Goal: Feedback & Contribution: Contribute content

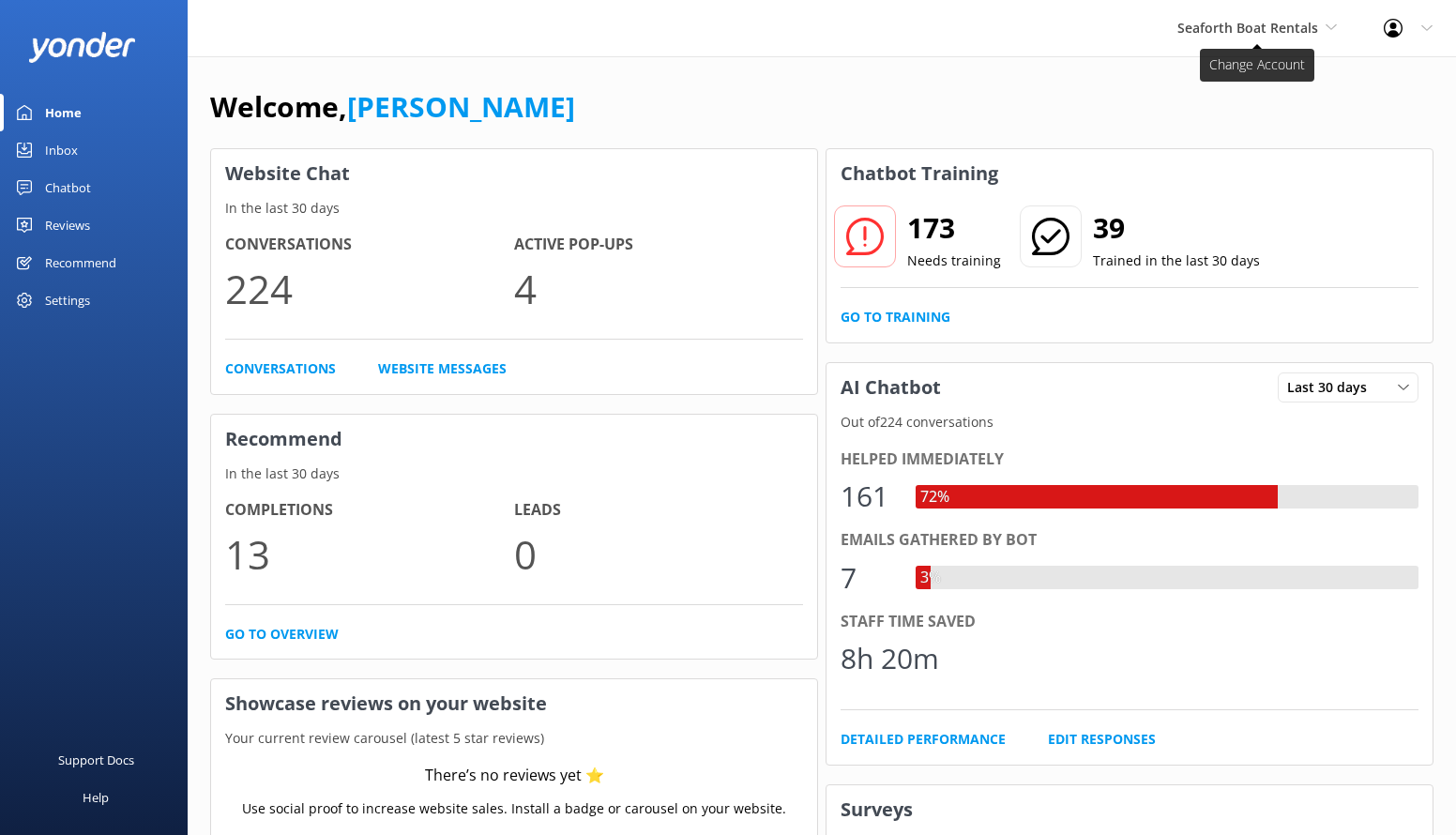
click at [1321, 24] on span "Seaforth Boat Rentals" at bounding box center [1256, 27] width 159 height 20
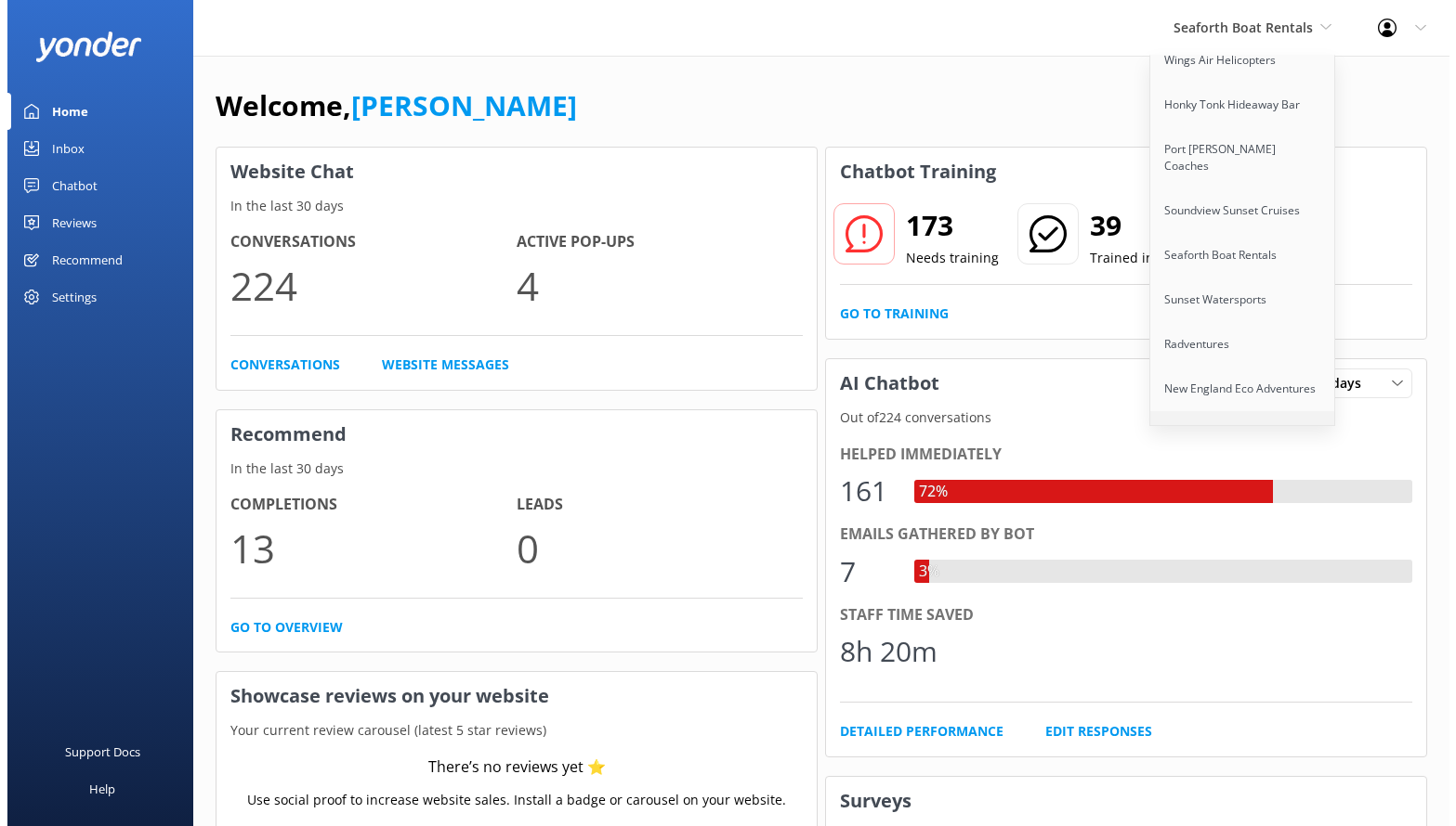
scroll to position [1010, 0]
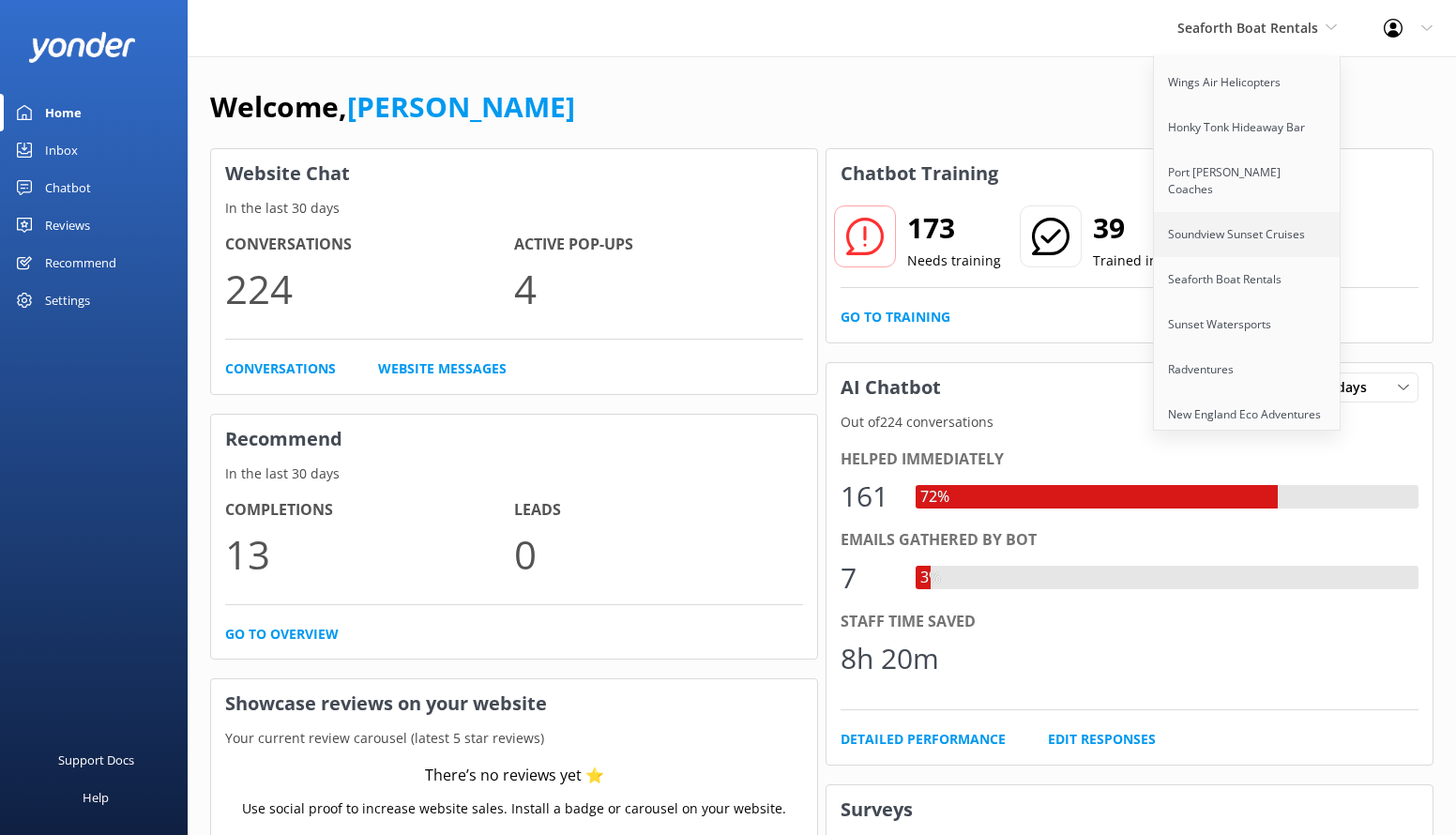
click at [1209, 212] on link "Soundview Sunset Cruises" at bounding box center [1248, 235] width 187 height 45
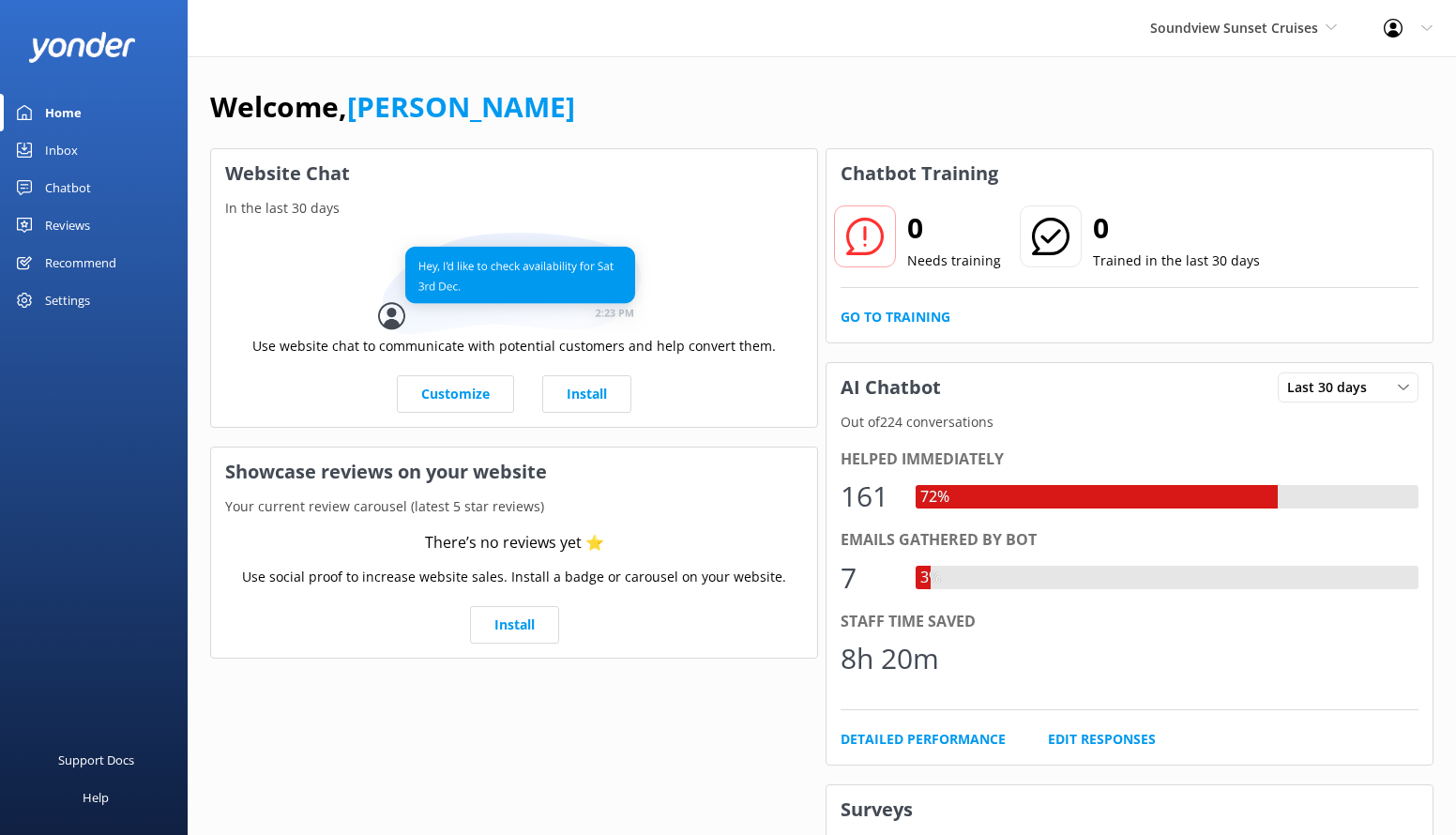
click at [60, 184] on div "Chatbot" at bounding box center [69, 187] width 46 height 38
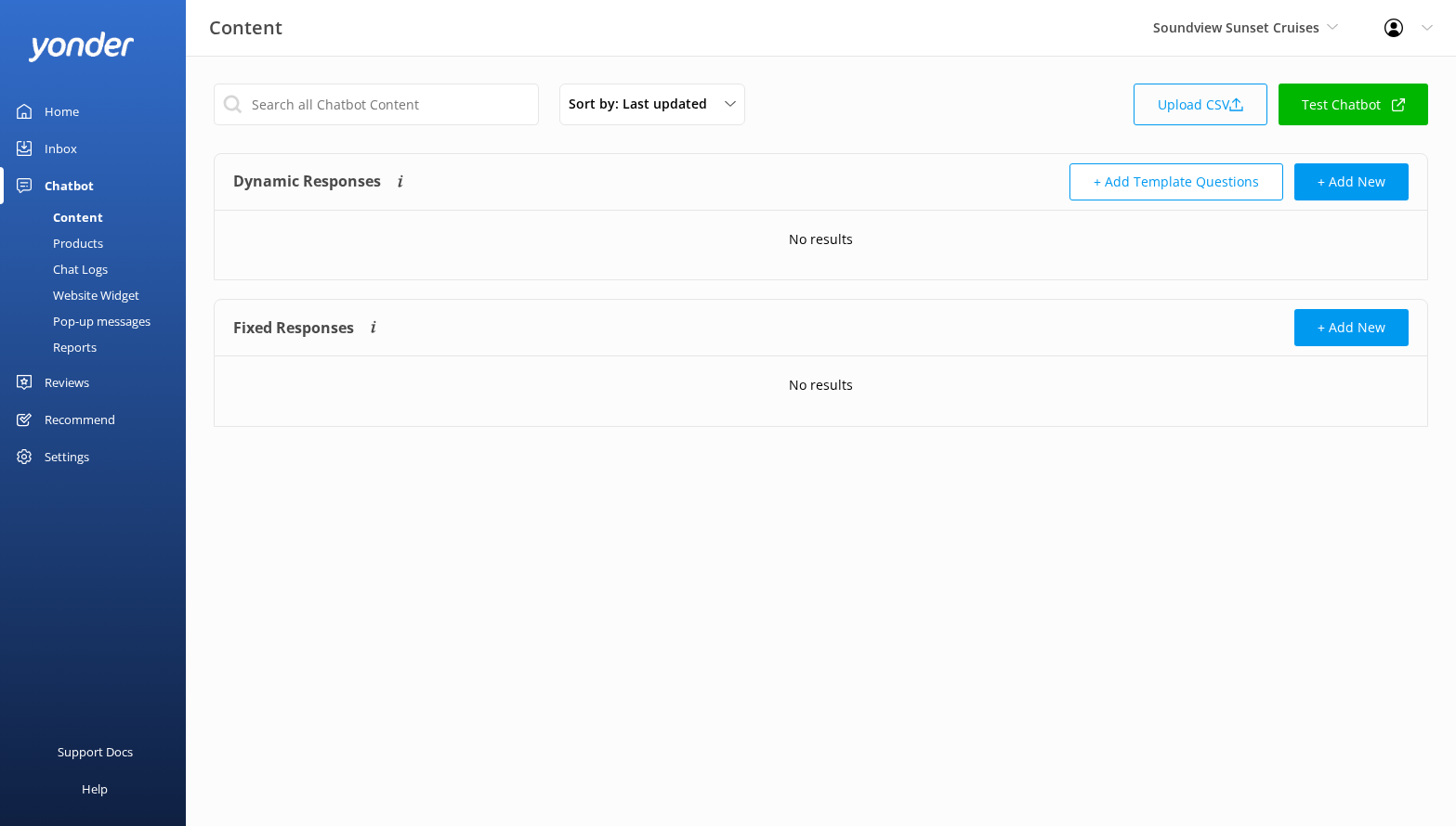
click at [1197, 103] on link "Upload CSV" at bounding box center [1200, 105] width 134 height 42
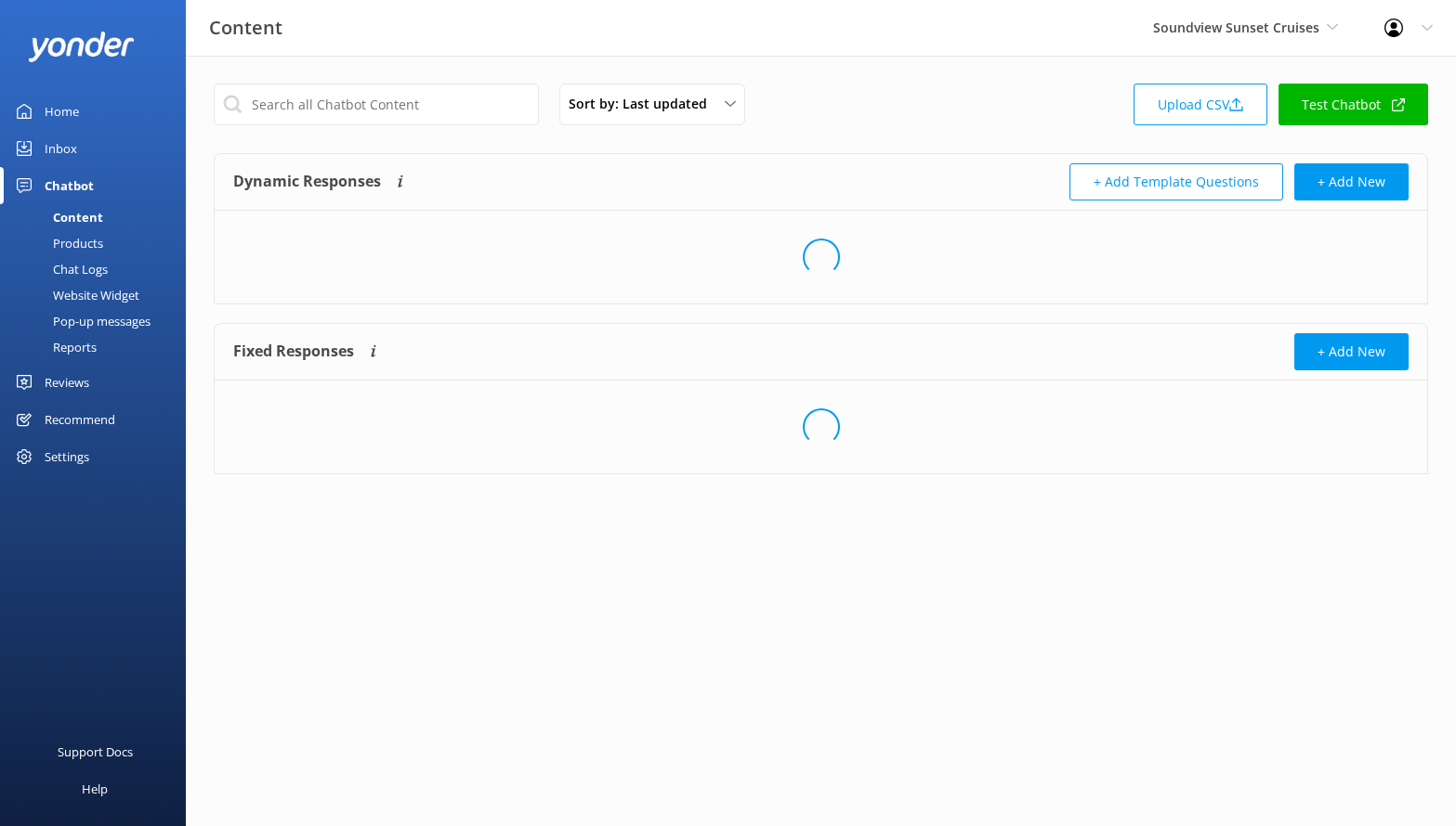
click at [694, 453] on div "Loading.." at bounding box center [821, 427] width 1212 height 93
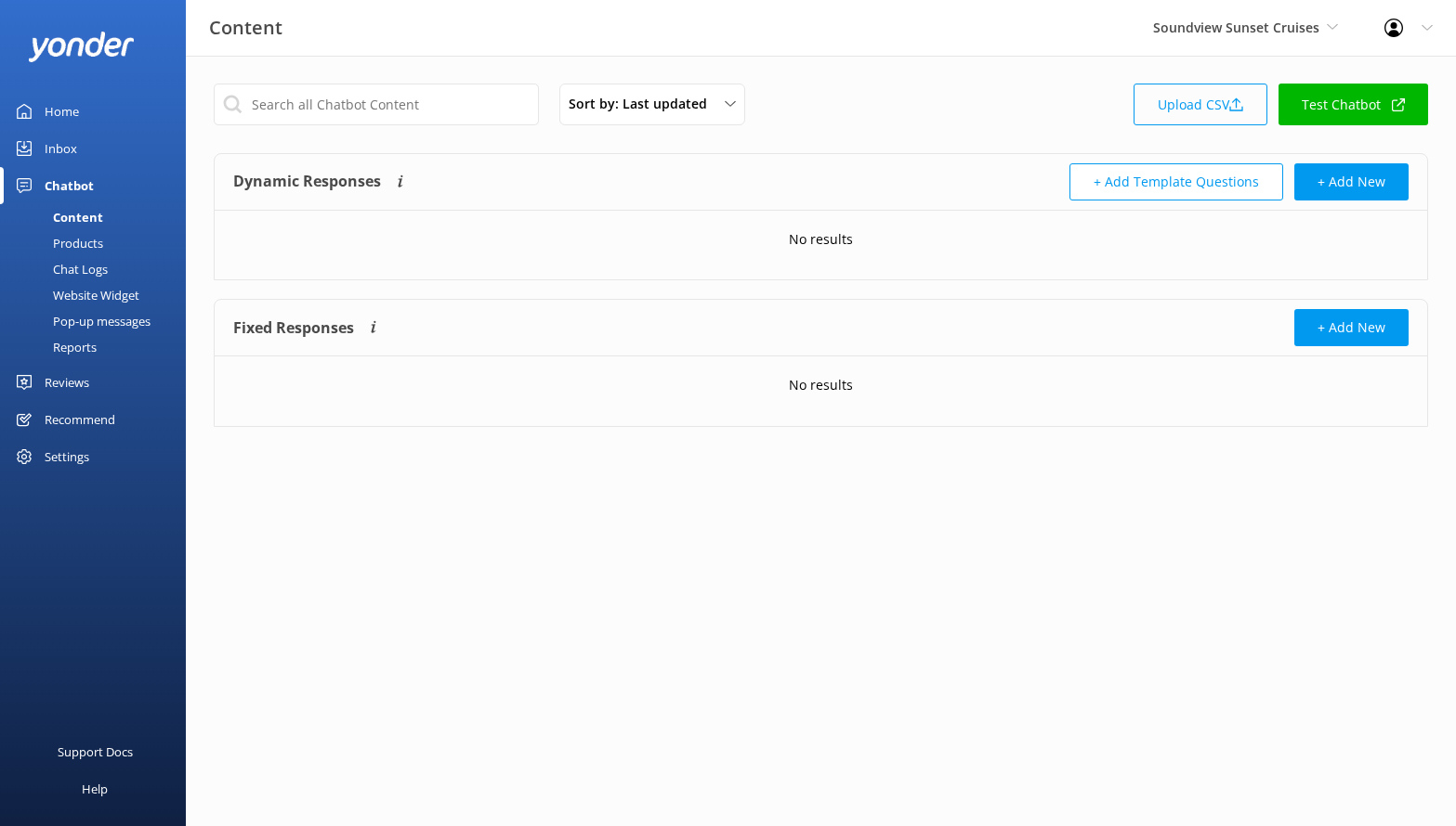
click at [1159, 110] on link "Upload CSV" at bounding box center [1200, 105] width 134 height 42
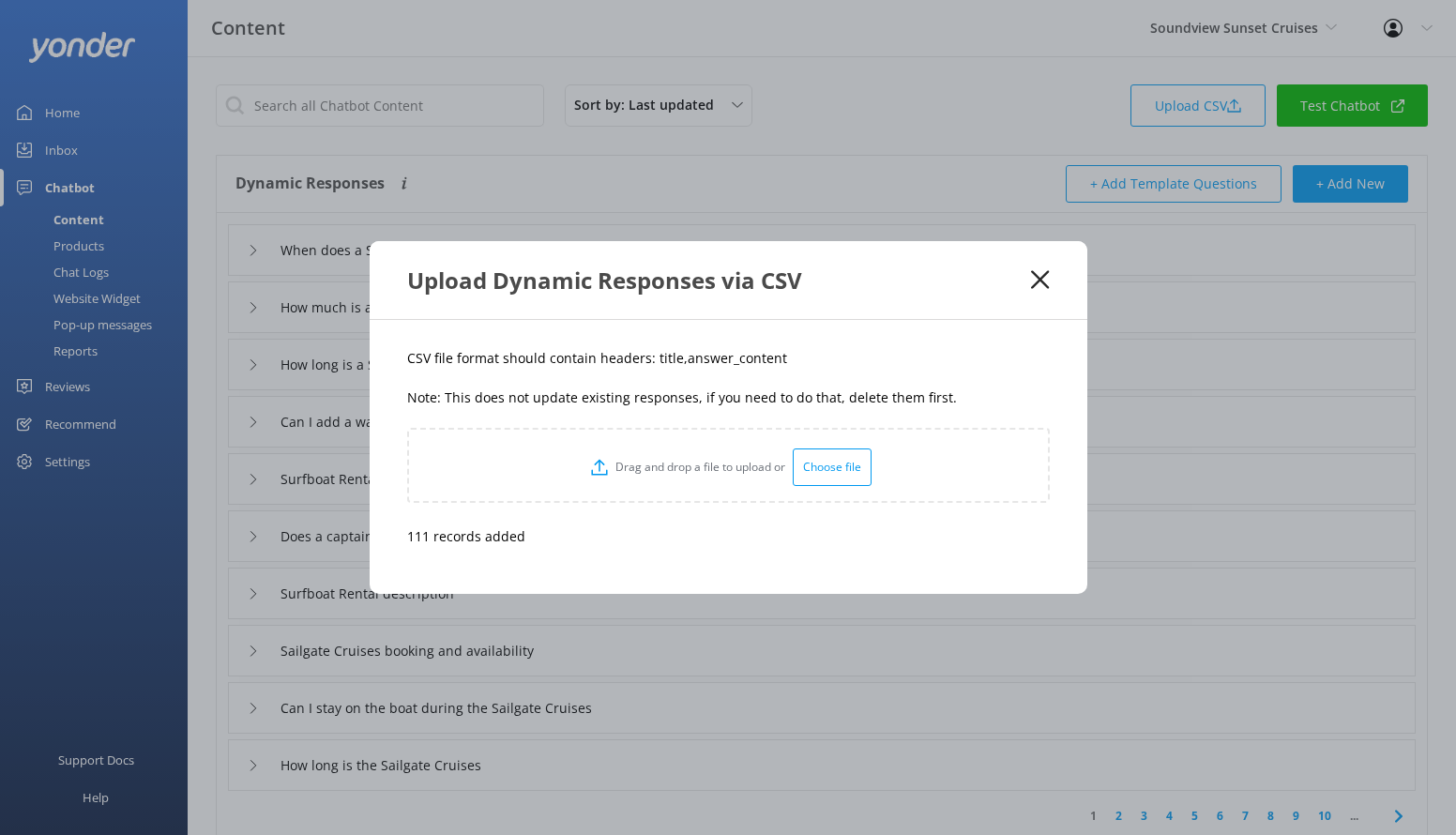
click at [1030, 280] on div "Upload Dynamic Responses via CSV" at bounding box center [720, 280] width 625 height 31
click at [1039, 275] on icon at bounding box center [1040, 279] width 17 height 18
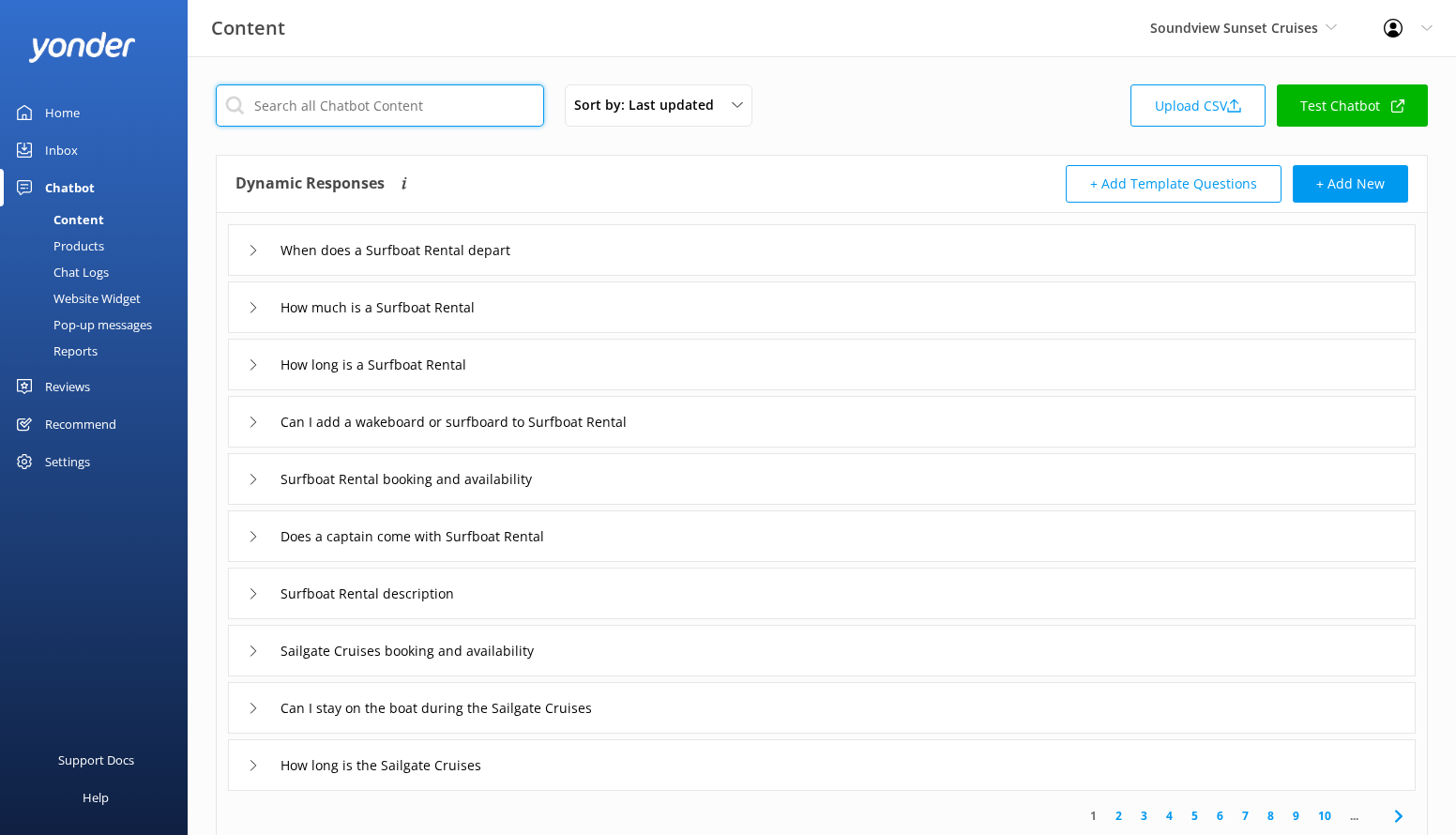
click at [407, 122] on input "text" at bounding box center [380, 106] width 328 height 42
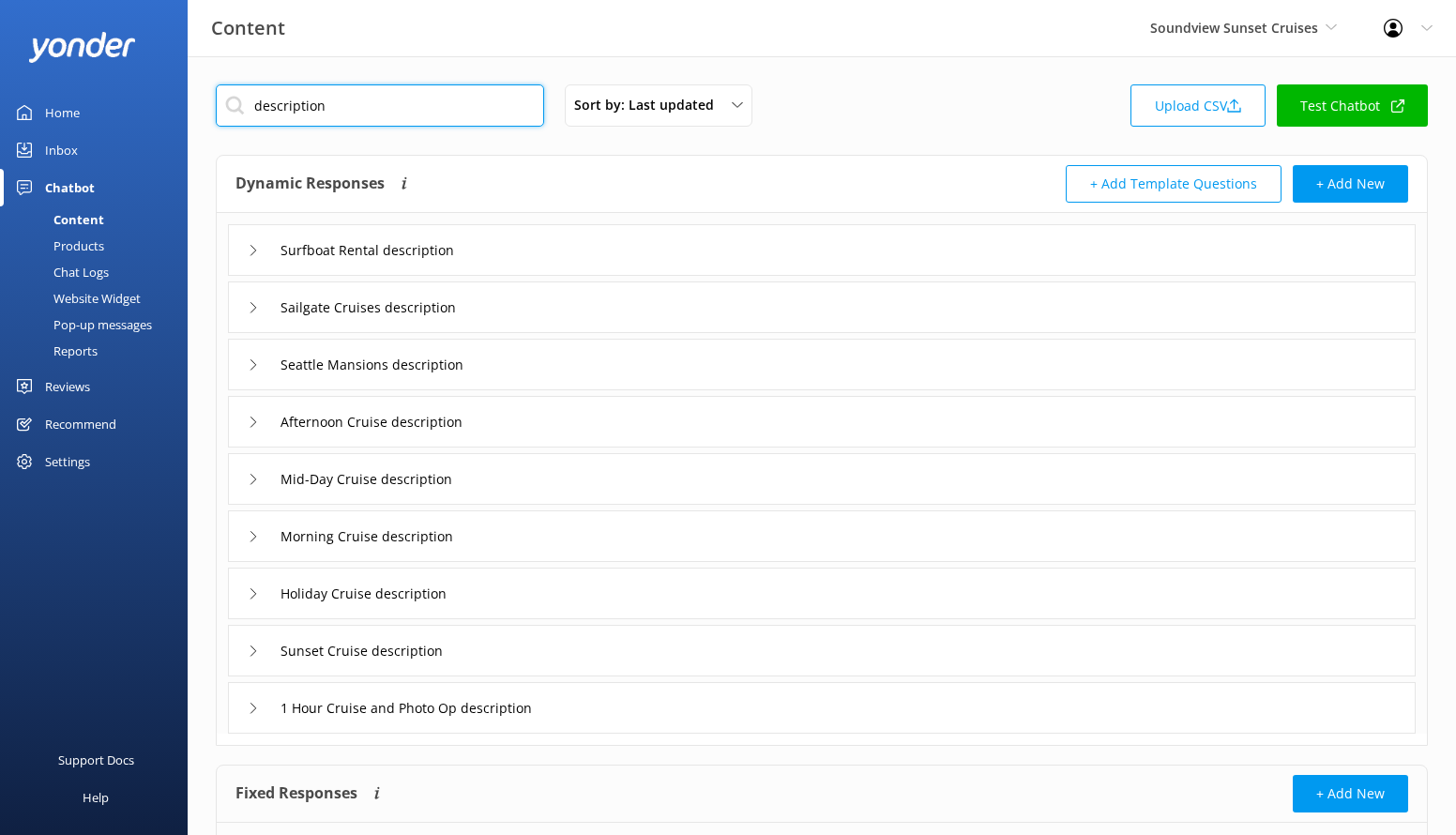
type input "description"
click at [536, 253] on div "Surfboat Rental description" at bounding box center [821, 249] width 1188 height 51
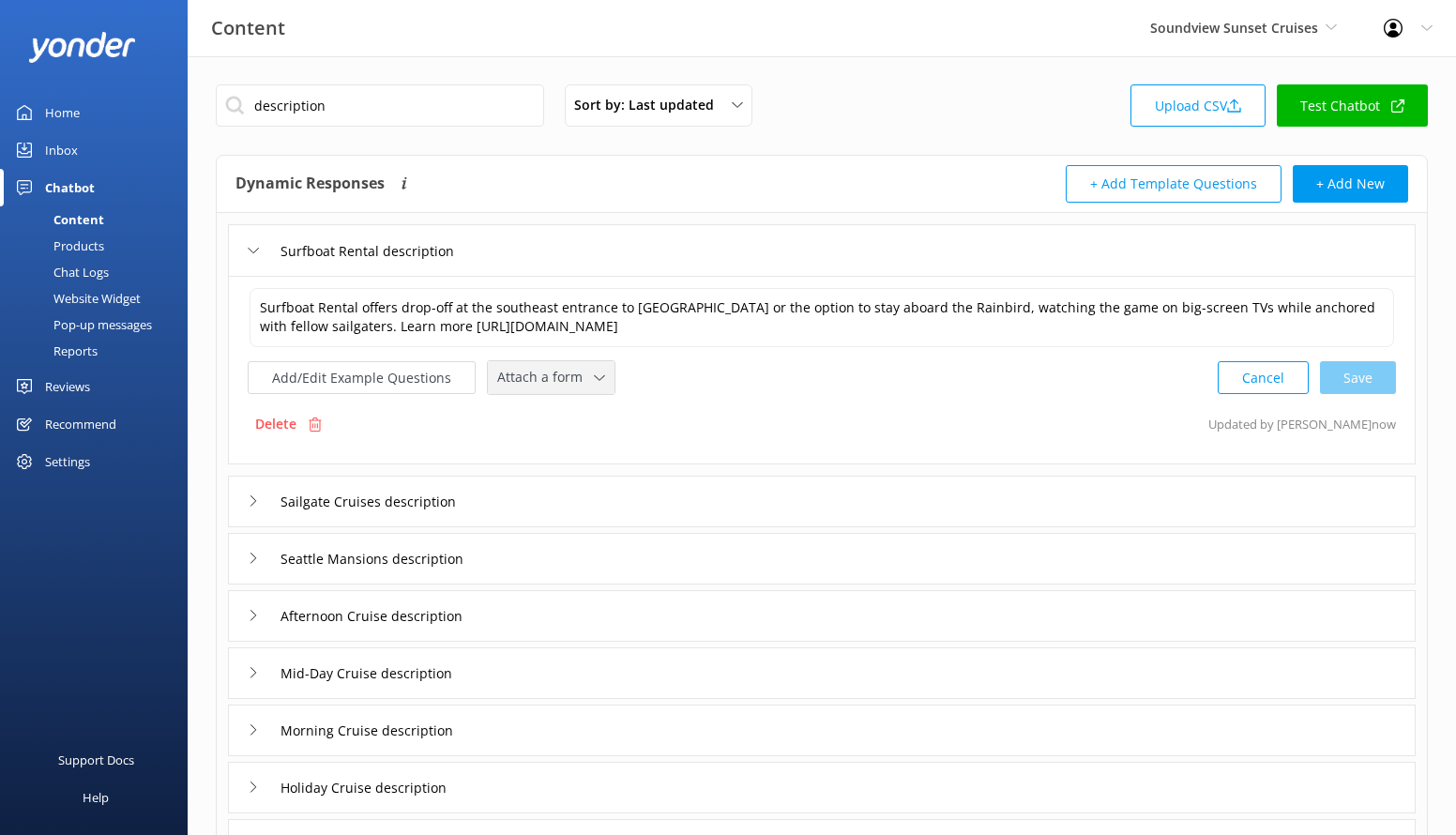
click at [575, 390] on div "Attach a form Leave contact details Check availability" at bounding box center [551, 377] width 126 height 33
click at [562, 461] on div "Check availability" at bounding box center [544, 456] width 93 height 18
click at [560, 490] on div "Sailgate Cruises description" at bounding box center [821, 499] width 1188 height 51
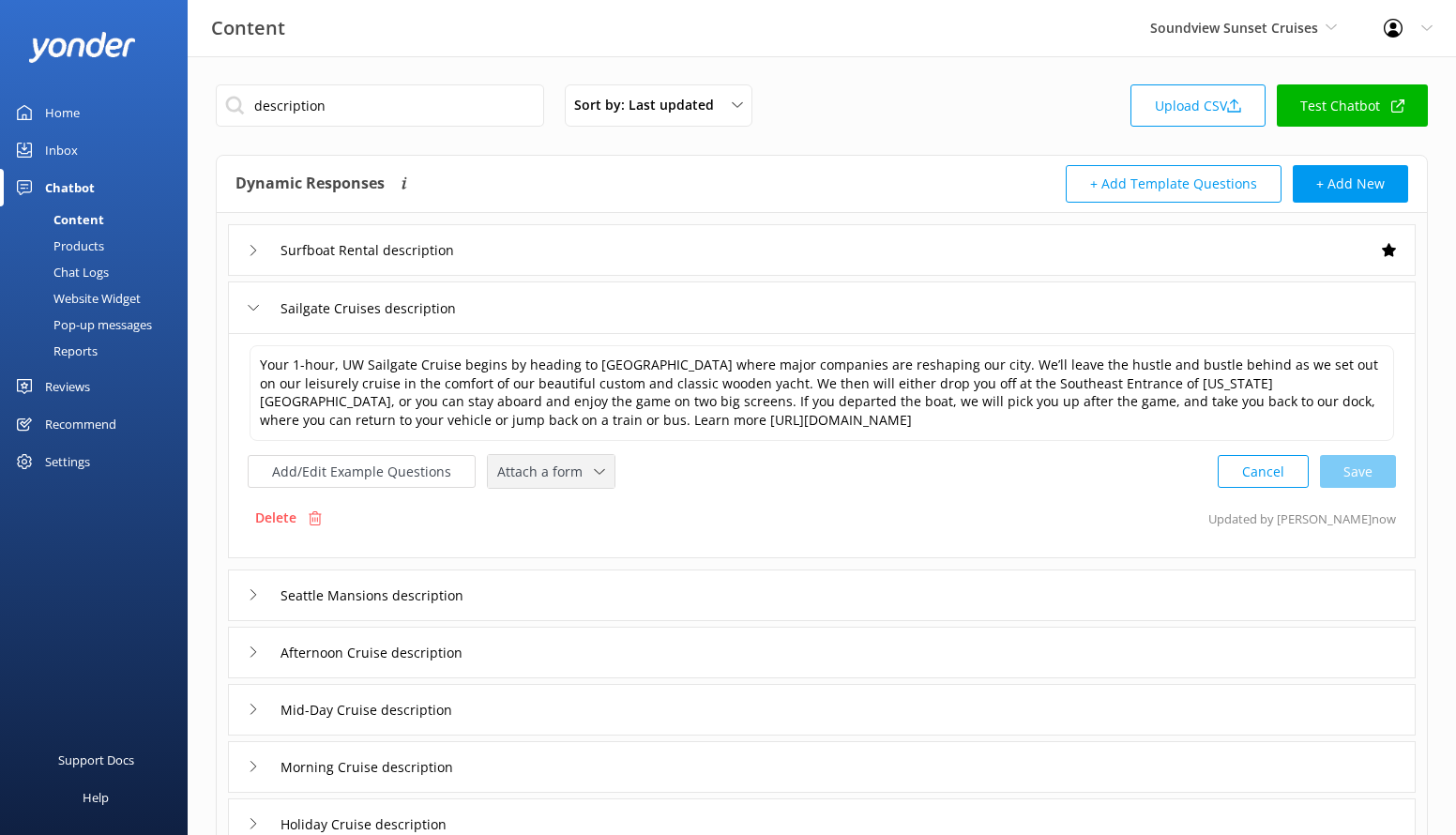
click at [559, 463] on span "Attach a form" at bounding box center [545, 471] width 96 height 20
click at [589, 540] on link "Check availability" at bounding box center [572, 549] width 167 height 38
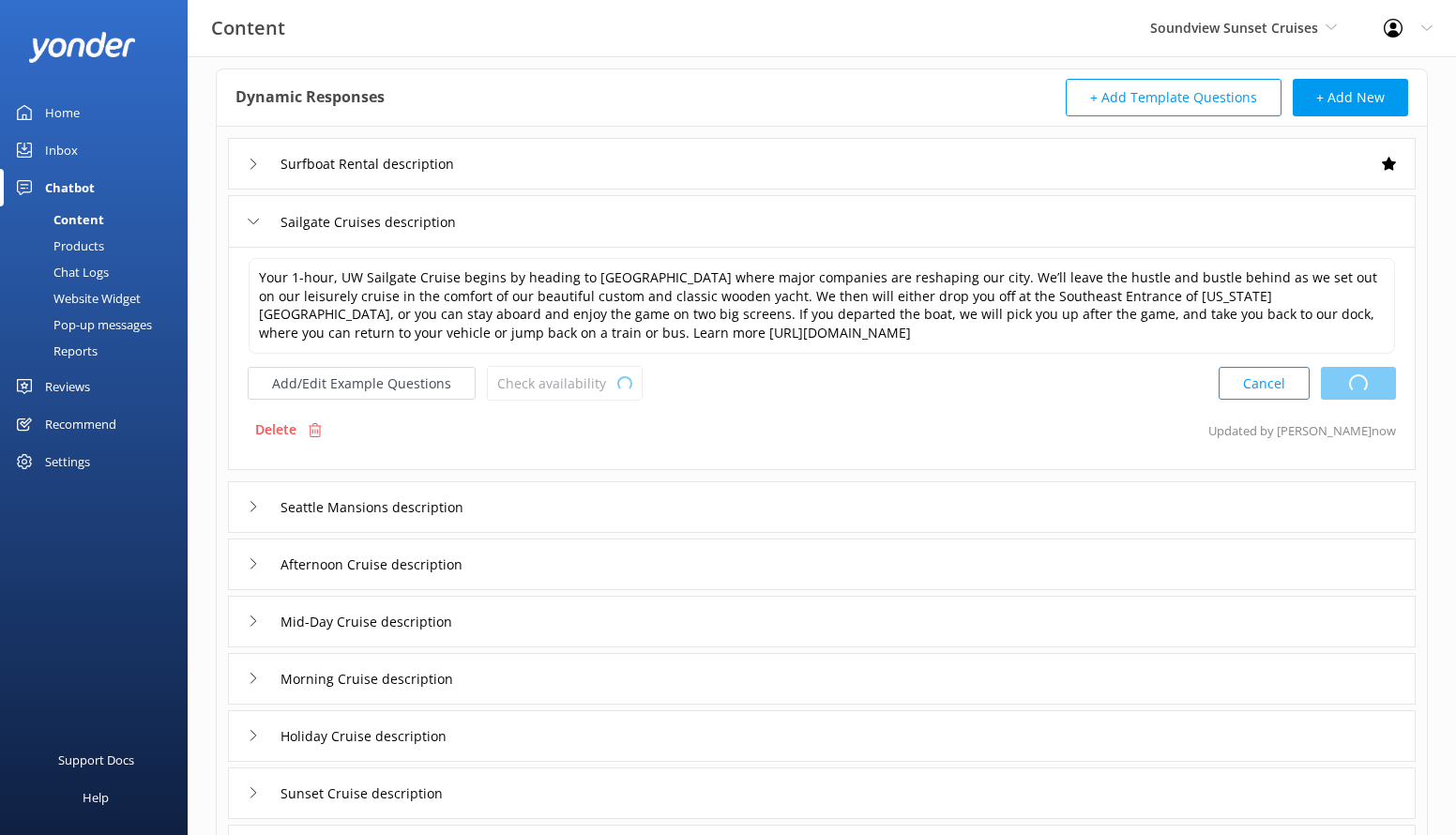
scroll to position [344, 0]
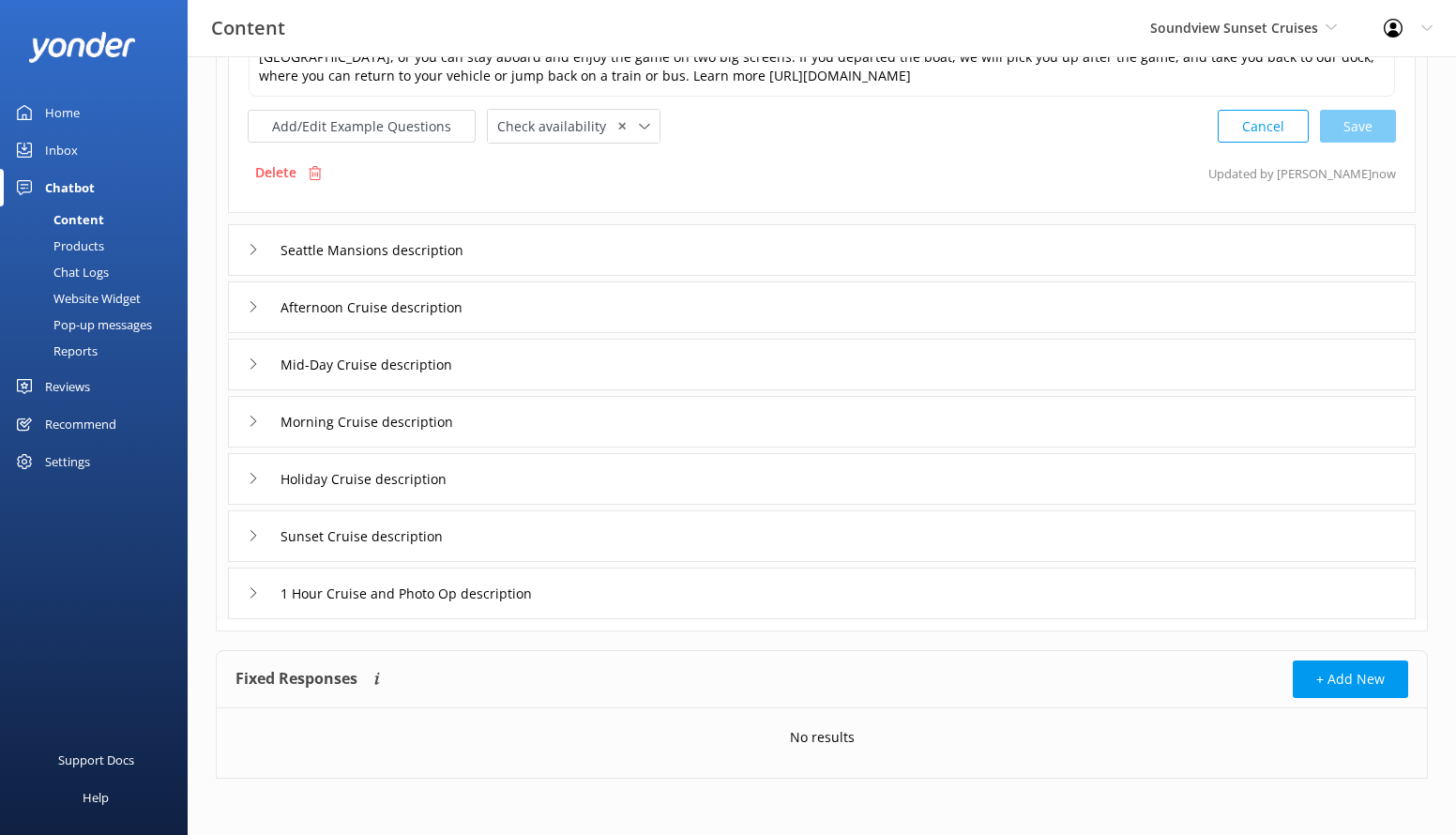
click at [547, 253] on div "Seattle Mansions description" at bounding box center [821, 249] width 1188 height 51
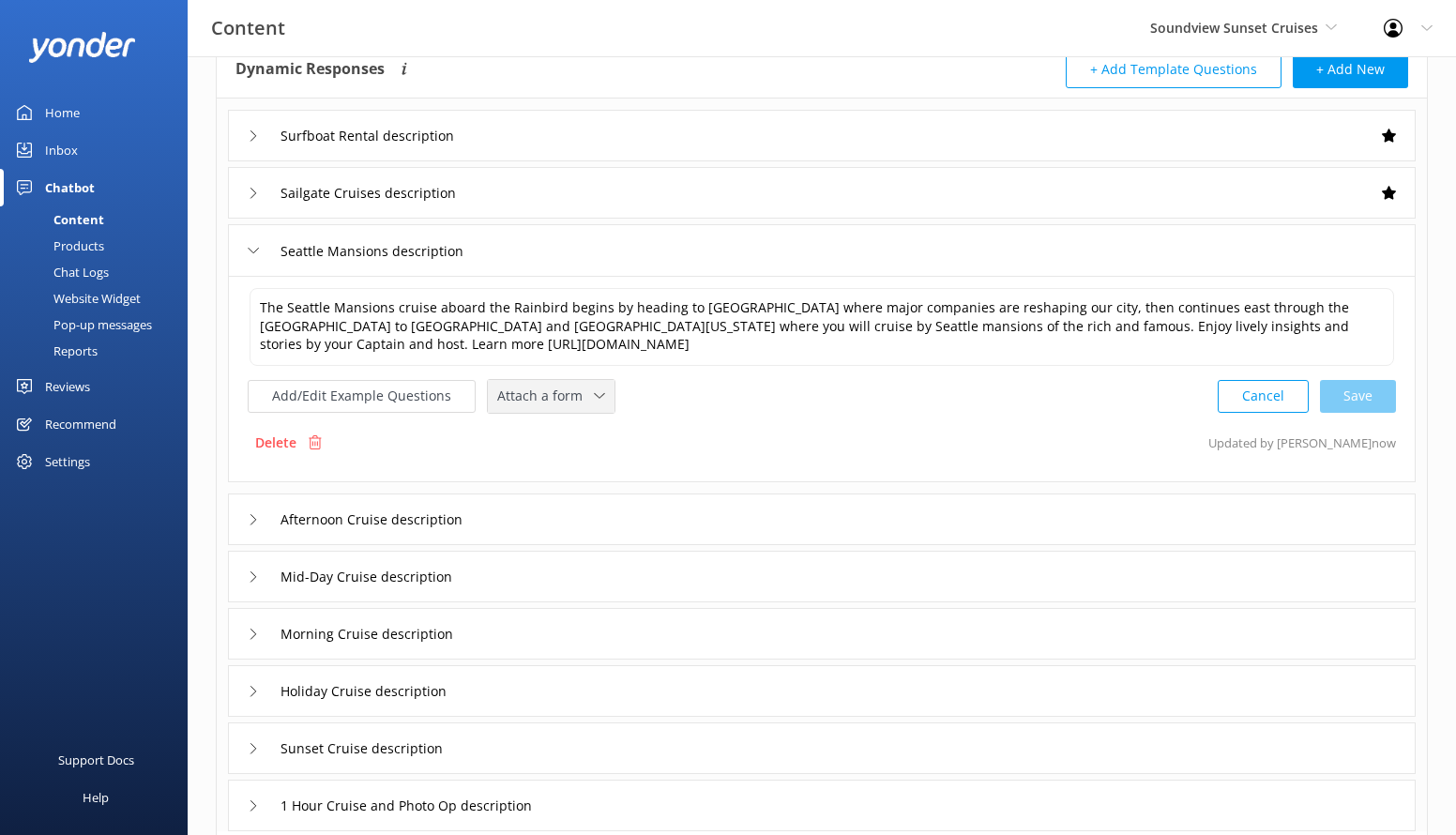
click at [571, 388] on span "Attach a form" at bounding box center [545, 396] width 96 height 20
click at [558, 465] on div "Check availability" at bounding box center [544, 473] width 93 height 18
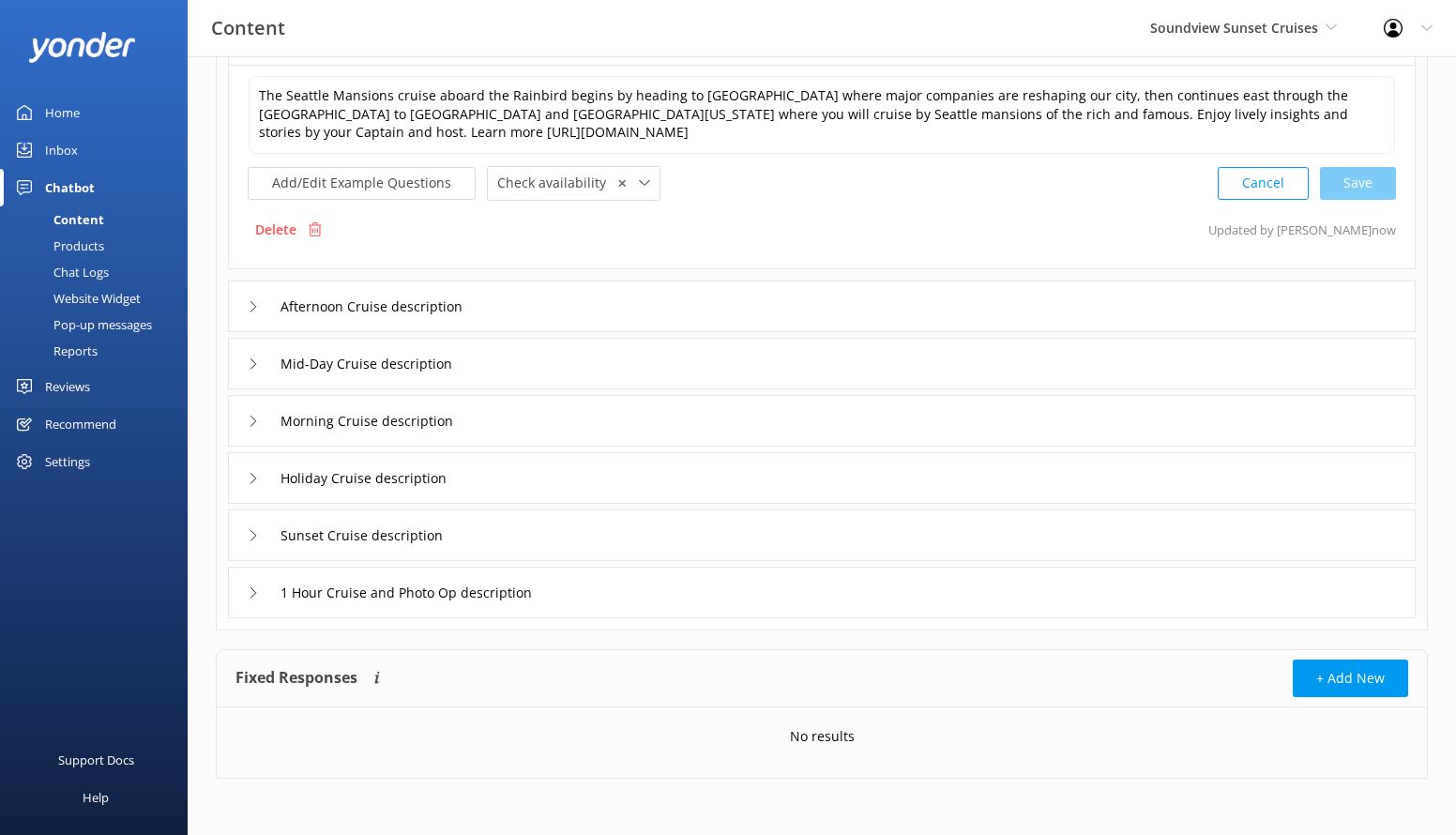
click at [589, 313] on div "Afternoon Cruise description" at bounding box center [821, 306] width 1188 height 51
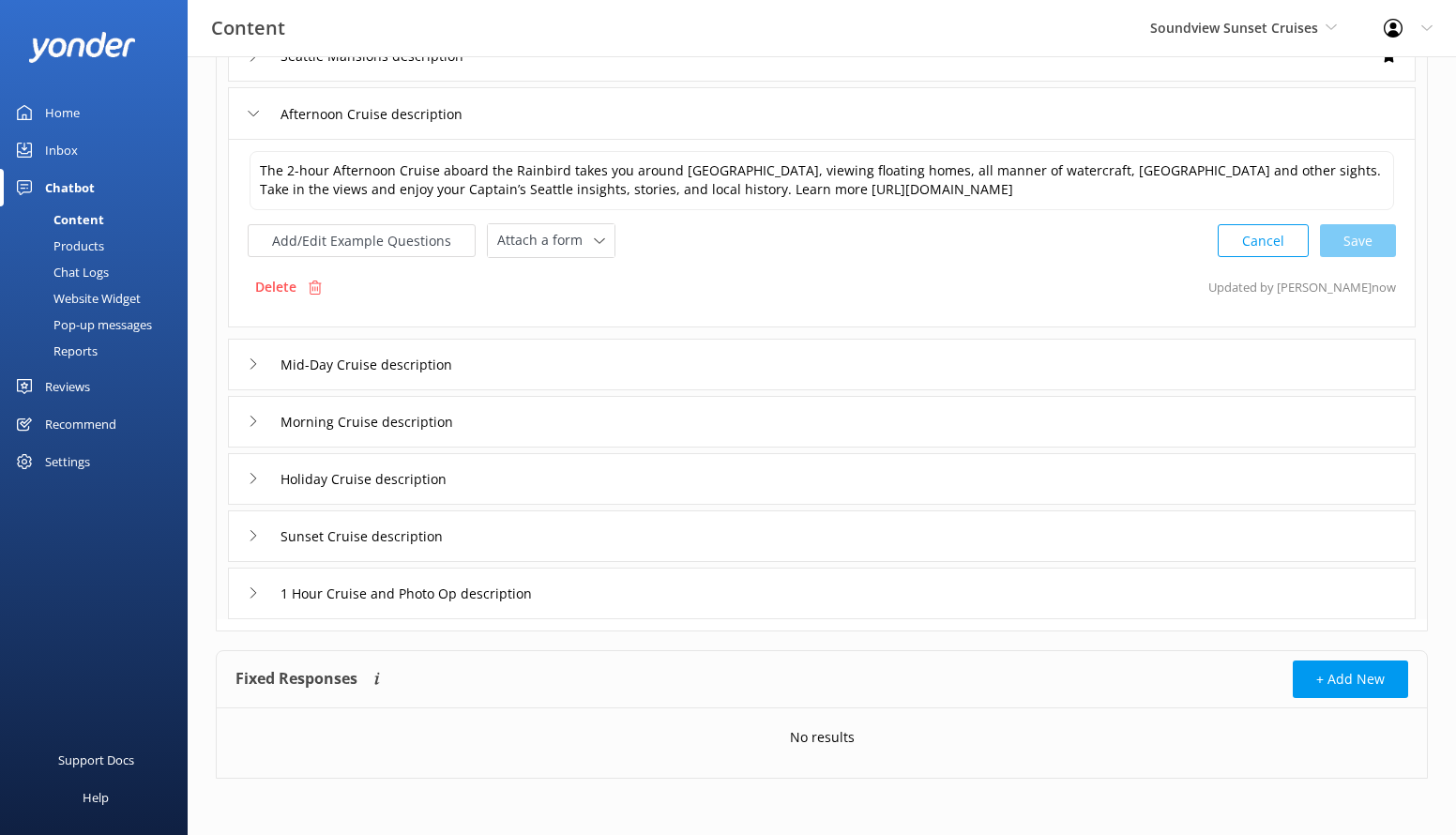
scroll to position [309, 0]
click at [570, 261] on div "The 2-hour Afternoon Cruise aboard the Rainbird takes you around [GEOGRAPHIC_DA…" at bounding box center [821, 233] width 1188 height 188
click at [590, 252] on div "Attach a form" at bounding box center [551, 240] width 118 height 23
click at [576, 314] on div "Check availability" at bounding box center [544, 319] width 93 height 18
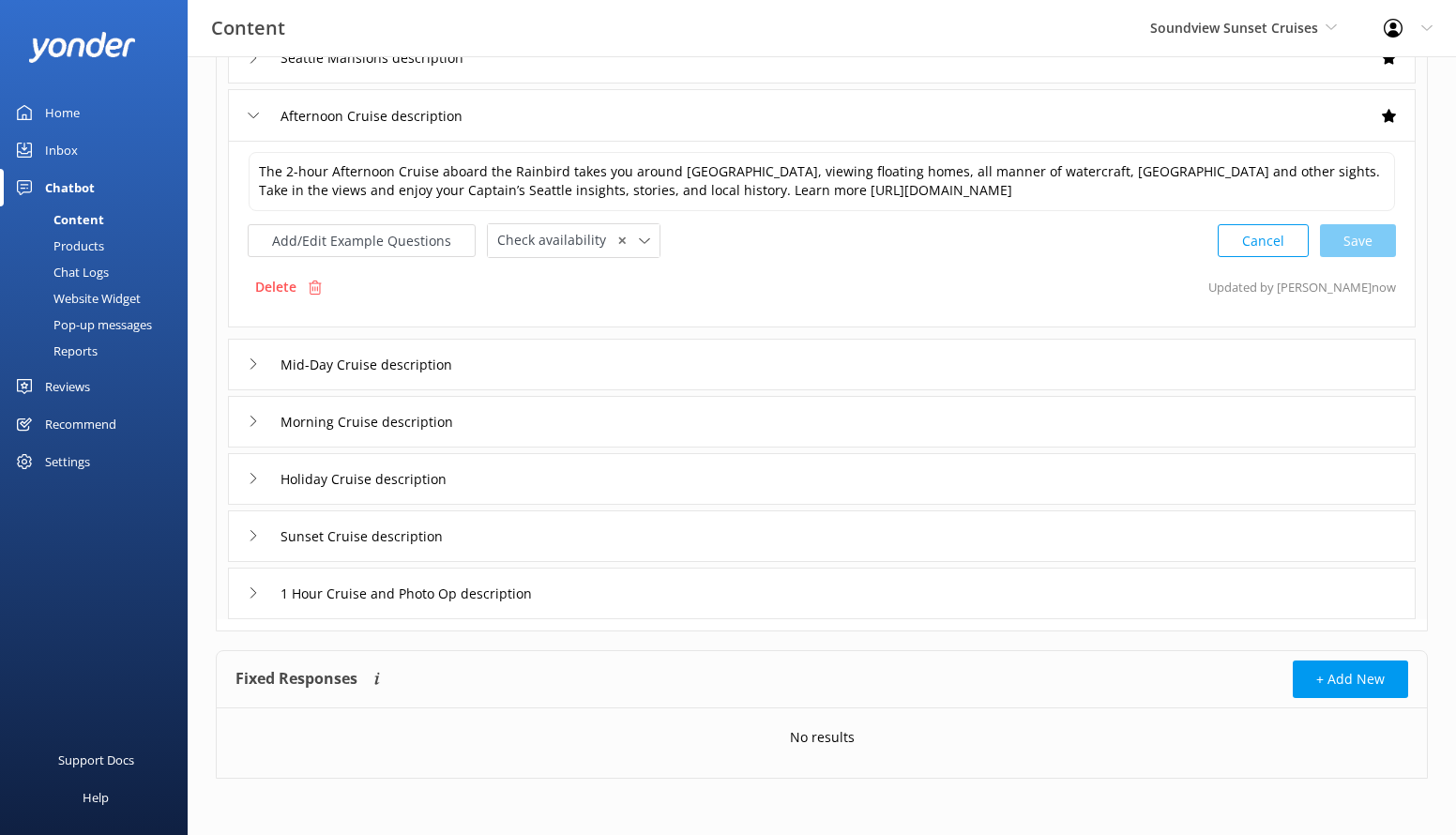
click at [578, 356] on div "Mid-Day Cruise description" at bounding box center [821, 364] width 1188 height 51
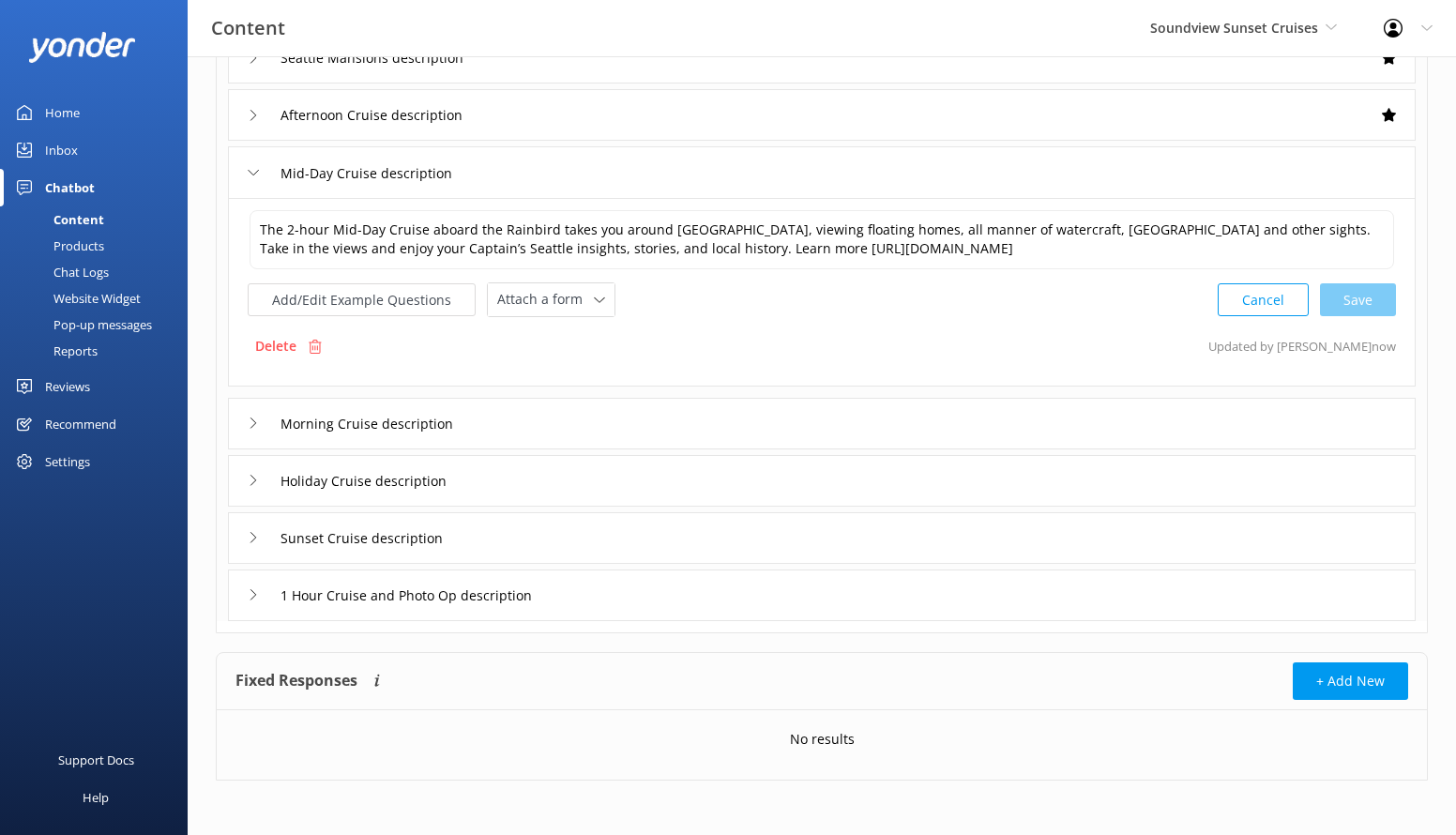
scroll to position [309, 0]
click at [581, 293] on span "Attach a form" at bounding box center [545, 297] width 96 height 20
click at [581, 358] on link "Check availability" at bounding box center [572, 376] width 167 height 38
click at [576, 424] on div "Morning Cruise description" at bounding box center [821, 421] width 1188 height 51
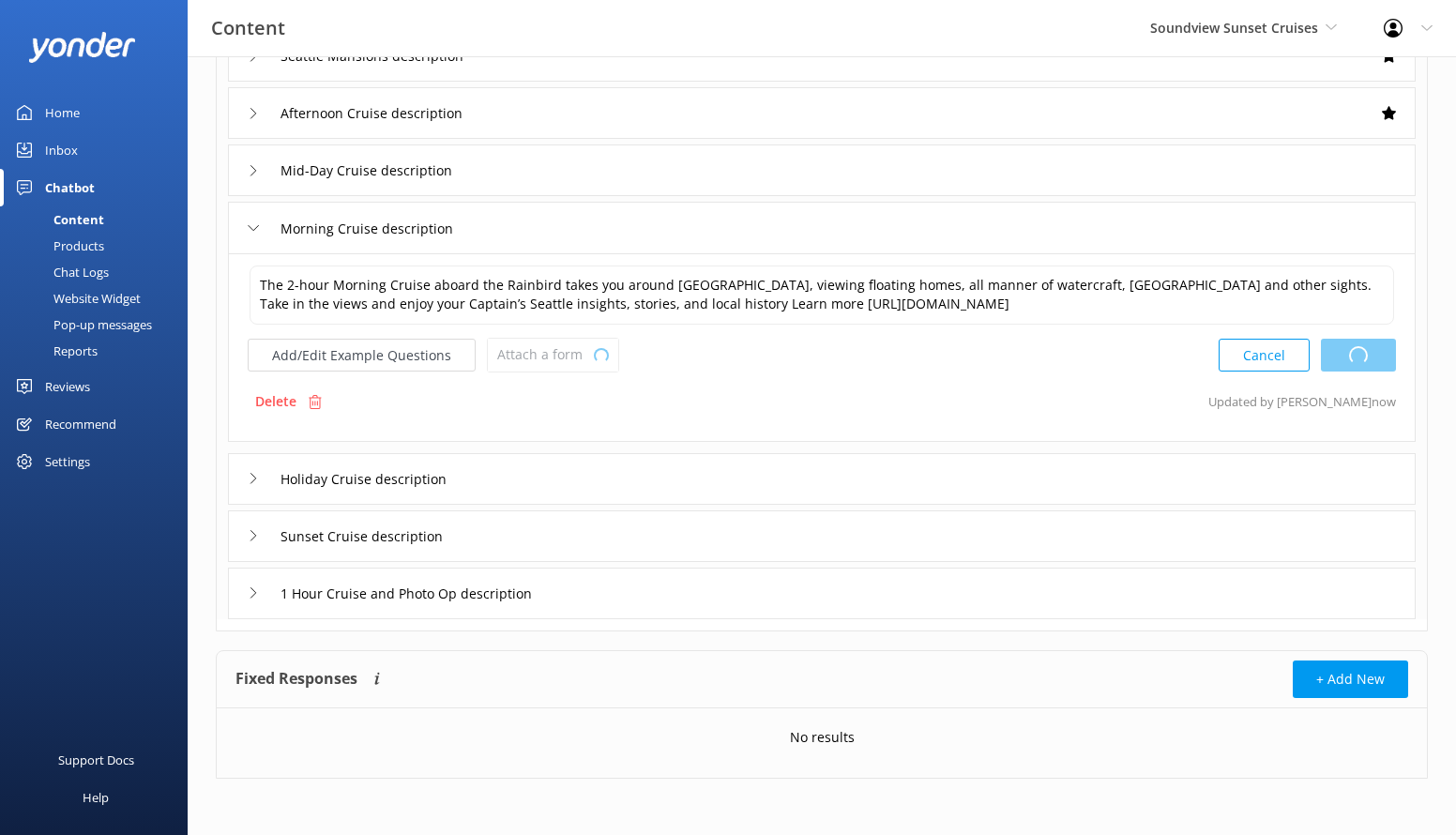
type textarea "The 2-hour Mid-Day Cruise aboard the Rainbird takes you around [GEOGRAPHIC_DATA…"
click at [576, 368] on div "Attach a form Leave contact details Check availability" at bounding box center [551, 355] width 126 height 33
click at [563, 441] on div "Check availability" at bounding box center [544, 433] width 93 height 18
click at [562, 481] on div "Holiday Cruise description" at bounding box center [821, 479] width 1188 height 51
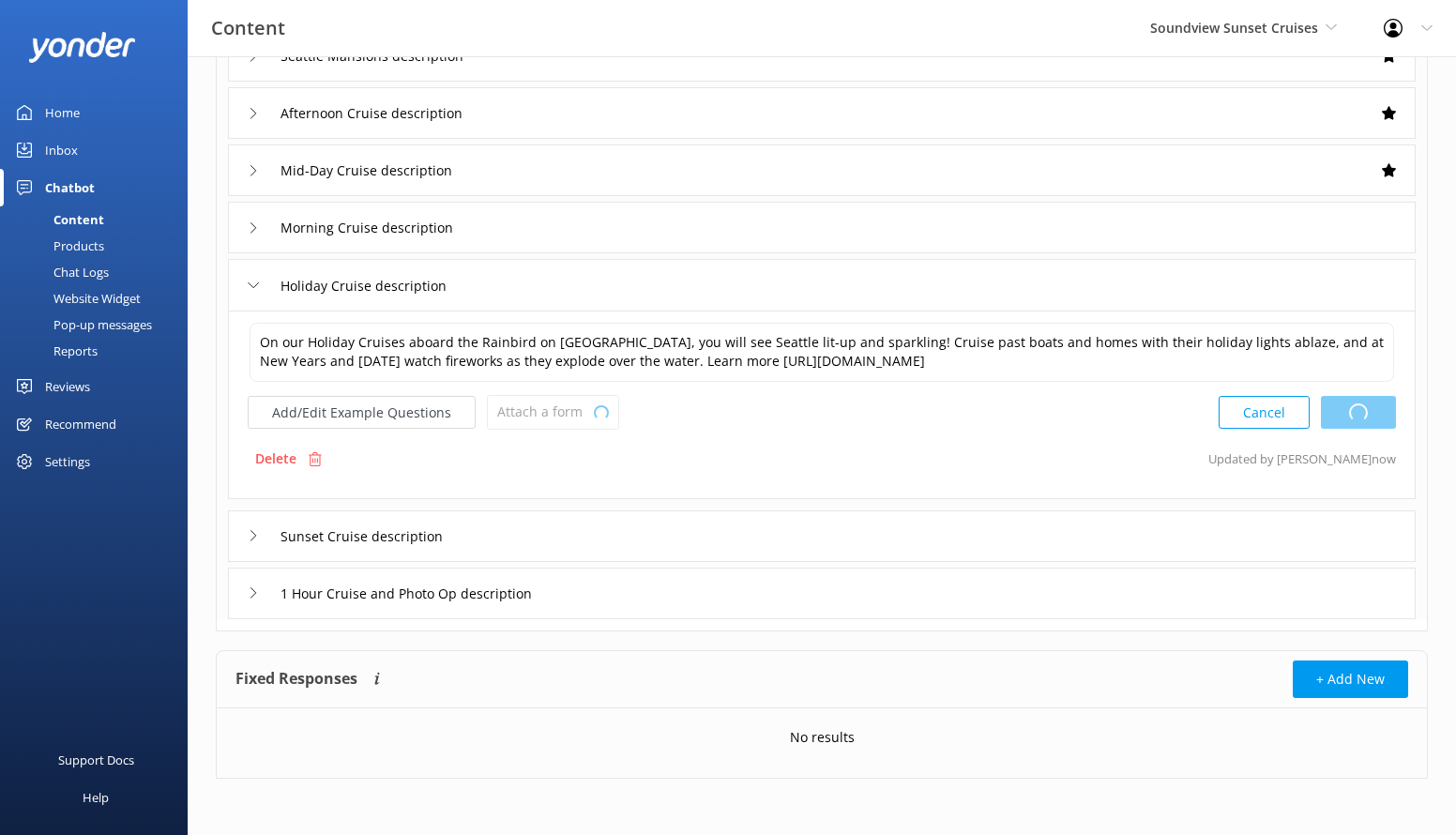
click at [564, 414] on div "Add/Edit Example Questions Attach a form Loading.. Leave contact details Check …" at bounding box center [433, 412] width 371 height 35
type textarea "The 2-hour Mid-Day Cruise aboard the Rainbird takes you around [GEOGRAPHIC_DATA…"
click at [572, 418] on span "Attach a form" at bounding box center [545, 411] width 96 height 20
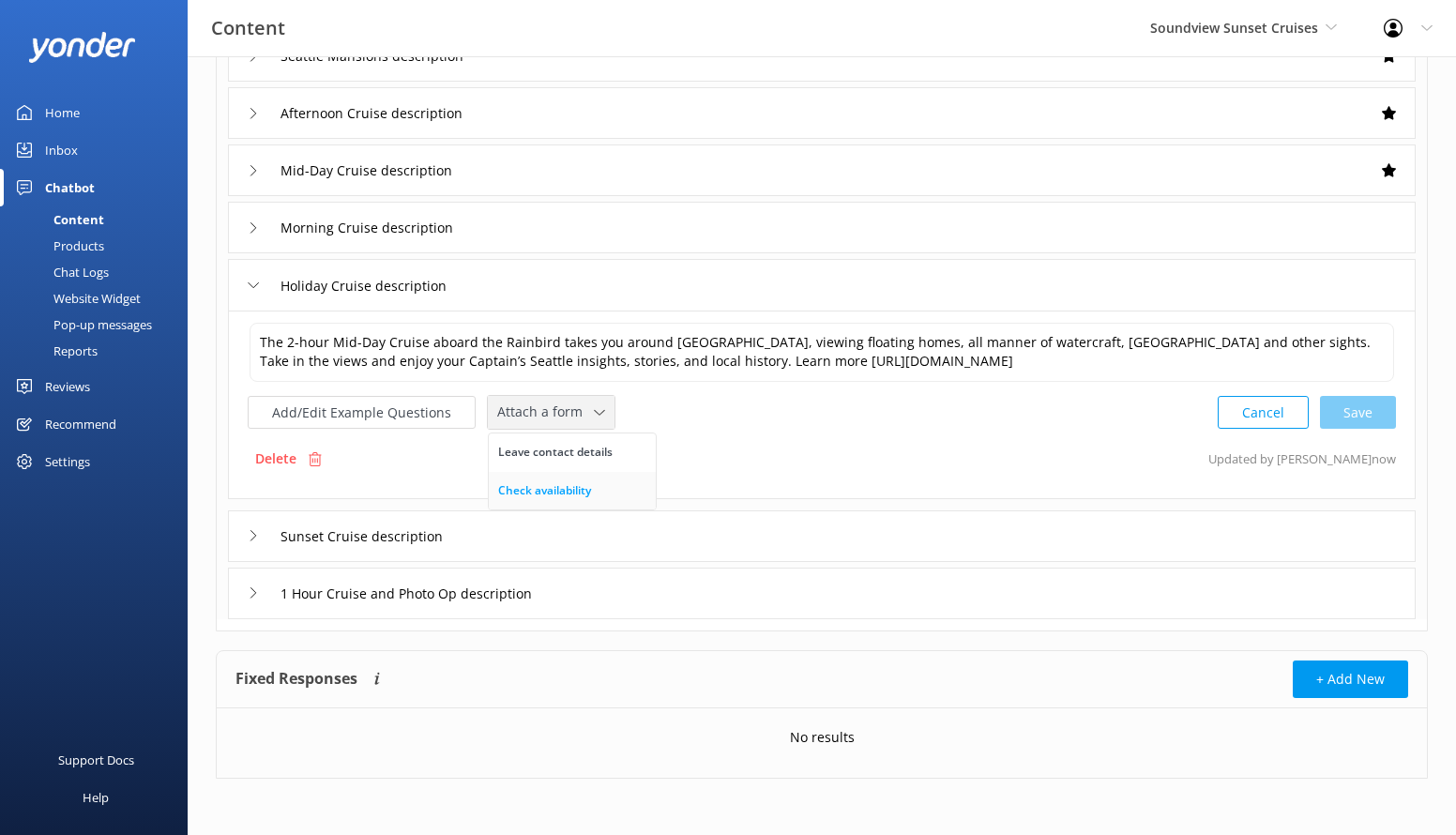
click at [584, 493] on div "Check availability" at bounding box center [544, 490] width 93 height 18
click at [585, 537] on div "Sunset Cruise description" at bounding box center [821, 536] width 1188 height 51
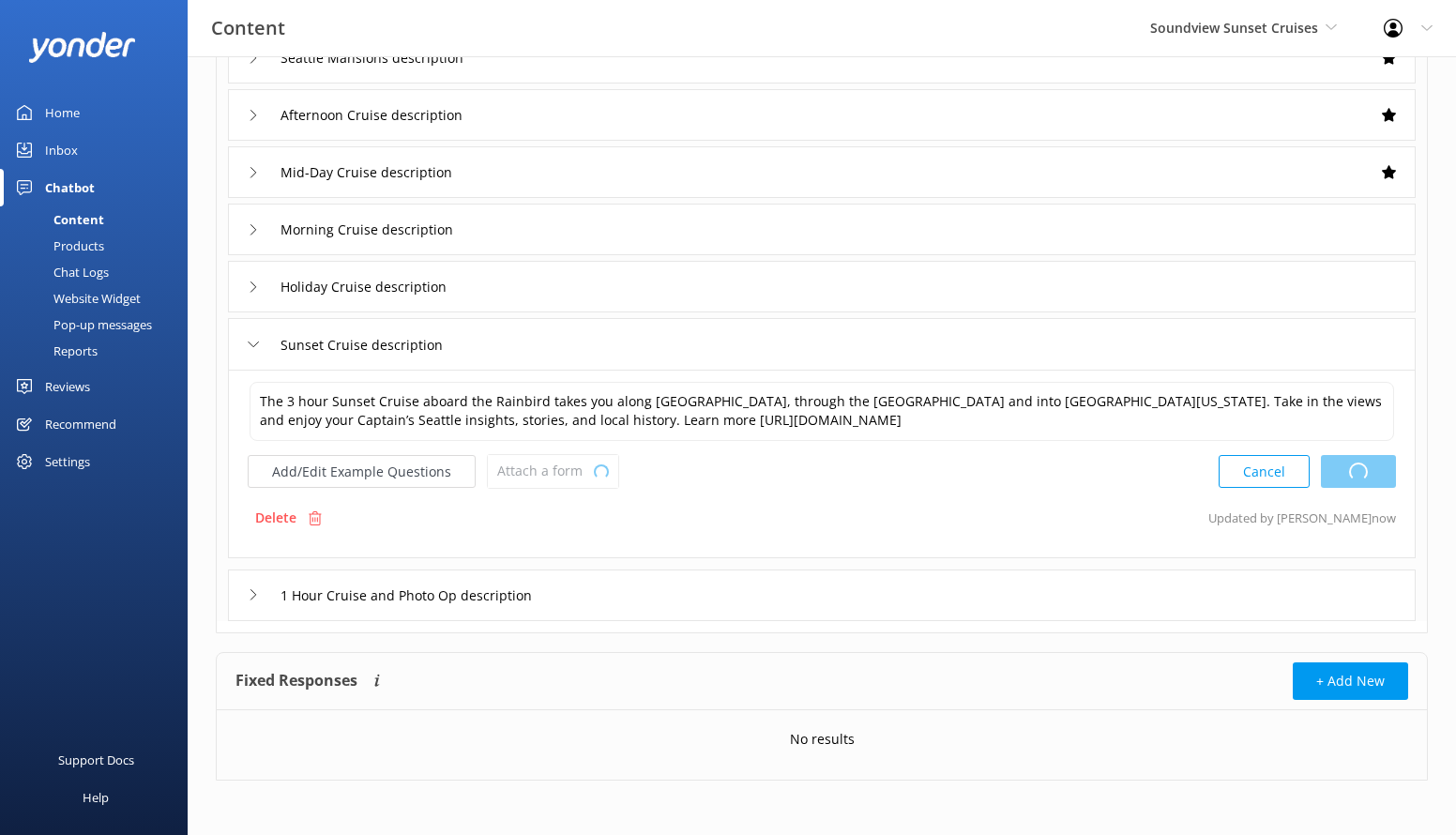
scroll to position [309, 0]
type textarea "The 2-hour Mid-Day Cruise aboard the Rainbird takes you around [GEOGRAPHIC_DATA…"
click at [573, 477] on span "Attach a form" at bounding box center [545, 468] width 96 height 20
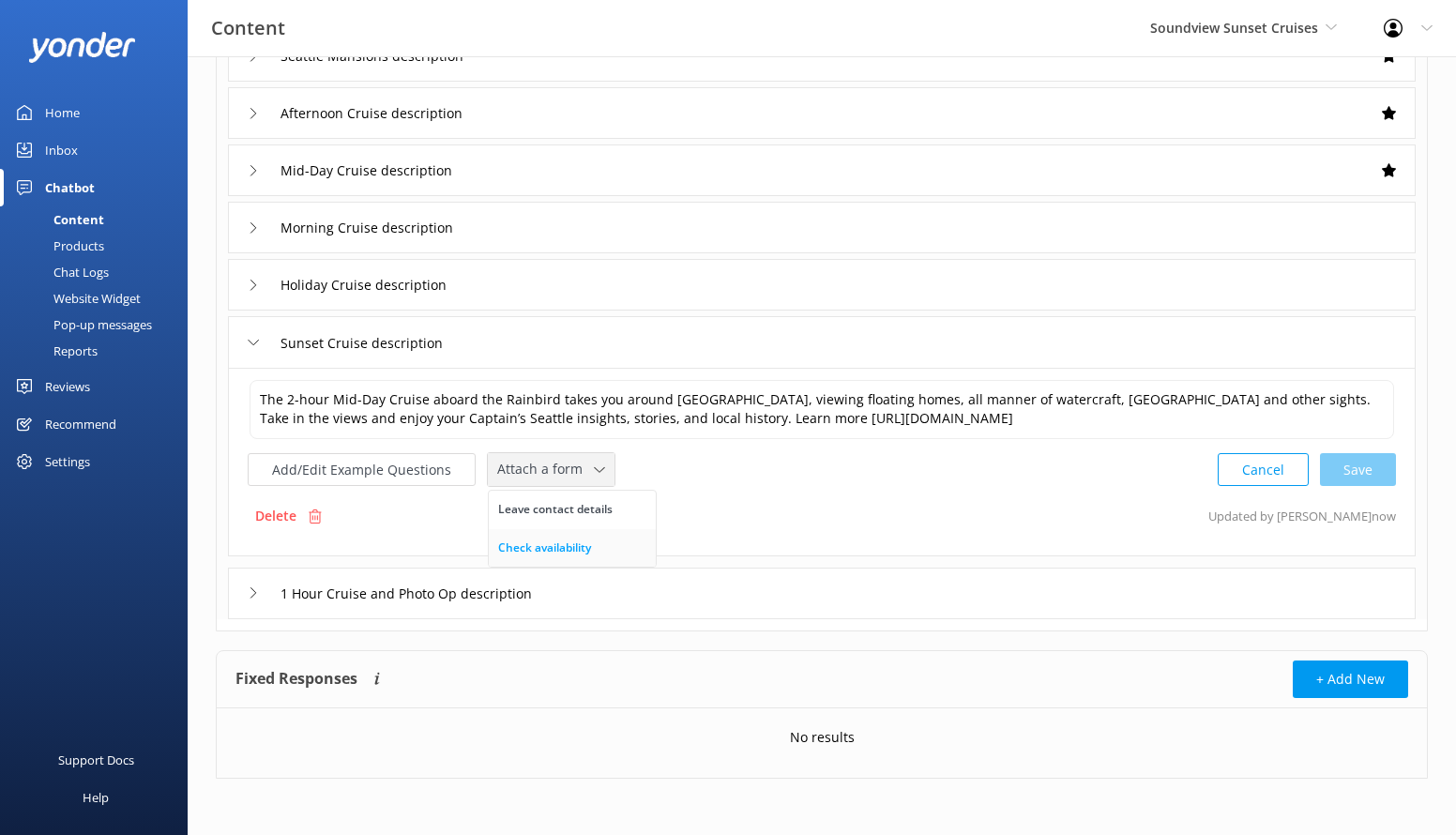
click at [578, 560] on link "Check availability" at bounding box center [572, 547] width 167 height 38
click at [621, 598] on div "1 Hour Cruise and Photo Op description" at bounding box center [821, 593] width 1188 height 51
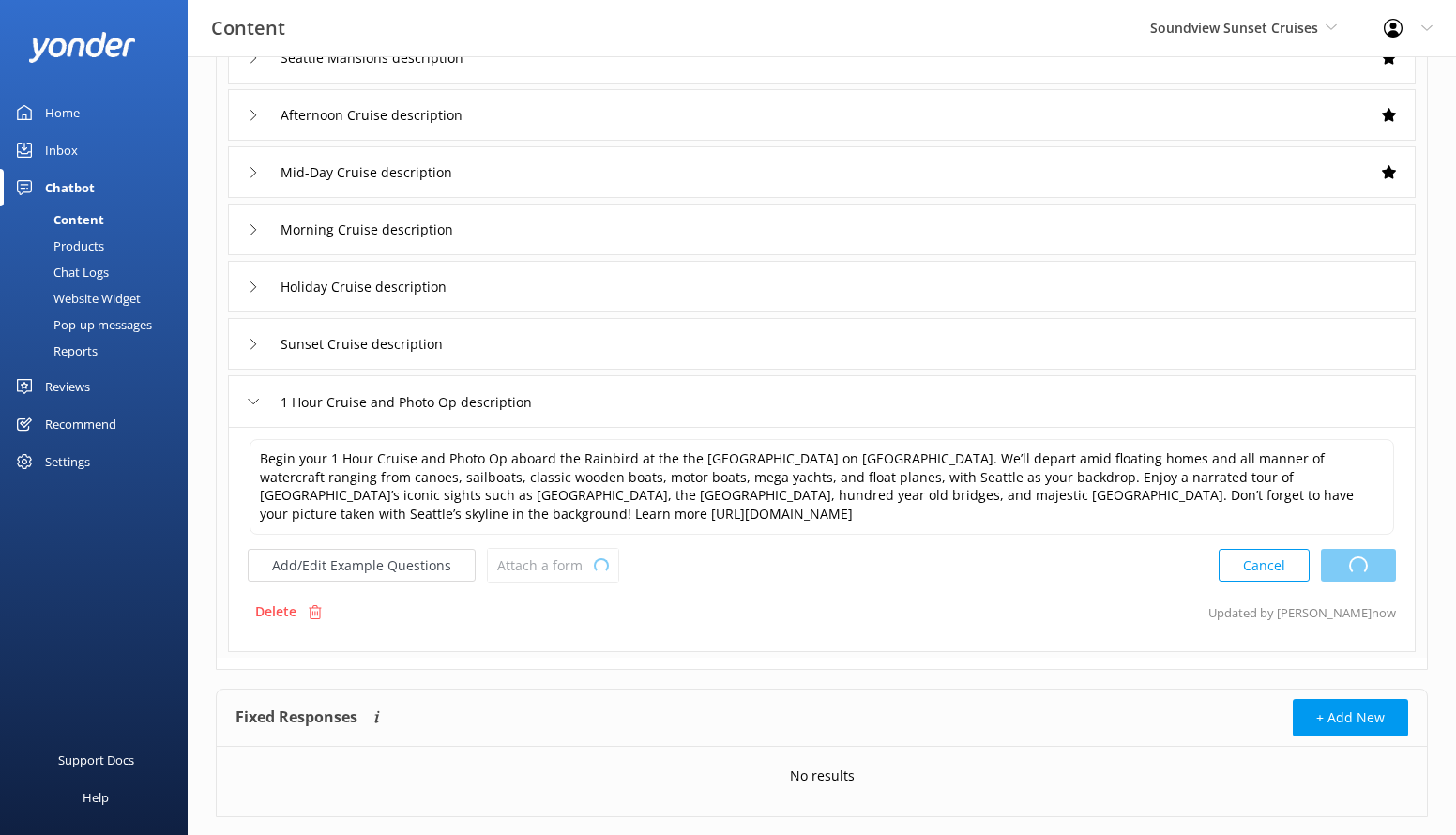
scroll to position [309, 0]
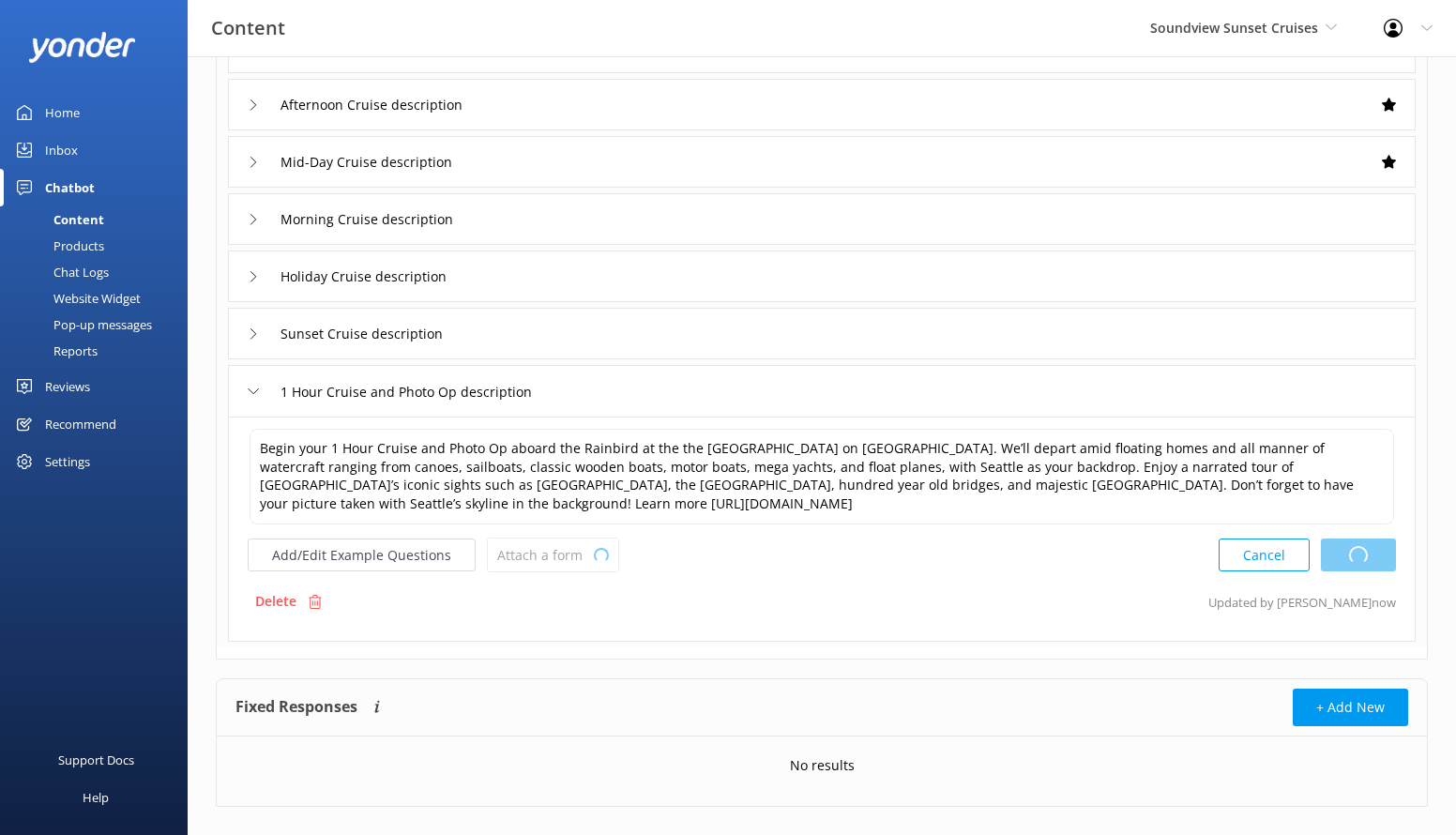
type textarea "The 2-hour Mid-Day Cruise aboard the Rainbird takes you around [GEOGRAPHIC_DATA…"
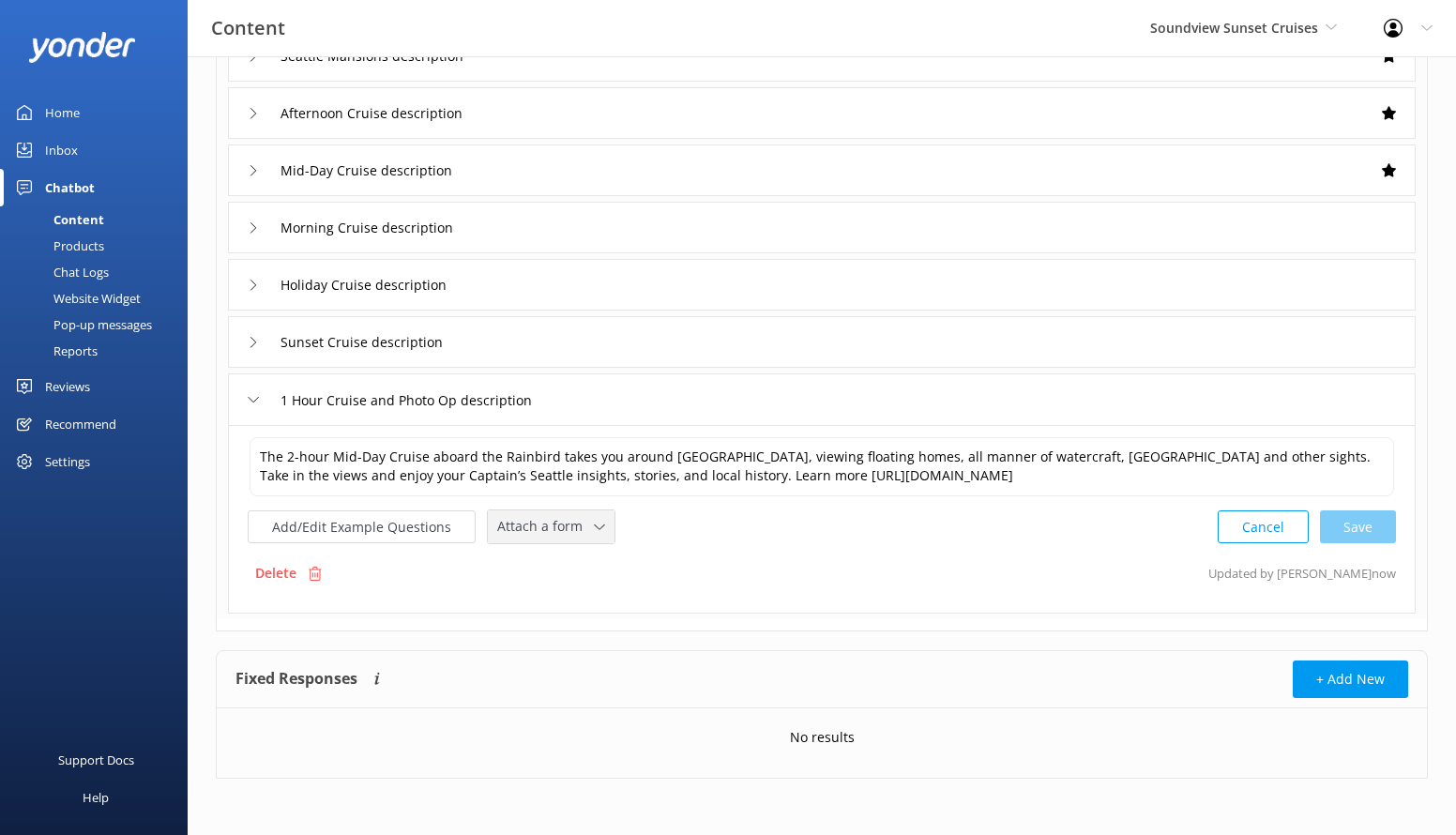
click at [593, 525] on icon at bounding box center [599, 528] width 12 height 12
click at [586, 594] on link "Check availability" at bounding box center [572, 605] width 167 height 38
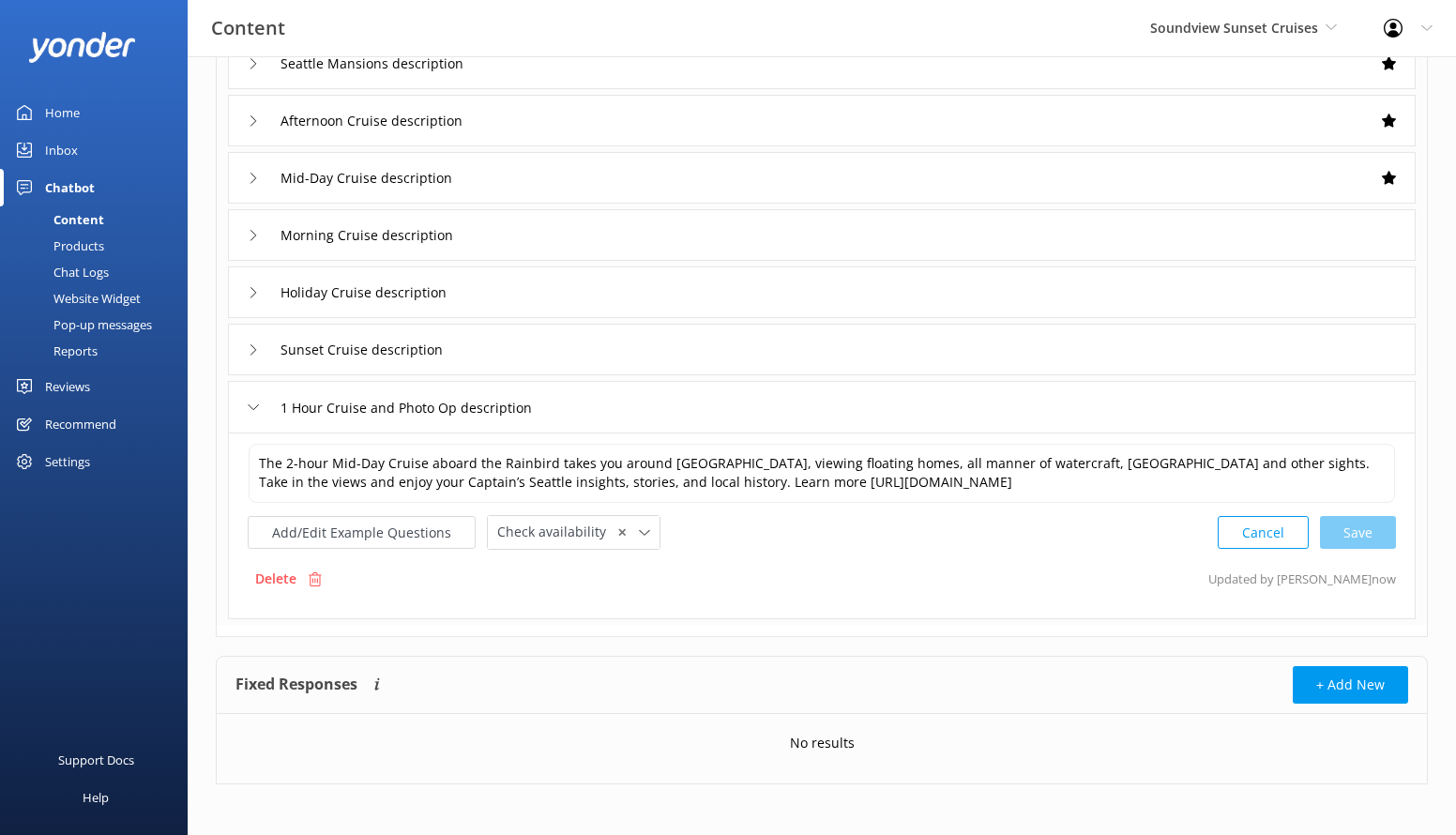
scroll to position [307, 0]
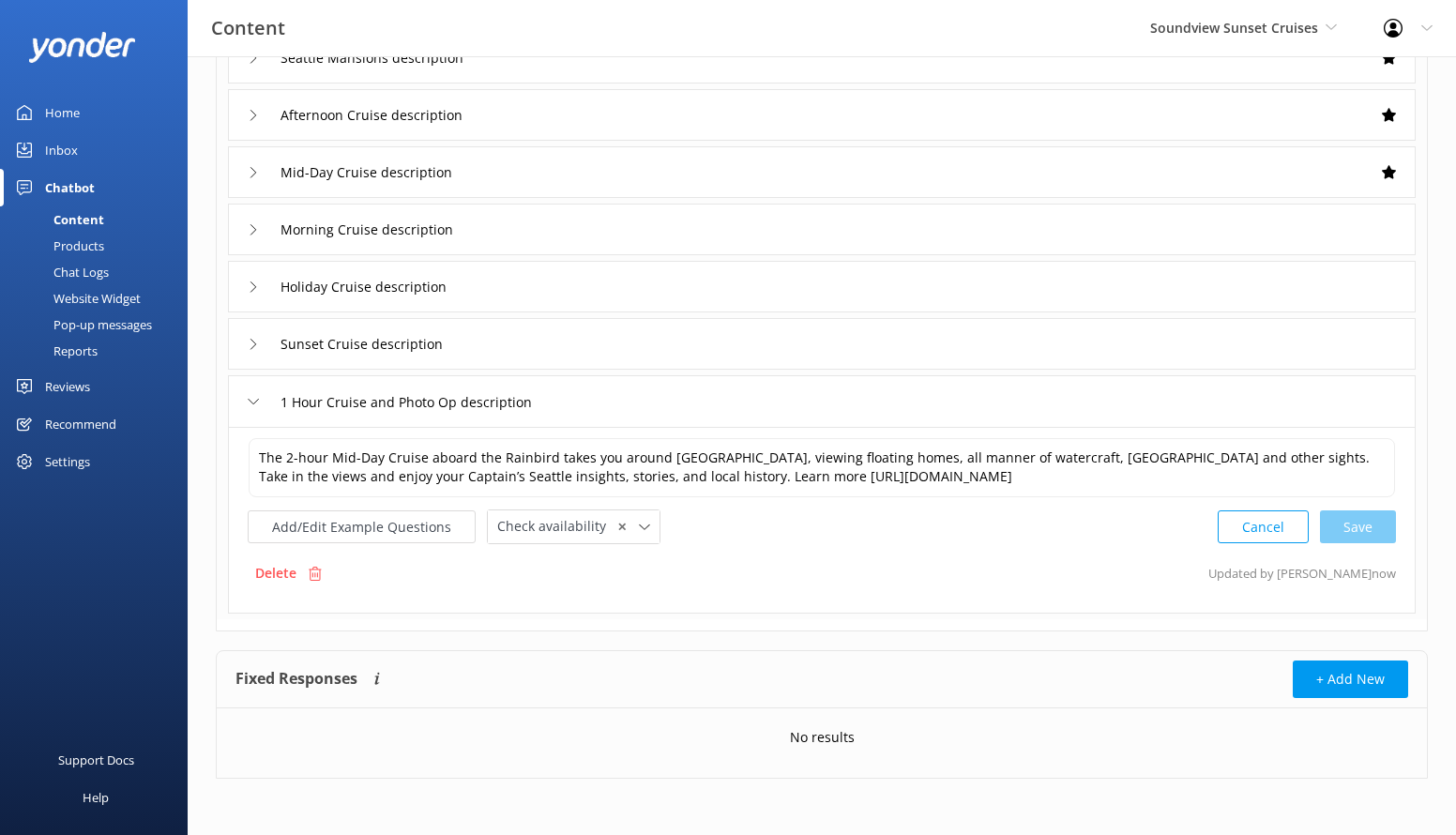
click at [811, 610] on div "The 2-hour Mid-Day Cruise aboard the Rainbird takes you around [GEOGRAPHIC_DATA…" at bounding box center [821, 519] width 1188 height 186
click at [254, 398] on icon at bounding box center [254, 402] width 12 height 12
click at [543, 526] on span "Check availability" at bounding box center [557, 526] width 120 height 20
click at [557, 604] on div "Check availability" at bounding box center [544, 604] width 93 height 18
click at [555, 359] on div "Sunset Cruise description" at bounding box center [821, 344] width 1188 height 51
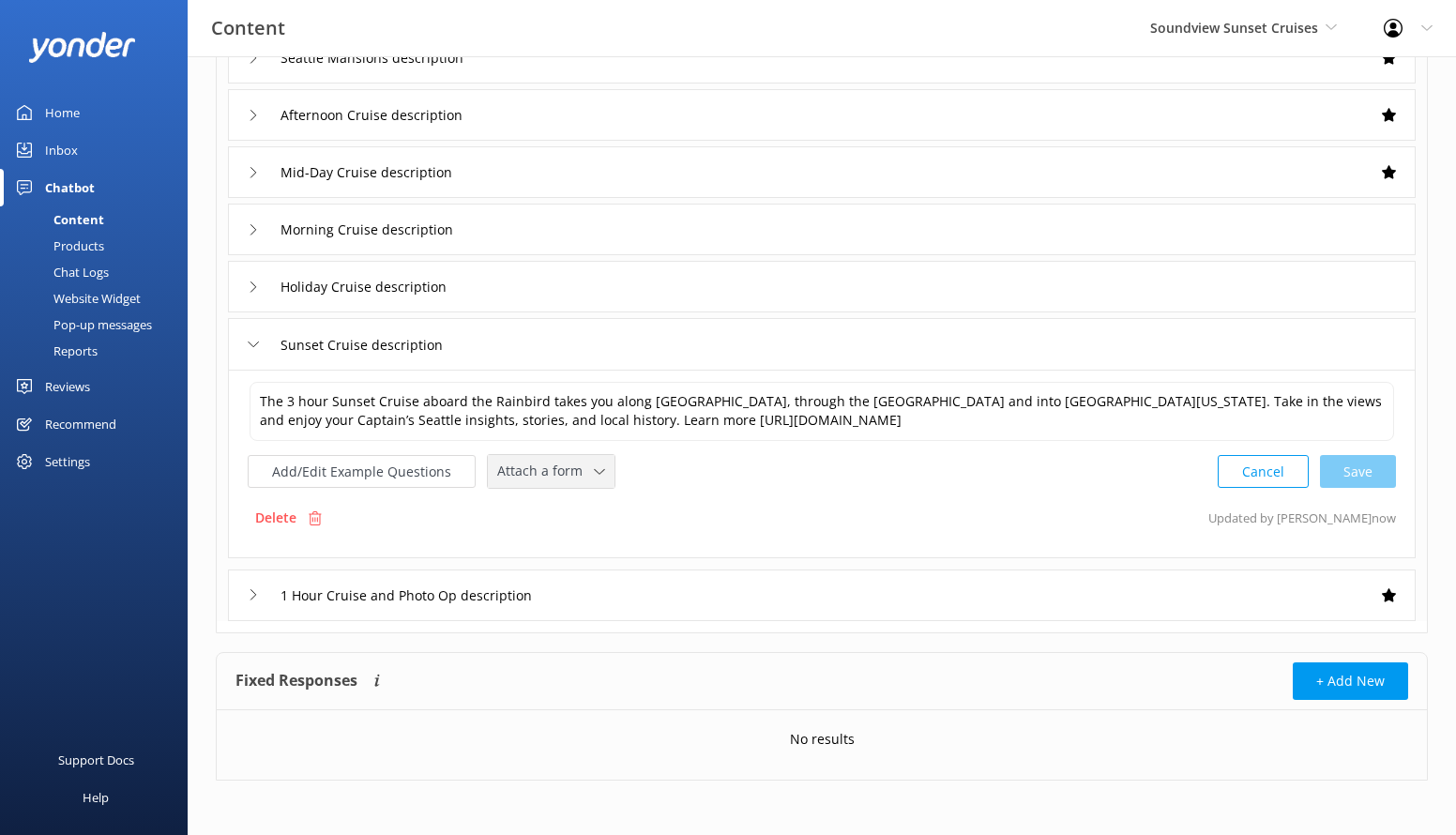
click at [581, 468] on span "Attach a form" at bounding box center [545, 470] width 96 height 20
click at [579, 542] on div "Check availability" at bounding box center [544, 549] width 93 height 18
drag, startPoint x: 585, startPoint y: 291, endPoint x: 585, endPoint y: 303, distance: 12.0
click at [585, 290] on div "Holiday Cruise description" at bounding box center [821, 286] width 1188 height 51
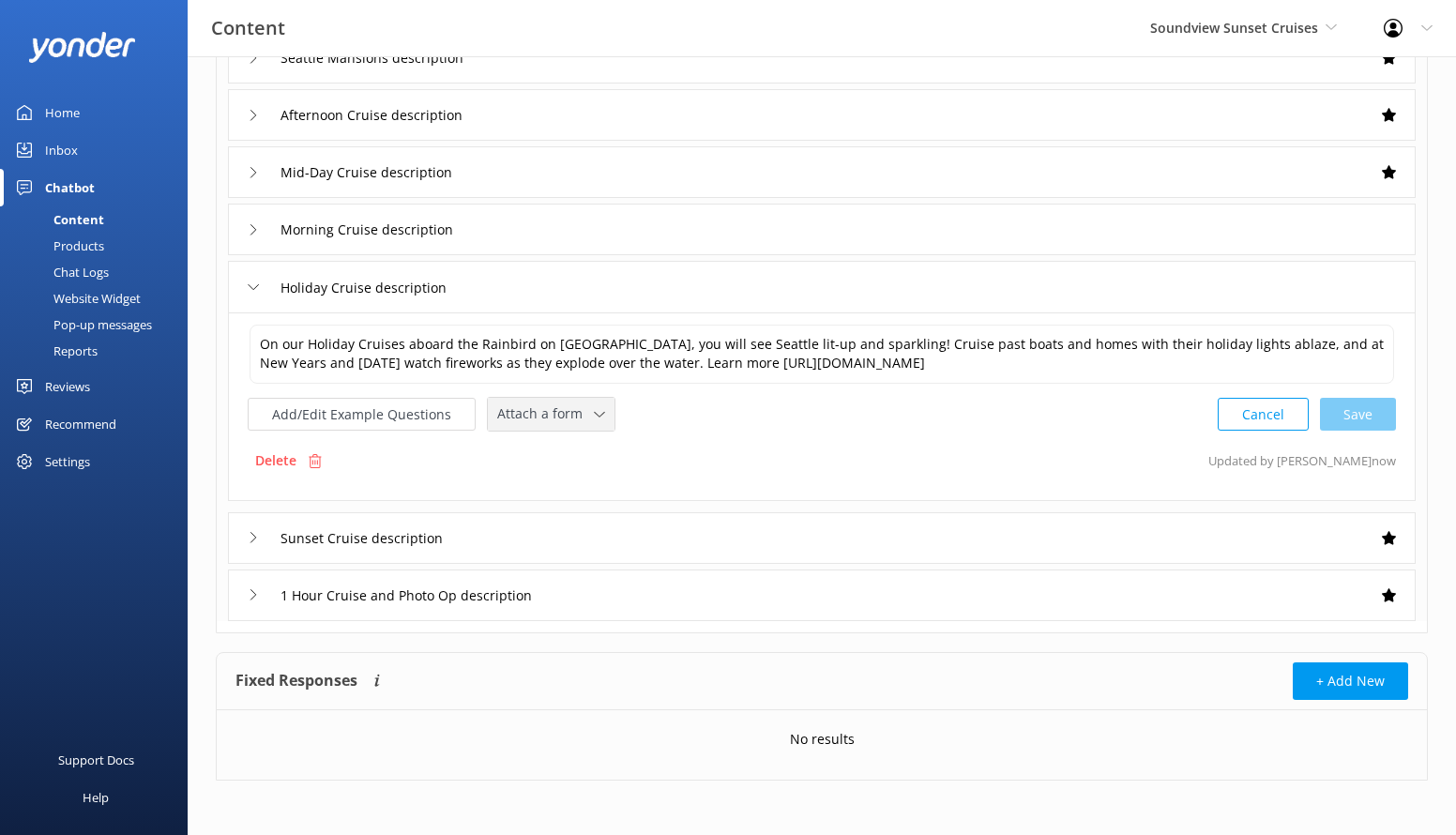
click at [581, 404] on span "Attach a form" at bounding box center [545, 413] width 96 height 20
click at [567, 479] on link "Check availability" at bounding box center [572, 492] width 167 height 38
click at [575, 235] on div "Morning Cruise description" at bounding box center [821, 229] width 1188 height 51
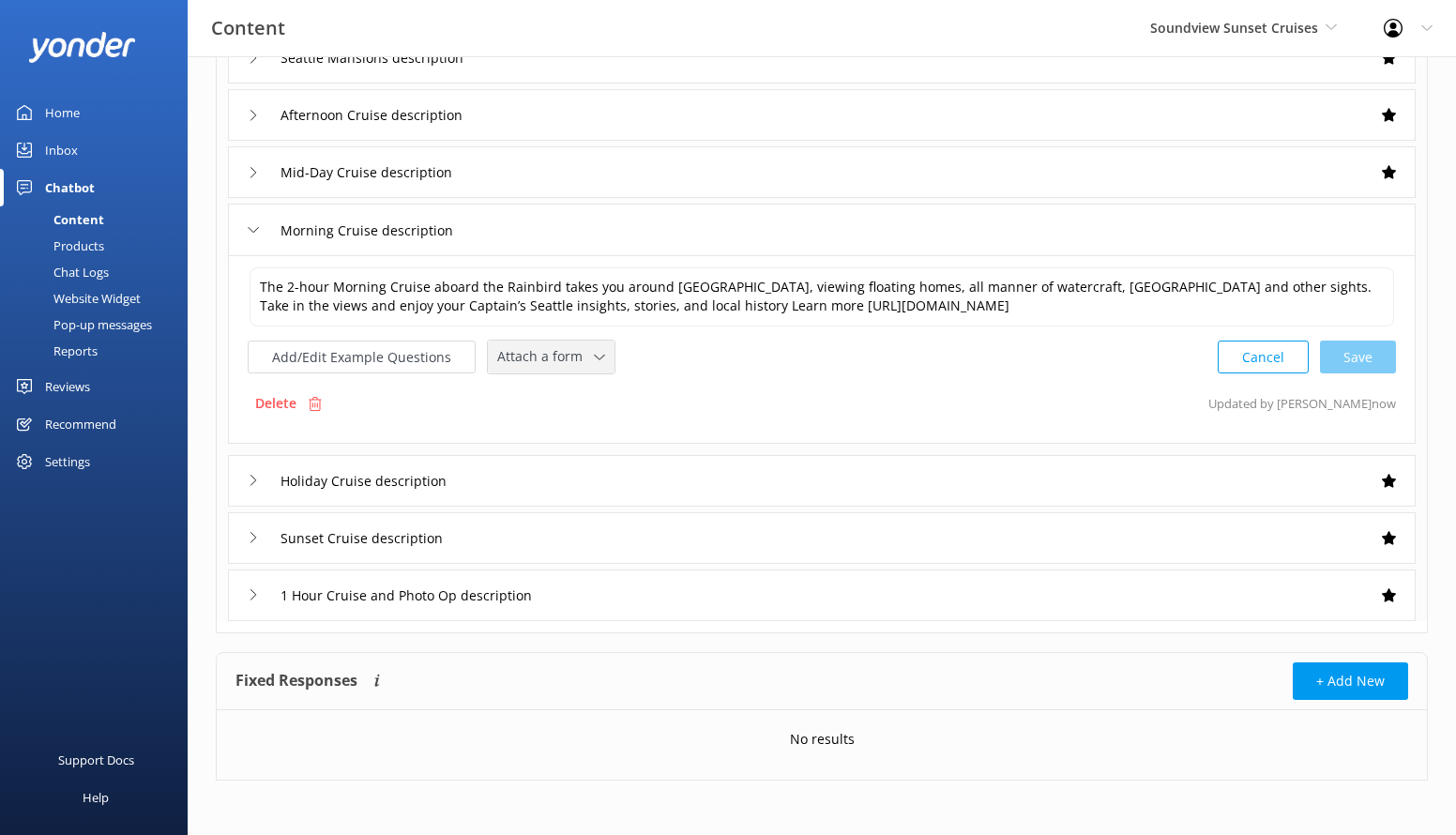
click at [565, 354] on span "Attach a form" at bounding box center [545, 356] width 96 height 20
click at [562, 426] on div "Check availability" at bounding box center [544, 434] width 93 height 18
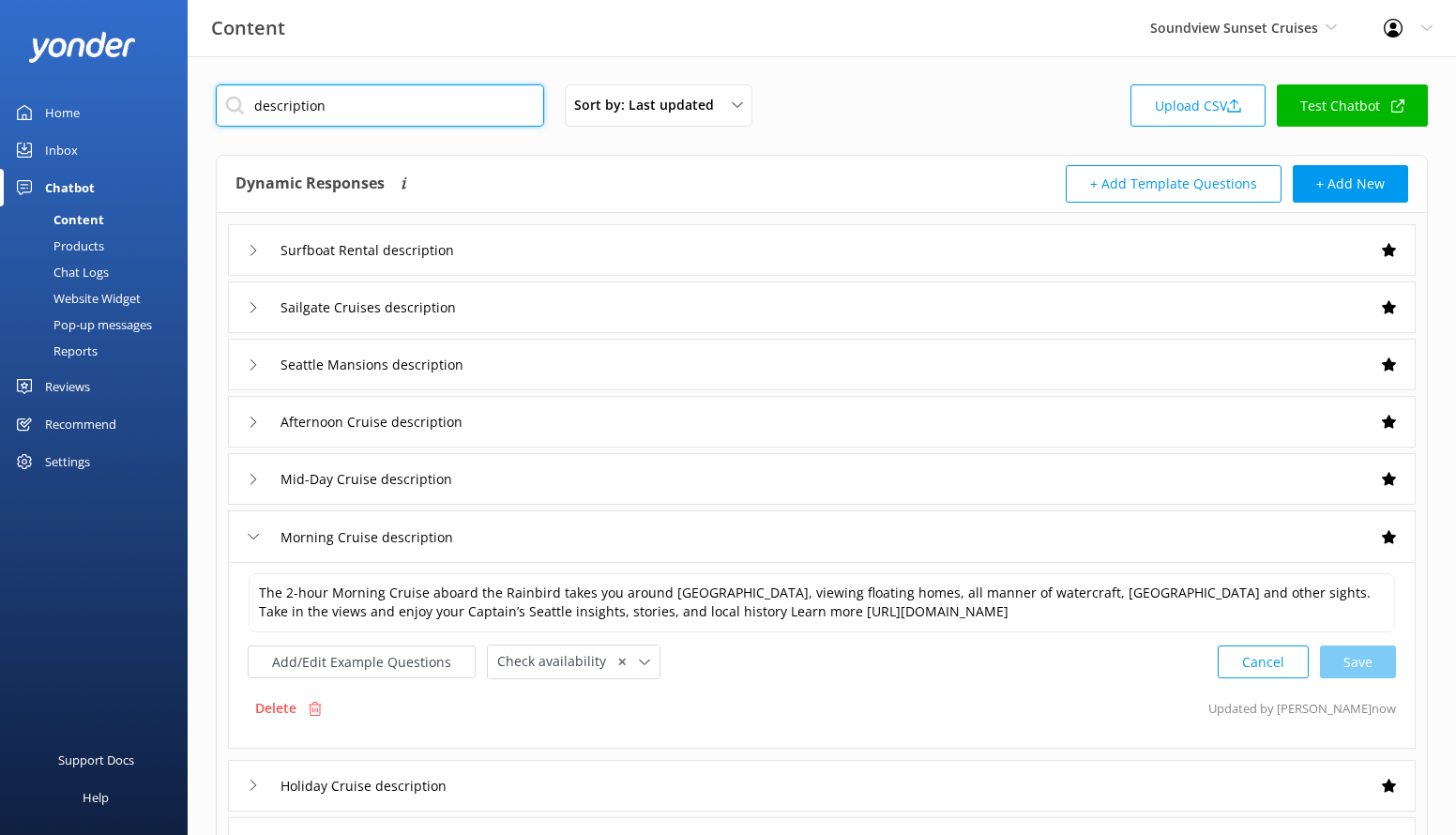
click at [464, 103] on input "description" at bounding box center [380, 106] width 328 height 42
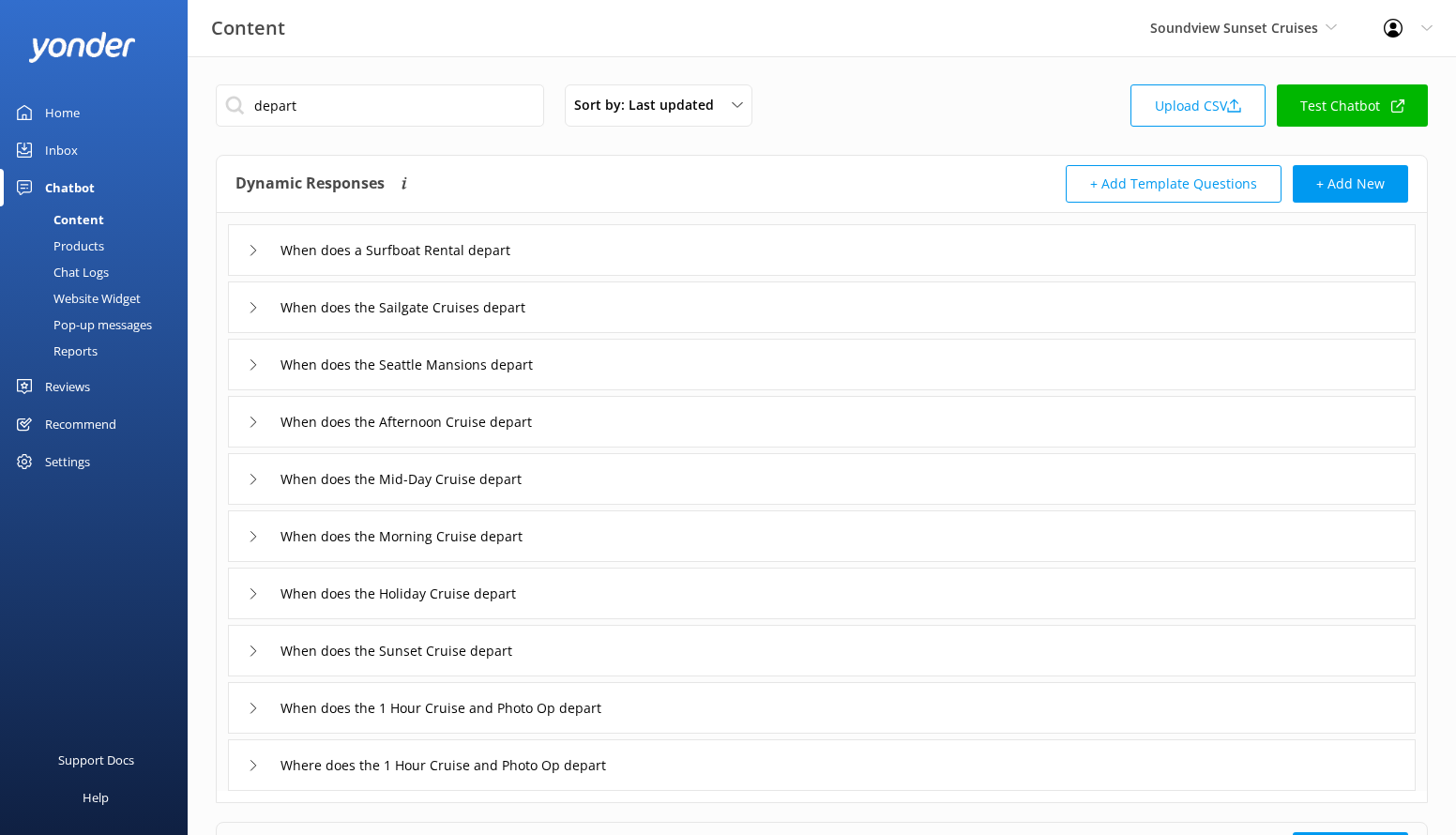
click at [638, 241] on div "When does a Surfboat Rental depart" at bounding box center [821, 249] width 1188 height 51
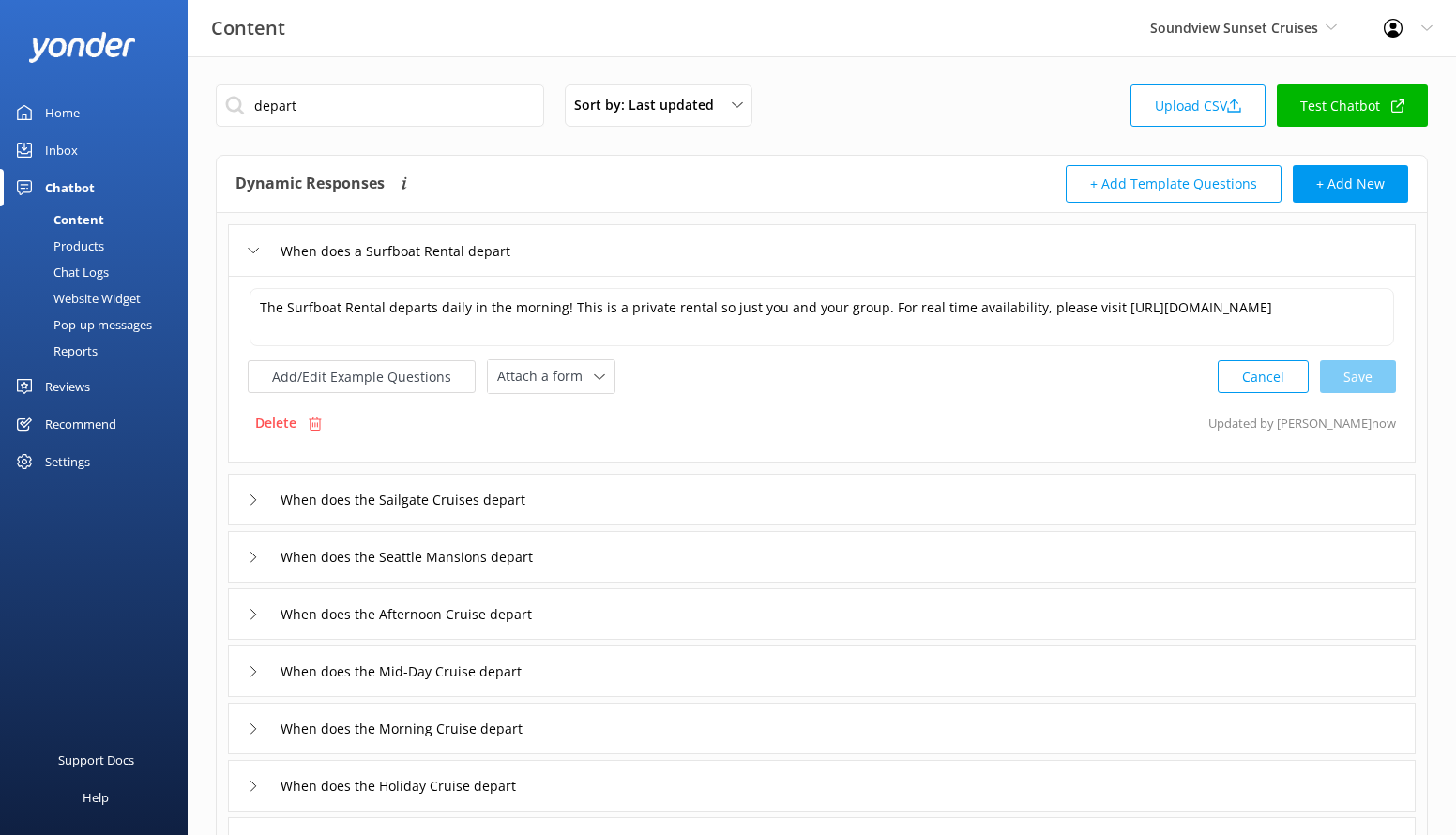
click at [583, 356] on div "The Surfboat Rental departs daily in the morning! This is a private rental so j…" at bounding box center [822, 341] width 1148 height 108
click at [582, 370] on span "Attach a form" at bounding box center [545, 376] width 96 height 20
click at [594, 451] on link "Check availability" at bounding box center [572, 454] width 167 height 38
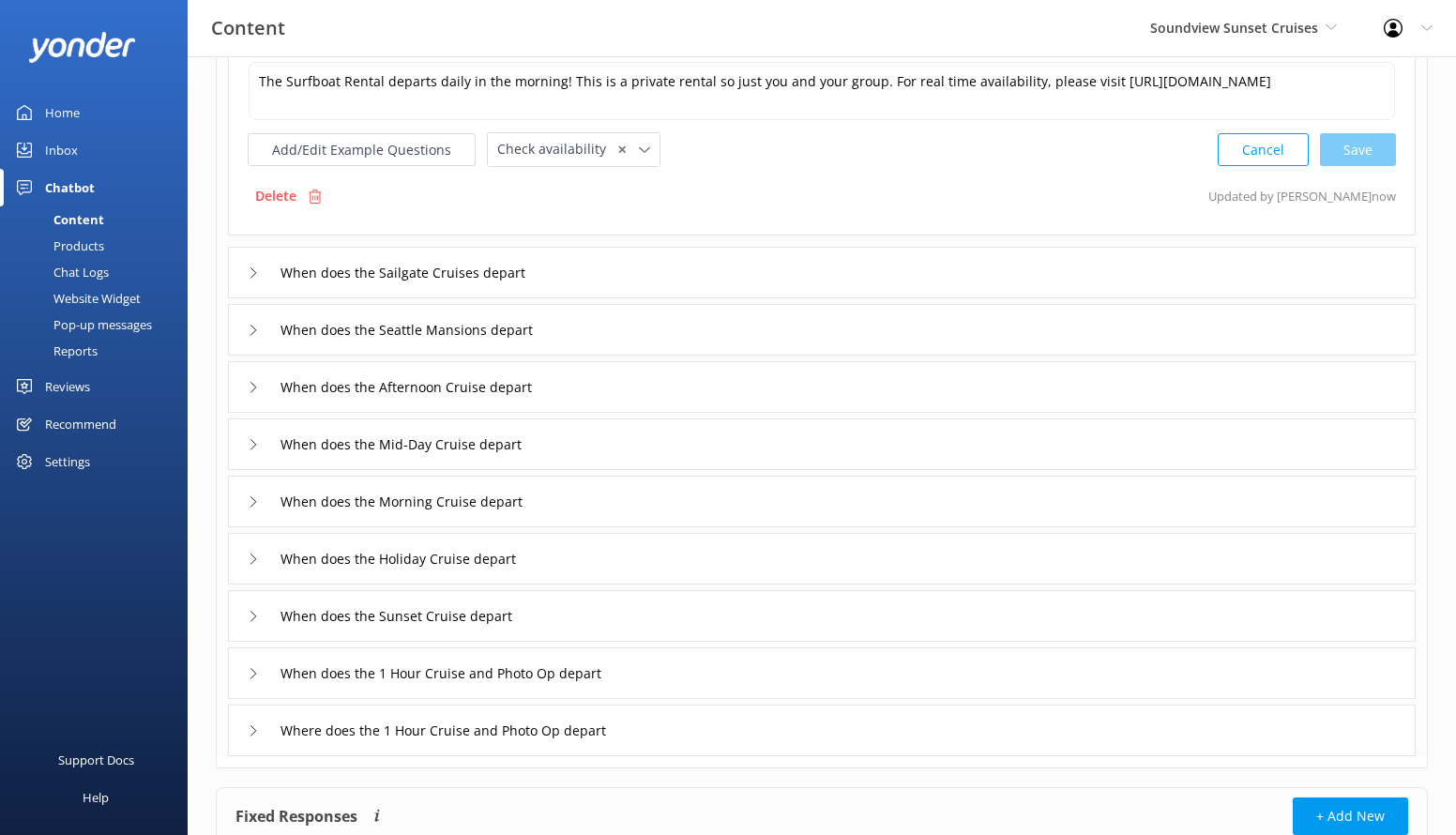
click at [594, 275] on div "When does the Sailgate Cruises depart" at bounding box center [821, 272] width 1188 height 51
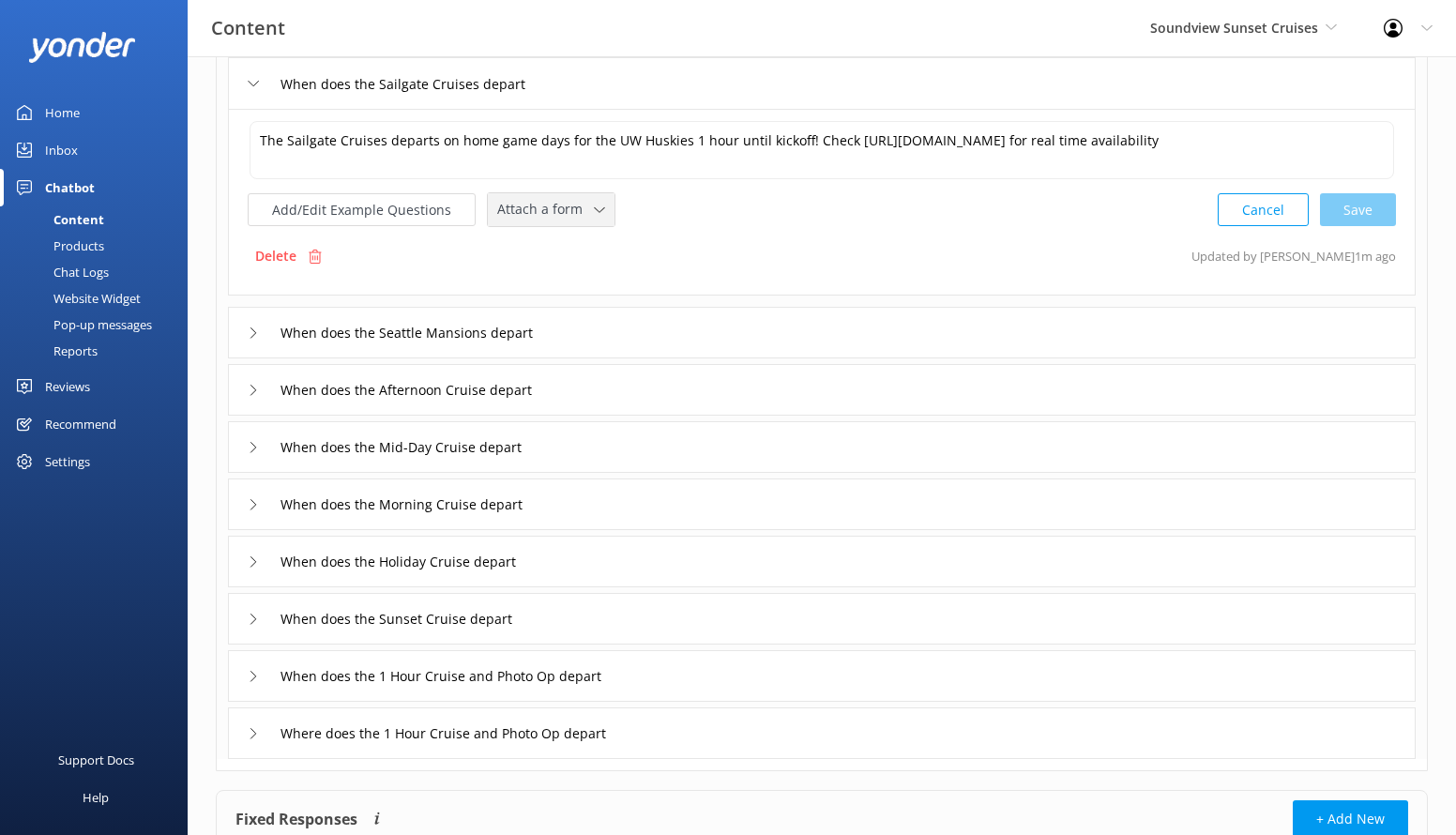
click at [541, 221] on div "Attach a form" at bounding box center [551, 209] width 118 height 23
click at [550, 289] on div "Check availability" at bounding box center [544, 287] width 93 height 18
click at [581, 329] on div "When does the Seattle Mansions depart" at bounding box center [821, 330] width 1188 height 51
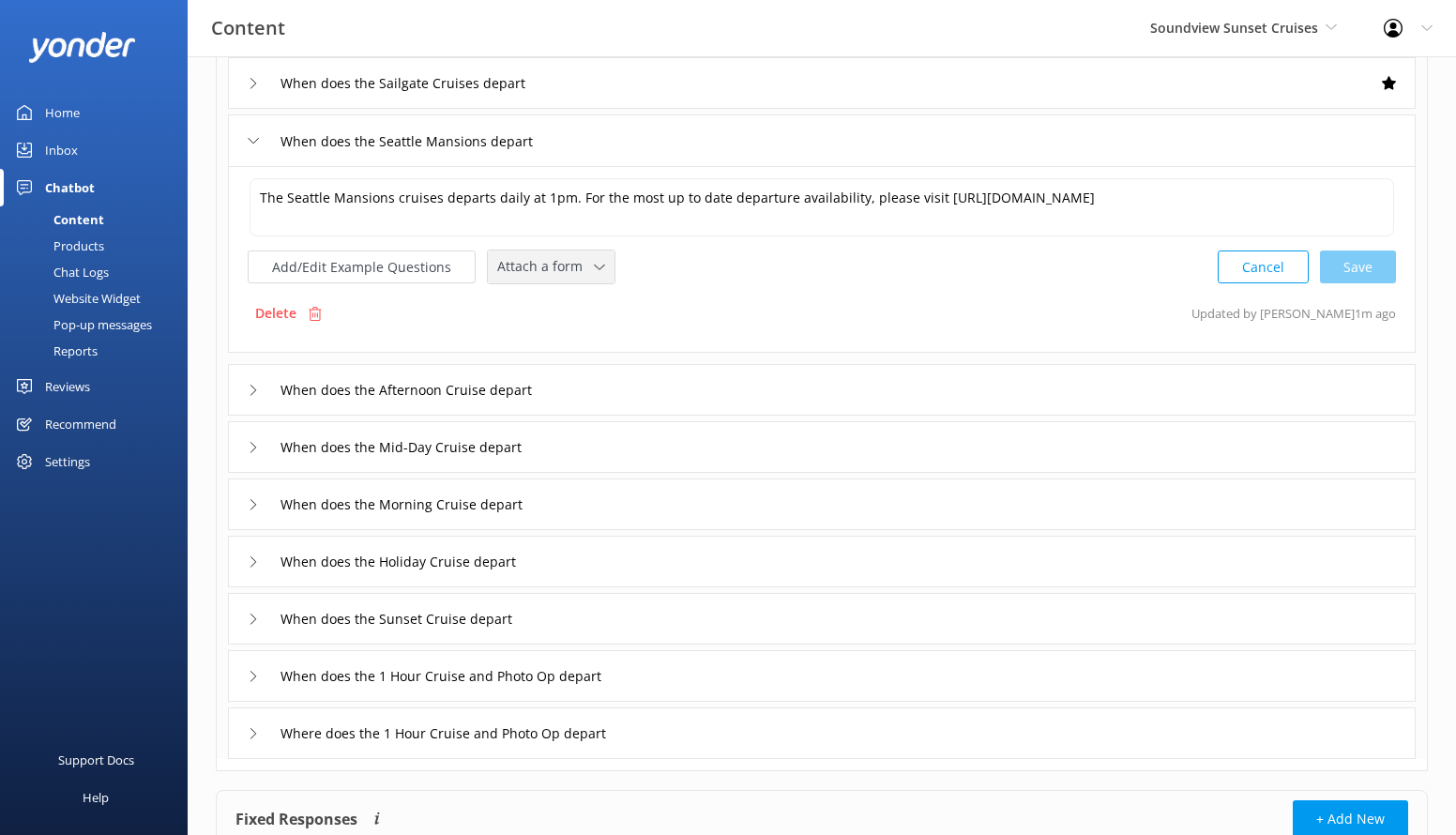
click at [549, 264] on span "Attach a form" at bounding box center [545, 265] width 96 height 20
click at [566, 348] on div "Check availability" at bounding box center [544, 344] width 93 height 18
click at [592, 381] on div "When does the Afternoon Cruise depart" at bounding box center [821, 387] width 1188 height 51
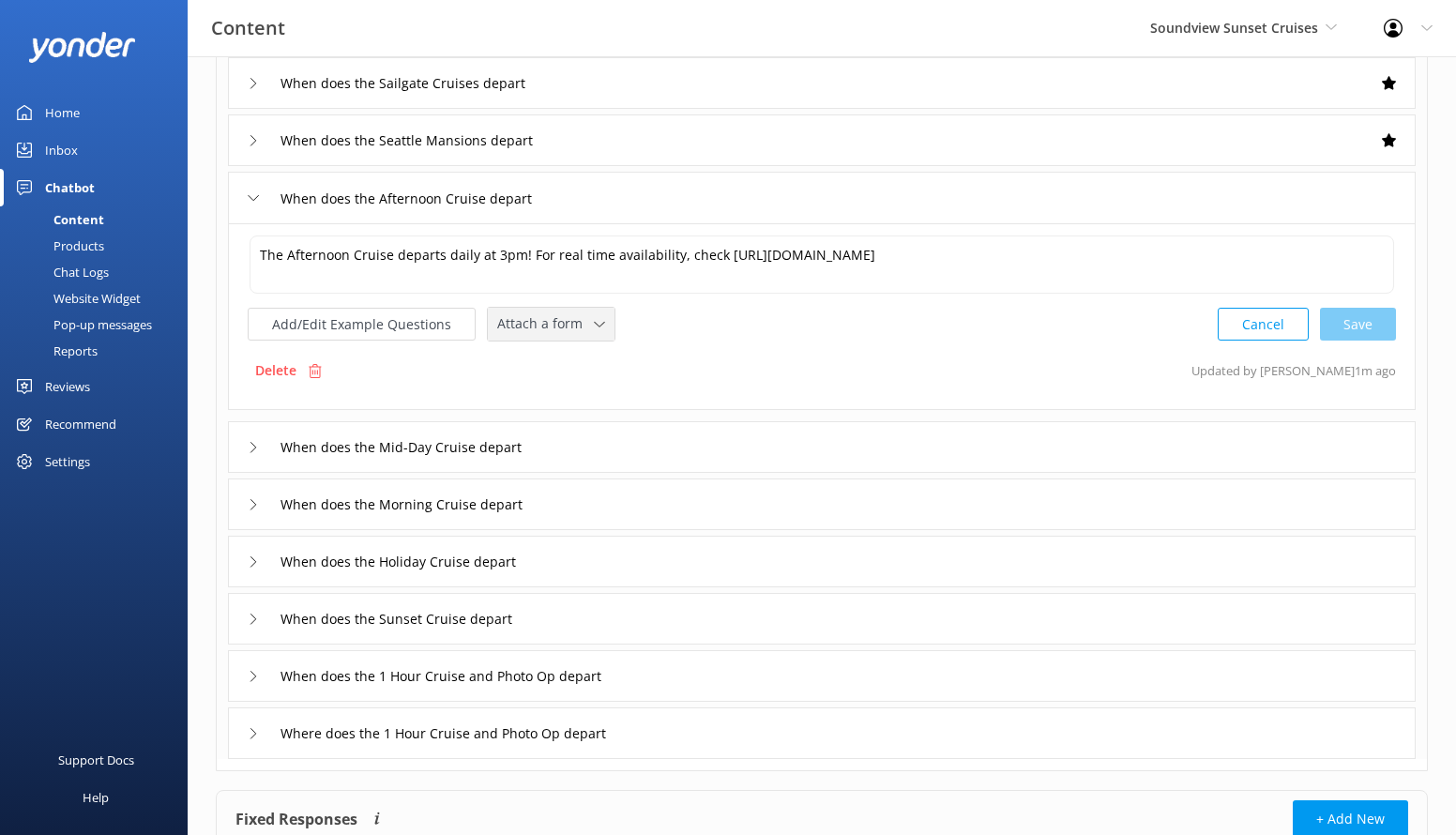
click at [555, 331] on span "Attach a form" at bounding box center [545, 323] width 96 height 20
click at [555, 399] on div "Check availability" at bounding box center [544, 401] width 93 height 18
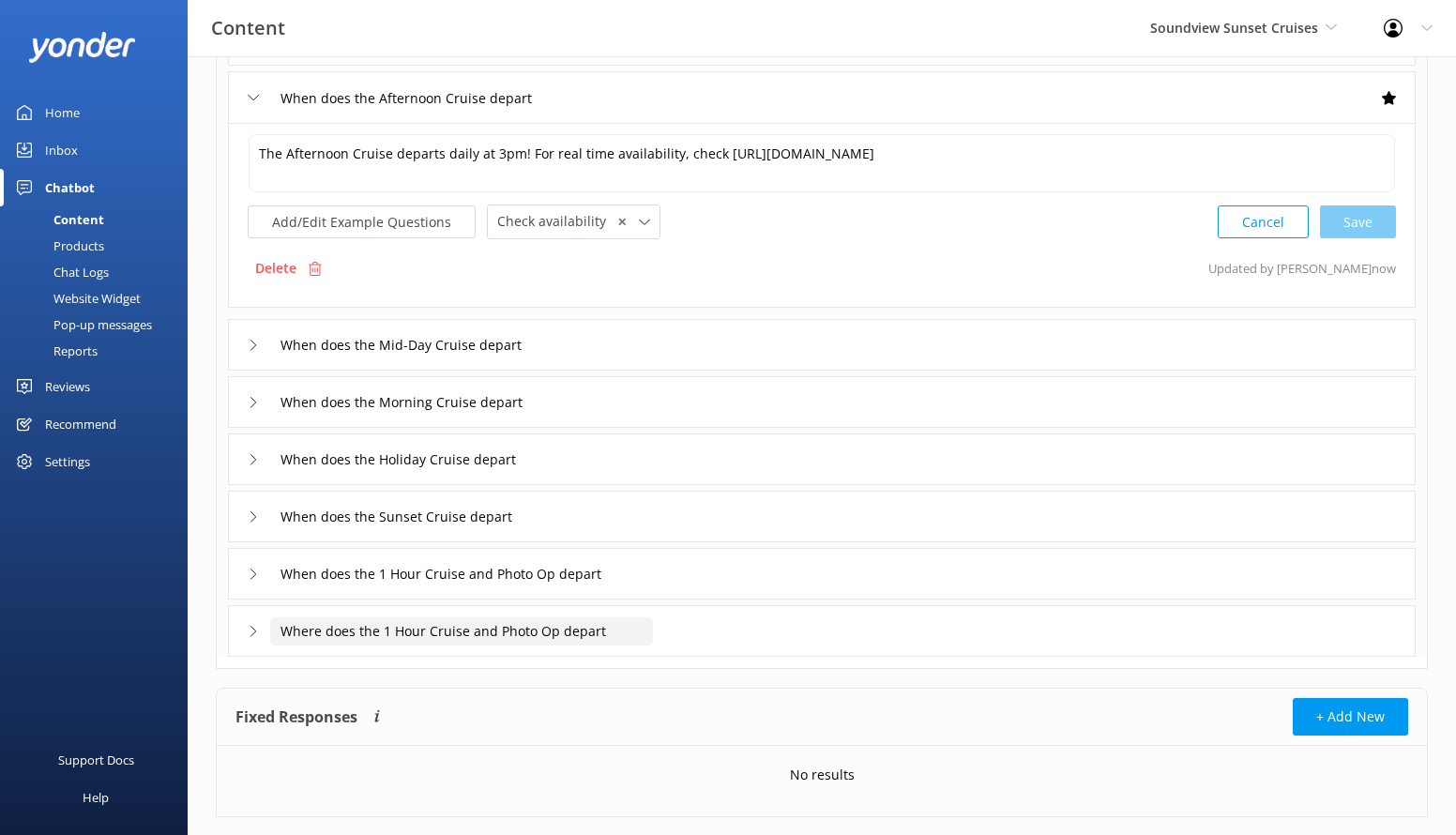
scroll to position [328, 0]
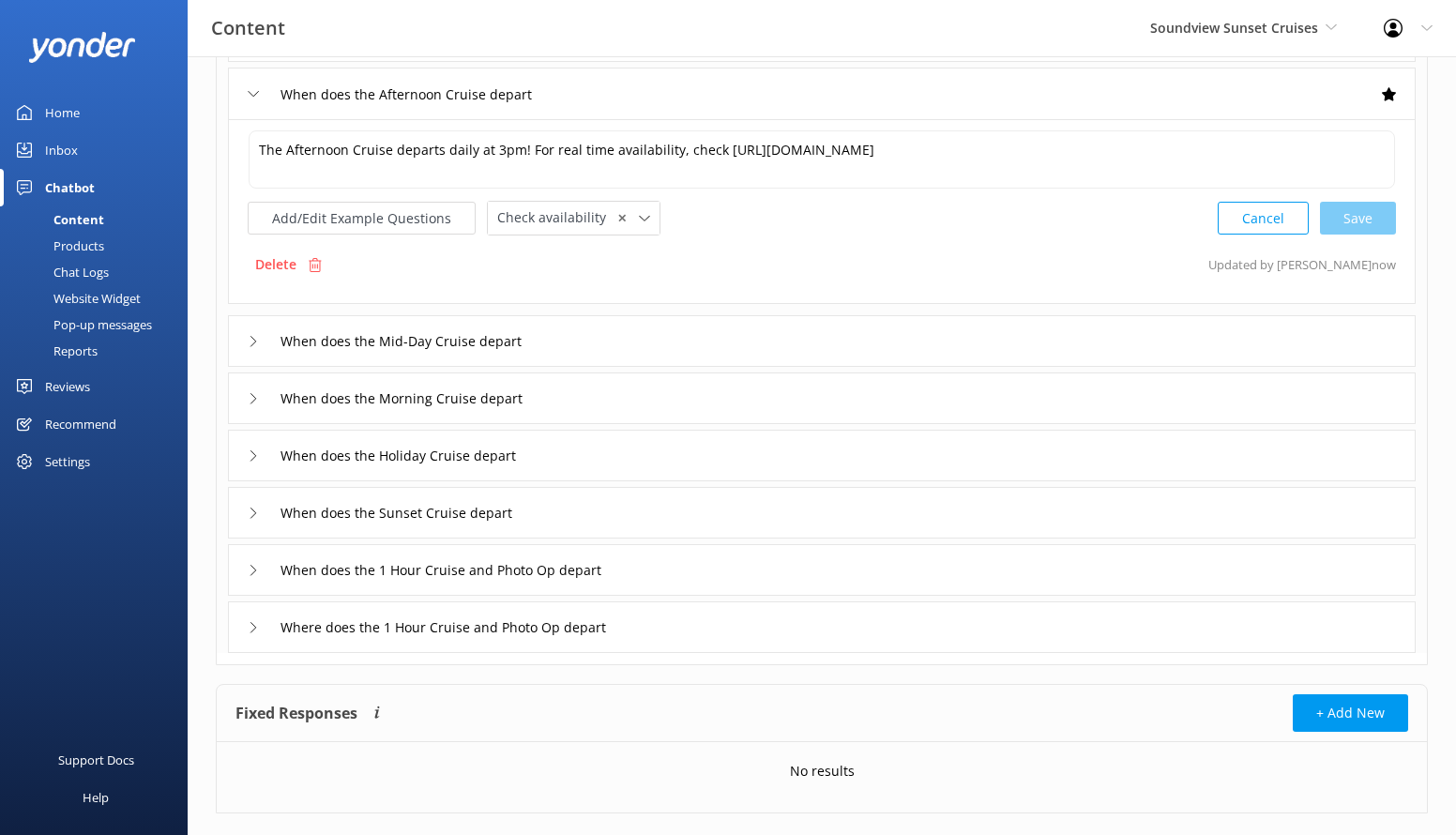
click at [670, 647] on div "Where does the 1 Hour Cruise and Photo Op depart" at bounding box center [821, 626] width 1188 height 51
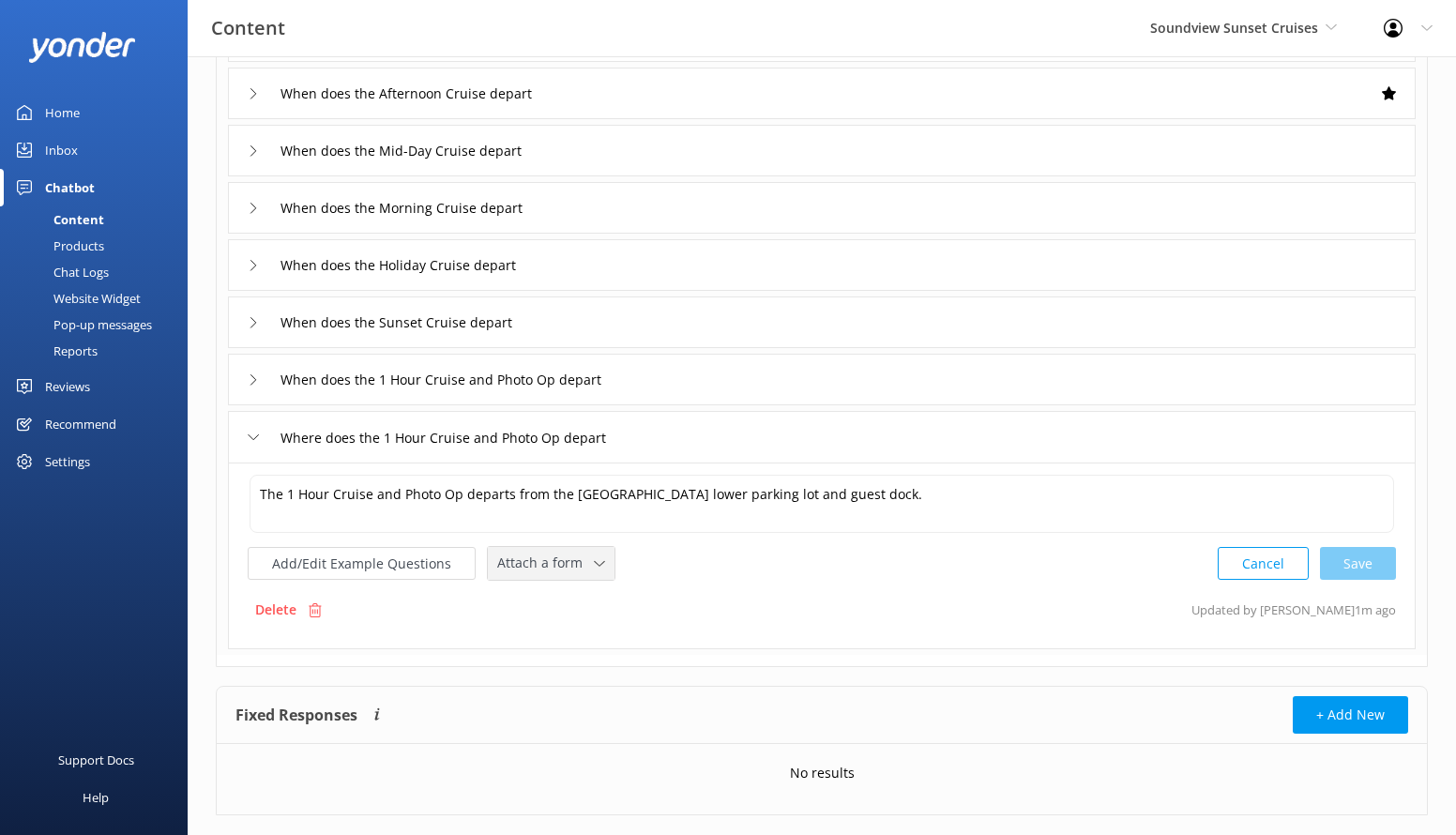
click at [572, 564] on span "Attach a form" at bounding box center [545, 563] width 96 height 20
click at [684, 391] on div "When does the 1 Hour Cruise and Photo Op depart" at bounding box center [821, 379] width 1188 height 51
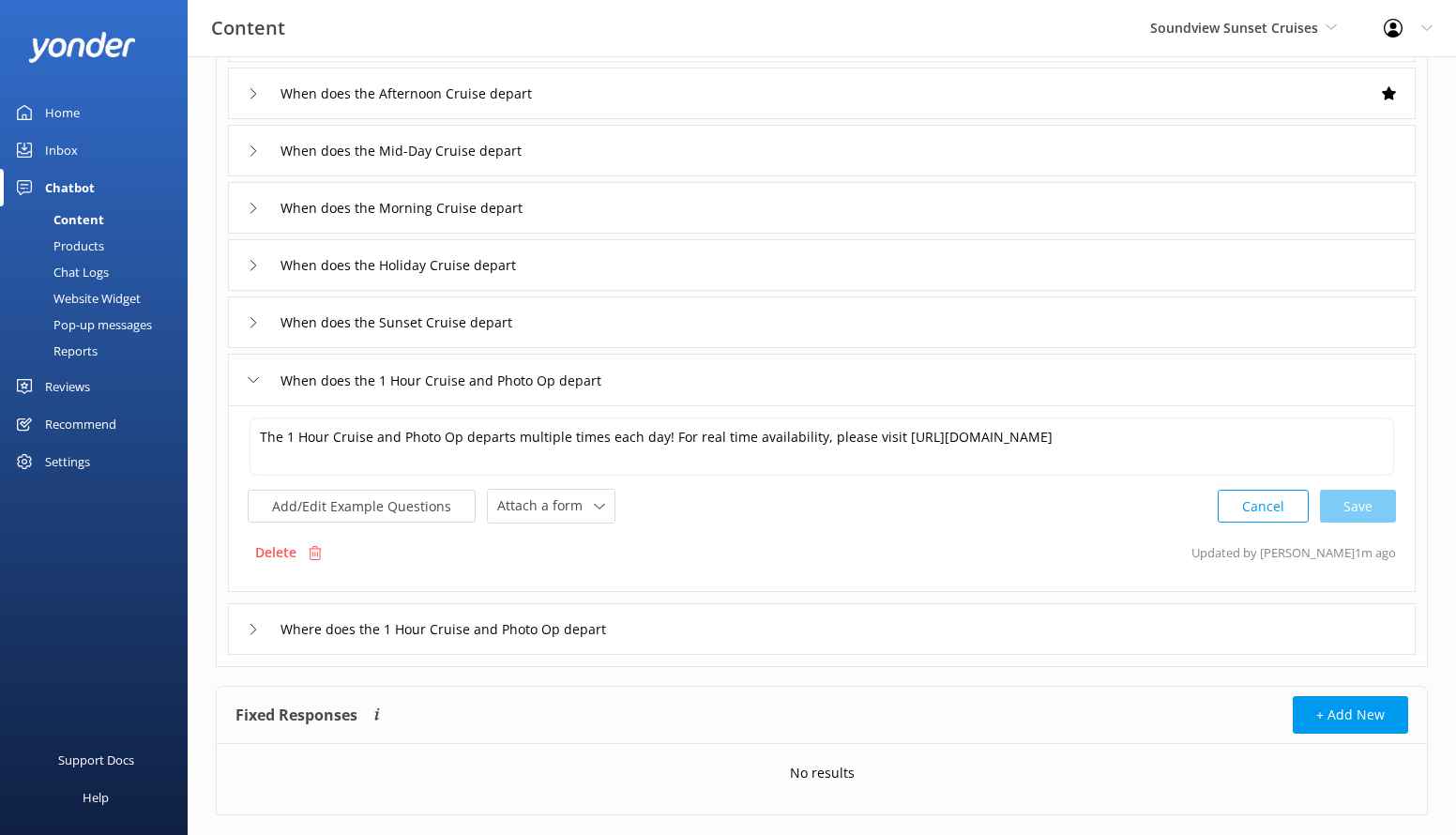
click at [562, 525] on div "The 1 Hour Cruise and Photo Op departs multiple times each day! For real time a…" at bounding box center [821, 498] width 1188 height 186
click at [565, 513] on span "Attach a form" at bounding box center [545, 505] width 96 height 20
click at [565, 576] on div "Check availability" at bounding box center [544, 583] width 93 height 18
click at [648, 322] on div "When does the Sunset Cruise depart" at bounding box center [821, 321] width 1188 height 51
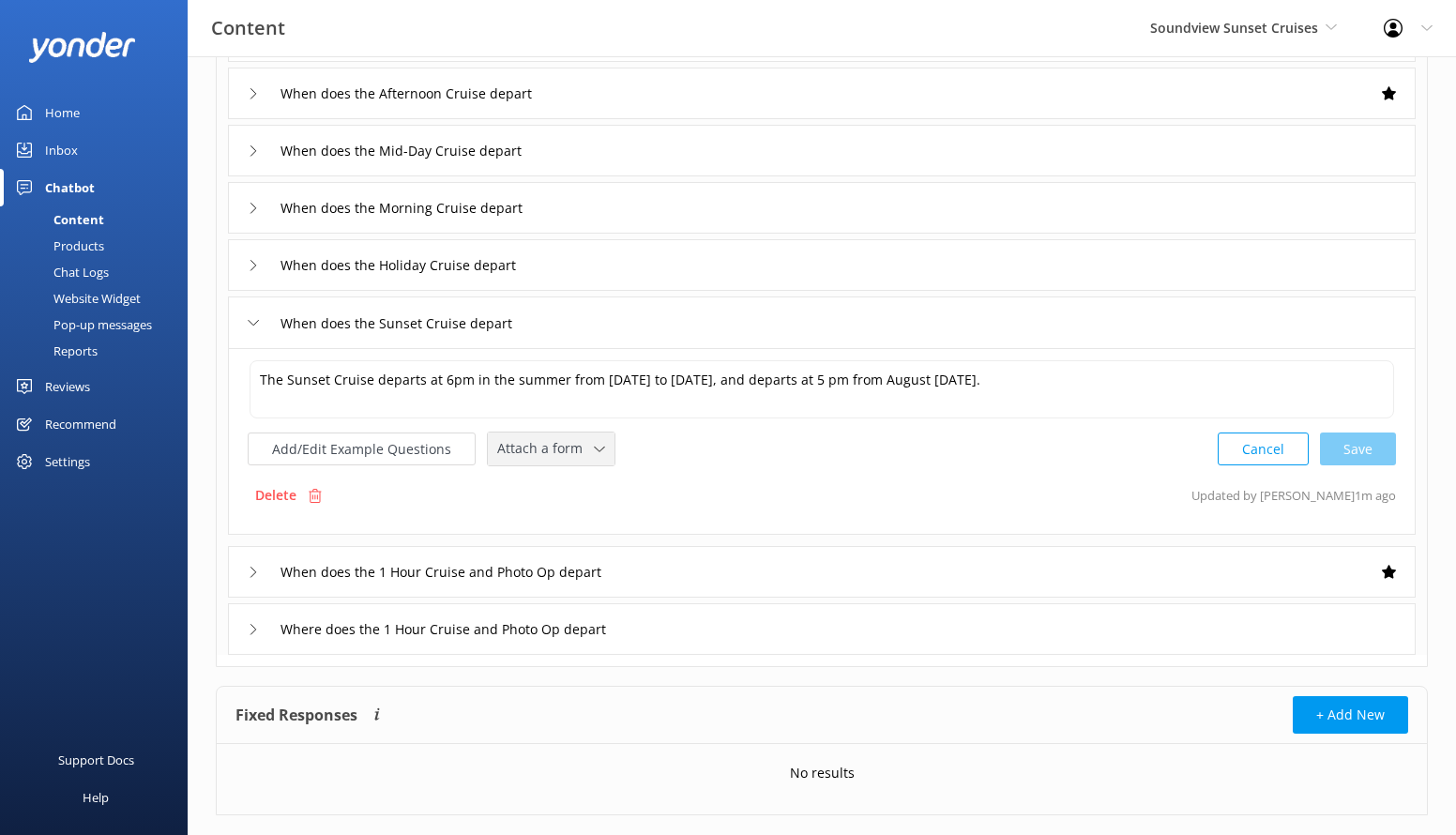
click at [584, 459] on span "Attach a form" at bounding box center [545, 448] width 96 height 20
click at [562, 520] on div "Check availability" at bounding box center [544, 526] width 93 height 18
click at [594, 329] on div "When does the Sunset Cruise depart" at bounding box center [821, 321] width 1188 height 51
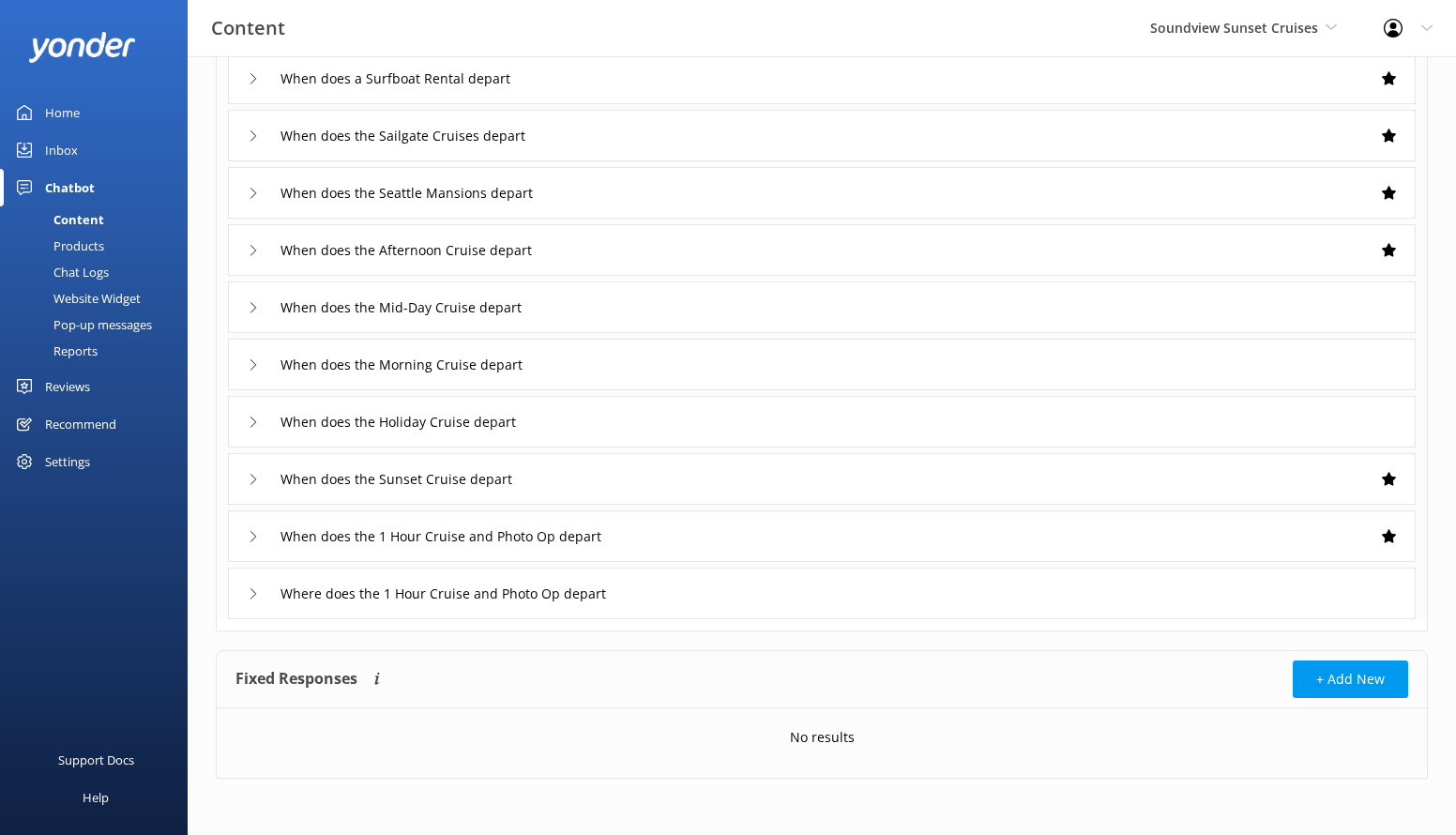
scroll to position [172, 0]
click at [591, 419] on div "When does the Holiday Cruise depart" at bounding box center [821, 421] width 1188 height 51
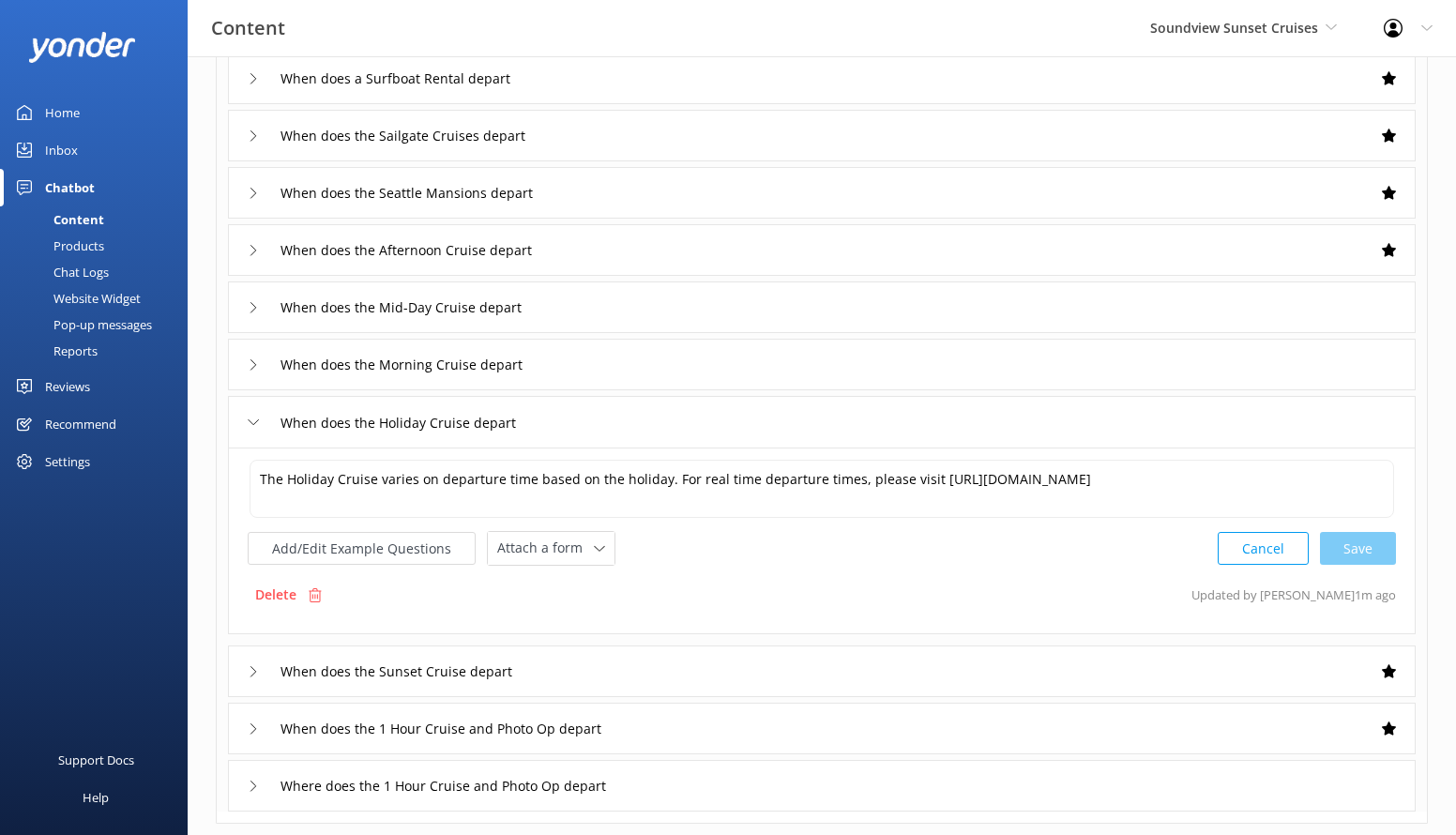
scroll to position [328, 0]
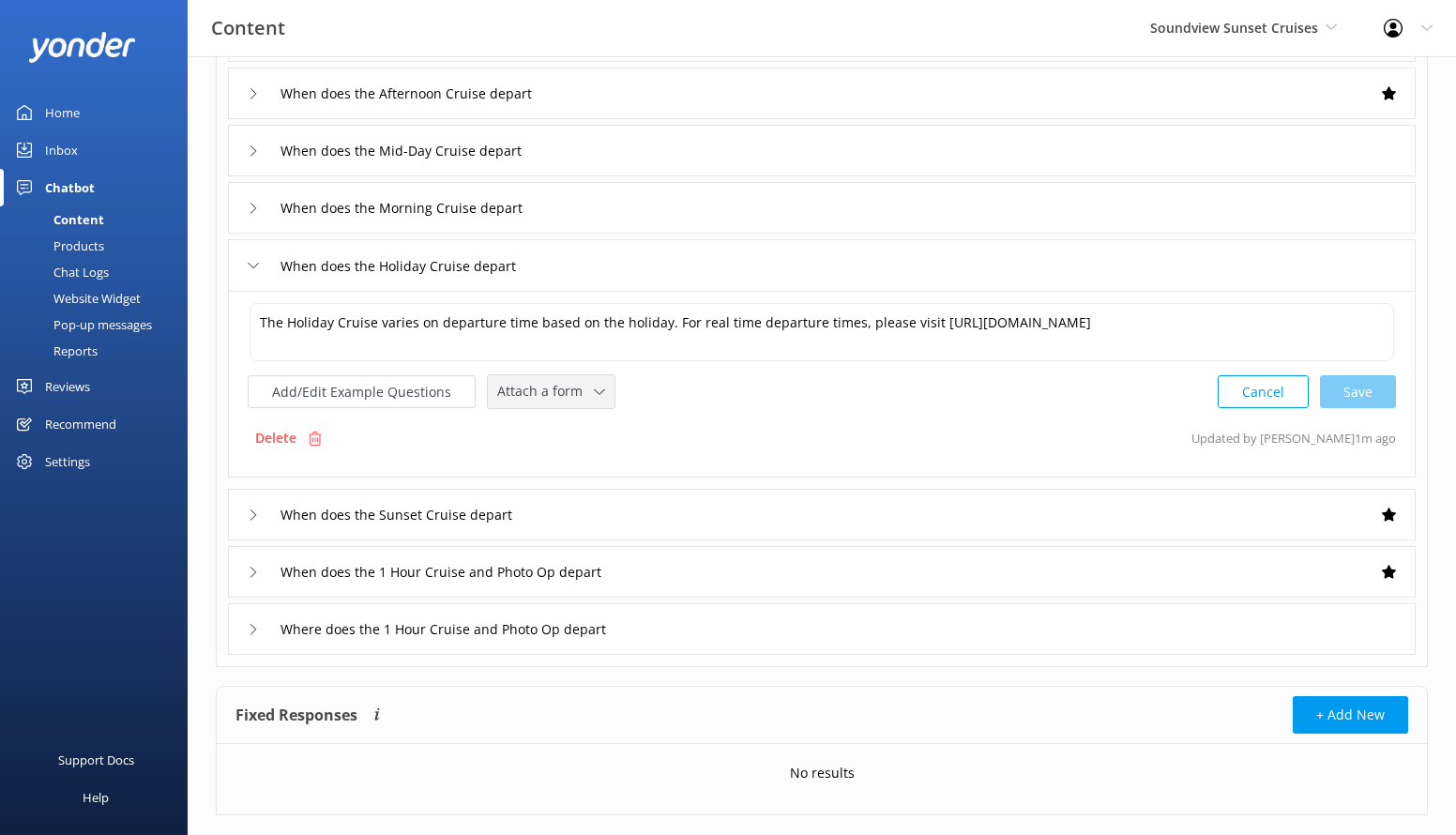
click at [583, 401] on span "Attach a form" at bounding box center [545, 391] width 96 height 20
click at [578, 473] on div "Check availability" at bounding box center [544, 468] width 93 height 18
click at [584, 280] on div "When does the Holiday Cruise depart" at bounding box center [821, 264] width 1188 height 51
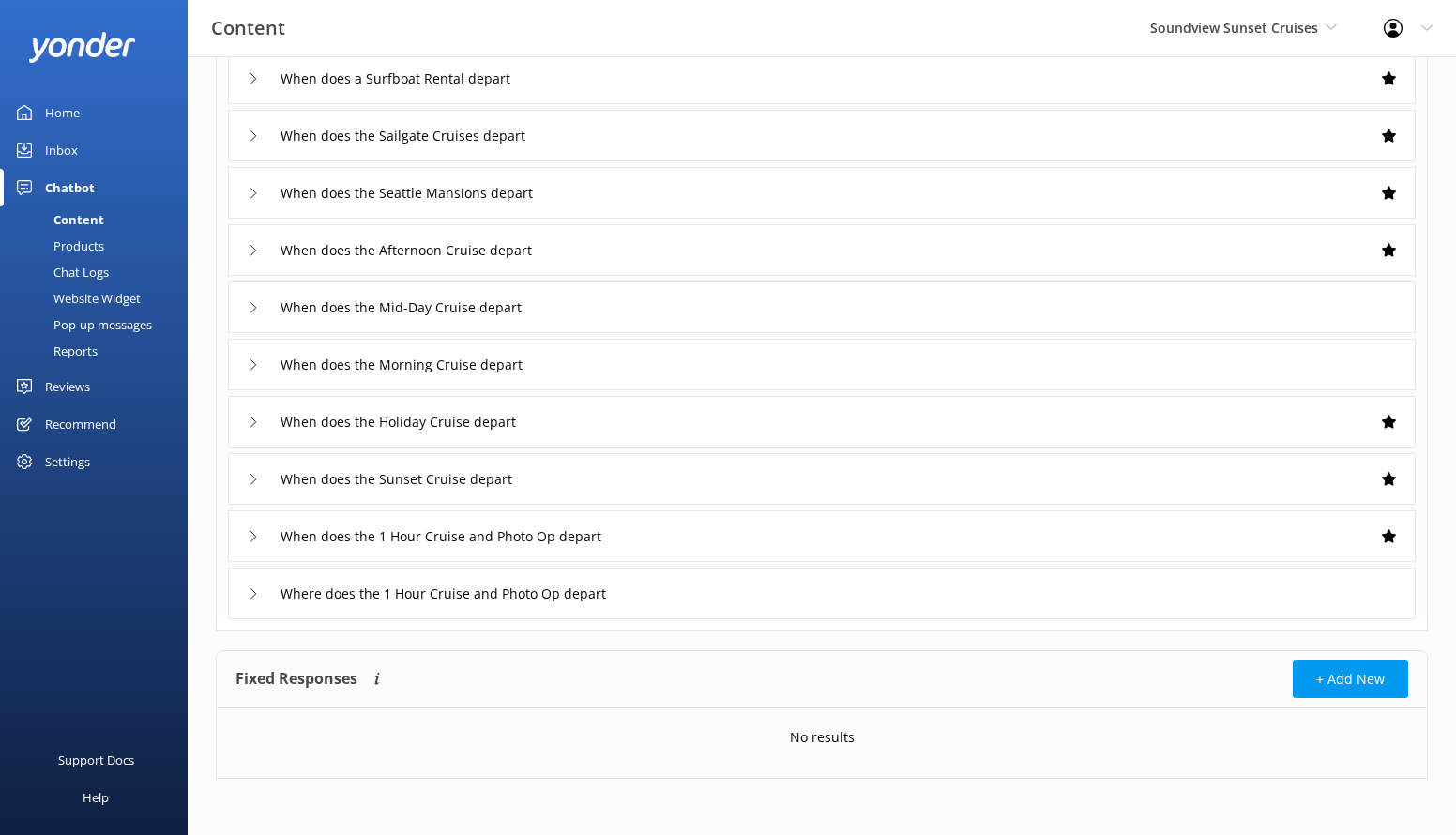
click at [585, 311] on div "When does the Mid-Day Cruise depart" at bounding box center [821, 307] width 1188 height 51
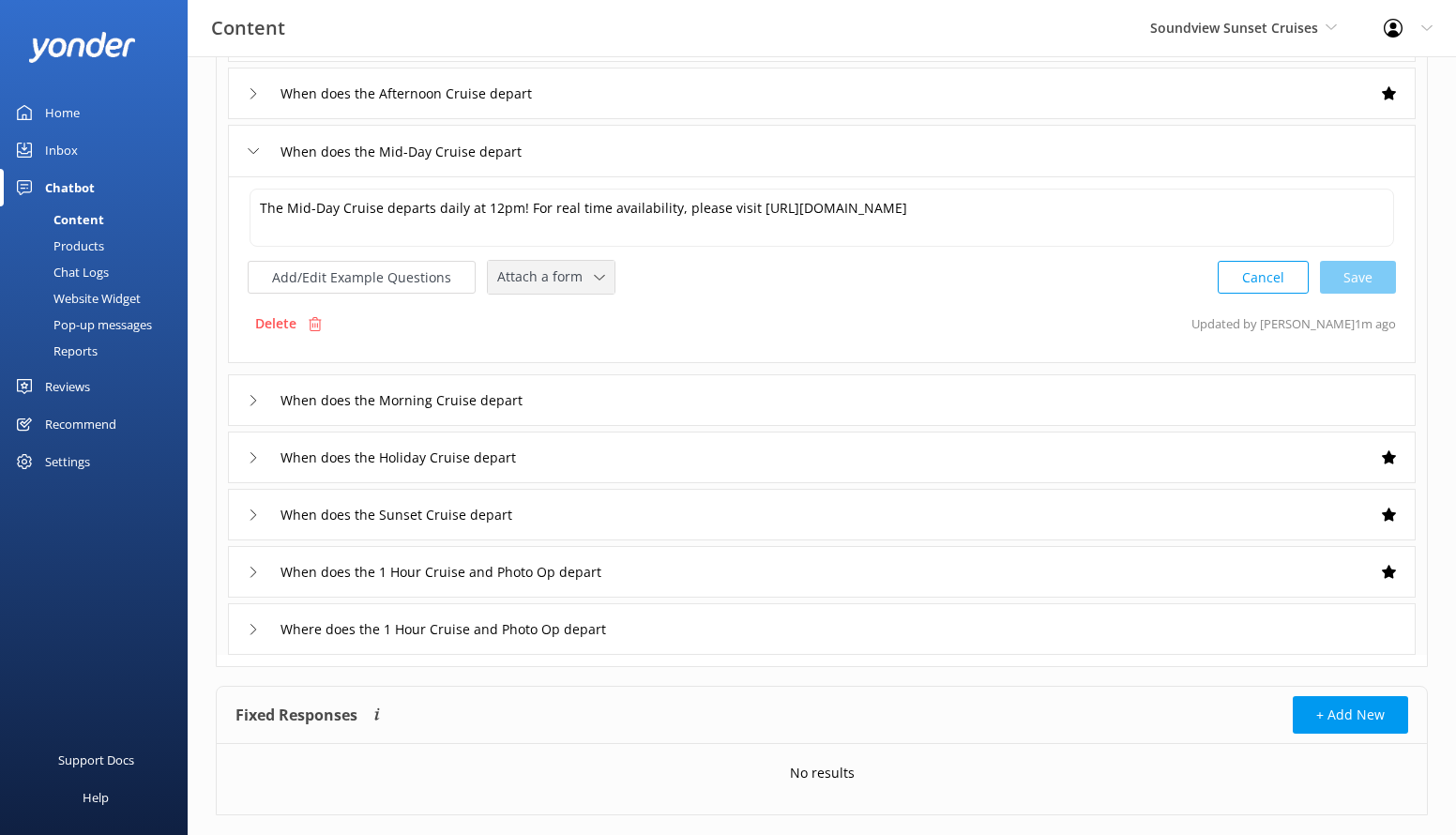
click at [584, 278] on span "Attach a form" at bounding box center [545, 276] width 96 height 20
click at [581, 338] on link "Check availability" at bounding box center [572, 354] width 167 height 38
click at [263, 149] on div "When does the Mid-Day Cruise depart" at bounding box center [391, 152] width 286 height 31
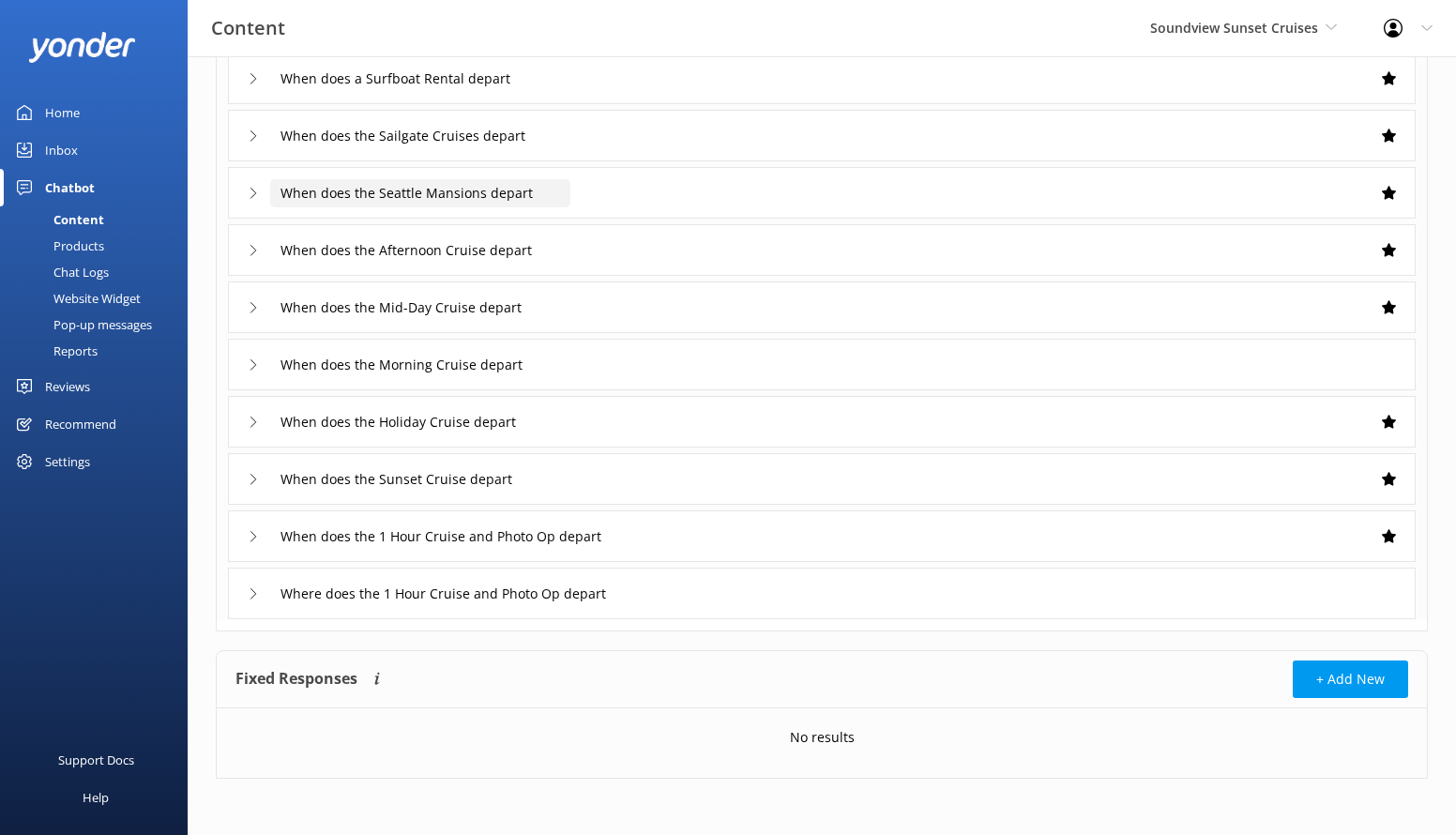
scroll to position [172, 0]
click at [671, 367] on div "When does the Morning Cruise depart" at bounding box center [821, 364] width 1188 height 51
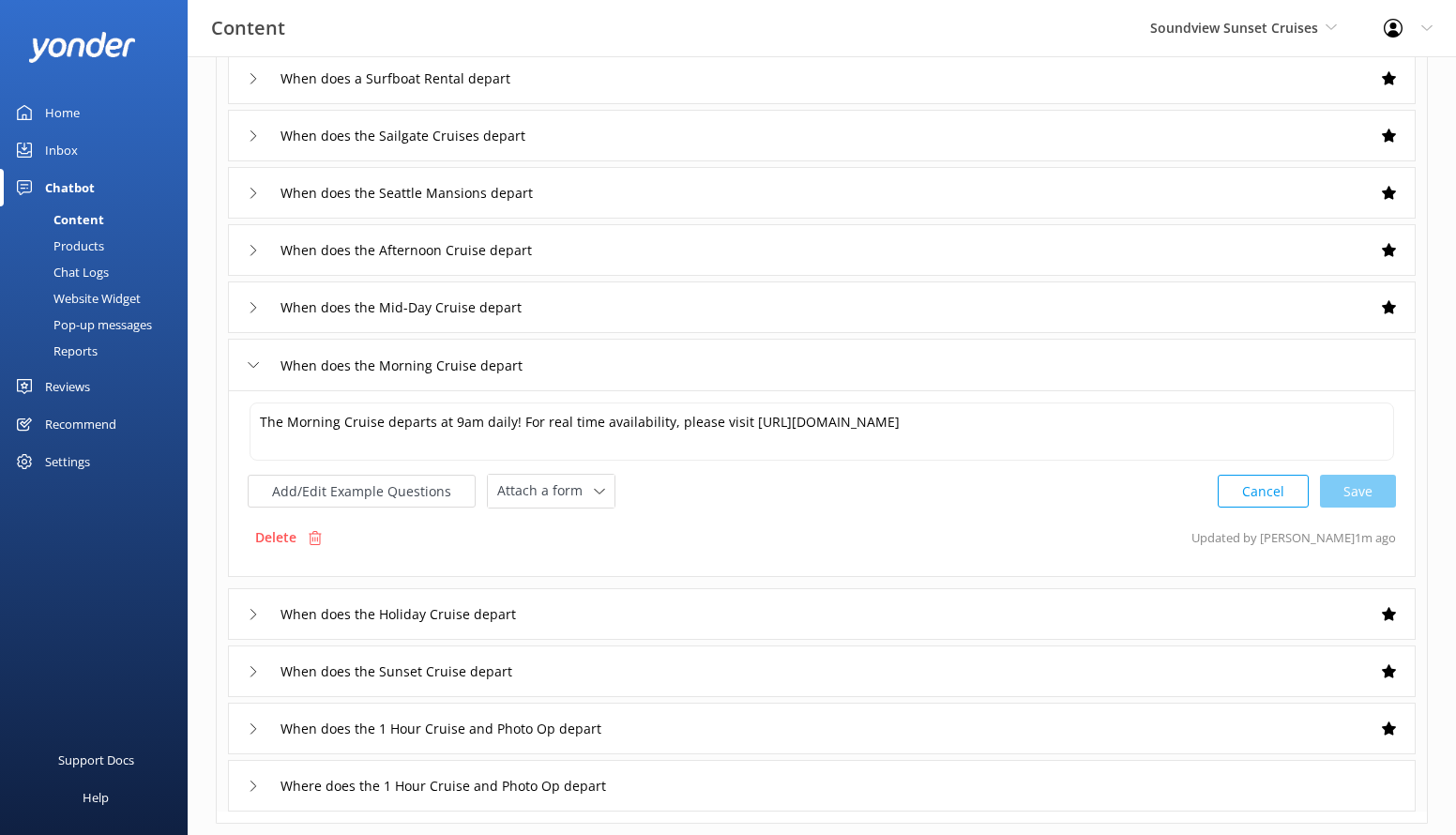
scroll to position [328, 0]
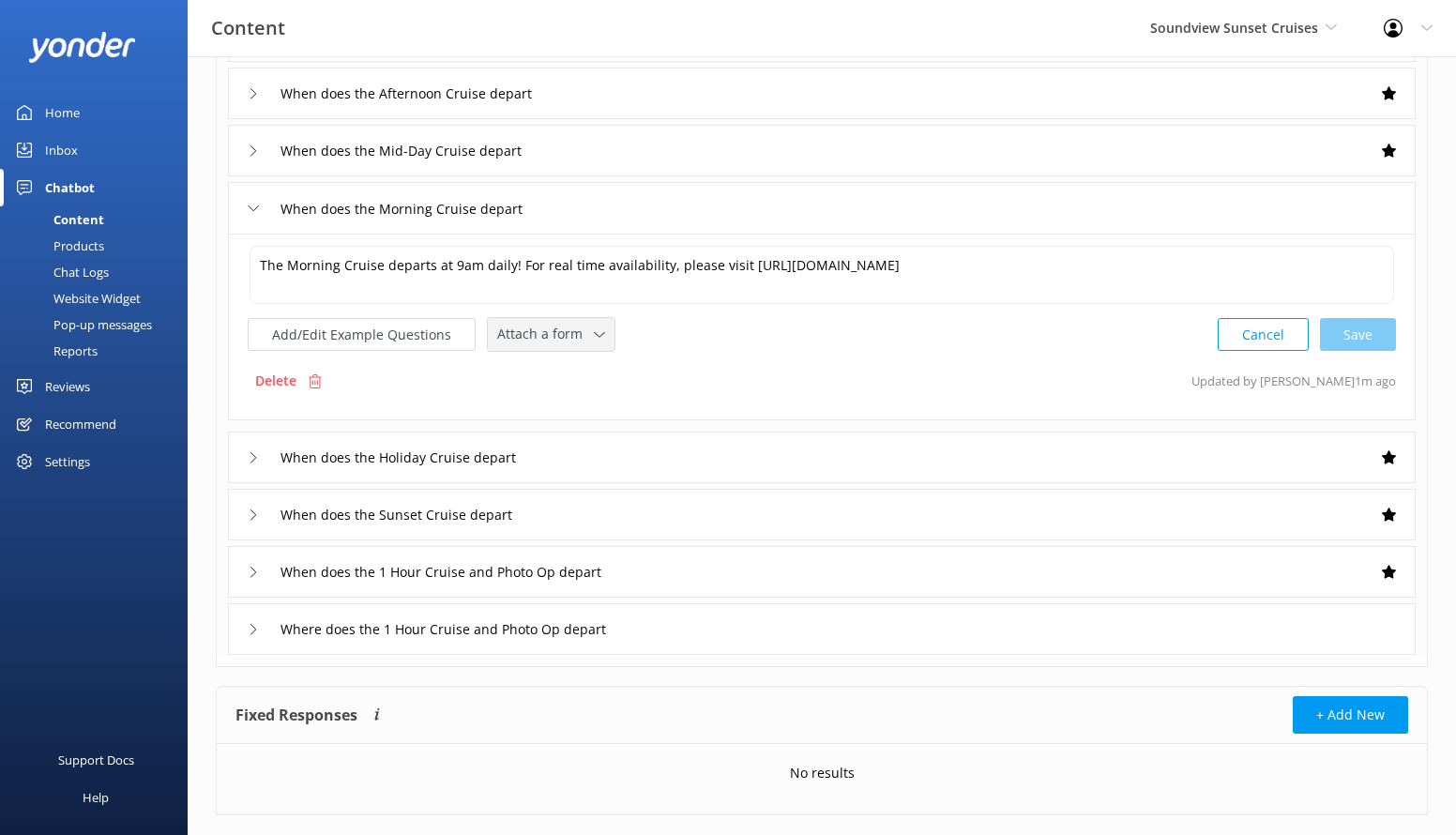
click at [571, 343] on span "Attach a form" at bounding box center [545, 333] width 96 height 20
click at [574, 390] on link "Leave contact details" at bounding box center [572, 375] width 167 height 38
click at [589, 330] on span "Leave contact details" at bounding box center [568, 332] width 143 height 20
click at [591, 395] on link "Check availability" at bounding box center [585, 409] width 191 height 38
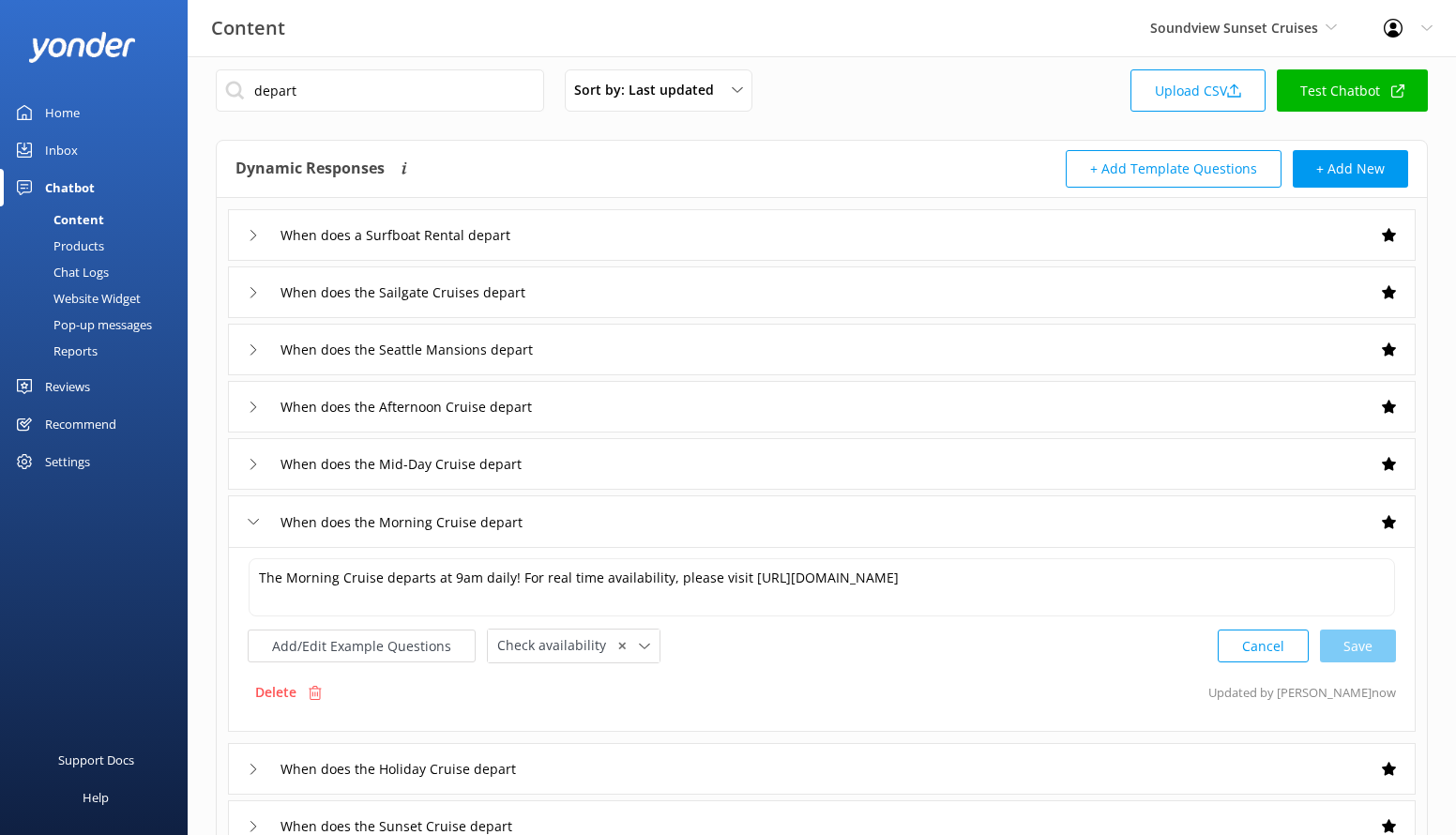
scroll to position [0, 0]
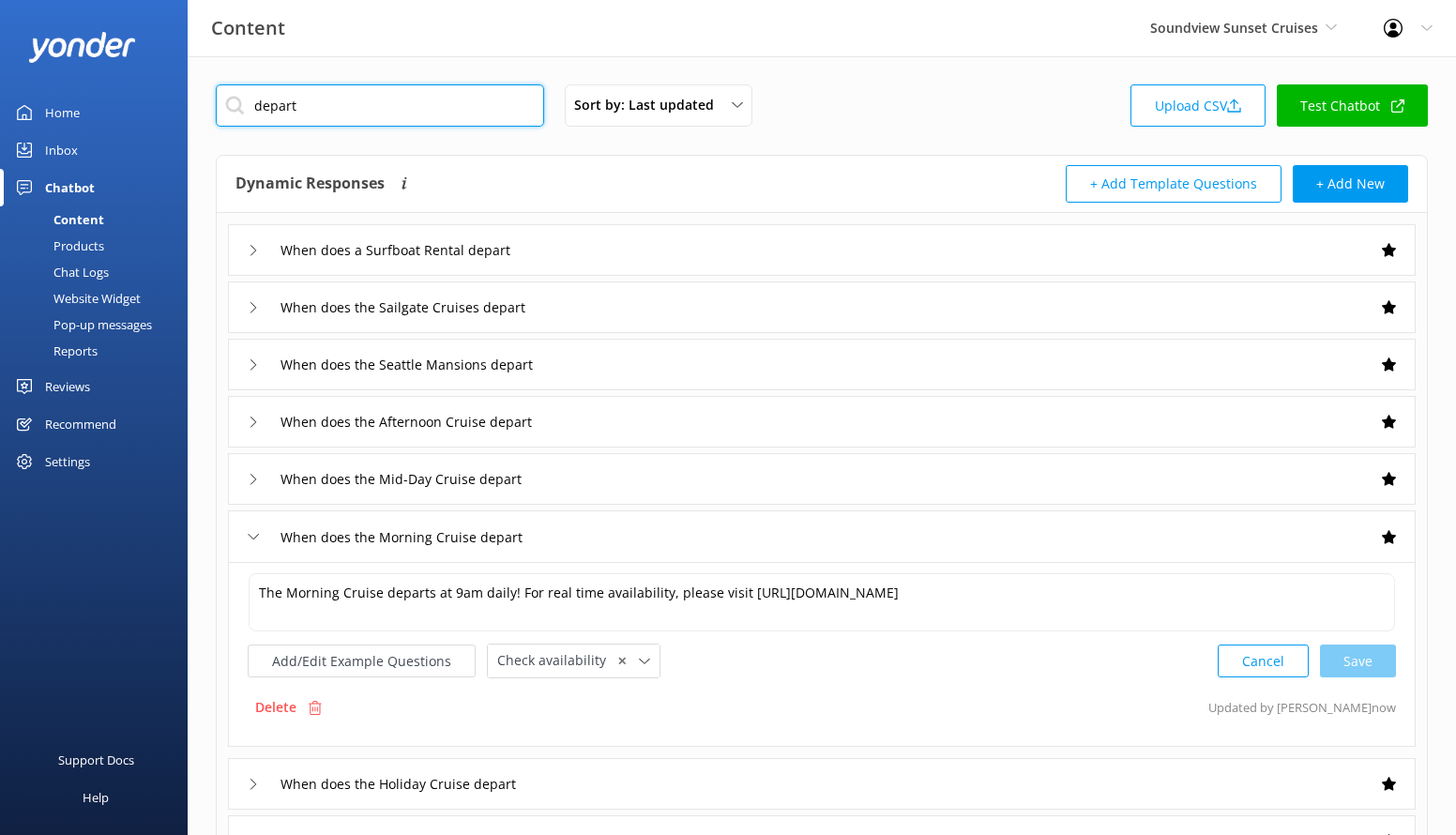
click at [471, 118] on input "depart" at bounding box center [380, 106] width 328 height 42
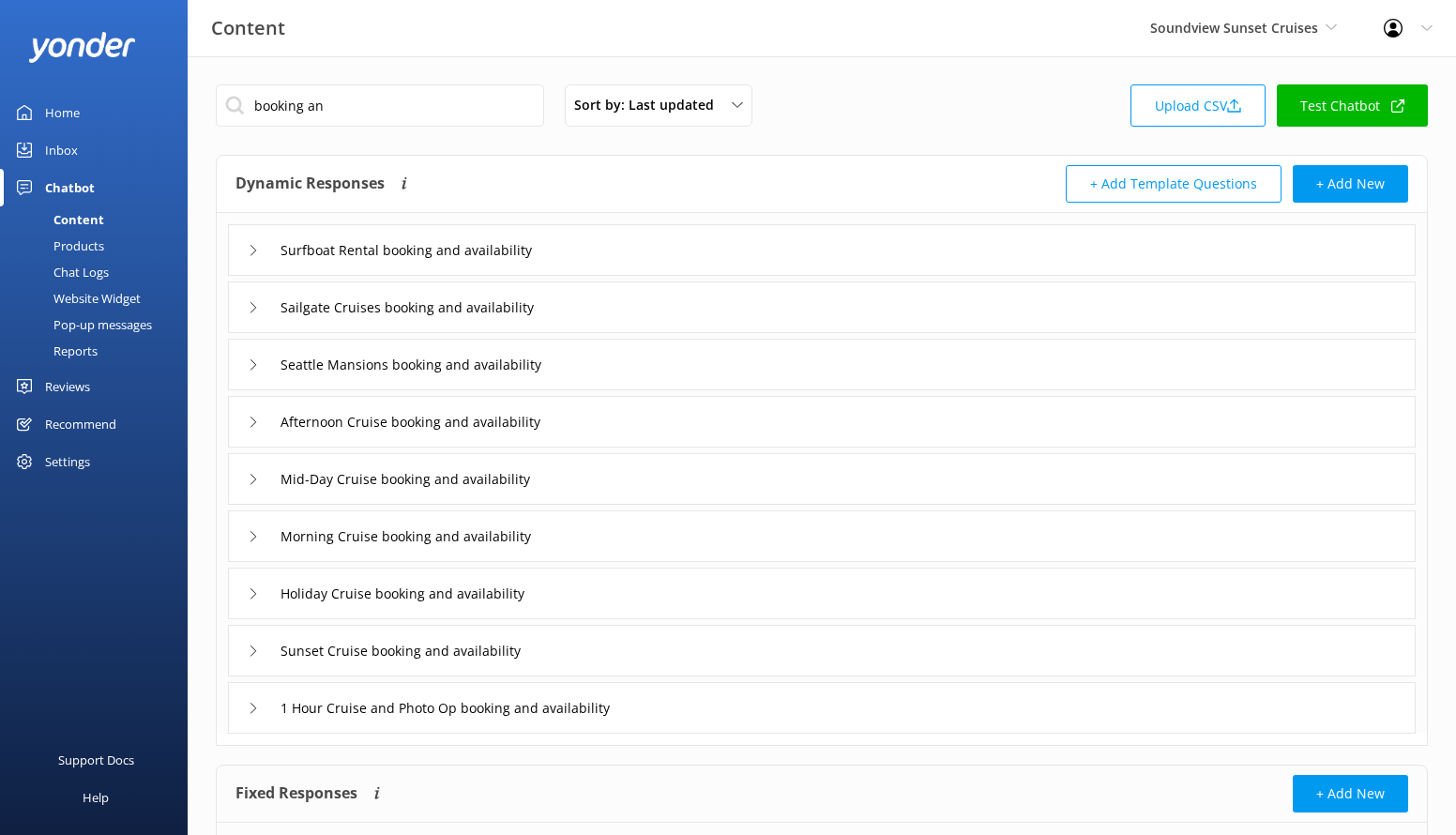
click at [707, 721] on div "1 Hour Cruise and Photo Op booking and availability" at bounding box center [821, 708] width 1188 height 51
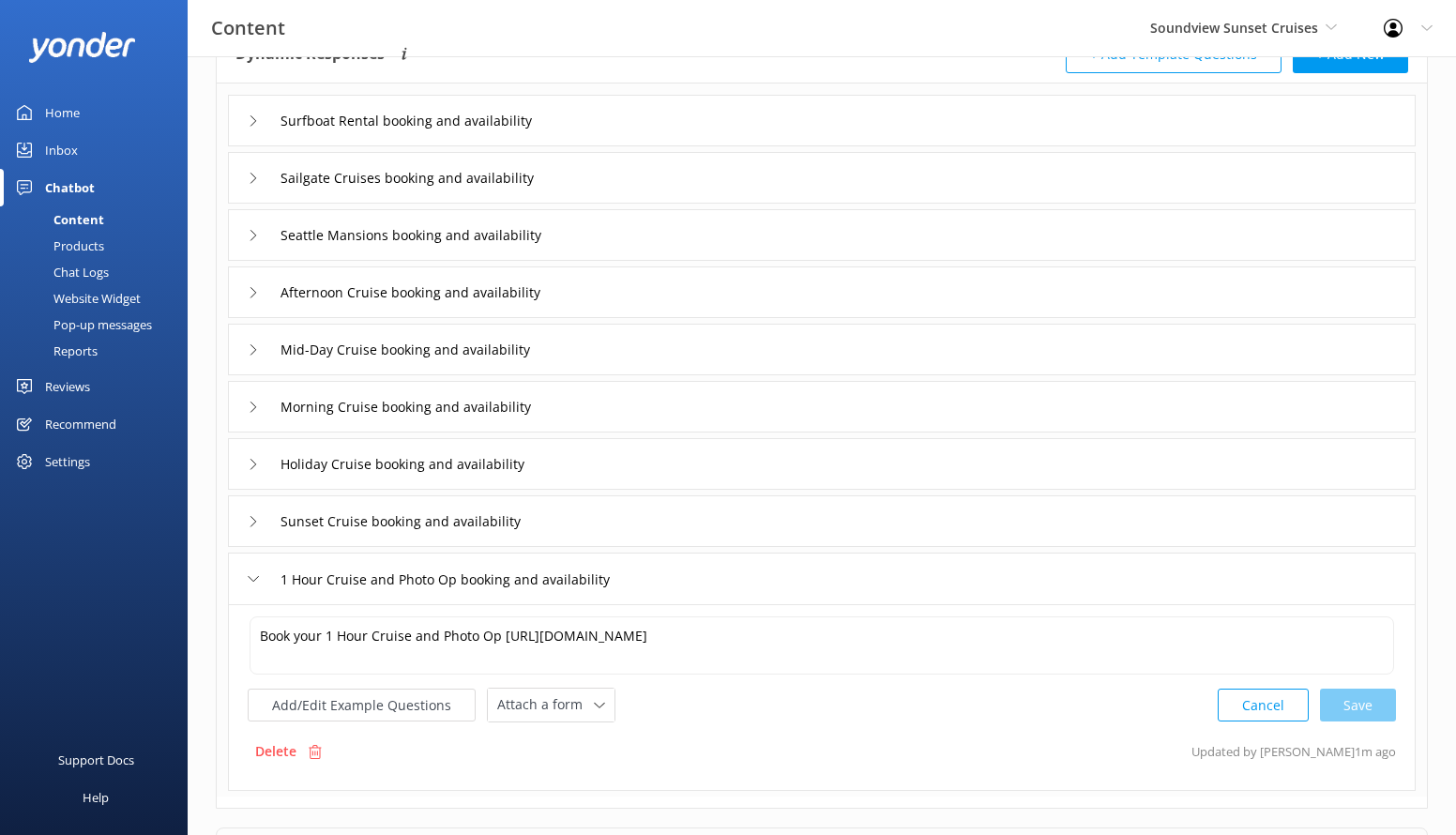
scroll to position [172, 0]
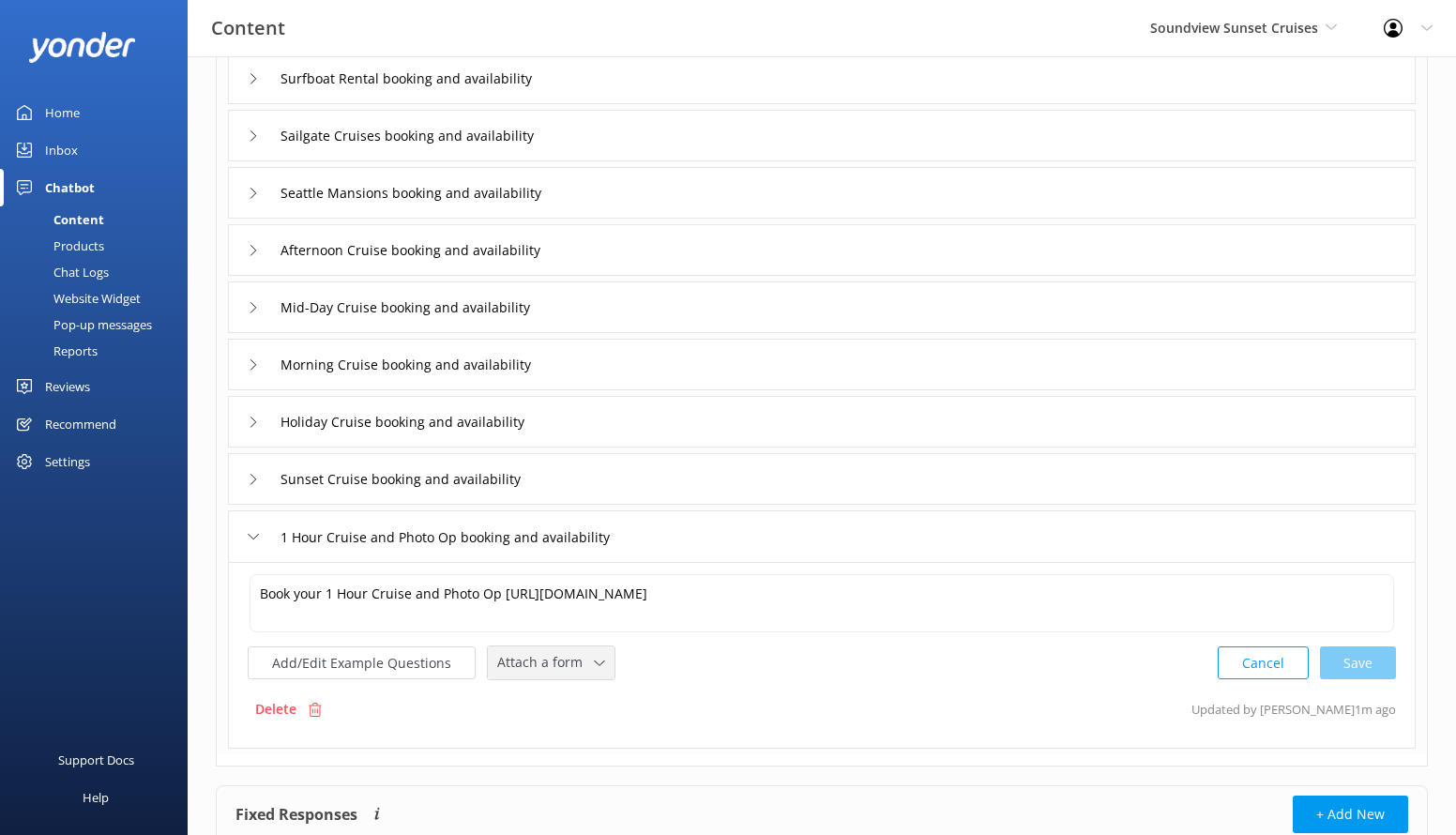
drag, startPoint x: 552, startPoint y: 660, endPoint x: 557, endPoint y: 673, distance: 13.9
click at [552, 660] on span "Attach a form" at bounding box center [545, 662] width 96 height 20
click at [588, 728] on link "Check availability" at bounding box center [572, 740] width 167 height 38
click at [661, 548] on input "1 Hour Cruise and Photo Op booking and availability" at bounding box center [473, 537] width 405 height 28
click at [735, 536] on div "1 Hour Cruise and Photo Op booking and availability" at bounding box center [821, 536] width 1188 height 51
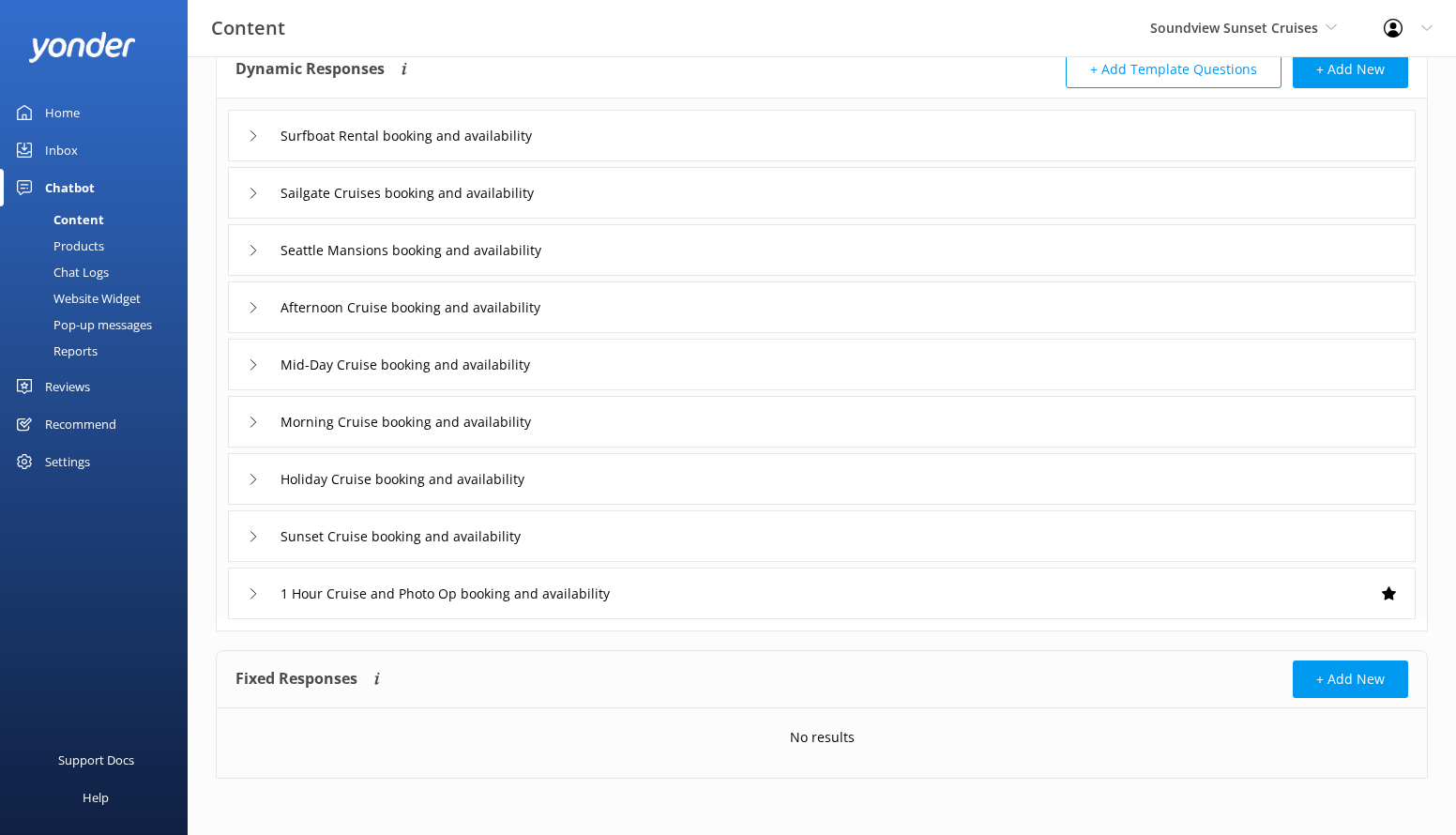
click at [607, 534] on div "Sunset Cruise booking and availability" at bounding box center [821, 536] width 1188 height 51
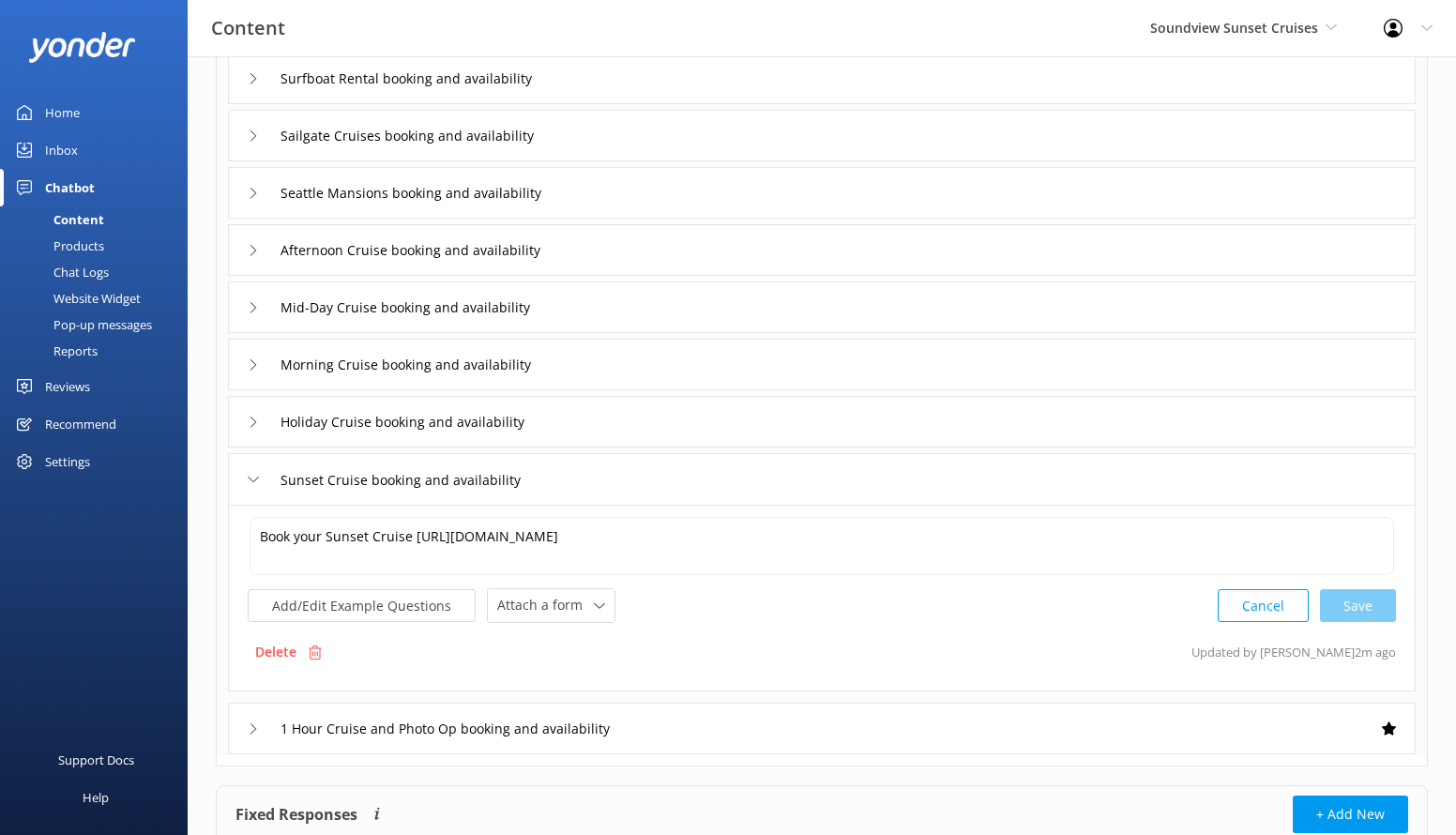
click at [562, 624] on div "Book your Sunset Cruise [URL][DOMAIN_NAME] Book your Sunset Cruise [URL][DOMAIN…" at bounding box center [821, 598] width 1188 height 186
click at [569, 604] on span "Attach a form" at bounding box center [545, 604] width 96 height 20
click at [574, 671] on link "Check availability" at bounding box center [572, 682] width 167 height 38
click at [604, 495] on div "Sunset Cruise booking and availability" at bounding box center [821, 479] width 1188 height 51
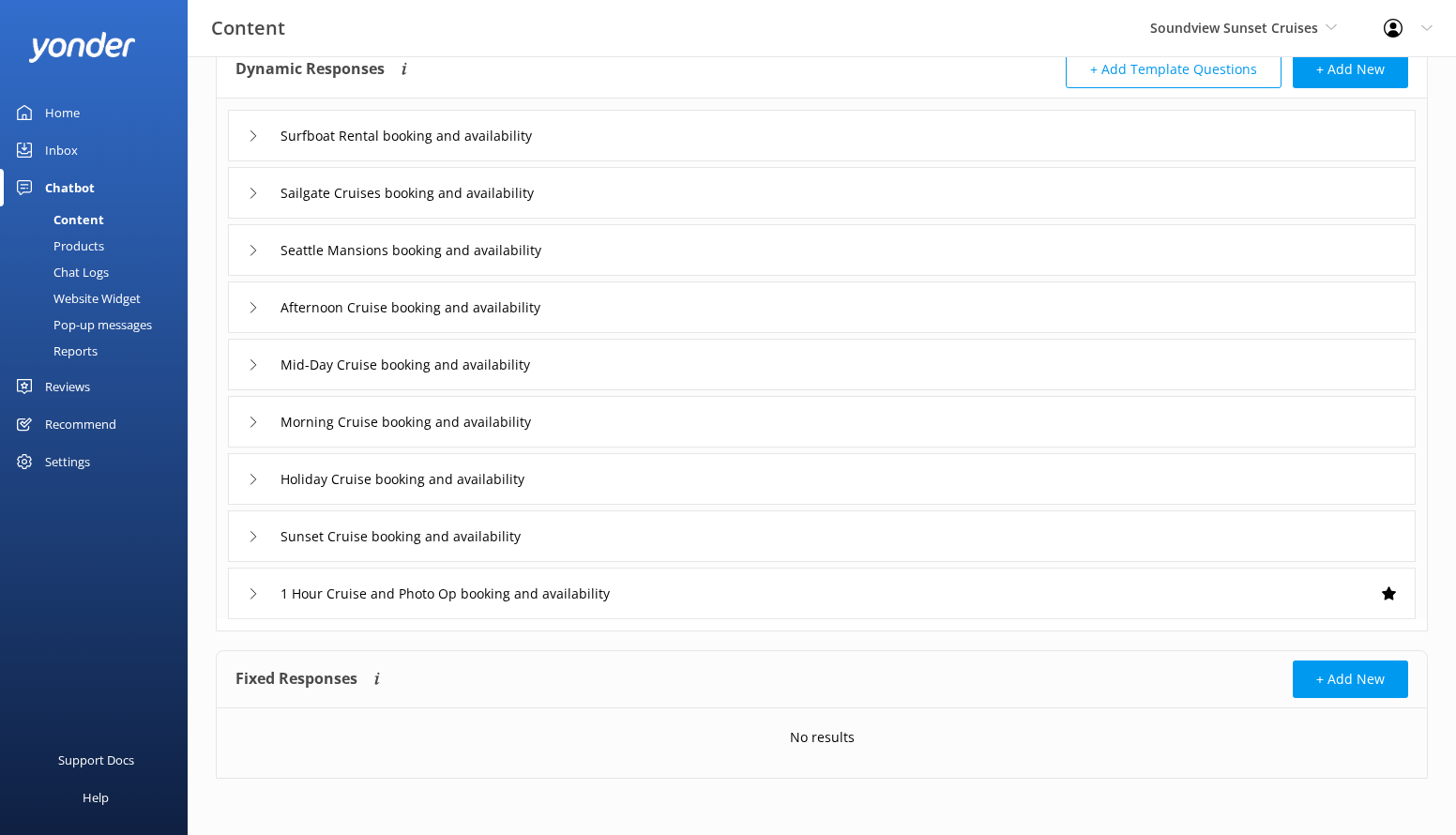
scroll to position [115, 0]
click at [599, 490] on div "Holiday Cruise booking and availability" at bounding box center [821, 479] width 1188 height 51
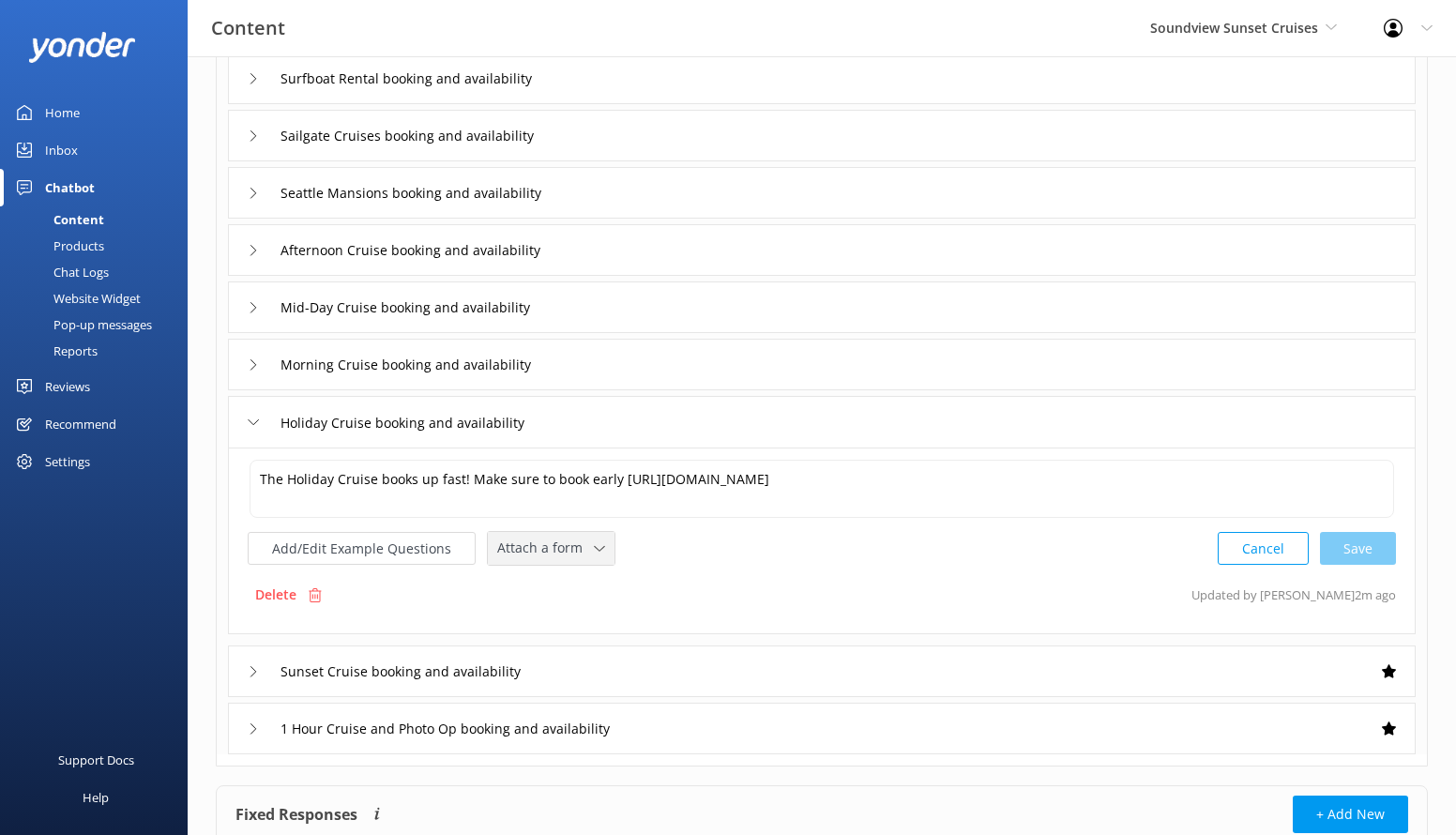
click at [562, 546] on span "Attach a form" at bounding box center [545, 547] width 96 height 20
click at [575, 632] on div "Check availability" at bounding box center [544, 626] width 93 height 18
click at [627, 430] on div "Holiday Cruise booking and availability" at bounding box center [821, 421] width 1188 height 51
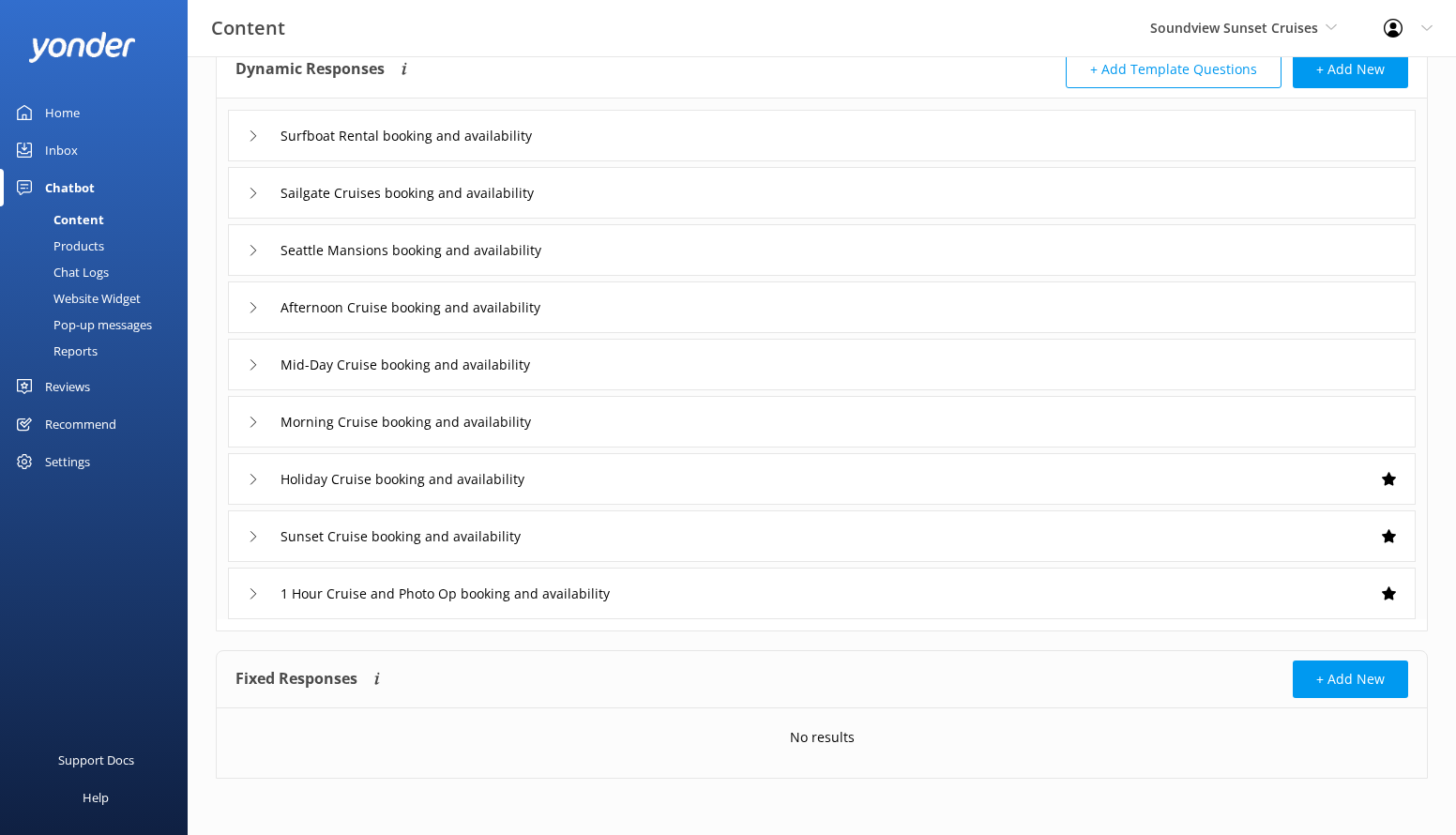
click at [610, 413] on div "Morning Cruise booking and availability" at bounding box center [821, 421] width 1188 height 51
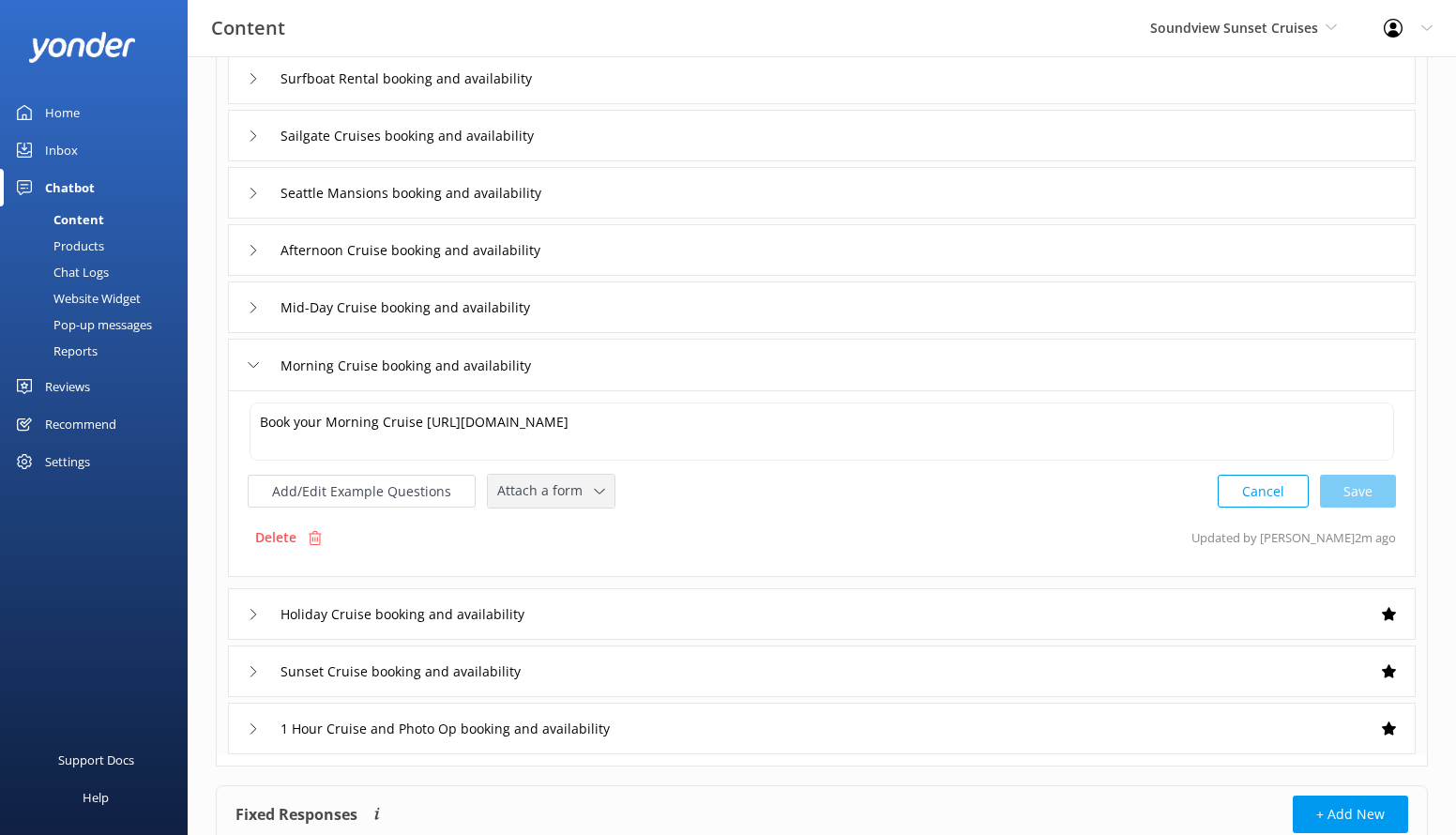
click at [599, 486] on div "Attach a form" at bounding box center [551, 491] width 118 height 23
click at [587, 560] on div "Check availability" at bounding box center [544, 569] width 93 height 18
click at [628, 370] on div "Morning Cruise booking and availability" at bounding box center [821, 364] width 1188 height 51
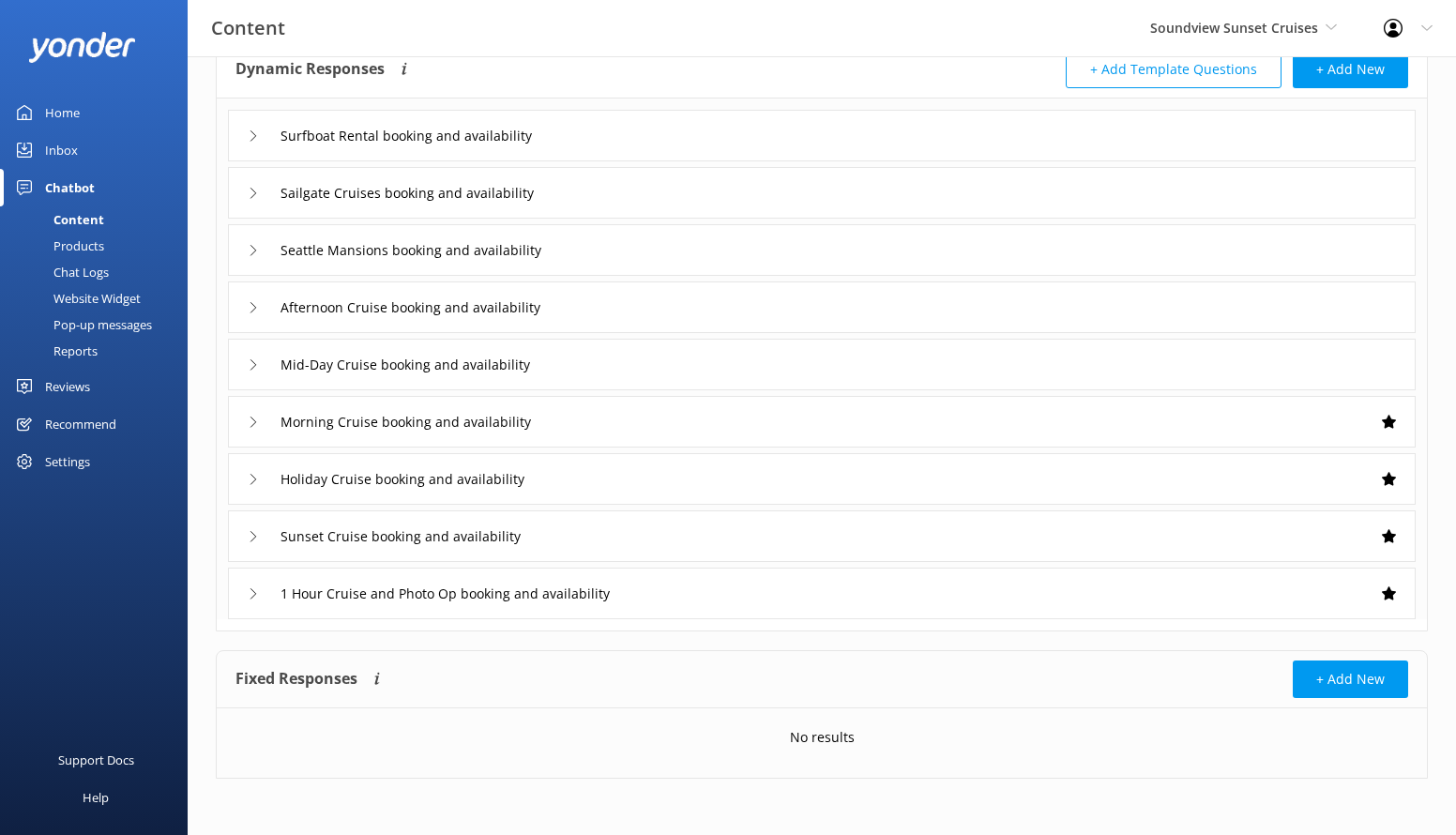
click at [622, 352] on div "Mid-Day Cruise booking and availability" at bounding box center [821, 364] width 1188 height 51
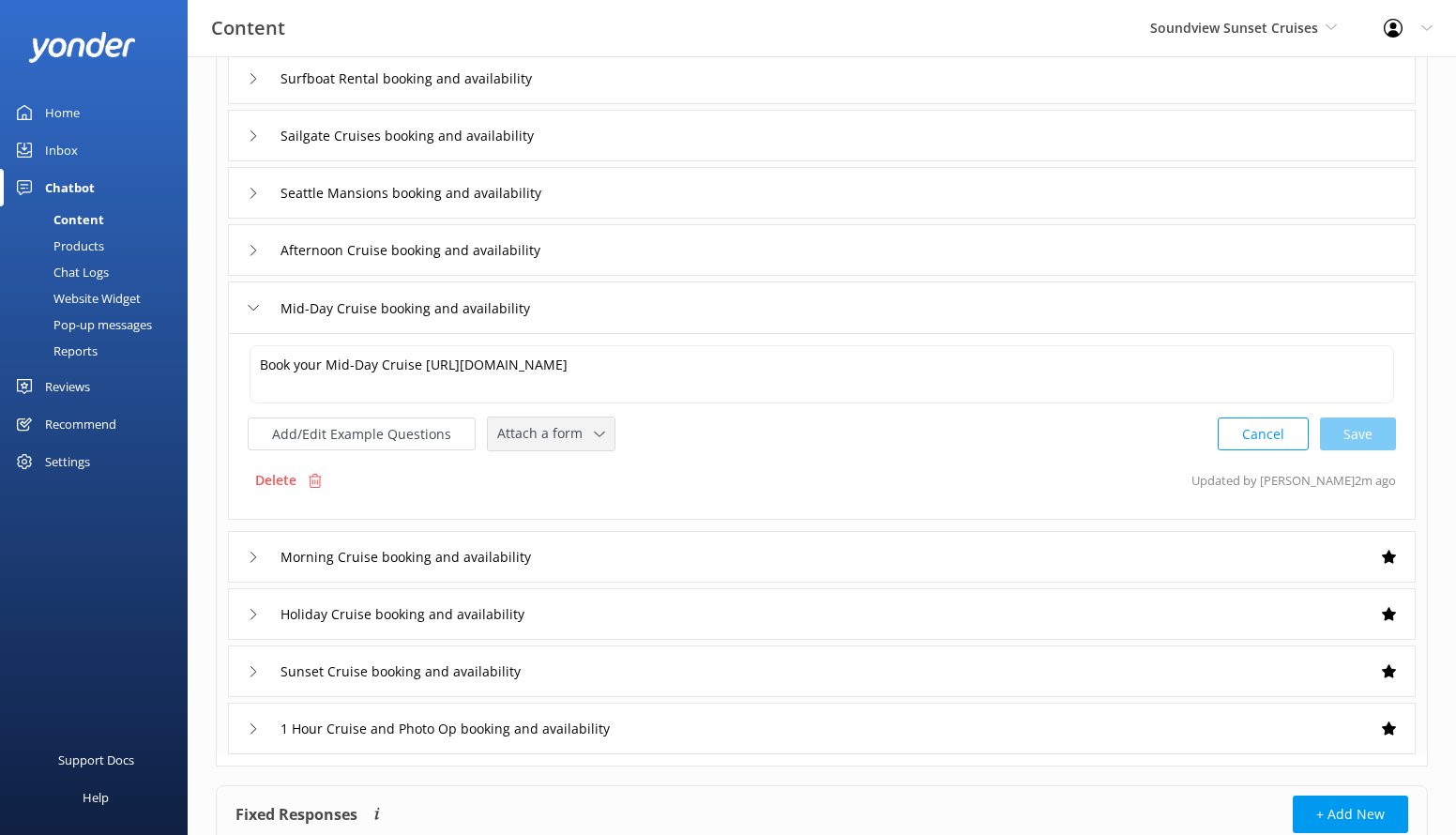
click at [593, 432] on icon at bounding box center [599, 434] width 12 height 12
click at [581, 499] on link "Check availability" at bounding box center [572, 511] width 167 height 38
click at [620, 258] on div "Afternoon Cruise booking and availability" at bounding box center [821, 249] width 1188 height 51
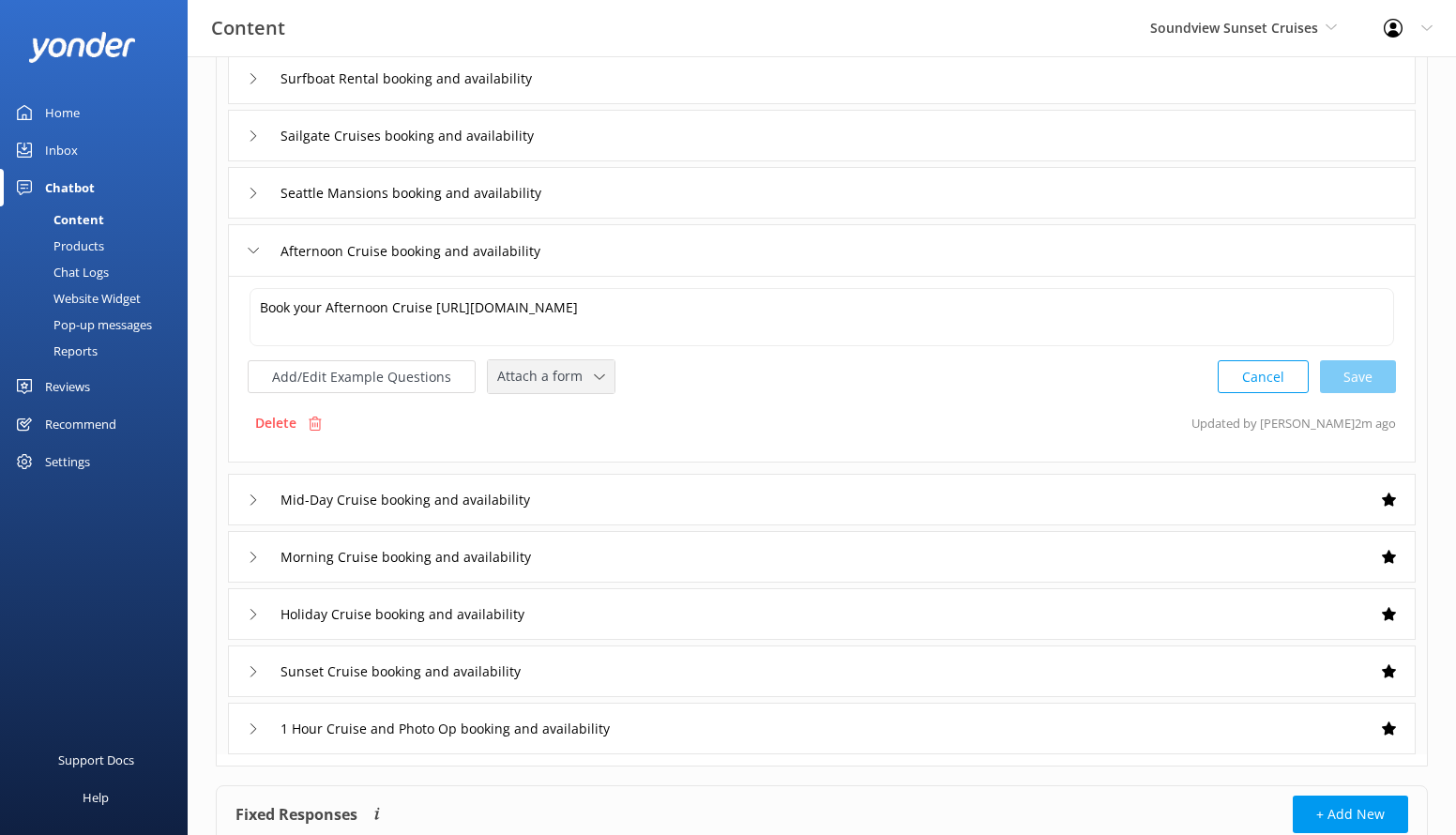
click at [583, 368] on span "Attach a form" at bounding box center [545, 376] width 96 height 20
click at [575, 442] on link "Check availability" at bounding box center [572, 454] width 167 height 38
click at [621, 192] on div "Seattle Mansions booking and availability" at bounding box center [821, 192] width 1188 height 51
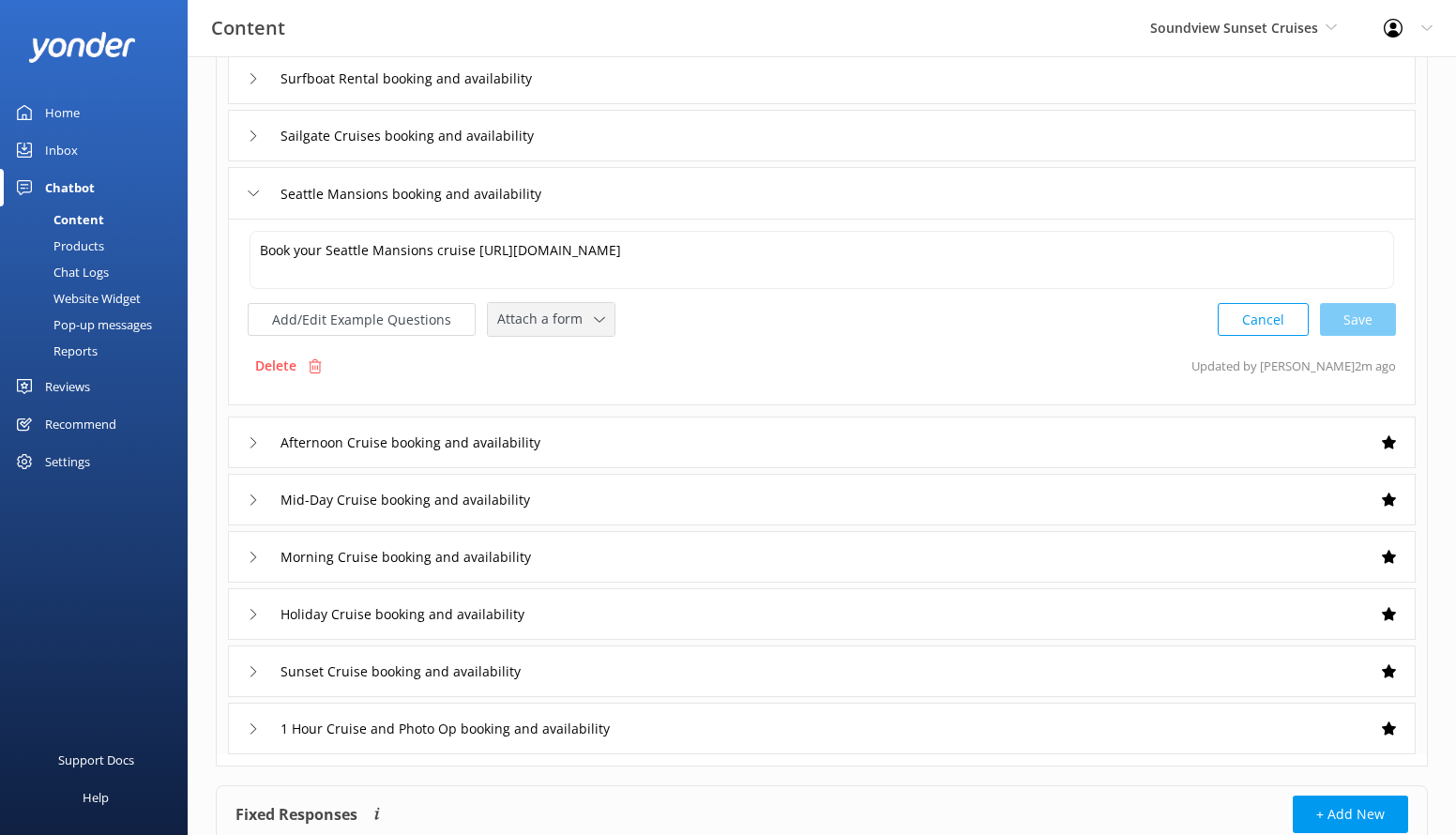
click at [570, 334] on div "Attach a form Leave contact details Check availability" at bounding box center [551, 320] width 126 height 33
click at [570, 386] on link "Check availability" at bounding box center [572, 397] width 167 height 38
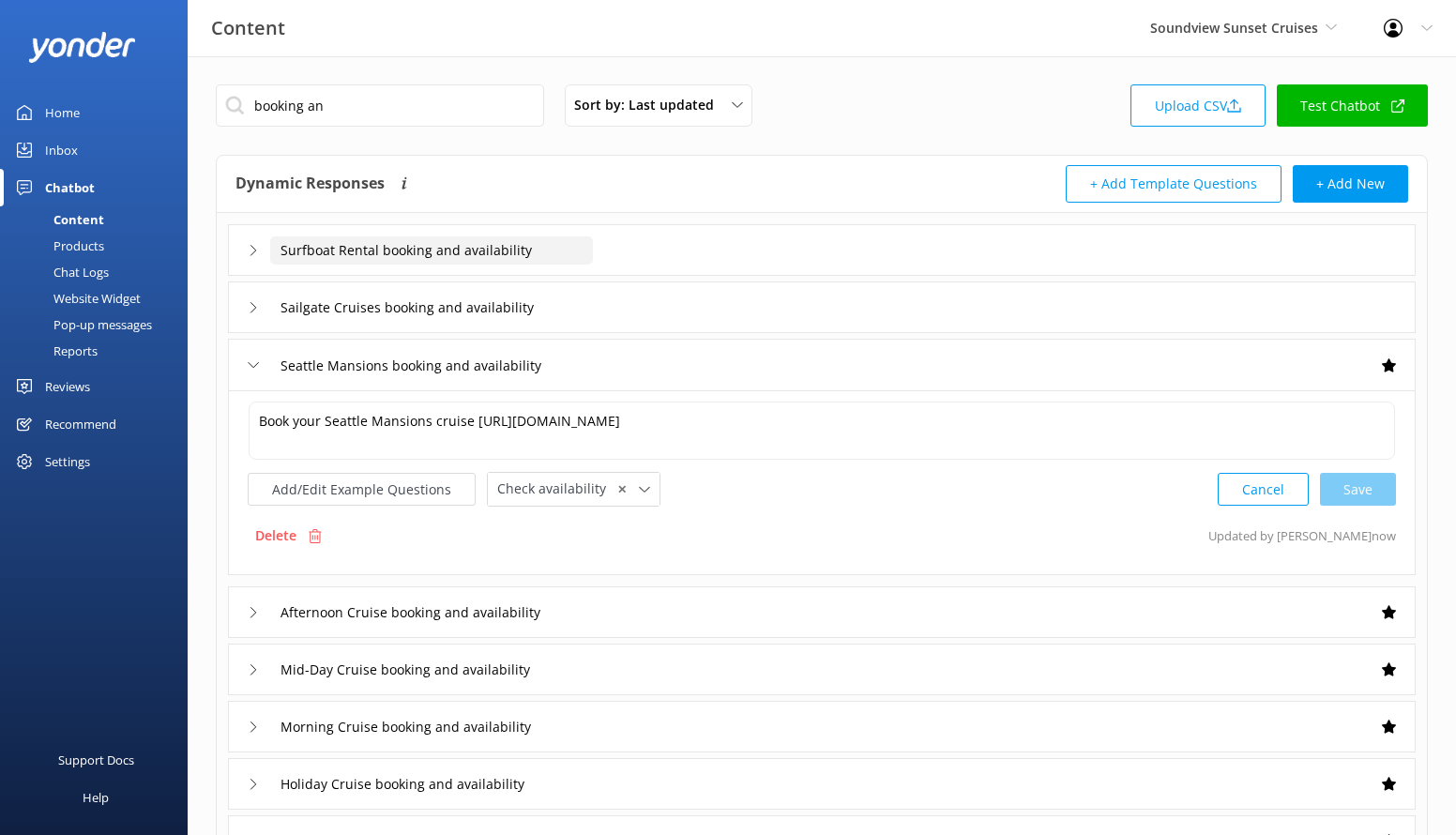
click at [566, 240] on input "Surfboat Rental booking and availability" at bounding box center [431, 250] width 322 height 28
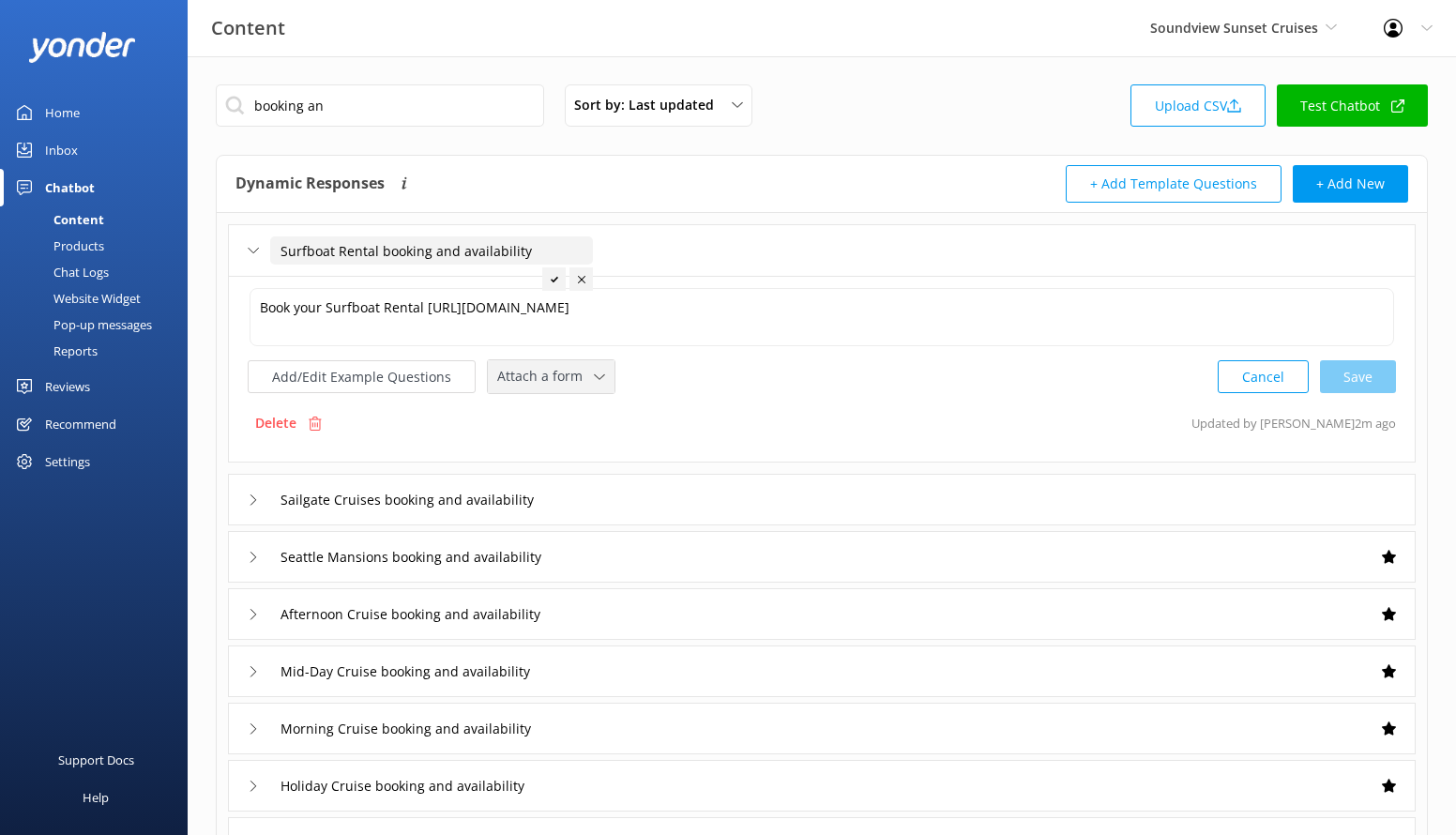
click at [564, 367] on span "Attach a form" at bounding box center [545, 376] width 96 height 20
click at [578, 433] on link "Leave contact details" at bounding box center [572, 416] width 167 height 38
click at [583, 378] on span "Leave contact details" at bounding box center [568, 374] width 143 height 20
click at [586, 446] on div "Check availability" at bounding box center [544, 452] width 93 height 18
click at [653, 505] on div "Sailgate Cruises booking and availability" at bounding box center [821, 497] width 1188 height 51
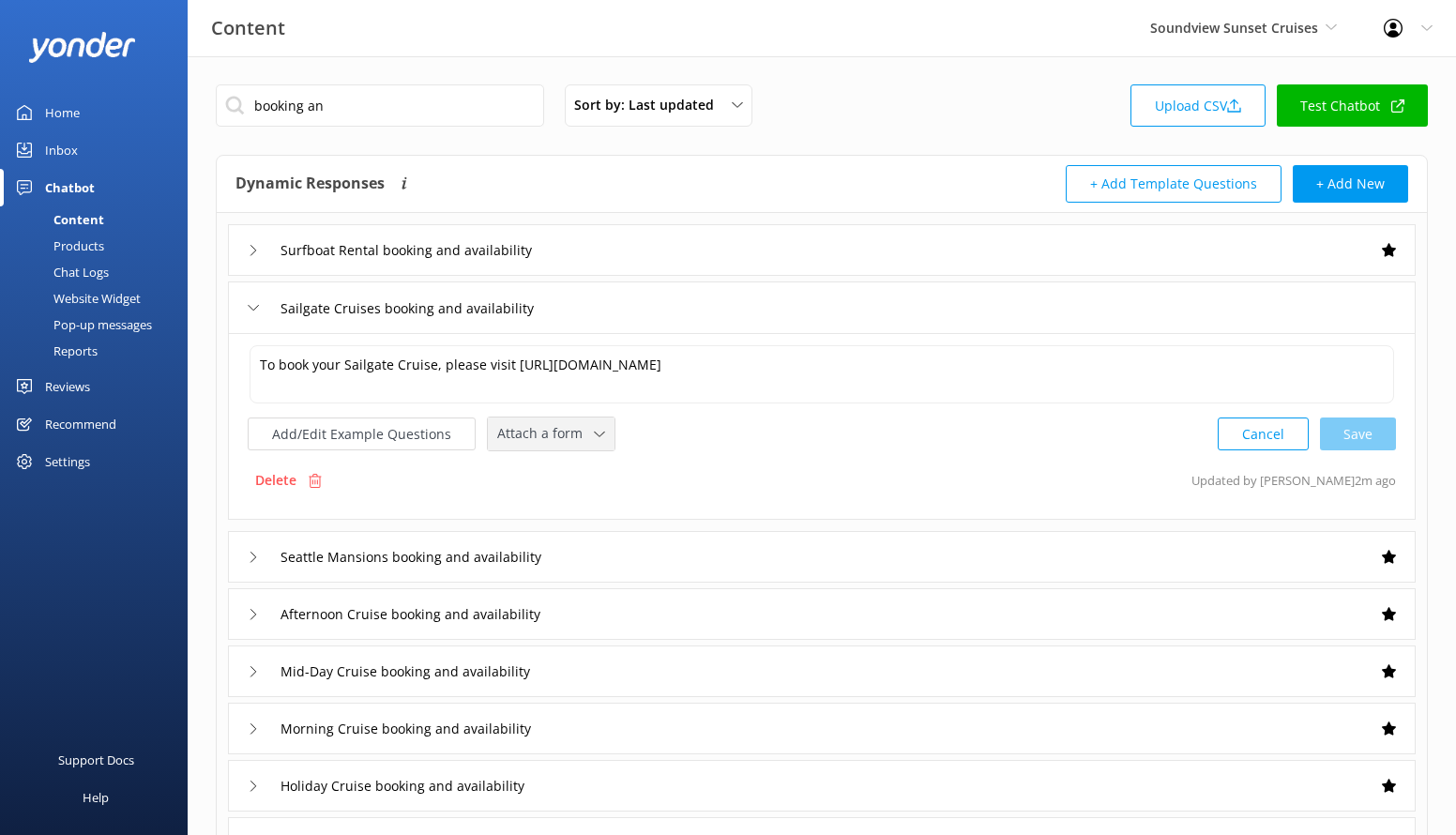
click at [601, 436] on div "Attach a form" at bounding box center [551, 434] width 118 height 23
click at [562, 507] on div "Check availability" at bounding box center [544, 511] width 93 height 18
click at [351, 108] on input "booking an" at bounding box center [380, 106] width 328 height 42
click at [350, 108] on input "booking an" at bounding box center [380, 106] width 328 height 42
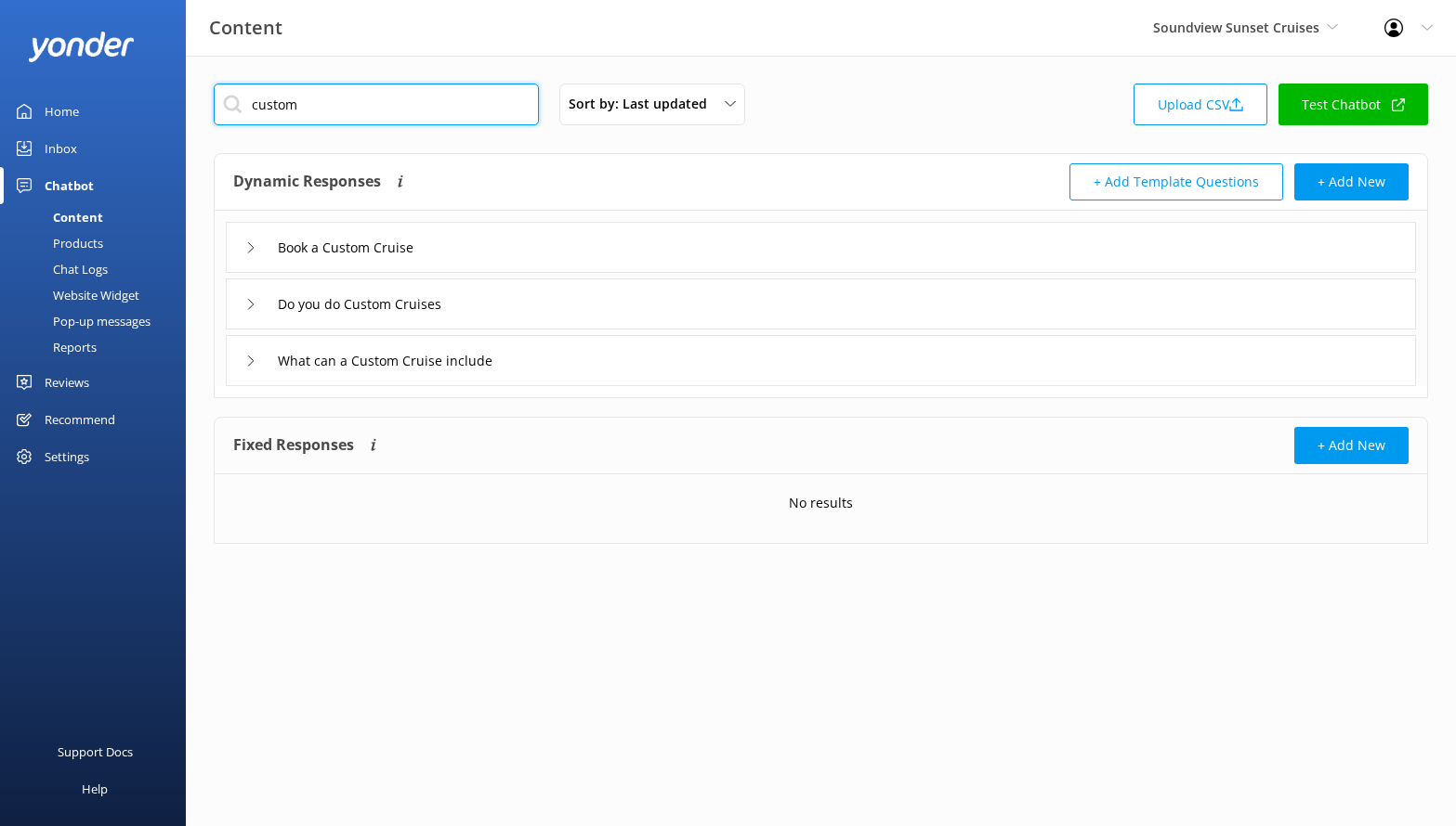
type input "custom"
click at [546, 252] on div "Book a Custom Cruise" at bounding box center [821, 246] width 1190 height 51
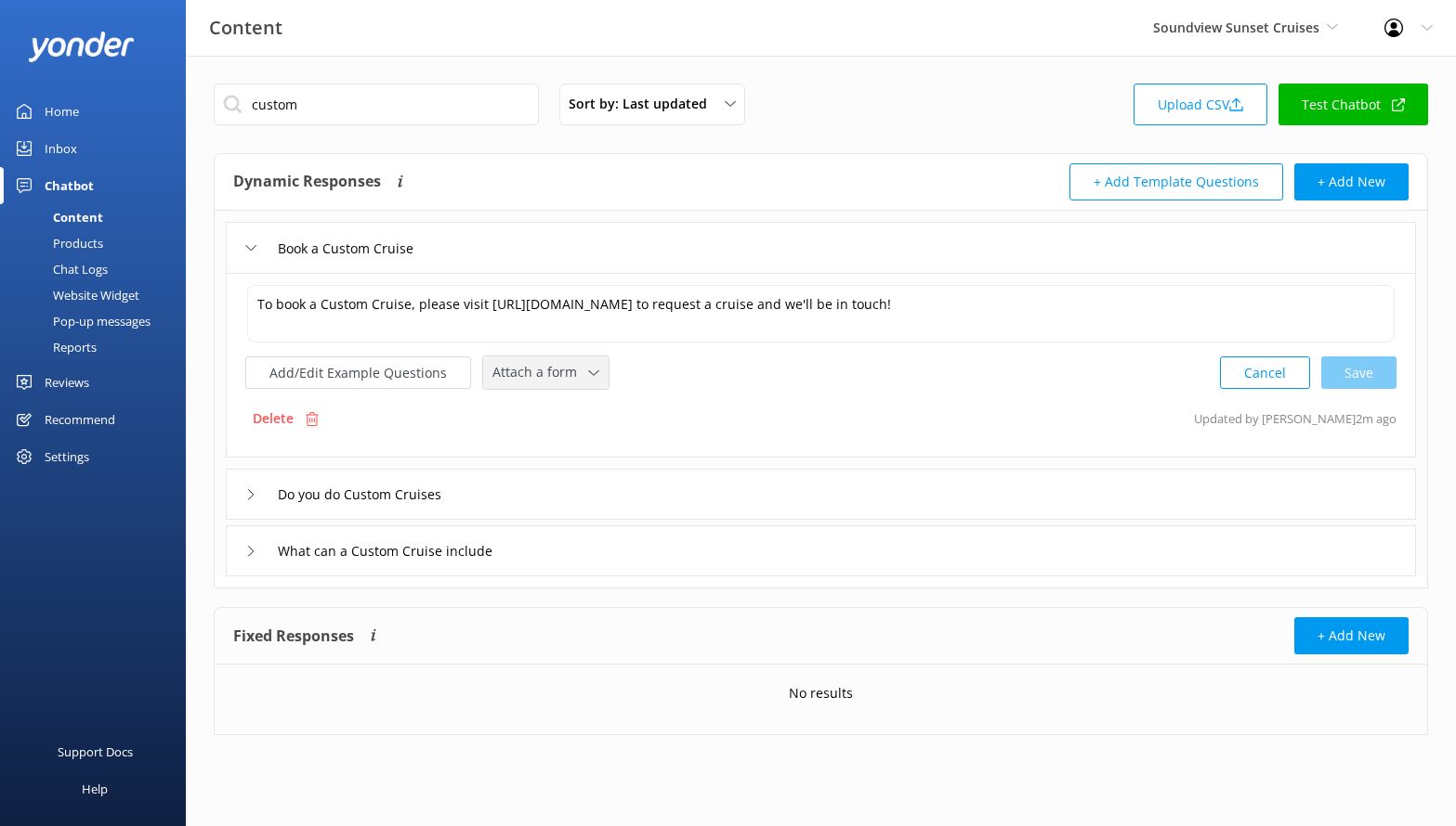
click at [588, 373] on use at bounding box center [592, 372] width 11 height 6
click at [584, 407] on div "Leave contact details" at bounding box center [549, 412] width 114 height 18
click at [593, 493] on div "Do you do Custom Cruises" at bounding box center [821, 492] width 1190 height 51
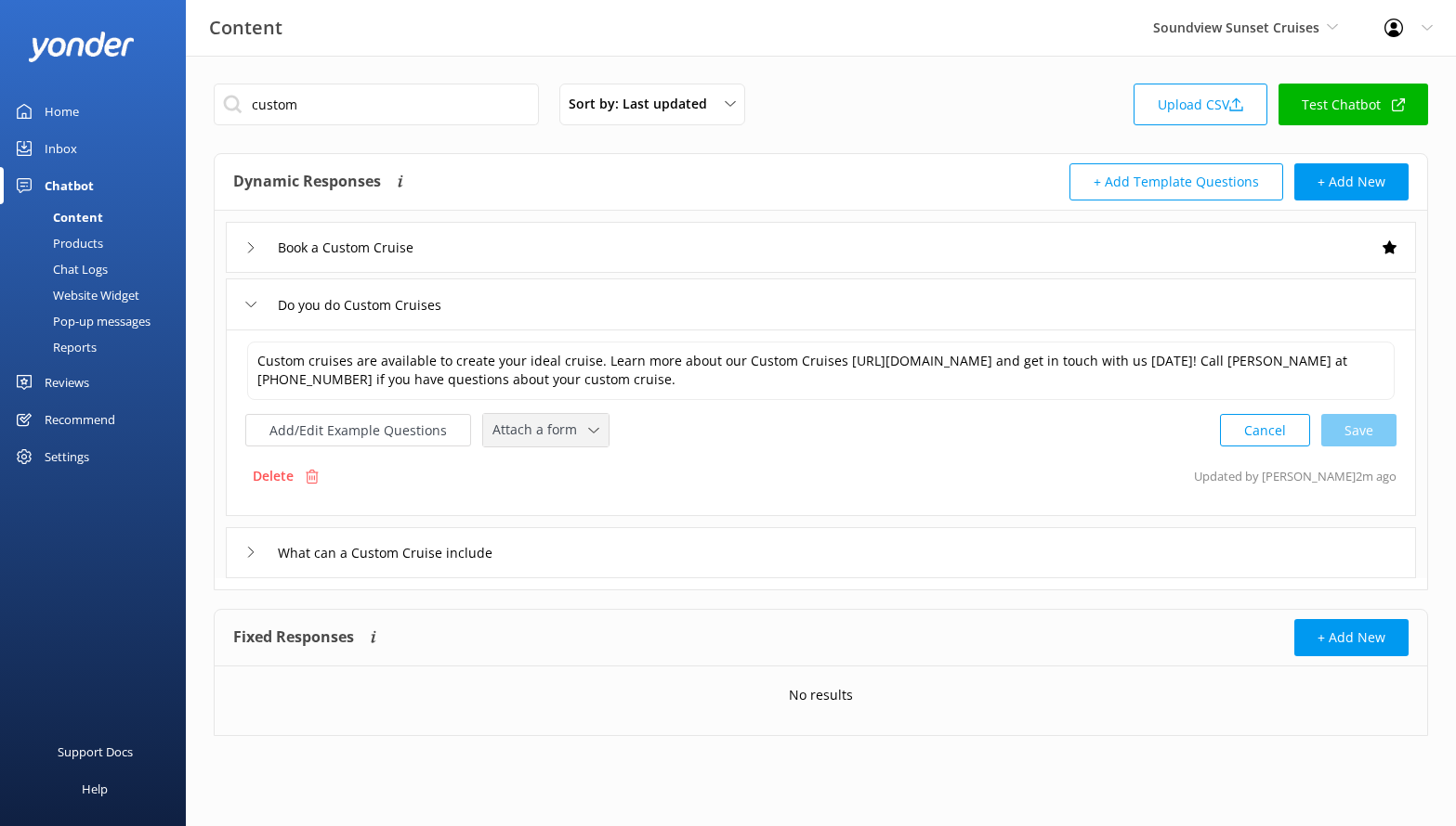
click at [575, 441] on div "Attach a form" at bounding box center [546, 431] width 117 height 23
click at [574, 478] on div "Leave contact details" at bounding box center [549, 469] width 114 height 18
click at [559, 553] on div "What can a Custom Cruise include" at bounding box center [821, 550] width 1190 height 51
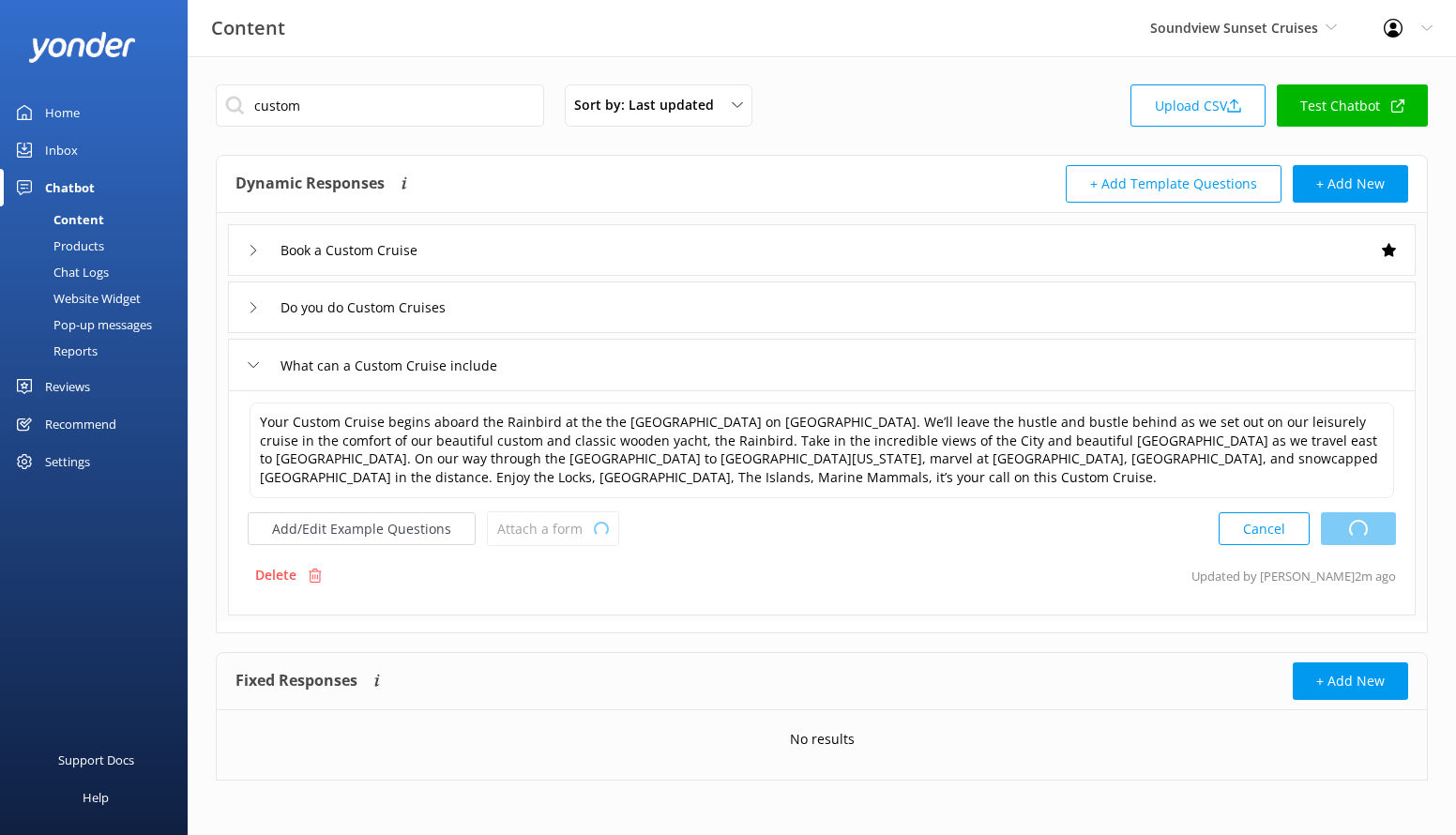
type textarea "Custom cruises are available to create your ideal cruise. Learn more about our …"
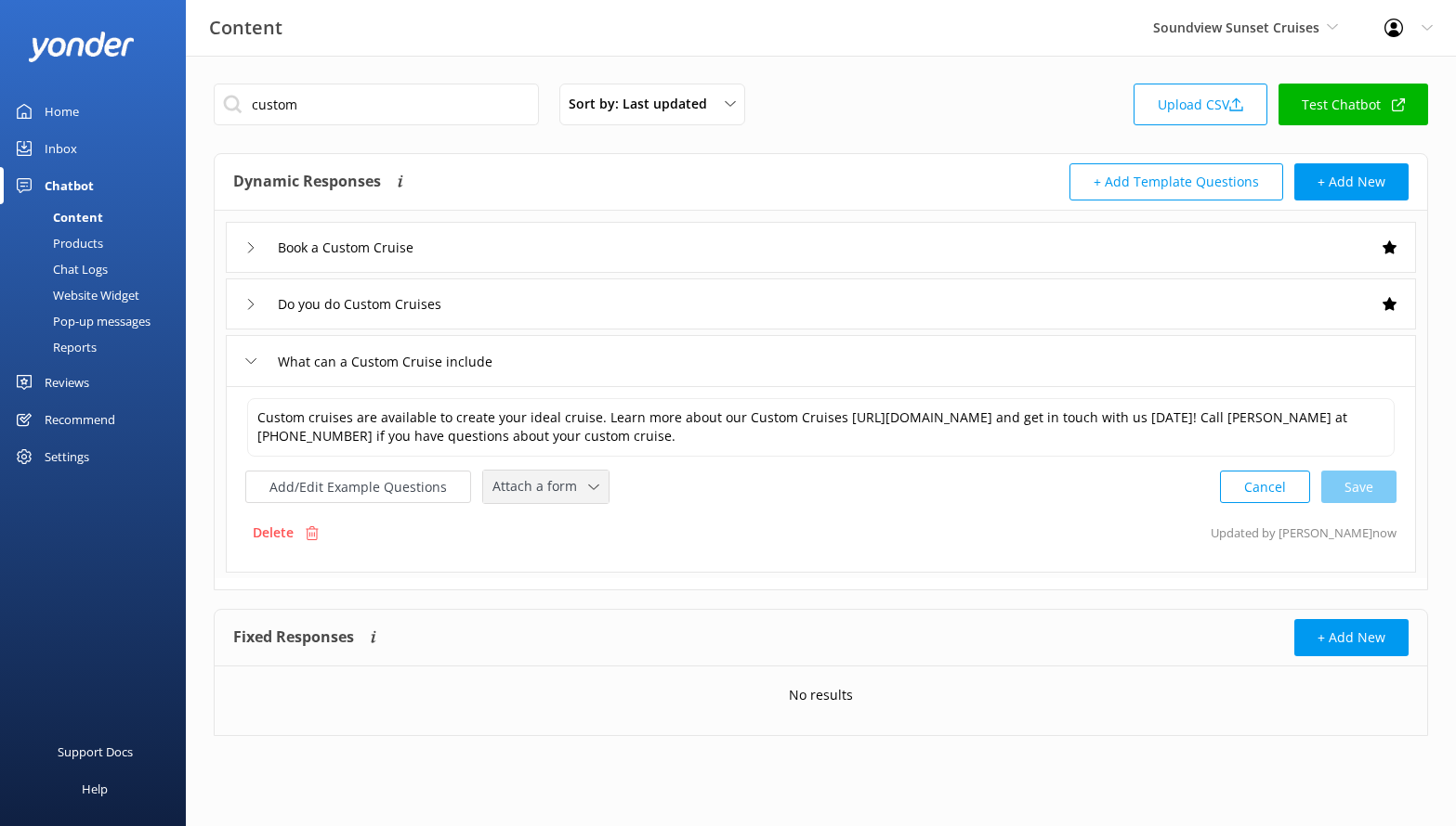
click at [560, 498] on div "Attach a form" at bounding box center [546, 487] width 117 height 23
click at [565, 518] on div "Leave contact details" at bounding box center [549, 526] width 114 height 18
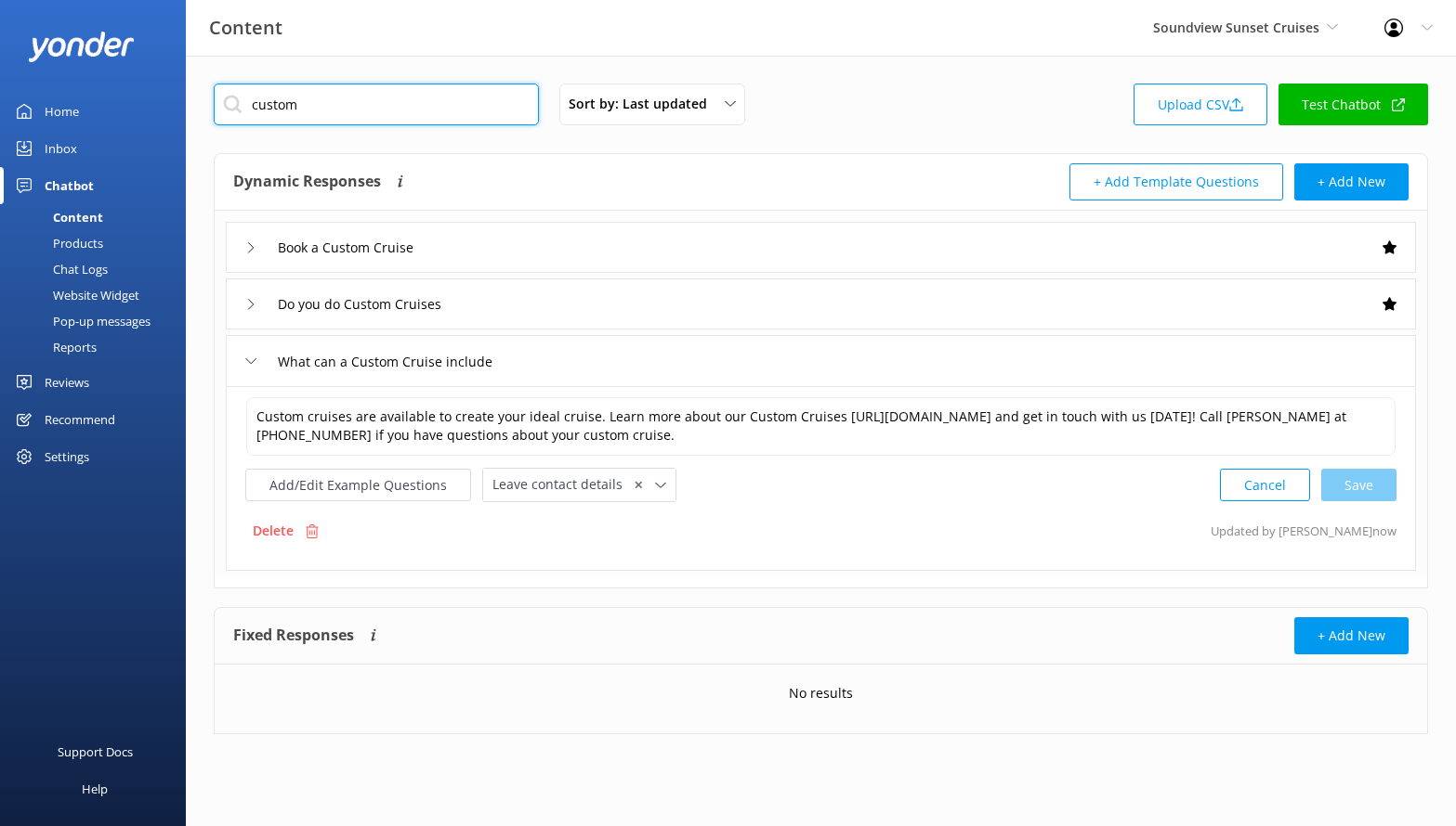
click at [390, 97] on input "custom" at bounding box center [376, 105] width 325 height 42
click at [390, 98] on input "custom" at bounding box center [376, 105] width 325 height 42
type input "c"
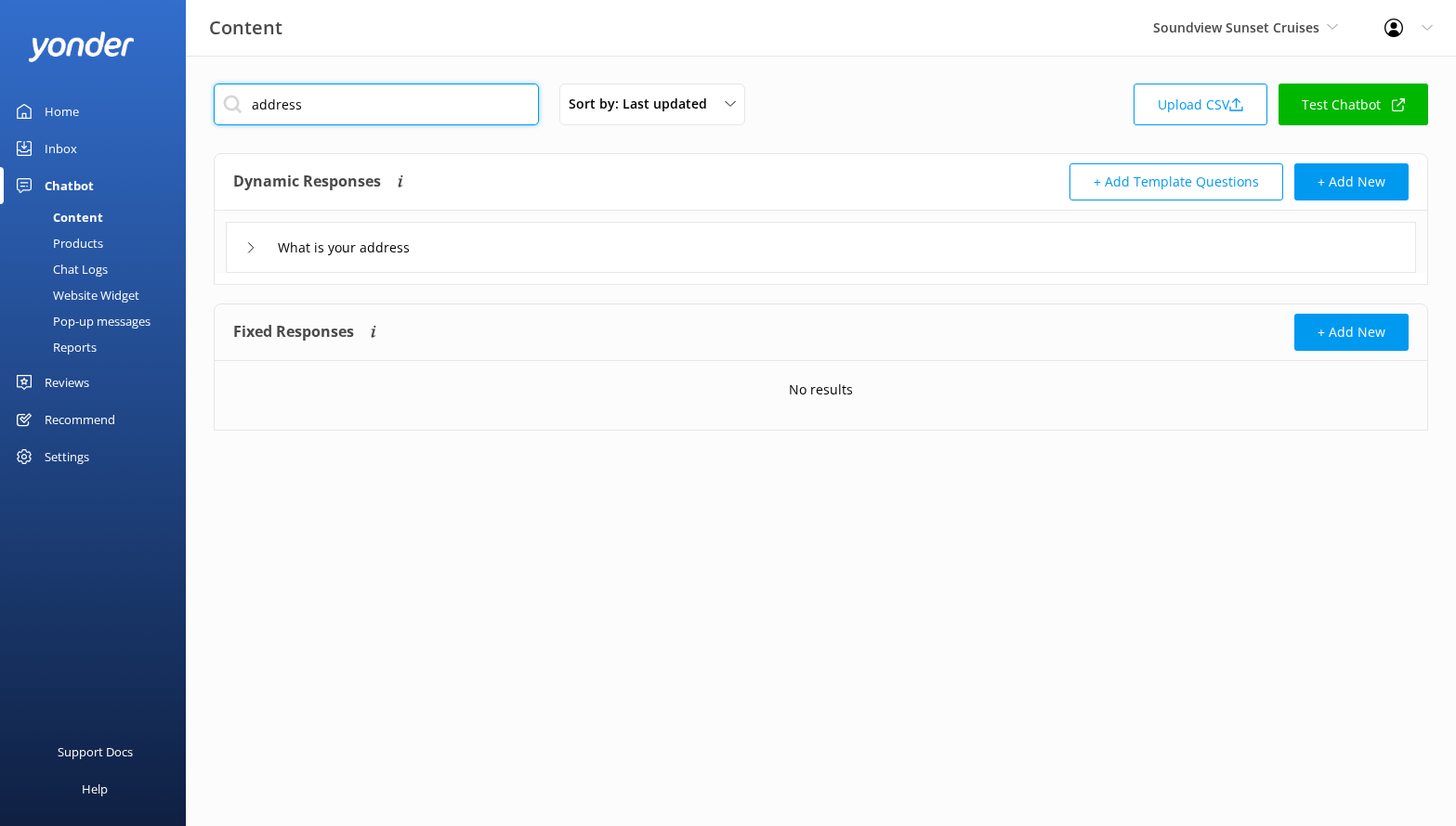
type input "address"
click at [491, 244] on div "What is your address" at bounding box center [821, 246] width 1190 height 51
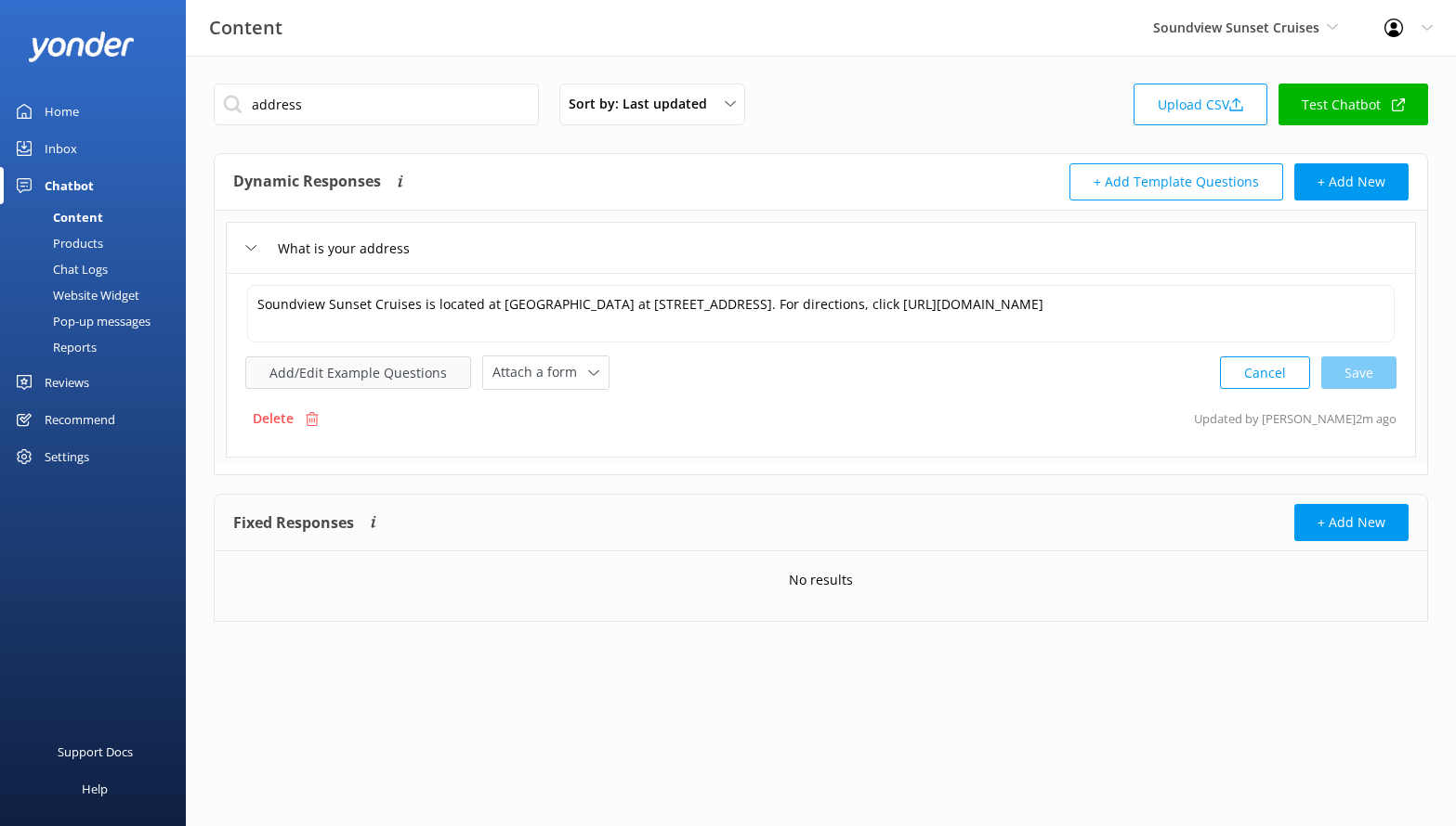
click at [416, 373] on button "Add/Edit Example Questions" at bounding box center [358, 372] width 225 height 32
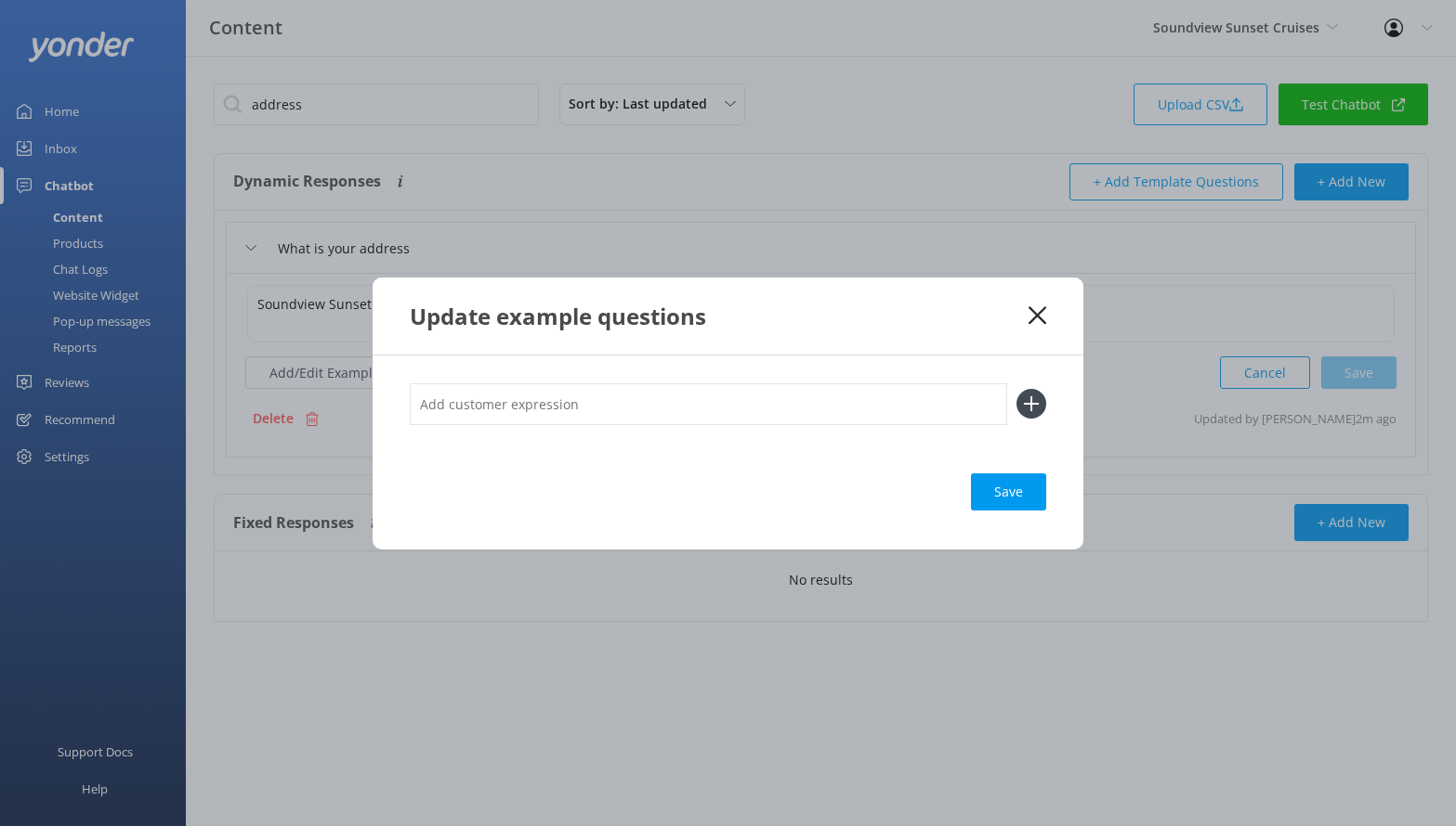
click at [491, 386] on input "text" at bounding box center [708, 405] width 597 height 42
type input "location"
click at [1017, 389] on button at bounding box center [1031, 403] width 30 height 30
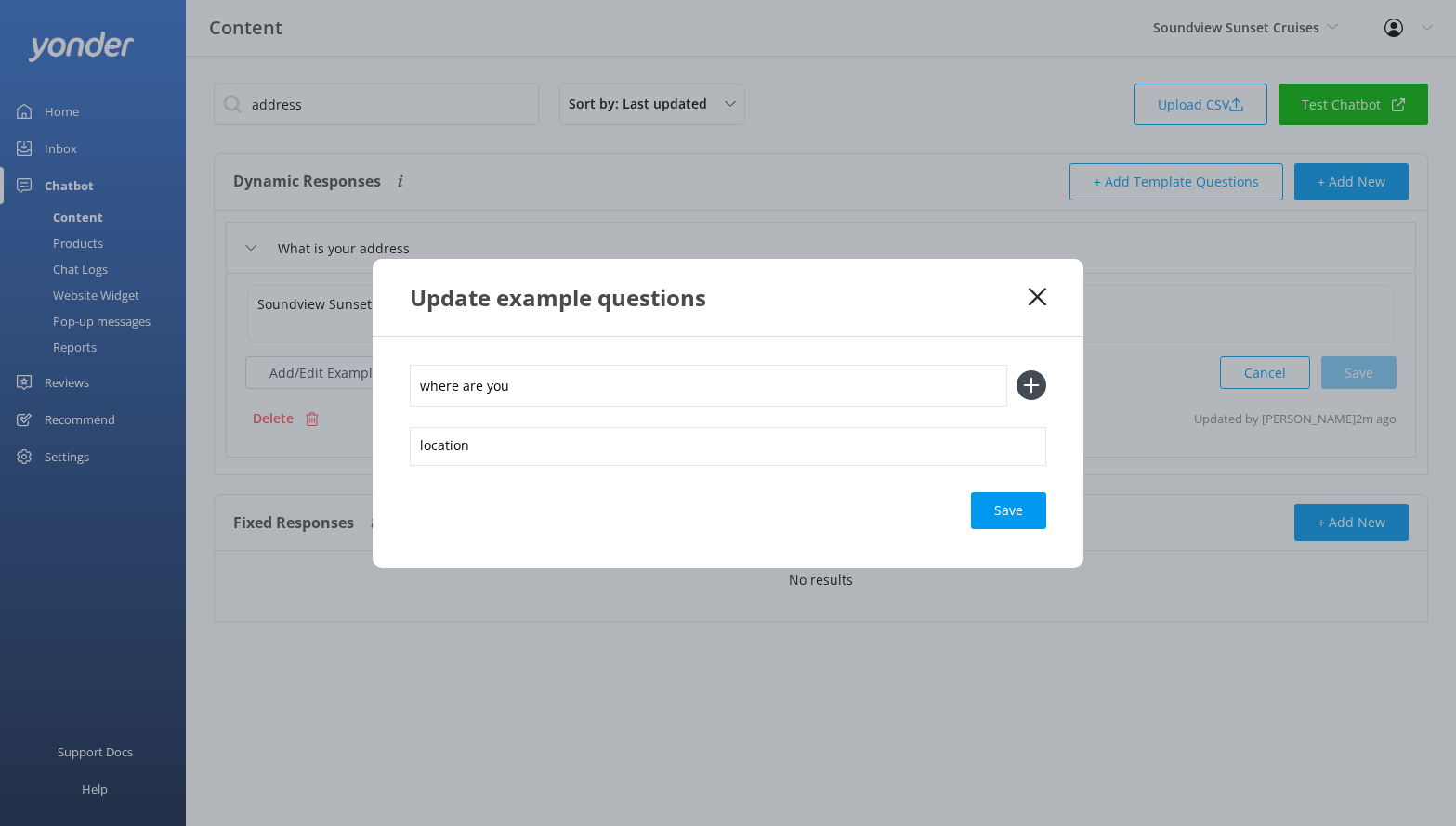
type input "where are you"
click at [1017, 371] on button at bounding box center [1031, 385] width 30 height 30
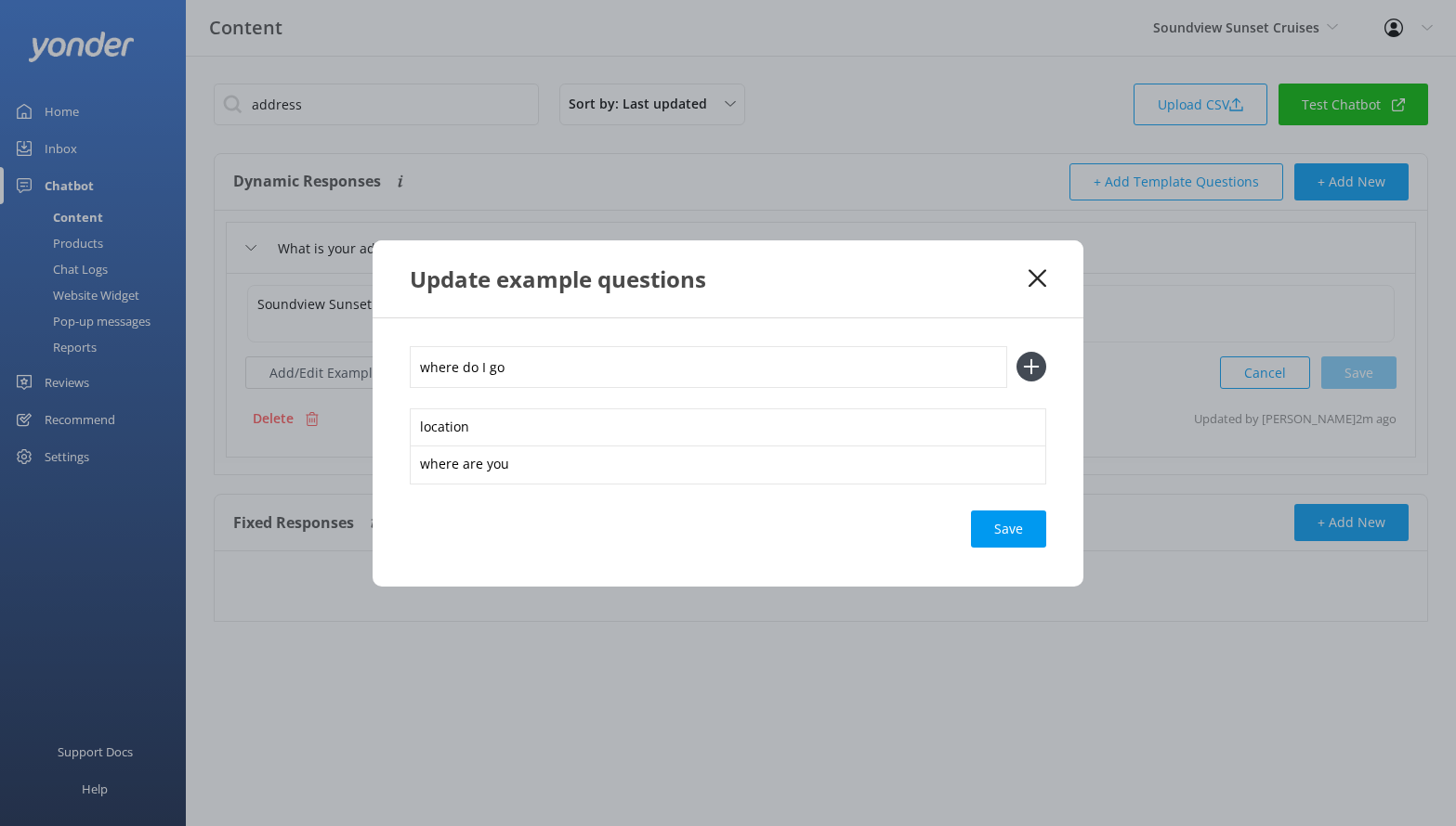
type input "where do I go"
click at [1017, 352] on button at bounding box center [1031, 367] width 30 height 30
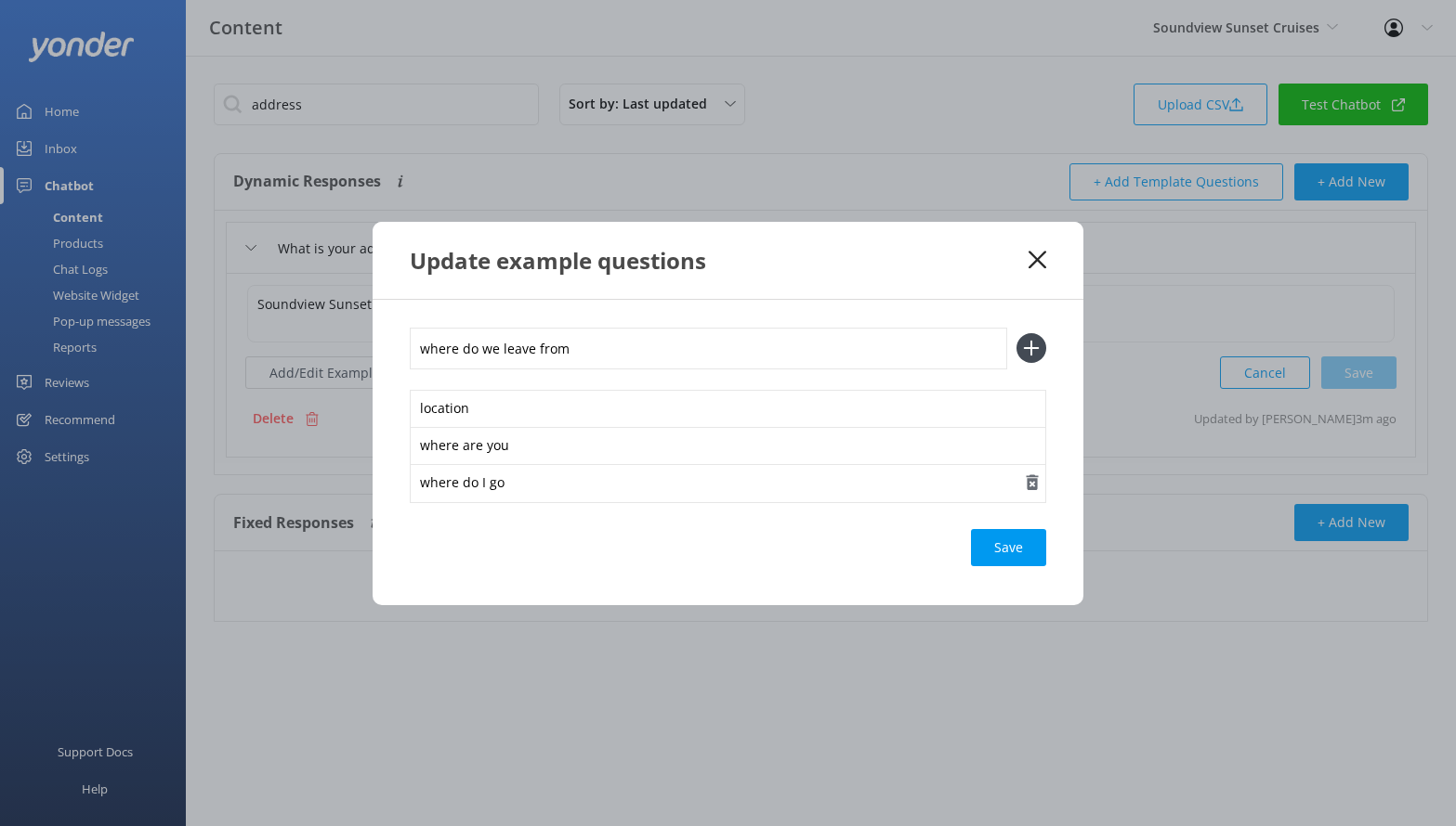
type input "where do we leave from"
click at [1017, 333] on button at bounding box center [1031, 348] width 30 height 30
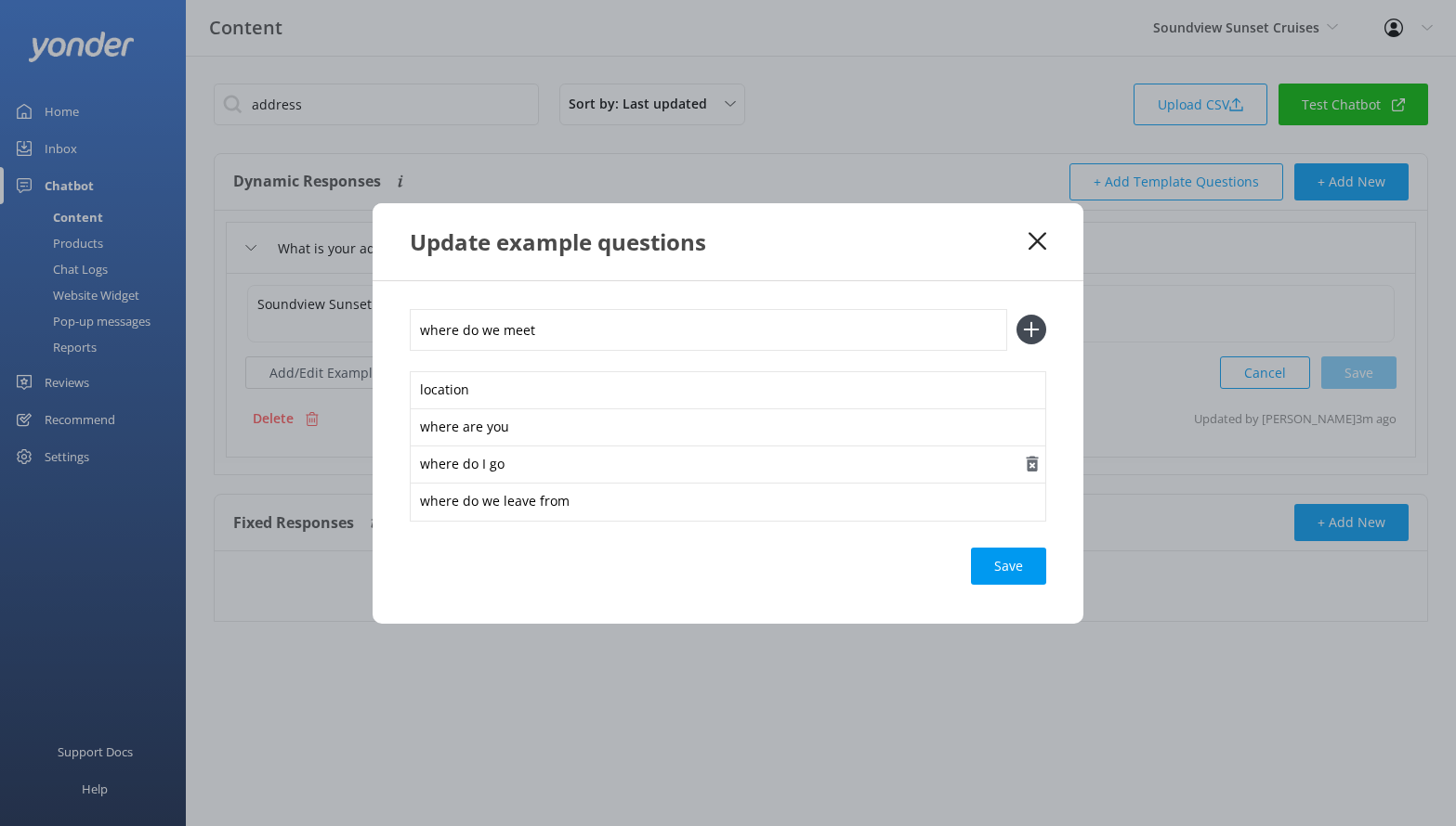
type input "where do we meet"
click at [1017, 315] on button at bounding box center [1031, 329] width 30 height 30
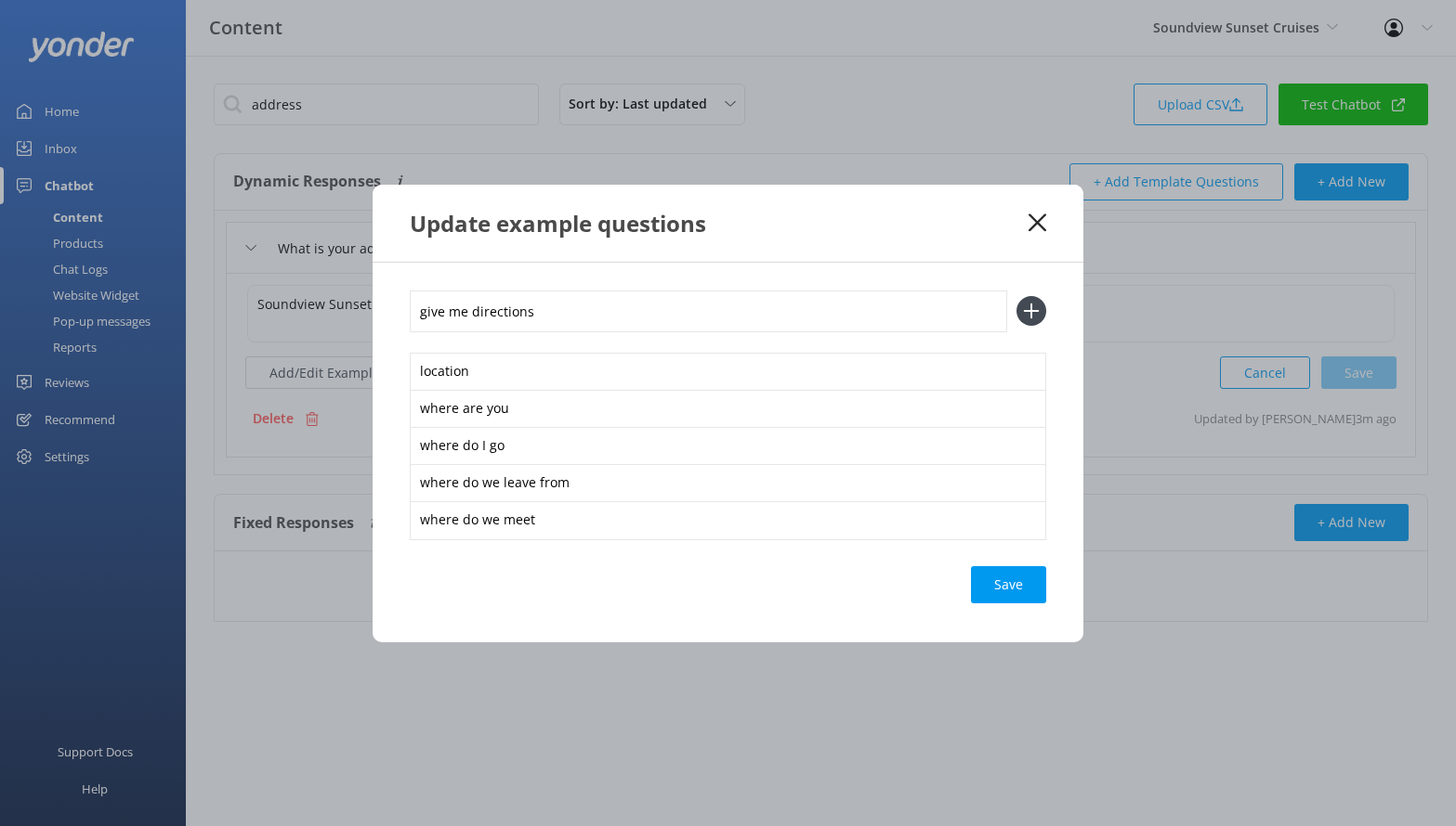
type input "give me directions"
click at [1017, 296] on button at bounding box center [1031, 310] width 30 height 30
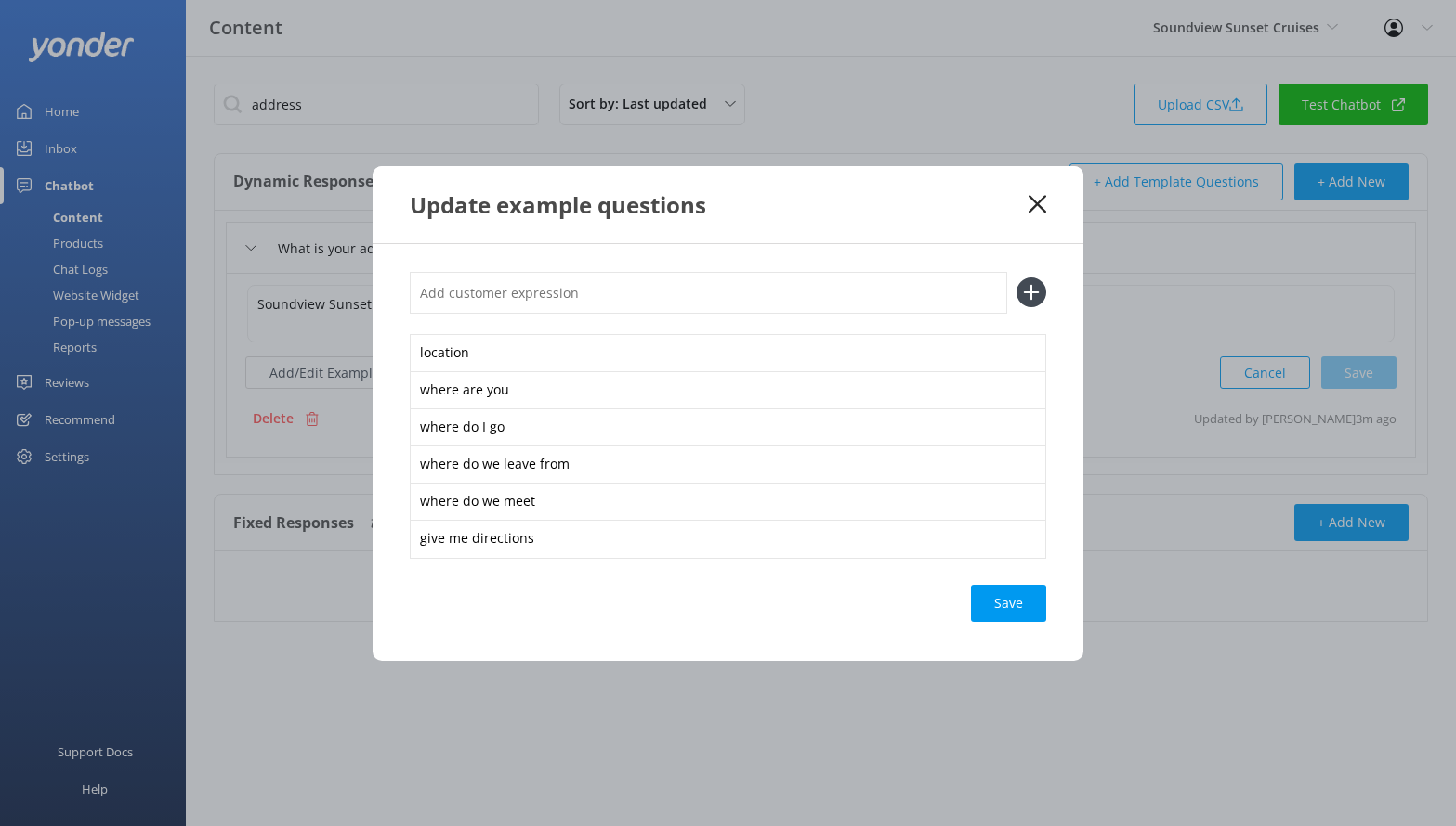
type input "f"
type input "directions"
click at [1017, 278] on button at bounding box center [1031, 292] width 30 height 30
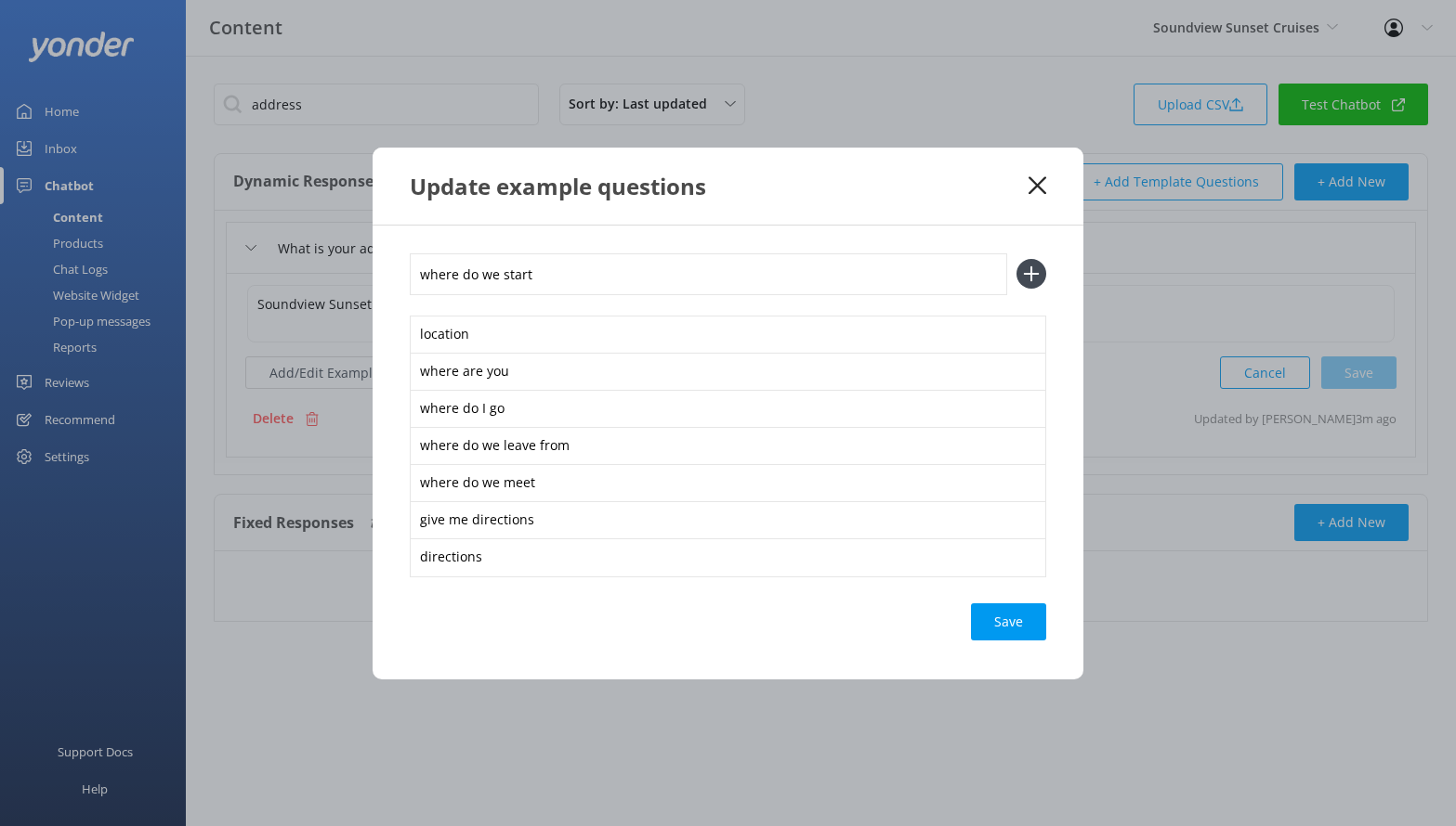
type input "where do we start"
click at [1017, 259] on button at bounding box center [1031, 273] width 30 height 30
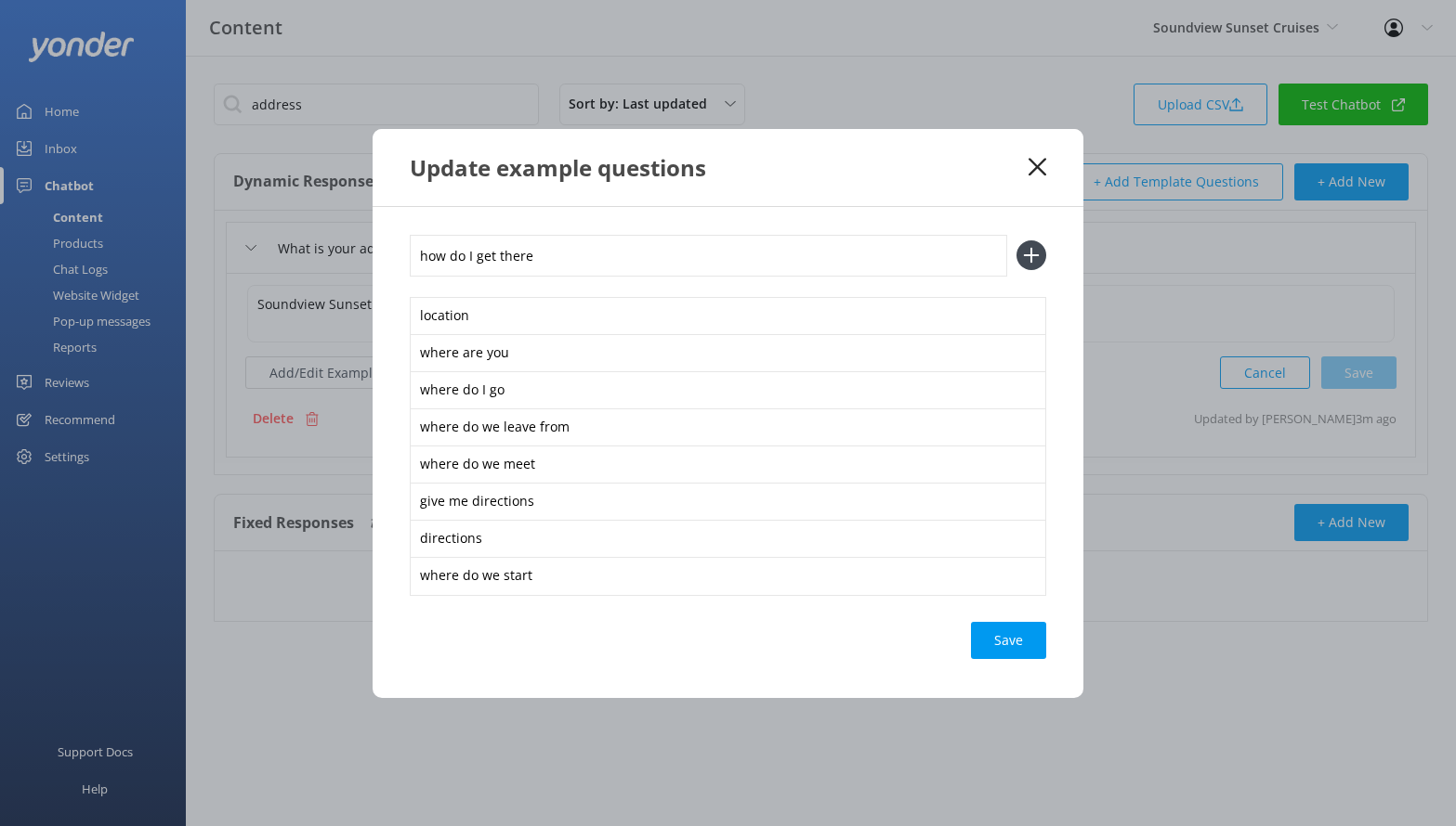
type input "how do I get there"
click at [1017, 241] on button at bounding box center [1031, 255] width 30 height 30
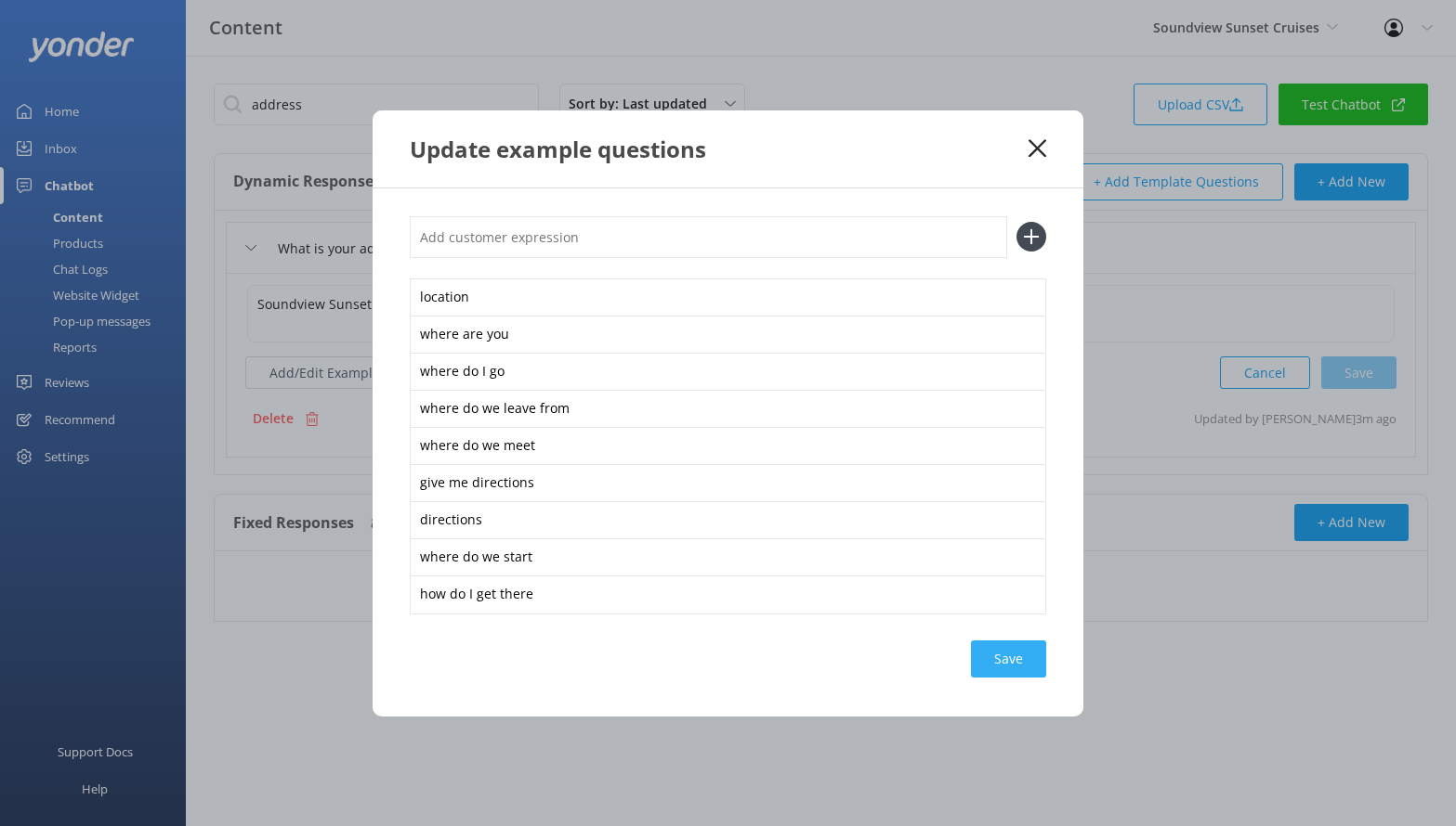
drag, startPoint x: 1039, startPoint y: 683, endPoint x: 1028, endPoint y: 664, distance: 22.0
click at [1038, 683] on div "location where are you where do I go where do we leave from where do we meet gi…" at bounding box center [728, 452] width 711 height 528
click at [1025, 656] on div "Loading.." at bounding box center [1009, 659] width 75 height 37
click at [1035, 143] on icon at bounding box center [1037, 148] width 17 height 18
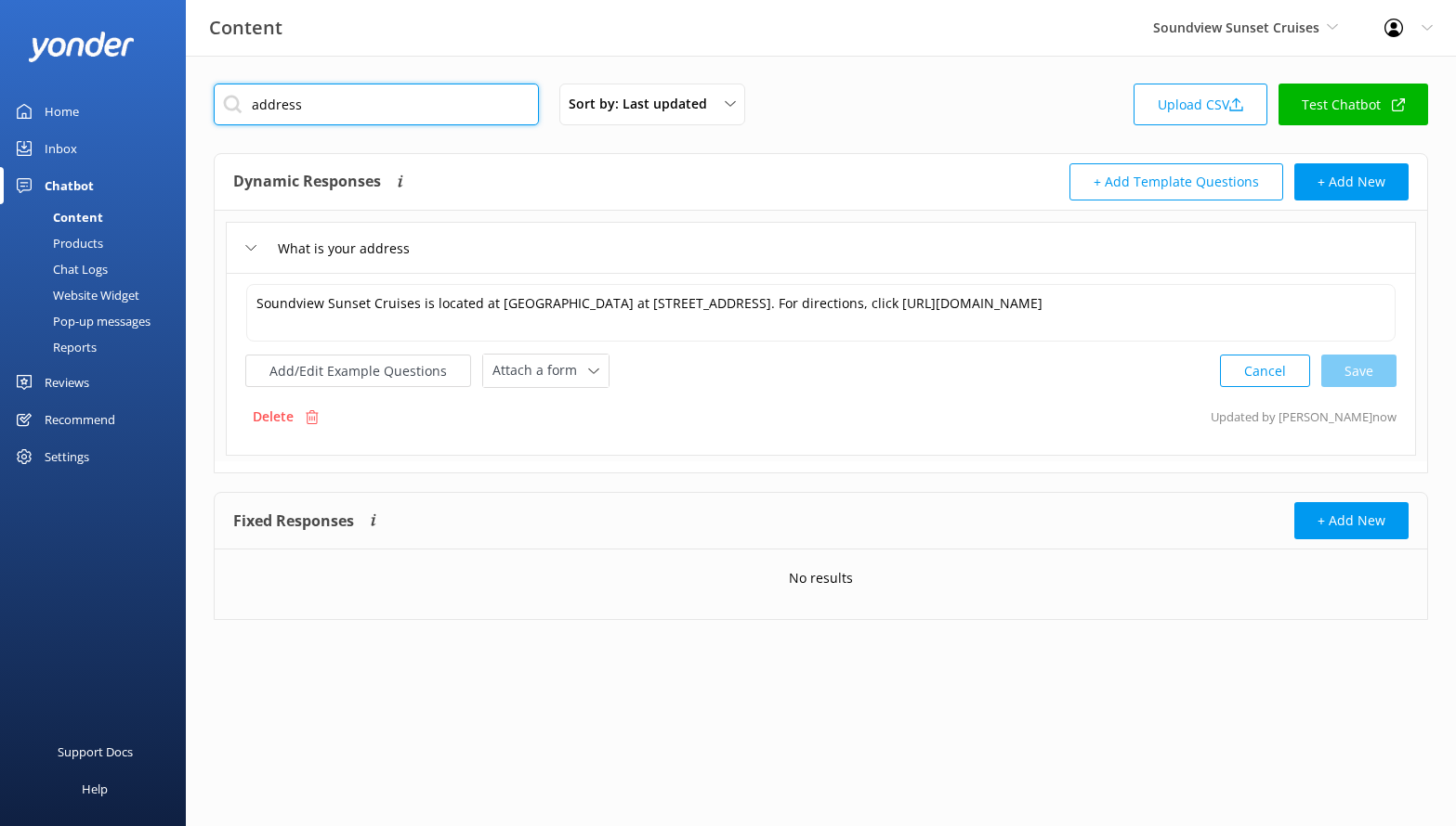
click at [391, 84] on input "address" at bounding box center [376, 105] width 325 height 42
click at [388, 90] on input "address" at bounding box center [376, 105] width 325 height 42
click at [387, 90] on input "address" at bounding box center [376, 105] width 325 height 42
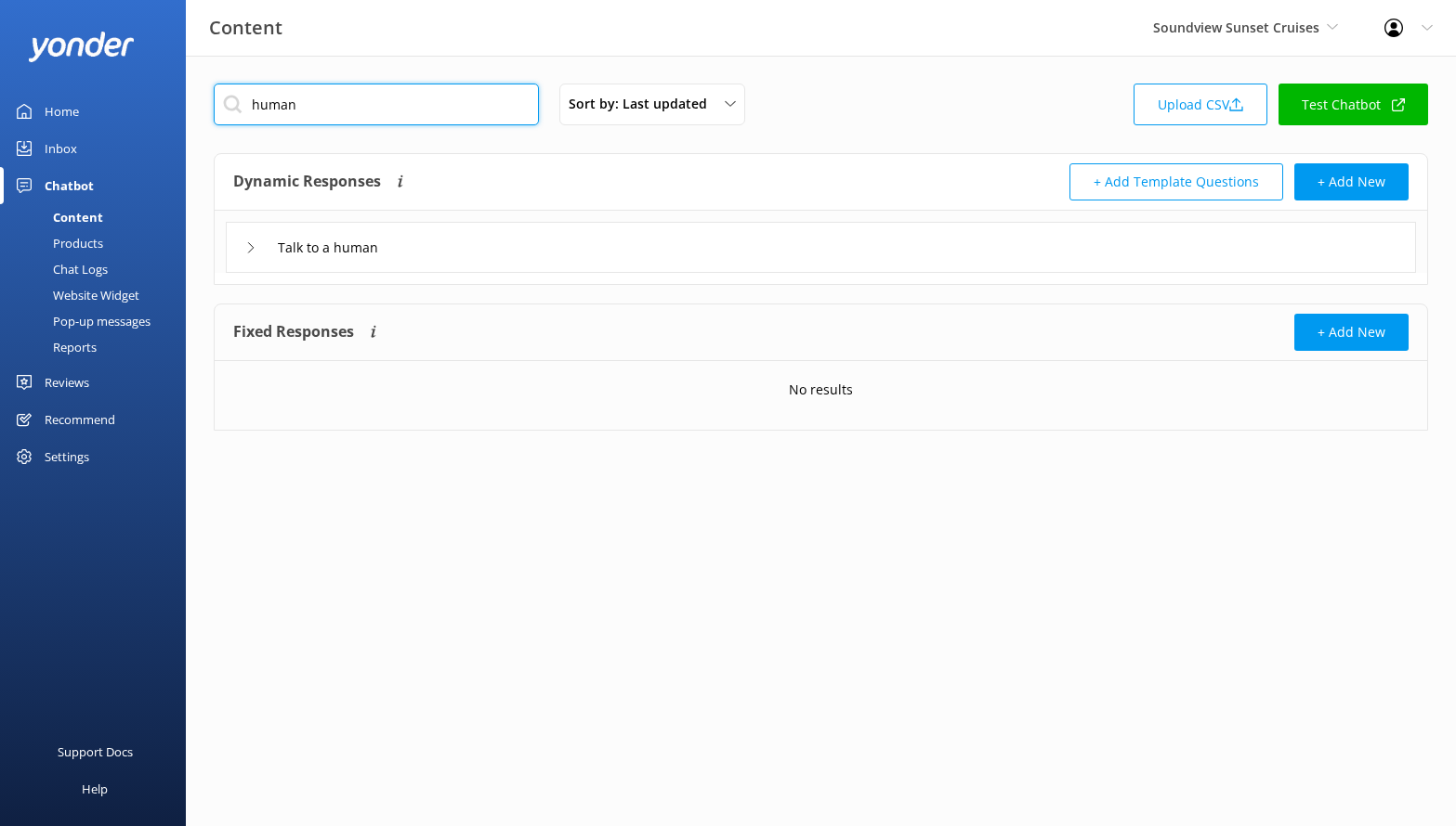
type input "human"
click at [505, 246] on div "Talk to a human" at bounding box center [821, 246] width 1190 height 51
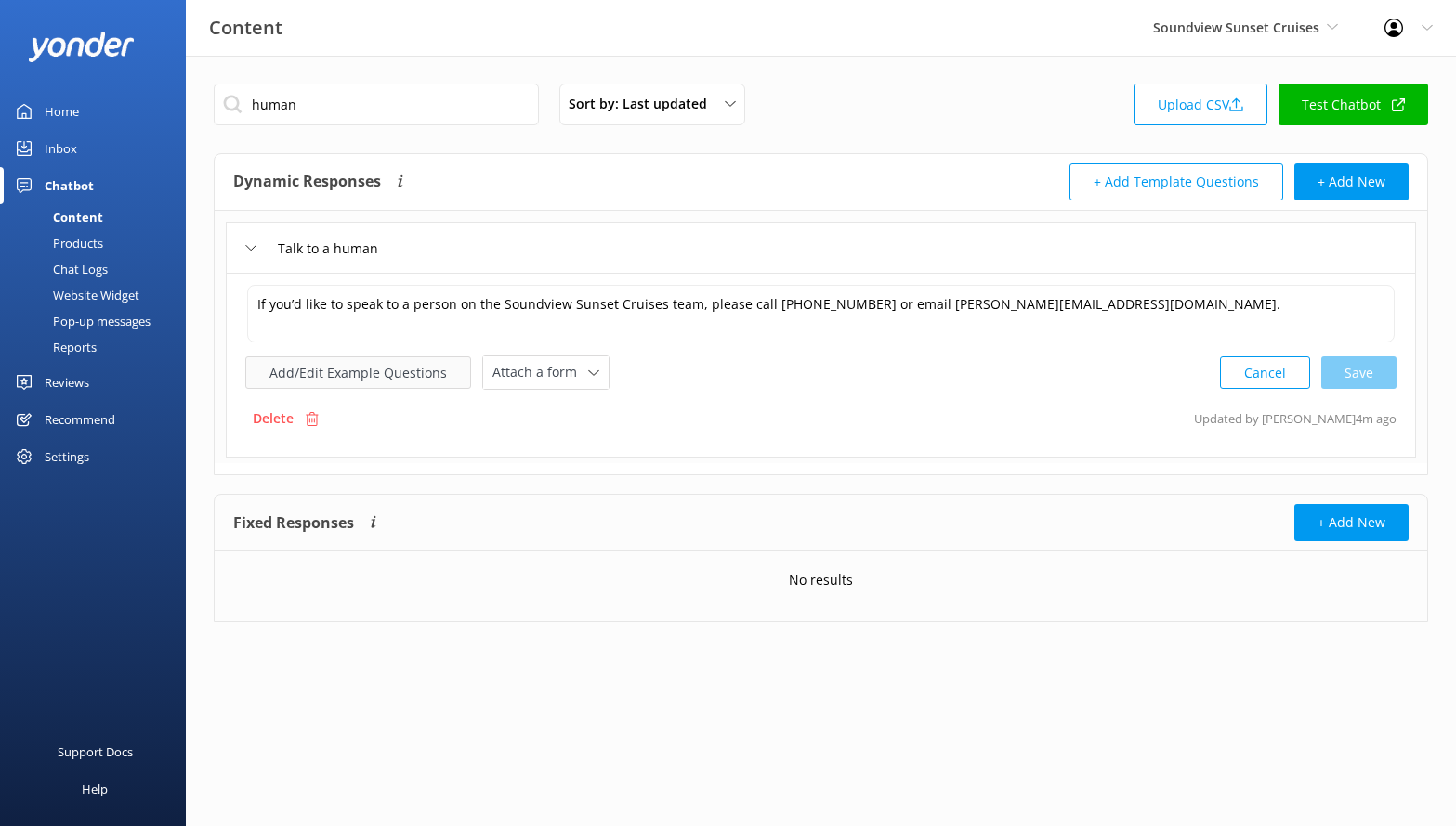
click at [418, 365] on button "Add/Edit Example Questions" at bounding box center [358, 372] width 225 height 32
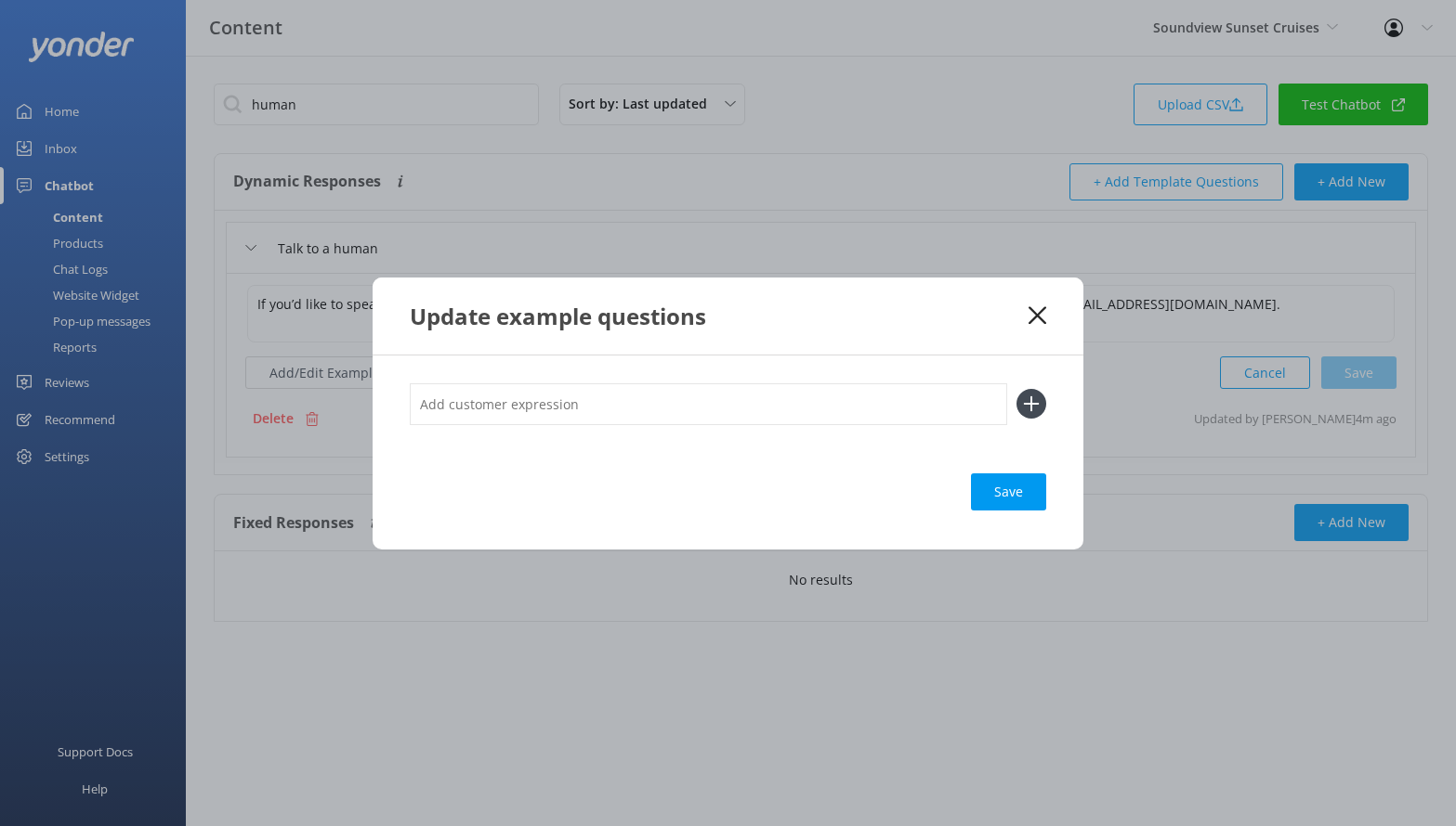
click at [510, 393] on input "text" at bounding box center [708, 405] width 597 height 42
type input "live person"
click at [1017, 389] on button at bounding box center [1031, 403] width 30 height 30
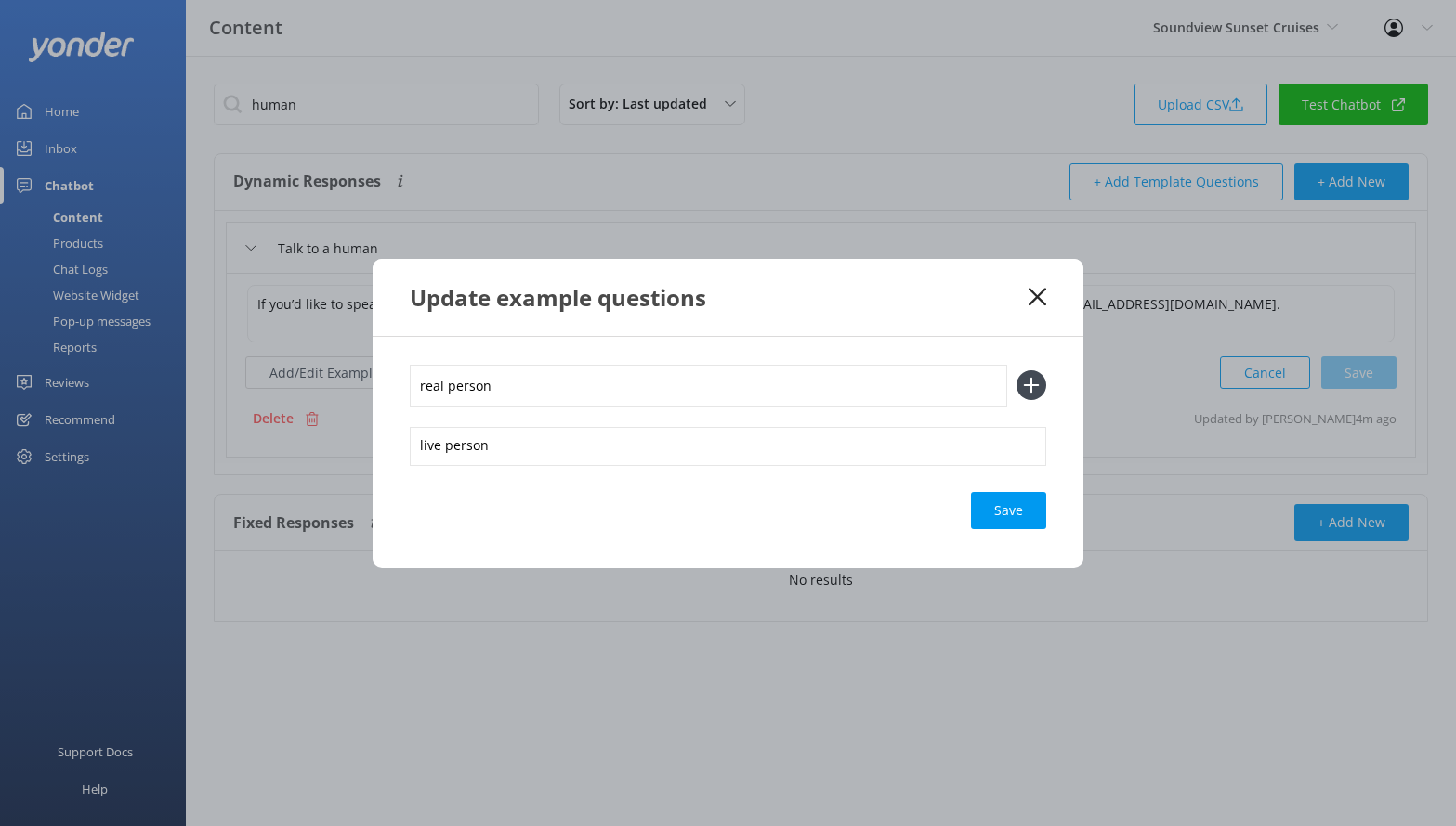
type input "real person"
click at [1017, 371] on button at bounding box center [1031, 385] width 30 height 30
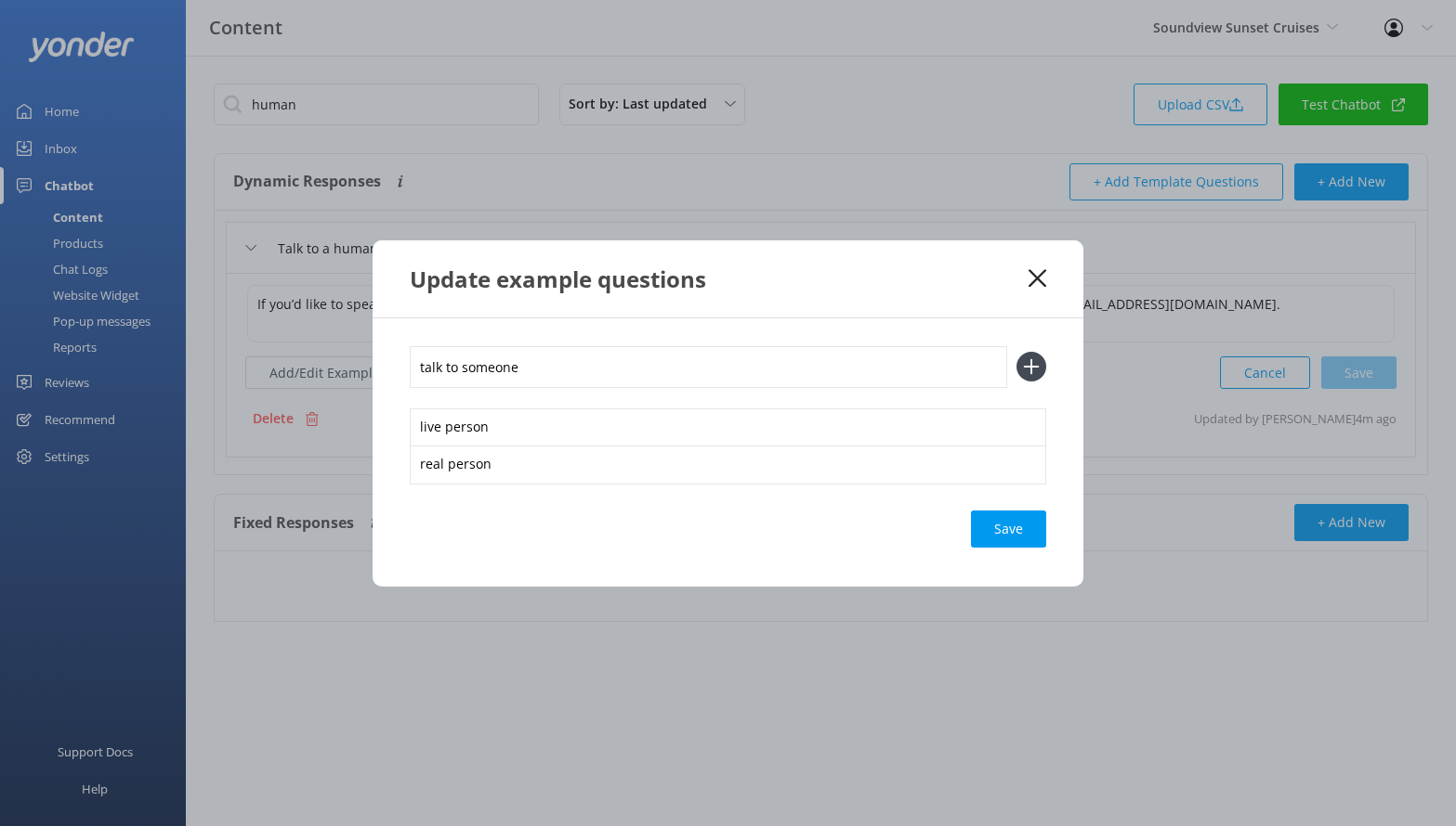
type input "talk to someone"
click at [1017, 352] on button at bounding box center [1031, 367] width 30 height 30
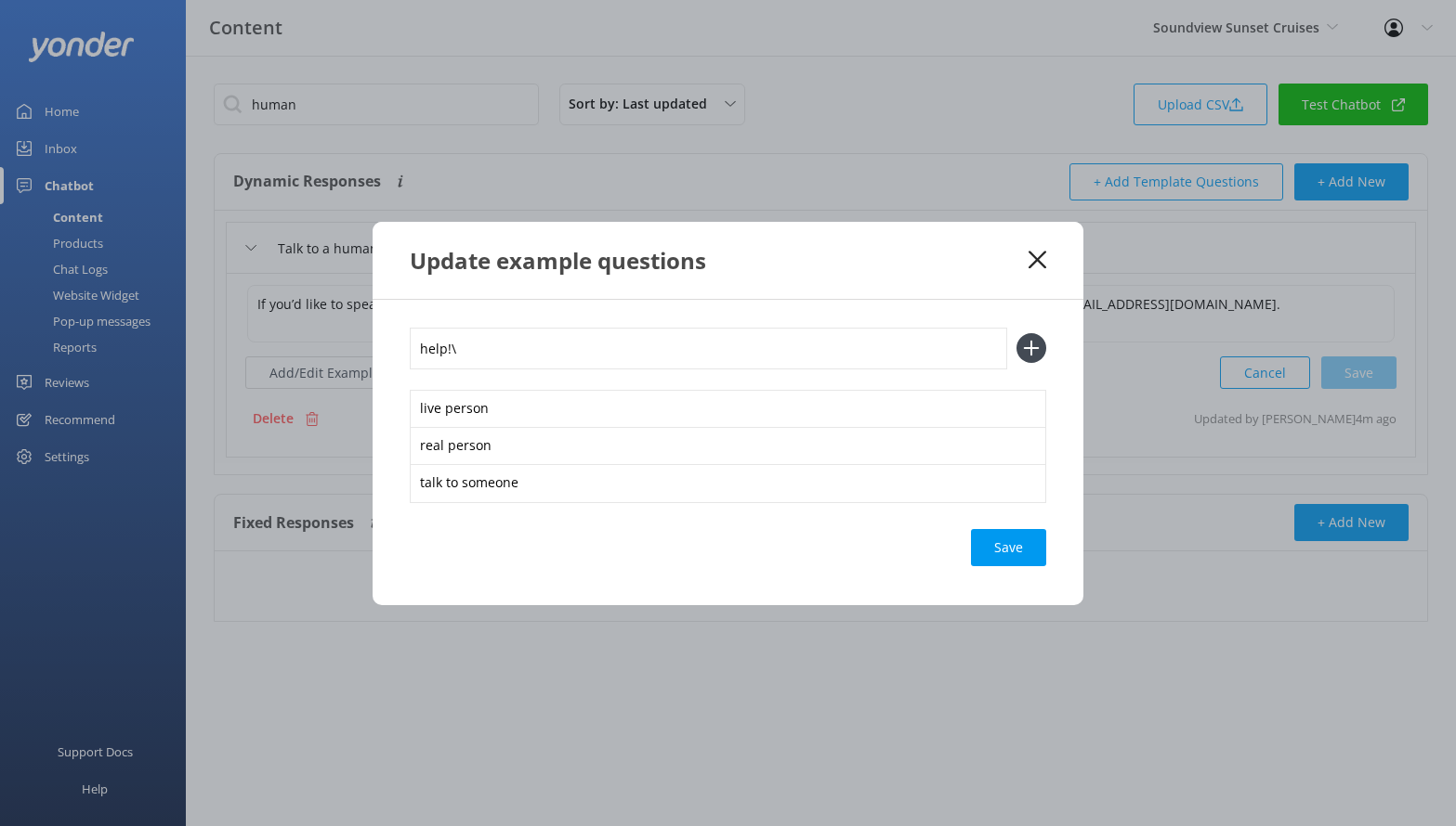
type input "help!\"
click at [1017, 333] on button at bounding box center [1031, 348] width 30 height 30
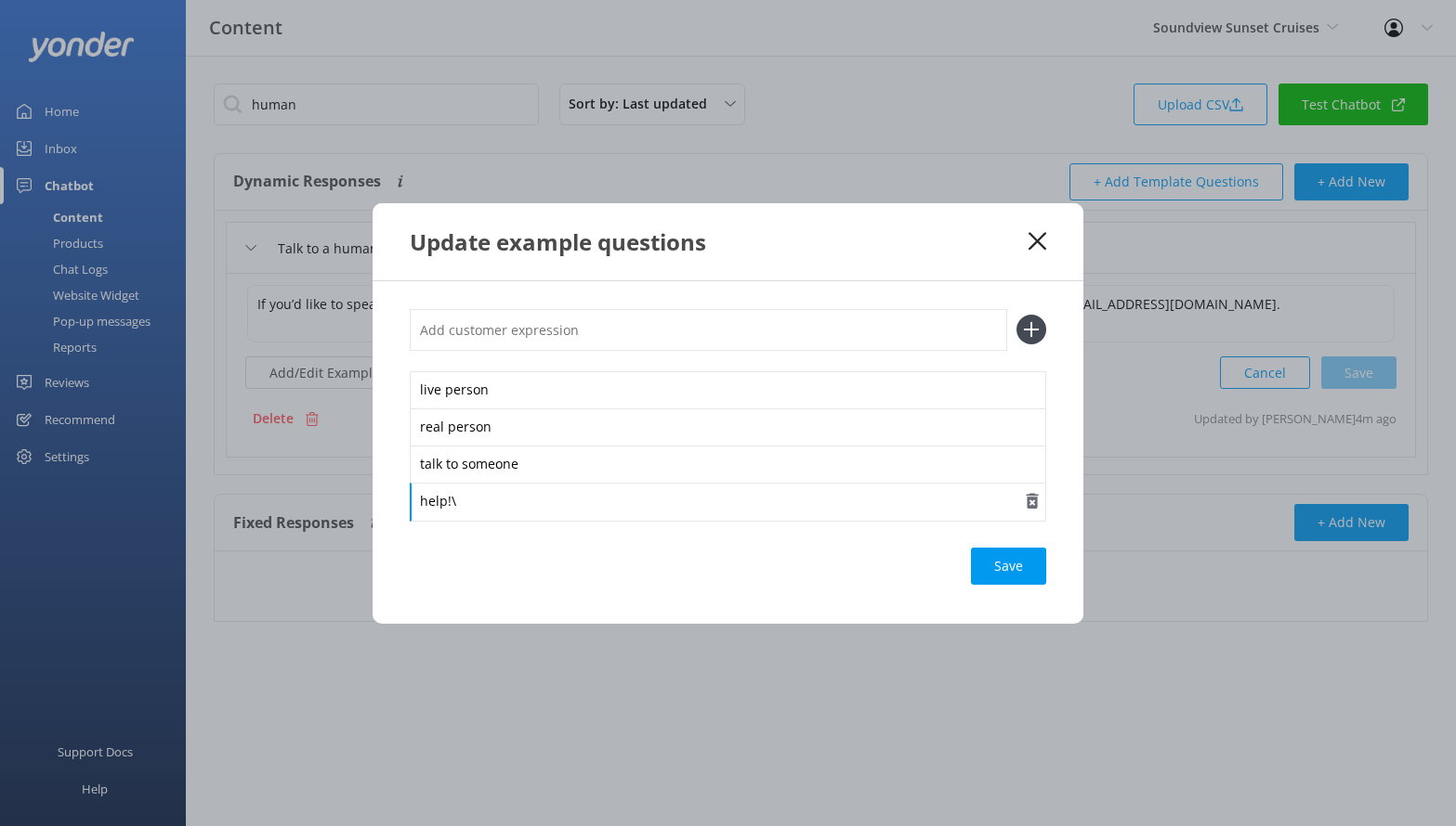
click at [748, 500] on div "help!\" at bounding box center [728, 502] width 636 height 39
click at [709, 343] on input "text" at bounding box center [708, 330] width 597 height 42
type input "talk to agent"
click at [1017, 315] on button at bounding box center [1031, 329] width 30 height 30
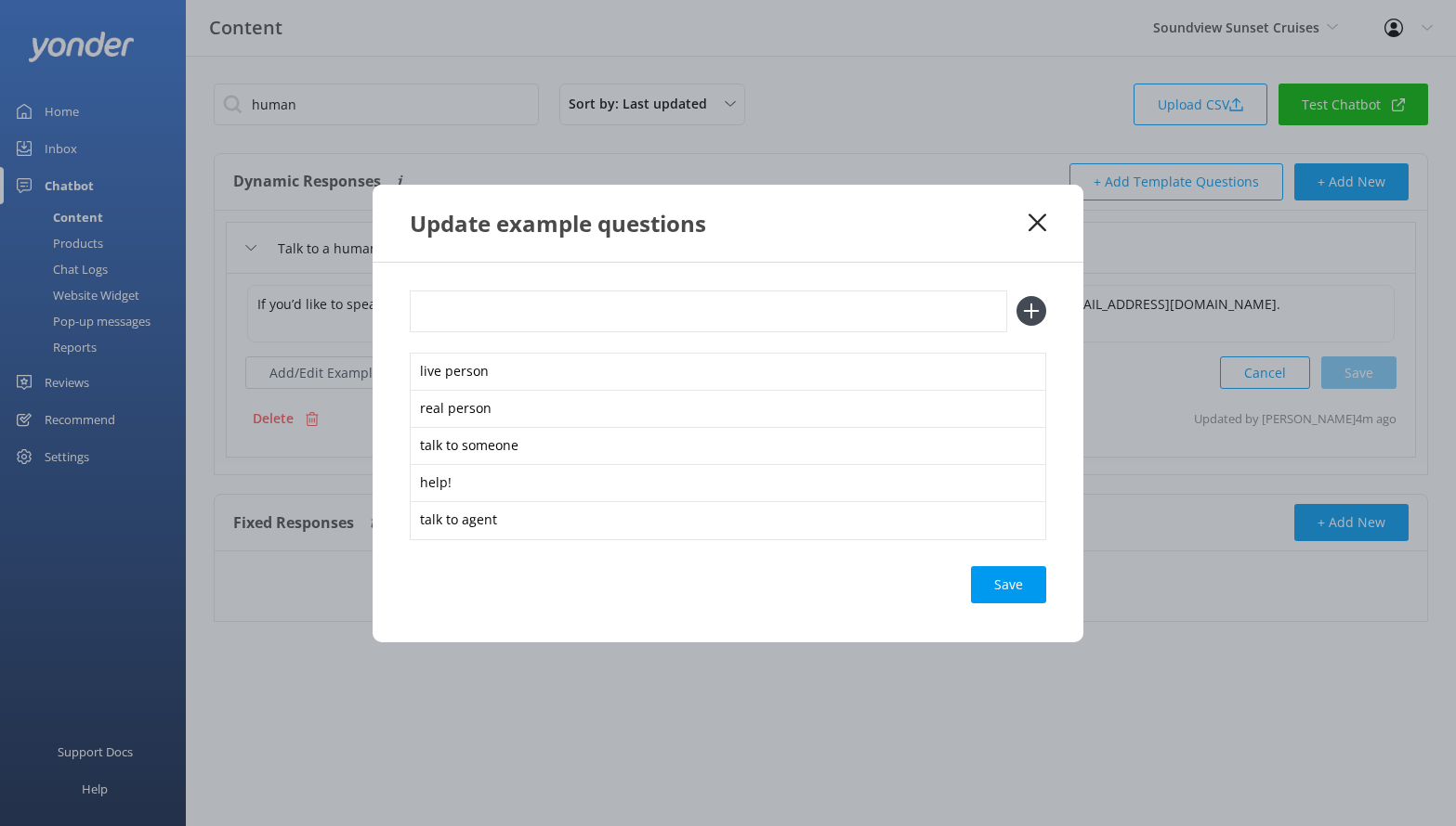
type input "u"
type input "customer service"
click at [1017, 296] on button at bounding box center [1031, 310] width 30 height 30
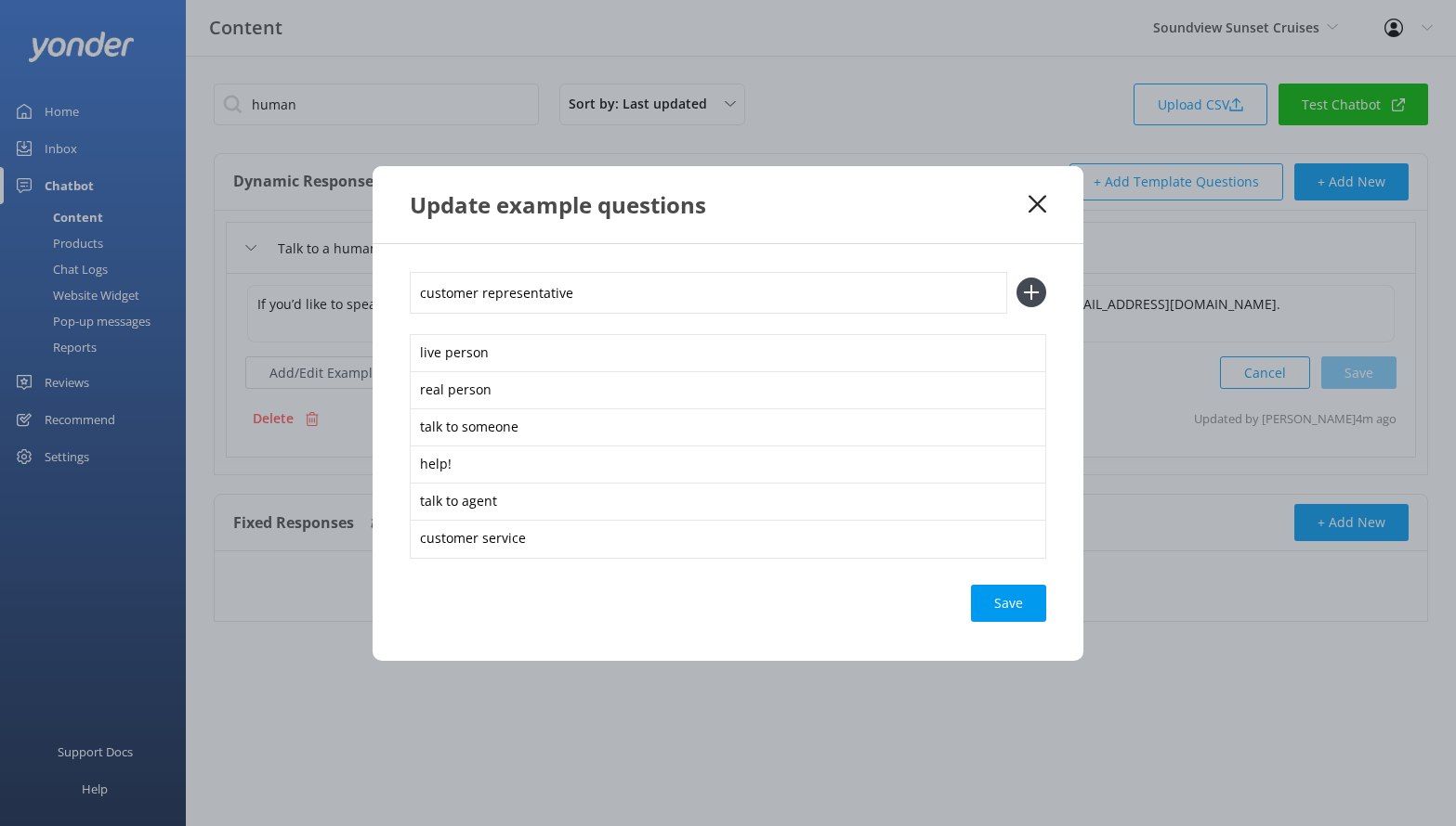
type input "customer representative"
click at [1017, 278] on button at bounding box center [1031, 292] width 30 height 30
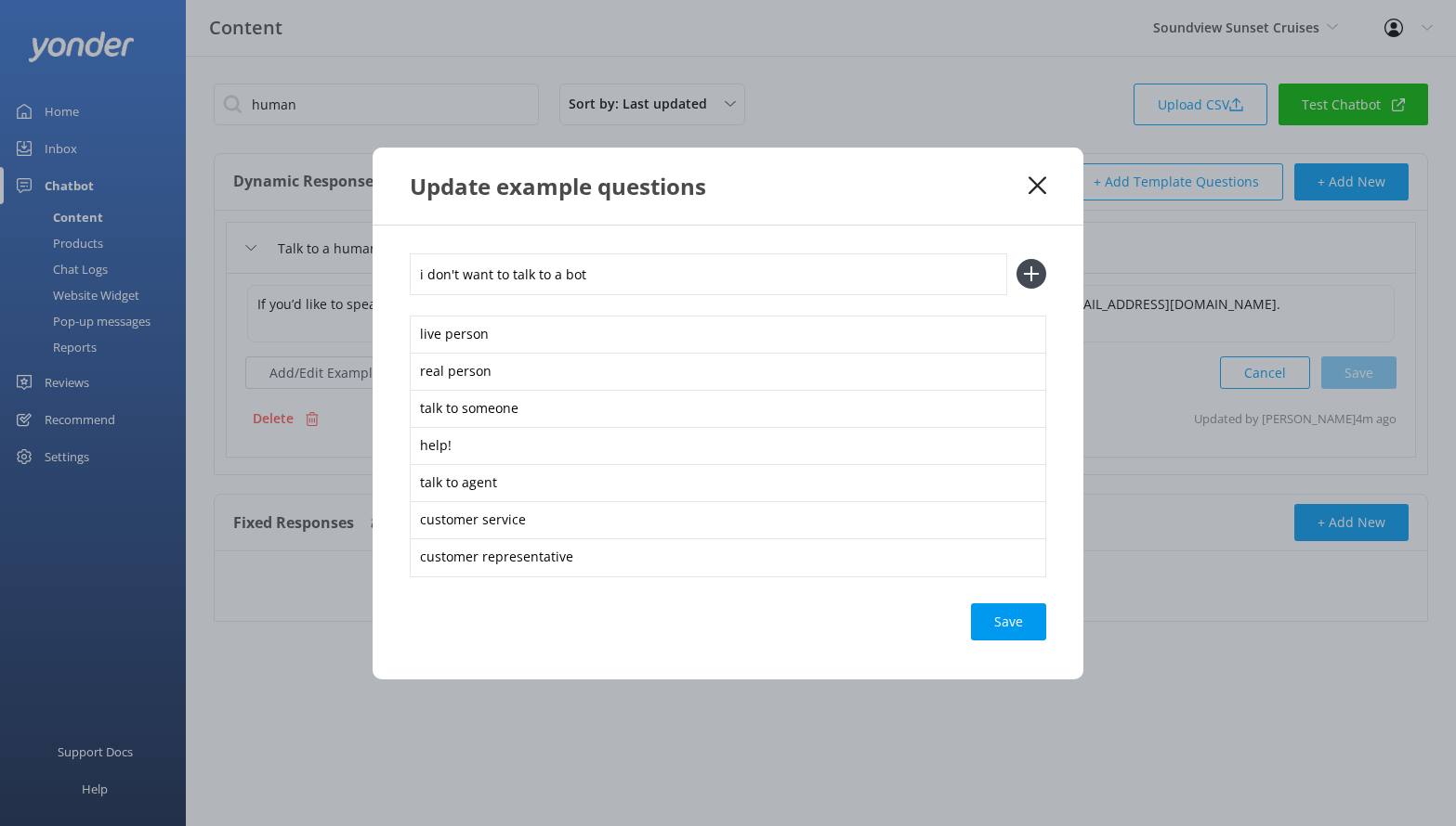
type input "i don't want to talk to a bot"
click at [1017, 259] on button at bounding box center [1031, 273] width 30 height 30
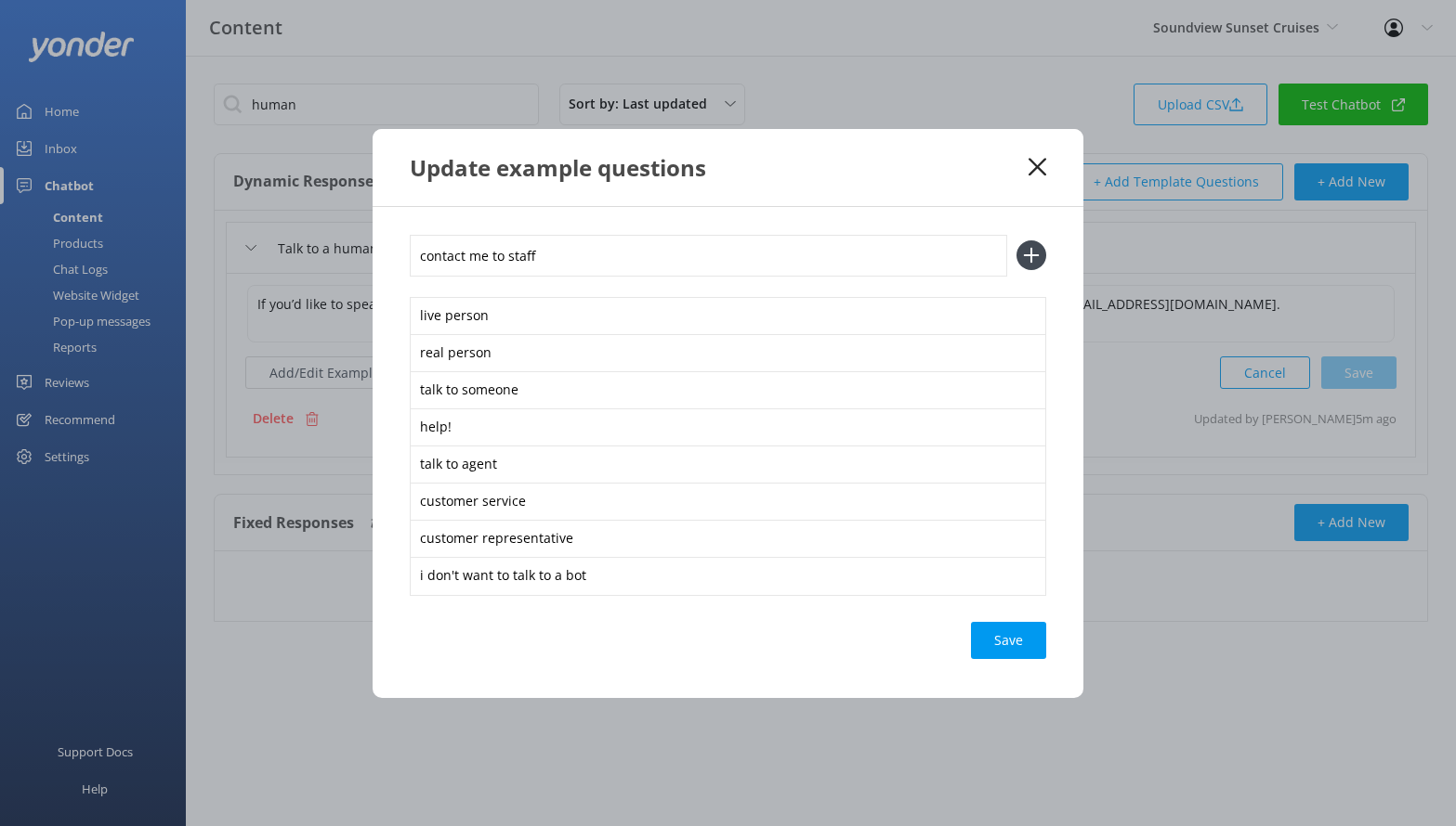
type input "contact me to staff"
click at [1017, 241] on button at bounding box center [1031, 255] width 30 height 30
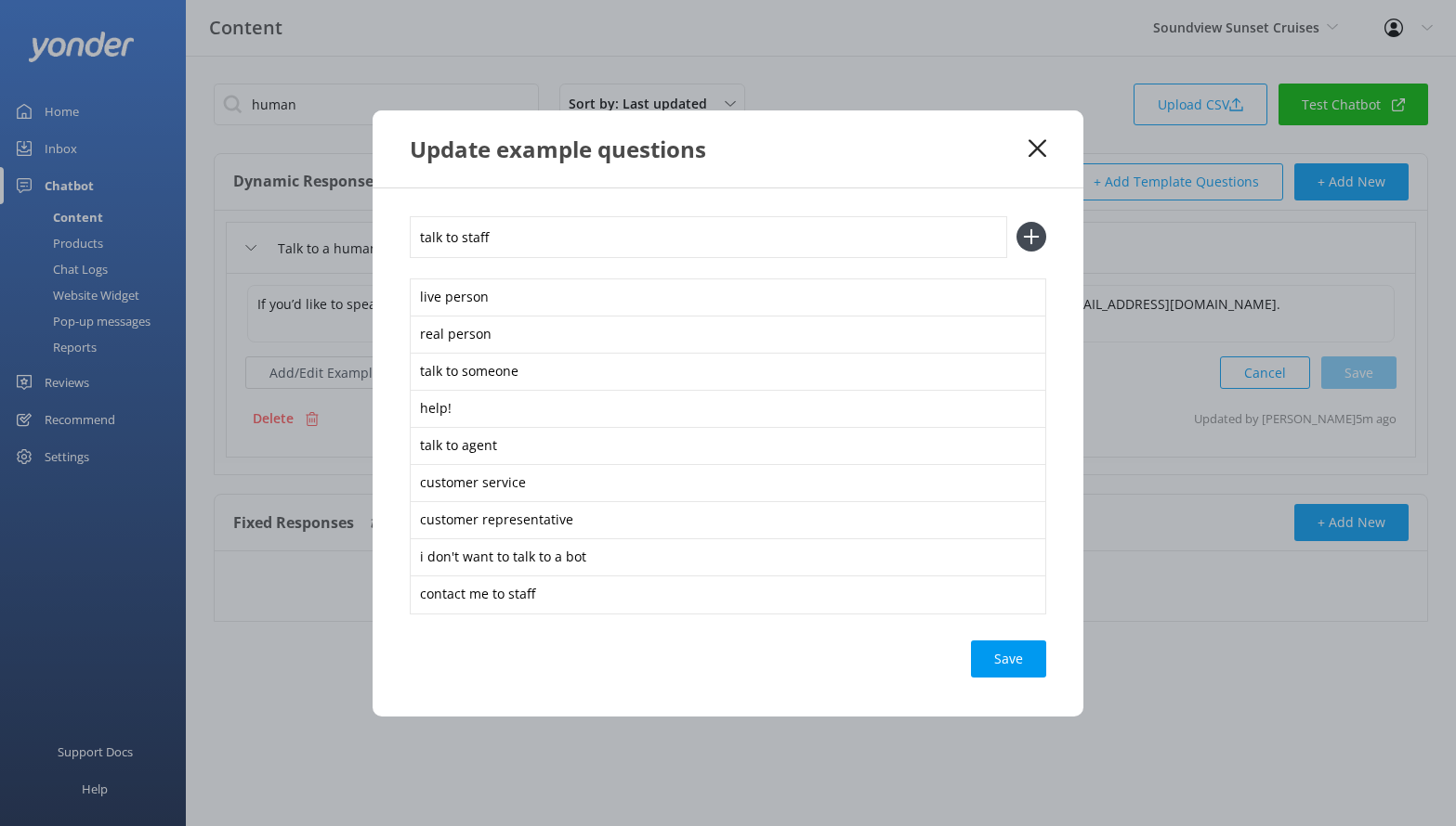
type input "talk to staff"
click at [1017, 222] on button at bounding box center [1031, 236] width 30 height 30
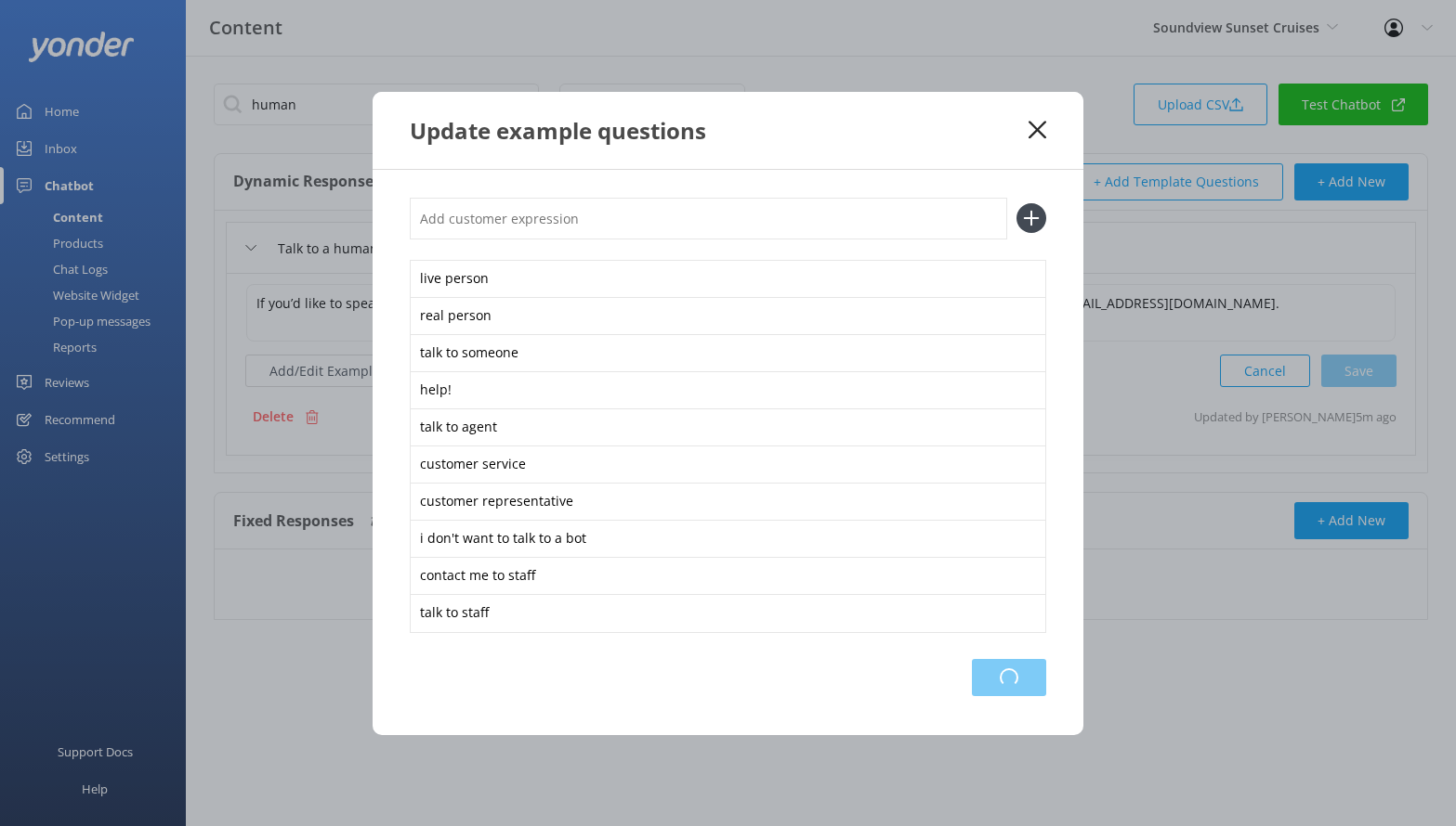
click at [1017, 683] on div "Loading.." at bounding box center [1009, 677] width 75 height 37
drag, startPoint x: 1021, startPoint y: 674, endPoint x: 1032, endPoint y: 632, distance: 43.4
click at [1022, 674] on div "Save" at bounding box center [1008, 677] width 75 height 37
click at [1038, 126] on icon at bounding box center [1037, 129] width 17 height 18
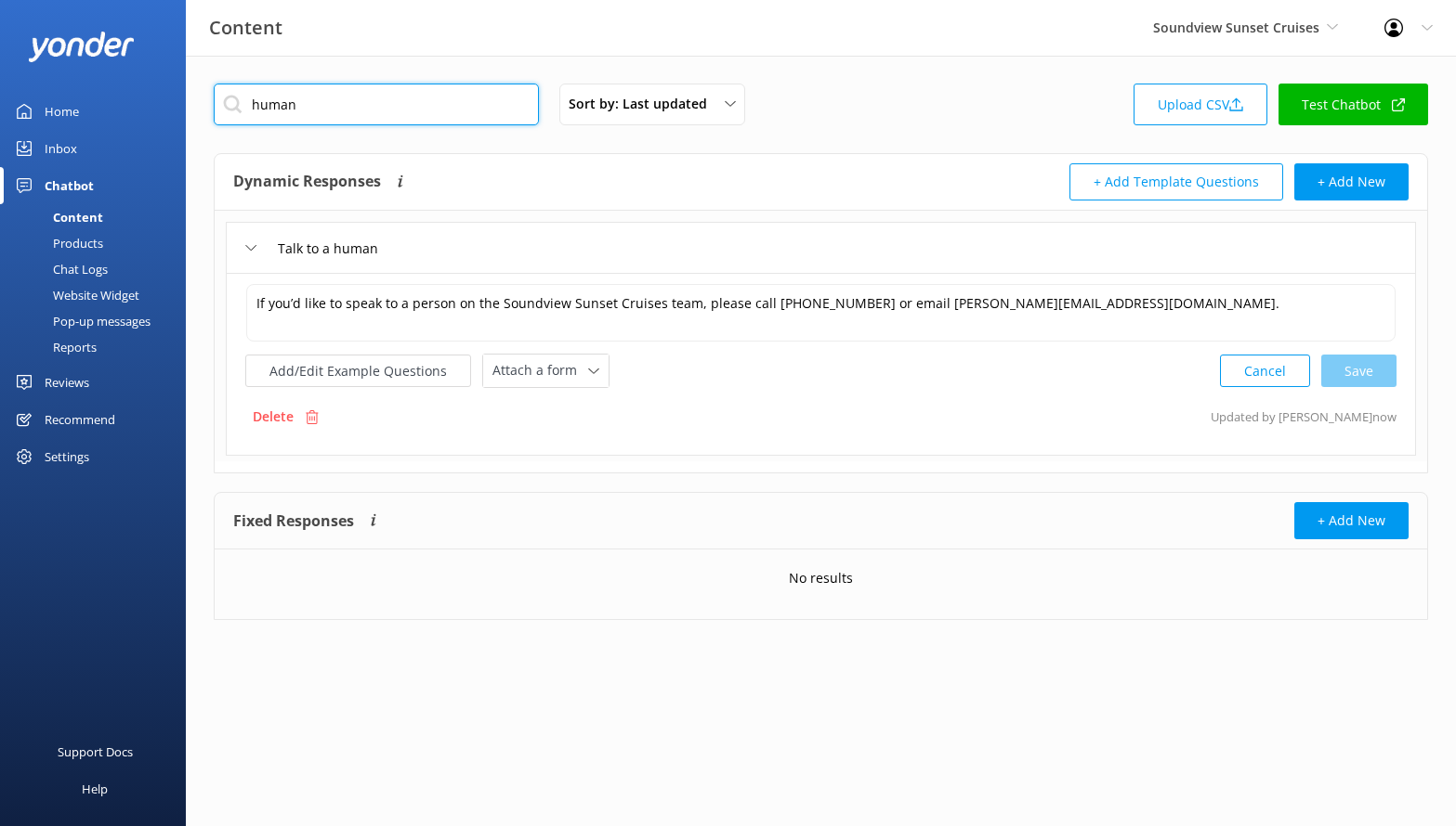
click at [523, 94] on input "human" at bounding box center [376, 105] width 325 height 42
click at [514, 98] on input "human" at bounding box center [376, 105] width 325 height 42
click at [683, 47] on div "Content Soundview Sunset Cruises [PERSON_NAME] Adventure Co Cool Tours Inc Tong…" at bounding box center [728, 28] width 1456 height 55
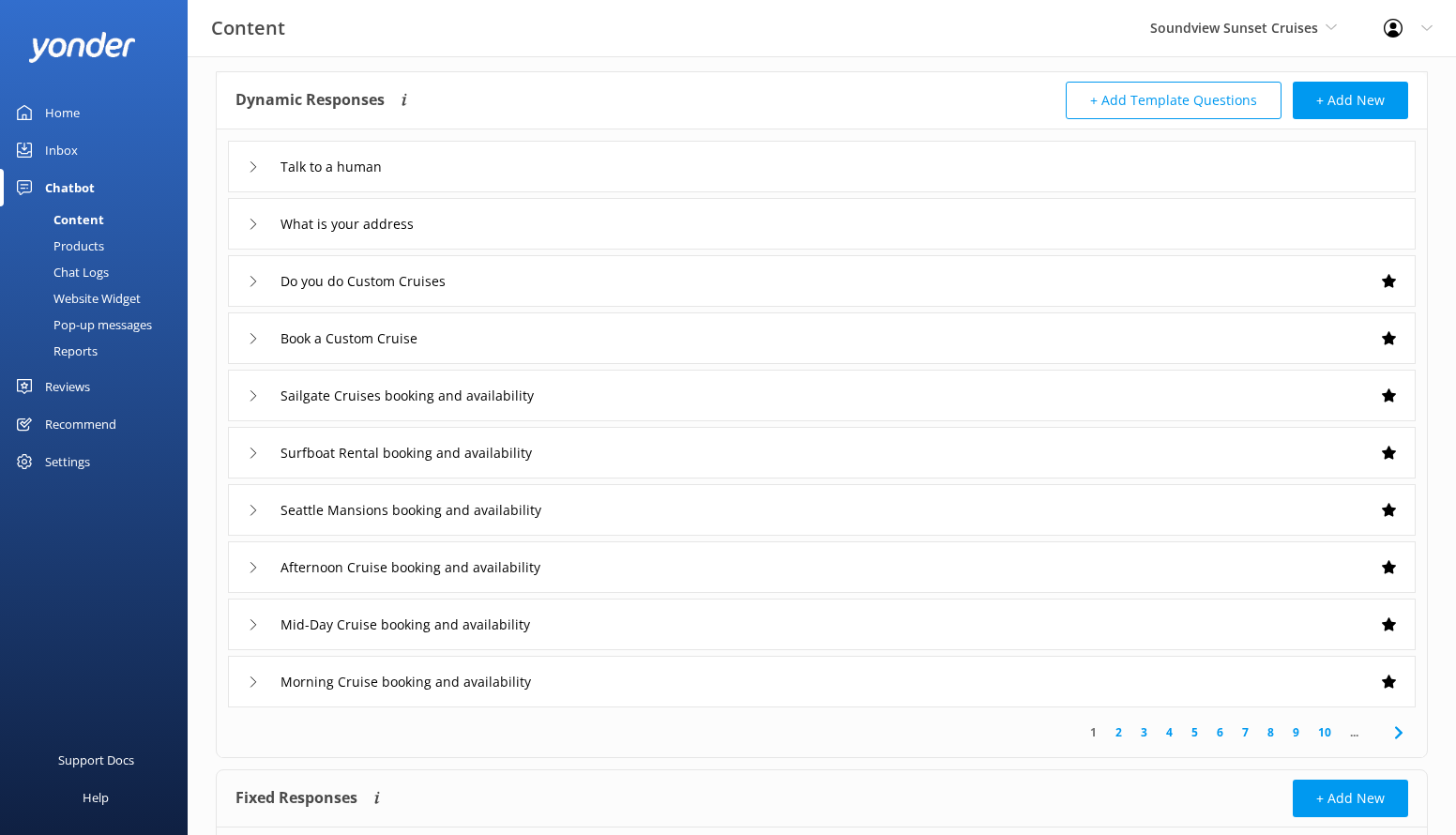
scroll to position [88, 0]
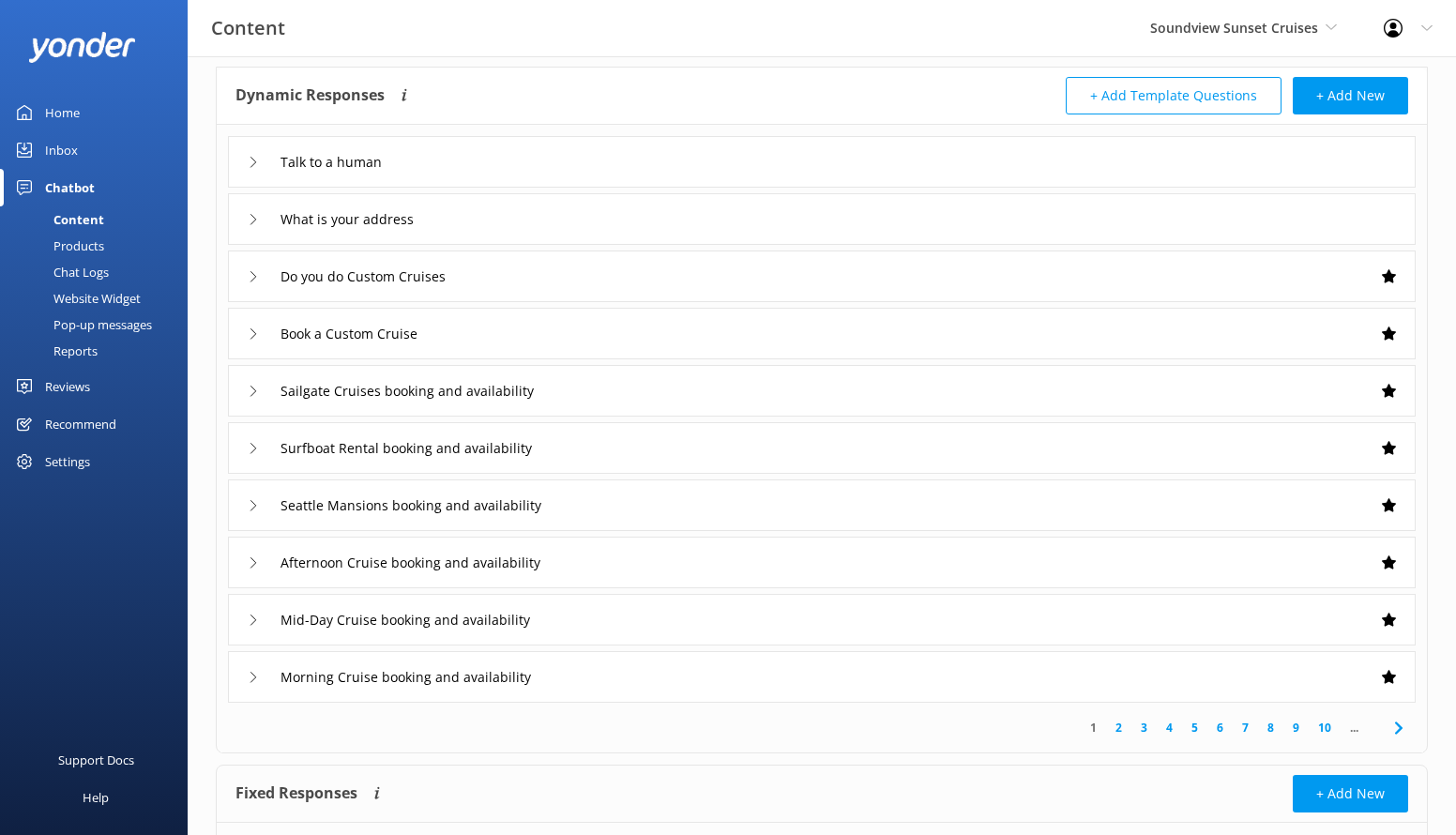
click at [1117, 726] on link "2" at bounding box center [1118, 728] width 25 height 17
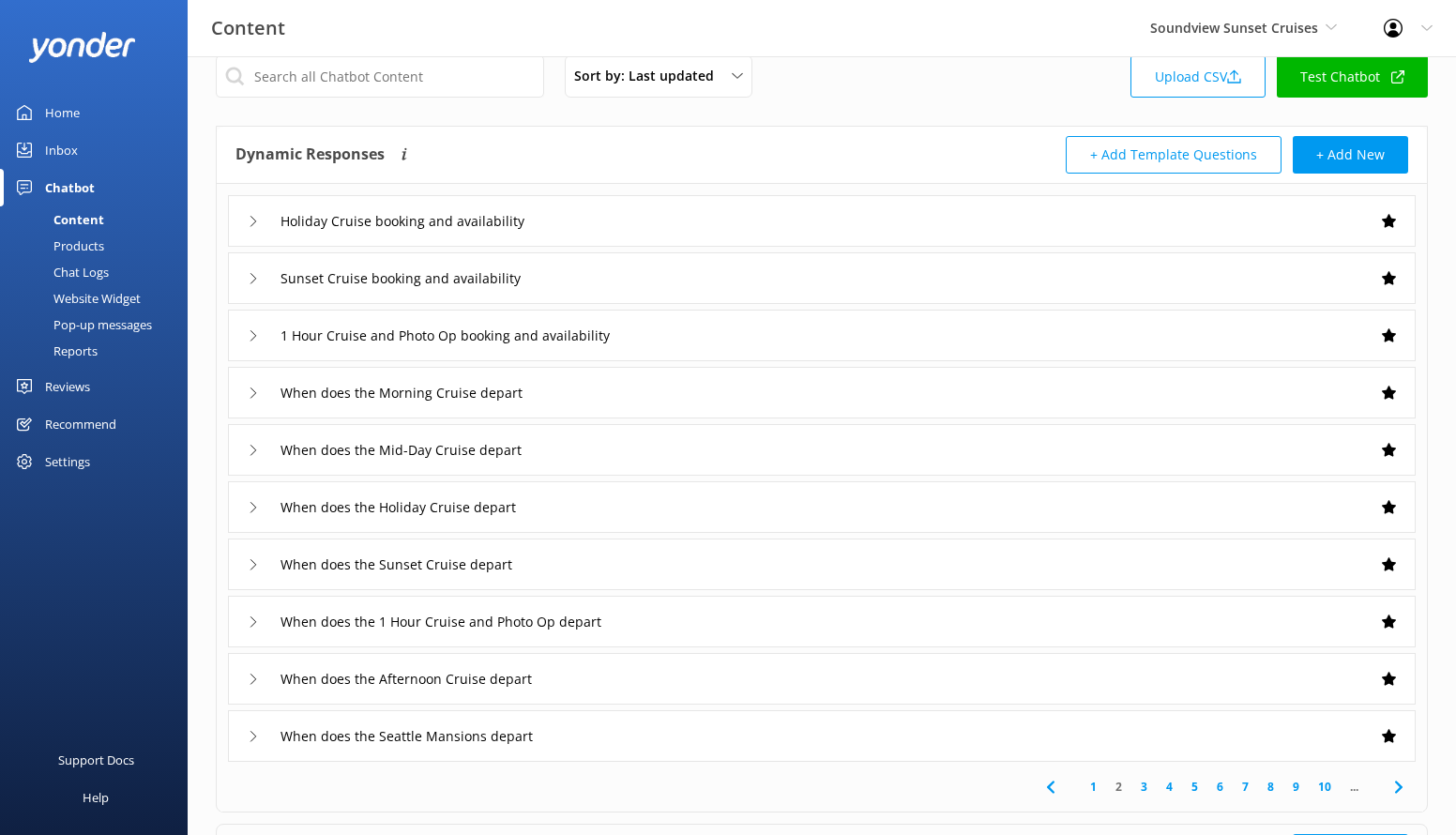
scroll to position [31, 0]
click at [1143, 787] on link "3" at bounding box center [1144, 785] width 25 height 17
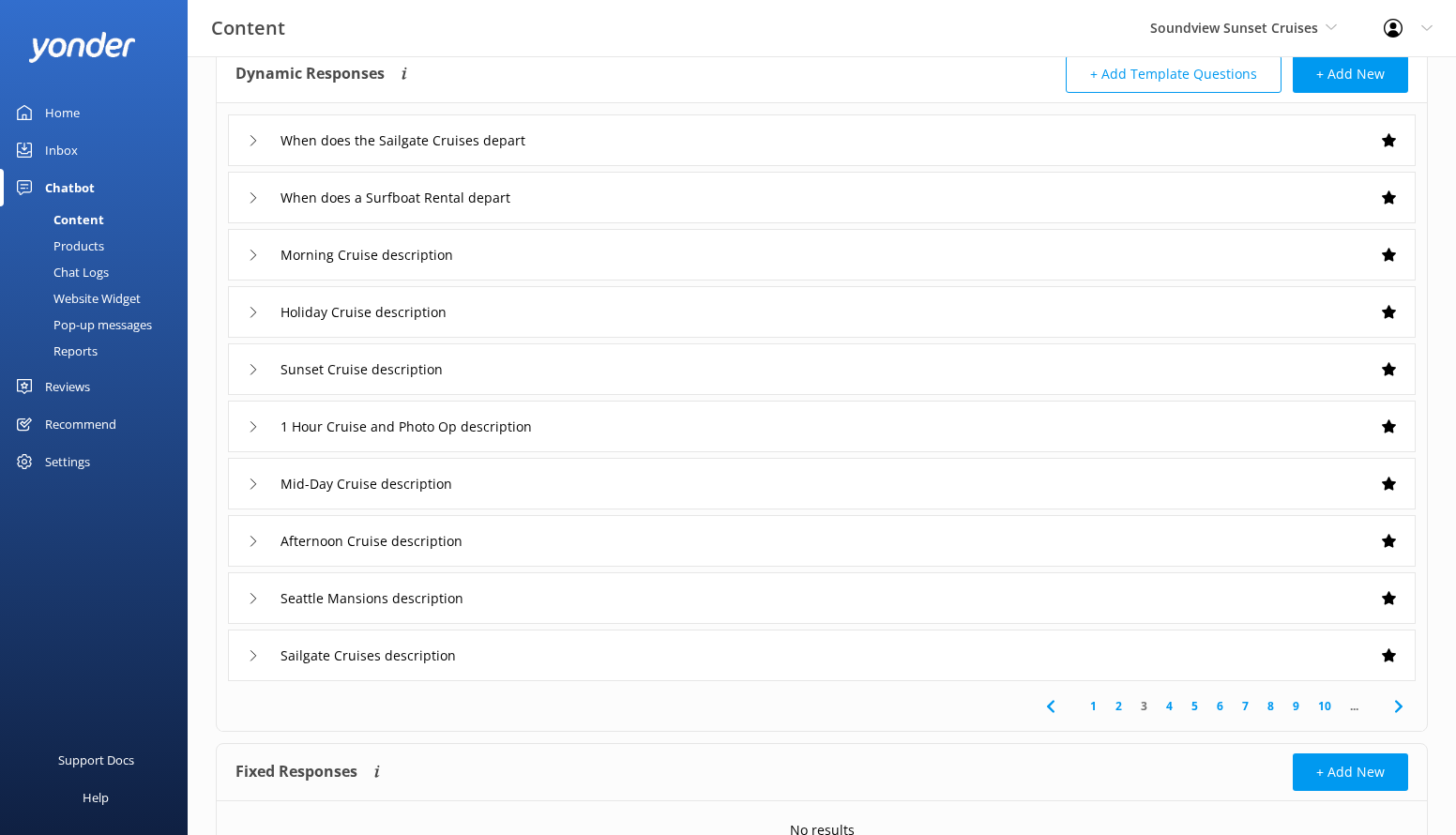
scroll to position [112, 0]
click at [1168, 705] on link "4" at bounding box center [1169, 705] width 25 height 17
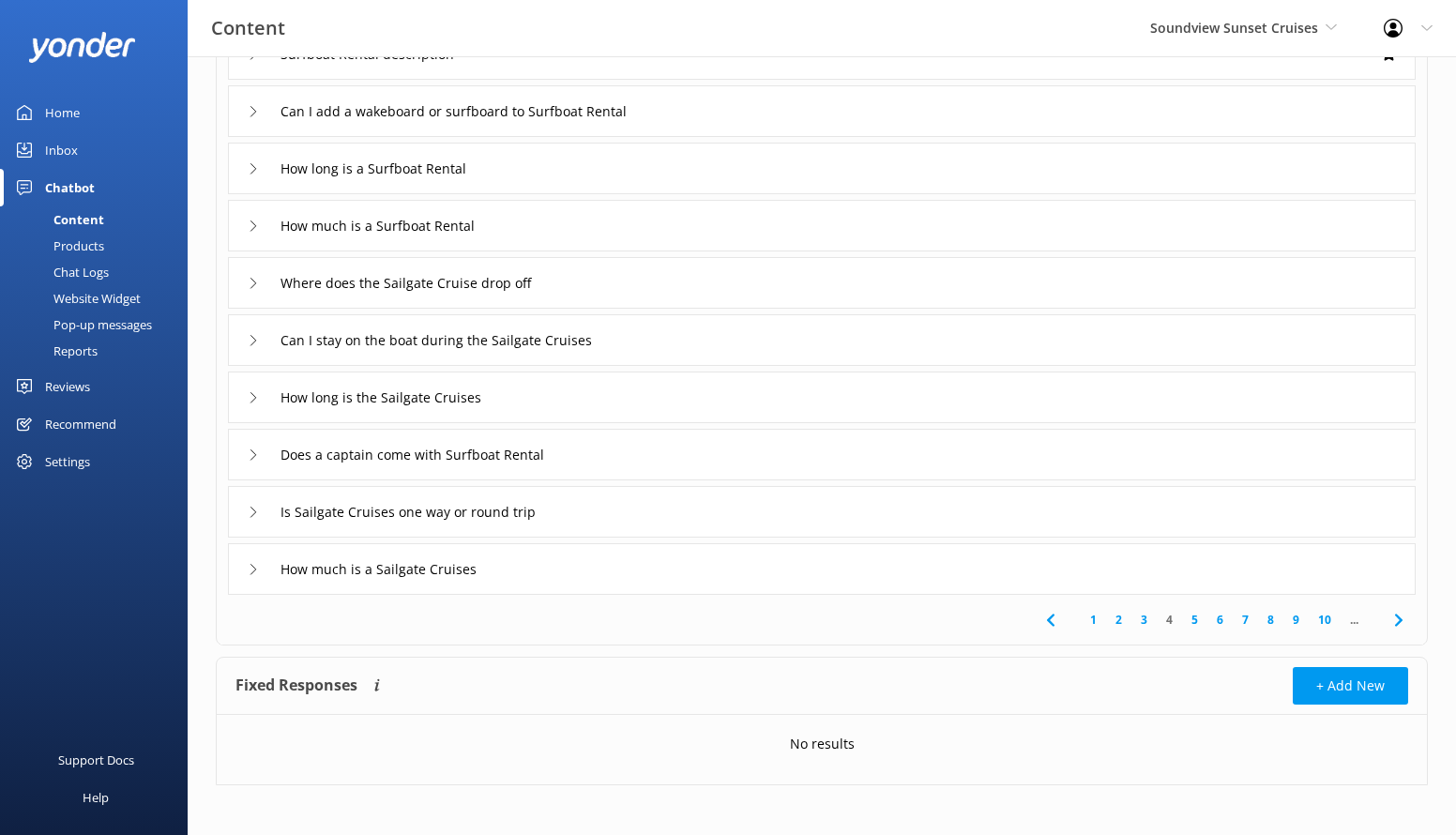
scroll to position [203, 0]
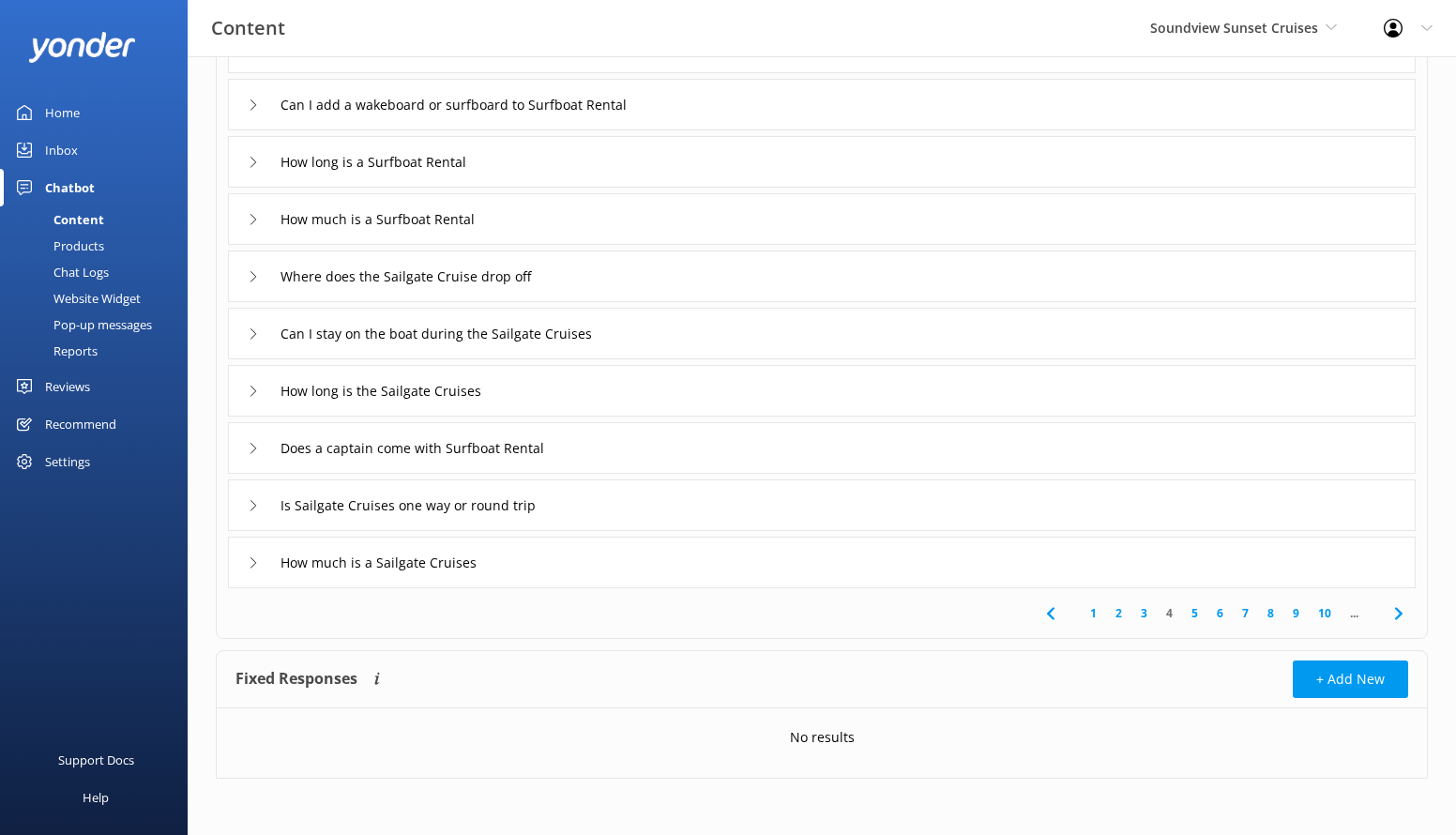
click at [1195, 614] on link "5" at bounding box center [1195, 613] width 25 height 17
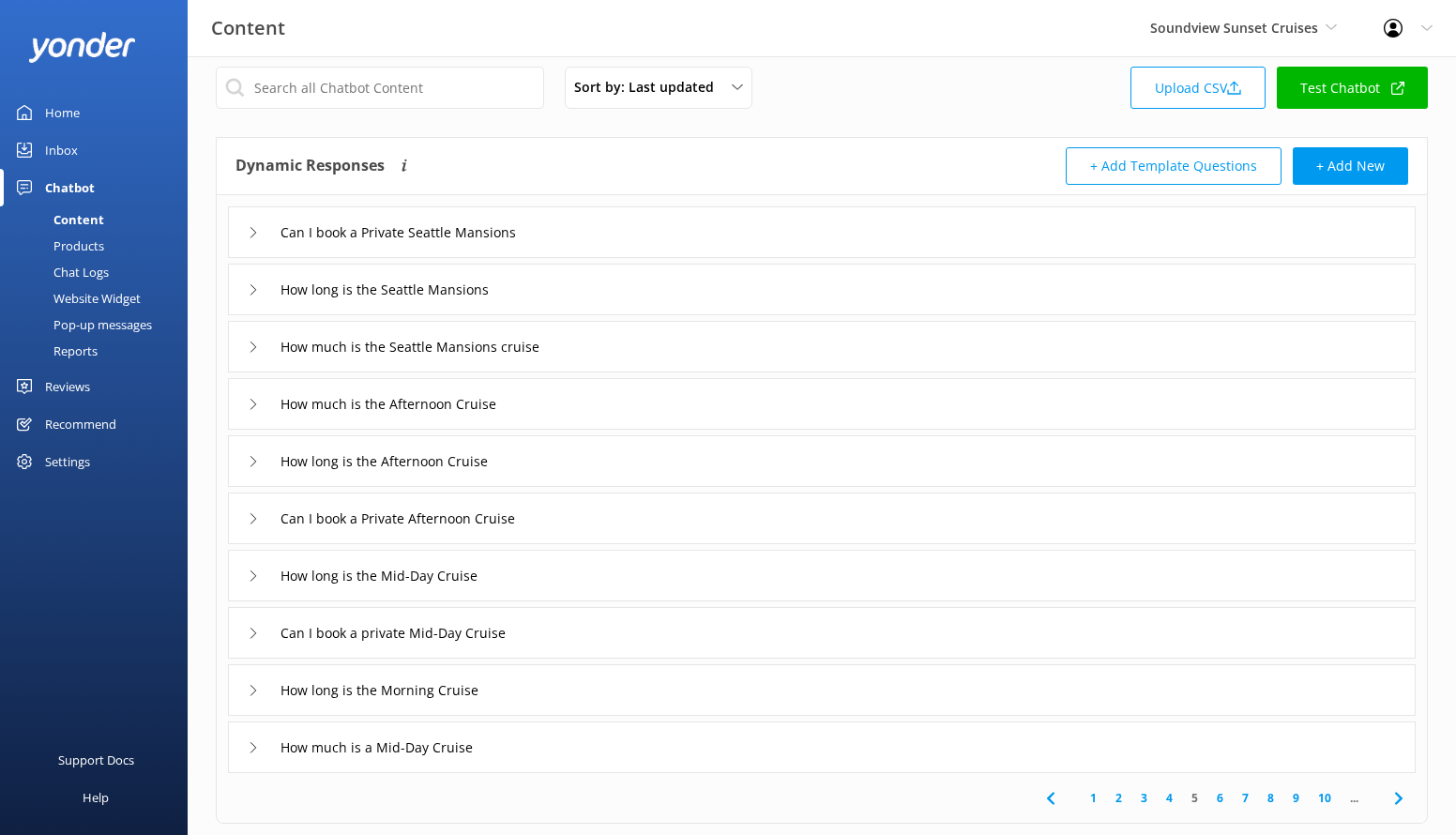
scroll to position [21, 0]
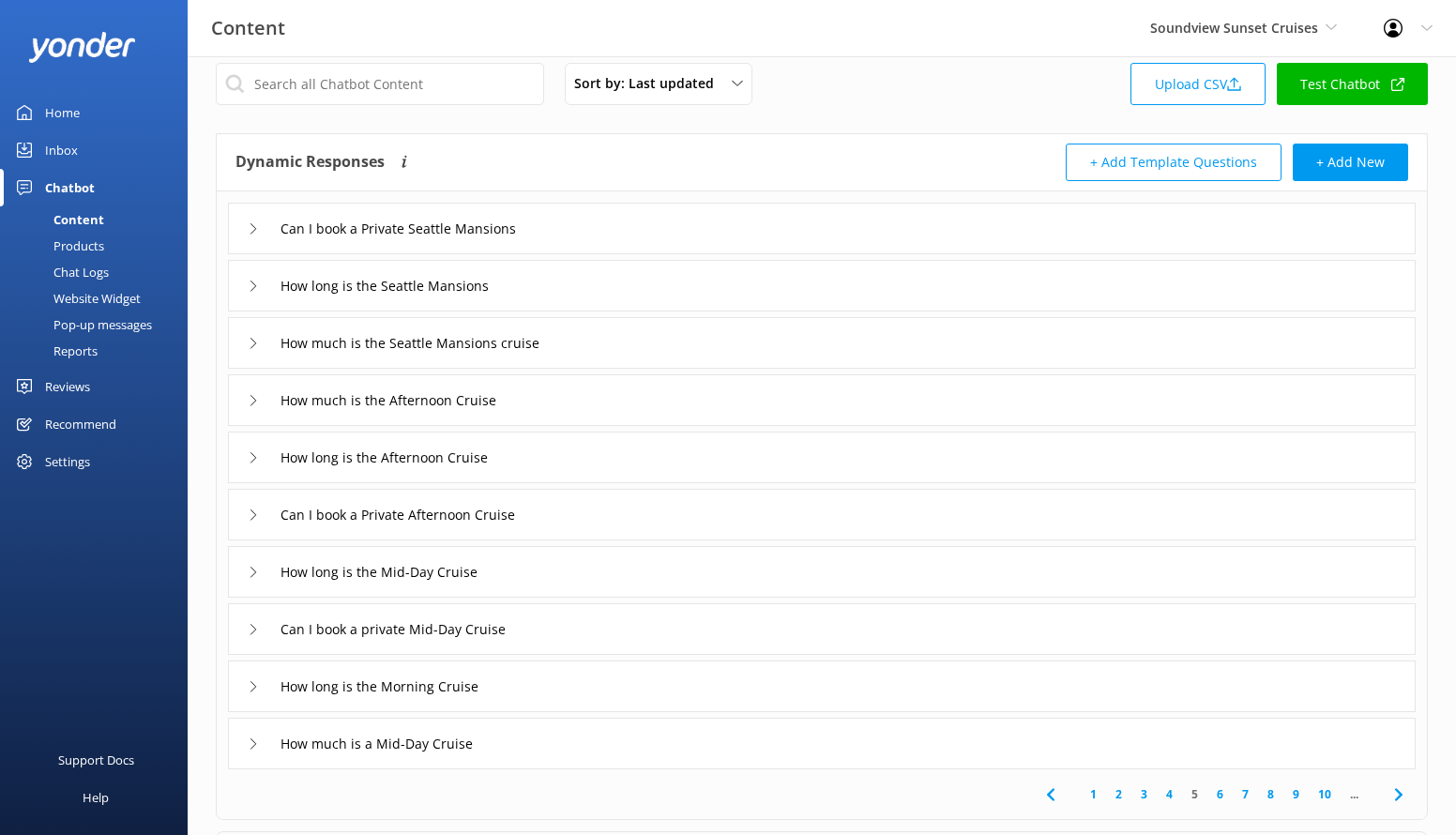
click at [690, 232] on div "Can I book a Private Seattle Mansions" at bounding box center [821, 228] width 1188 height 51
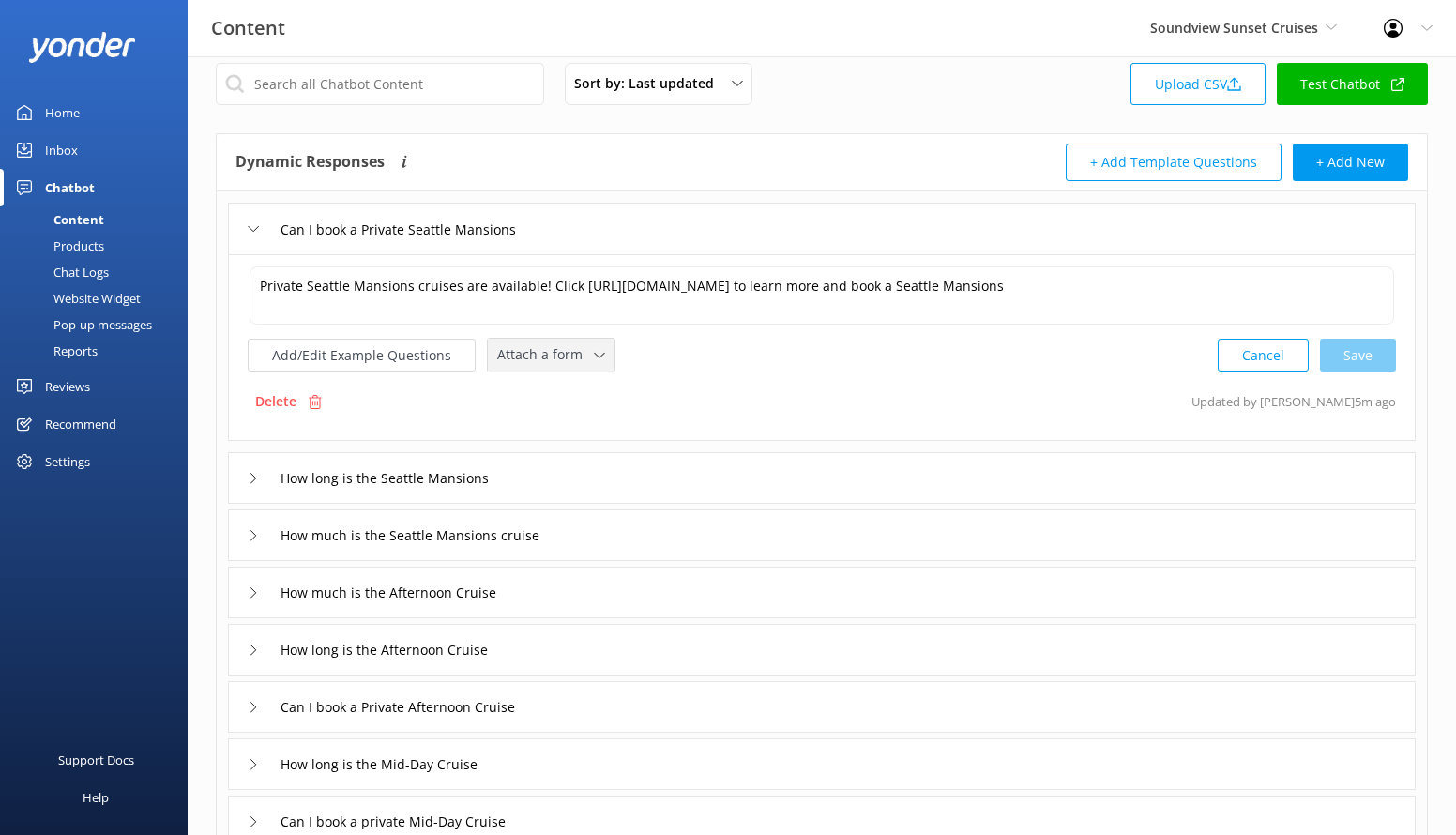
drag, startPoint x: 607, startPoint y: 337, endPoint x: 596, endPoint y: 344, distance: 13.0
click at [607, 338] on div "Add/Edit Example Questions Attach a form Leave contact details Check availabili…" at bounding box center [431, 355] width 368 height 35
click at [595, 345] on div "Attach a form" at bounding box center [551, 355] width 118 height 23
click at [572, 428] on div "Check availability" at bounding box center [544, 432] width 93 height 18
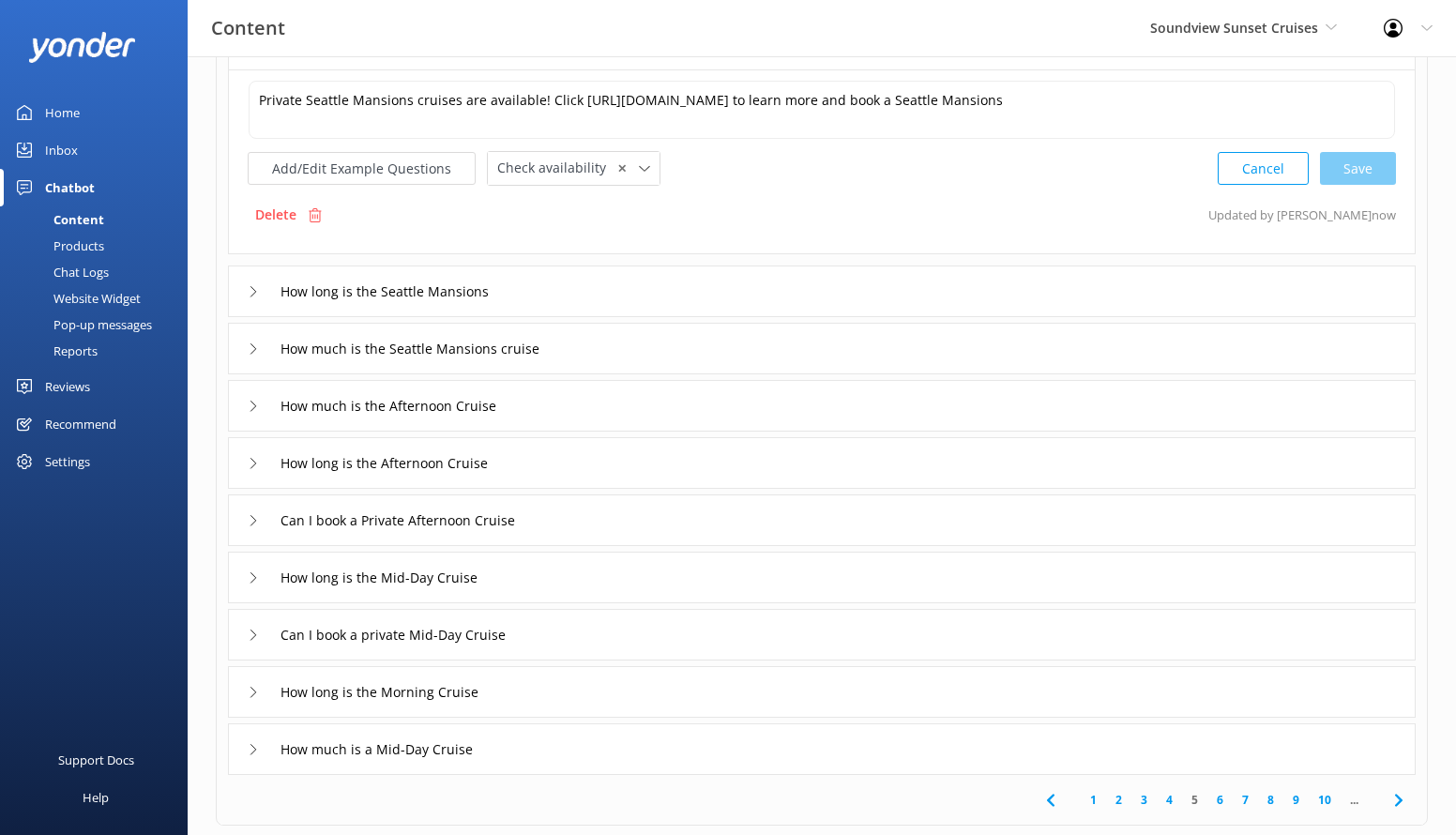
scroll to position [208, 0]
click at [644, 510] on div "Can I book a Private Afternoon Cruise" at bounding box center [821, 518] width 1188 height 51
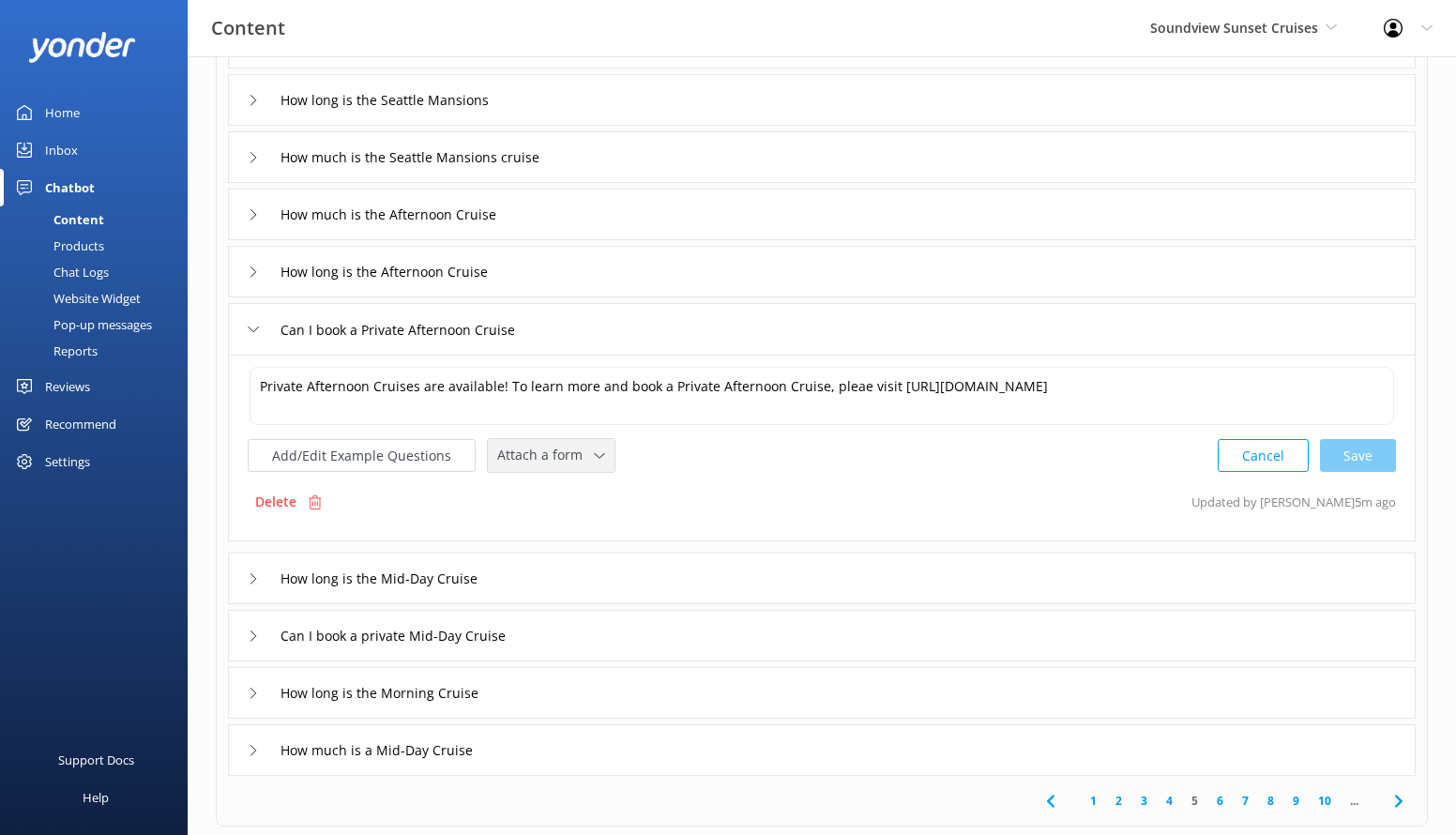
click at [574, 451] on span "Attach a form" at bounding box center [545, 455] width 96 height 20
click at [582, 538] on div "Check availability" at bounding box center [544, 533] width 93 height 18
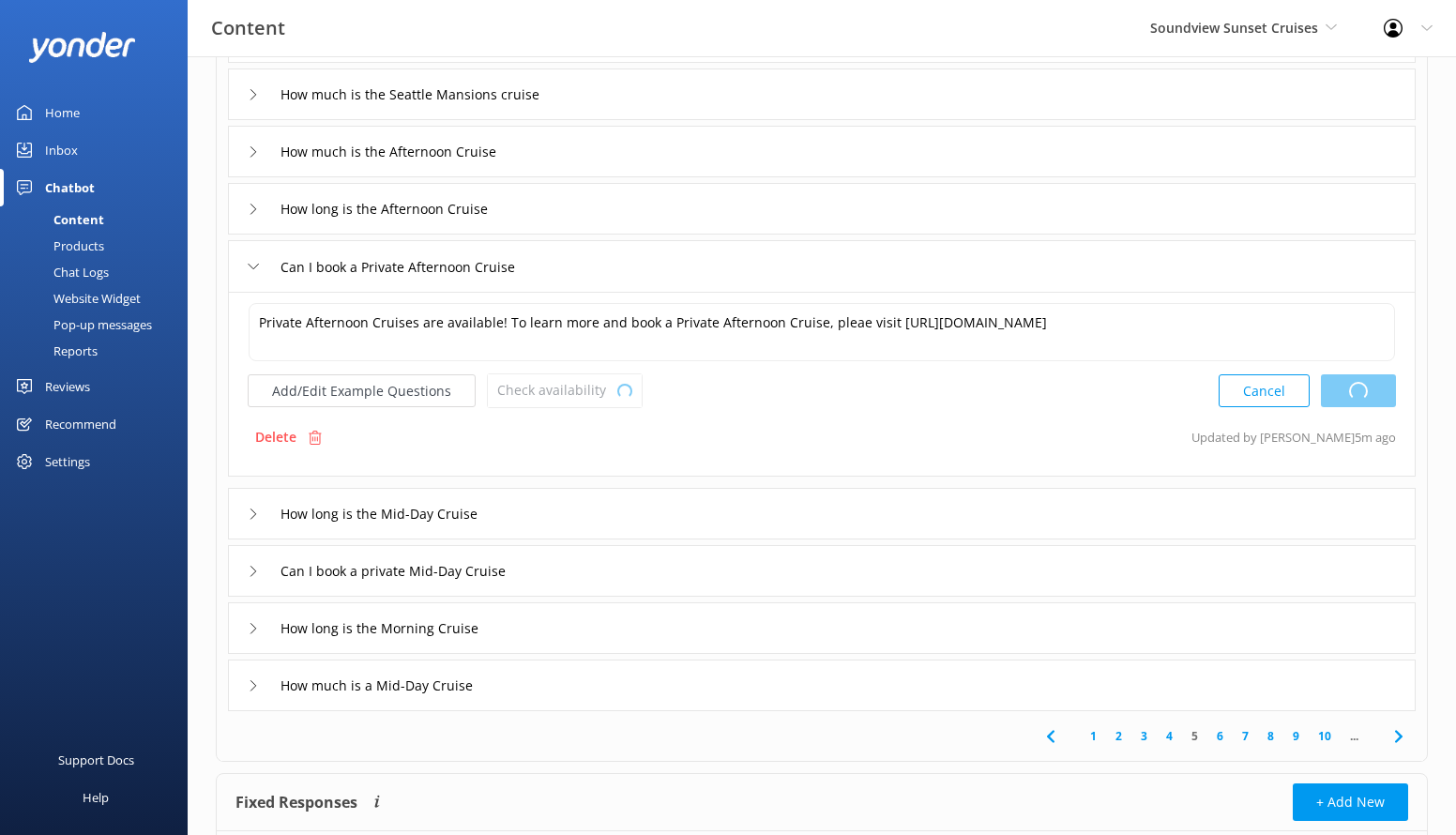
scroll to position [295, 0]
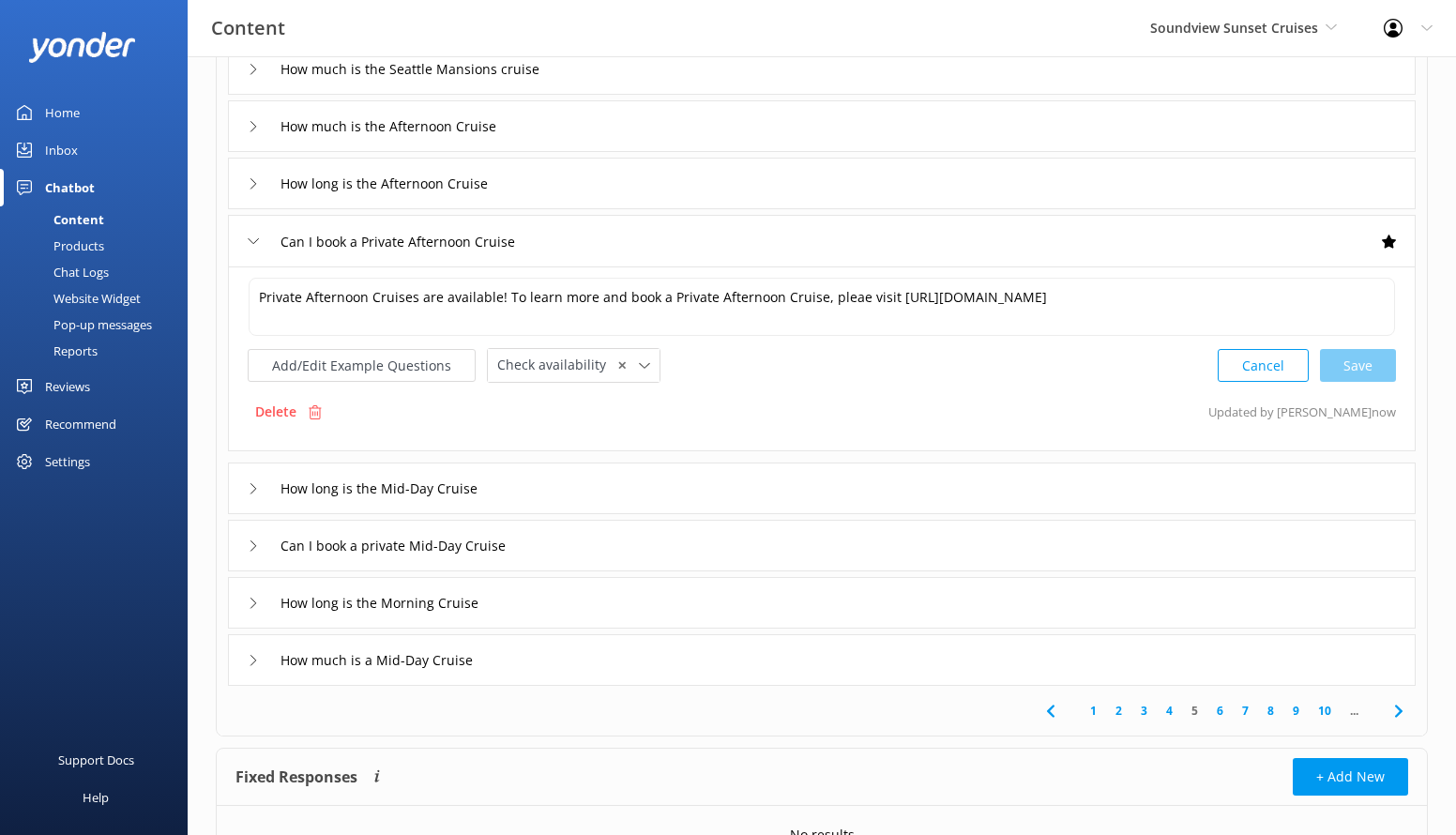
click at [646, 532] on div "Can I book a private Mid-Day Cruise" at bounding box center [821, 545] width 1188 height 51
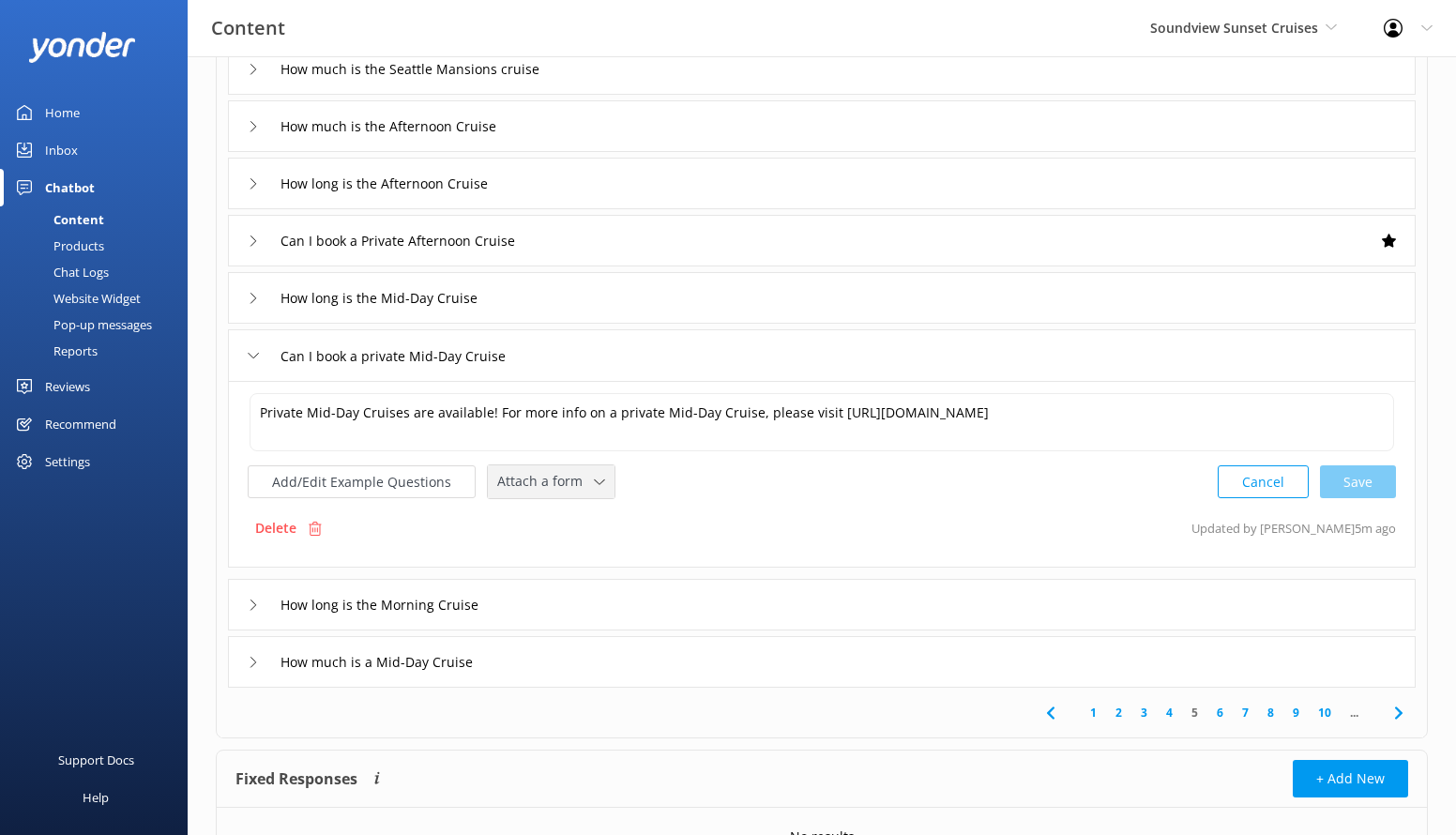
click at [582, 478] on span "Attach a form" at bounding box center [545, 481] width 96 height 20
click at [587, 543] on link "Check availability" at bounding box center [572, 559] width 167 height 38
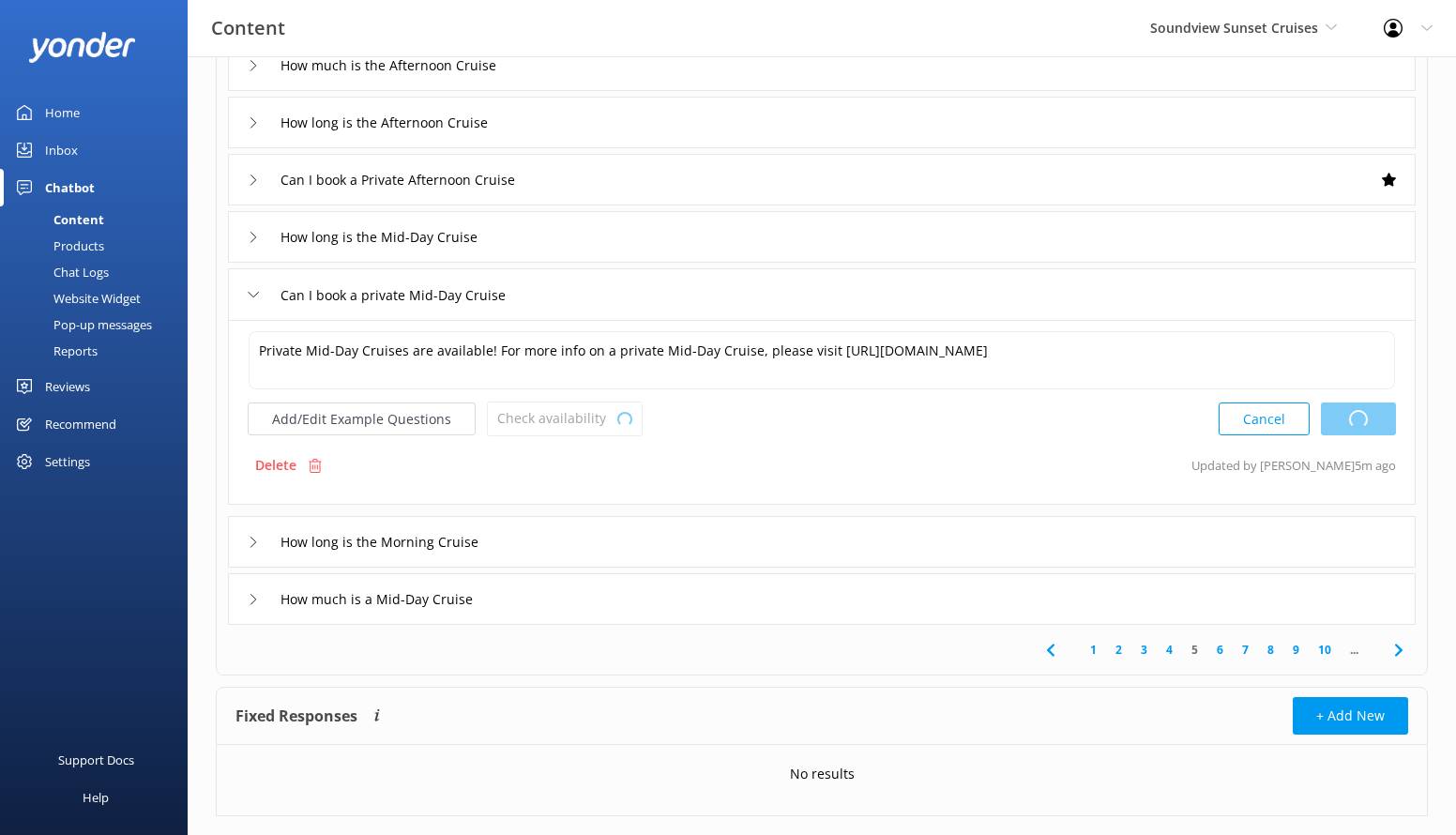
scroll to position [387, 0]
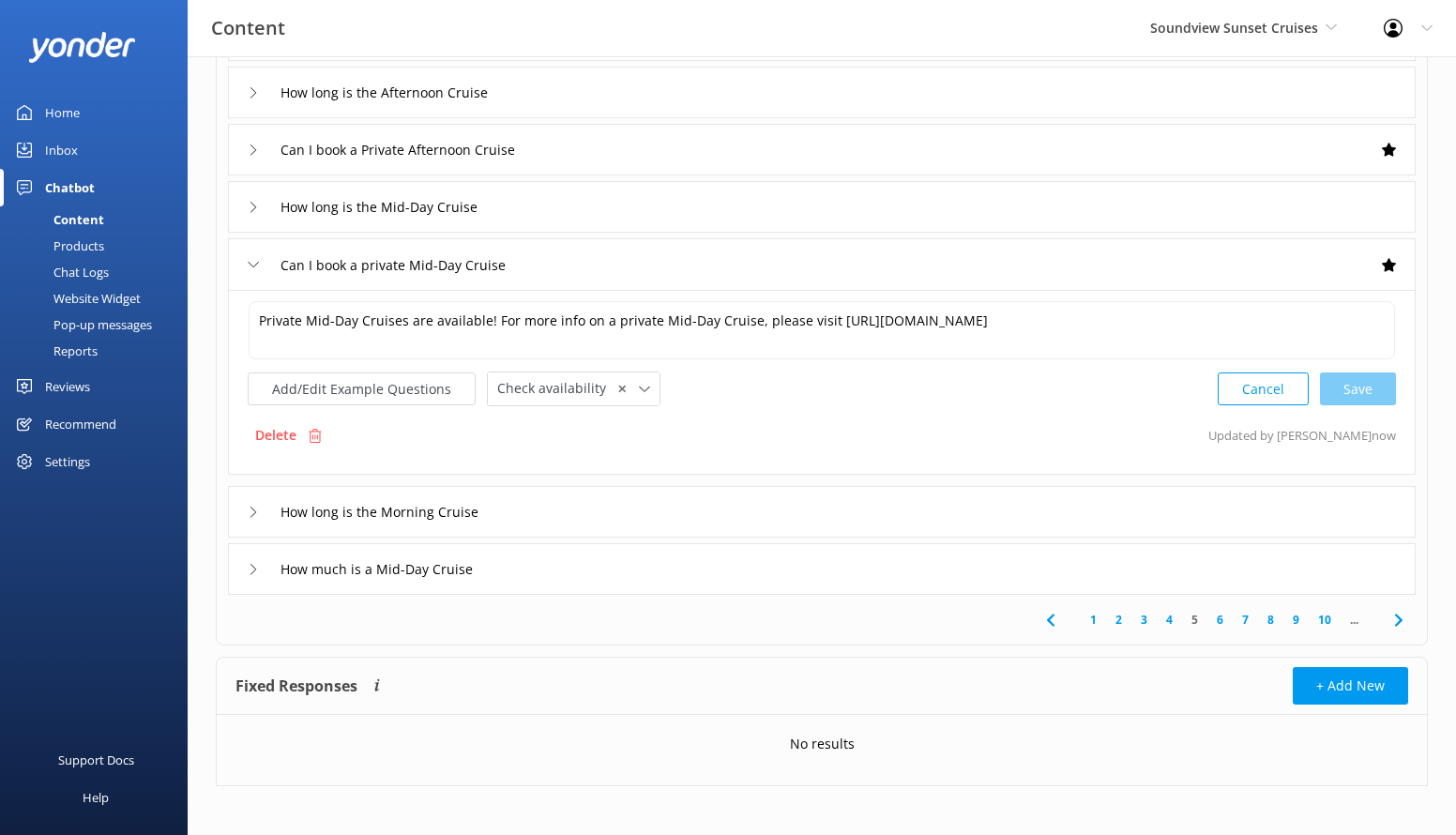
click at [1209, 614] on link "6" at bounding box center [1220, 620] width 25 height 17
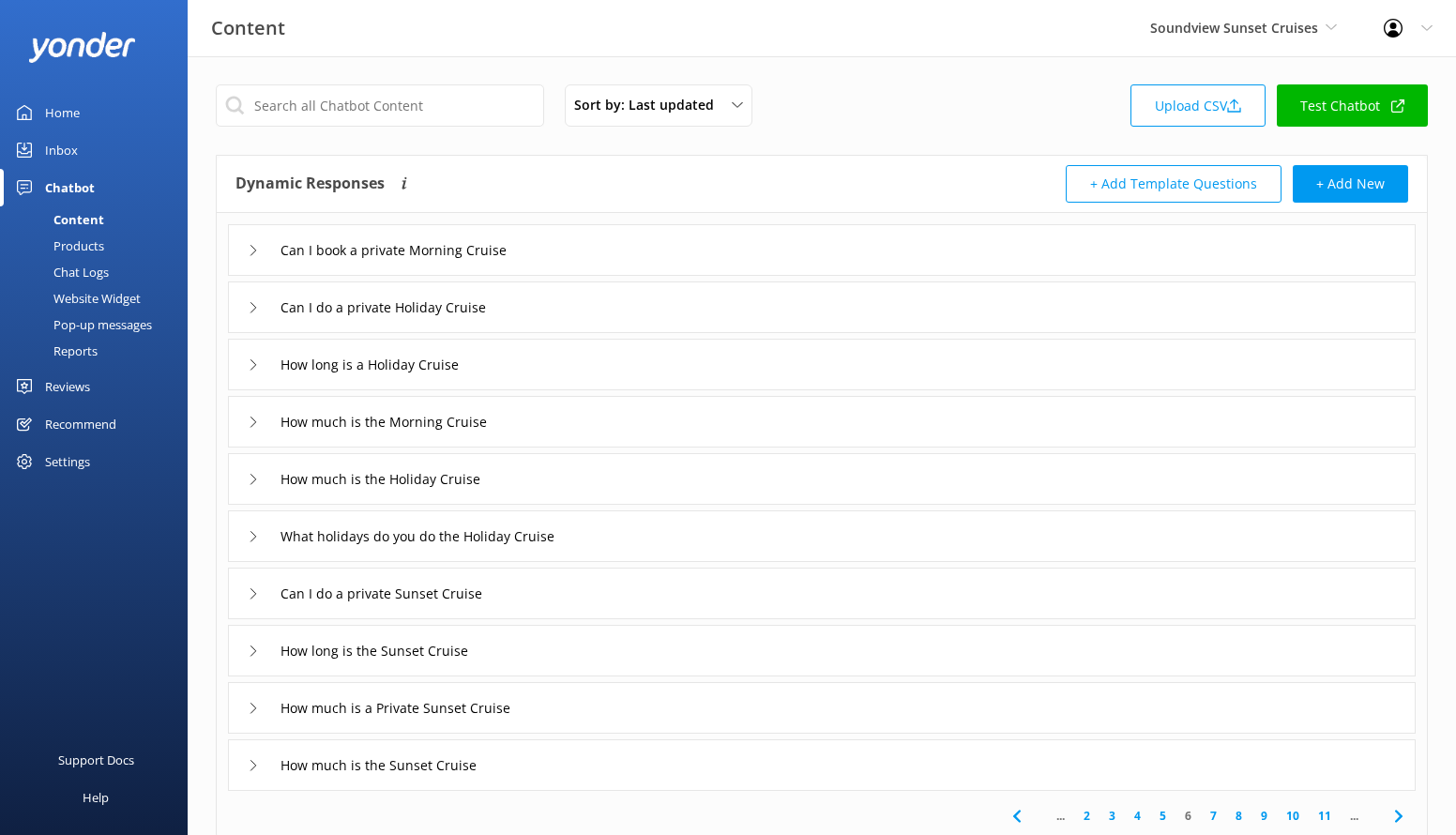
click at [615, 262] on div "Can I book a private Morning Cruise" at bounding box center [821, 249] width 1188 height 51
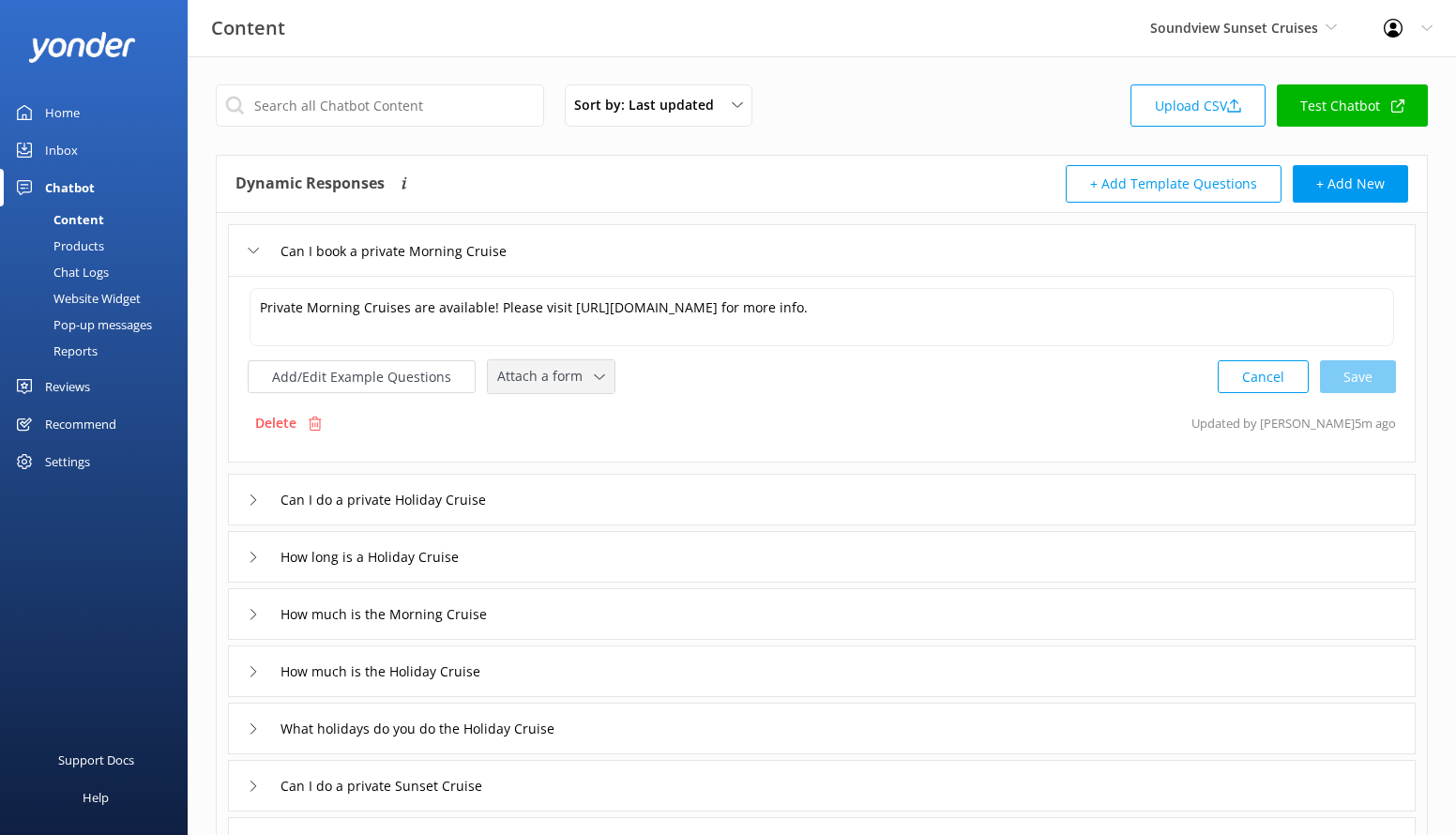
click at [593, 377] on use at bounding box center [598, 376] width 11 height 6
click at [593, 435] on link "Check availability" at bounding box center [572, 454] width 167 height 38
click at [563, 489] on div "Can I do a private Holiday Cruise" at bounding box center [821, 497] width 1188 height 51
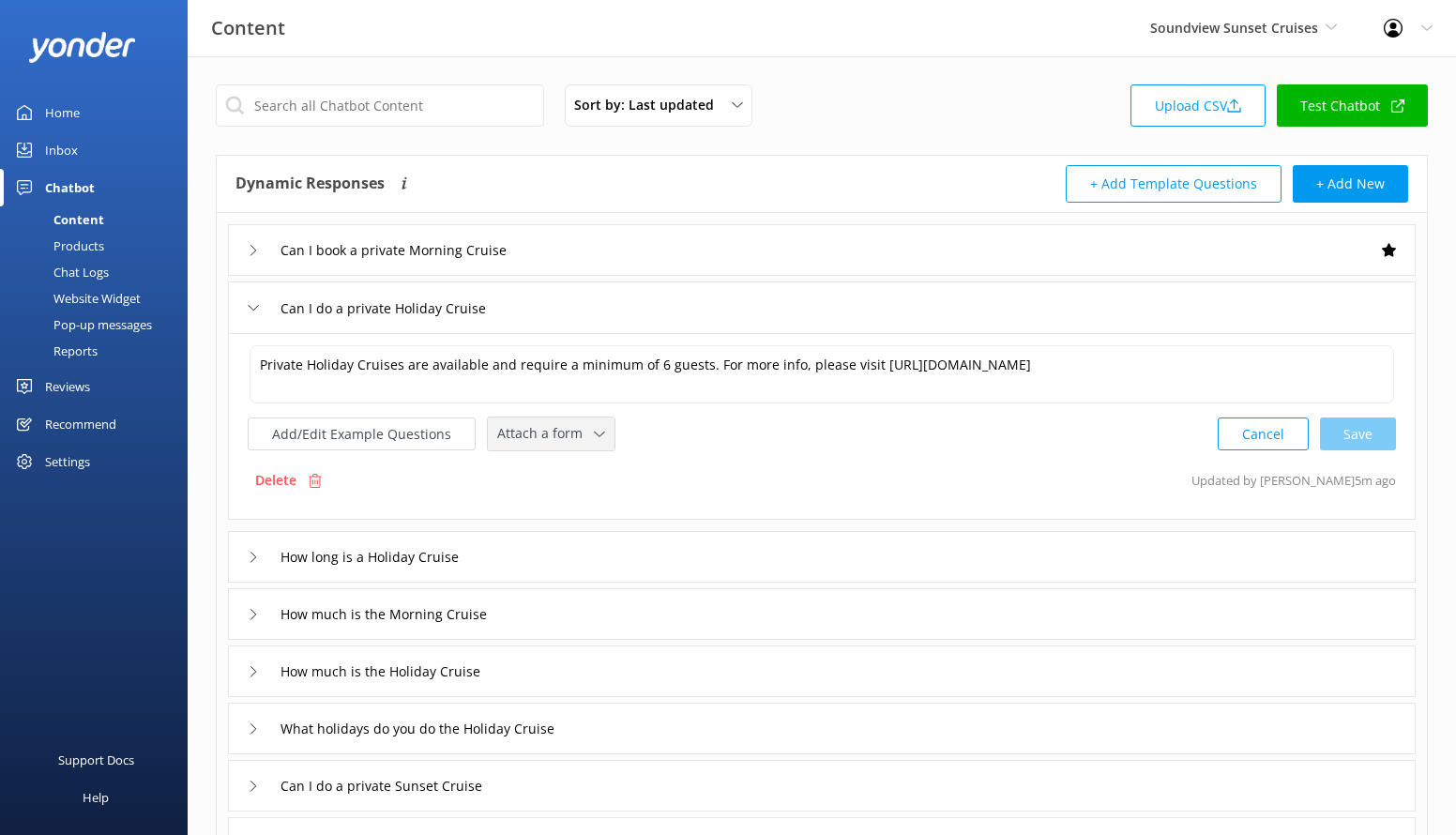
click at [531, 425] on span "Attach a form" at bounding box center [545, 433] width 96 height 20
click at [560, 507] on div "Check availability" at bounding box center [544, 511] width 93 height 18
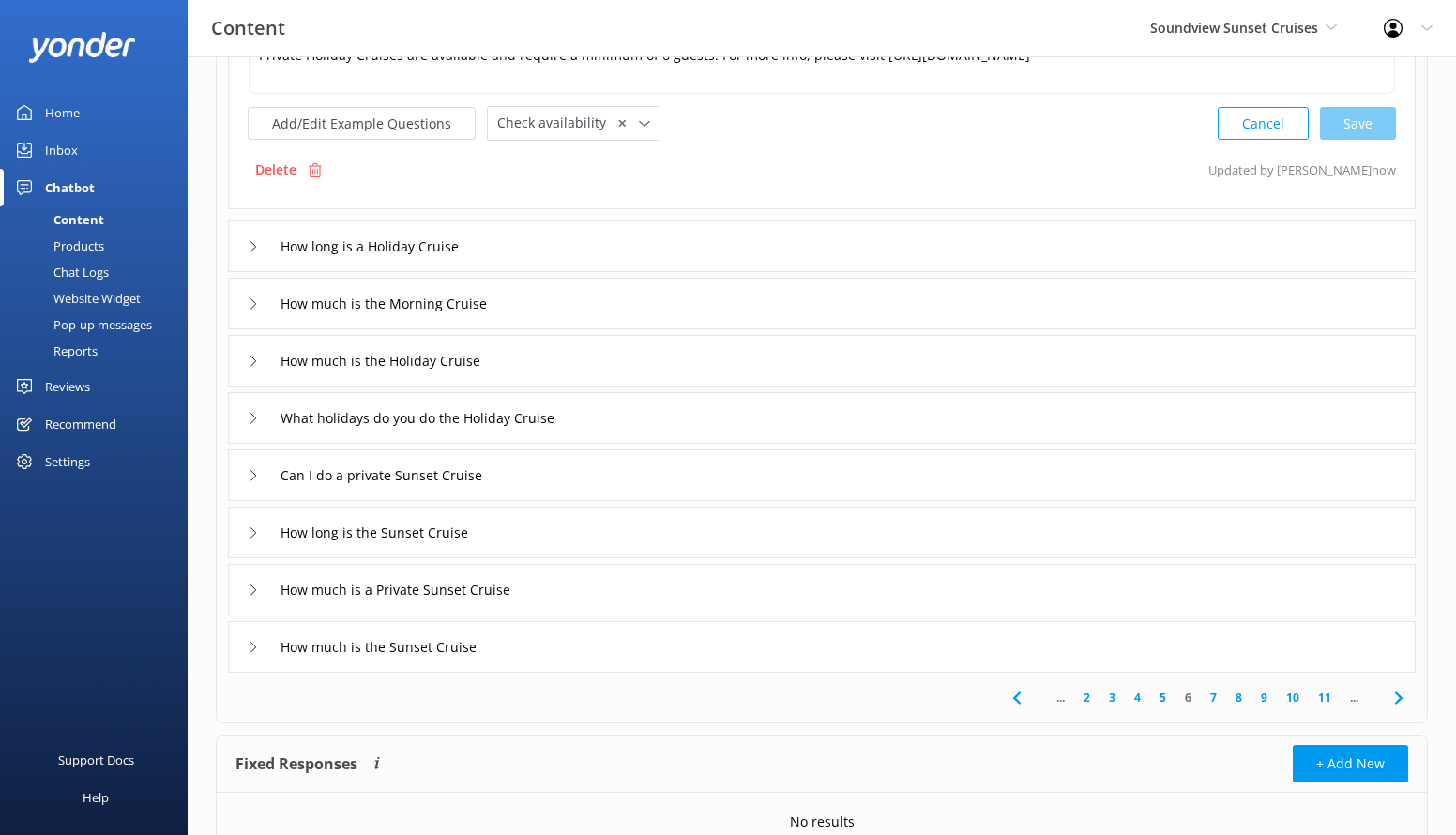
scroll to position [310, 0]
click at [596, 414] on input "What holidays do you do the Holiday Cruise" at bounding box center [439, 417] width 338 height 28
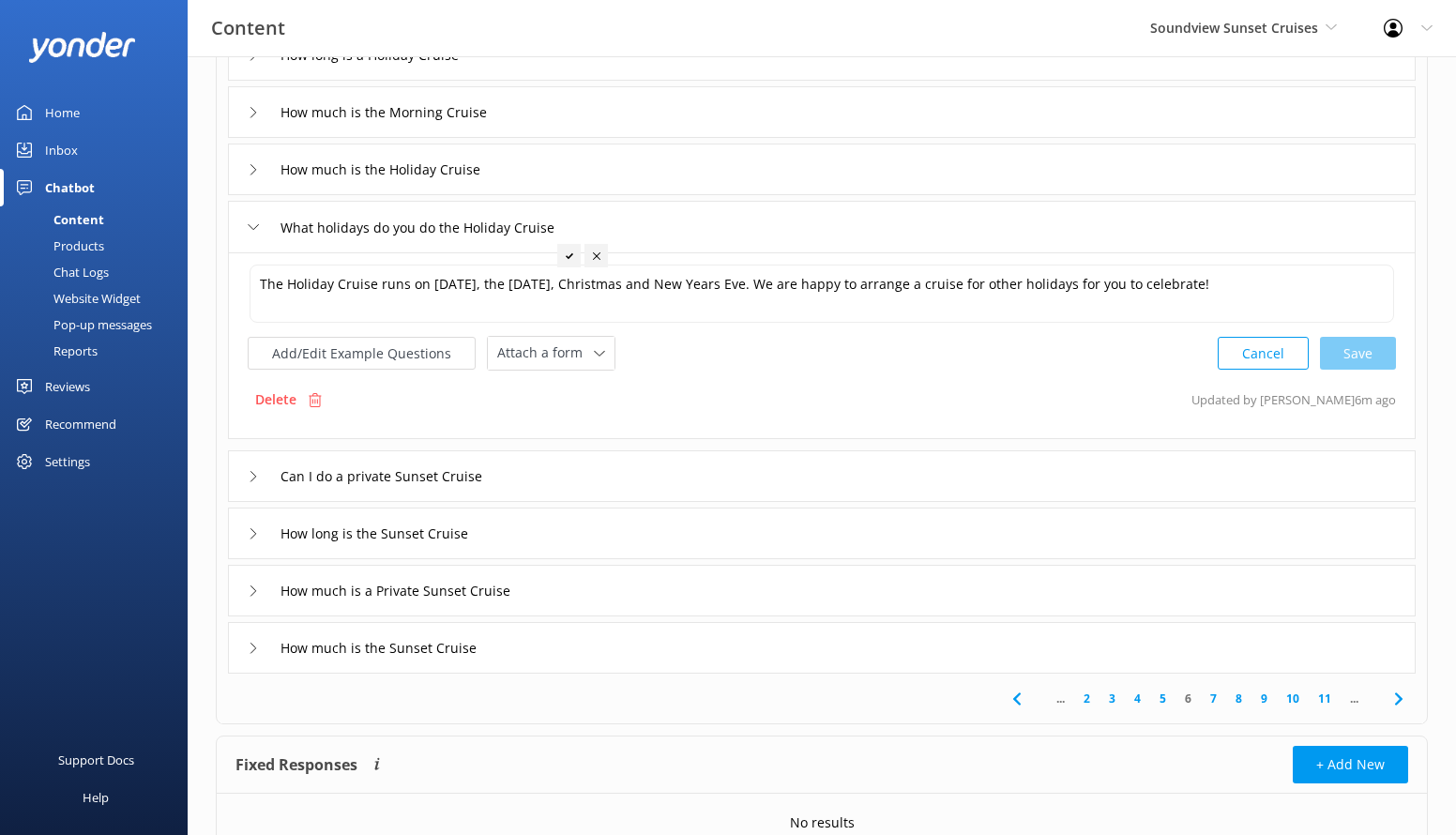
click at [701, 448] on div "Can I book a private Morning Cruise Can I do a private Holiday Cruise How long …" at bounding box center [822, 289] width 1210 height 770
click at [721, 489] on div "Can I do a private Sunset Cruise" at bounding box center [821, 476] width 1188 height 51
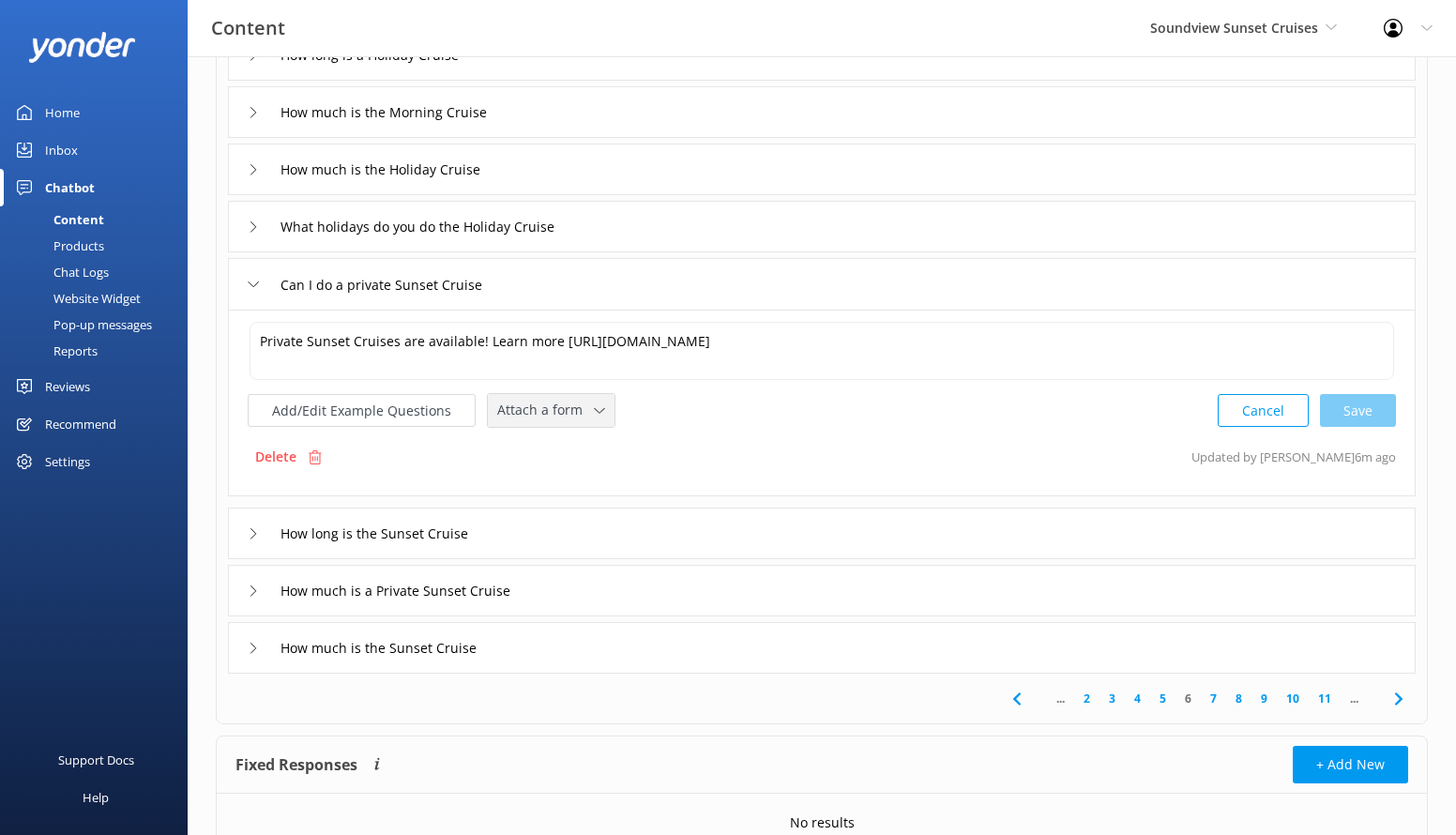
drag, startPoint x: 546, startPoint y: 416, endPoint x: 560, endPoint y: 442, distance: 29.5
click at [546, 416] on span "Attach a form" at bounding box center [545, 409] width 96 height 20
click at [581, 492] on div "Check availability" at bounding box center [544, 487] width 93 height 18
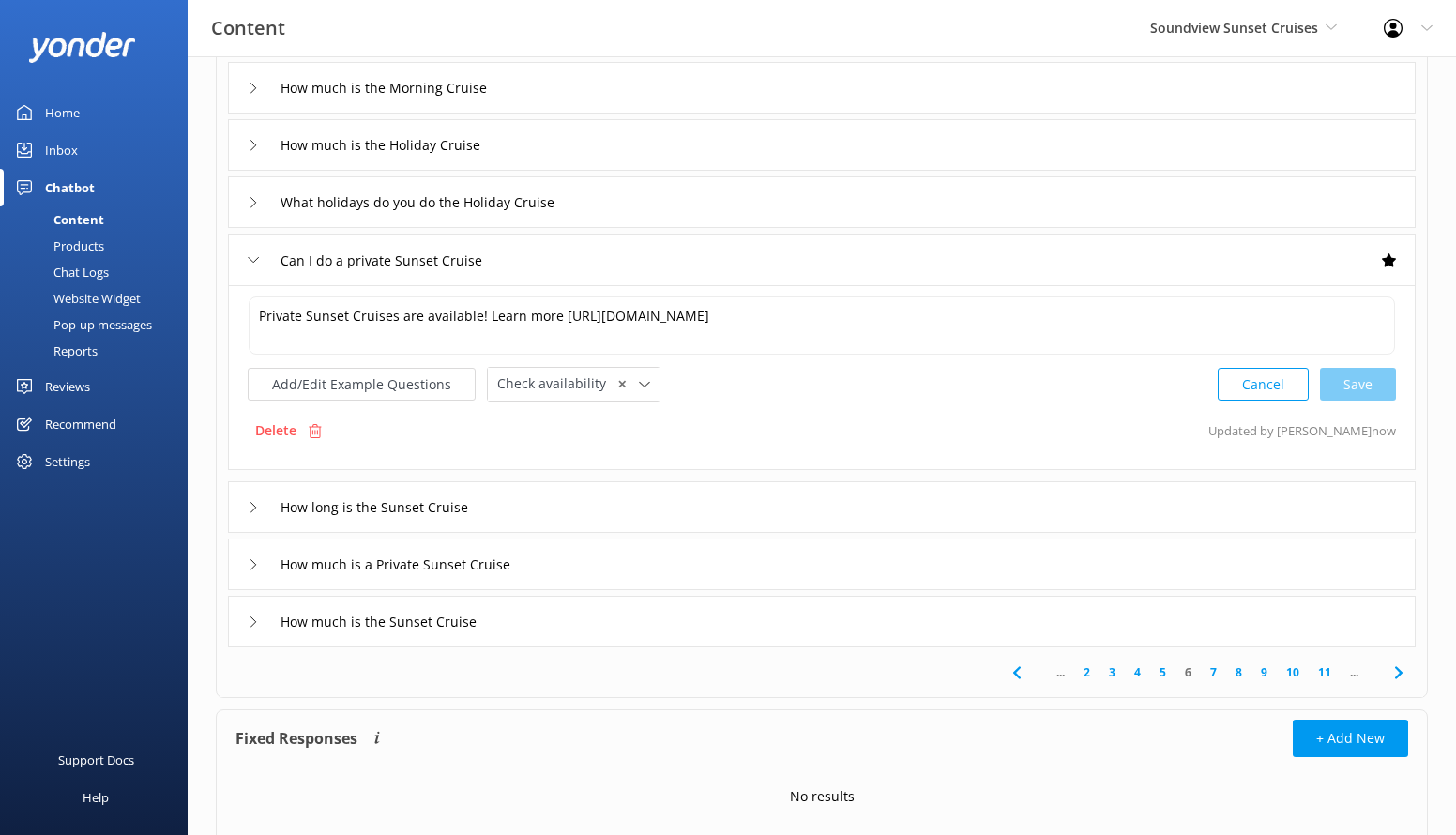
scroll to position [336, 0]
click at [1213, 665] on link "7" at bounding box center [1214, 671] width 25 height 17
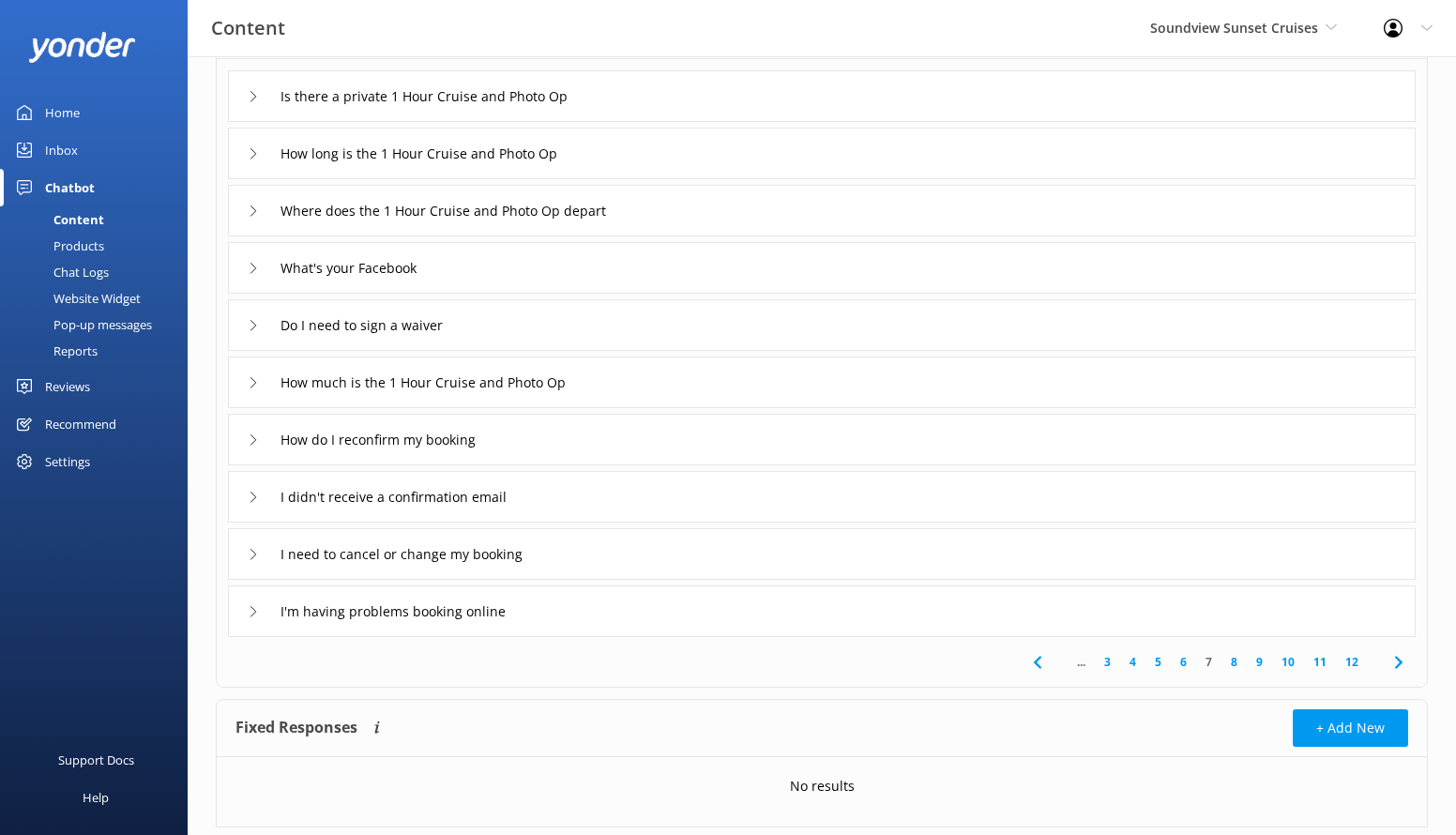
scroll to position [154, 0]
click at [797, 559] on div "I need to cancel or change my booking" at bounding box center [821, 552] width 1188 height 51
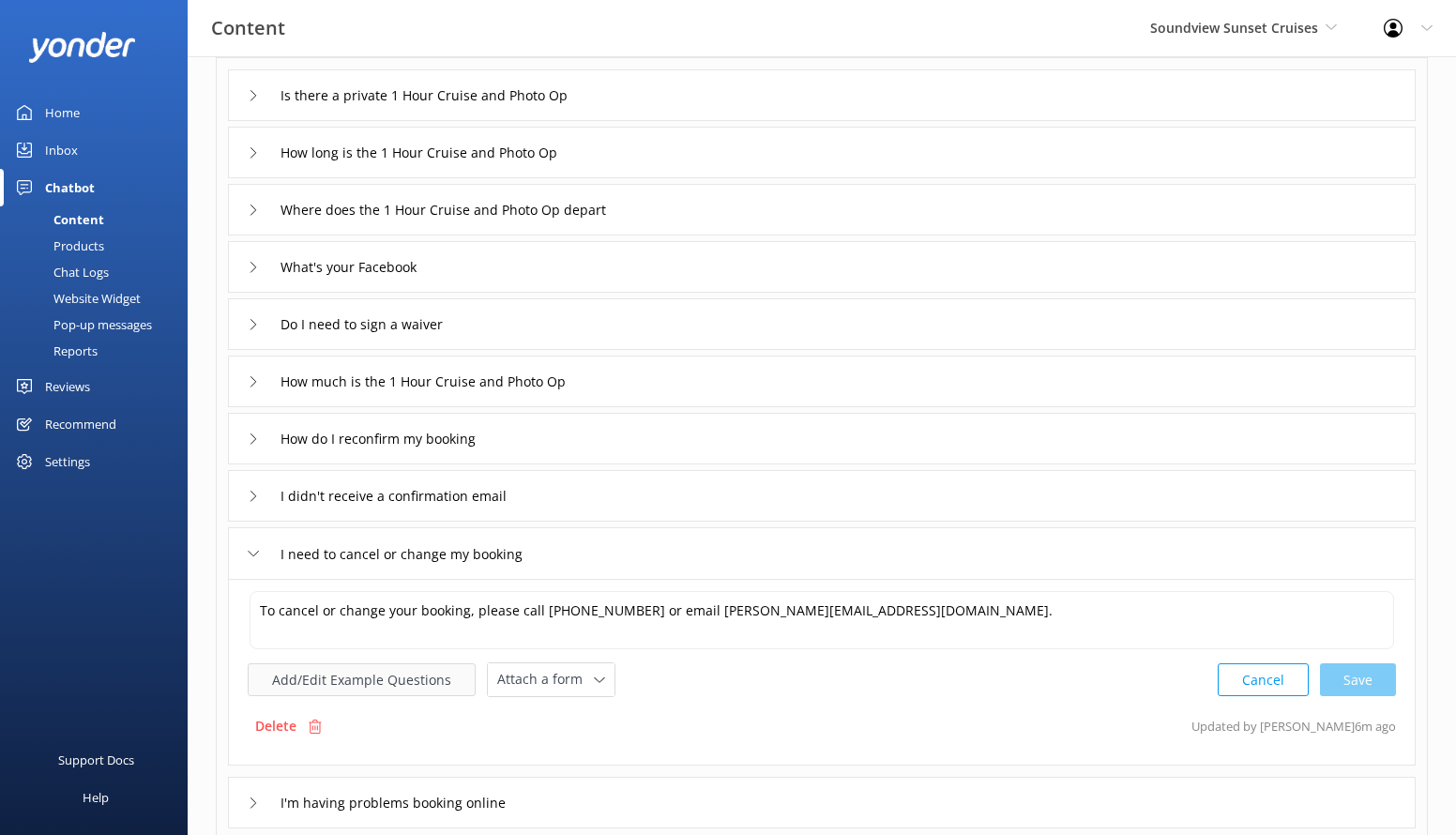
click at [429, 683] on button "Add/Edit Example Questions" at bounding box center [362, 680] width 228 height 33
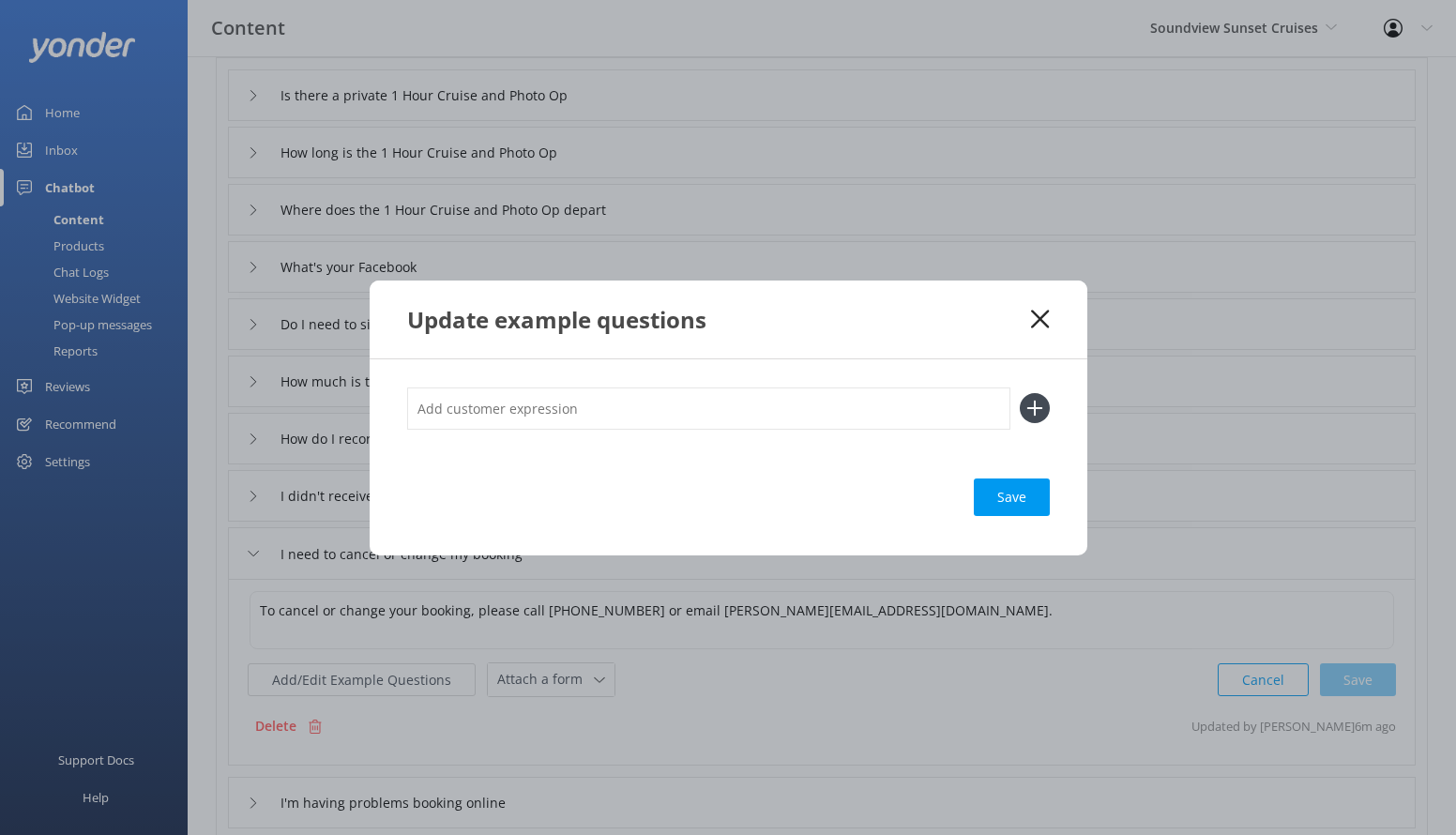
click at [537, 398] on input "text" at bounding box center [708, 409] width 603 height 42
type input "Change booking"
click at [1020, 393] on button at bounding box center [1034, 407] width 30 height 30
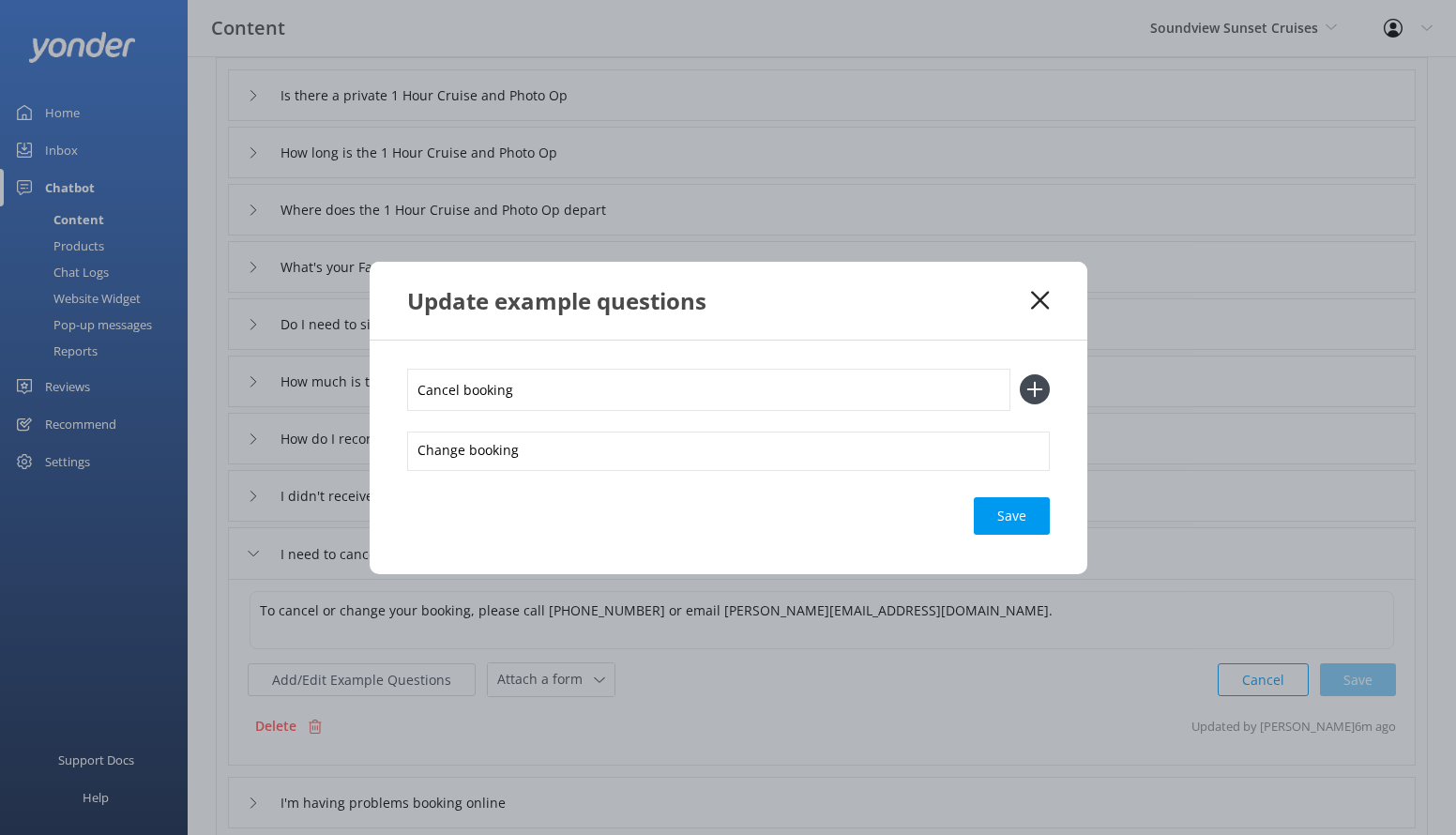
type input "Cancel booking"
click at [1020, 375] on button at bounding box center [1034, 389] width 30 height 30
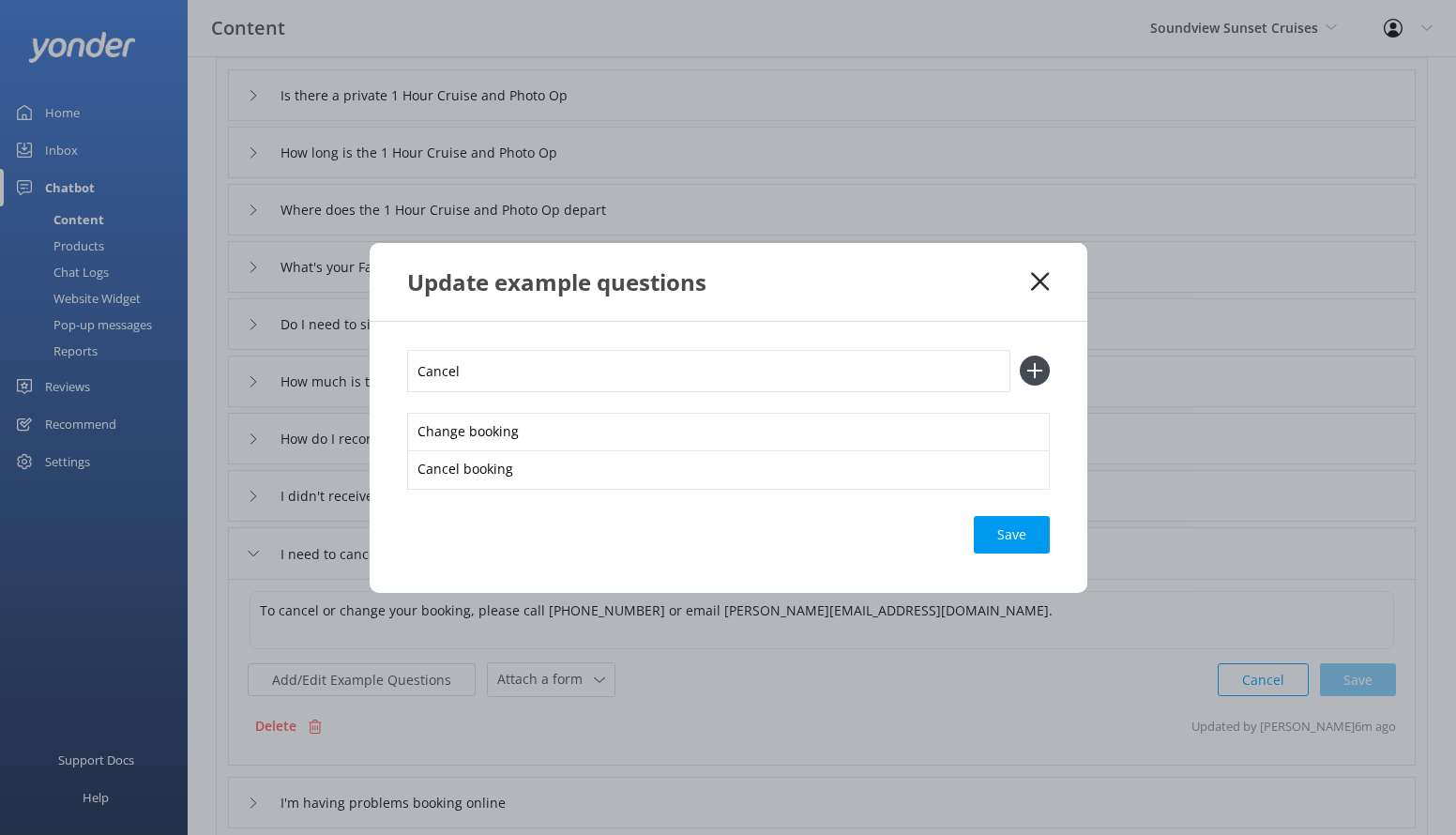
type input "Cancel"
click at [1020, 356] on button at bounding box center [1034, 371] width 30 height 30
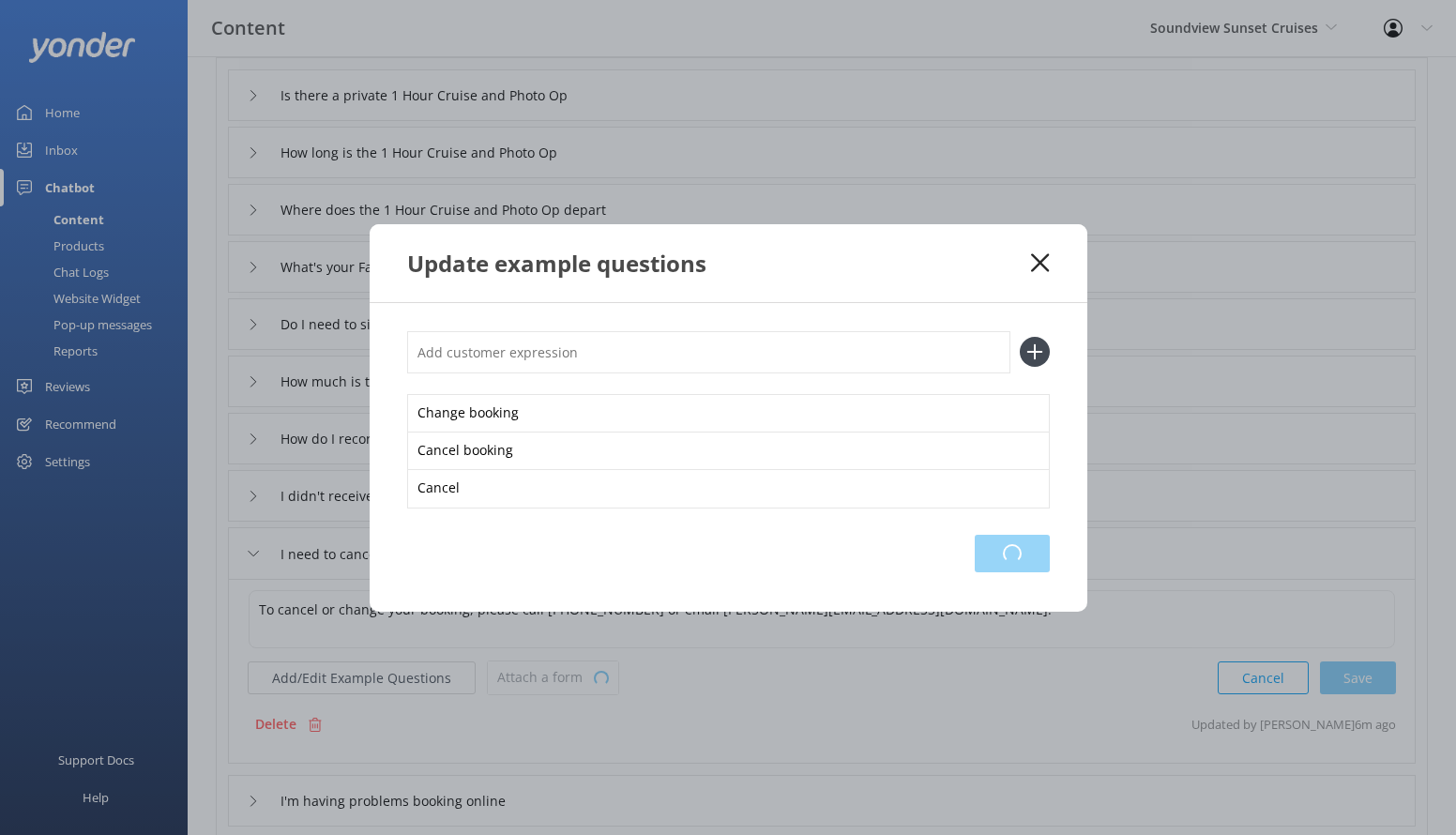
click at [979, 561] on div "Loading.." at bounding box center [1012, 553] width 75 height 38
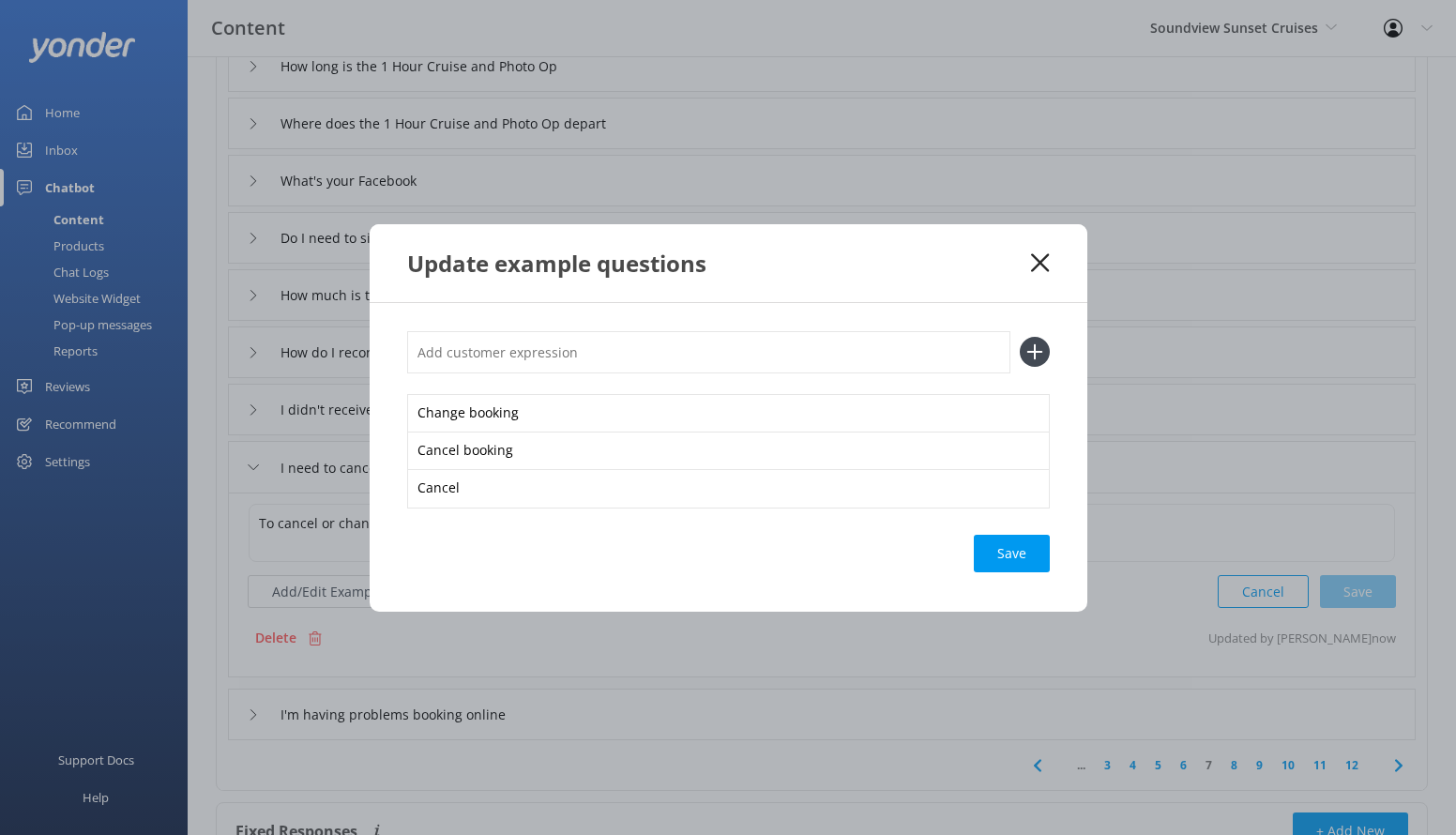
scroll to position [394, 0]
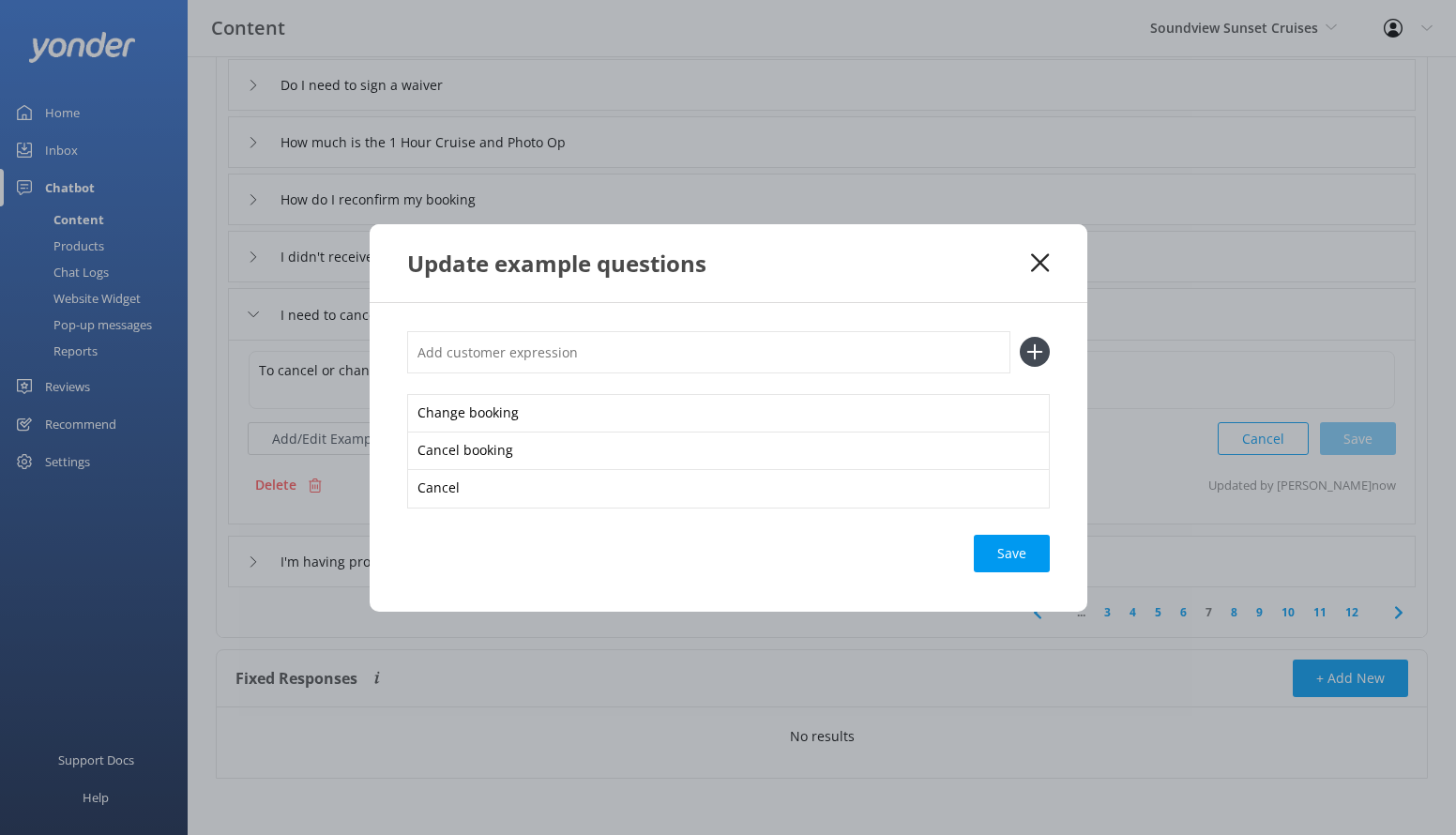
click at [1031, 266] on icon at bounding box center [1040, 263] width 17 height 18
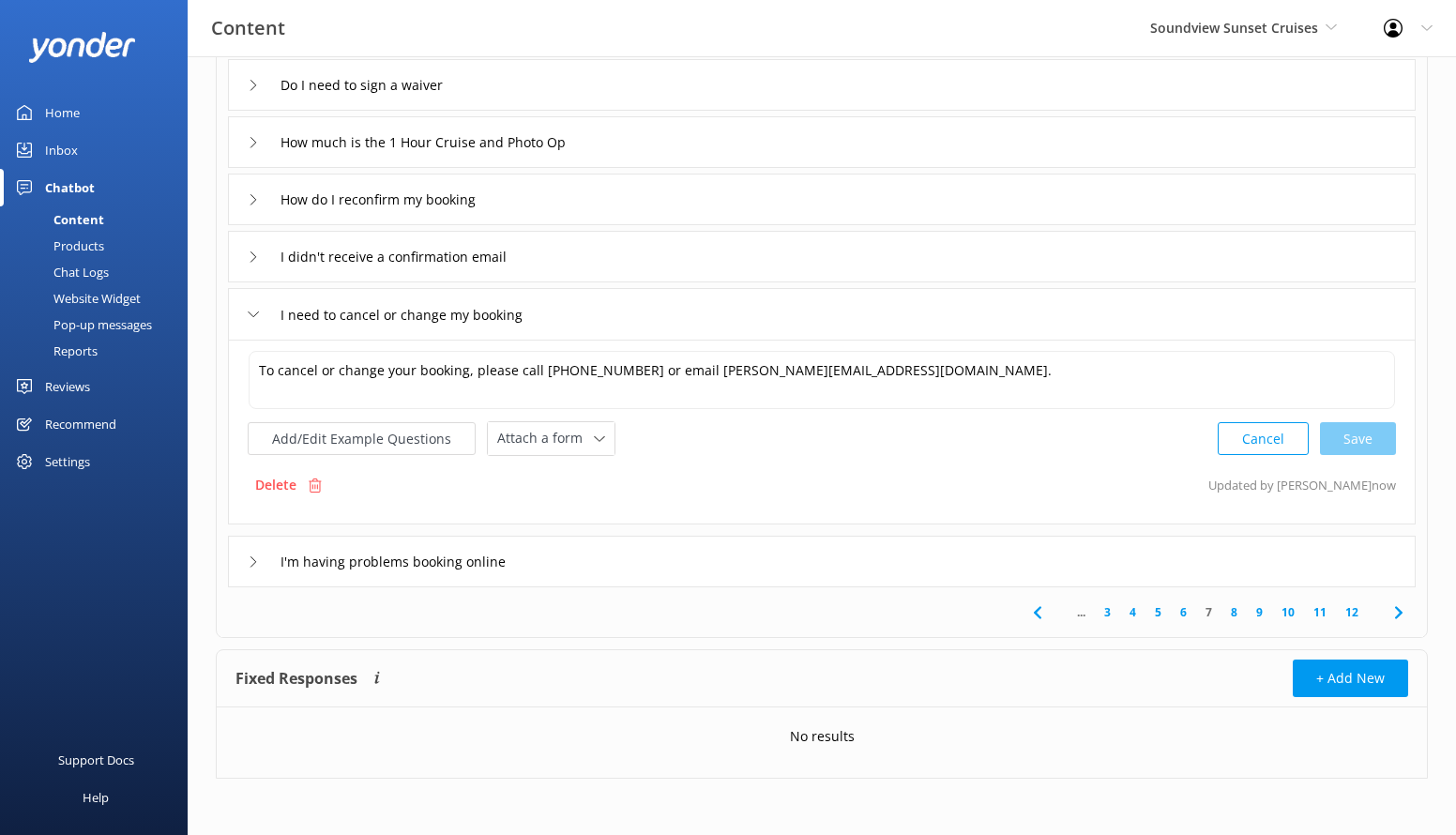
click at [608, 543] on div "I'm having problems booking online" at bounding box center [821, 561] width 1188 height 51
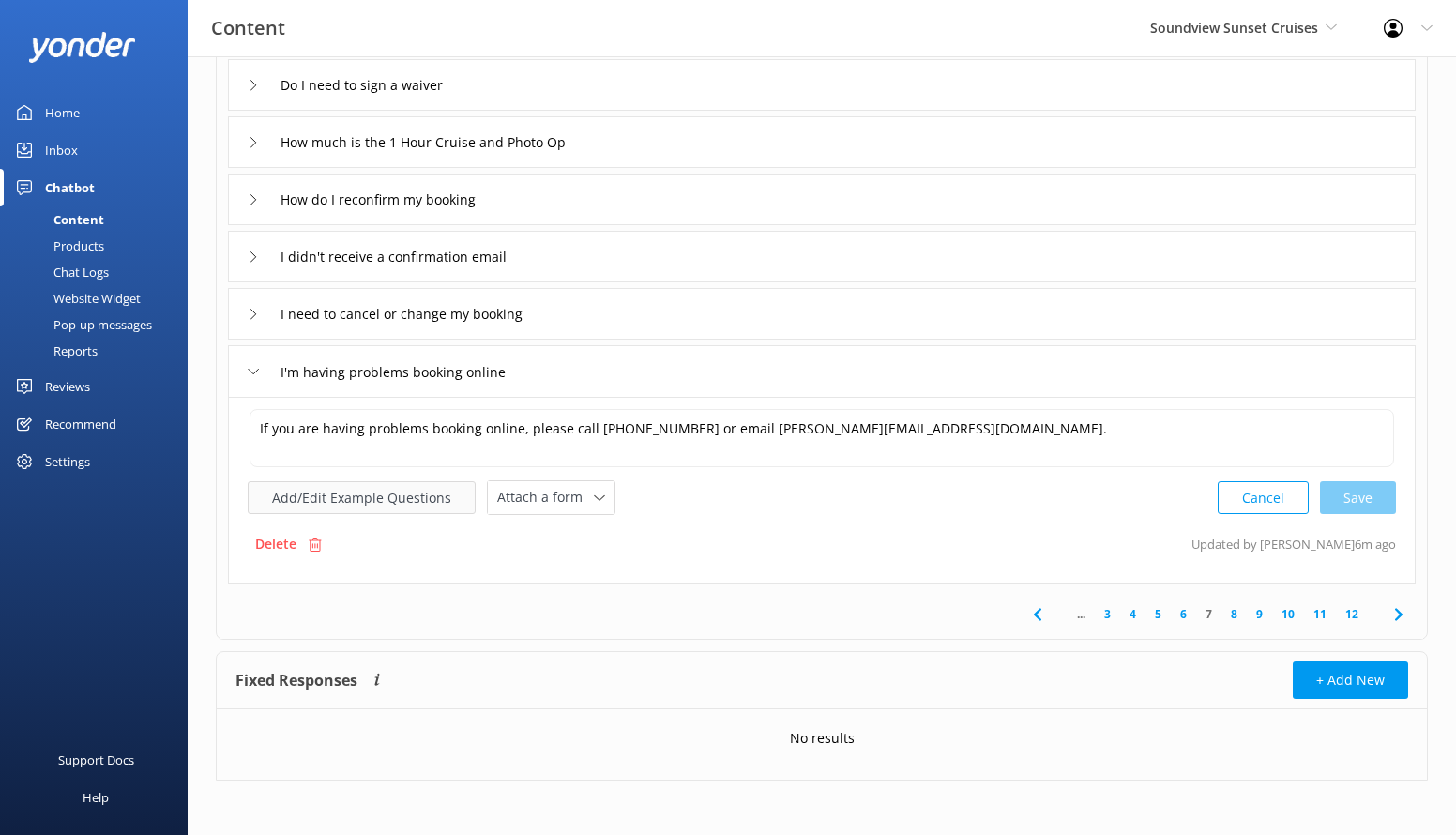
click at [412, 487] on button "Add/Edit Example Questions" at bounding box center [362, 498] width 228 height 33
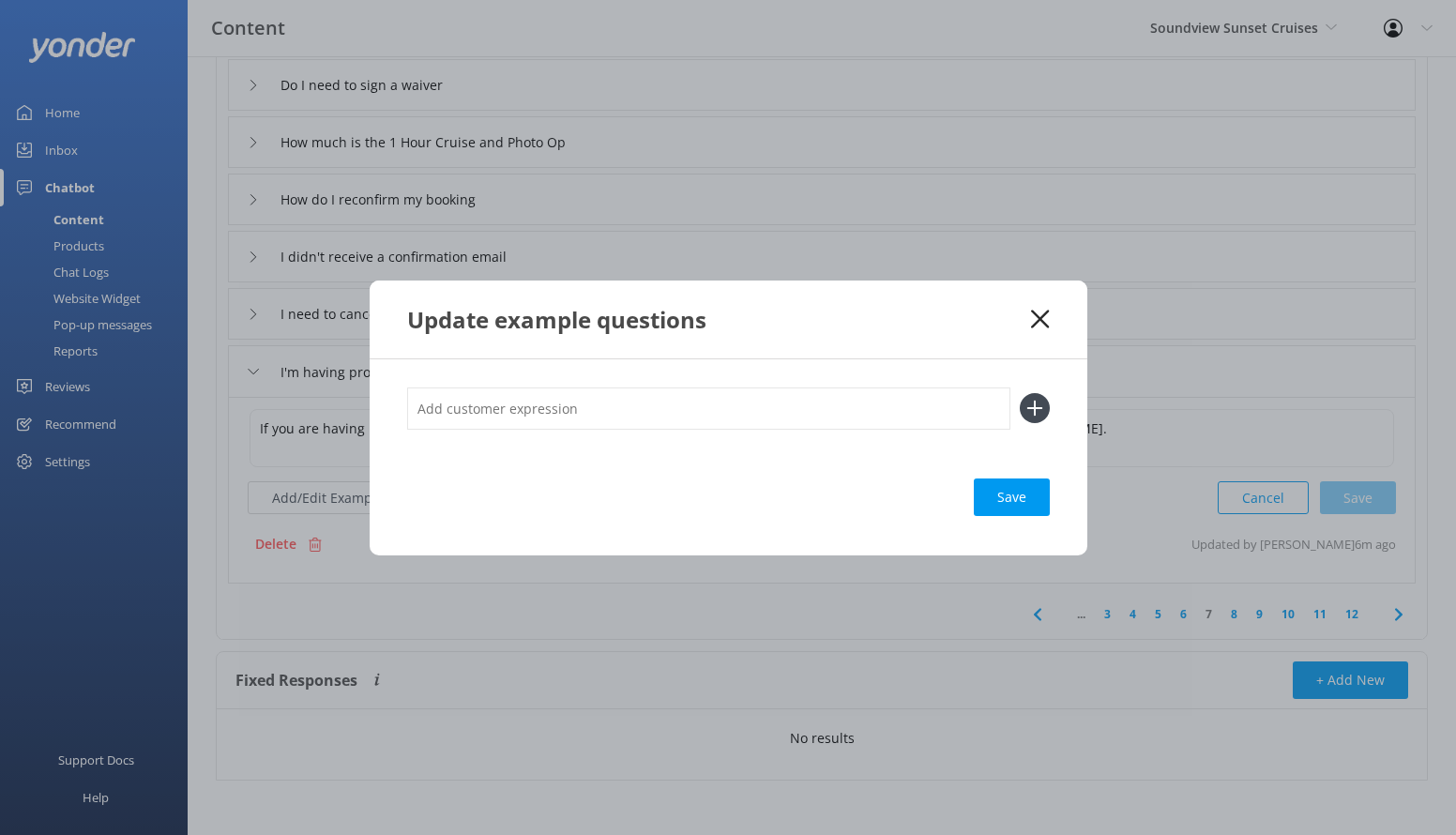
click at [493, 405] on input "text" at bounding box center [708, 409] width 603 height 42
type input "Need help booking"
click at [1020, 393] on button at bounding box center [1034, 407] width 30 height 30
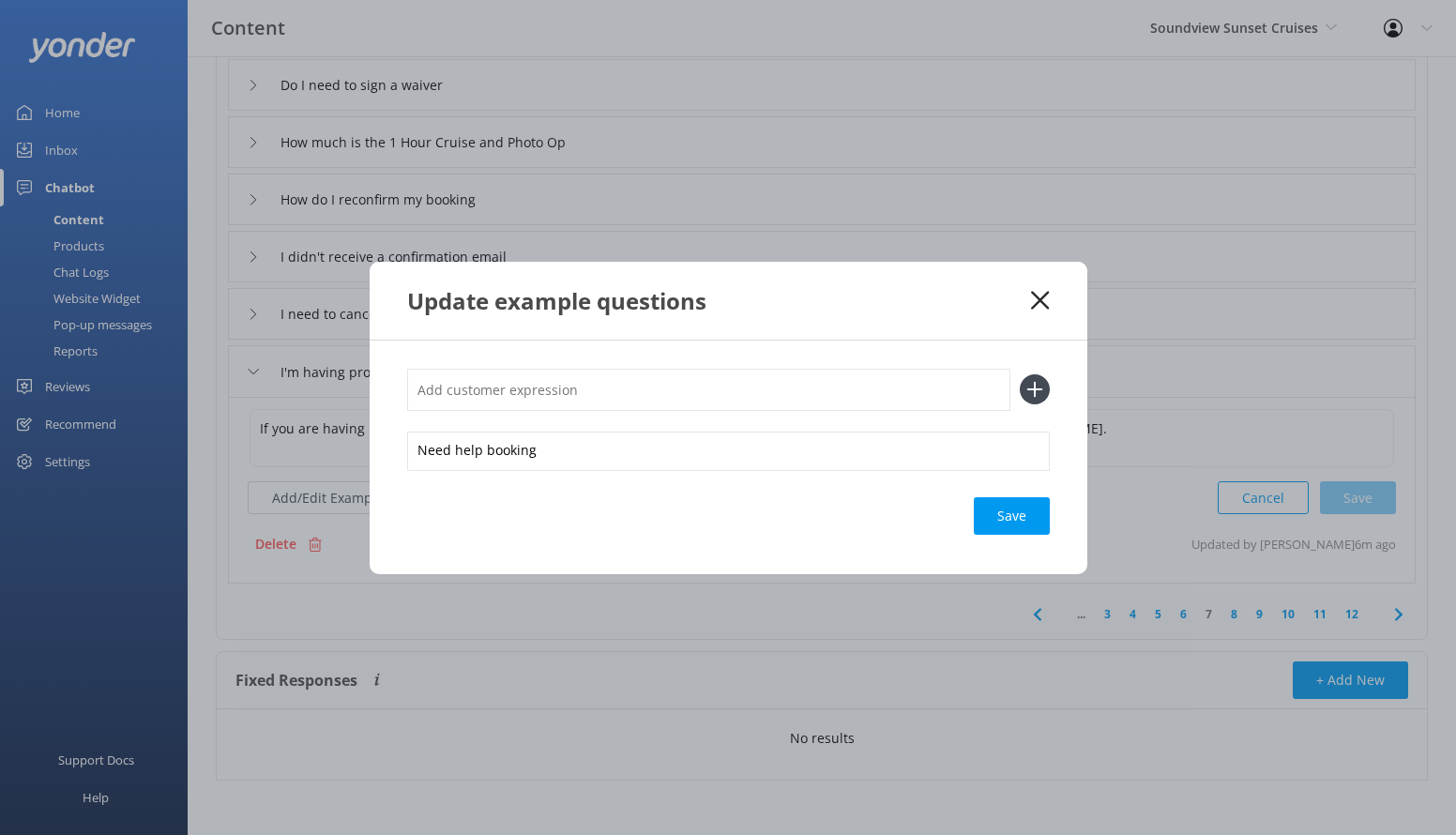
click at [1011, 534] on div "Need help booking Save" at bounding box center [728, 458] width 718 height 234
click at [977, 509] on div "Save" at bounding box center [1011, 515] width 76 height 38
click at [1040, 310] on div "Update example questions" at bounding box center [728, 300] width 718 height 78
click at [1044, 286] on div "Update example questions" at bounding box center [728, 300] width 718 height 78
click at [1043, 291] on icon at bounding box center [1040, 299] width 17 height 18
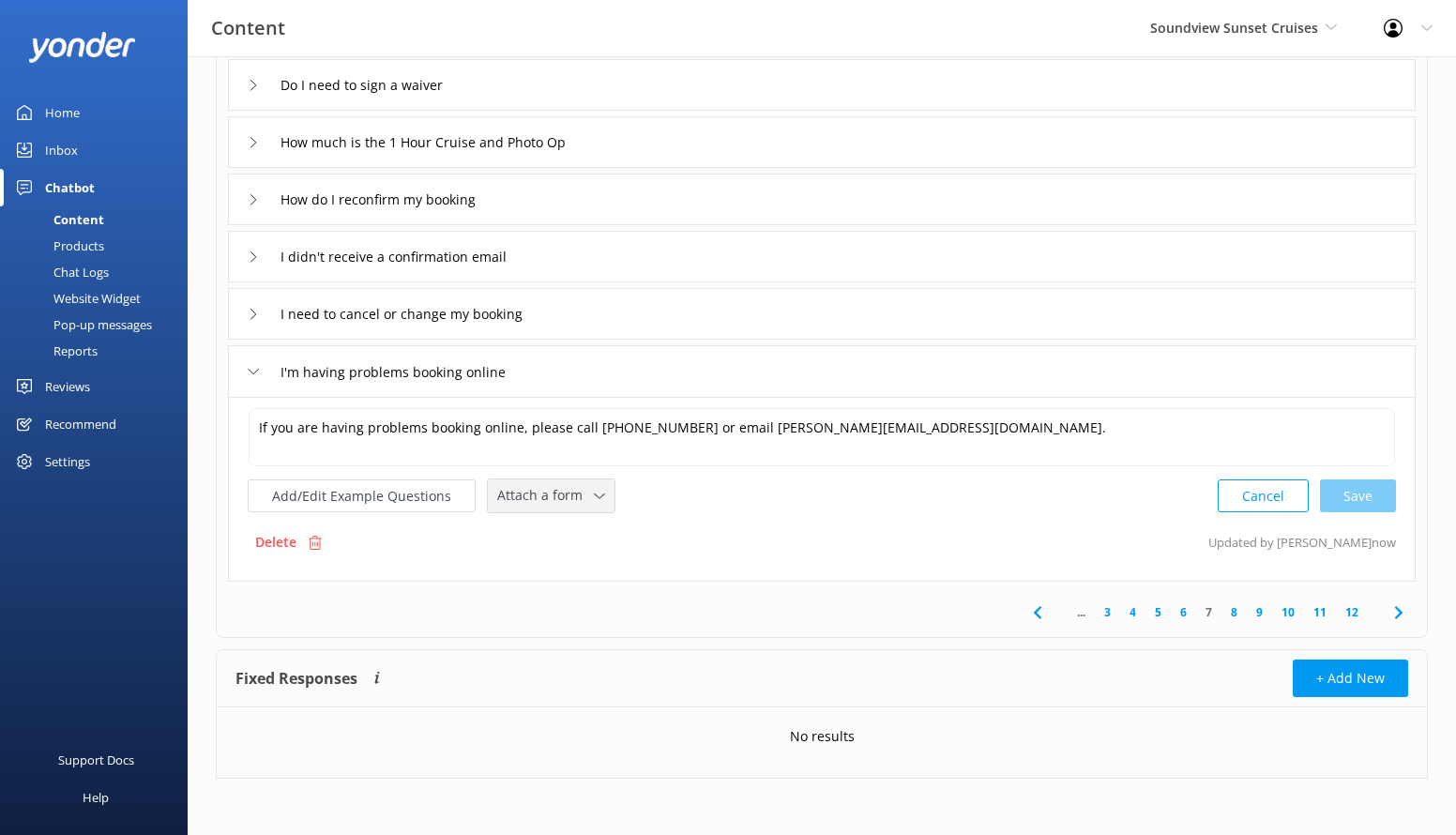
click at [581, 491] on span "Attach a form" at bounding box center [545, 495] width 96 height 20
click at [574, 528] on div "Leave contact details" at bounding box center [555, 535] width 115 height 18
click at [1236, 612] on link "8" at bounding box center [1234, 612] width 25 height 17
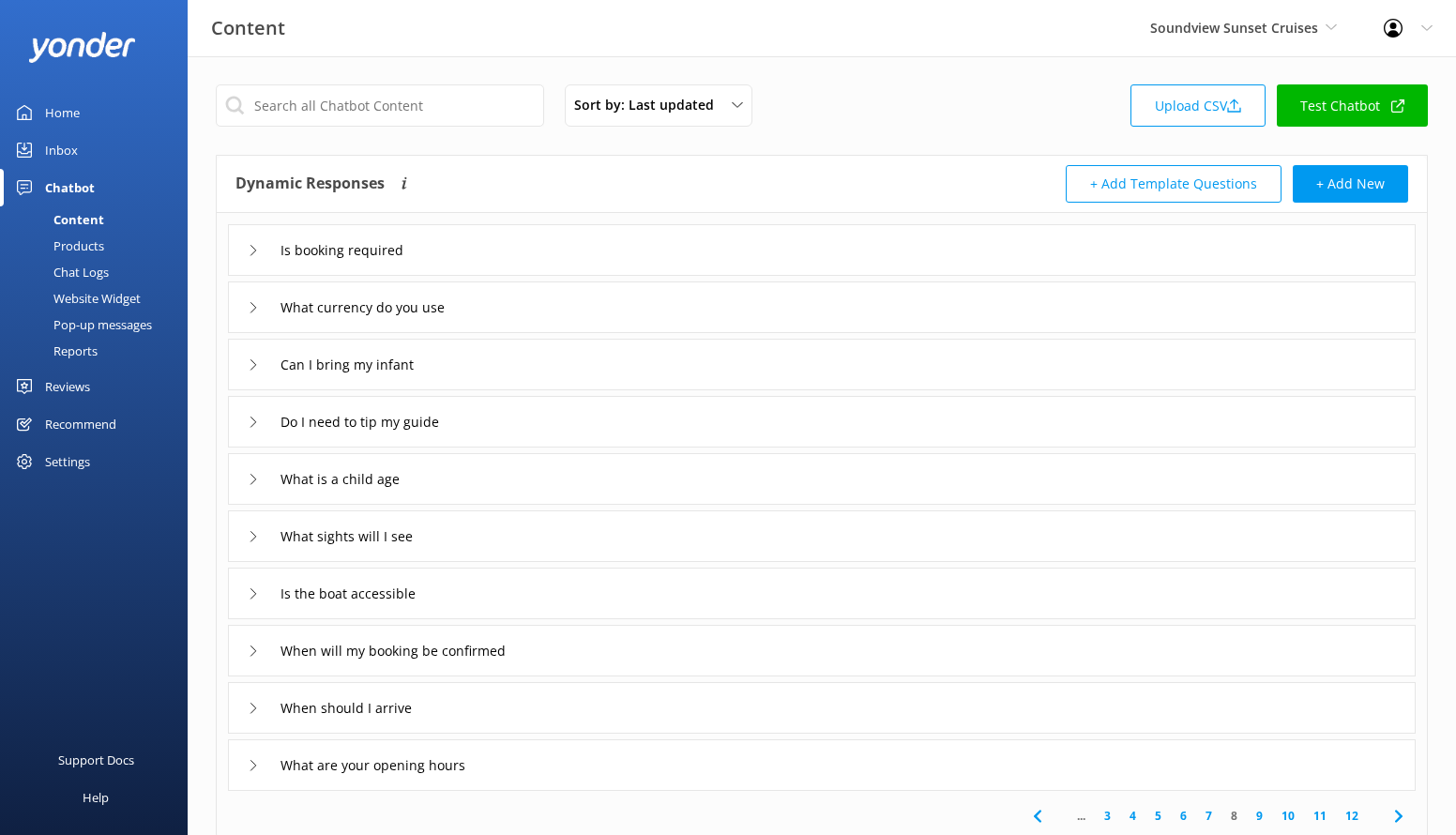
click at [481, 243] on div "Is booking required" at bounding box center [821, 249] width 1188 height 51
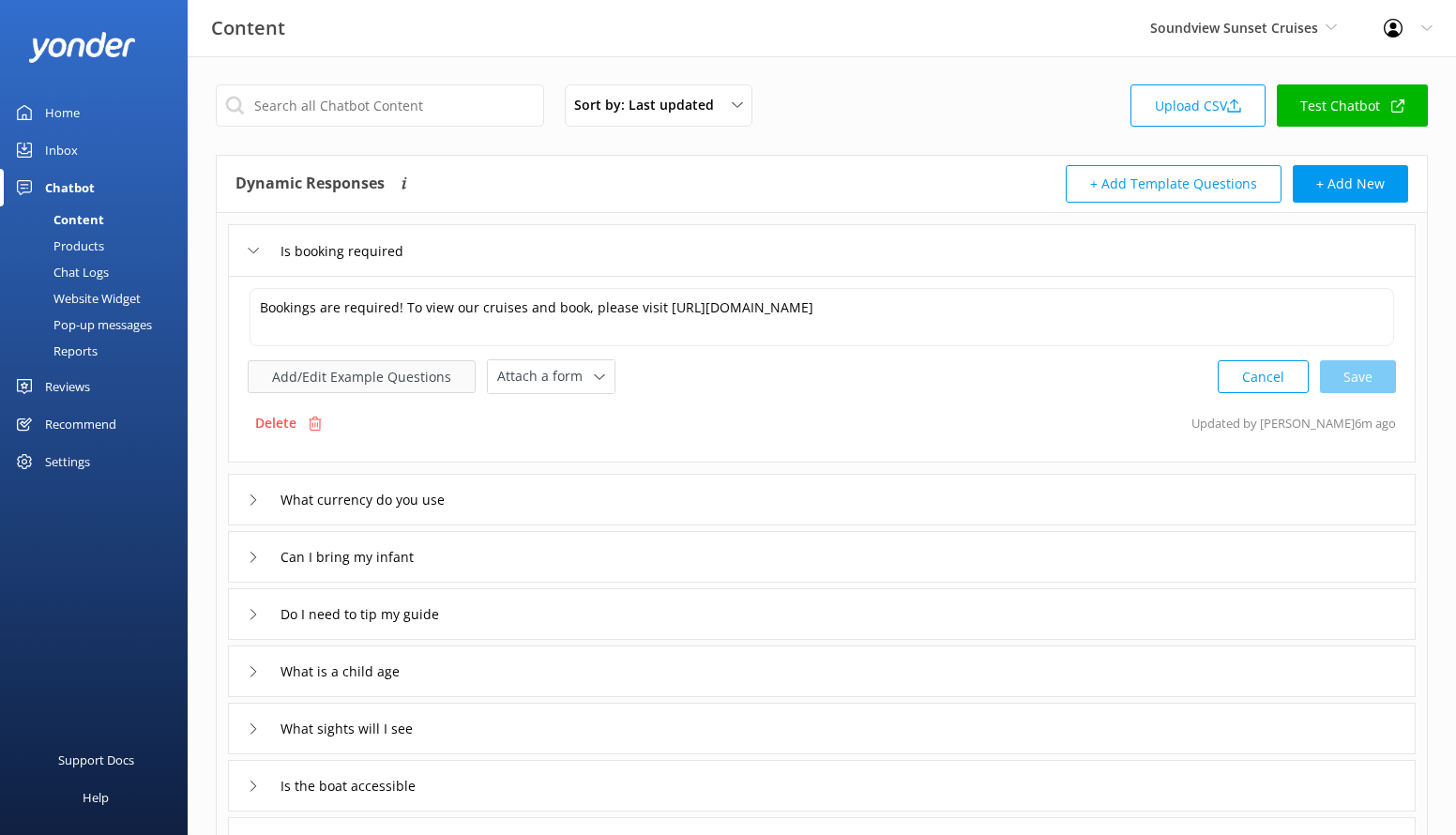
click at [429, 368] on button "Add/Edit Example Questions" at bounding box center [362, 376] width 228 height 33
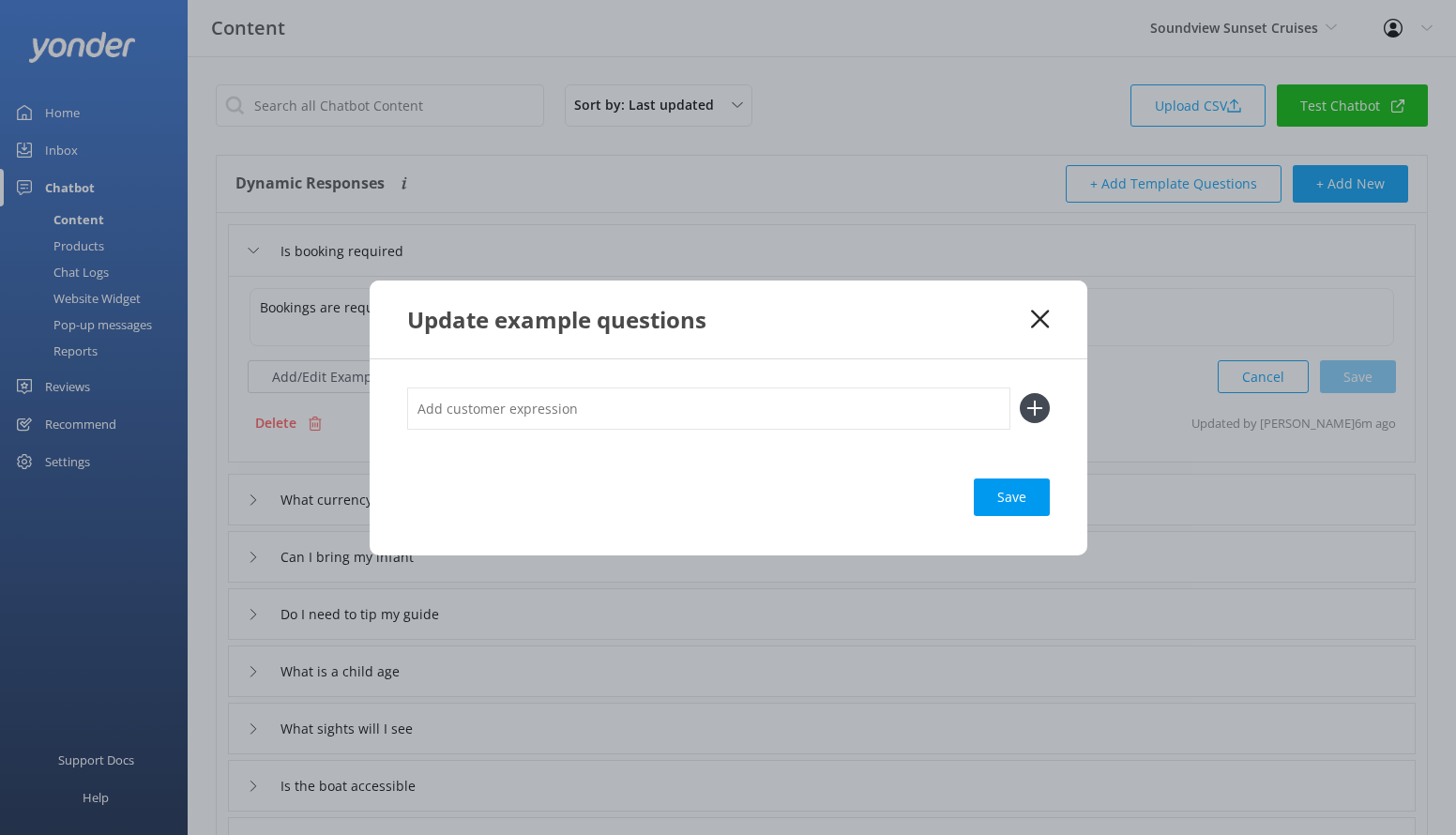
click at [517, 413] on input "text" at bounding box center [708, 409] width 603 height 42
type input "Do I need to book"
click at [1020, 393] on button at bounding box center [1034, 407] width 30 height 30
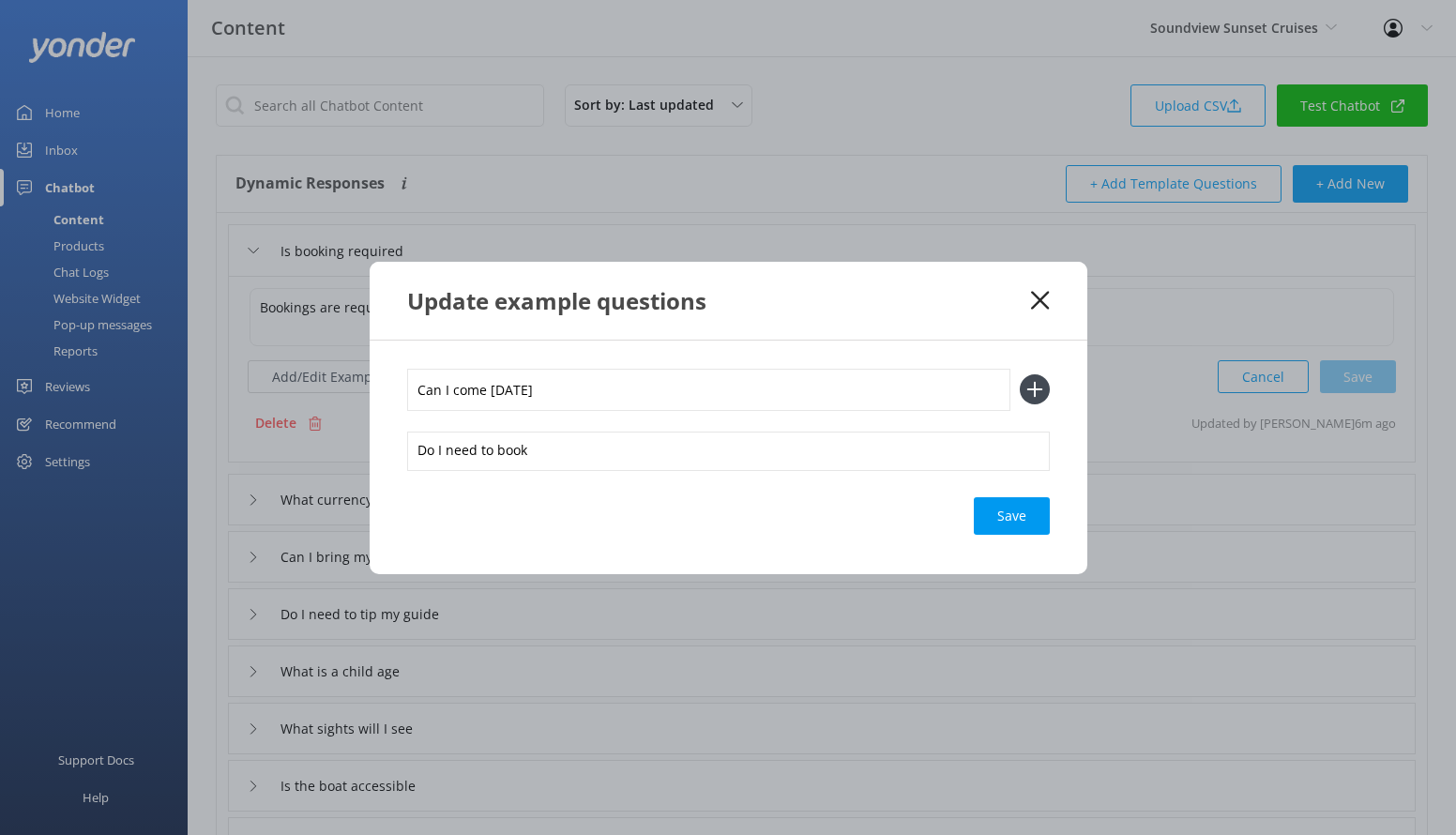
type input "Can I come [DATE]"
click at [1020, 375] on button at bounding box center [1034, 389] width 30 height 30
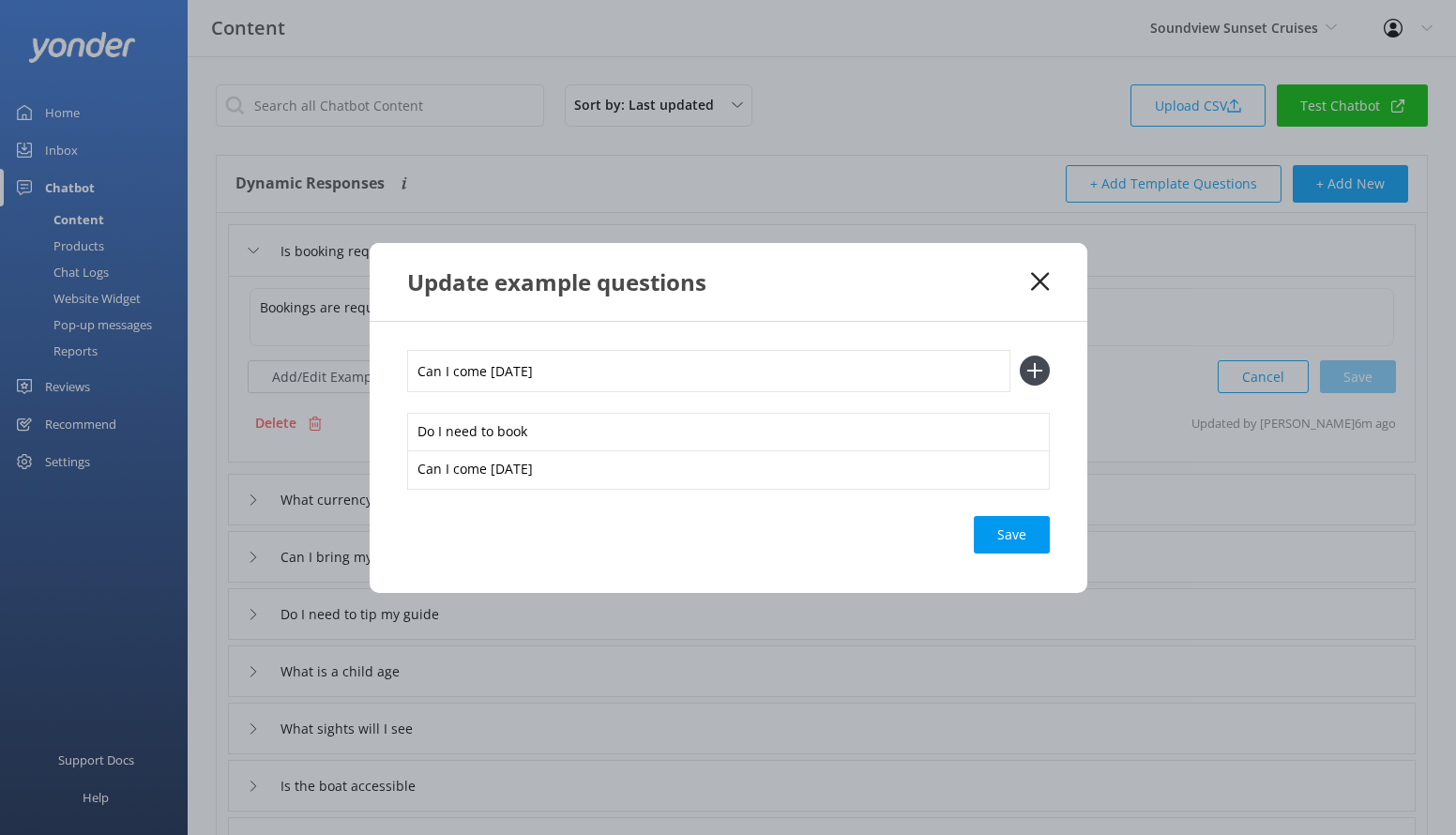
type input "Can I come [DATE]"
click at [1020, 356] on button at bounding box center [1034, 371] width 30 height 30
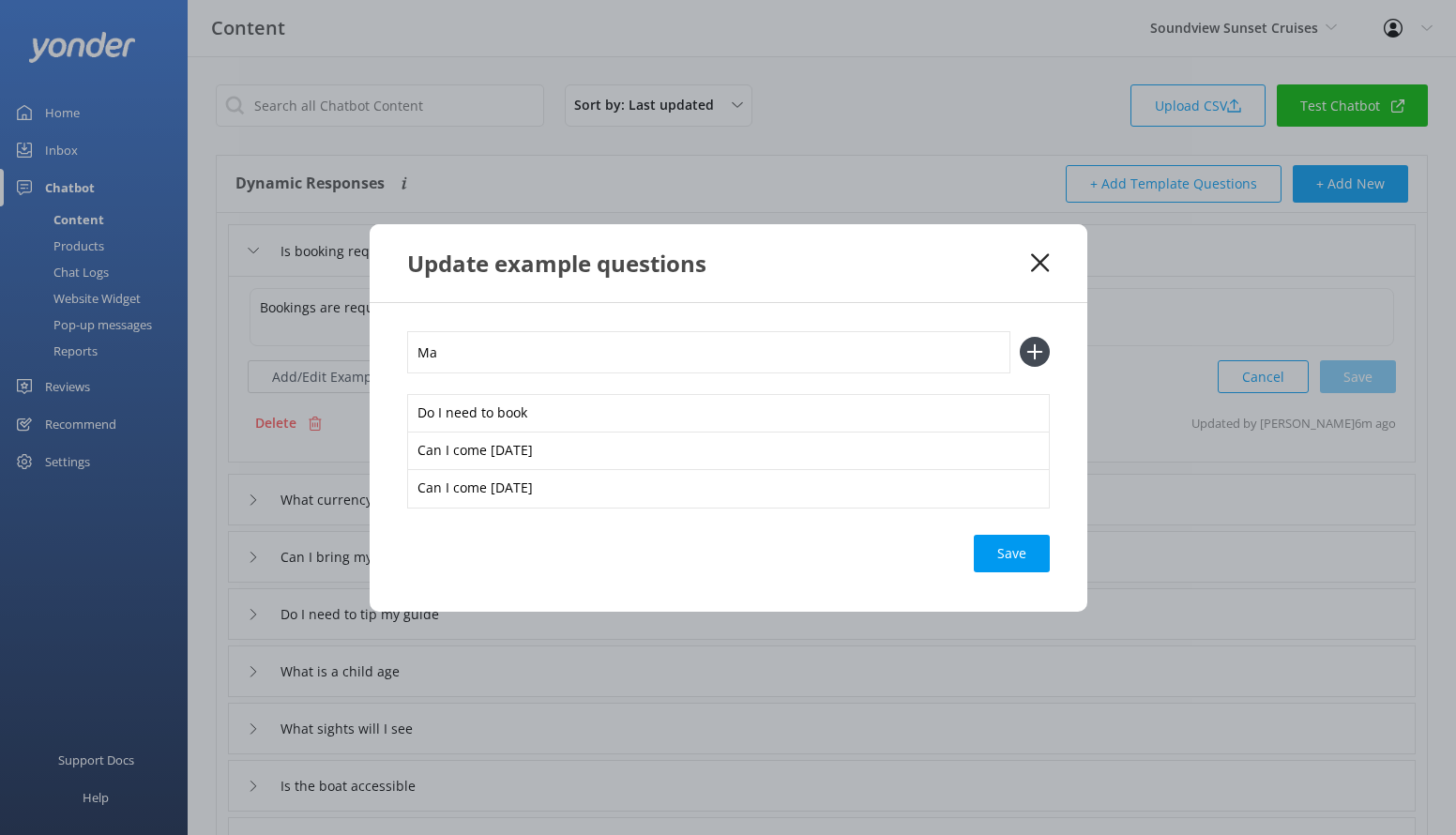
type input "M"
type input "Do I need a reservation"
click at [1020, 337] on button at bounding box center [1034, 351] width 30 height 30
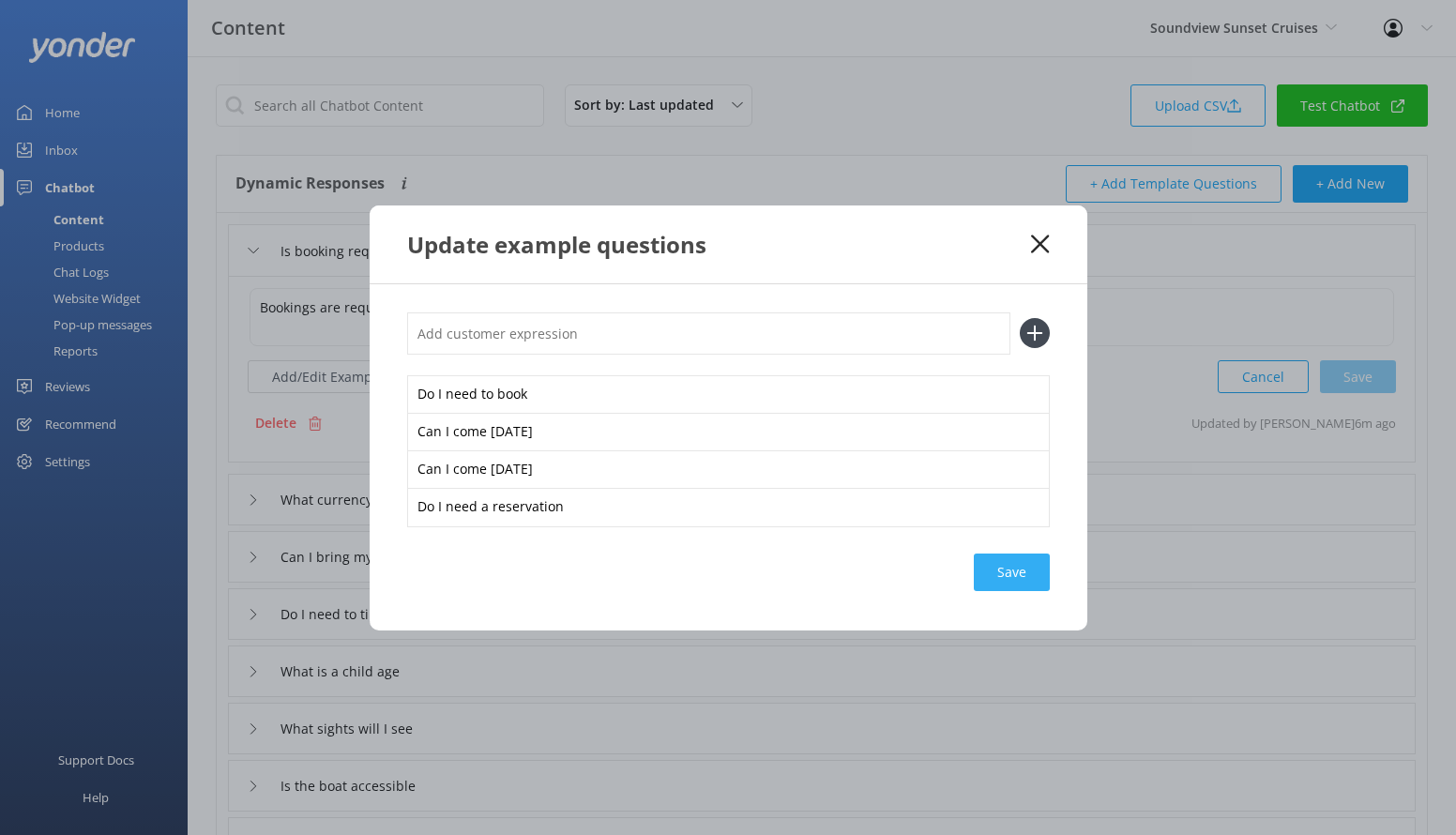
click at [1026, 576] on div "Save" at bounding box center [1011, 572] width 76 height 38
click at [1042, 233] on div "Update example questions" at bounding box center [728, 244] width 718 height 78
click at [1042, 238] on icon at bounding box center [1040, 243] width 17 height 18
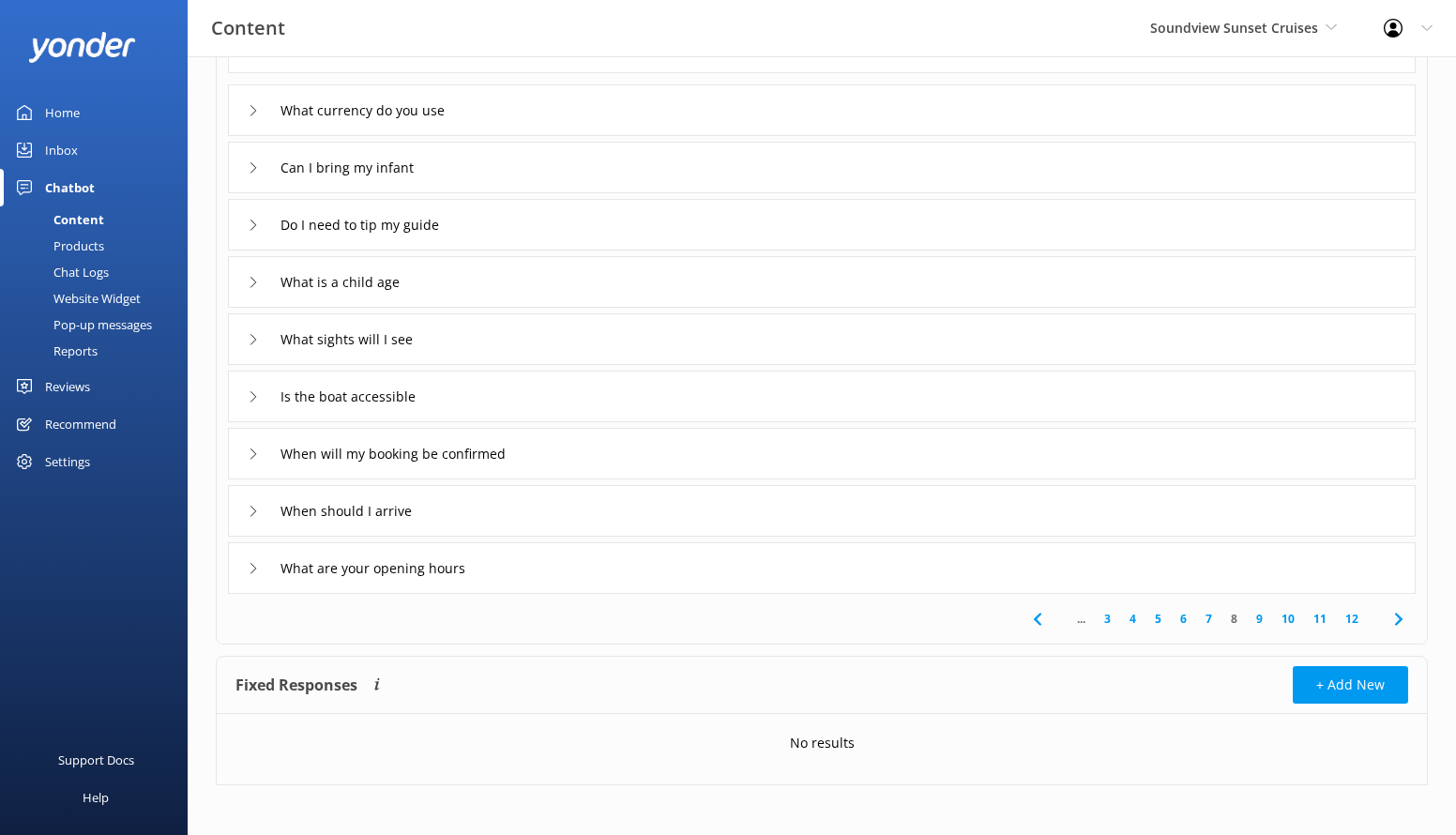
scroll to position [394, 0]
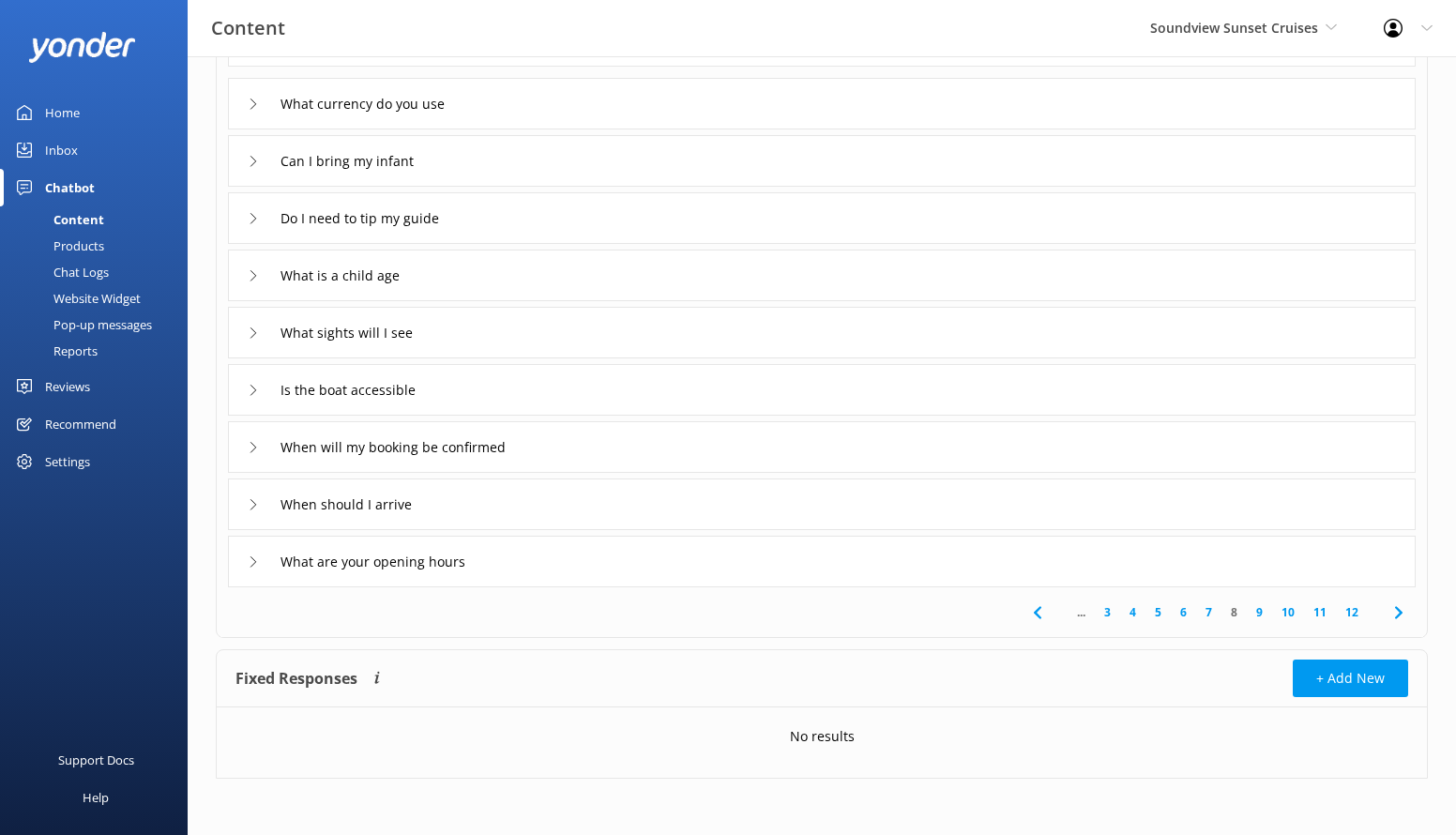
click at [1259, 617] on link "9" at bounding box center [1259, 612] width 25 height 17
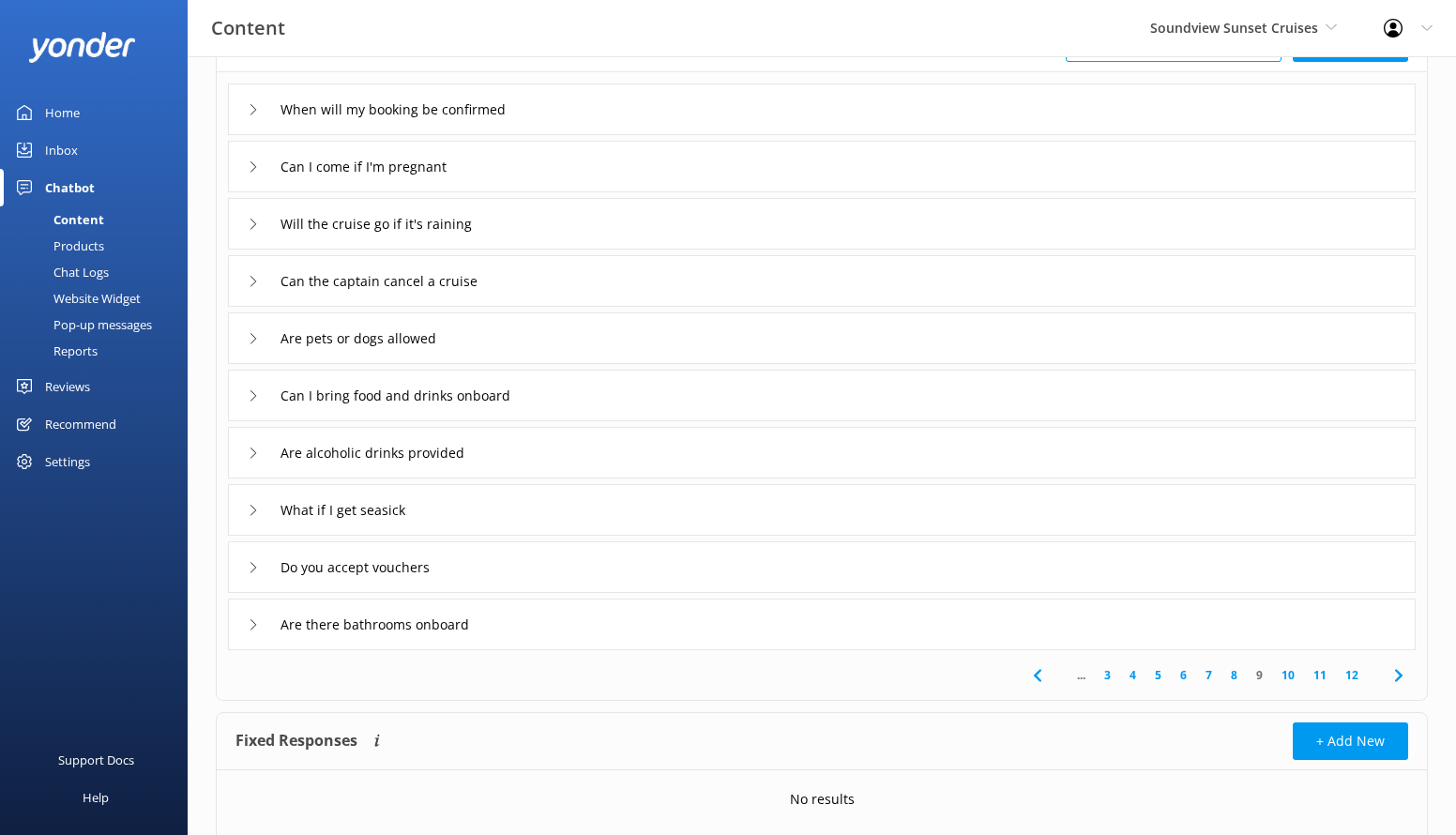
scroll to position [169, 0]
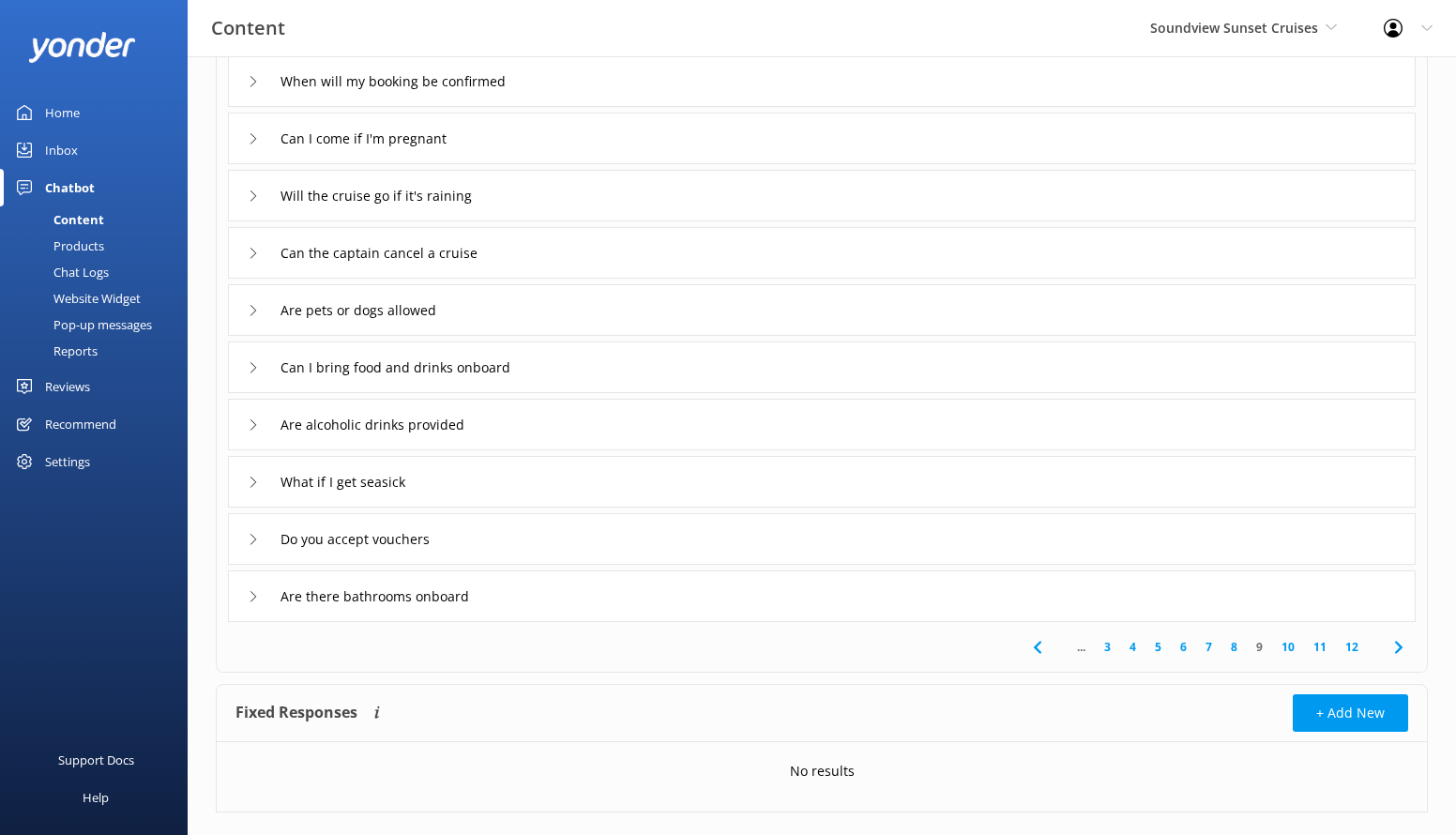
click at [1291, 651] on link "10" at bounding box center [1288, 647] width 32 height 17
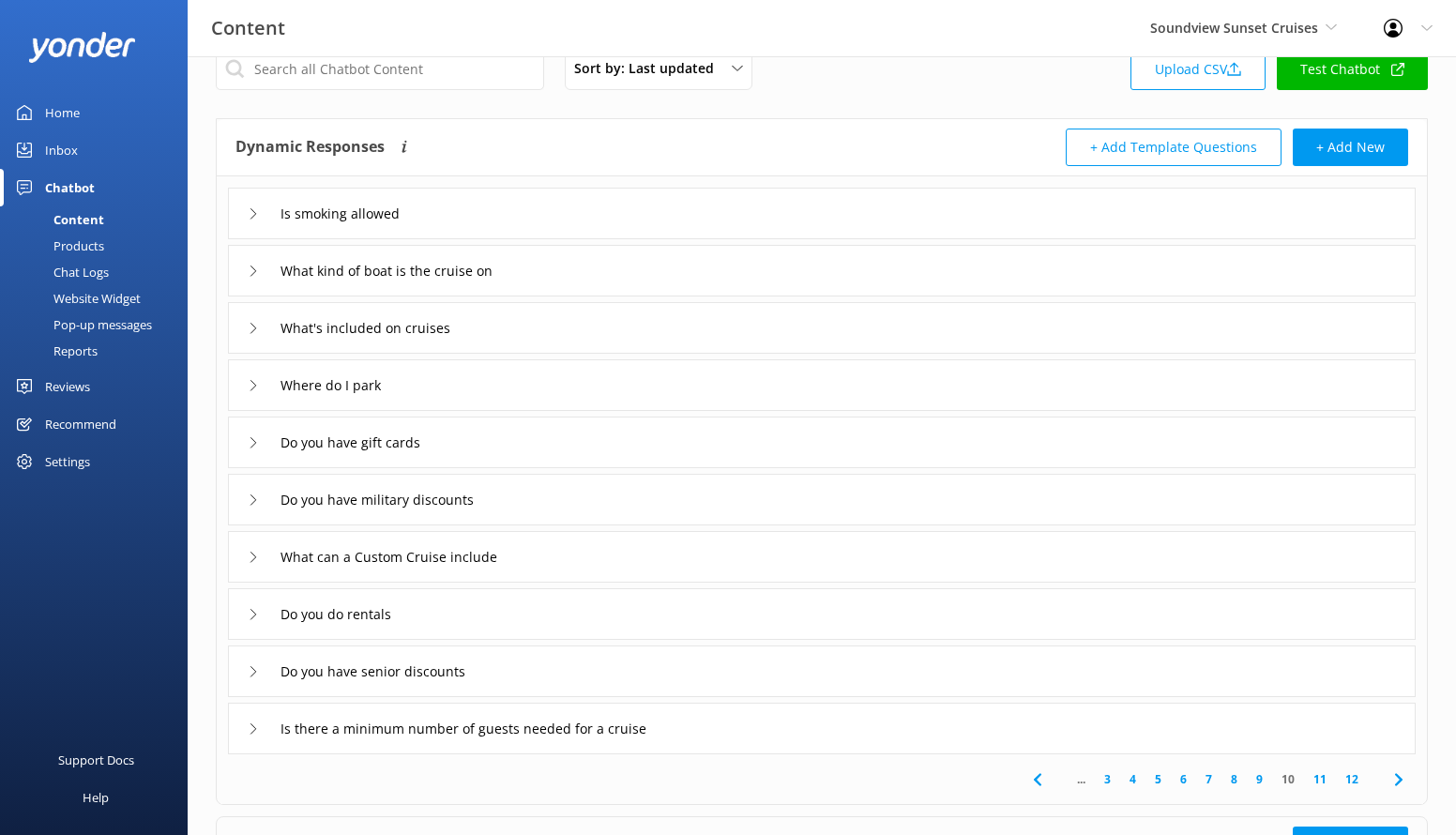
scroll to position [70, 0]
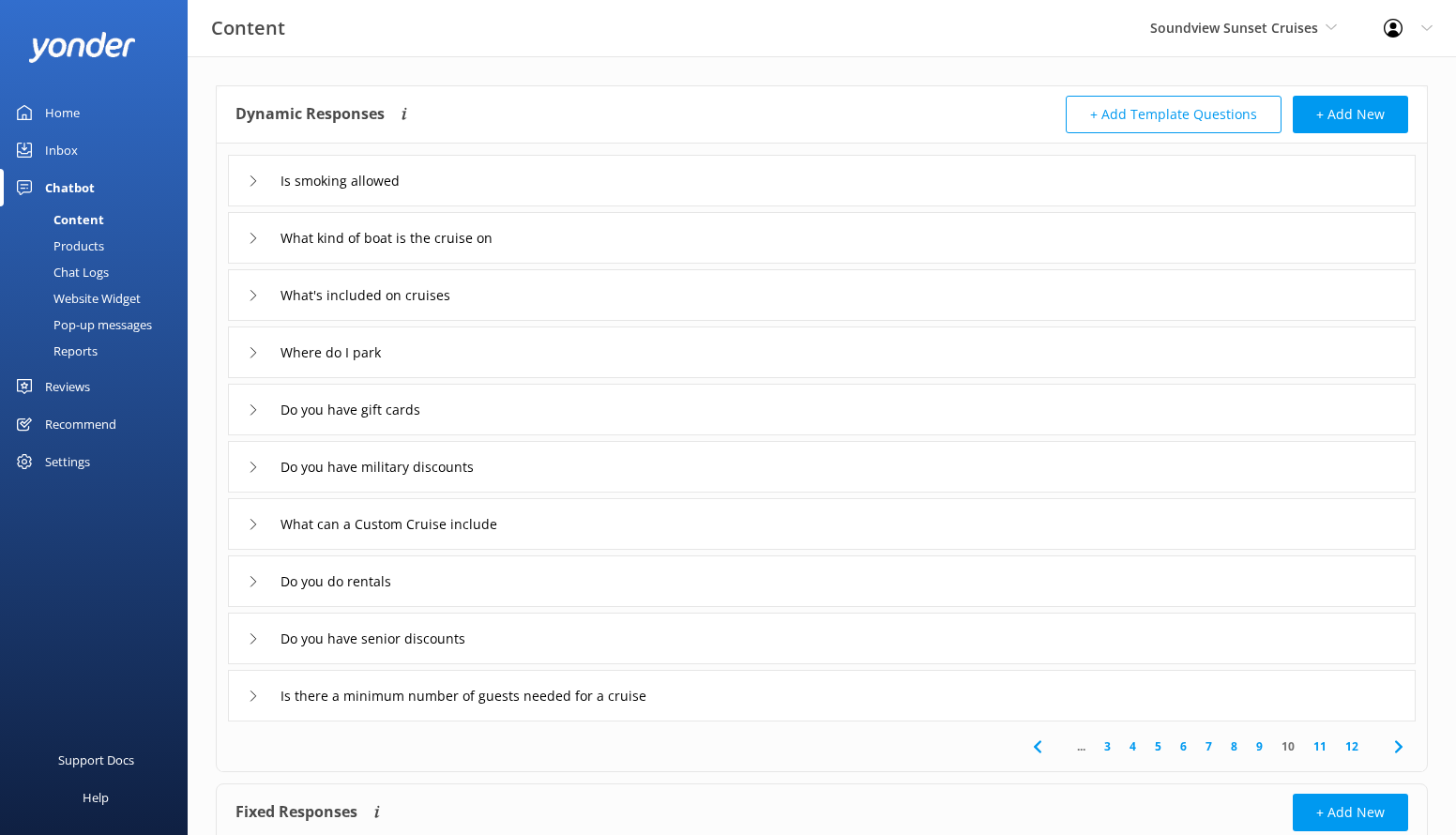
click at [1319, 748] on link "11" at bounding box center [1320, 746] width 32 height 17
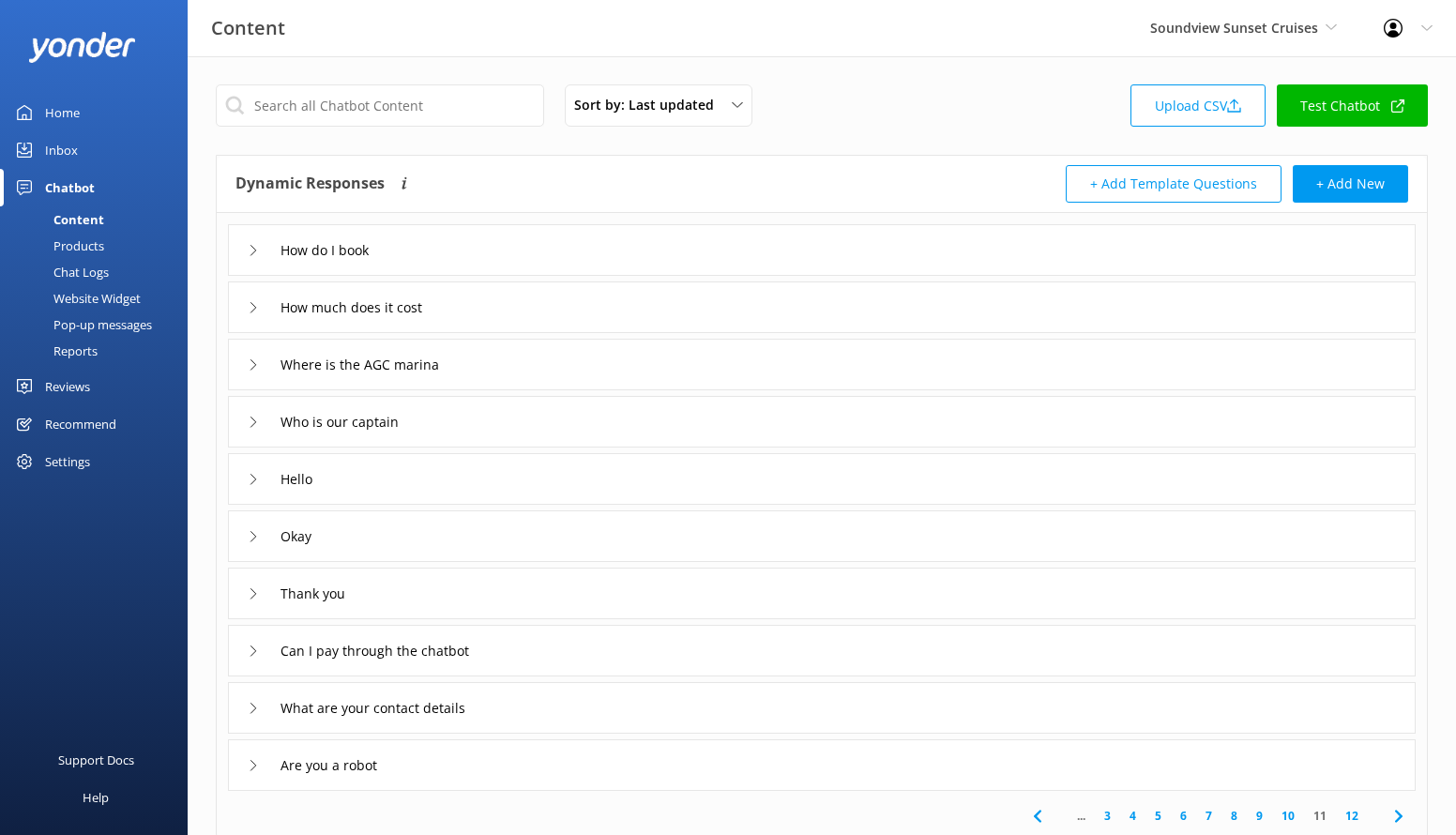
click at [517, 237] on div "How do I book" at bounding box center [821, 249] width 1188 height 51
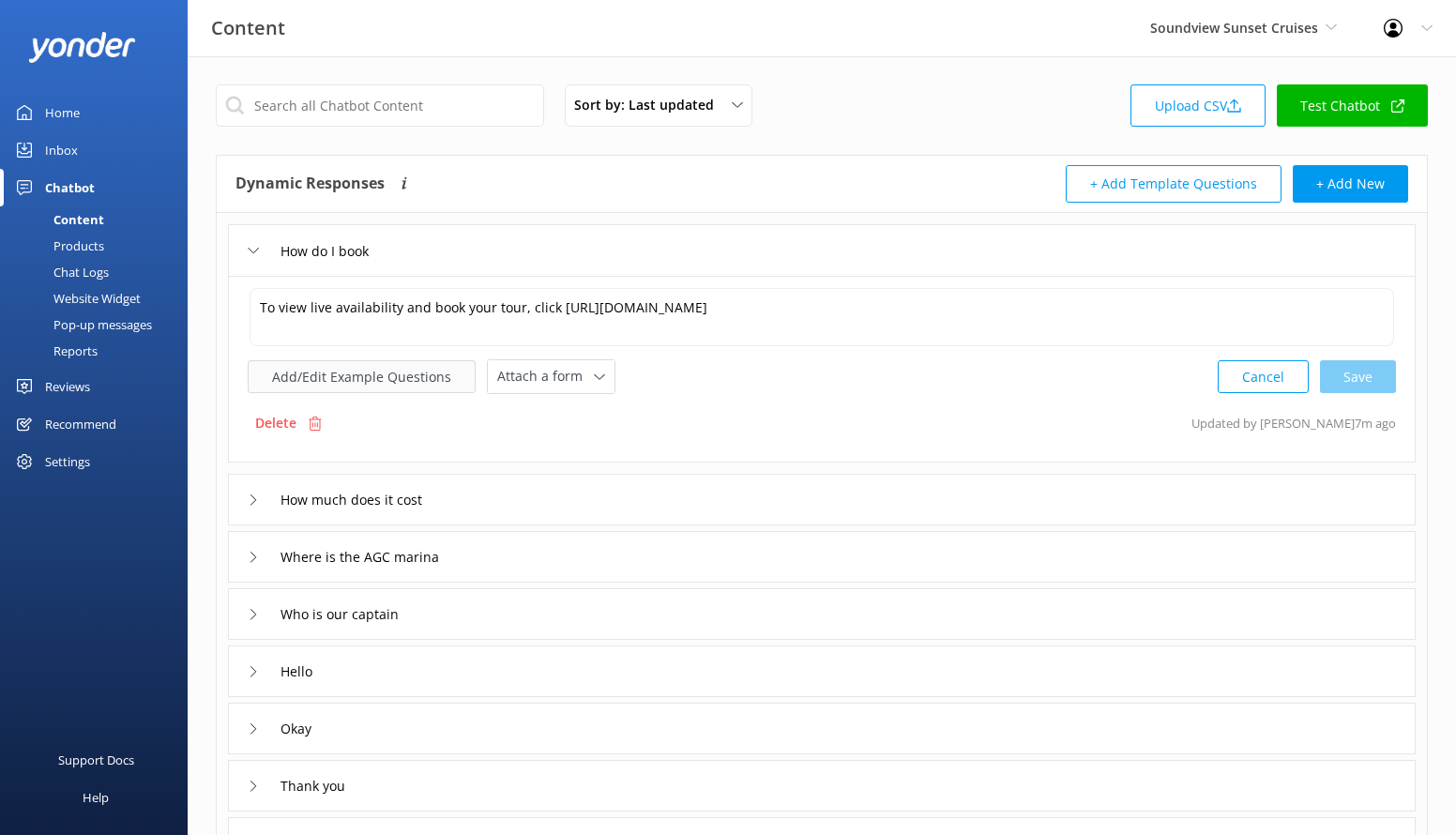
click at [425, 373] on button "Add/Edit Example Questions" at bounding box center [362, 376] width 228 height 33
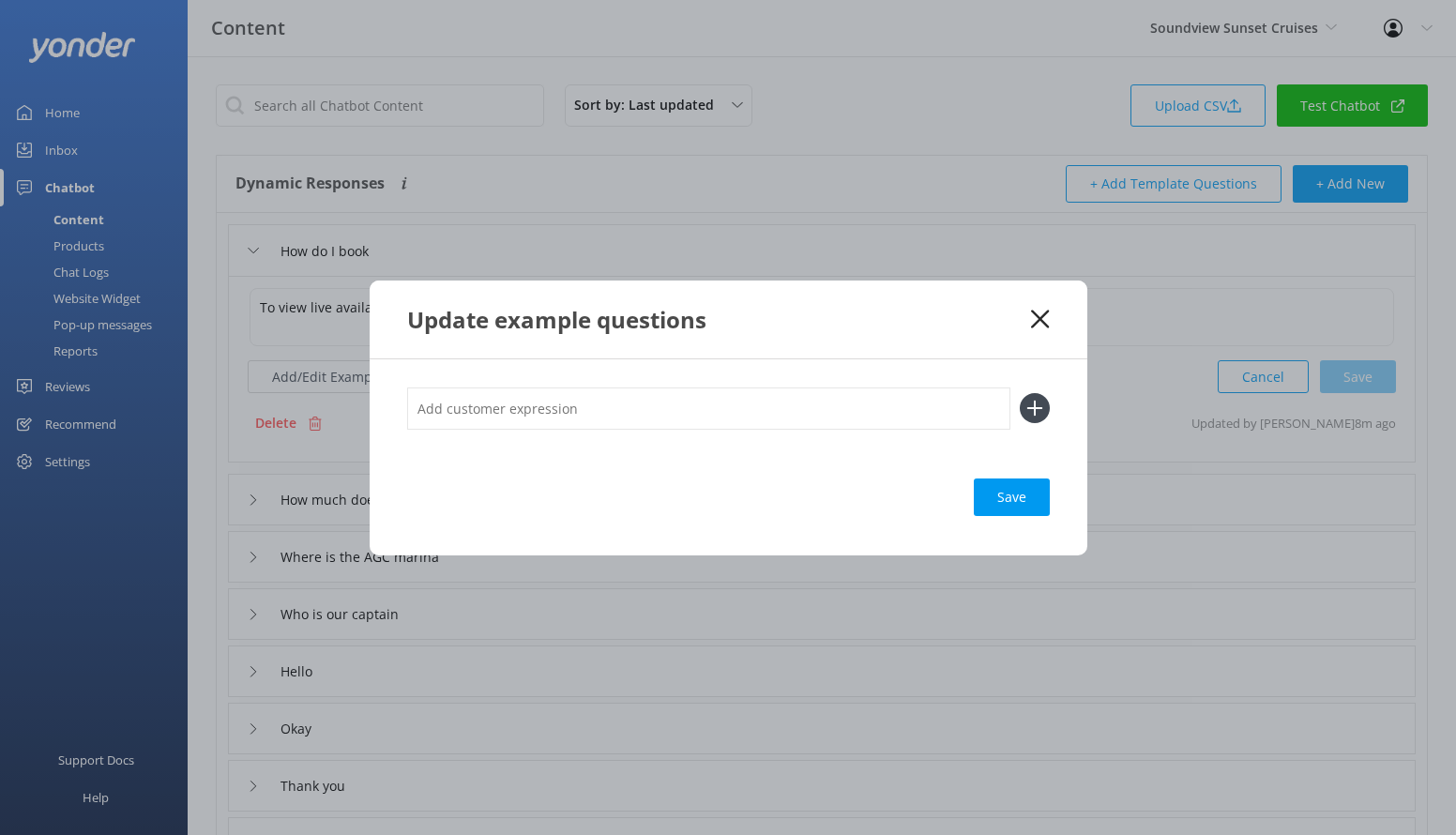
click at [574, 411] on input "text" at bounding box center [708, 409] width 603 height 42
type input "Make a booking"
click at [1020, 393] on button at bounding box center [1034, 407] width 30 height 30
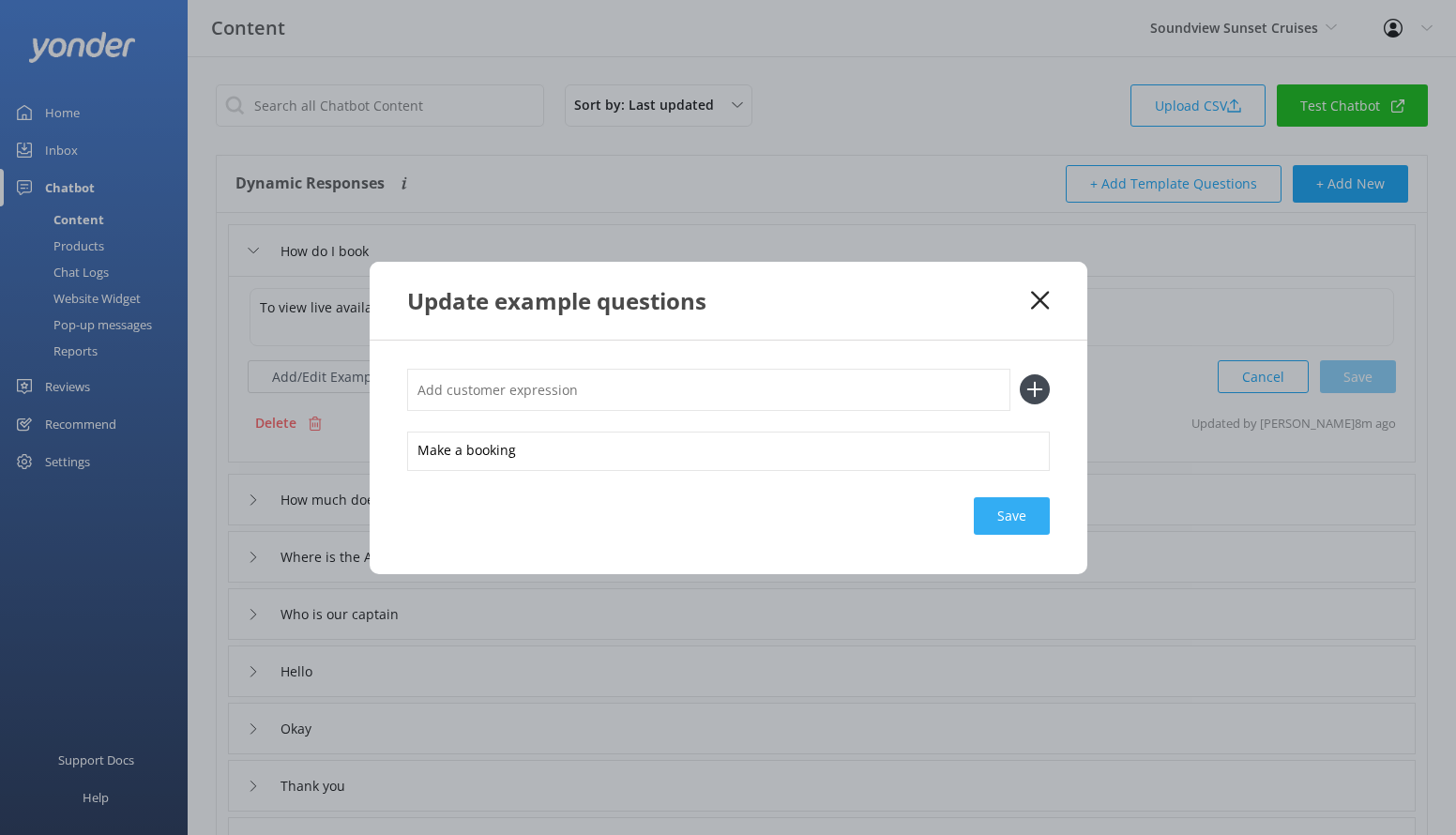
click at [1021, 520] on div "Save" at bounding box center [1011, 515] width 76 height 38
click at [1037, 307] on icon at bounding box center [1040, 299] width 17 height 18
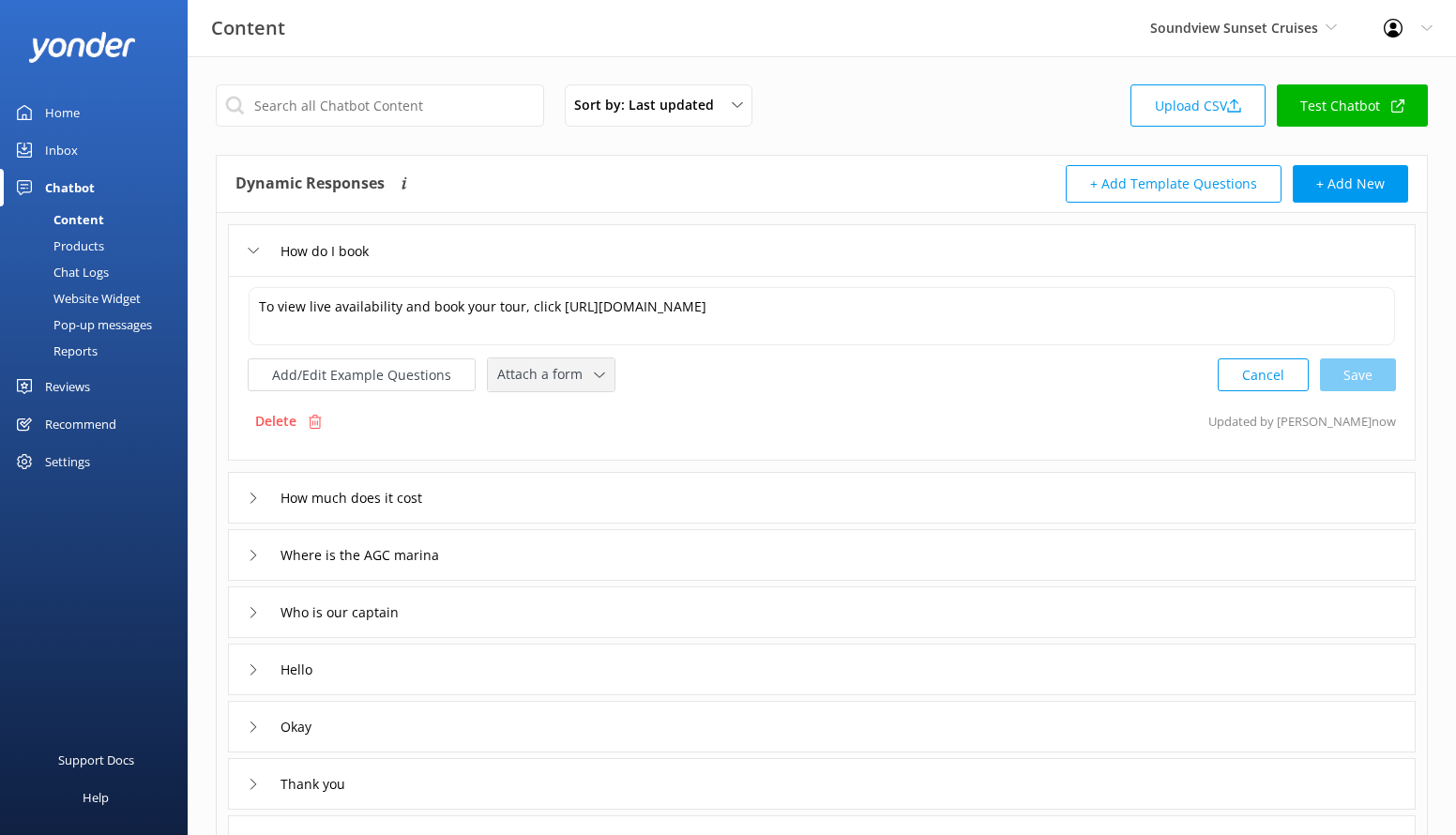
click at [557, 374] on span "Attach a form" at bounding box center [545, 374] width 96 height 20
click at [422, 388] on button "Add/Edit Example Questions" at bounding box center [362, 375] width 228 height 33
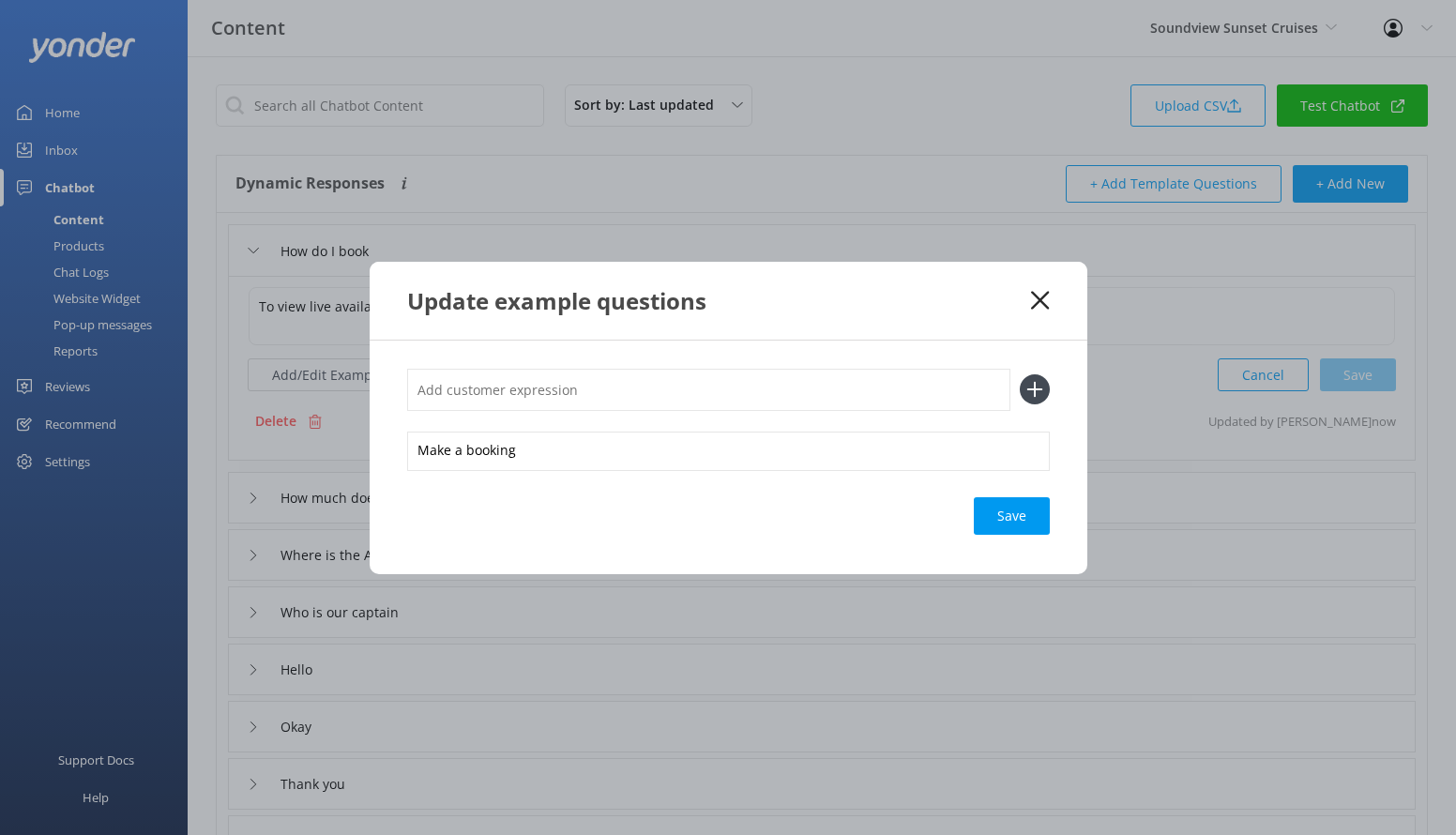
click at [646, 395] on input "text" at bounding box center [708, 390] width 603 height 42
type input "Book a cruise"
click at [1020, 375] on button at bounding box center [1034, 389] width 30 height 30
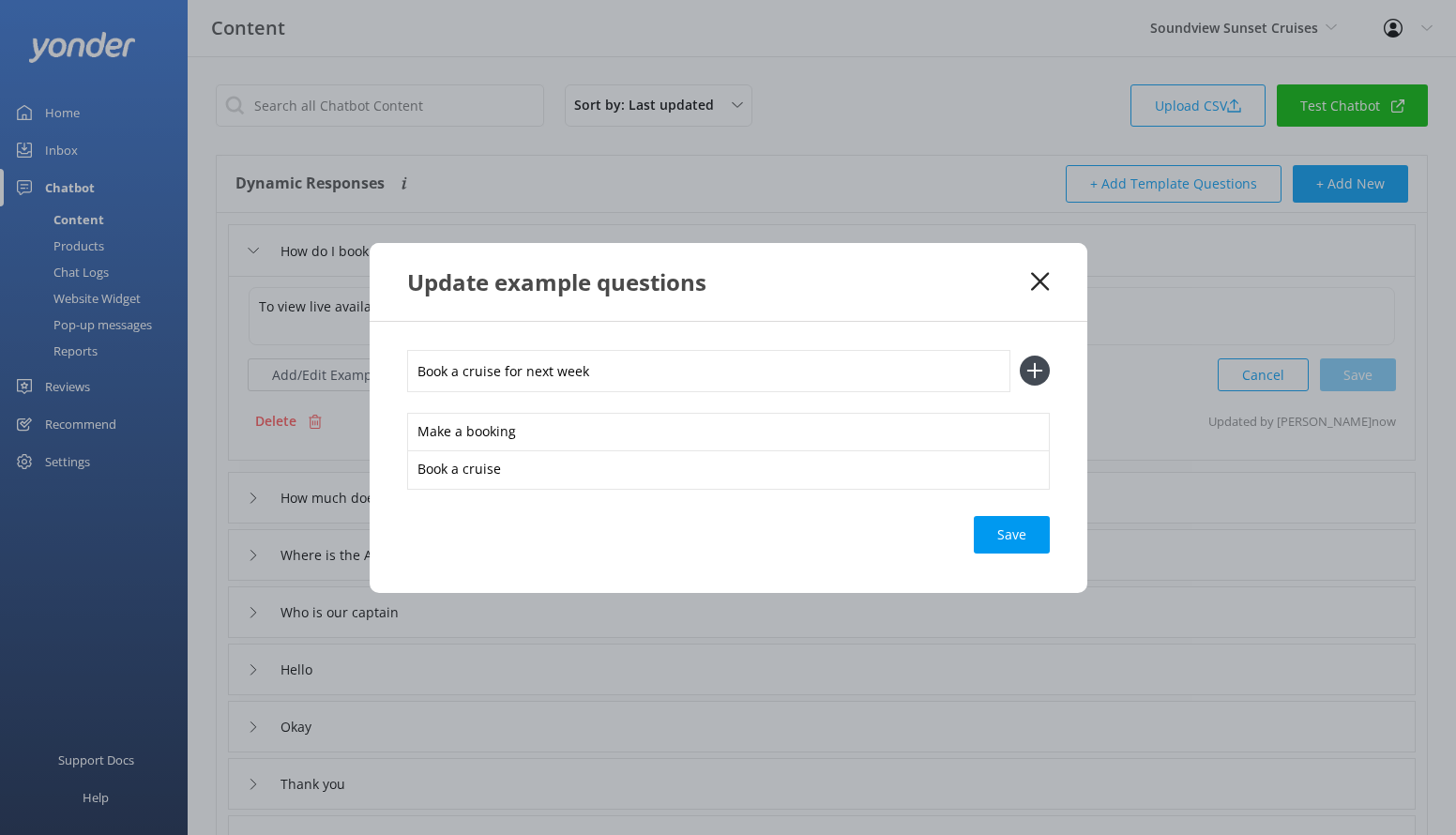
type input "Book a cruise for next week"
click at [1020, 356] on button at bounding box center [1034, 371] width 30 height 30
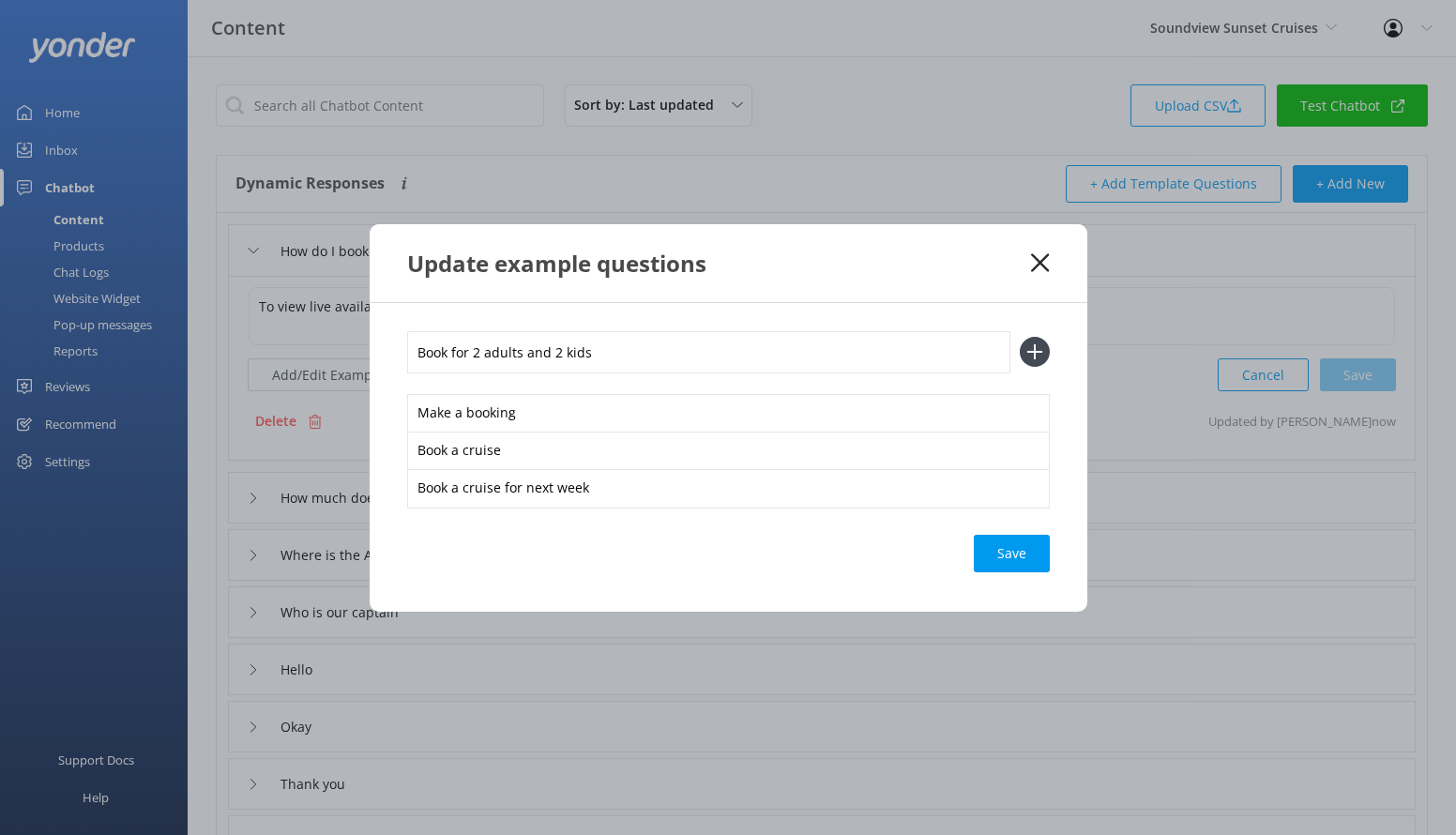
type input "Book for 2 adults and 2 kids"
click at [1020, 337] on button at bounding box center [1034, 351] width 30 height 30
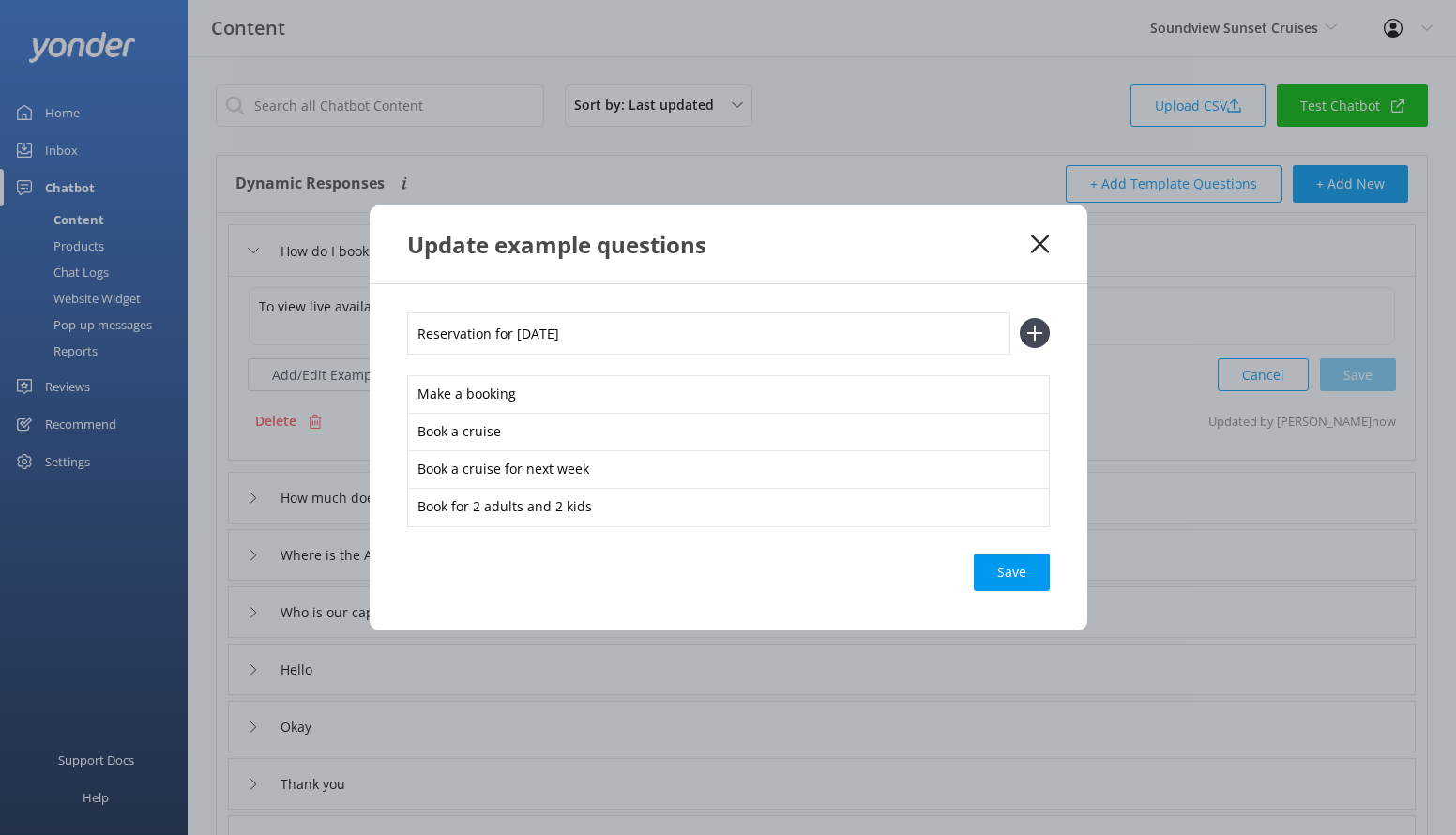
type input "Reservation for [DATE]"
click at [1020, 319] on button at bounding box center [1034, 333] width 30 height 30
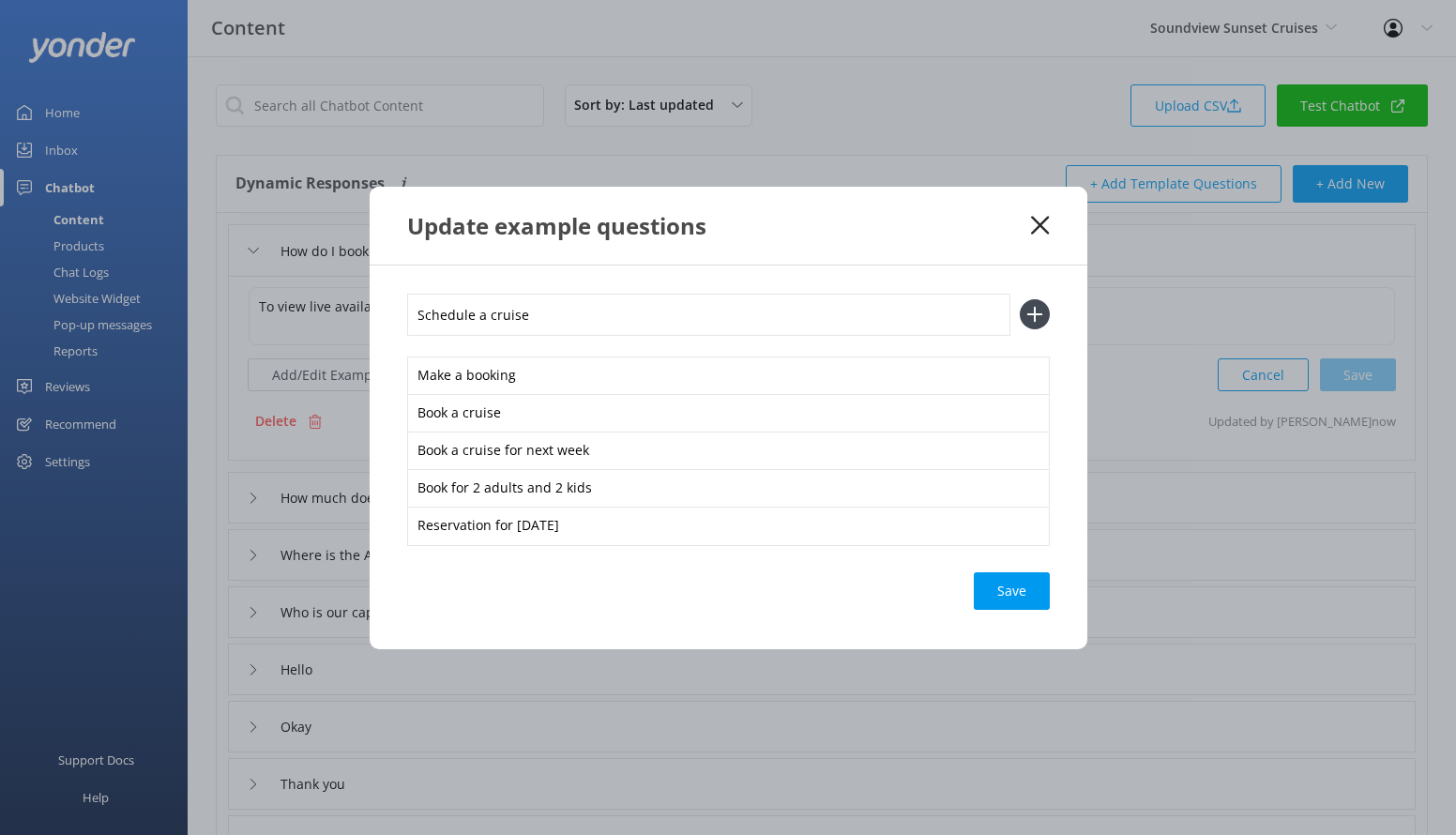
type input "Schedule a cruise"
click at [1020, 299] on button at bounding box center [1034, 314] width 30 height 30
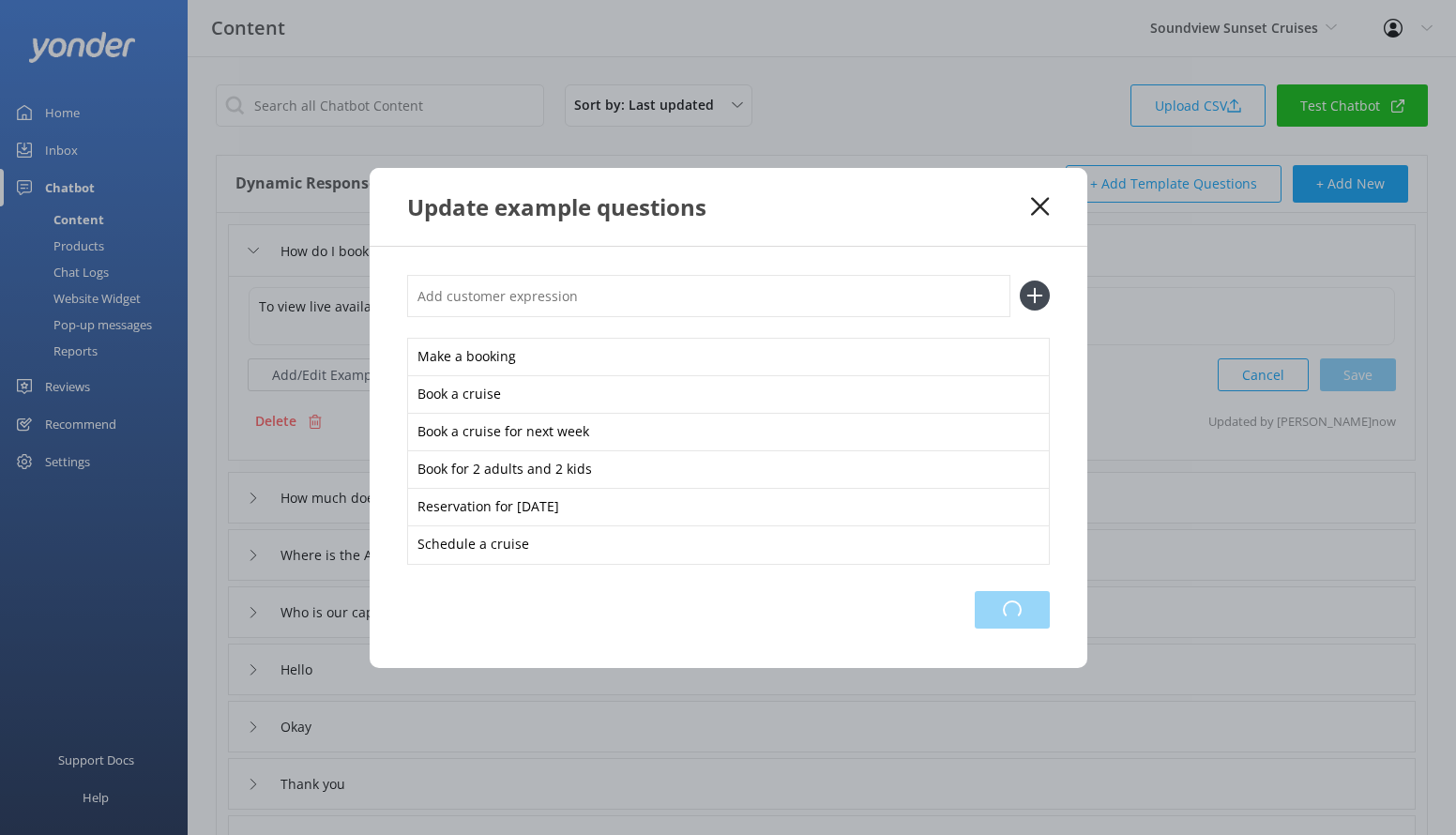
click at [1018, 622] on div "Loading.." at bounding box center [1012, 610] width 75 height 38
click at [1044, 206] on icon at bounding box center [1040, 206] width 17 height 18
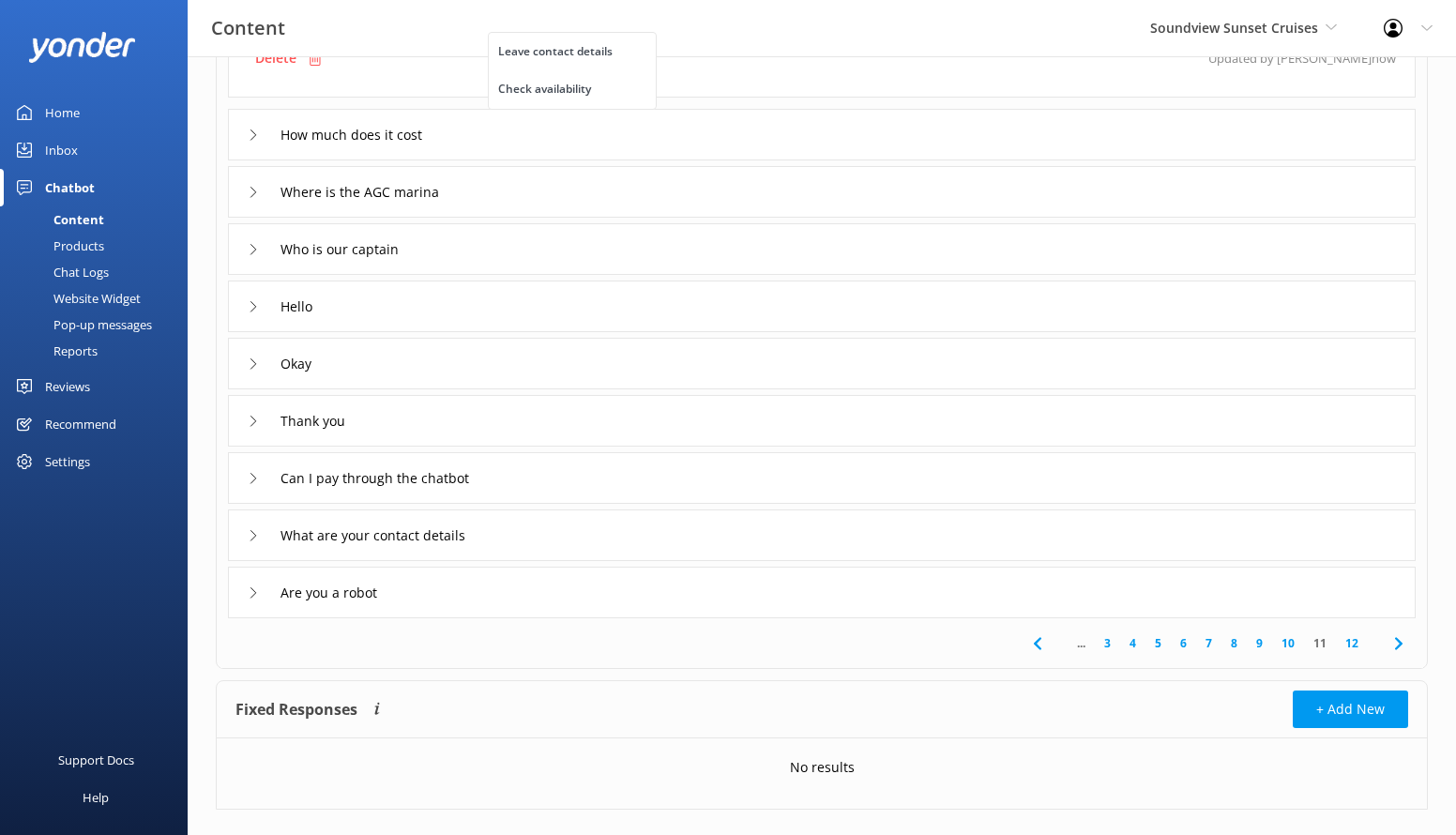
scroll to position [364, 0]
click at [992, 539] on div "What are your contact details" at bounding box center [821, 534] width 1188 height 51
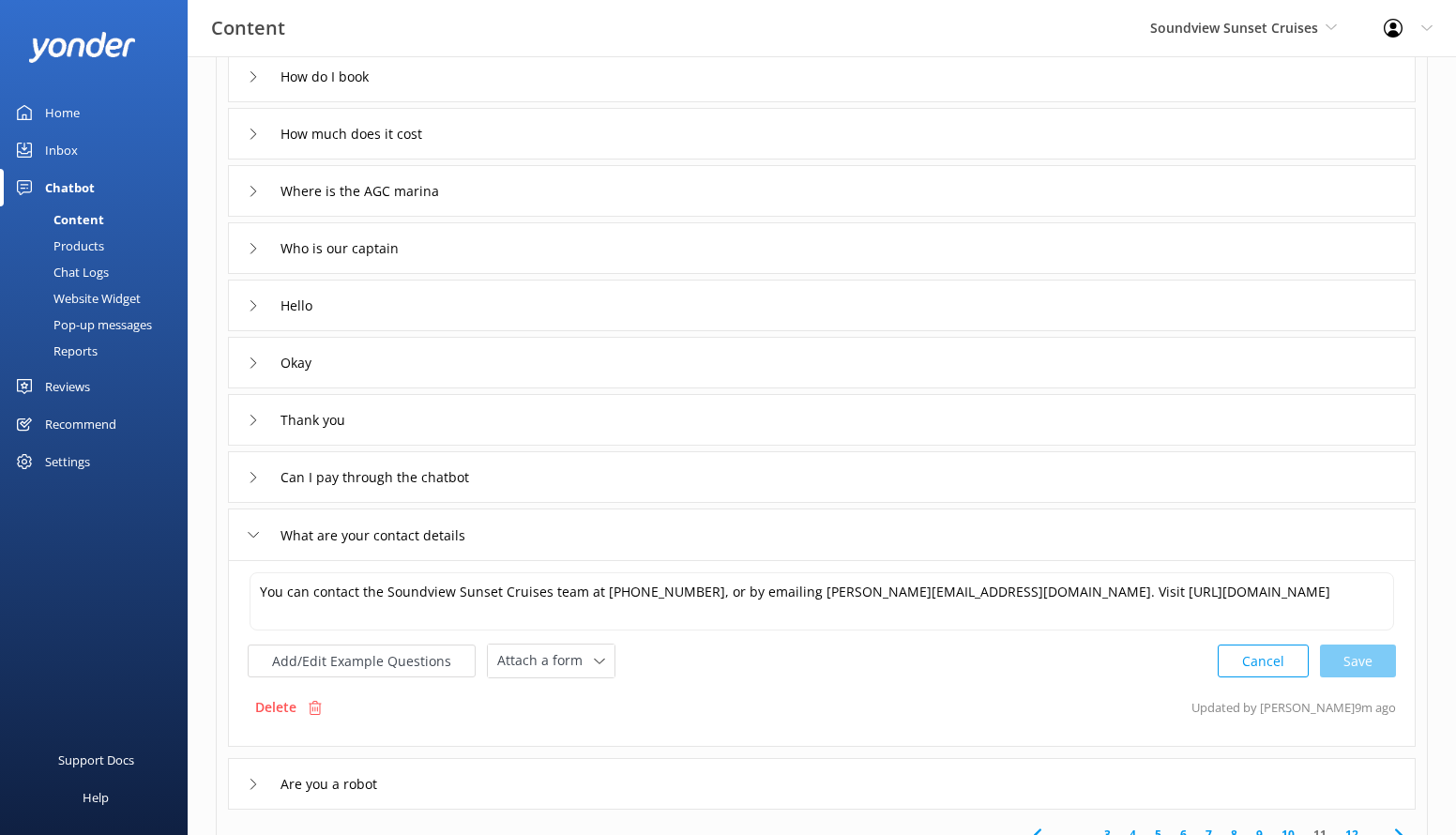
click at [583, 679] on div "You can contact the Soundview Sunset Cruises team at [PHONE_NUMBER], or by emai…" at bounding box center [821, 653] width 1188 height 186
click at [567, 671] on div "Attach a form" at bounding box center [551, 661] width 118 height 23
click at [567, 694] on div "Leave contact details" at bounding box center [555, 701] width 115 height 18
click at [402, 662] on button "Add/Edit Example Questions" at bounding box center [362, 659] width 228 height 33
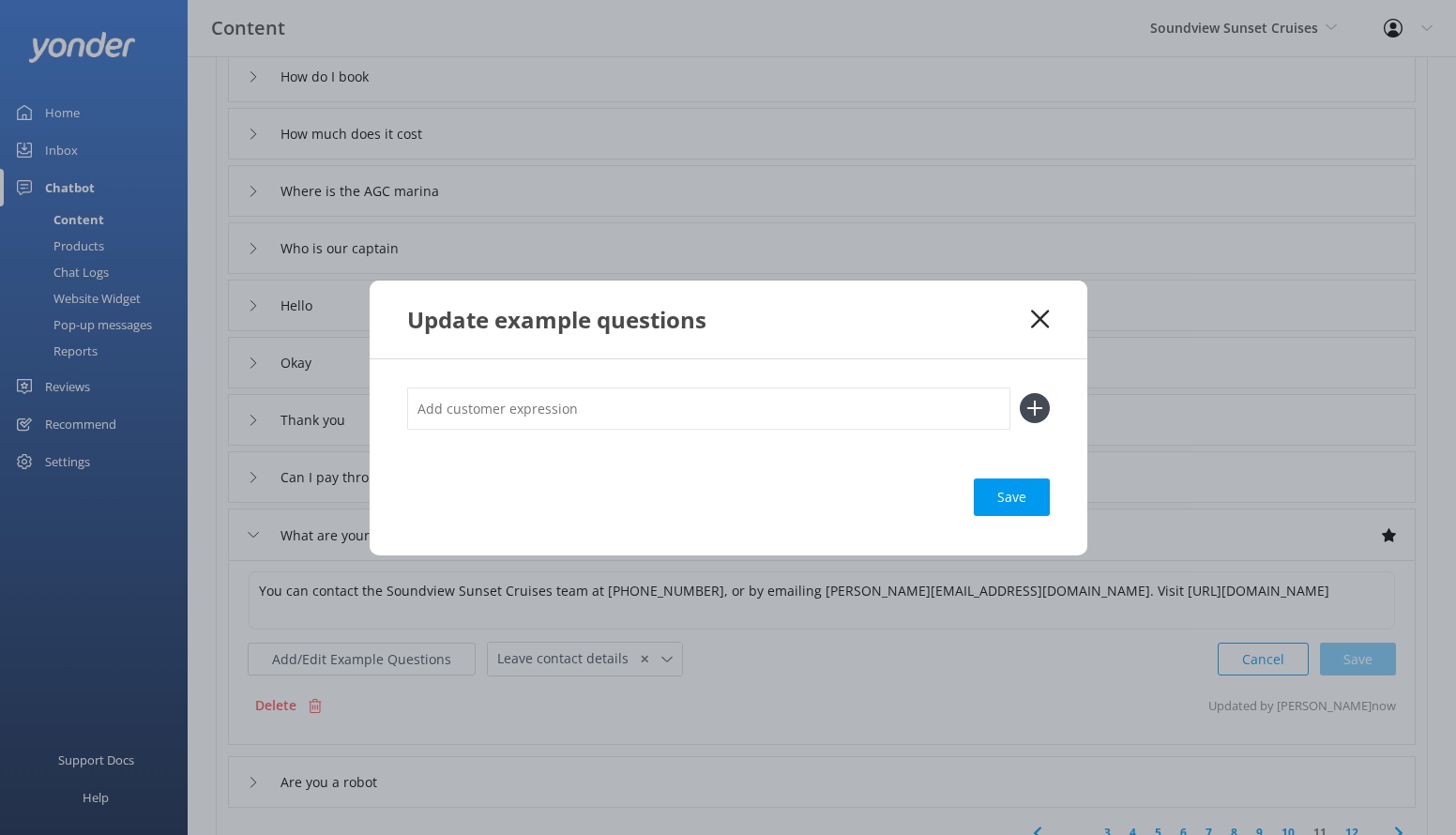
click at [543, 399] on input "text" at bounding box center [708, 409] width 603 height 42
type input "Email"
click at [1020, 393] on button at bounding box center [1034, 407] width 30 height 30
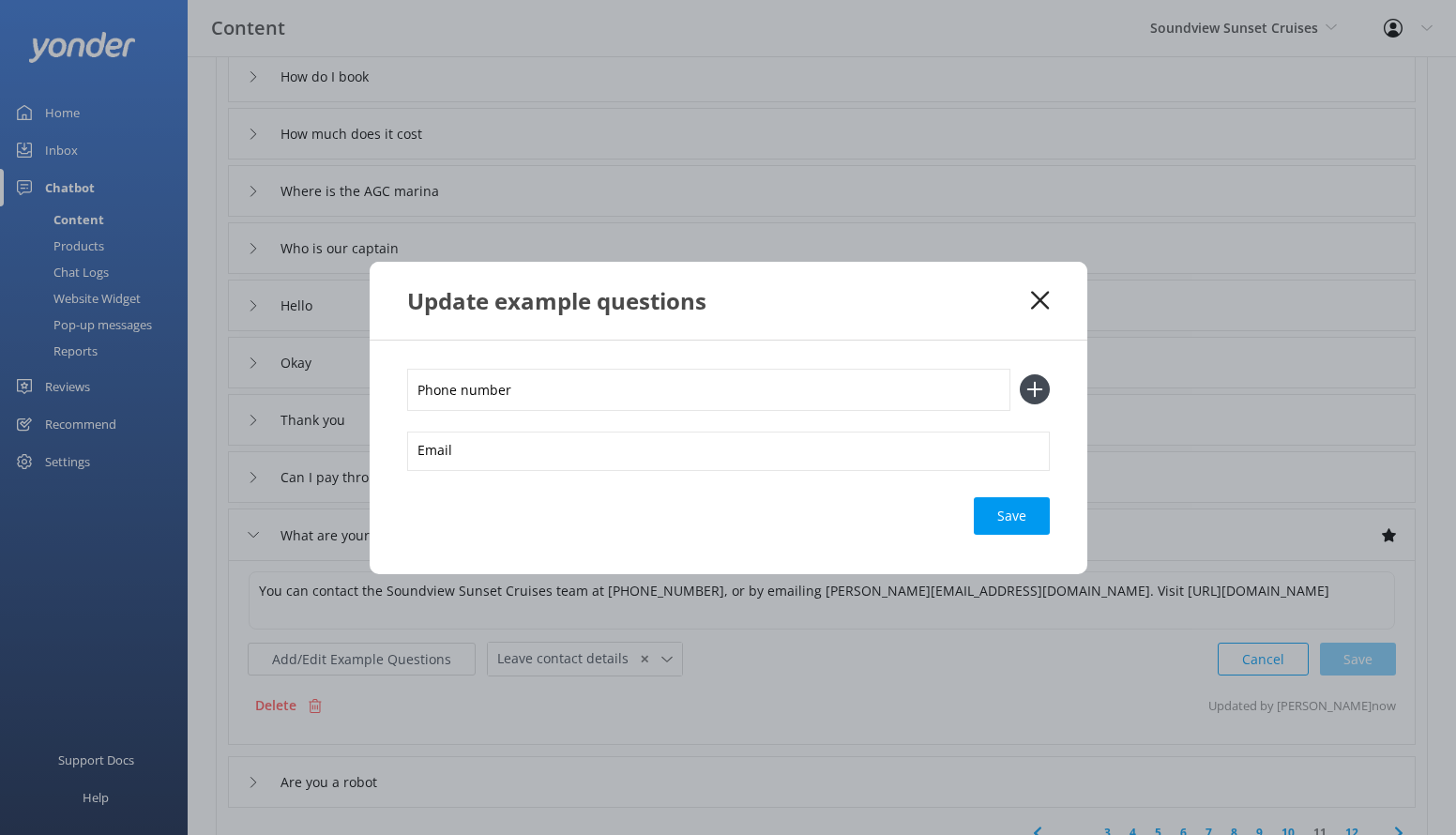
type input "Phone number"
click at [1020, 375] on button at bounding box center [1034, 389] width 30 height 30
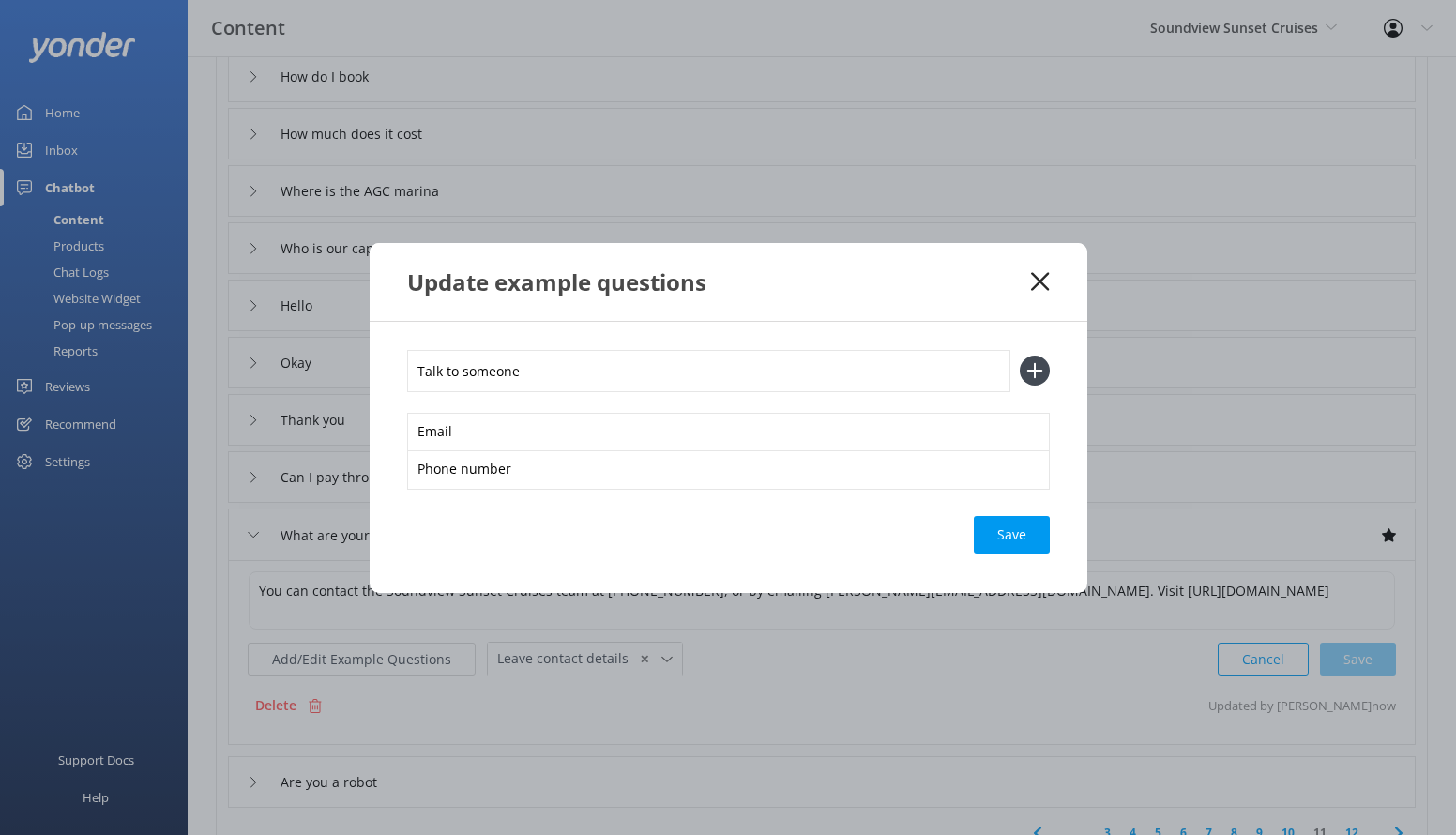
type input "Talk to someone"
click at [1020, 356] on button at bounding box center [1034, 371] width 30 height 30
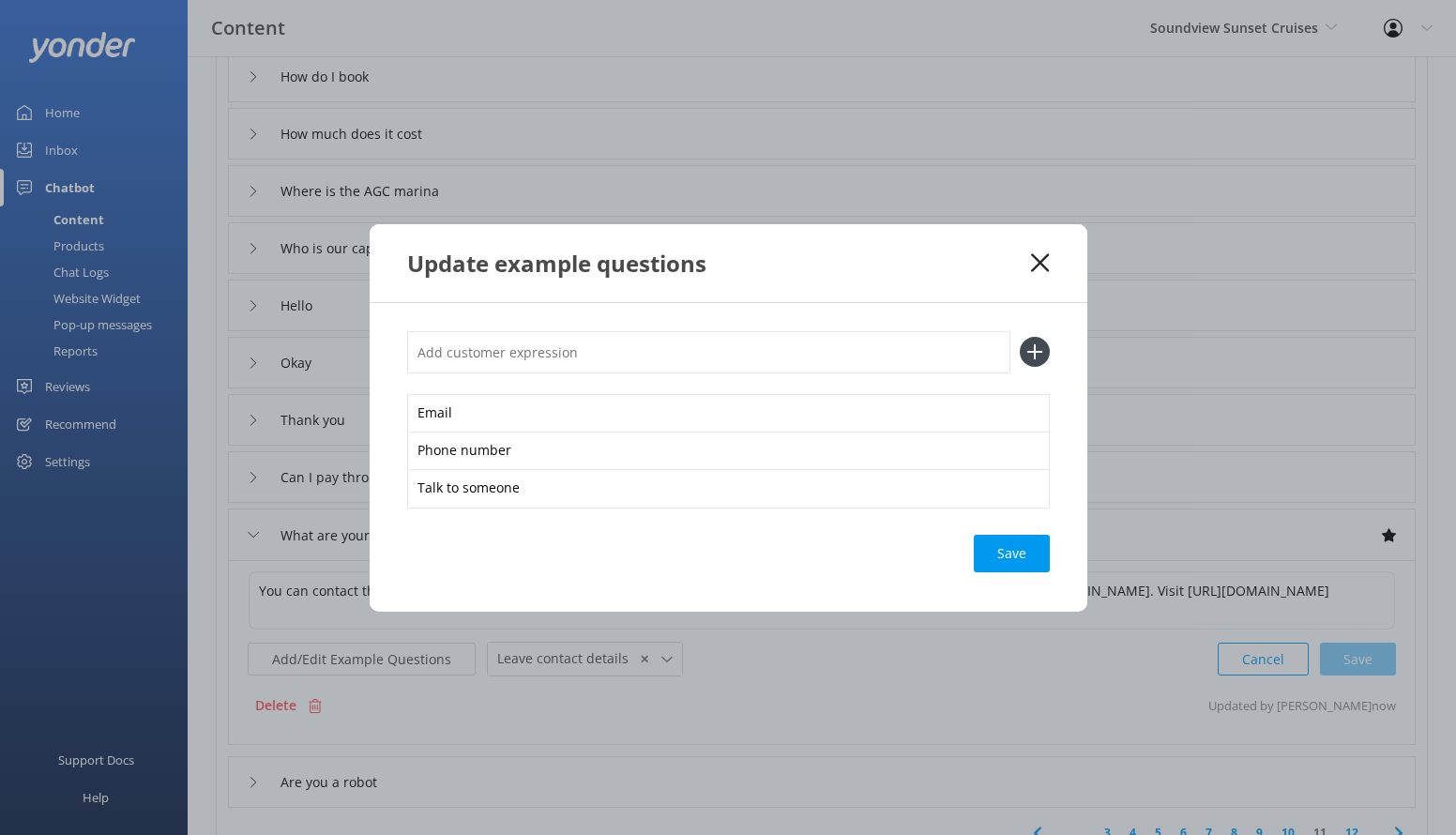
click at [992, 544] on div "Save" at bounding box center [1011, 553] width 76 height 38
click at [1033, 270] on icon at bounding box center [1040, 263] width 17 height 18
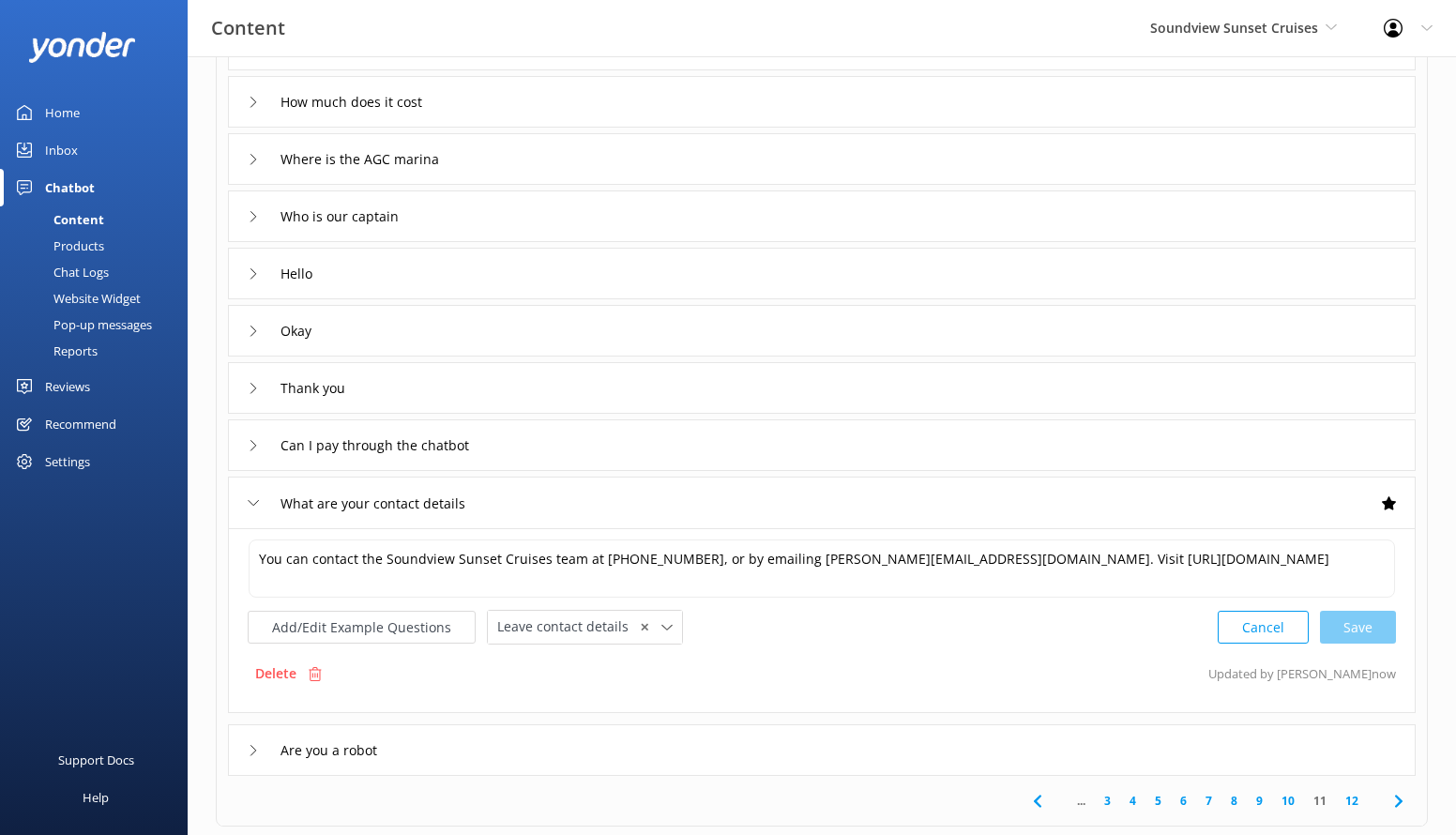
scroll to position [209, 0]
click at [1359, 796] on link "12" at bounding box center [1352, 798] width 32 height 17
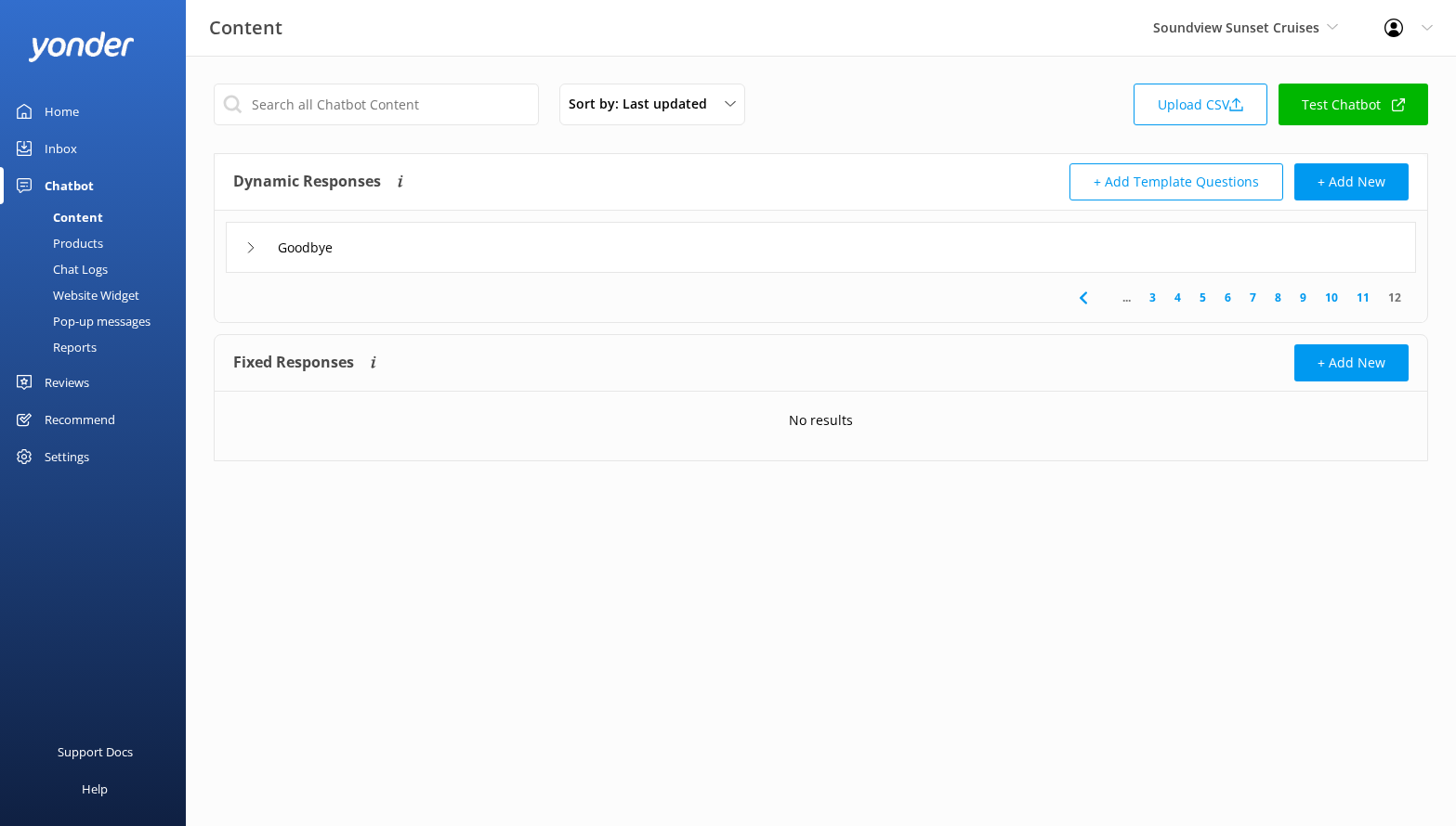
click at [75, 239] on div "Products" at bounding box center [57, 243] width 92 height 26
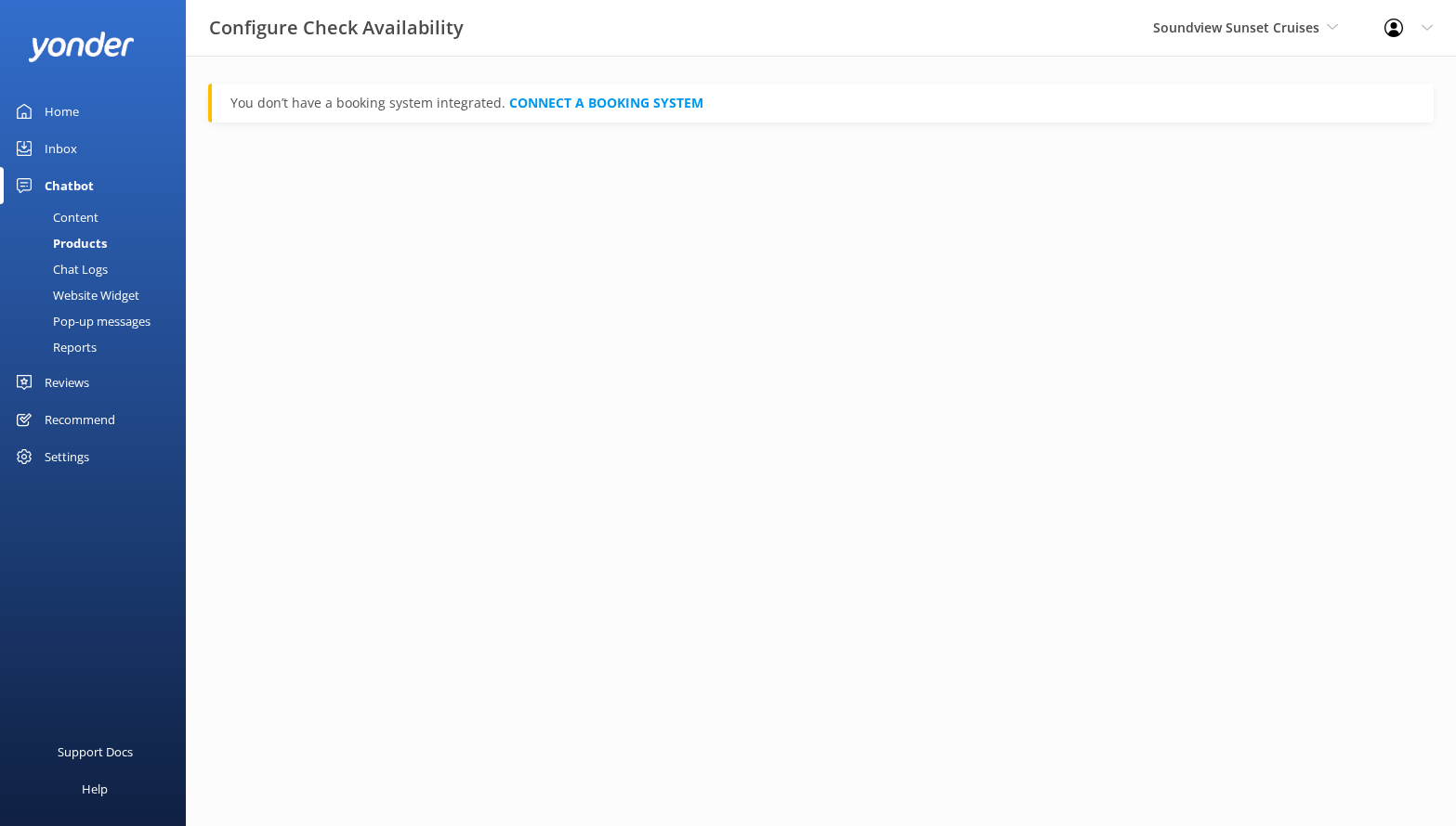
click at [93, 269] on div "Chat Logs" at bounding box center [59, 268] width 96 height 26
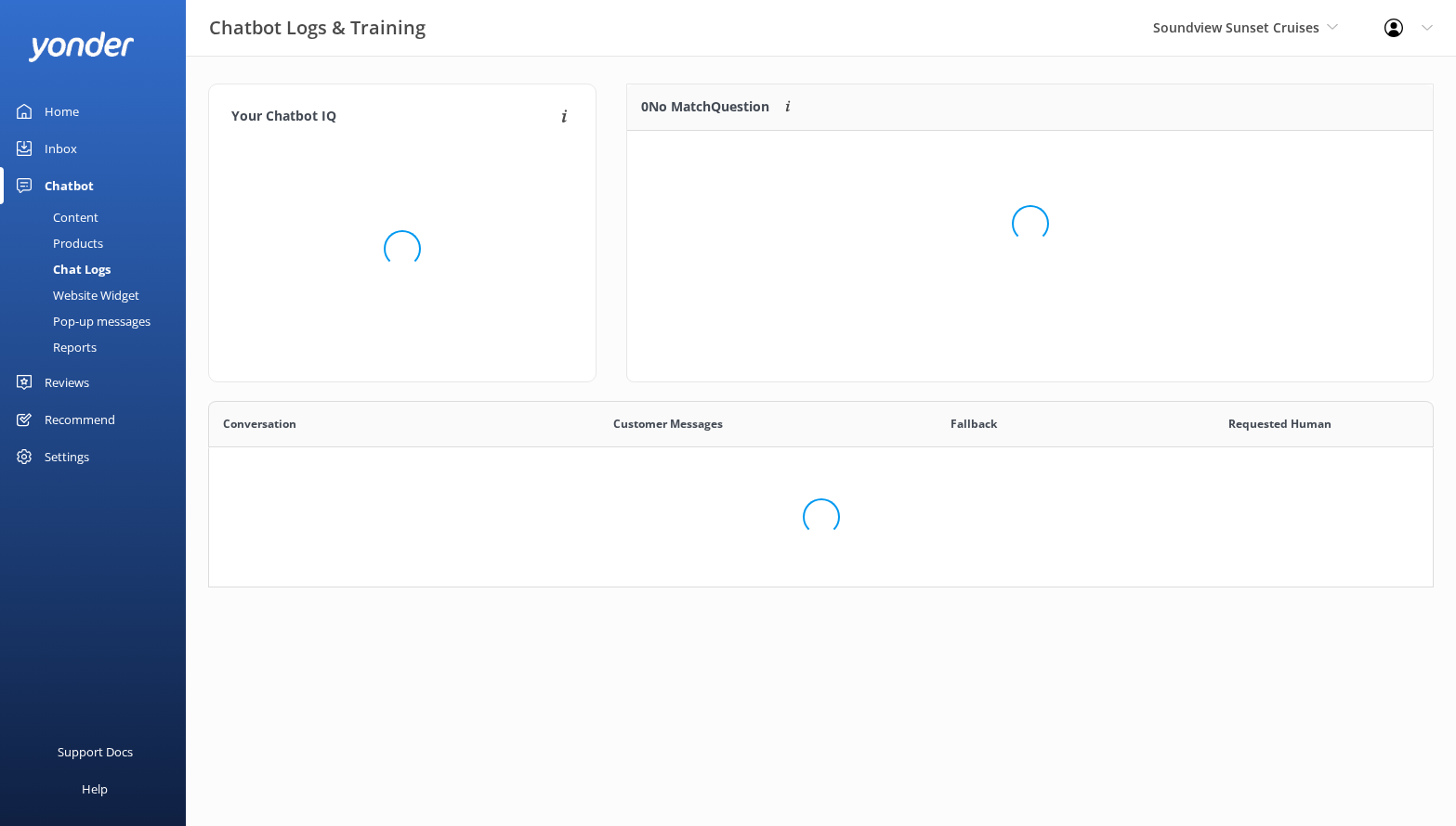
scroll to position [173, 1211]
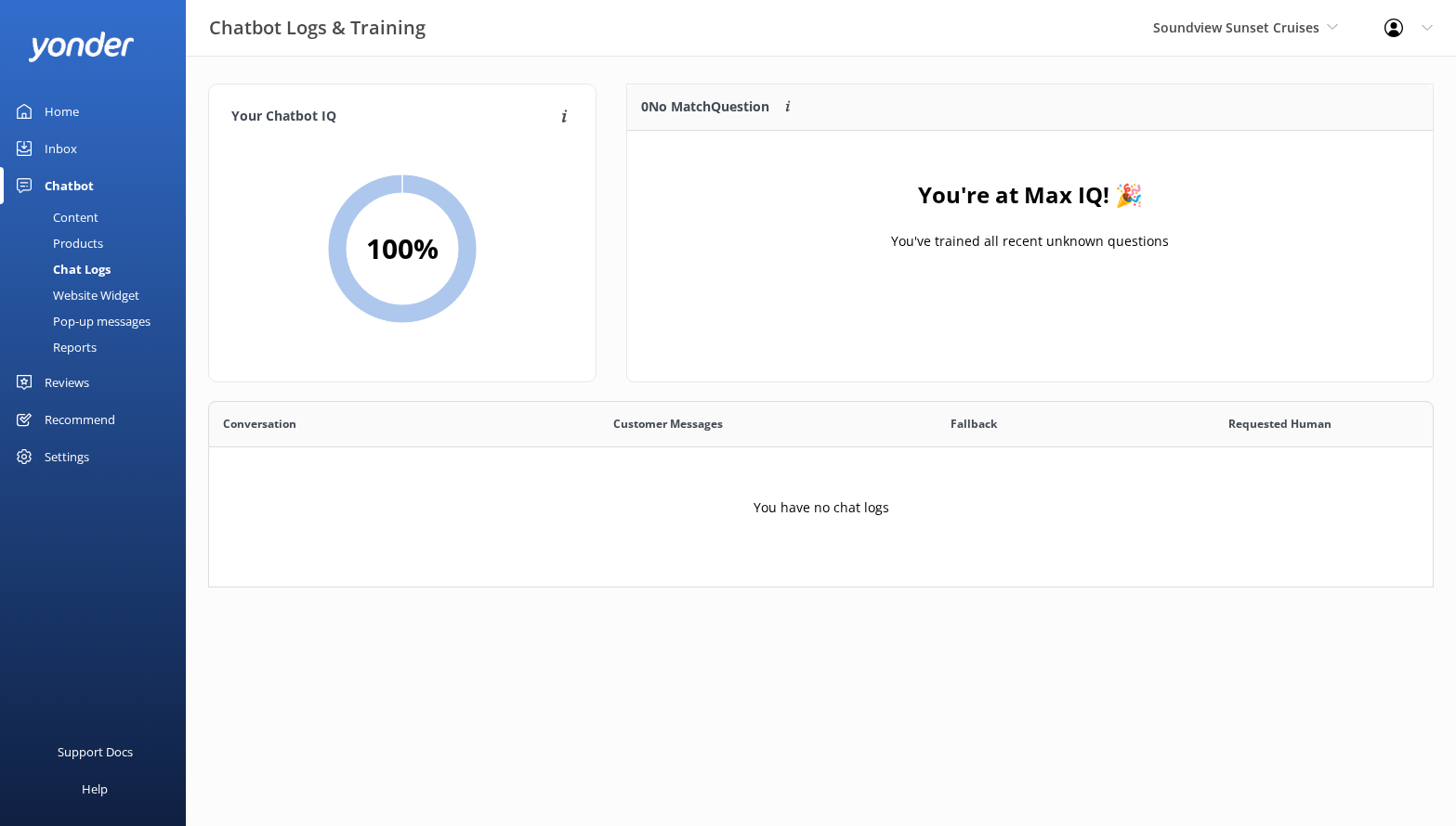
click at [95, 292] on div "Website Widget" at bounding box center [75, 295] width 128 height 26
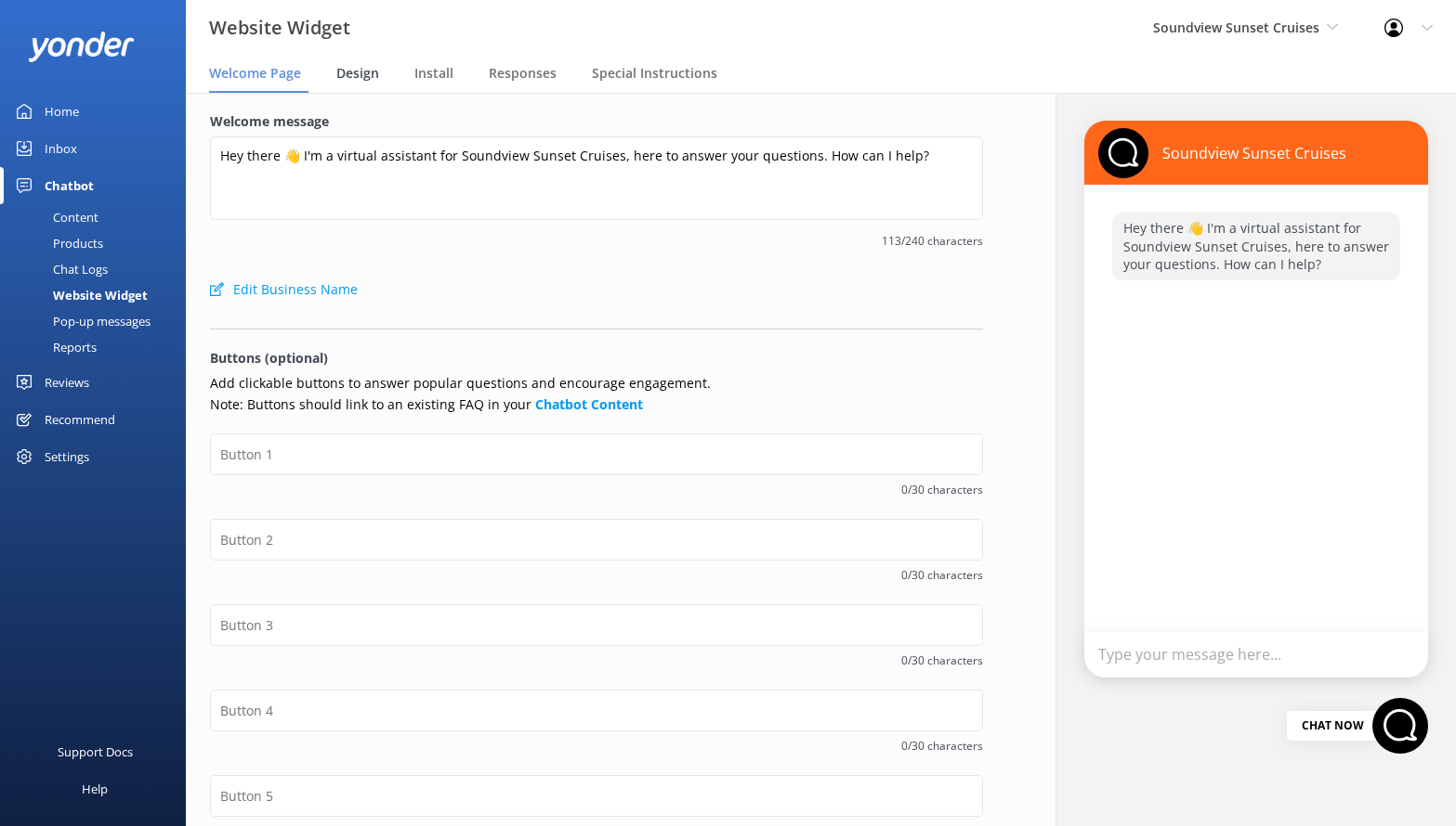
click at [354, 76] on span "Design" at bounding box center [357, 73] width 43 height 18
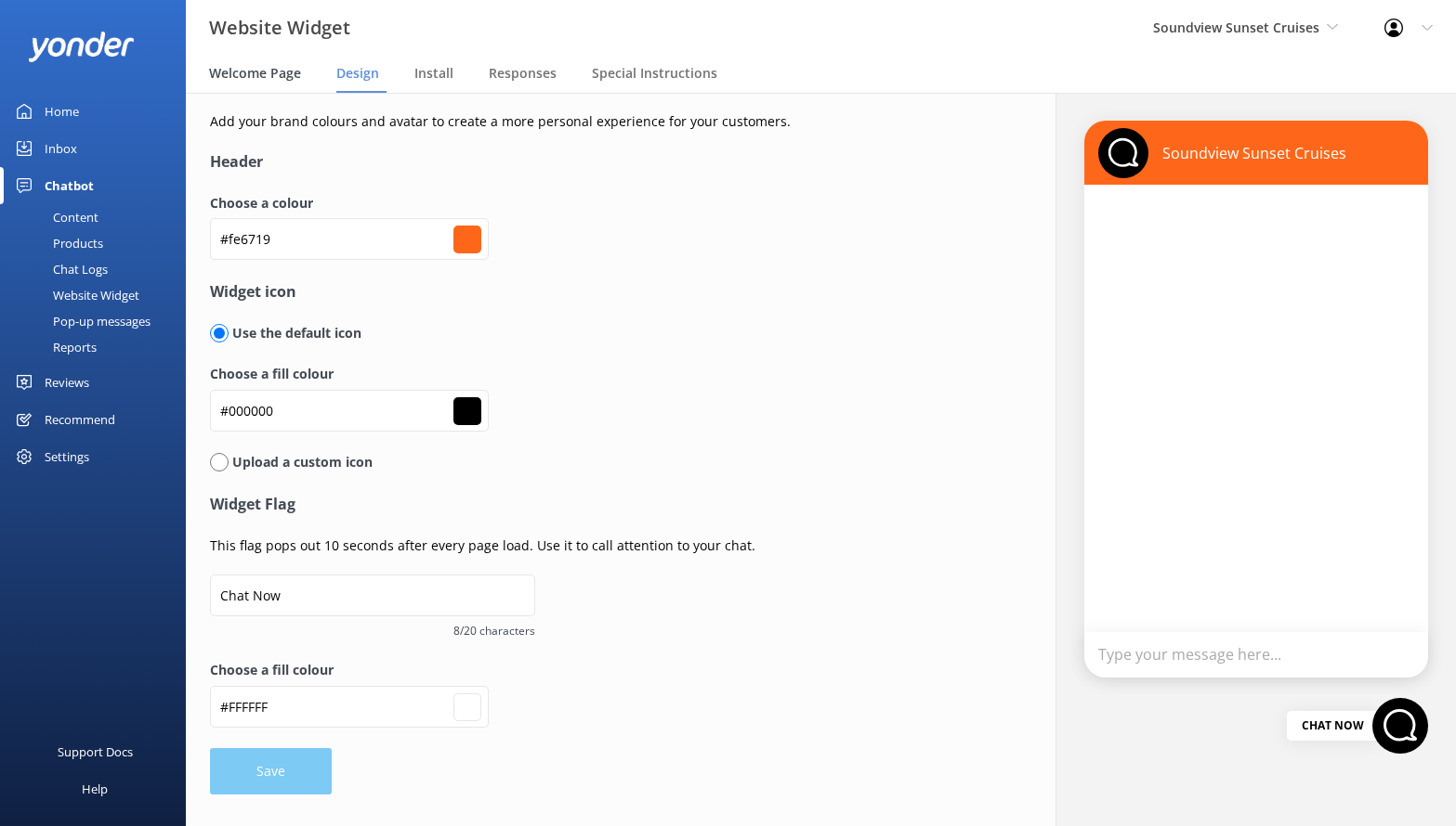
click at [267, 83] on div "Welcome Page" at bounding box center [259, 74] width 99 height 37
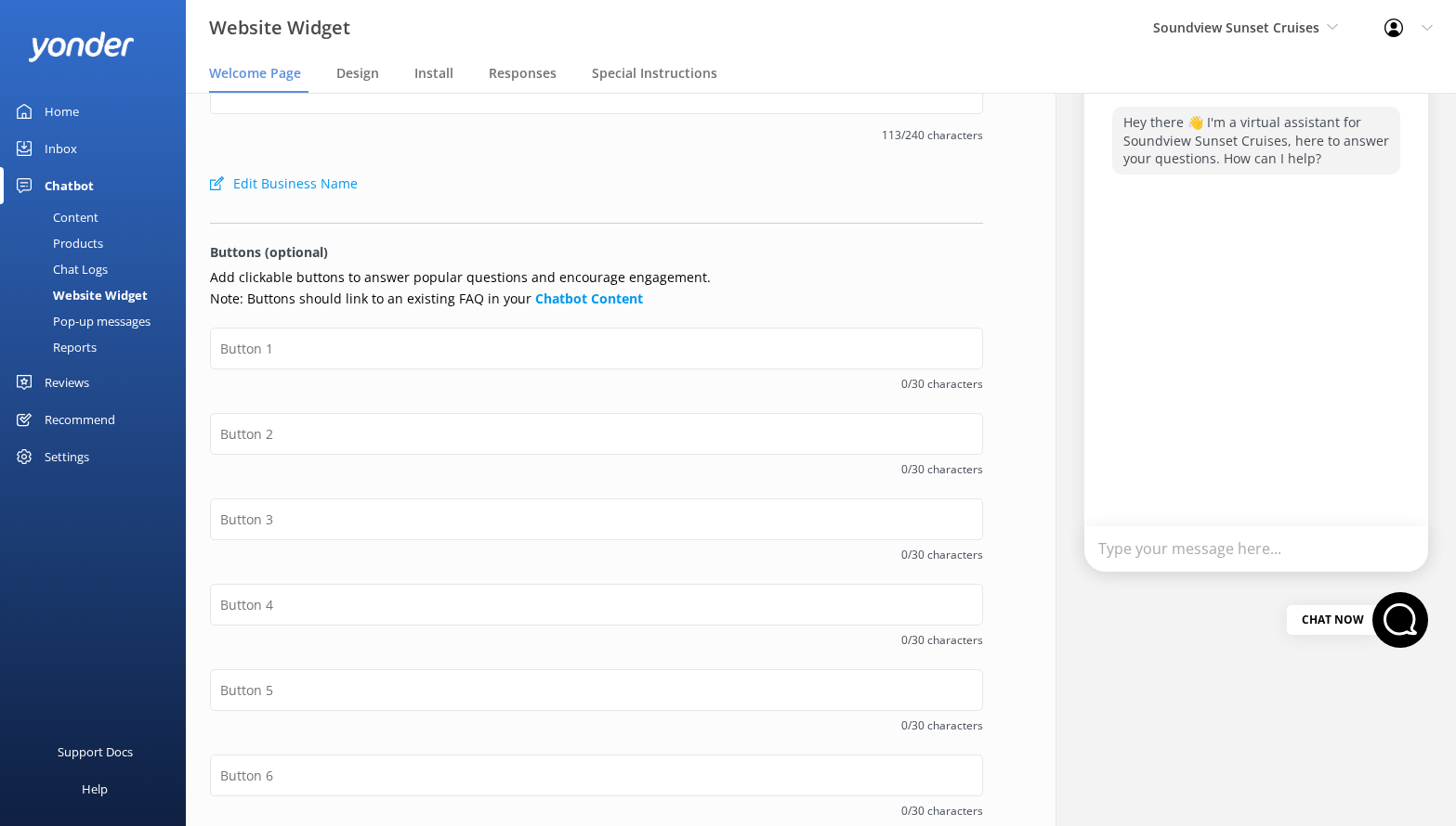
scroll to position [107, 0]
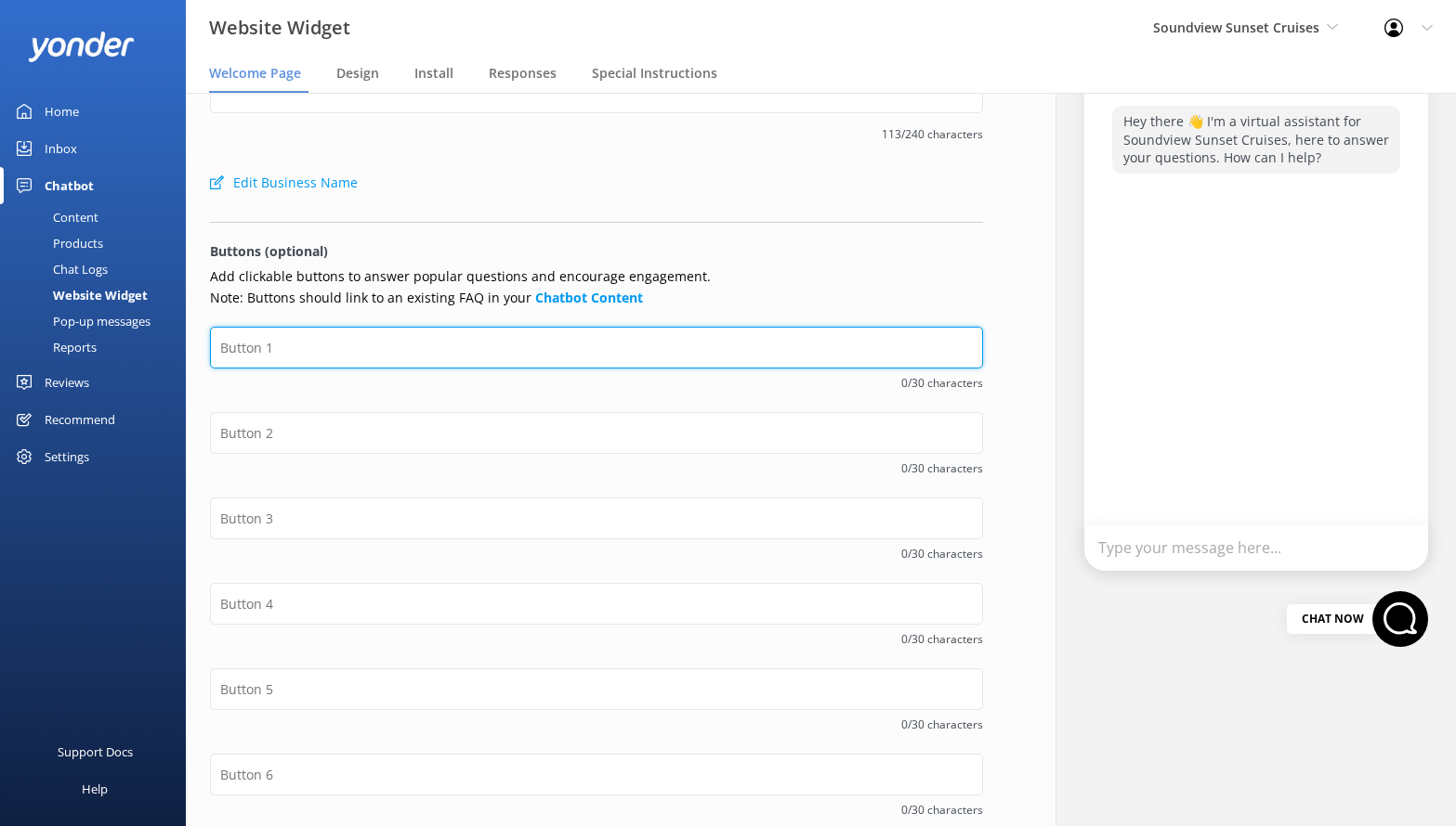
click at [452, 350] on input "text" at bounding box center [596, 348] width 773 height 42
click at [294, 356] on input "Contact Us!" at bounding box center [596, 348] width 773 height 42
click at [295, 350] on input "Contact Us!" at bounding box center [596, 348] width 773 height 42
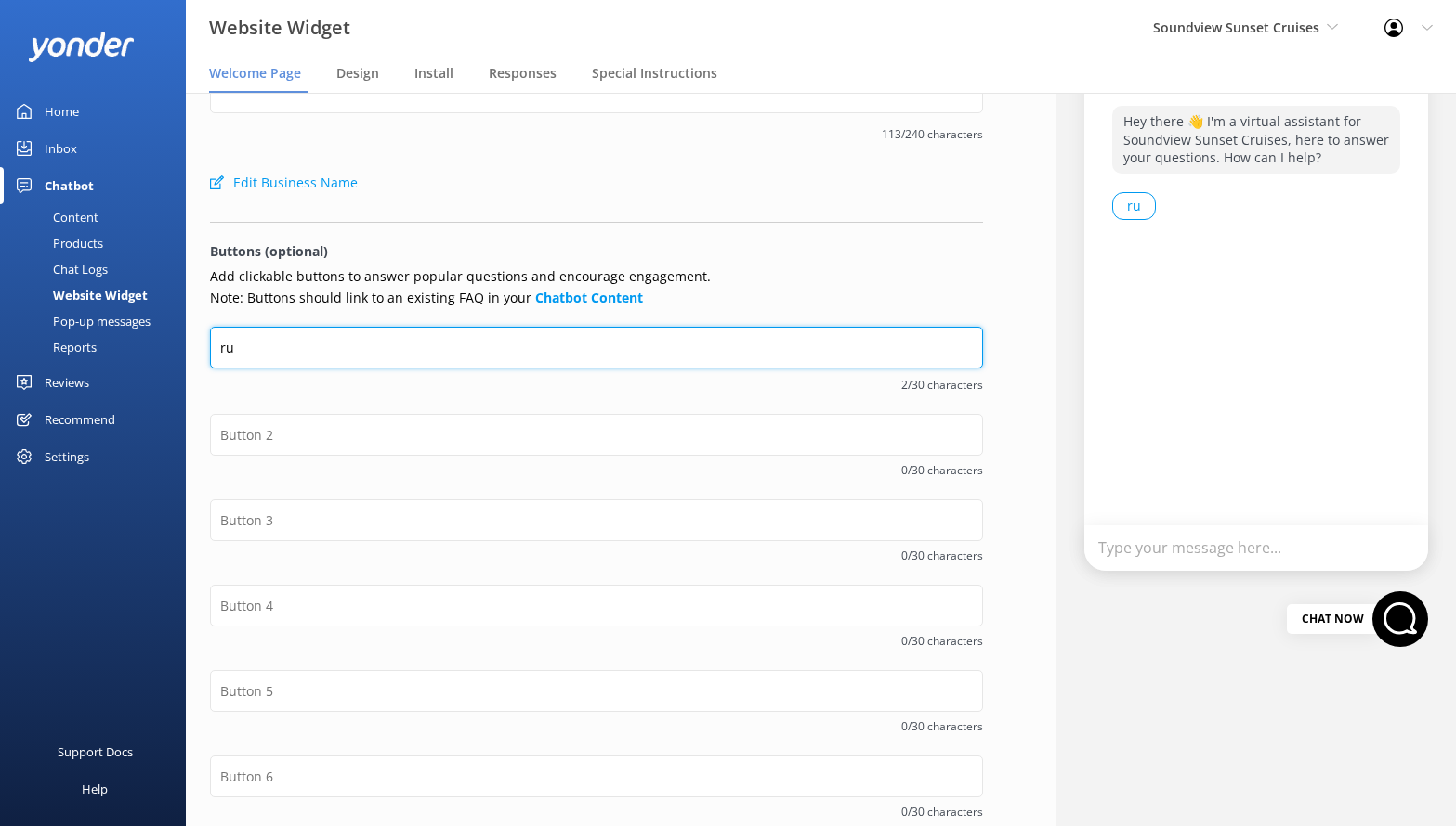
type input "r"
type input "Cruises"
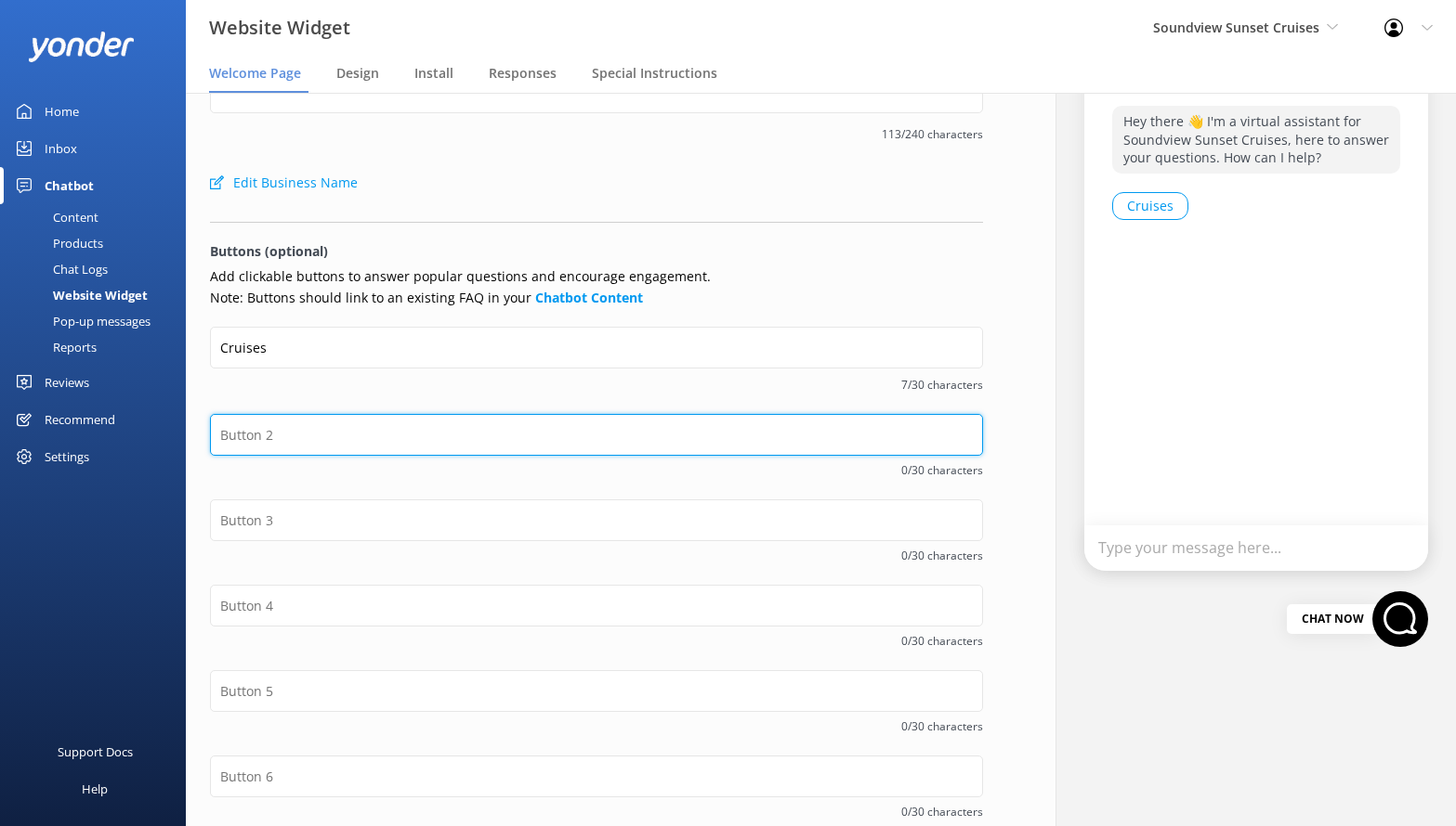
click at [320, 448] on input "text" at bounding box center [596, 435] width 773 height 42
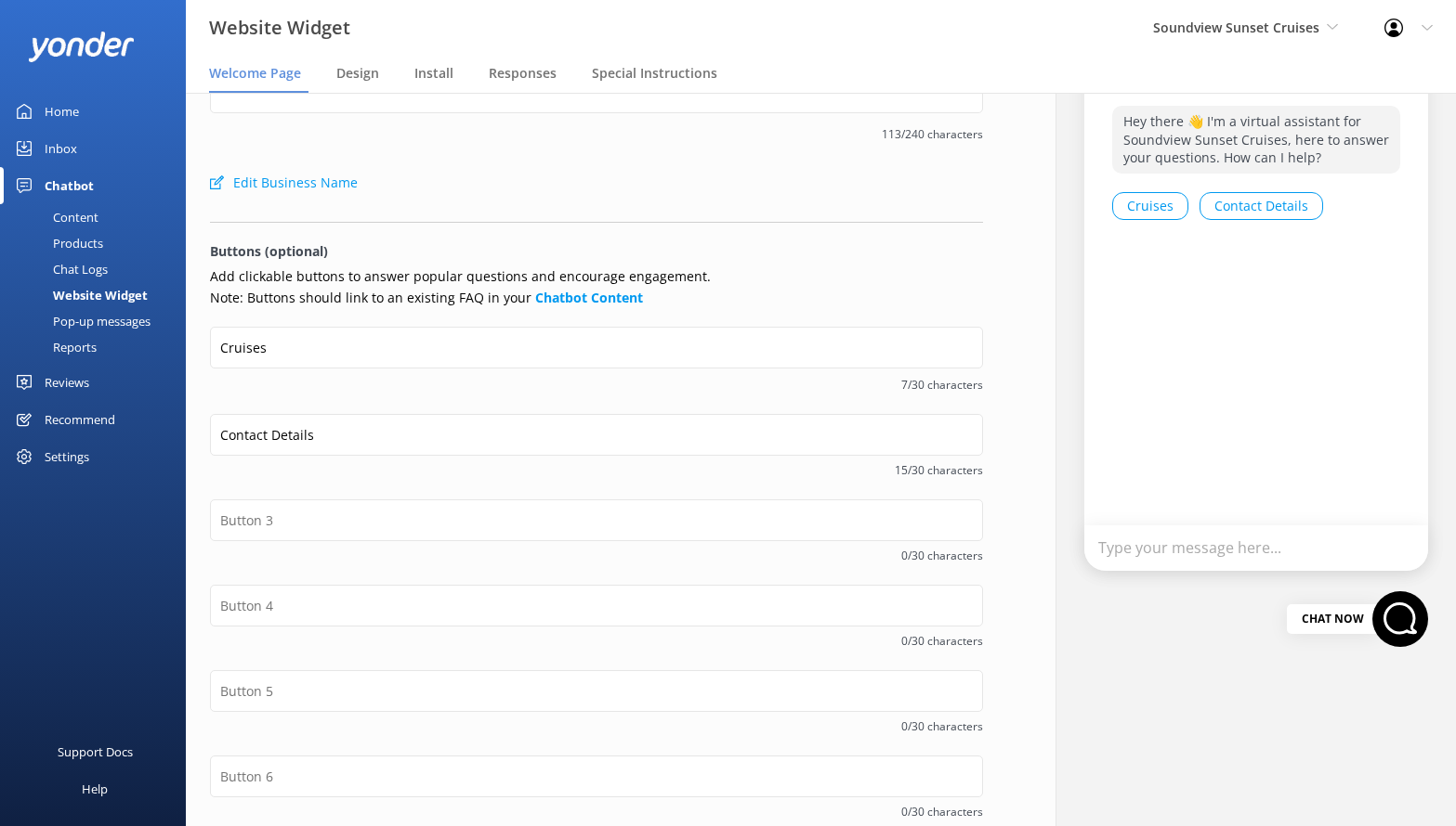
click at [443, 487] on div "Contact Details 15/30 characters" at bounding box center [596, 456] width 773 height 85
click at [447, 476] on span "15/30 characters" at bounding box center [596, 472] width 773 height 17
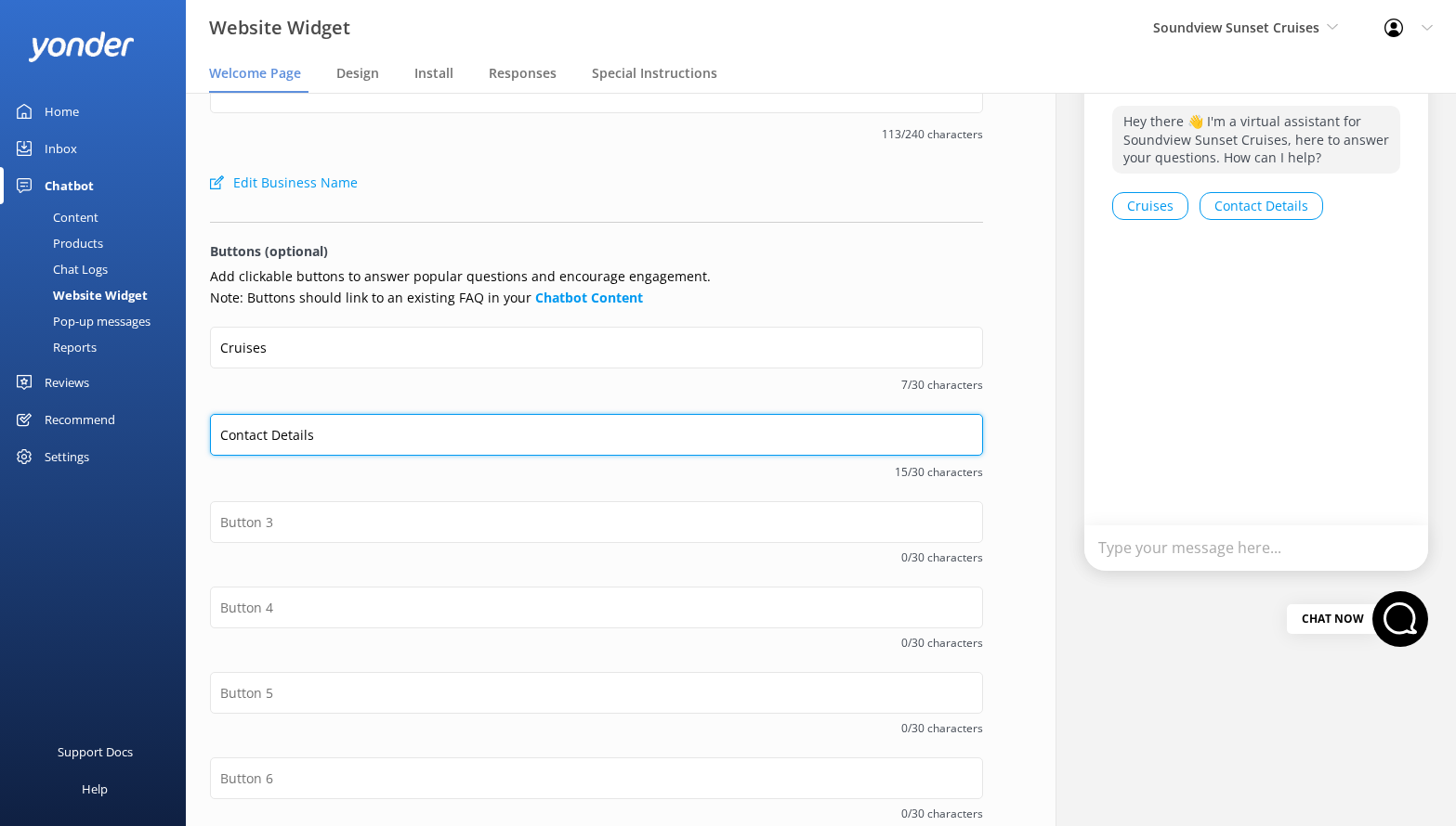
click at [278, 431] on input "Contact Details" at bounding box center [596, 435] width 773 height 42
click at [307, 429] on input "Contact Details" at bounding box center [596, 435] width 773 height 42
click at [286, 434] on input "Contact Details" at bounding box center [596, 435] width 773 height 42
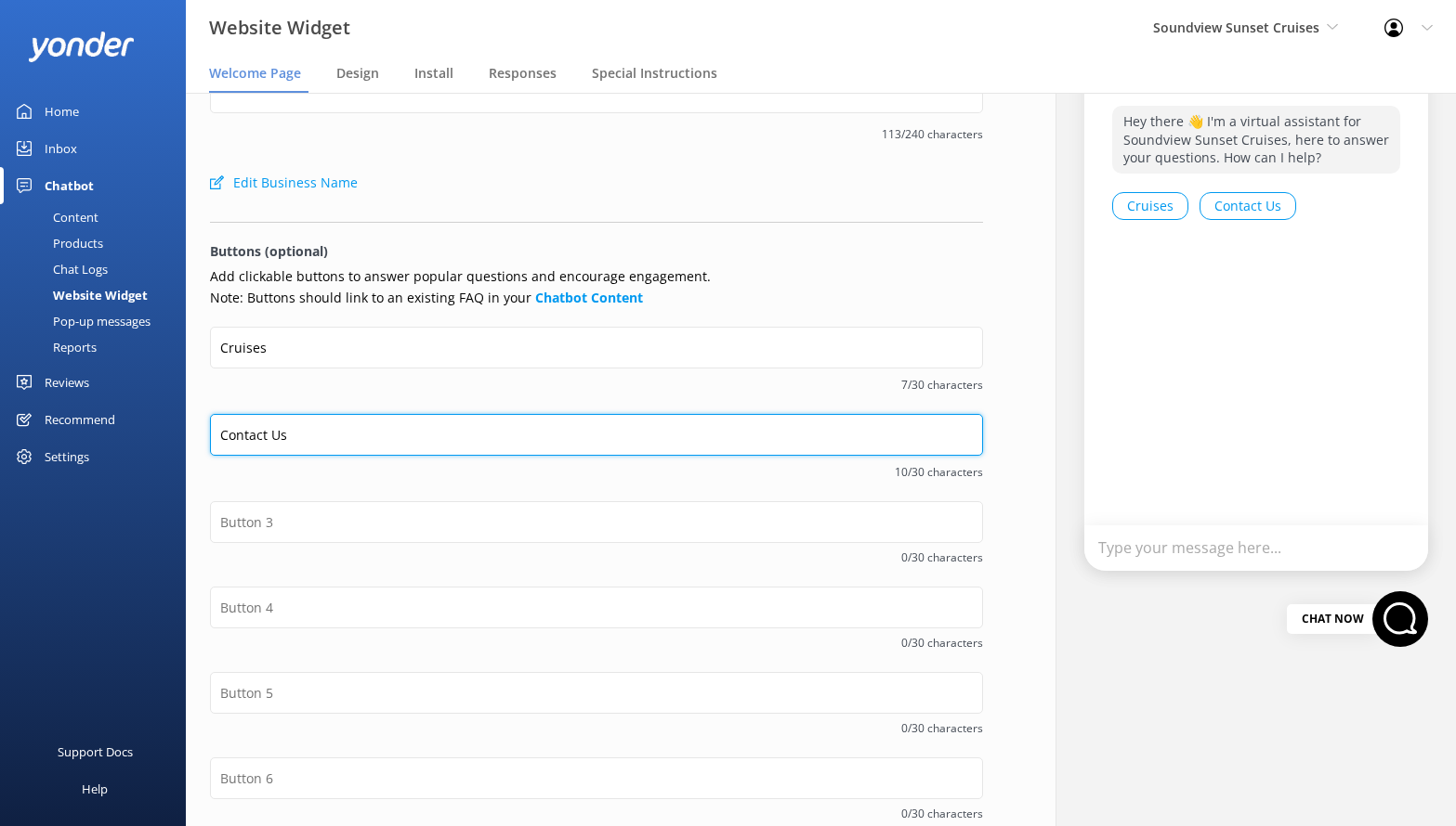
type input "Contact Us"
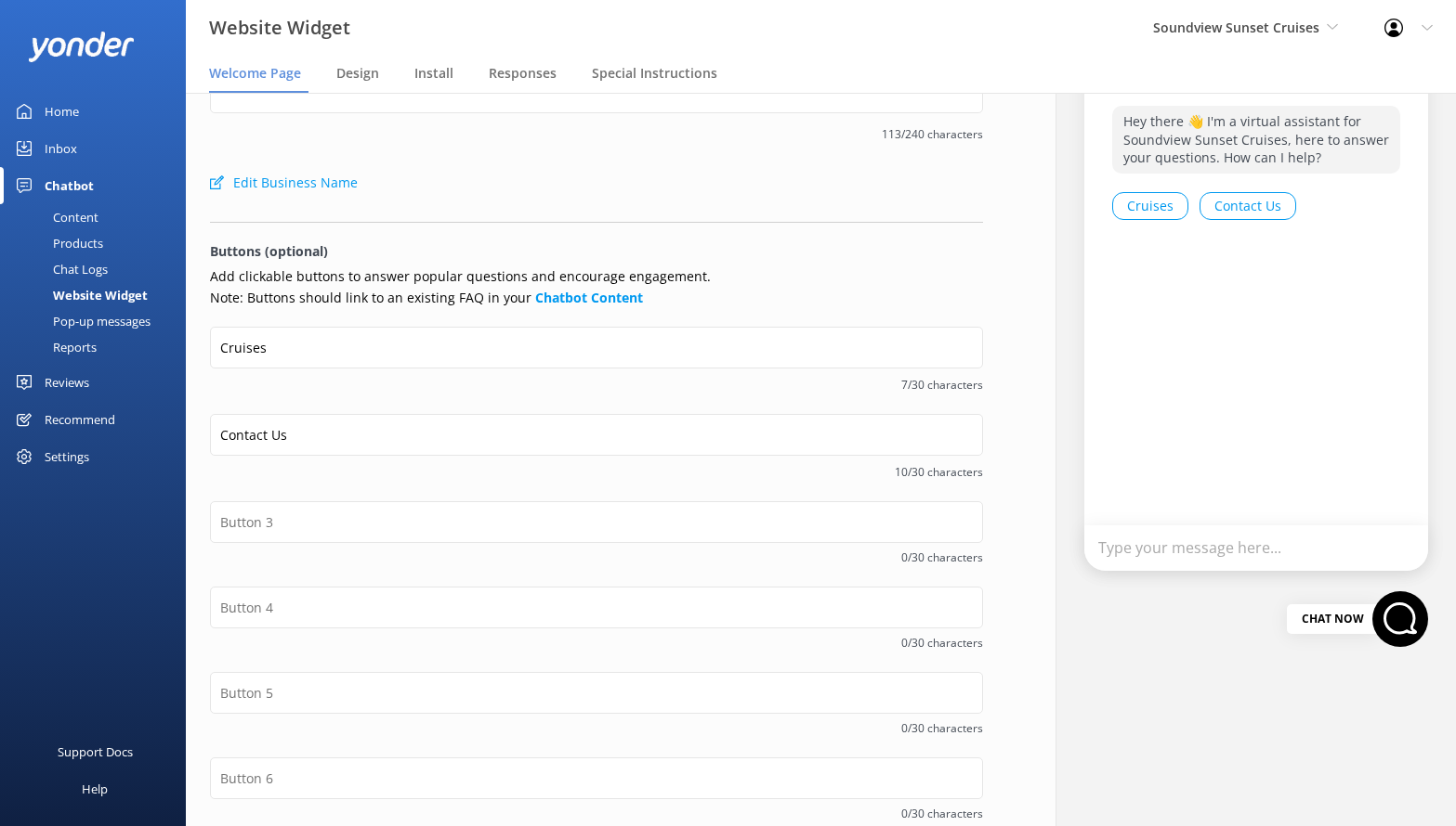
click at [265, 386] on span "7/30 characters" at bounding box center [596, 385] width 773 height 17
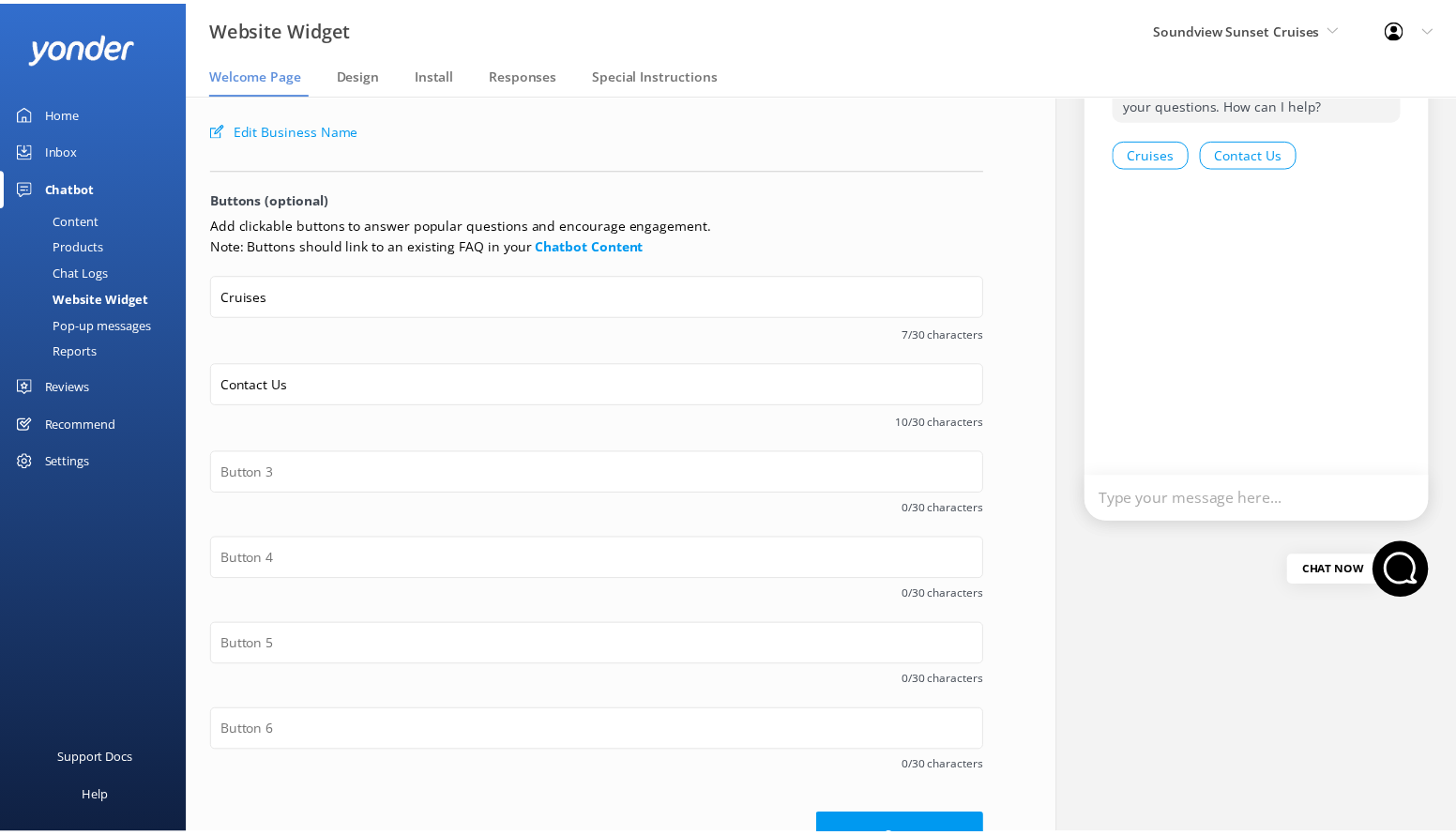
scroll to position [209, 0]
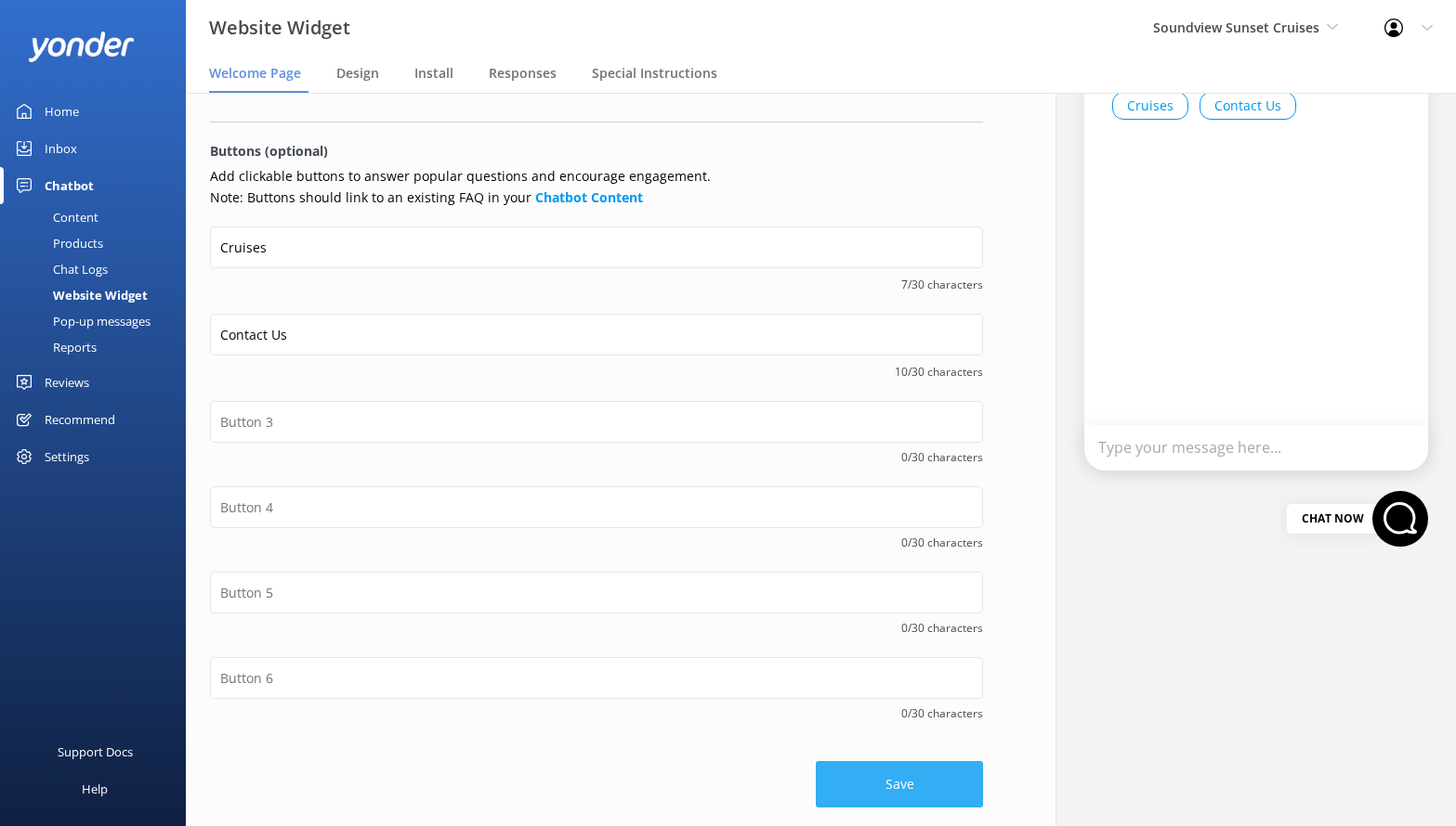
click at [882, 800] on button "Save" at bounding box center [899, 784] width 167 height 47
click at [83, 220] on div "Content" at bounding box center [54, 217] width 87 height 26
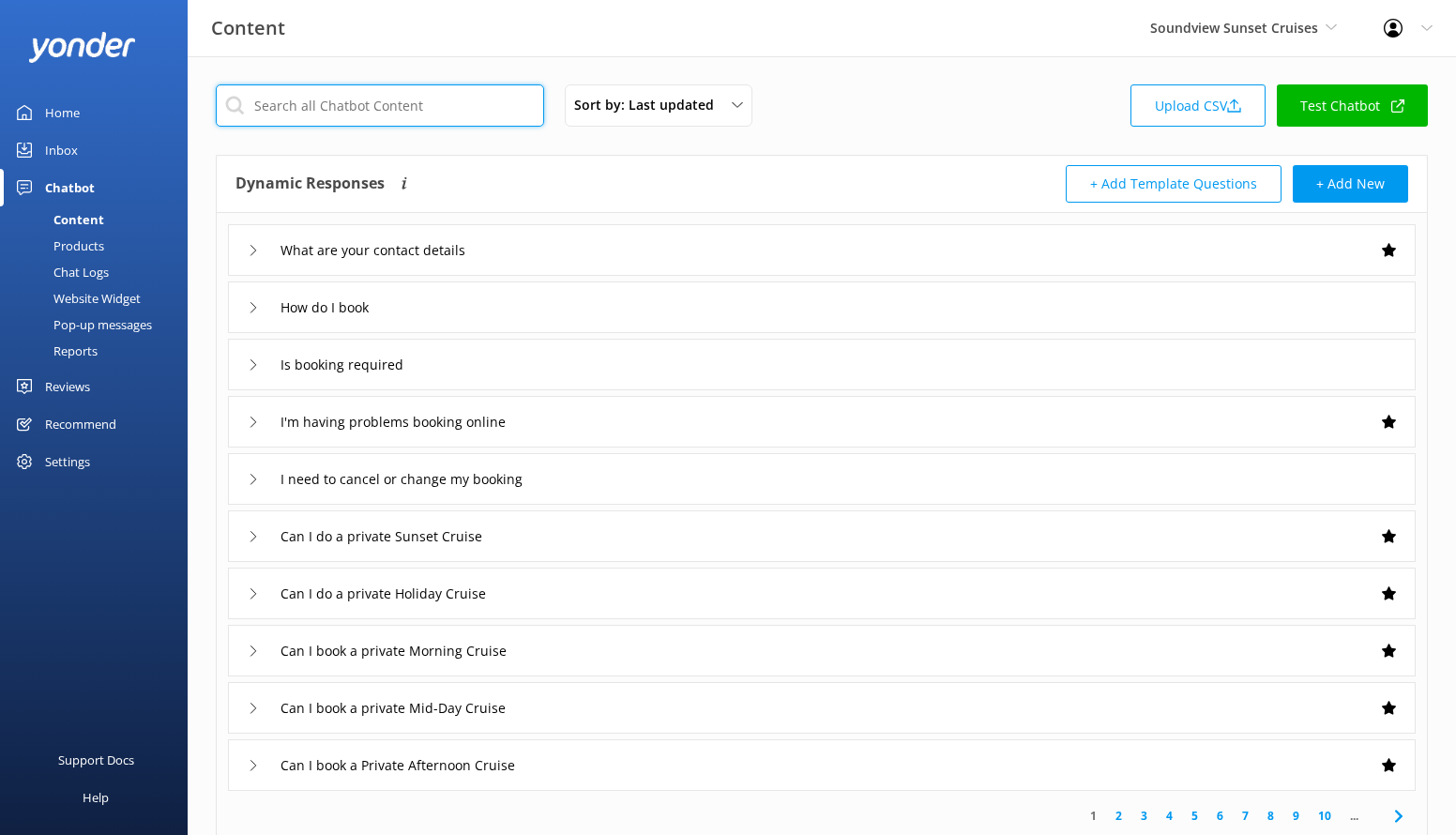
click at [336, 117] on input "text" at bounding box center [380, 106] width 328 height 42
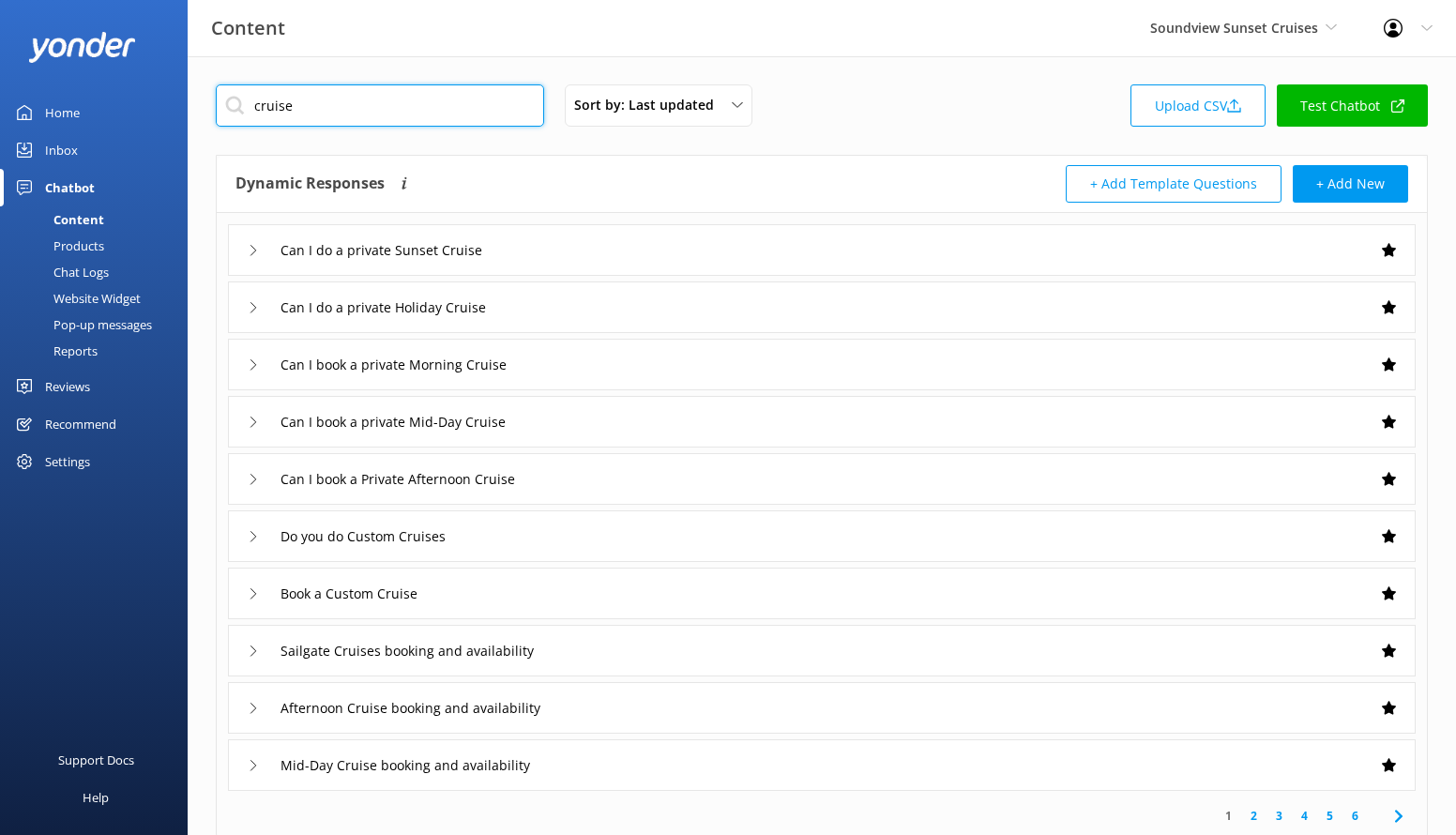
type input "cruise"
click at [1255, 812] on link "2" at bounding box center [1253, 816] width 25 height 17
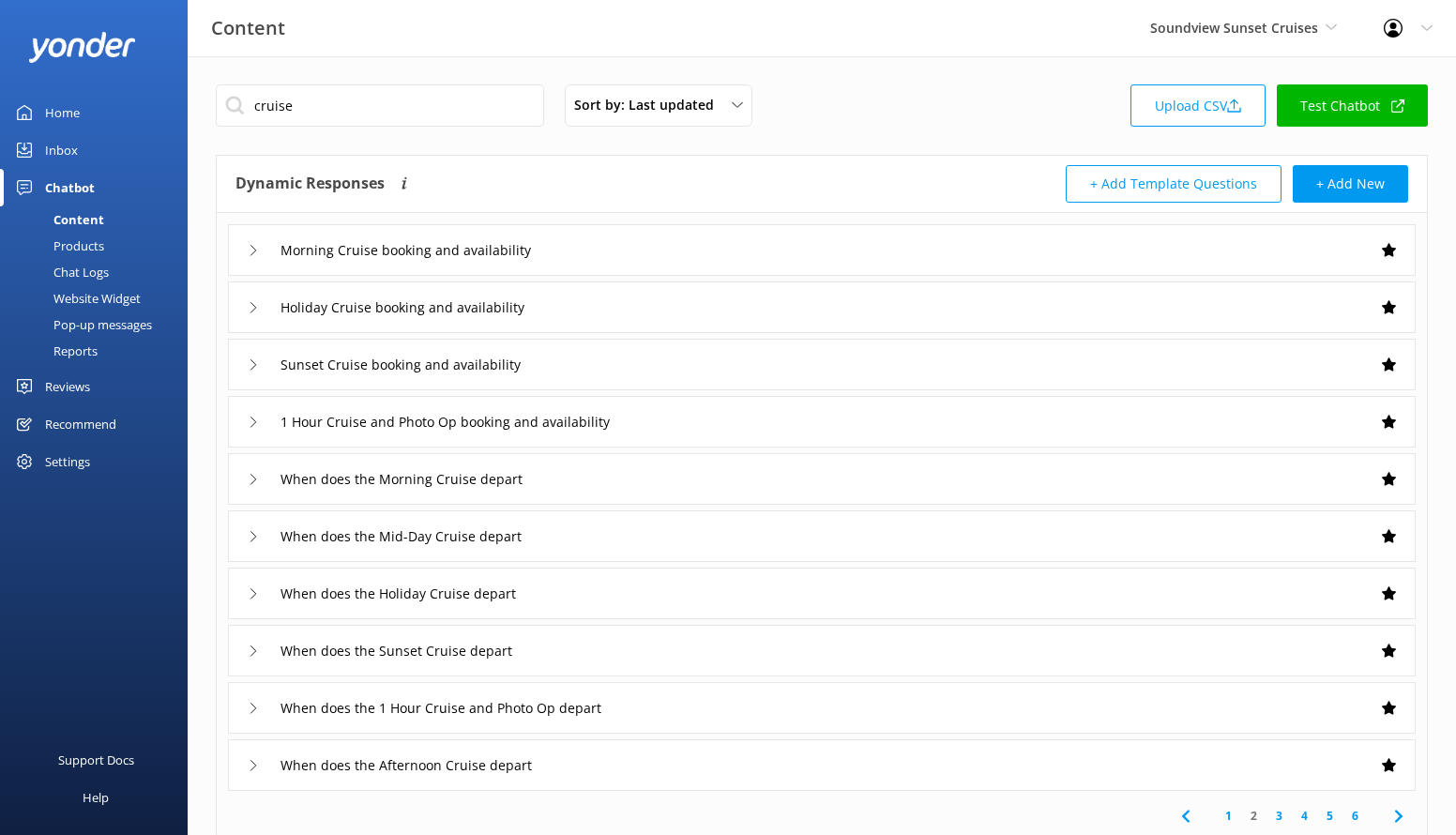
click at [1278, 812] on link "3" at bounding box center [1279, 816] width 25 height 17
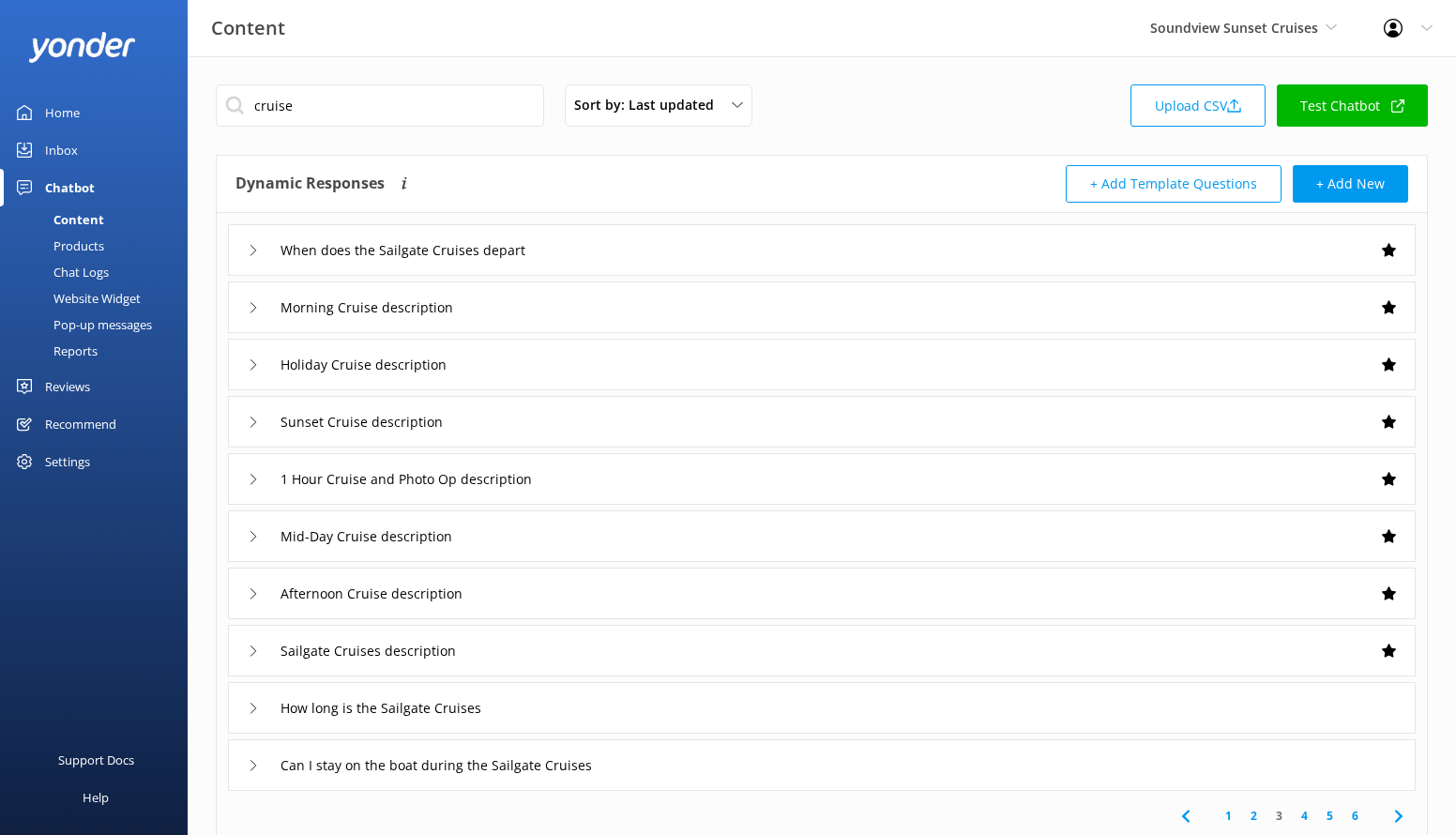
click at [1305, 817] on link "4" at bounding box center [1305, 816] width 25 height 17
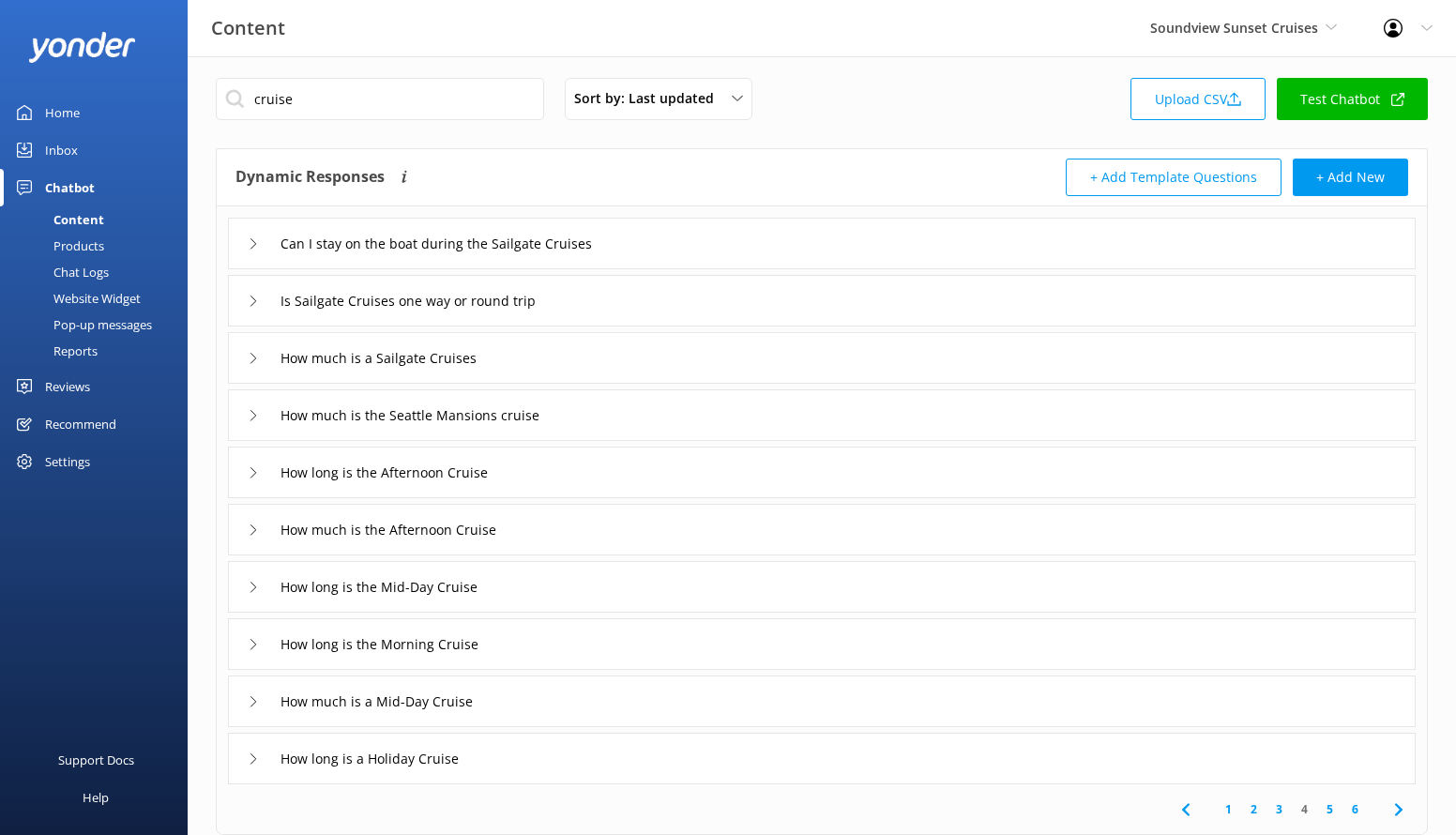
scroll to position [8, 0]
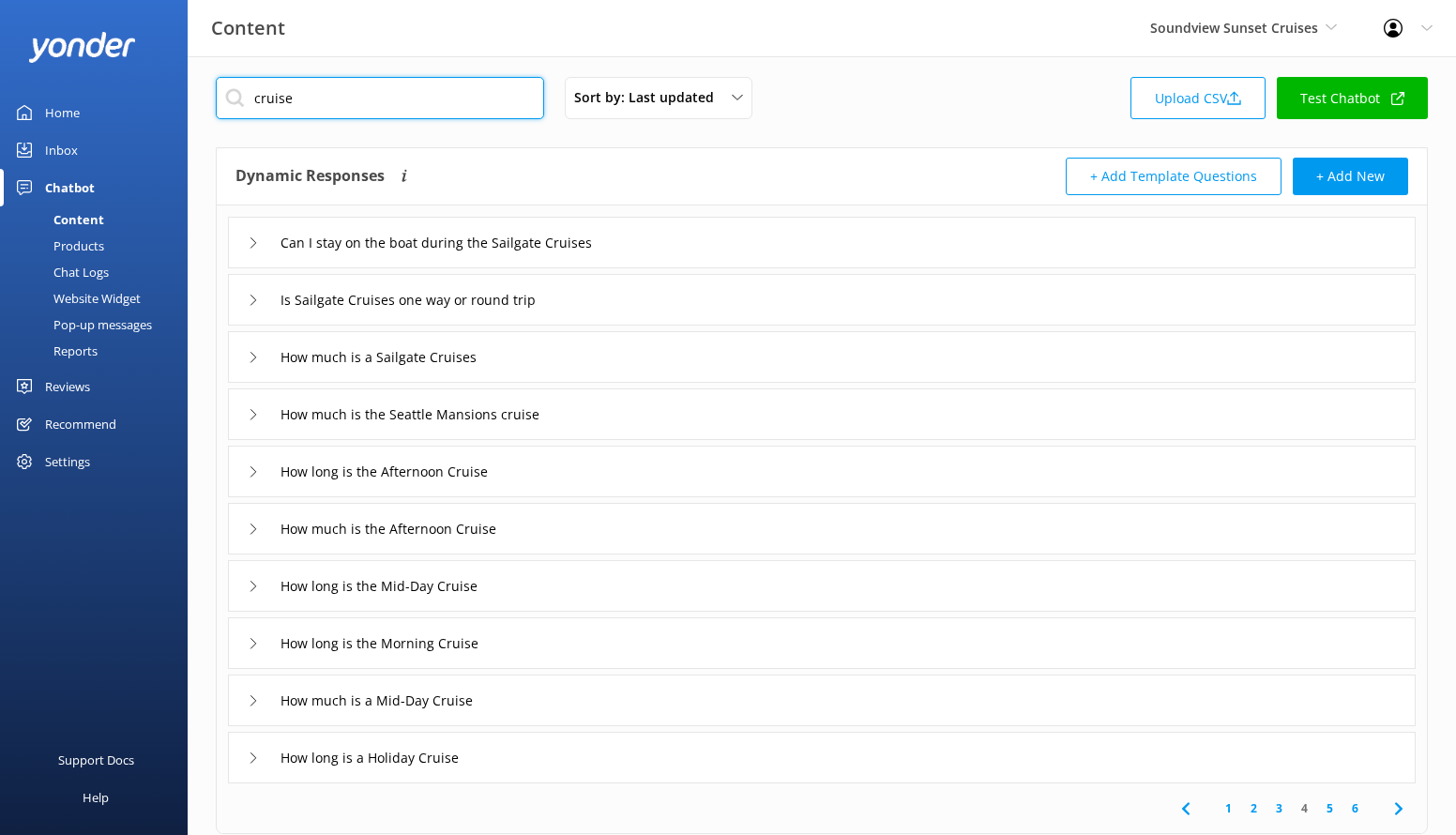
click at [348, 97] on input "cruise" at bounding box center [380, 98] width 328 height 42
click at [347, 97] on input "cruise" at bounding box center [380, 98] width 328 height 42
click at [1146, 164] on button "+ Add Template Questions" at bounding box center [1174, 176] width 216 height 38
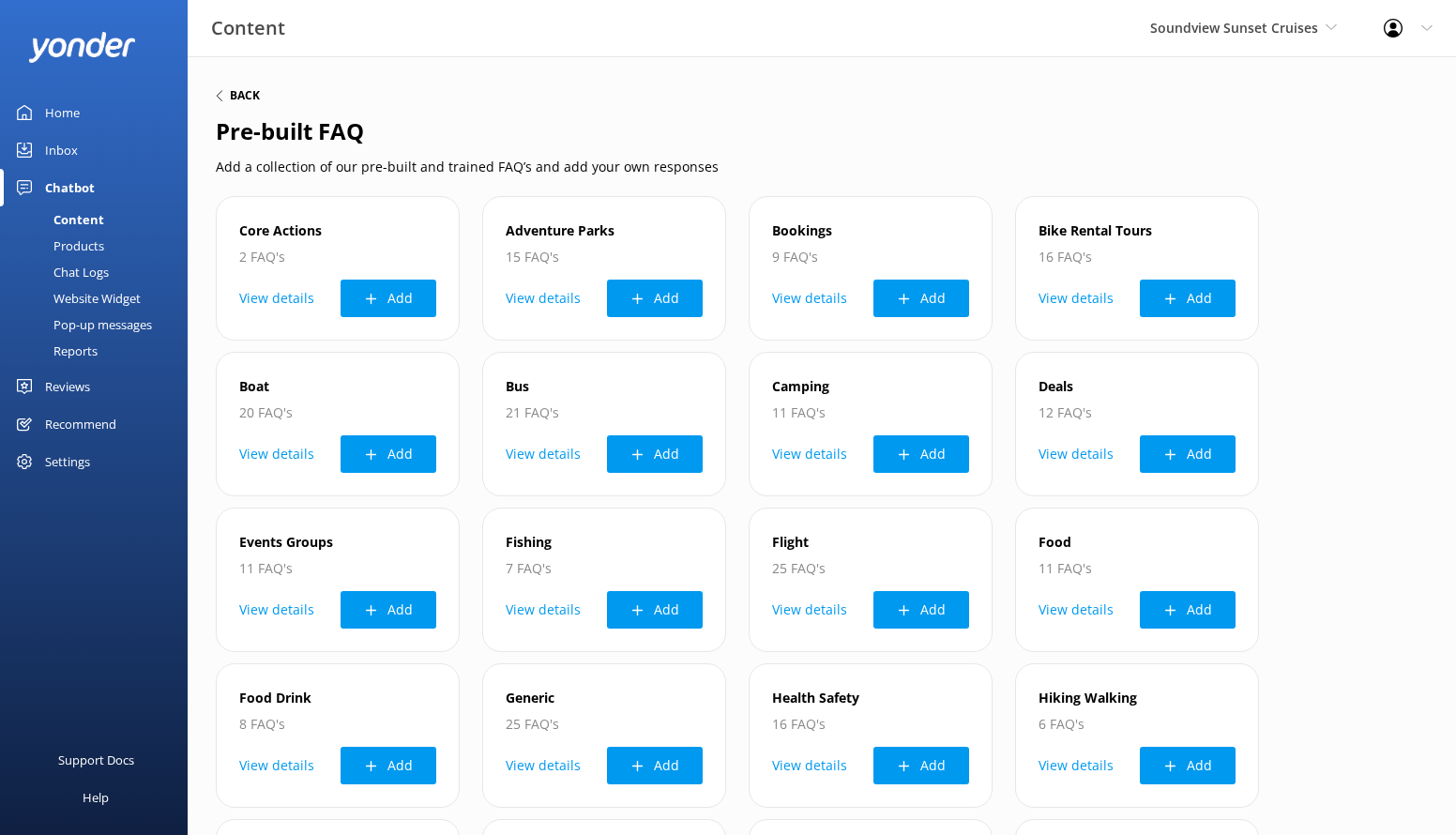
click at [232, 97] on h6 "Back" at bounding box center [244, 96] width 30 height 12
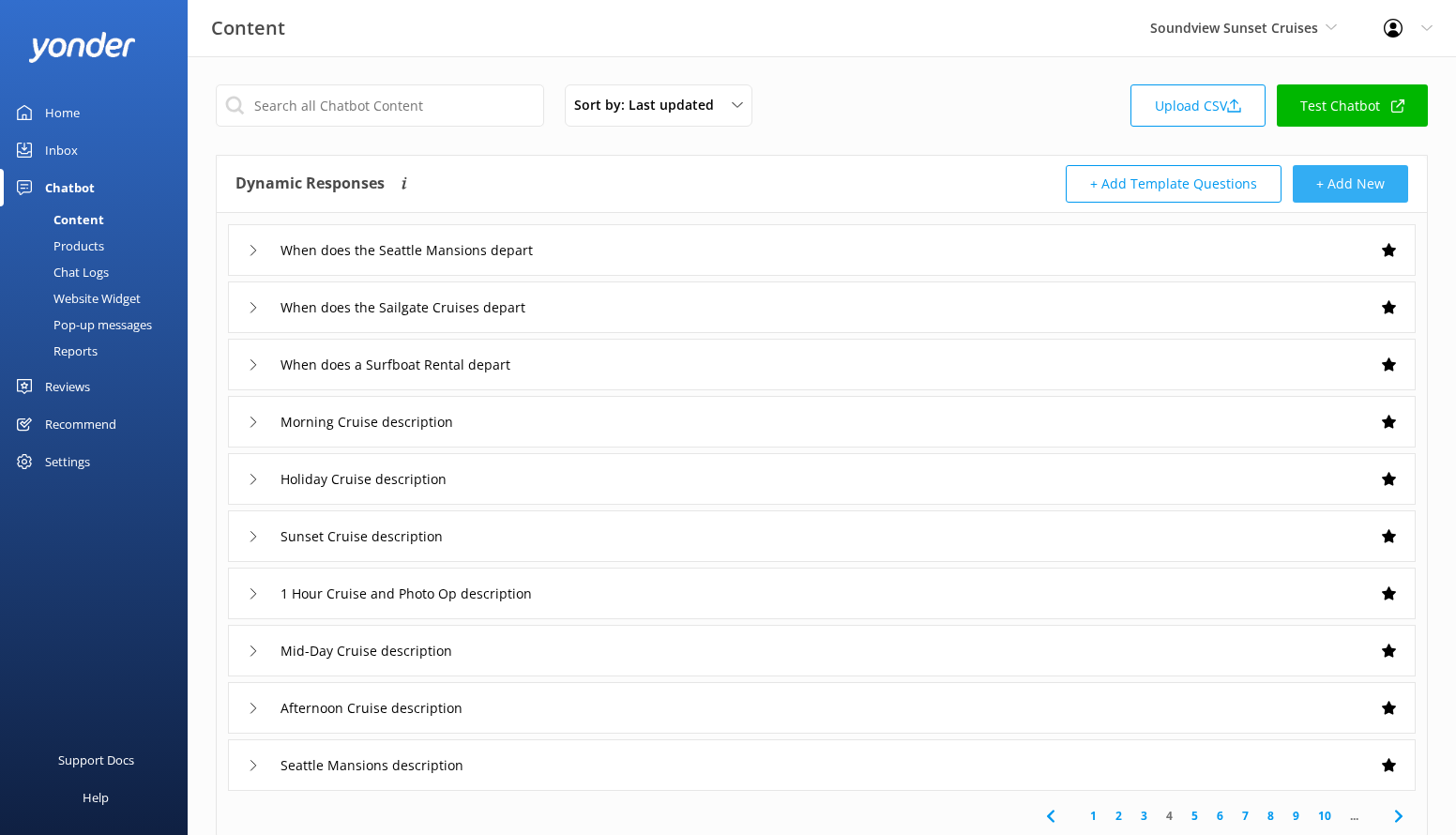
click at [1360, 184] on button "+ Add New" at bounding box center [1351, 183] width 116 height 38
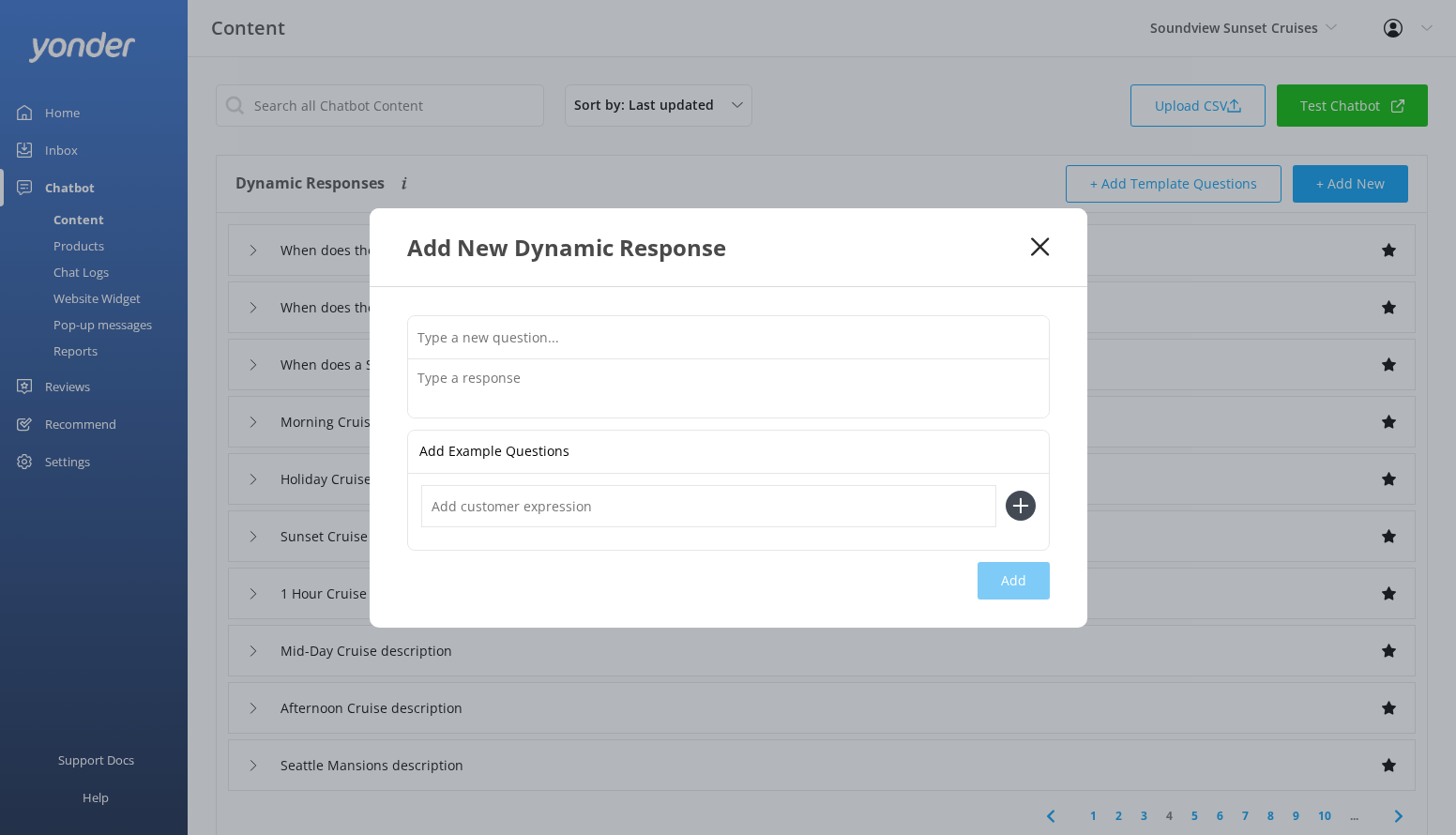
click at [596, 333] on input "text" at bounding box center [728, 338] width 641 height 42
type input "C"
paste input "[URL][DOMAIN_NAME]"
type input "Soundview Sunset Cruises offers a range of cruises perfect for any occasion! Fr…"
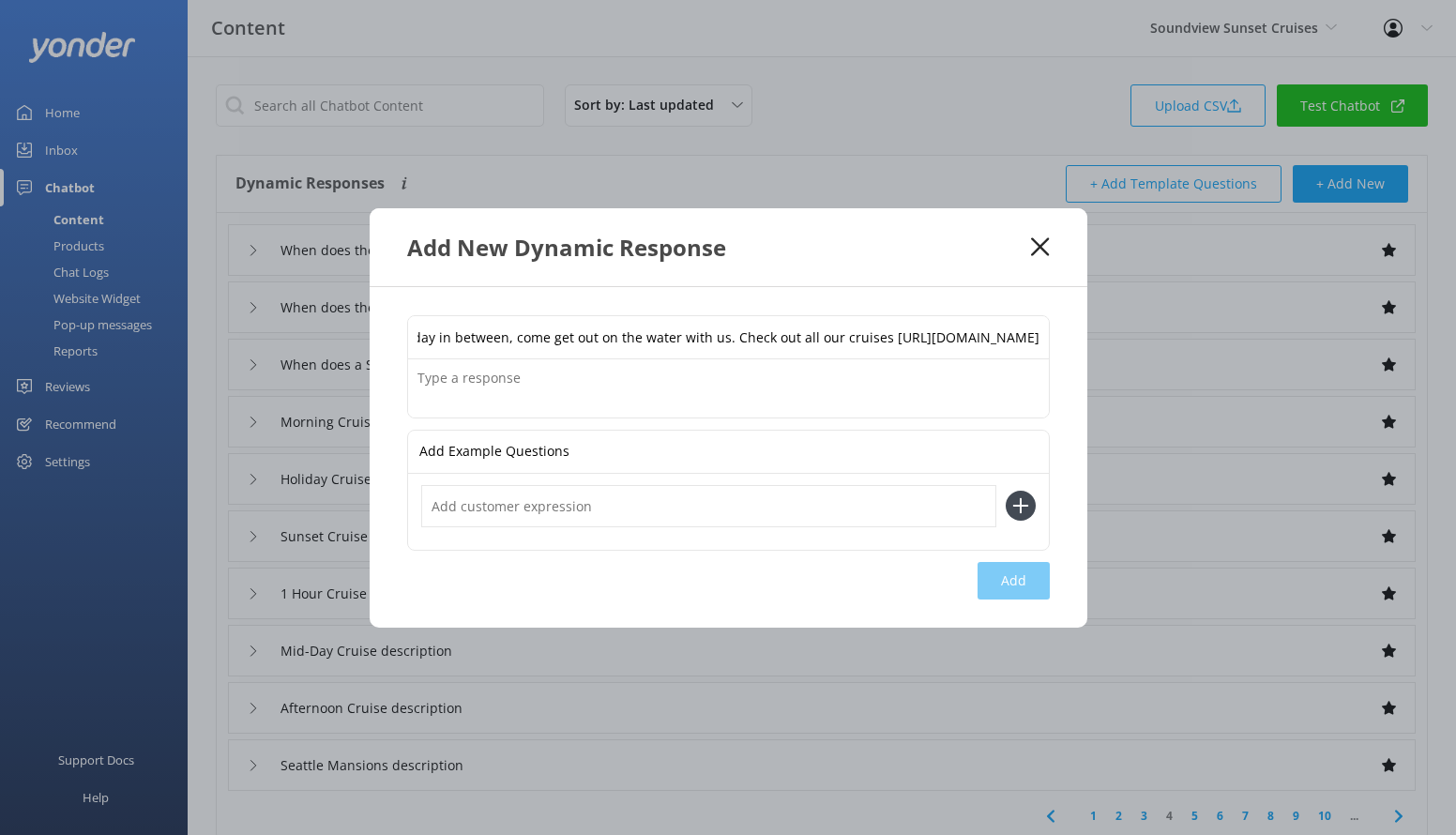
click at [716, 386] on textarea at bounding box center [728, 388] width 641 height 58
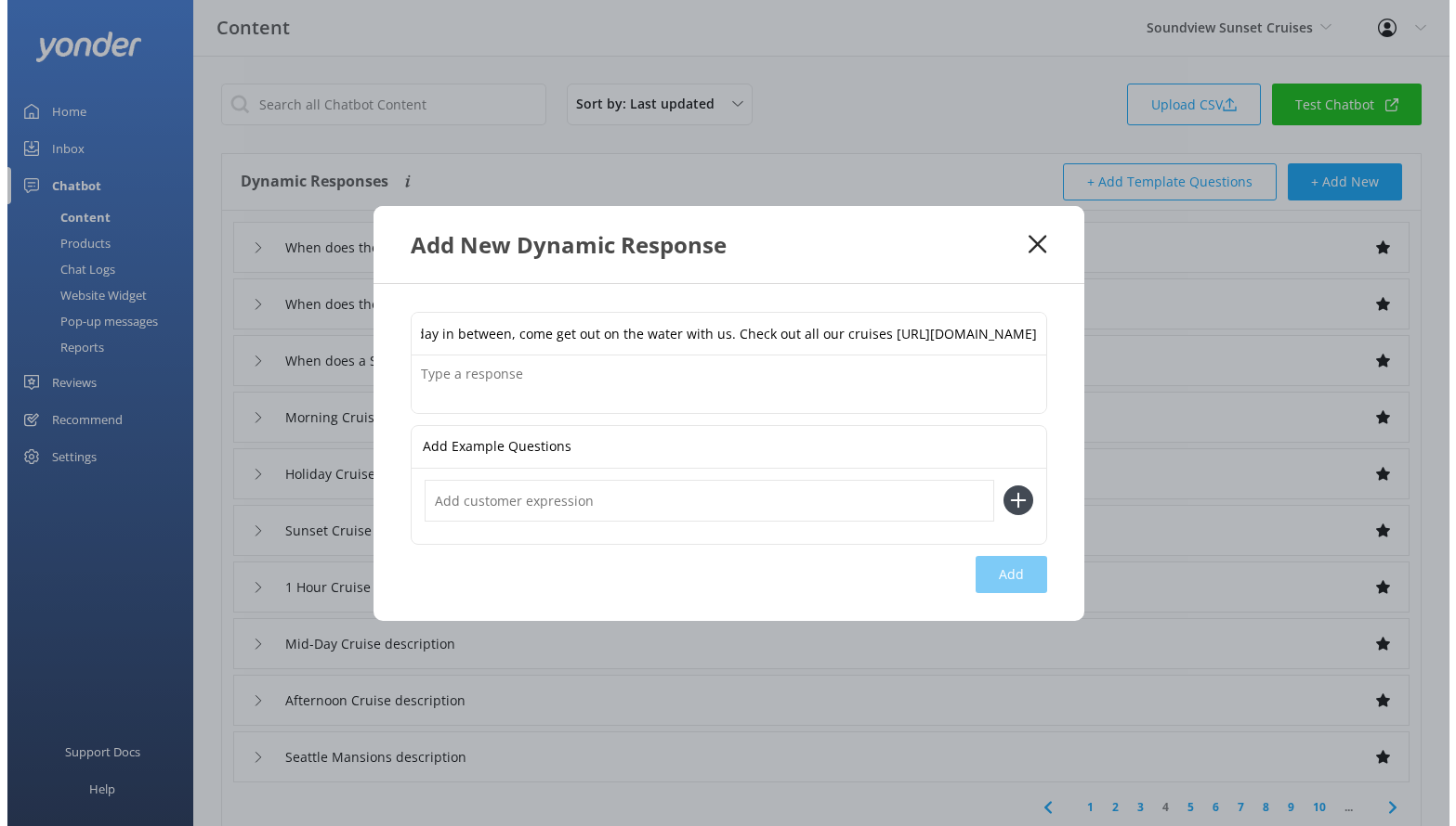
scroll to position [0, 0]
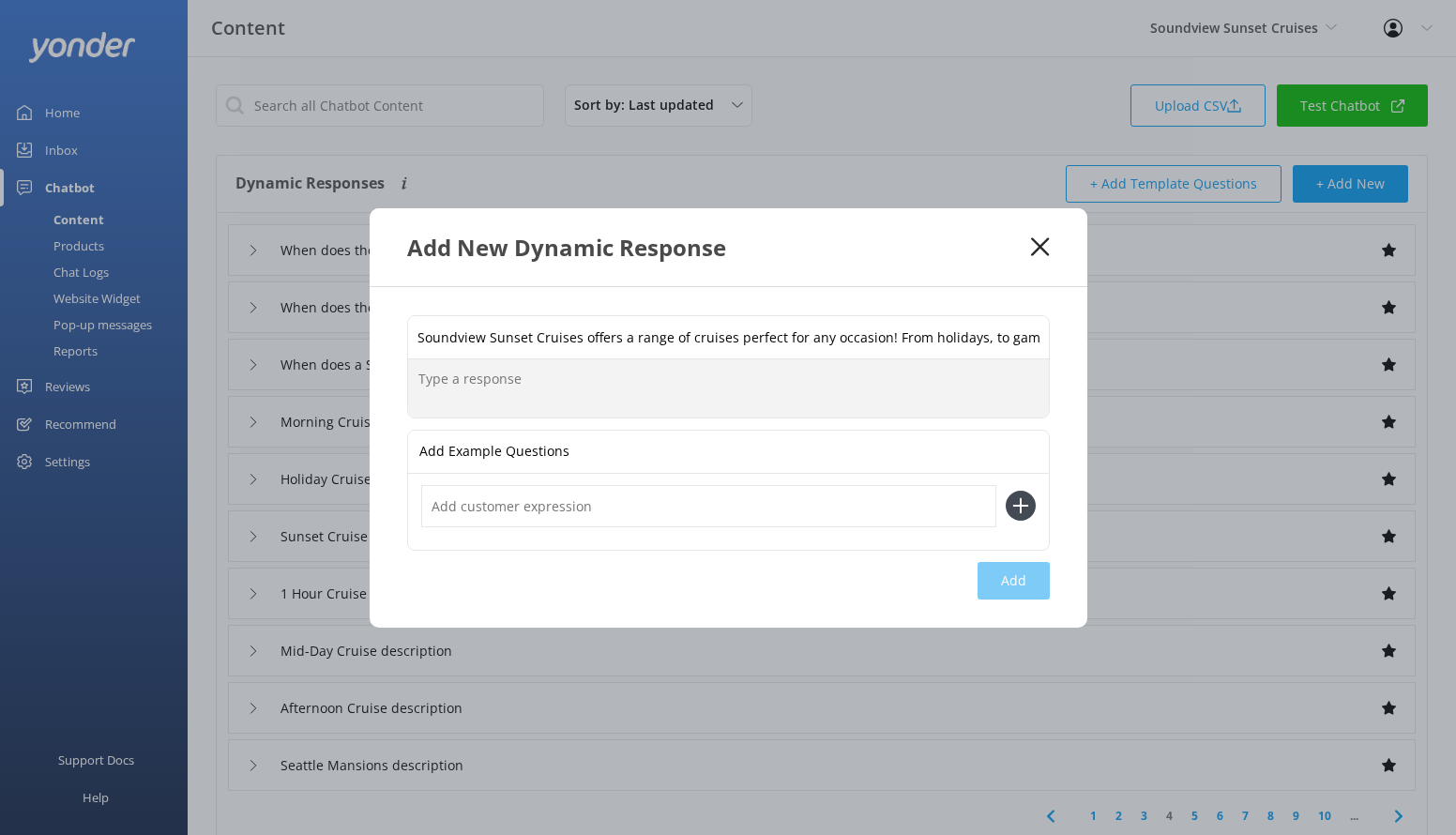
click at [580, 340] on input "Soundview Sunset Cruises offers a range of cruises perfect for any occasion! Fr…" at bounding box center [728, 338] width 641 height 42
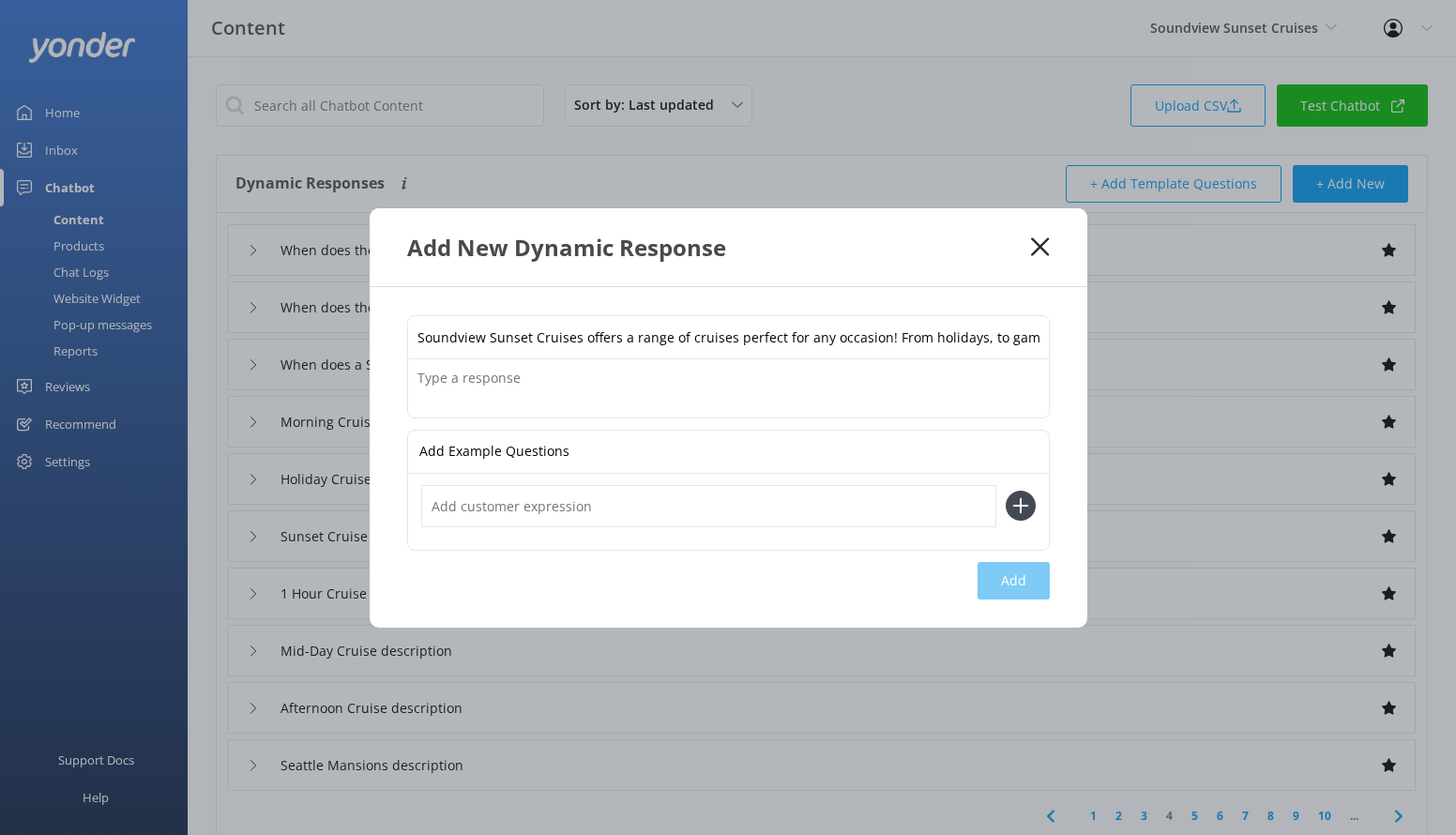
click at [580, 340] on input "Soundview Sunset Cruises offers a range of cruises perfect for any occasion! Fr…" at bounding box center [728, 338] width 641 height 42
click at [553, 367] on textarea at bounding box center [728, 388] width 641 height 58
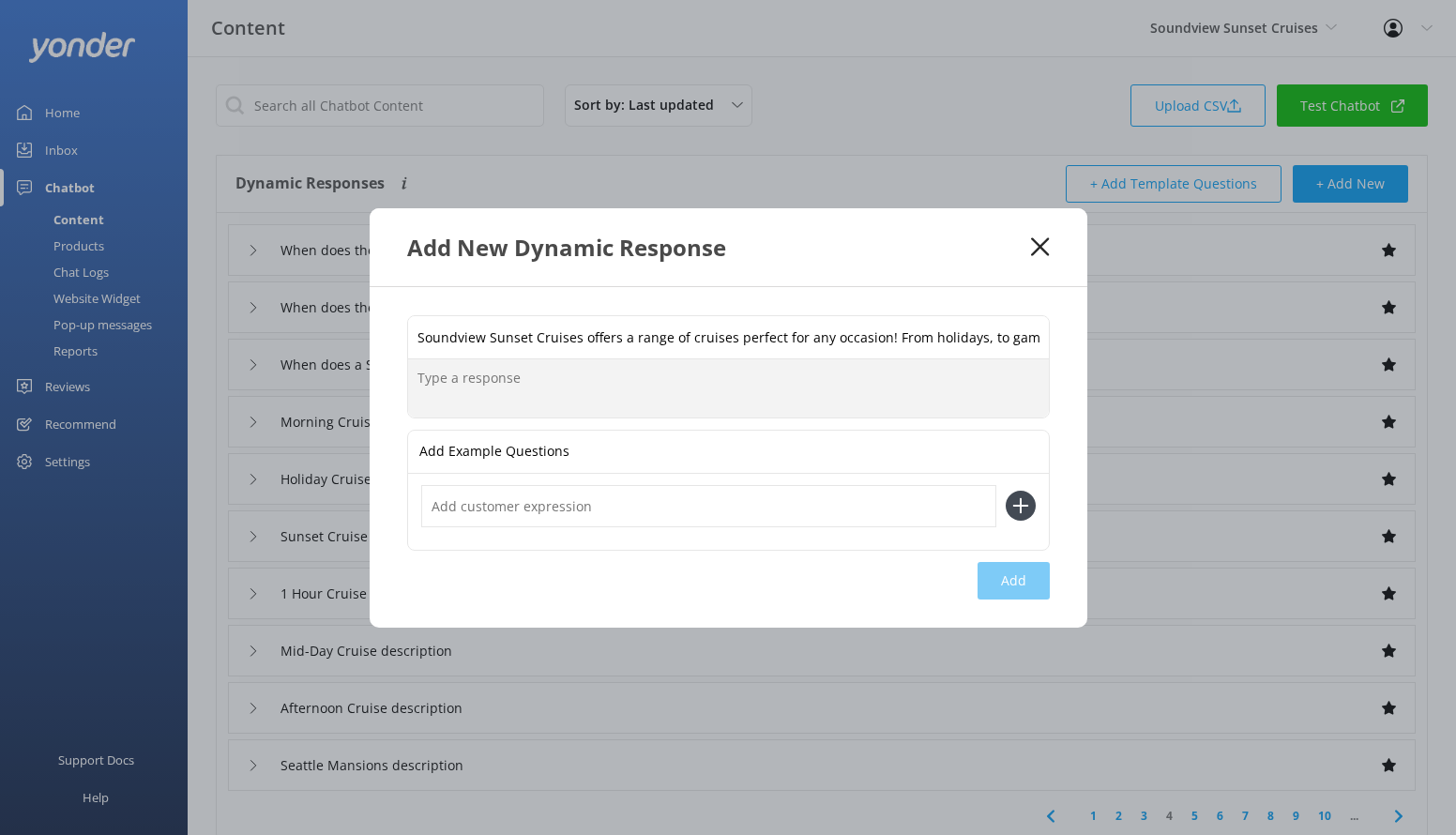
paste textarea "Soundview Sunset Cruises offers a range of cruises perfect for any occasion! Fr…"
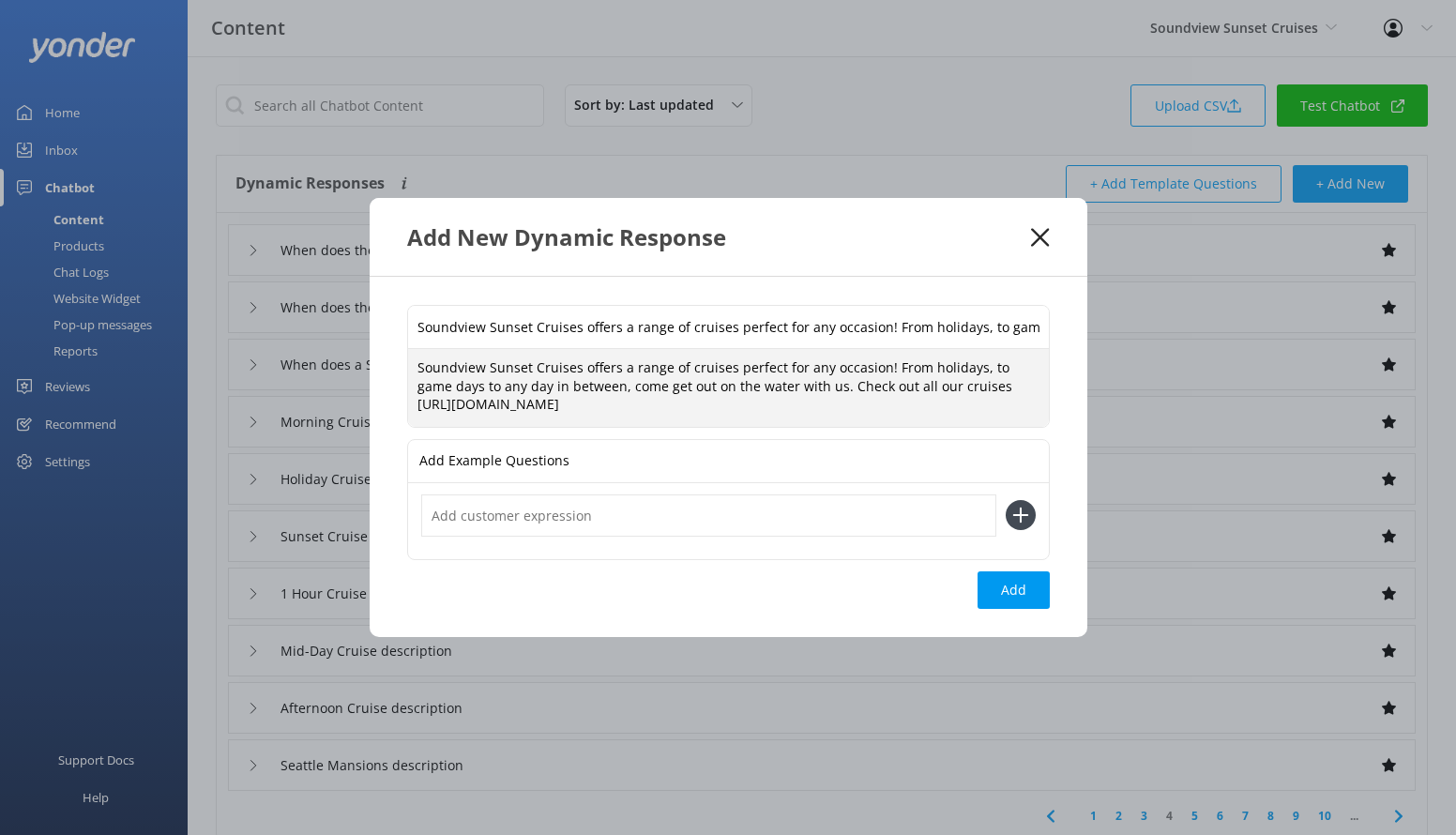
type textarea "Soundview Sunset Cruises offers a range of cruises perfect for any occasion! Fr…"
click at [526, 324] on input "Soundview Sunset Cruises offers a range of cruises perfect for any occasion! Fr…" at bounding box center [728, 327] width 641 height 42
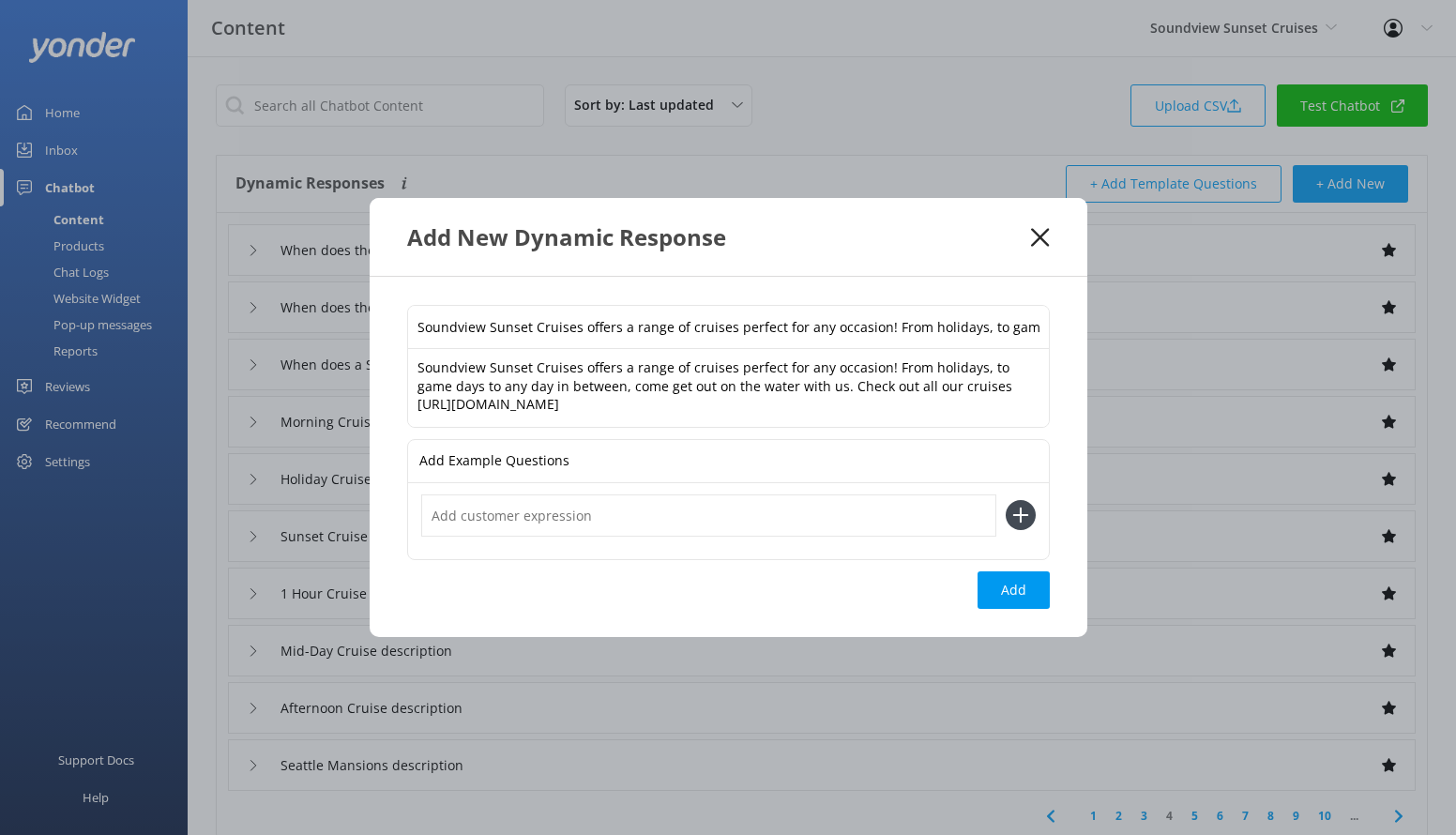
click at [526, 325] on input "Soundview Sunset Cruises offers a range of cruises perfect for any occasion! Fr…" at bounding box center [728, 327] width 641 height 42
type input "Cruises"
click at [541, 464] on p "Add Example Questions" at bounding box center [495, 461] width 151 height 42
click at [541, 506] on input "text" at bounding box center [709, 515] width 575 height 42
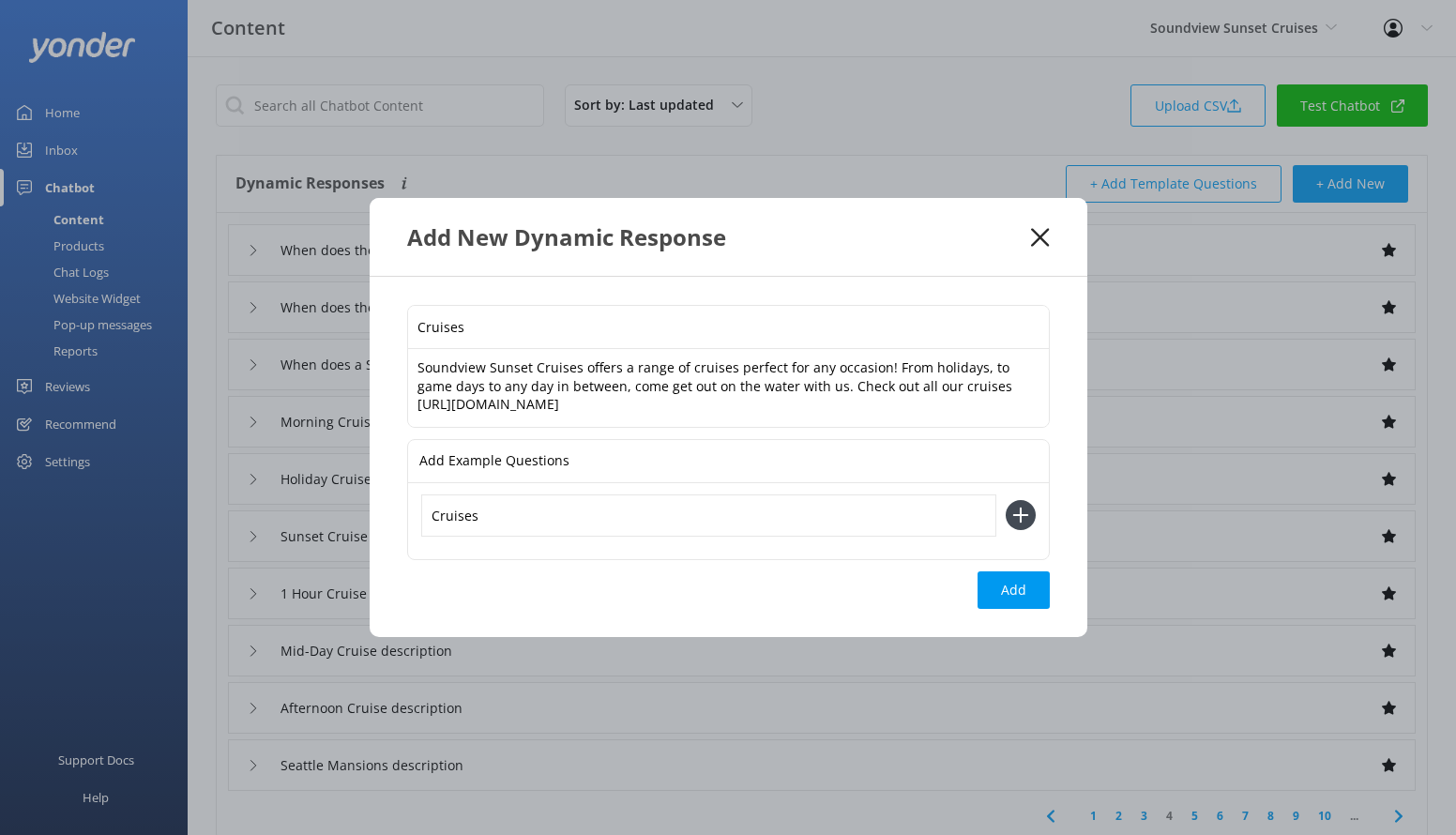
type input "Cruises"
click at [1005, 500] on button at bounding box center [1020, 515] width 30 height 30
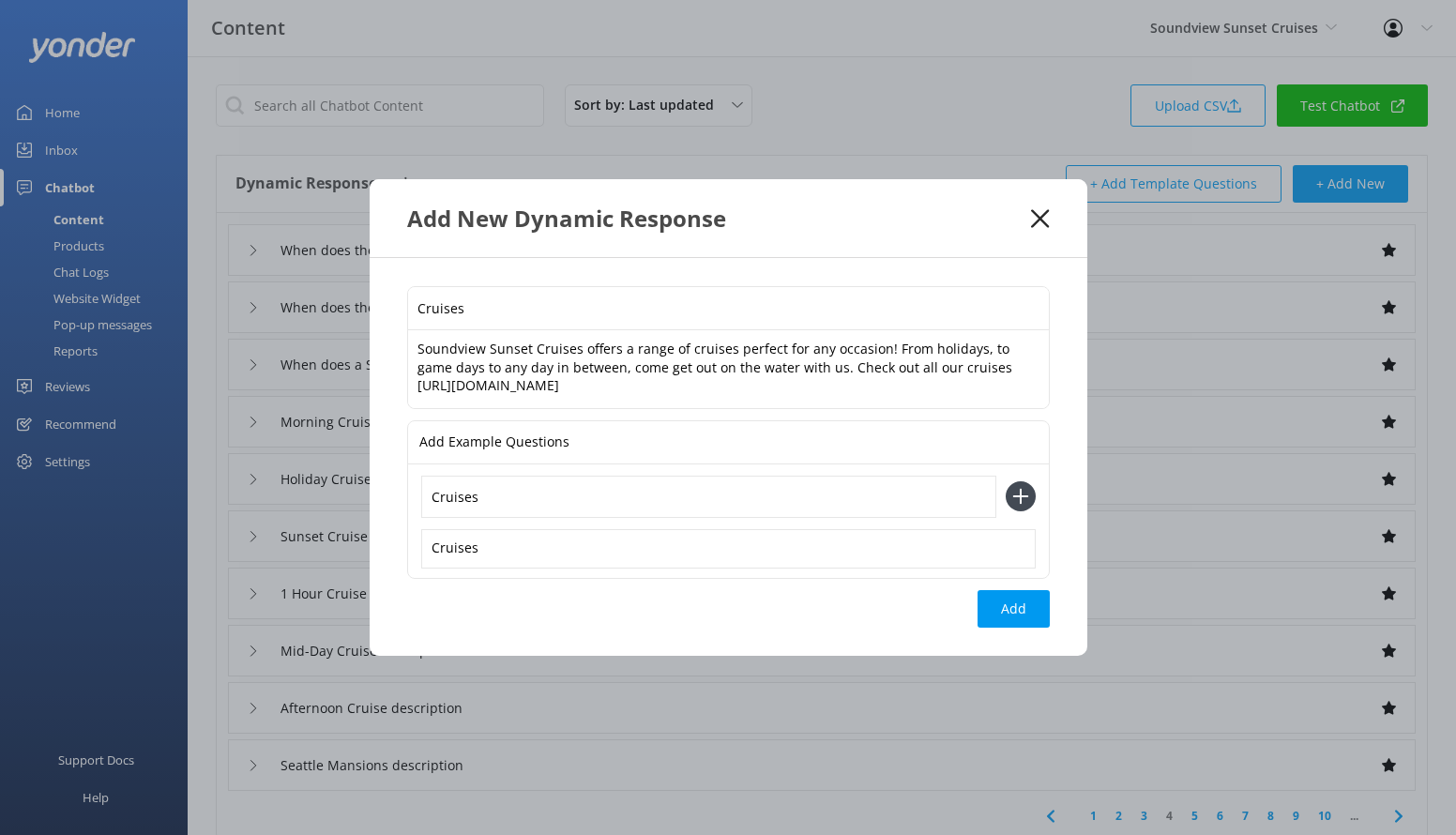
type input "Cruises"
click at [1005, 482] on button at bounding box center [1020, 496] width 30 height 30
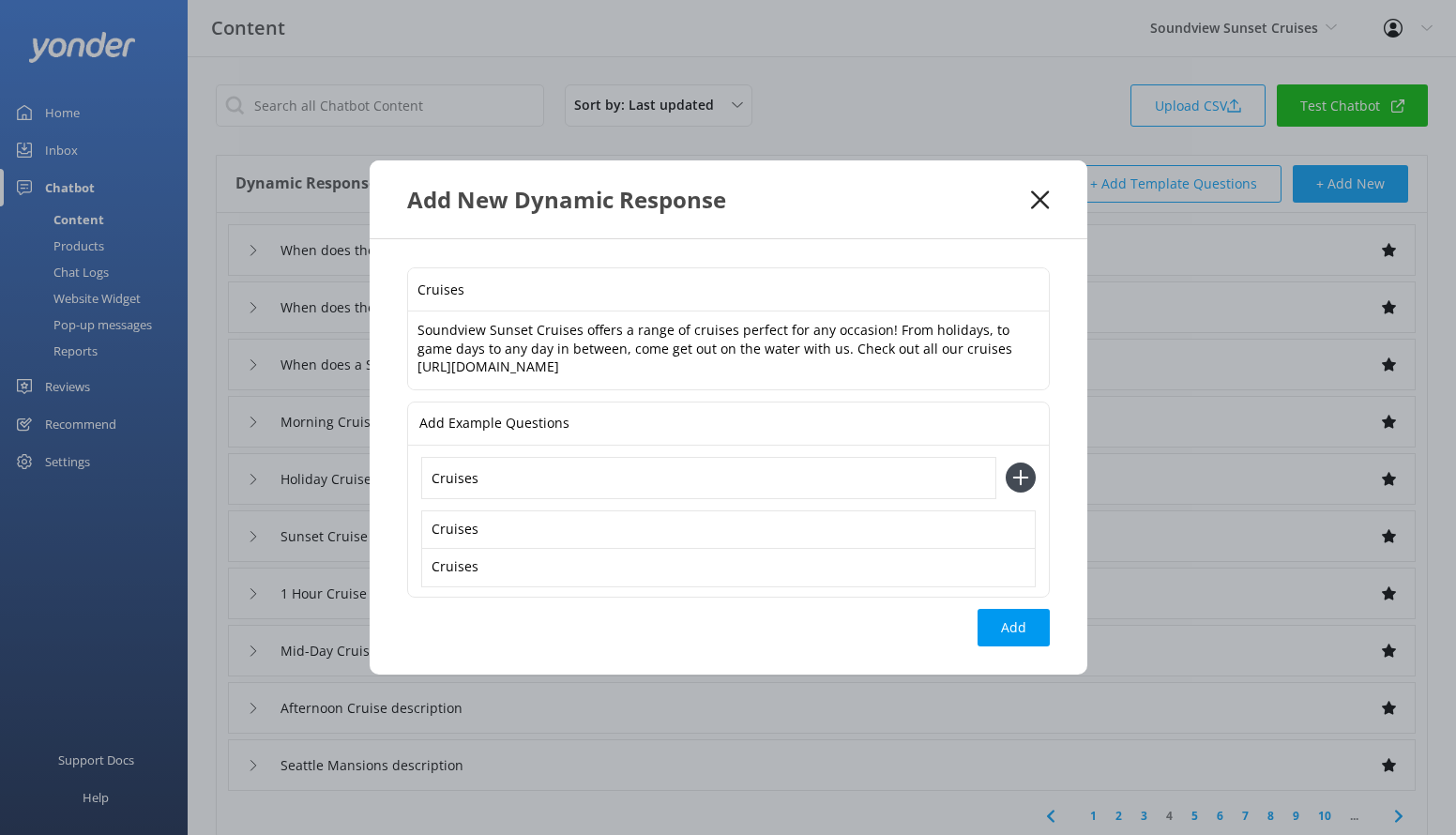
type input "Cruises"
click at [1005, 462] on button at bounding box center [1020, 477] width 30 height 30
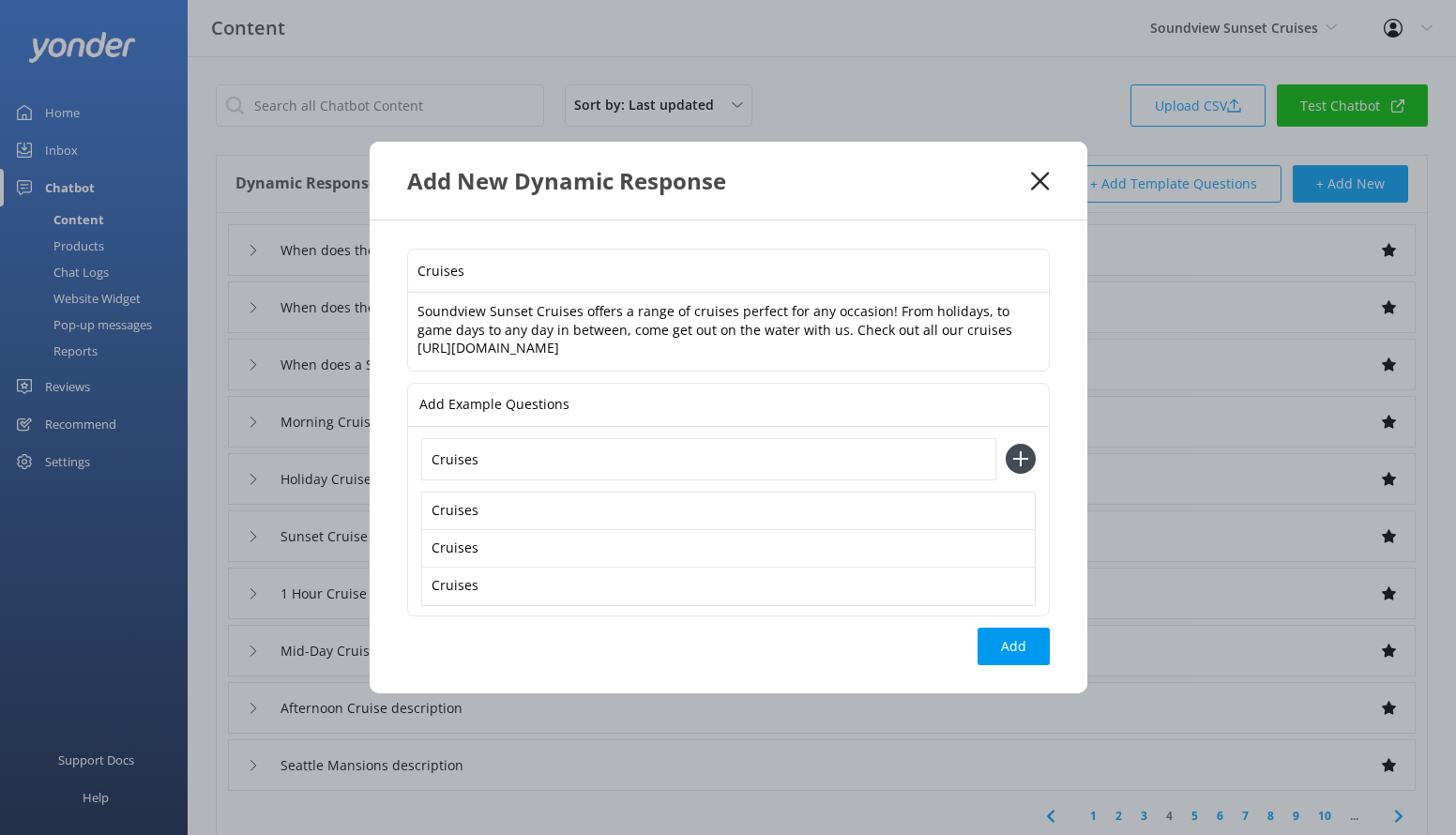
type input "Cruises"
click at [1005, 444] on button at bounding box center [1020, 459] width 30 height 30
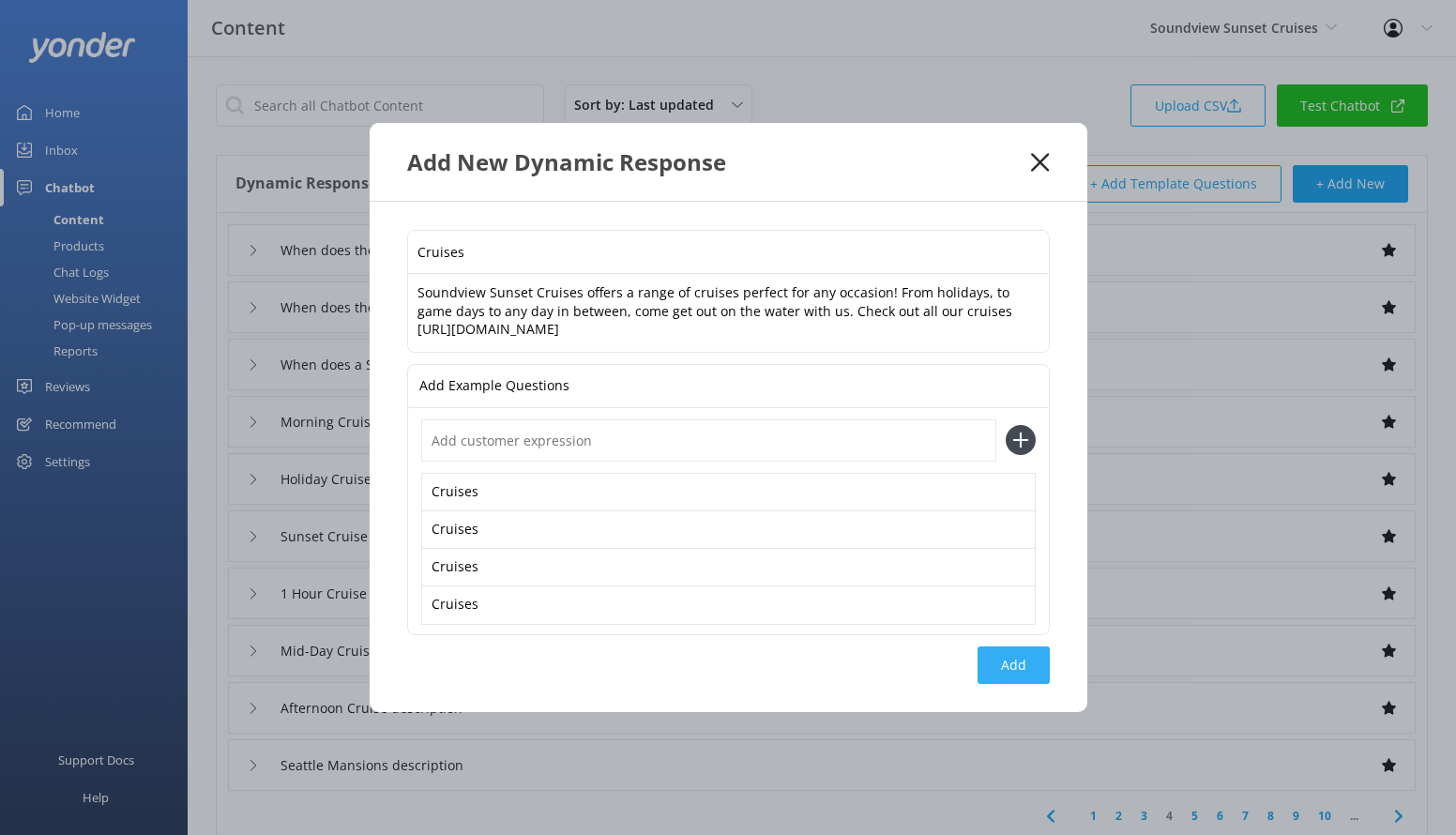
click at [1006, 669] on button "Add" at bounding box center [1013, 665] width 72 height 38
type input "Cruises"
type input "When does the Seattle Mansions depart"
type input "When does the Sailgate Cruises depart"
type input "When does a Surfboat Rental depart"
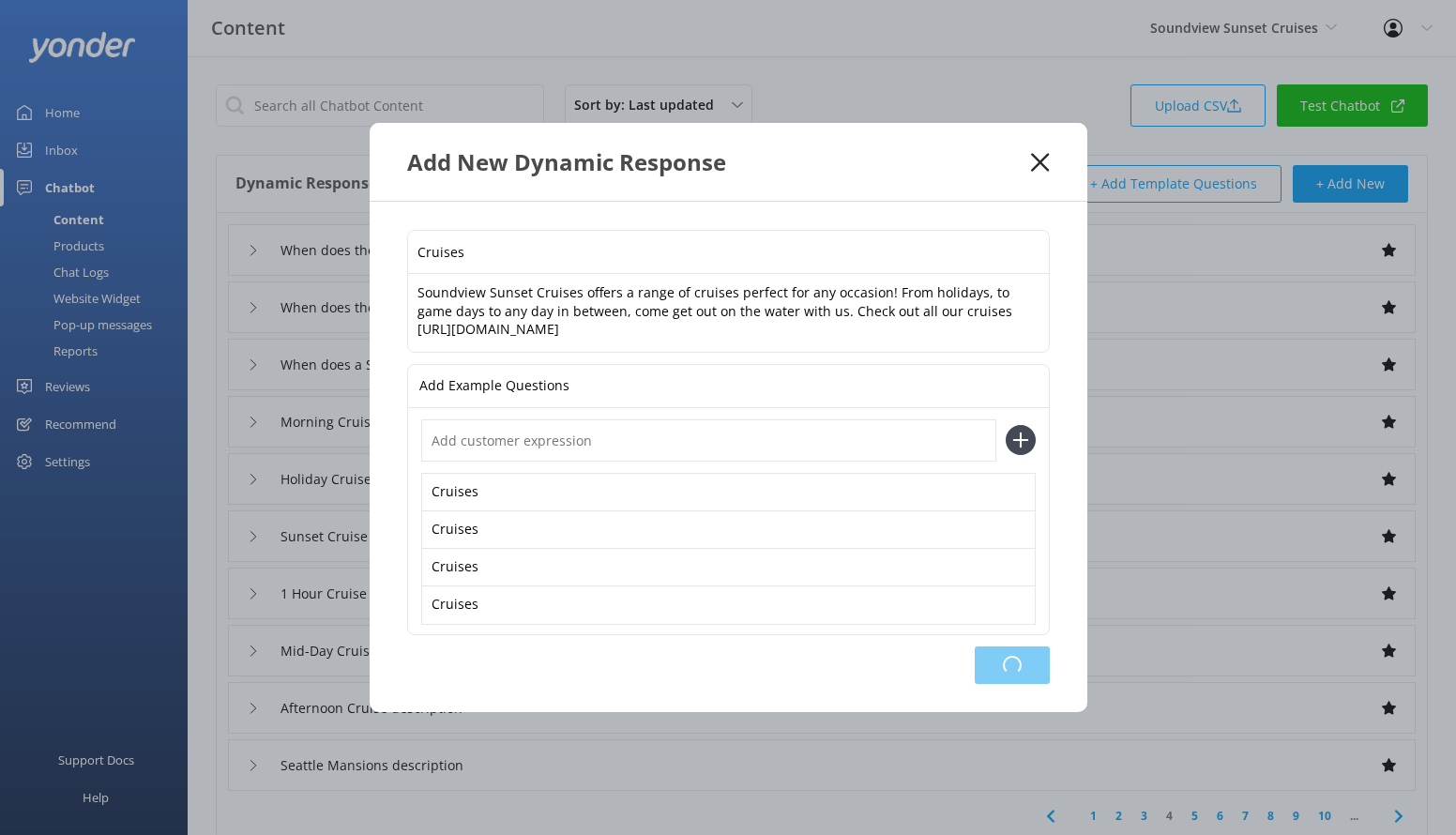
type input "Morning Cruise description"
type input "Holiday Cruise description"
type input "Sunset Cruise description"
type input "1 Hour Cruise and Photo Op description"
type input "Mid-Day Cruise description"
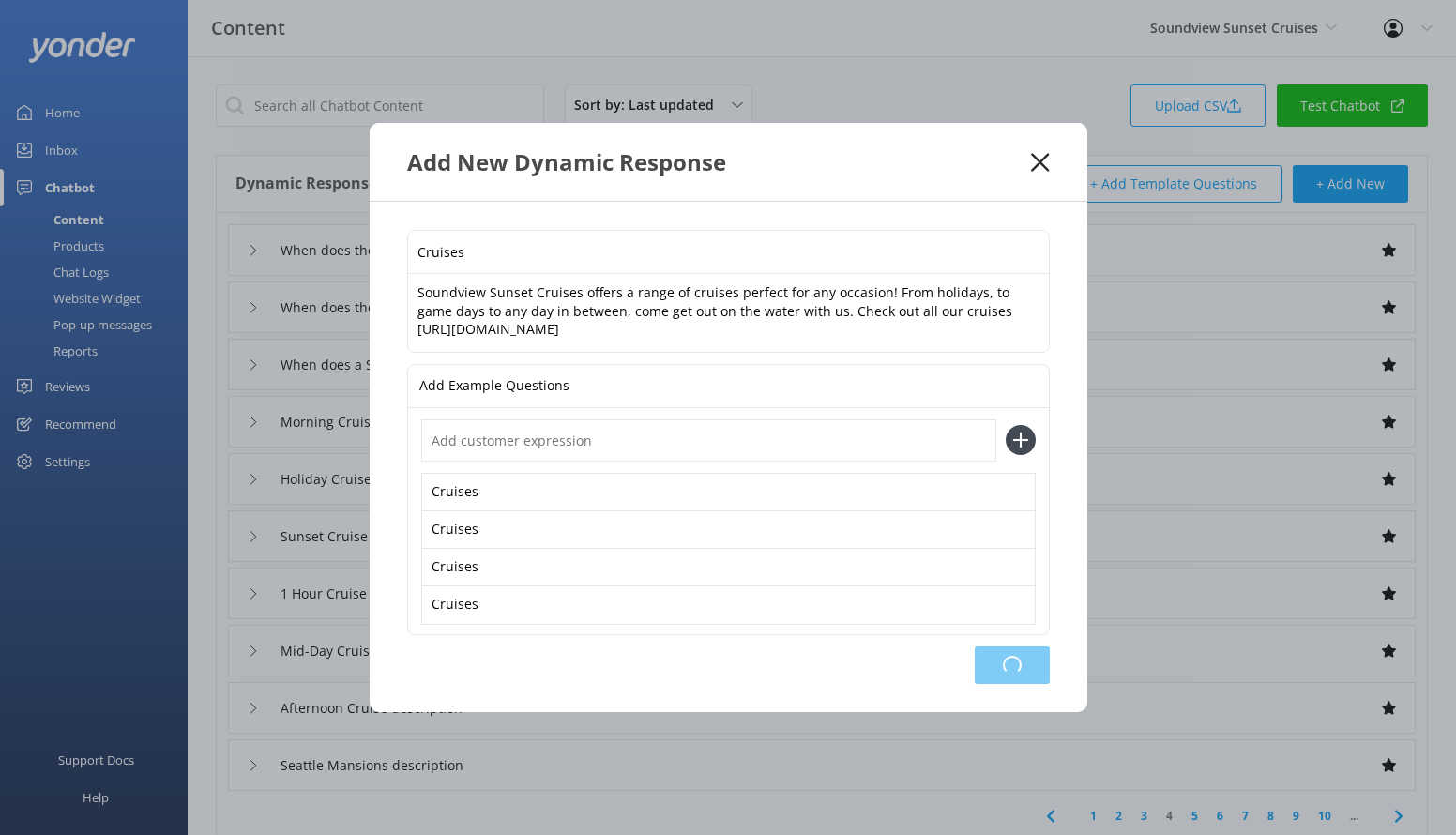
type input "Afternoon Cruise description"
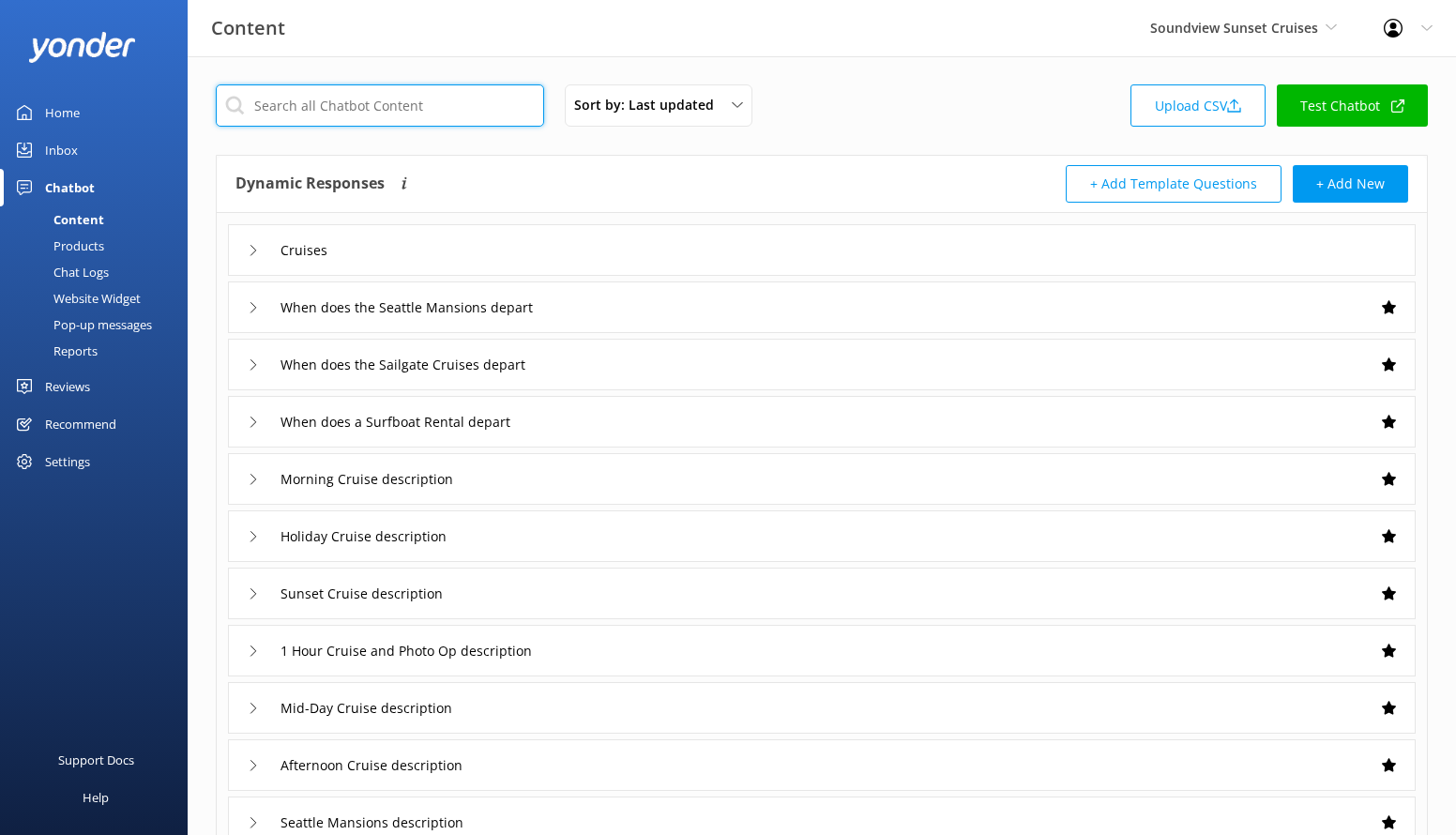
click at [333, 88] on input "text" at bounding box center [380, 106] width 328 height 42
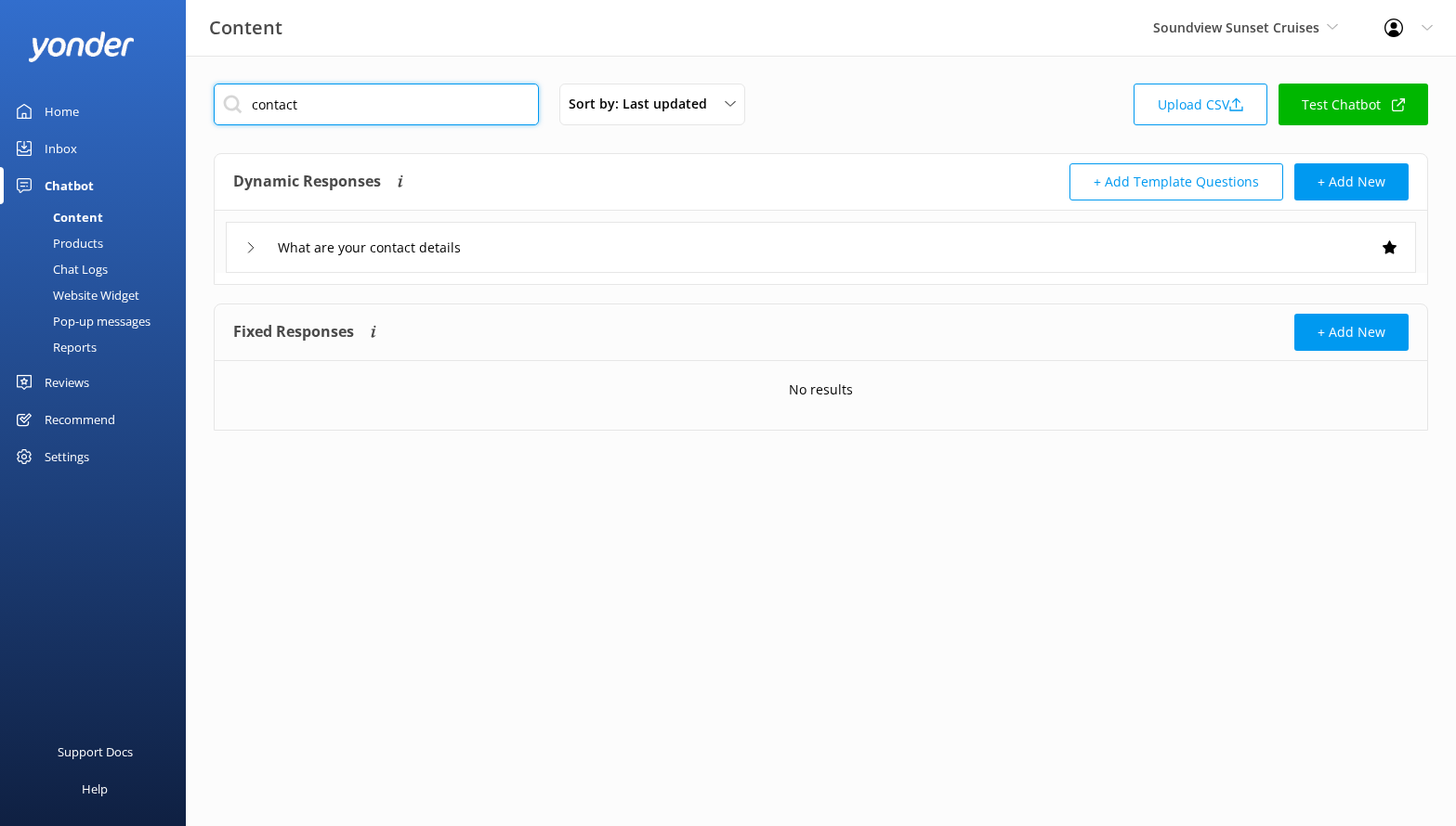
type input "contact"
click at [530, 239] on div "What are your contact details" at bounding box center [821, 246] width 1190 height 51
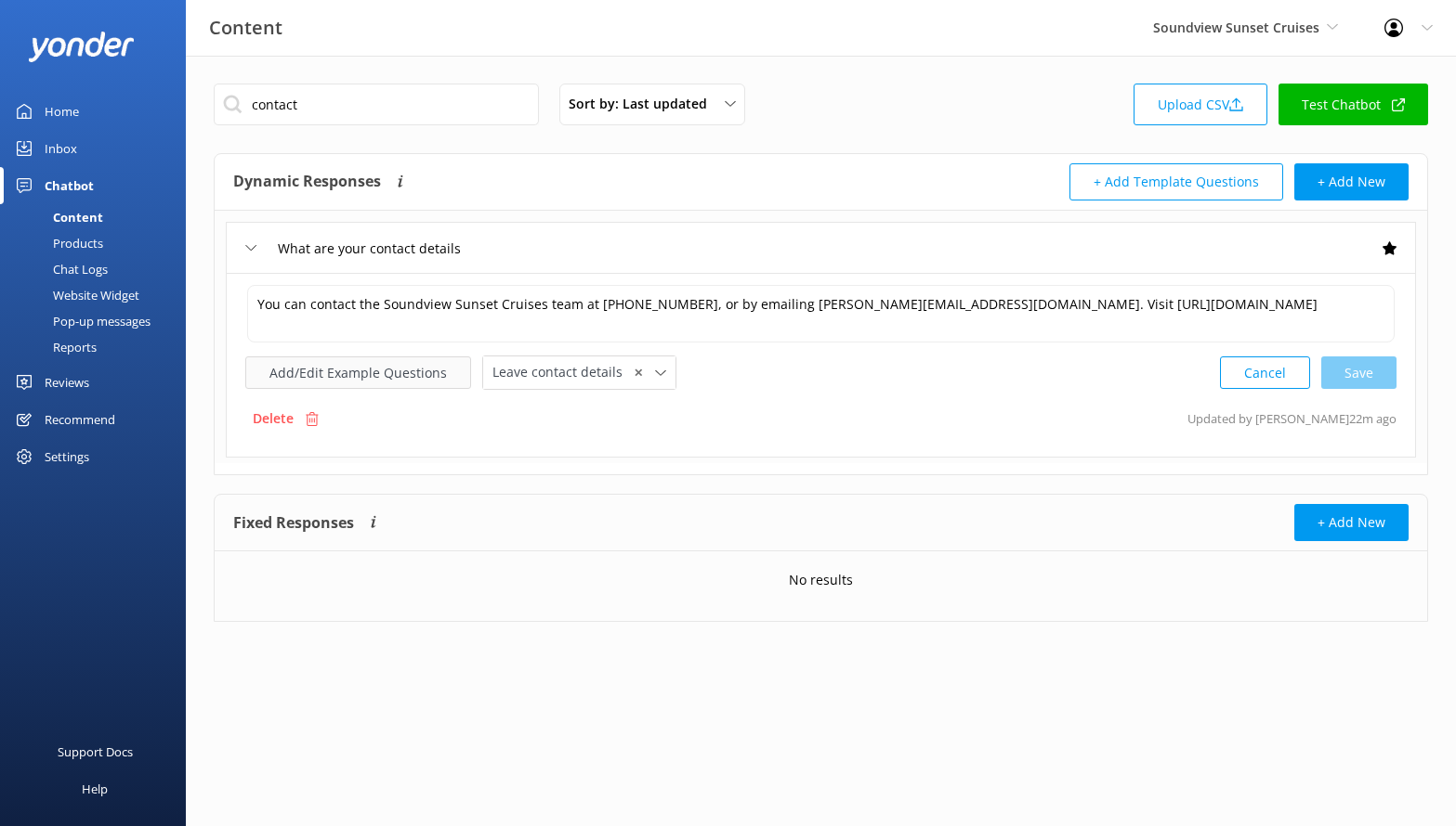
click at [431, 377] on button "Add/Edit Example Questions" at bounding box center [358, 372] width 225 height 32
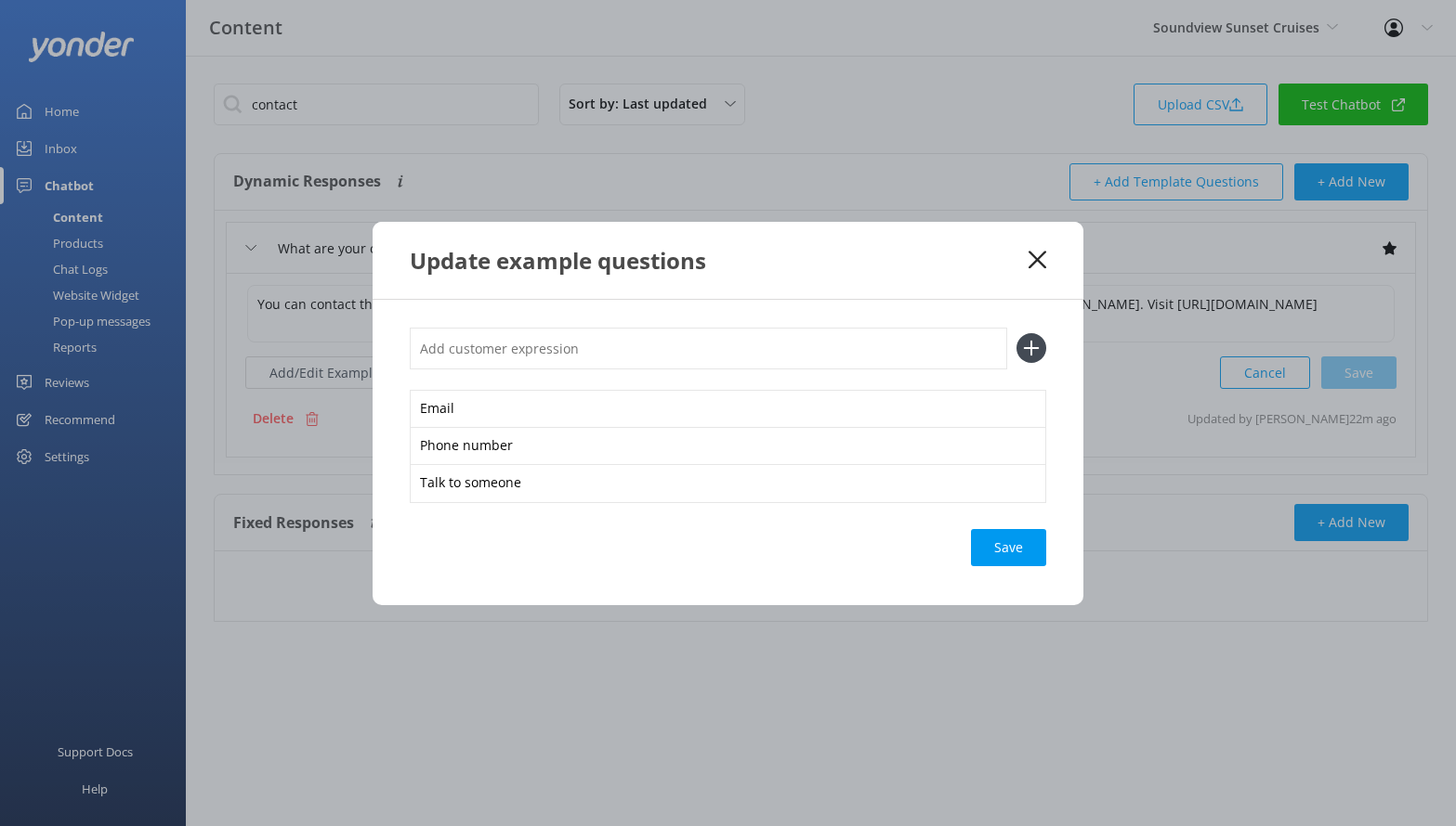
click at [515, 350] on input "text" at bounding box center [708, 349] width 597 height 42
type input "Contact Us"
click at [1017, 333] on button at bounding box center [1031, 348] width 30 height 30
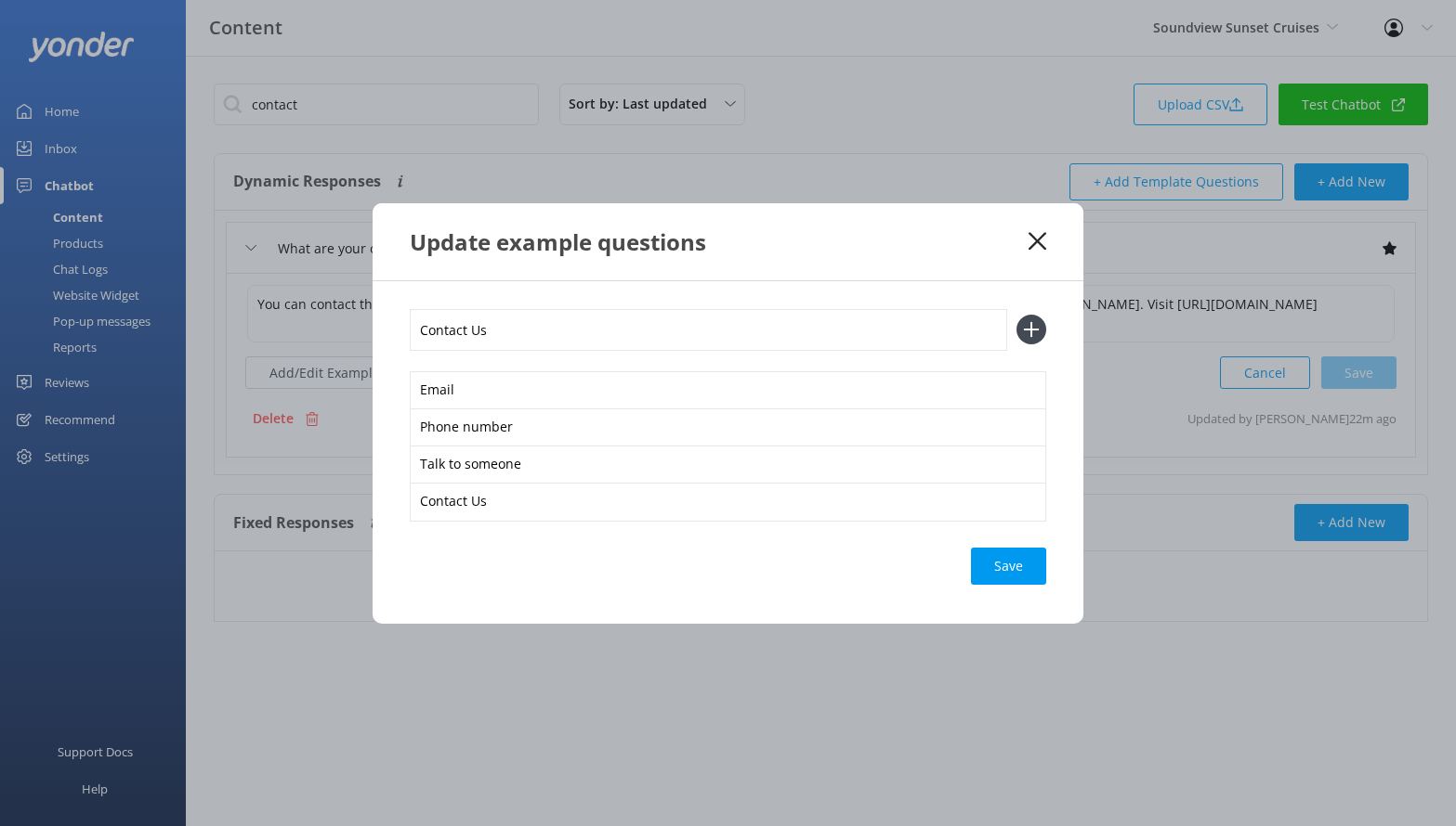
type input "Contact Us"
click at [1017, 315] on button at bounding box center [1031, 329] width 30 height 30
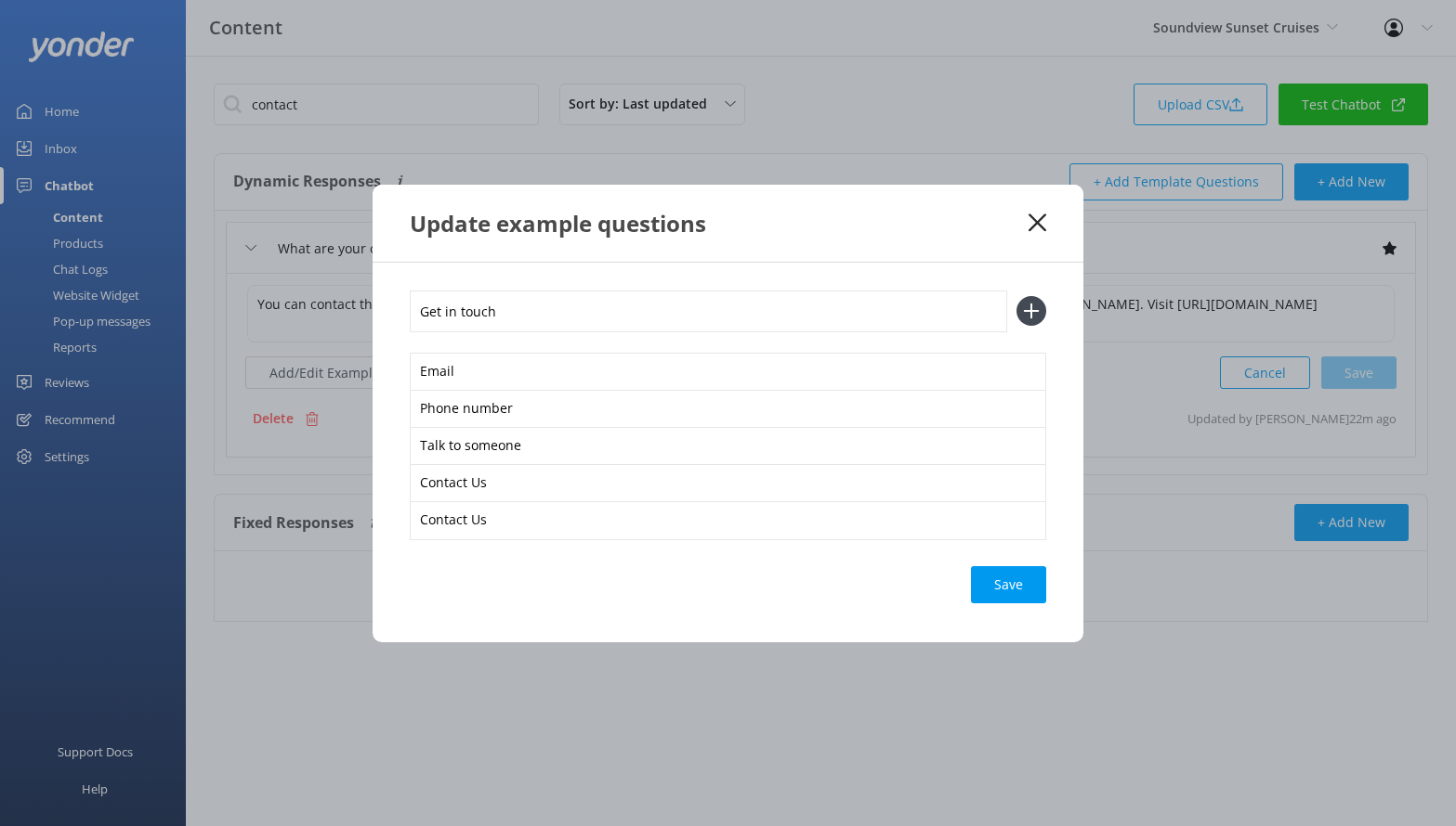
type input "Get in touch"
click at [1017, 296] on button at bounding box center [1031, 310] width 30 height 30
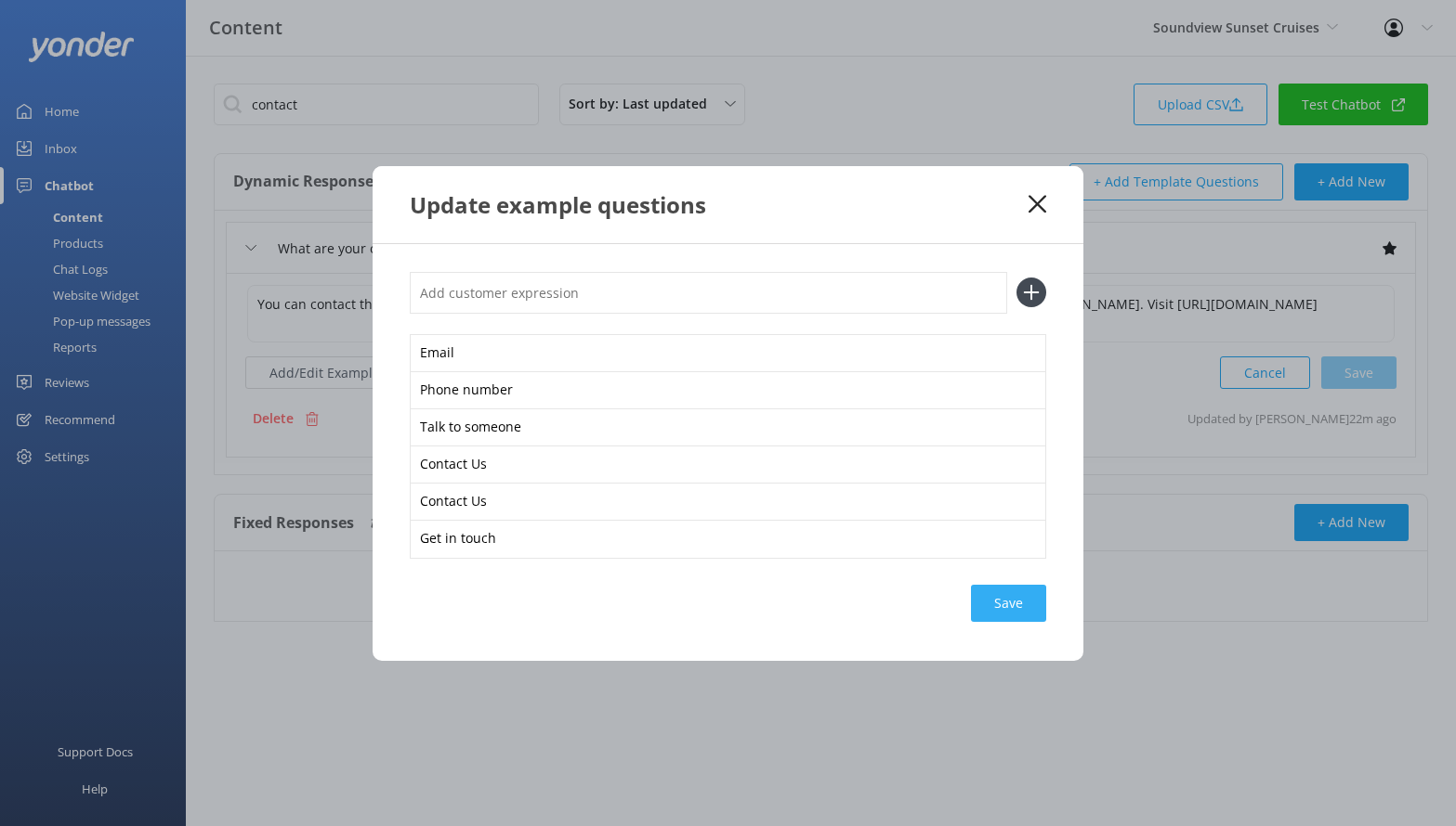
click at [1014, 607] on div "Save" at bounding box center [1008, 604] width 75 height 37
click at [1028, 601] on div "Loading.." at bounding box center [1009, 604] width 75 height 37
click at [1038, 205] on icon at bounding box center [1037, 203] width 17 height 18
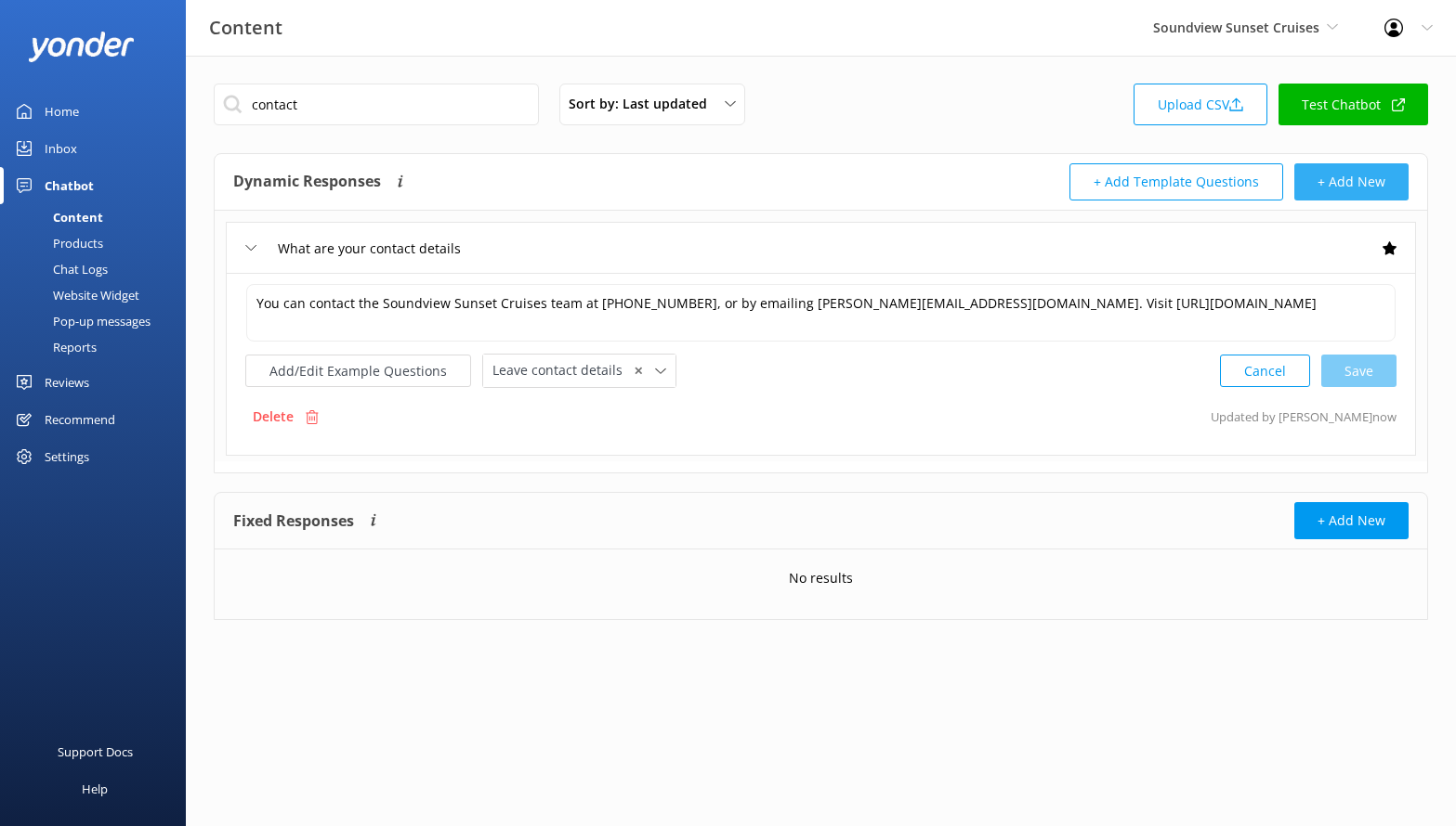
click at [1321, 182] on button "+ Add New" at bounding box center [1351, 181] width 115 height 37
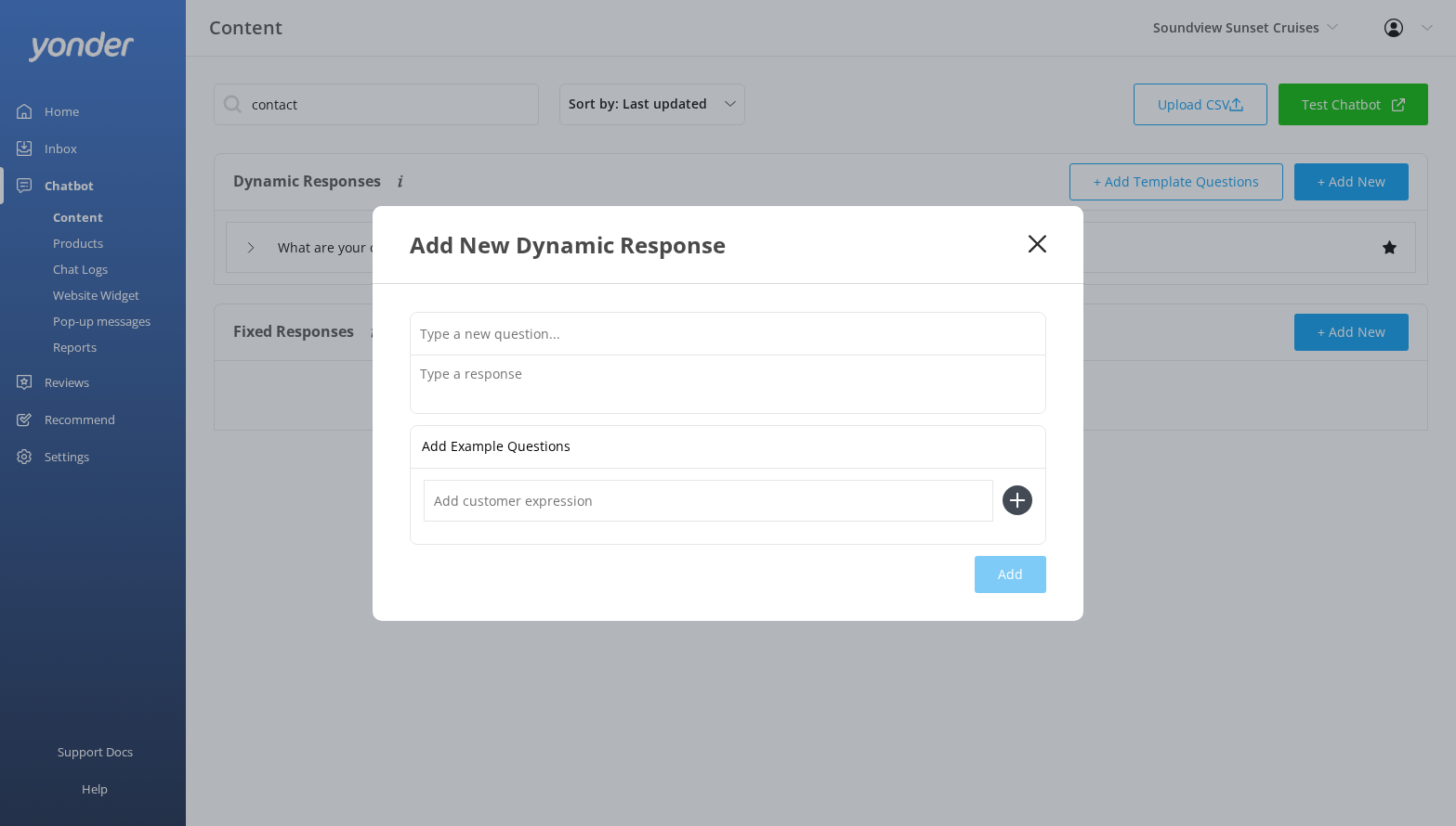
click at [1029, 244] on icon at bounding box center [1037, 244] width 17 height 18
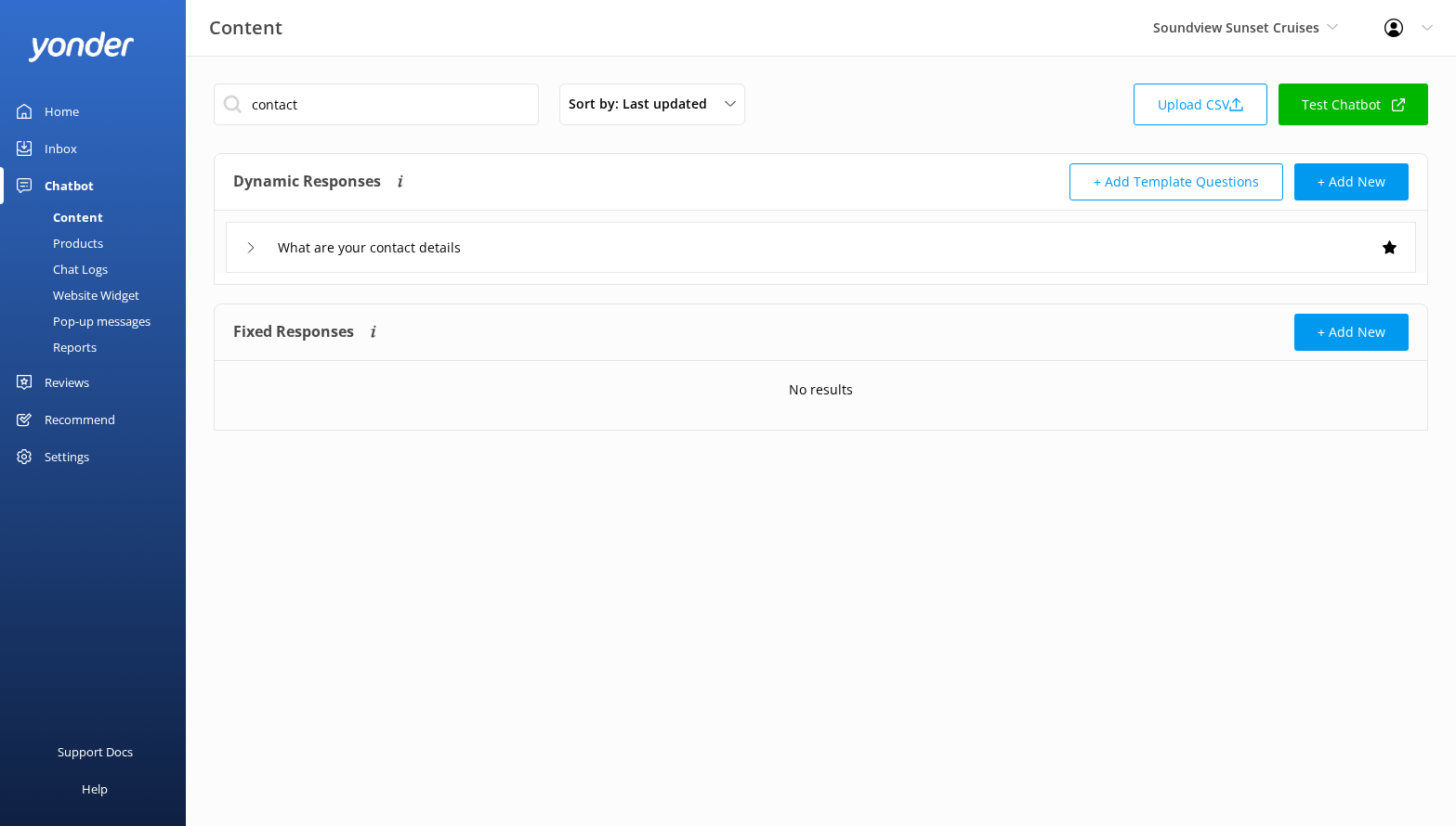
click at [1353, 118] on link "Test Chatbot" at bounding box center [1353, 105] width 150 height 42
drag, startPoint x: 99, startPoint y: 291, endPoint x: 139, endPoint y: 261, distance: 50.0
click at [98, 291] on div "Website Widget" at bounding box center [75, 295] width 128 height 26
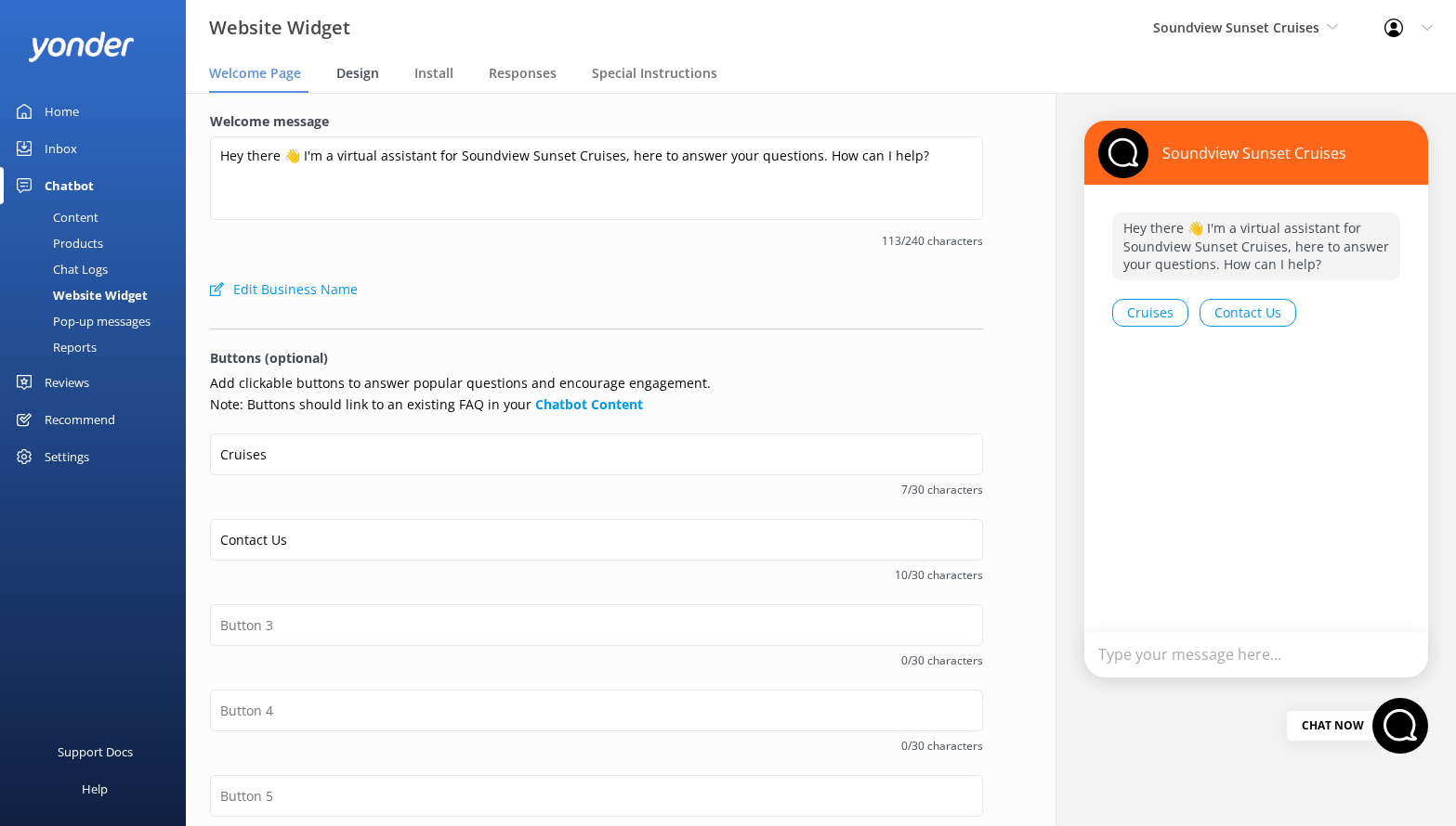
click at [339, 67] on span "Design" at bounding box center [357, 73] width 43 height 18
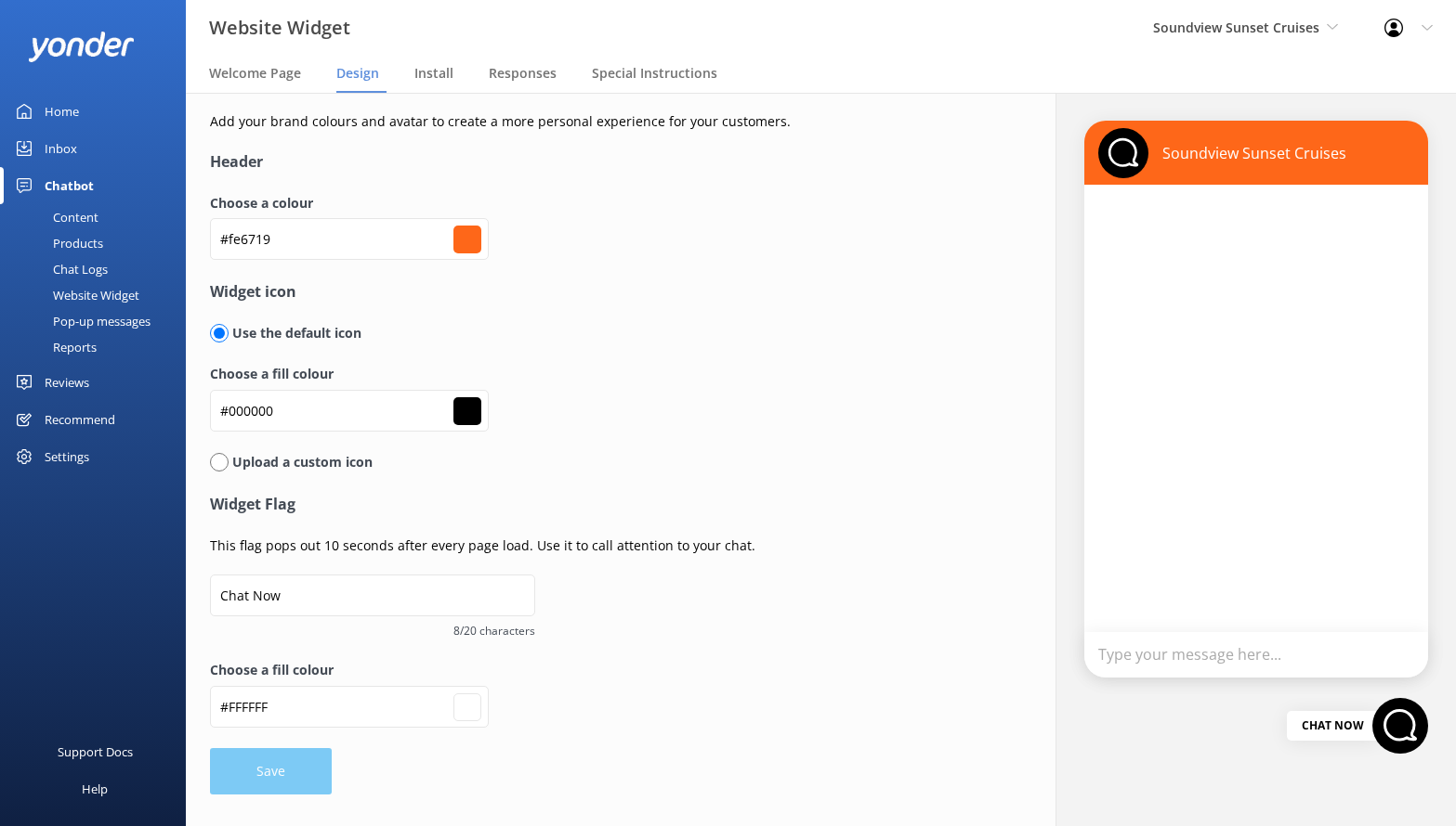
click at [221, 467] on input "radio" at bounding box center [219, 462] width 18 height 18
radio input "true"
radio input "false"
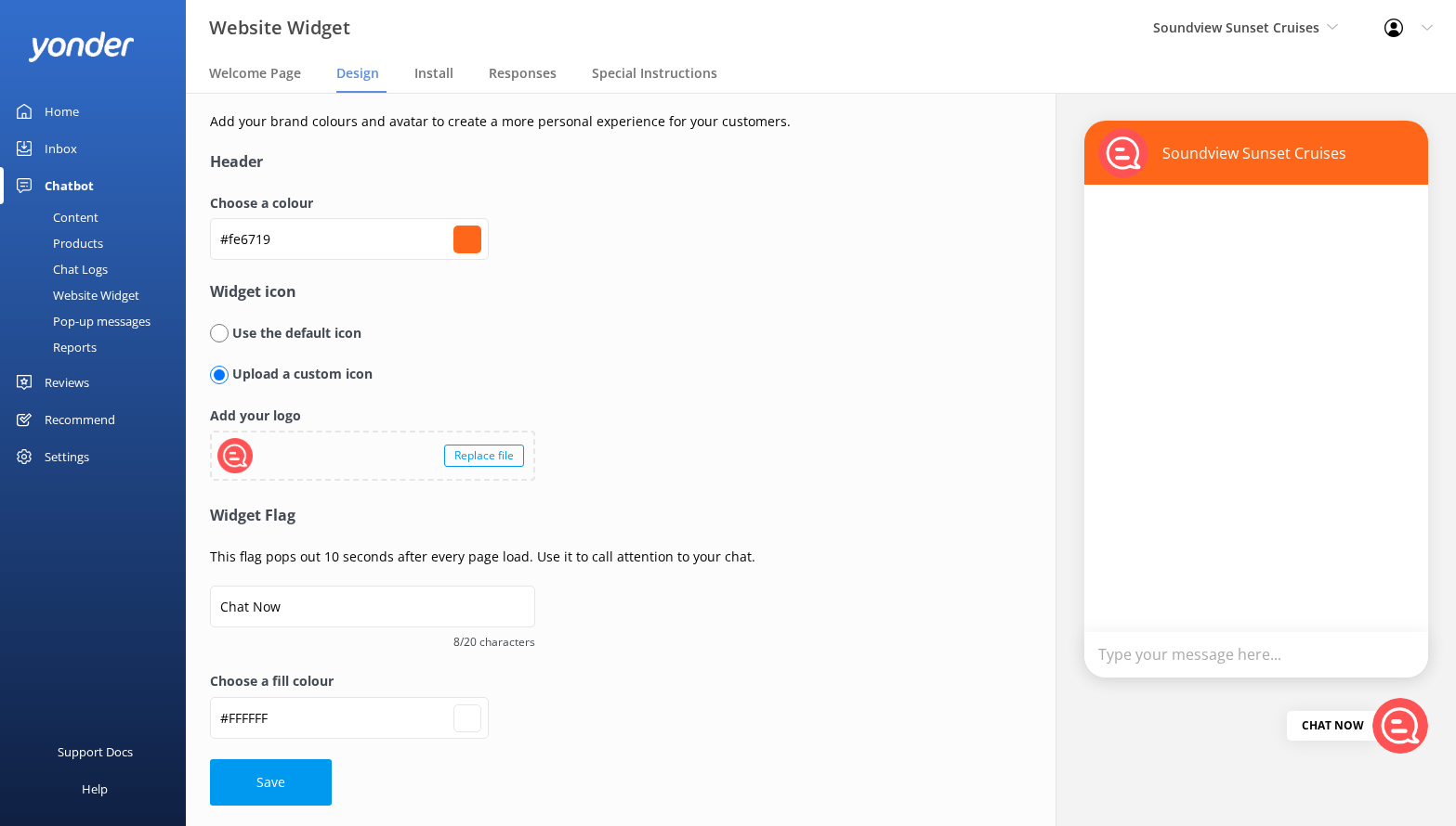
click at [464, 453] on div "Replace file" at bounding box center [484, 455] width 80 height 22
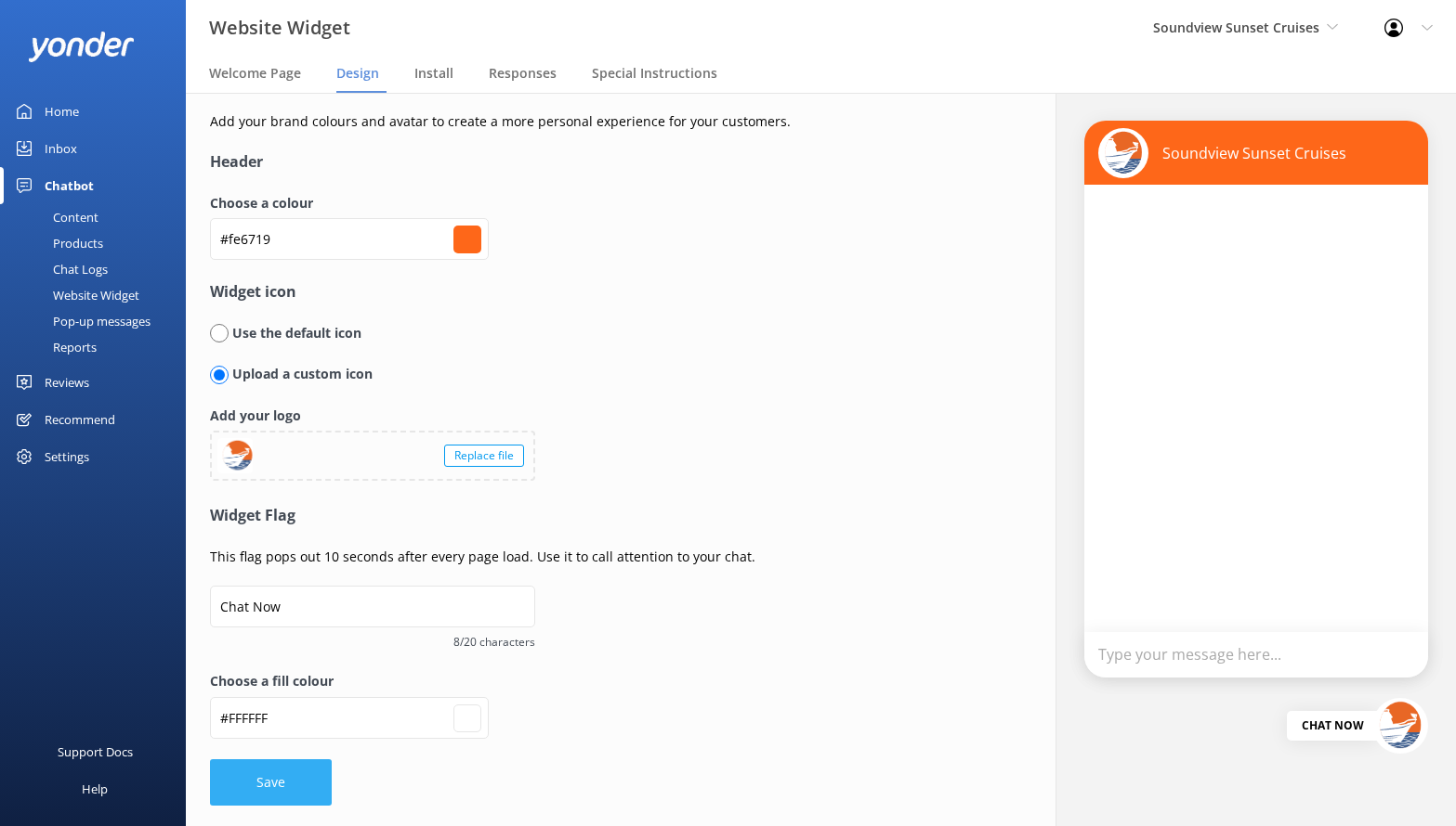
click at [256, 765] on button "Save" at bounding box center [270, 782] width 121 height 47
type input "#ffffff"
click at [298, 778] on form "Header Choose a colour #fe6719 #fe6719 Widget icon Use the default icon Upload …" at bounding box center [596, 478] width 773 height 655
click at [803, 354] on div "Use the default icon" at bounding box center [596, 343] width 773 height 41
click at [280, 84] on div "Welcome Page" at bounding box center [259, 74] width 99 height 37
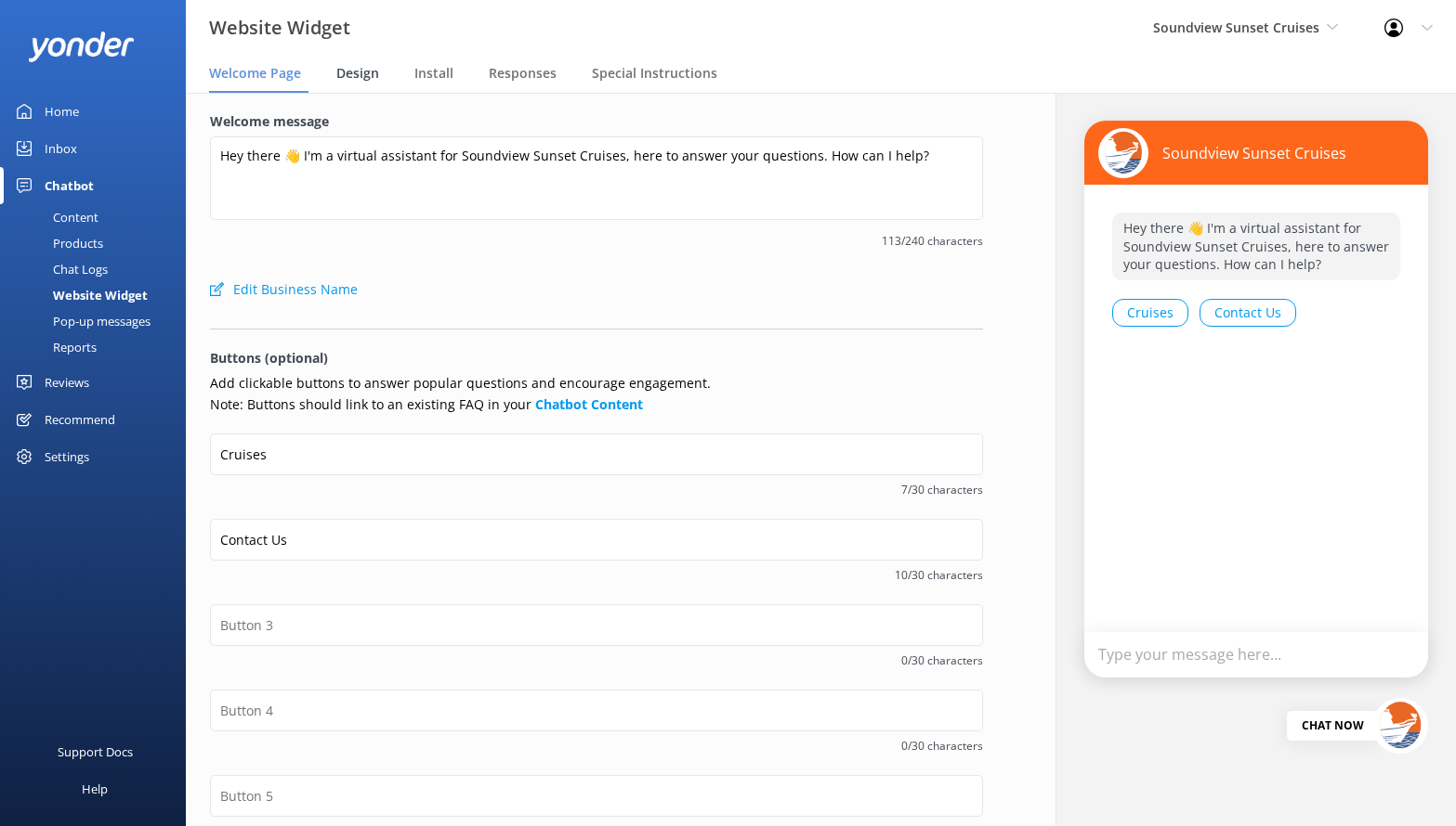
click at [367, 74] on span "Design" at bounding box center [357, 73] width 43 height 18
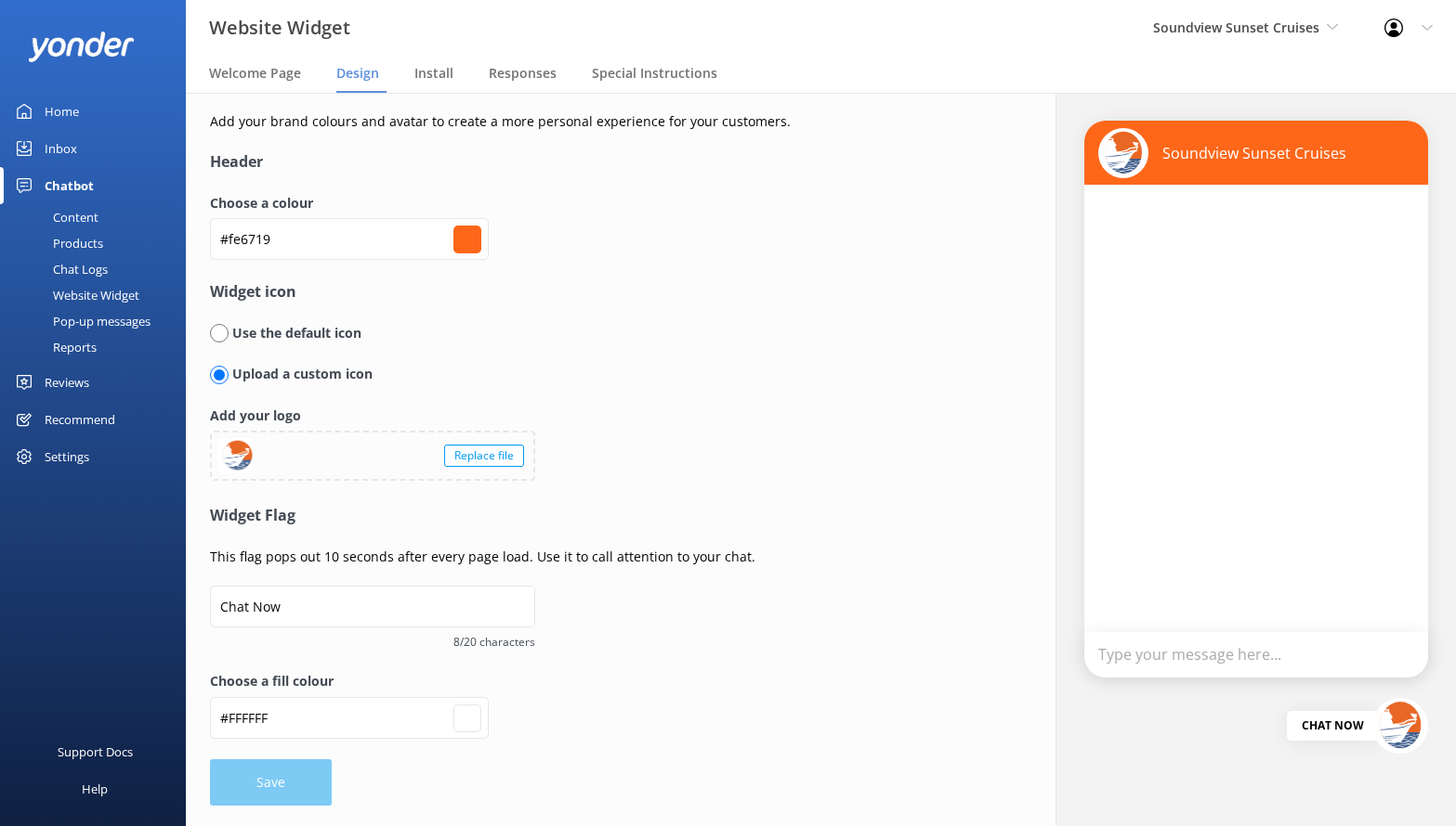
click at [95, 218] on div "Content" at bounding box center [54, 217] width 87 height 26
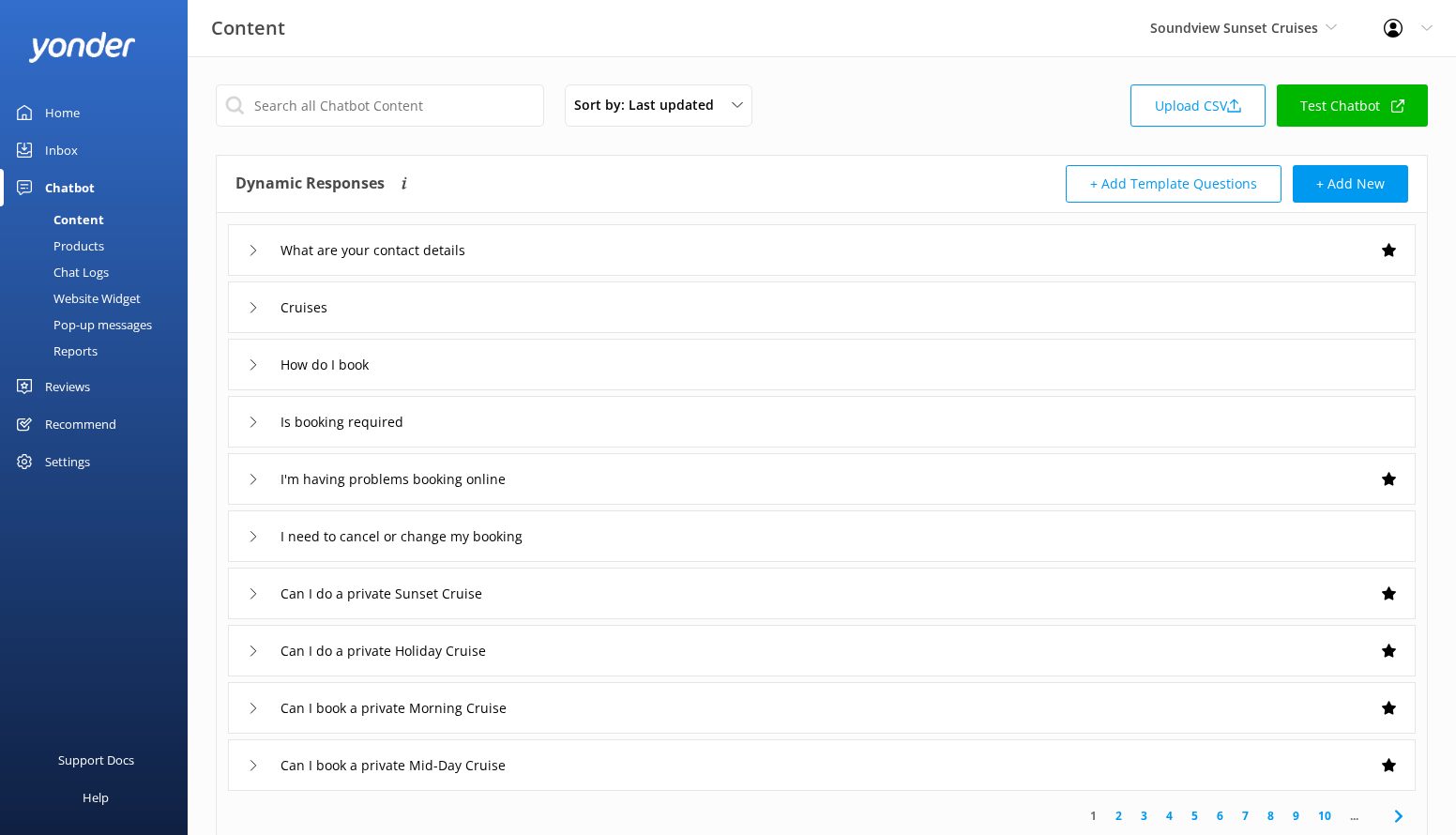
click at [117, 270] on link "Chat Logs" at bounding box center [99, 271] width 177 height 26
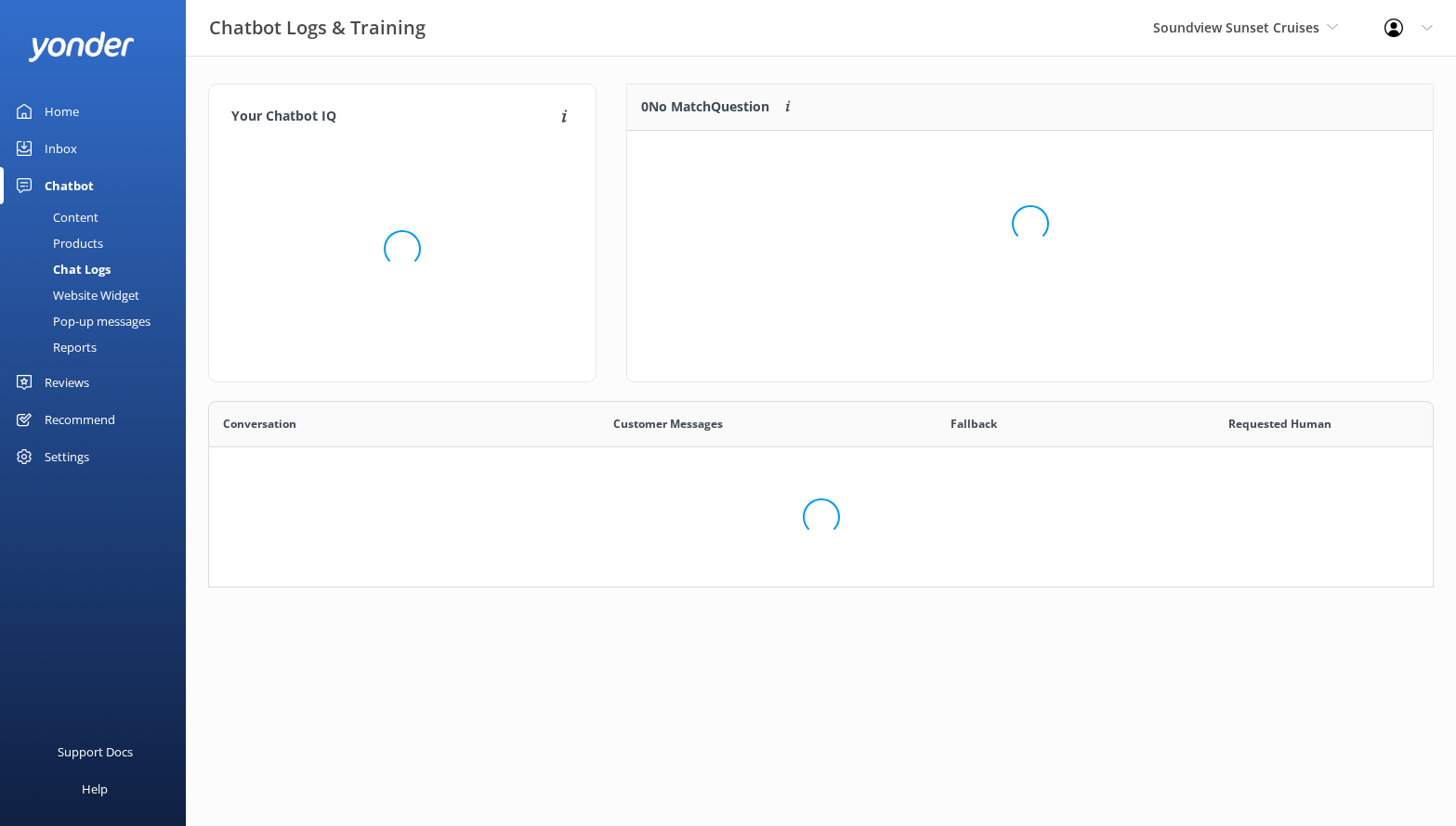
scroll to position [173, 1211]
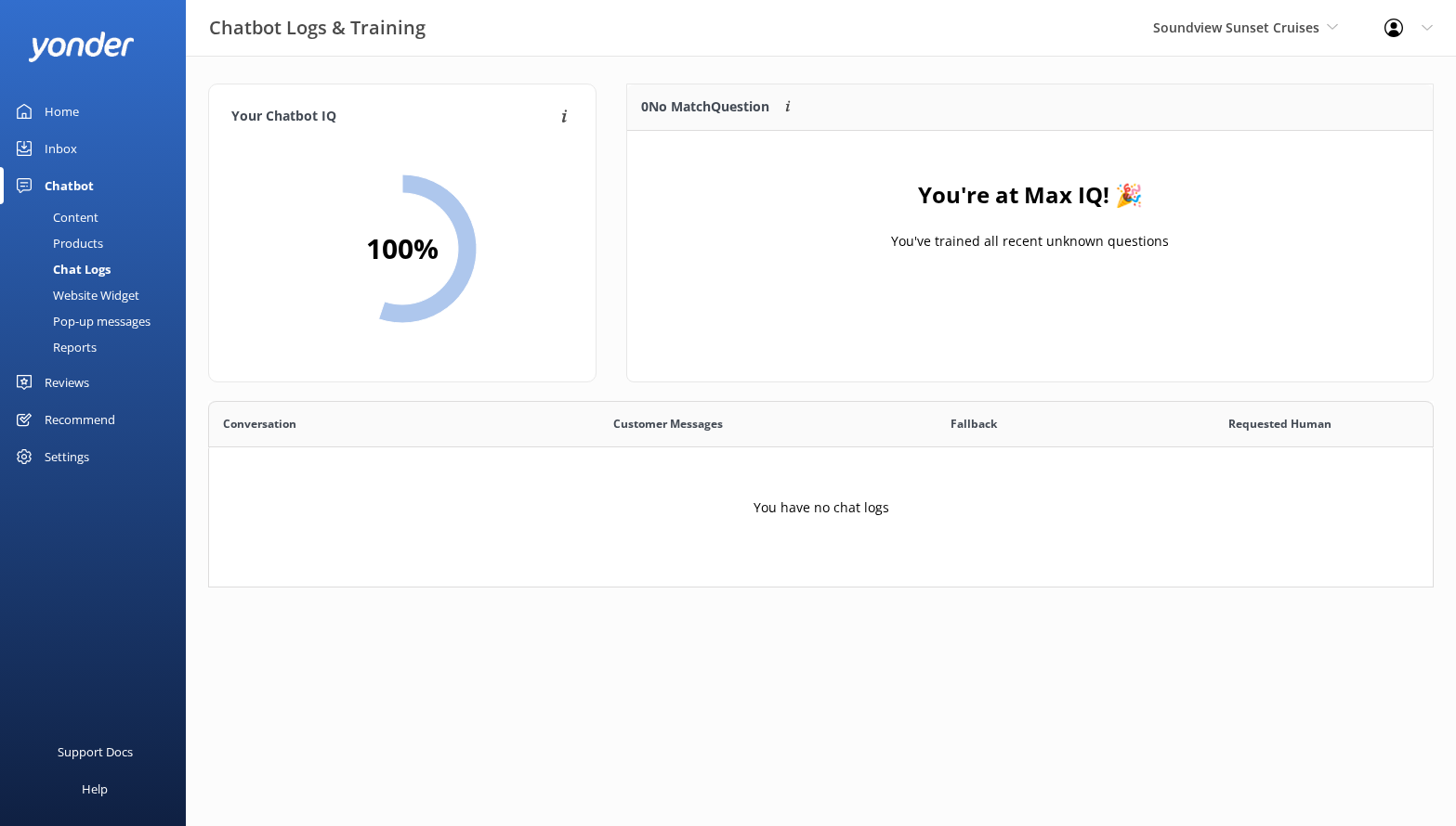
click at [97, 221] on link "Content" at bounding box center [98, 217] width 175 height 26
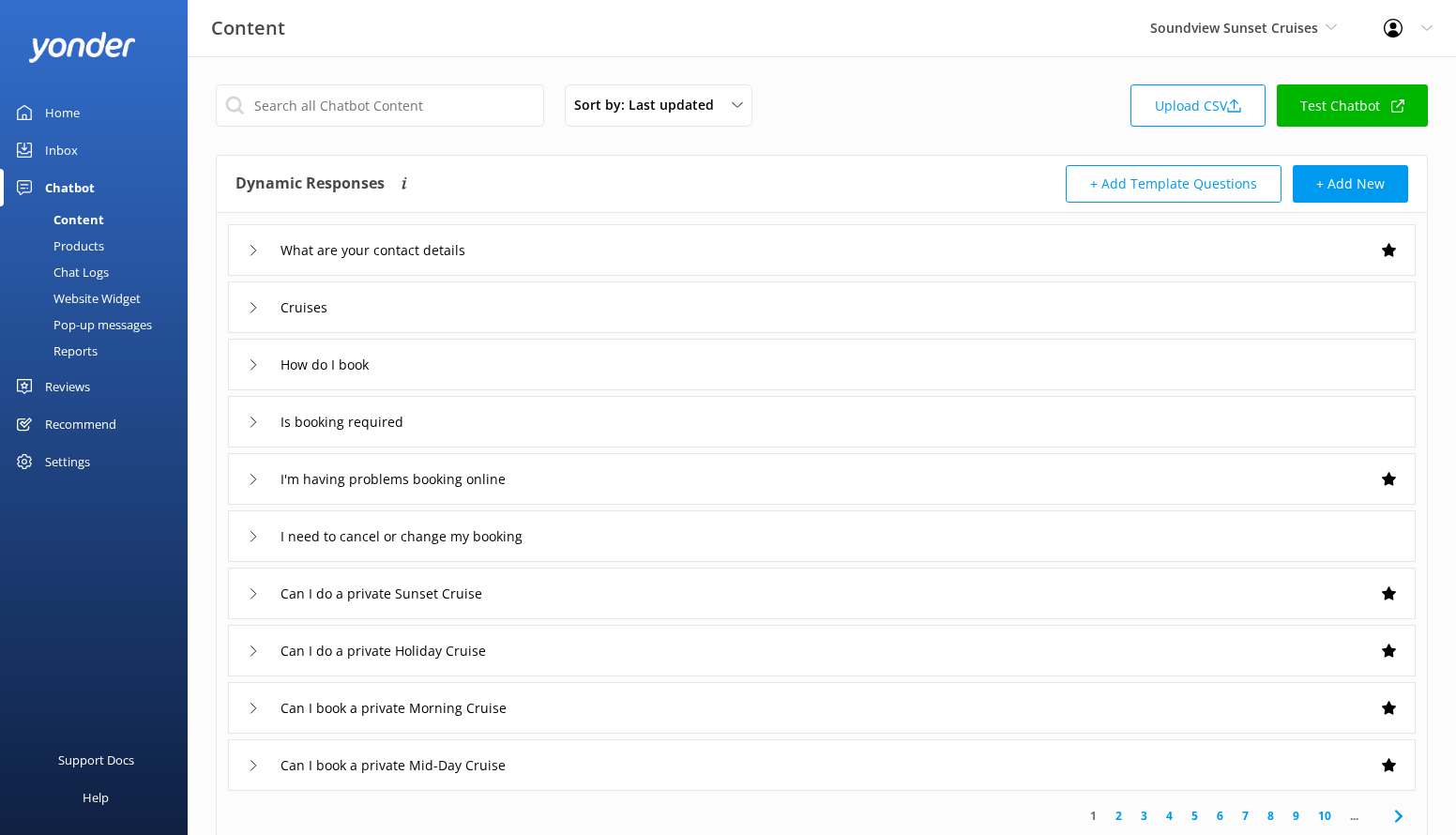
click at [1358, 110] on link "Test Chatbot" at bounding box center [1352, 106] width 151 height 42
click at [383, 303] on div "Cruises" at bounding box center [821, 307] width 1188 height 51
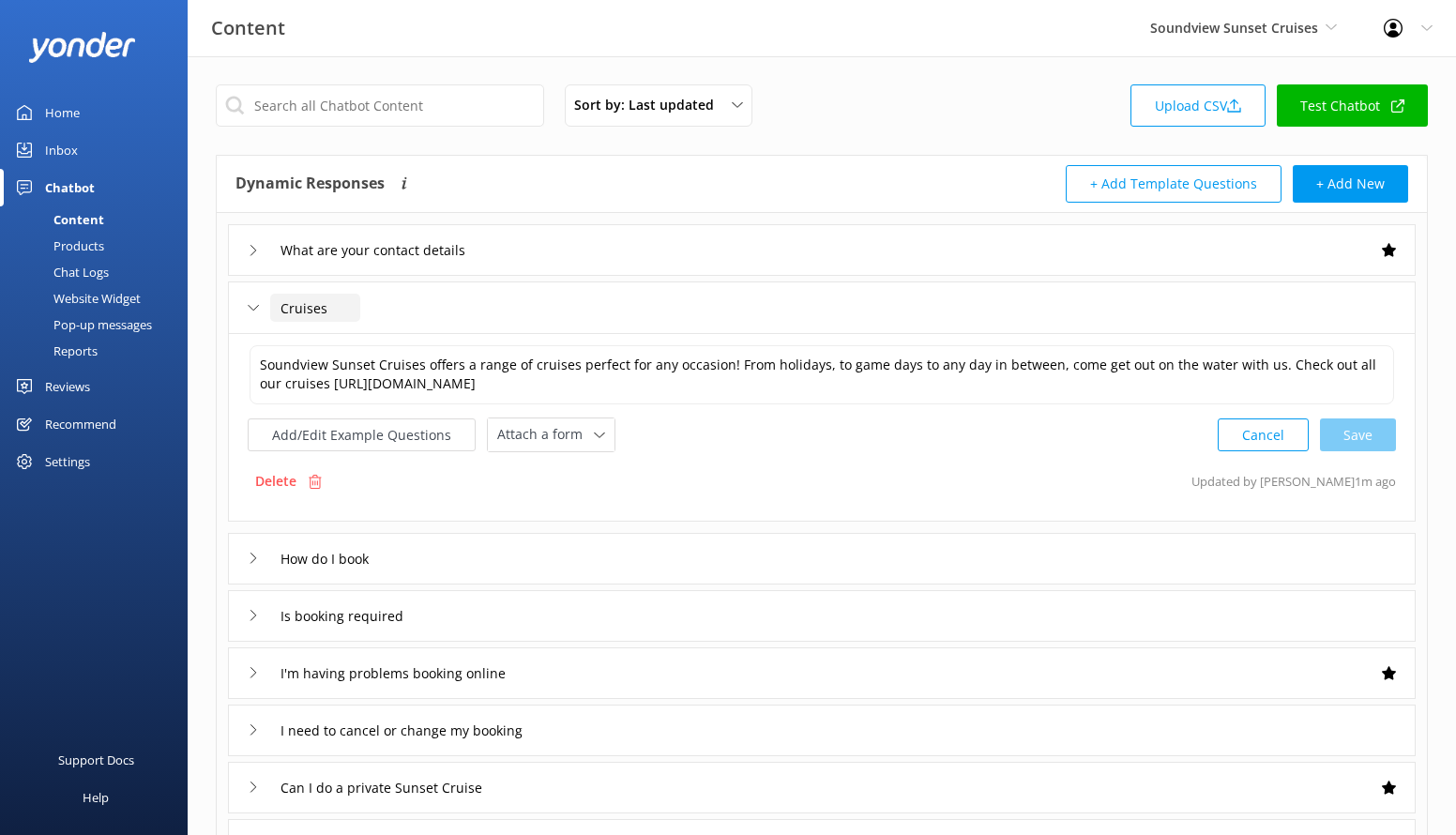
drag, startPoint x: 282, startPoint y: 309, endPoint x: 313, endPoint y: 377, distance: 74.7
click at [282, 311] on input "Cruises" at bounding box center [315, 307] width 90 height 28
type input "Our Cruises"
click at [341, 333] on icon at bounding box center [344, 337] width 8 height 8
click at [85, 252] on div "Products" at bounding box center [58, 245] width 93 height 26
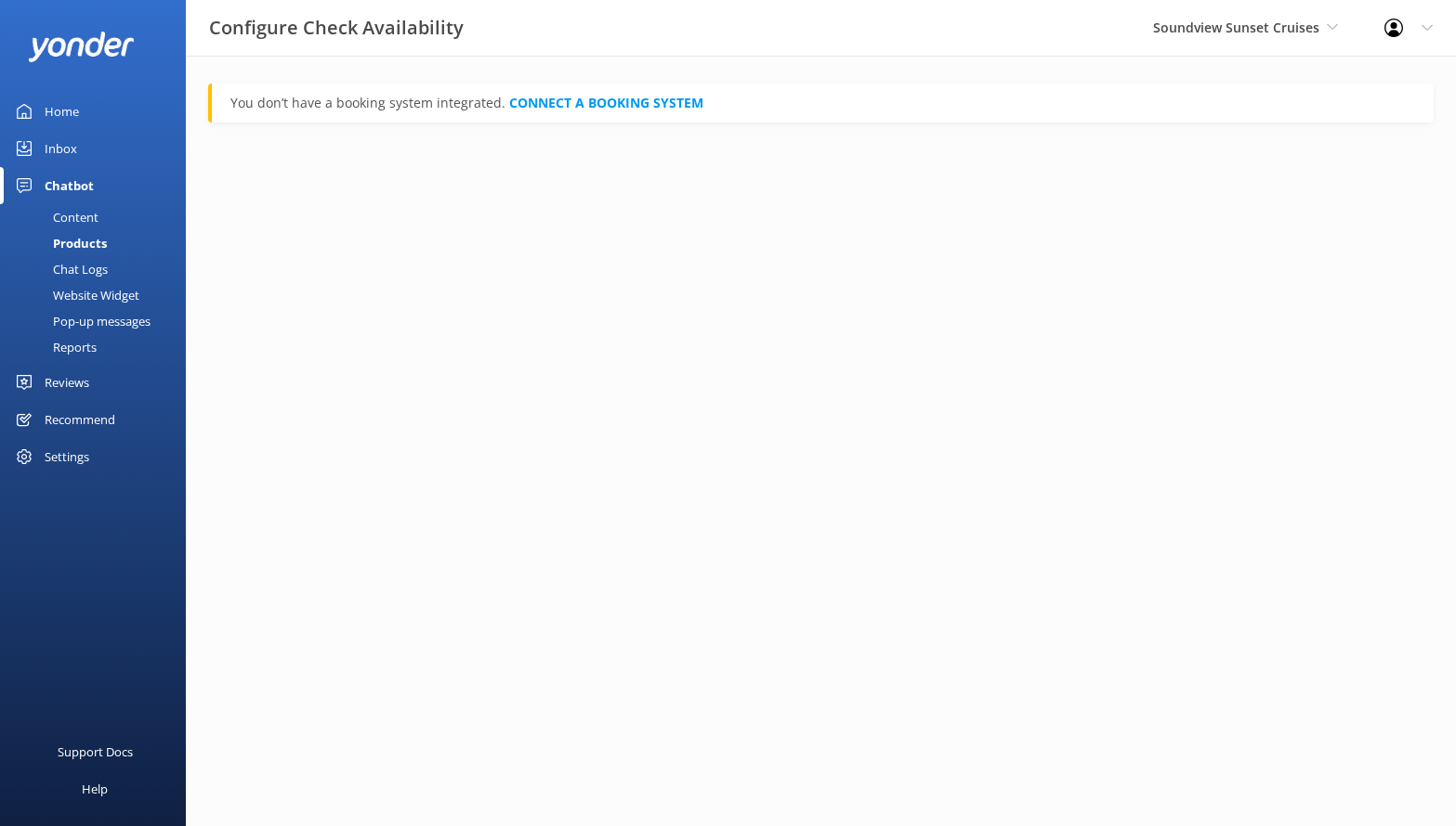
click at [87, 287] on div "Website Widget" at bounding box center [75, 295] width 128 height 26
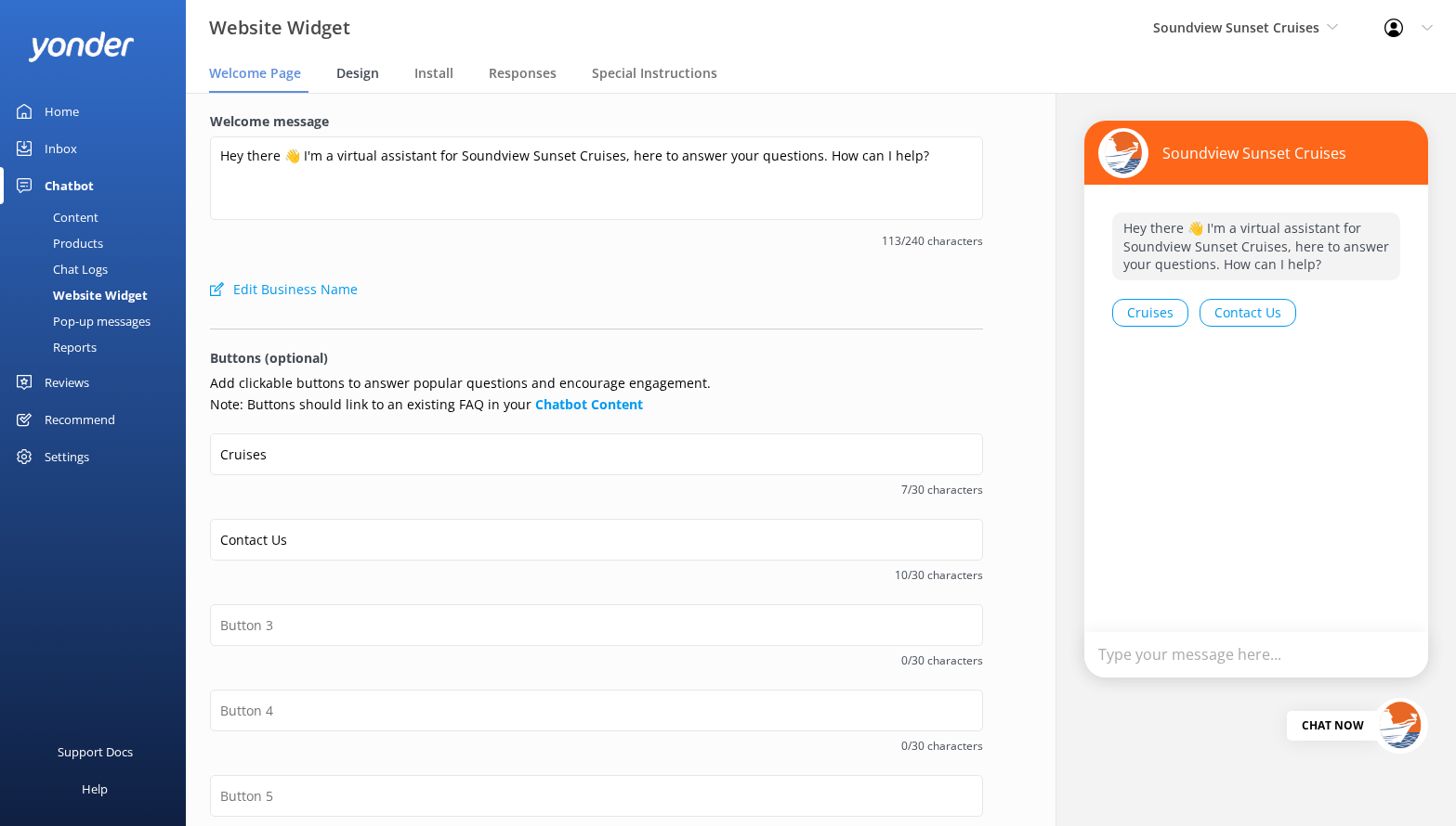
click at [362, 74] on span "Design" at bounding box center [357, 73] width 43 height 18
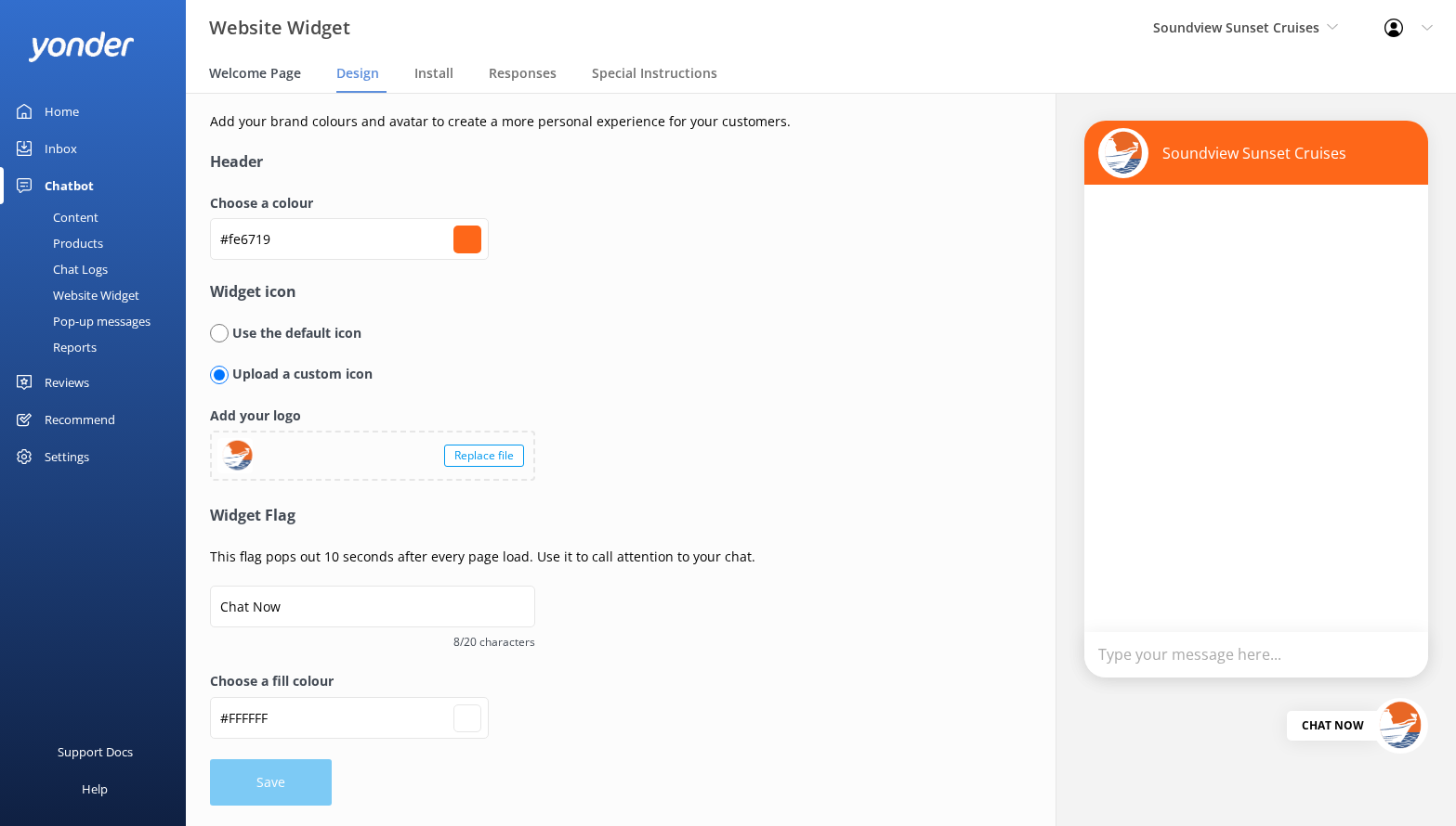
click at [273, 81] on span "Welcome Page" at bounding box center [255, 73] width 92 height 18
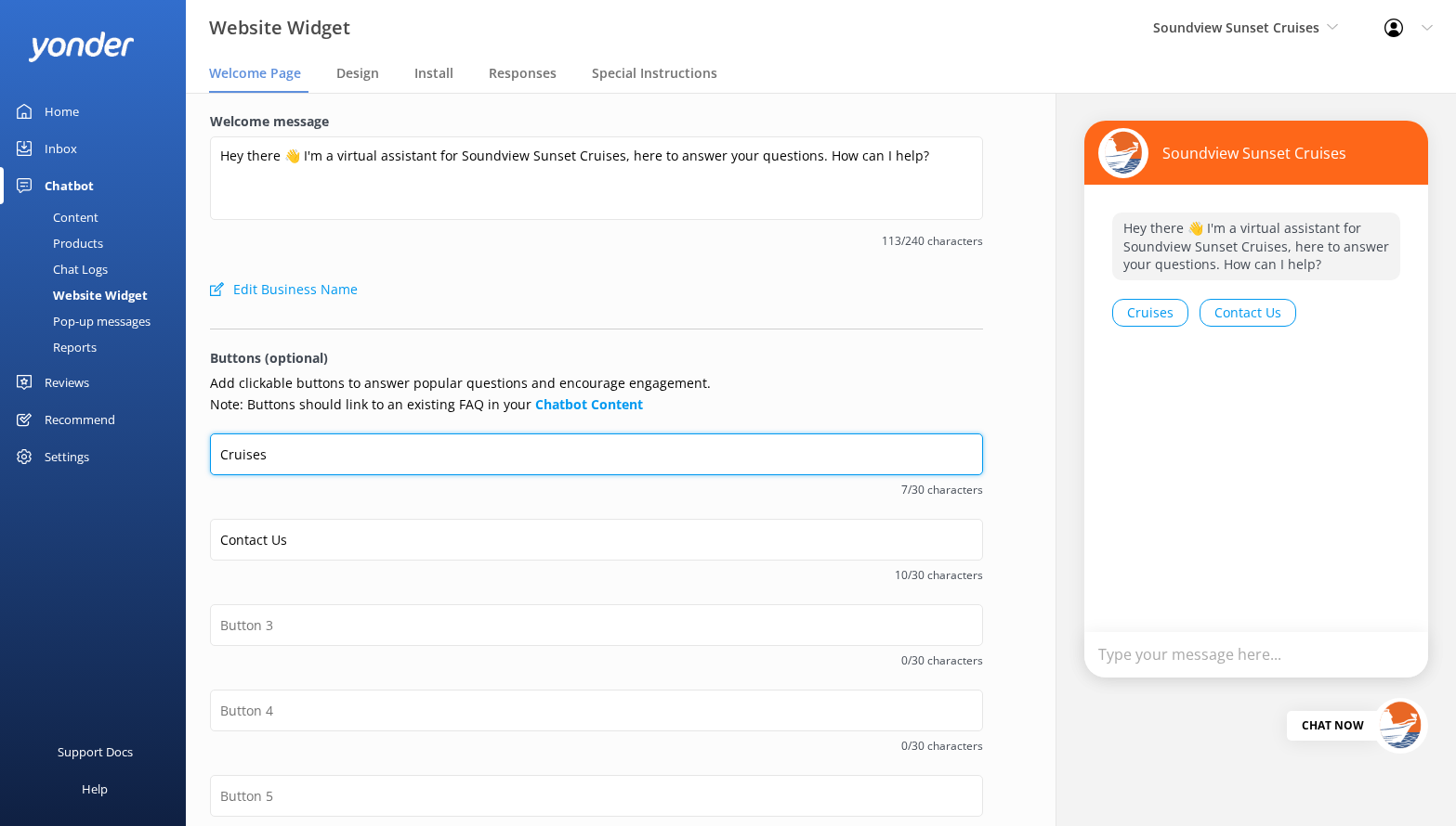
click at [224, 453] on input "Cruises" at bounding box center [596, 455] width 773 height 42
type input "Our Cruises"
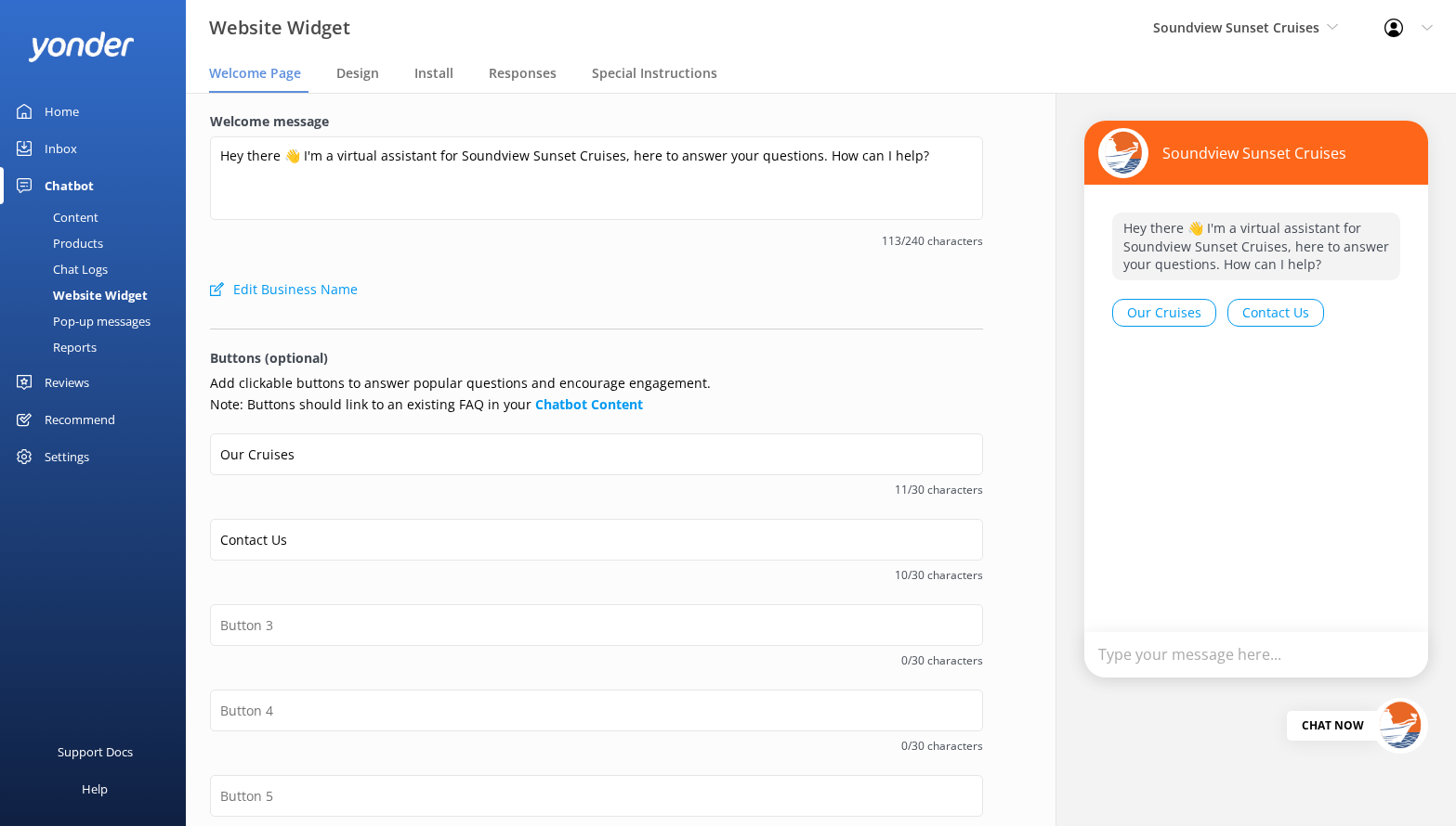
click at [832, 377] on p "Add clickable buttons to answer popular questions and encourage engagement. Not…" at bounding box center [596, 394] width 773 height 42
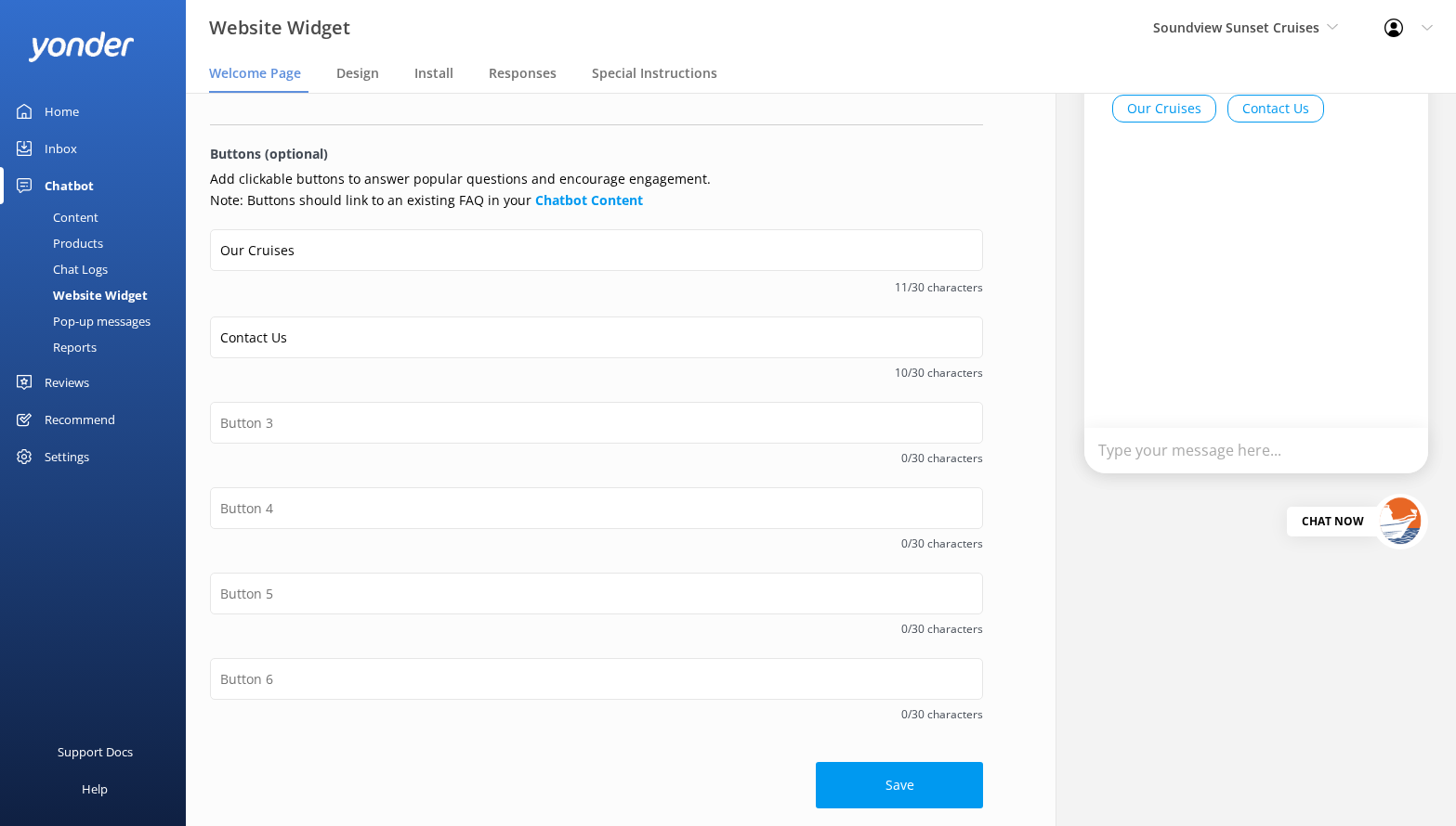
scroll to position [205, 0]
click at [877, 772] on button "Save" at bounding box center [899, 784] width 167 height 47
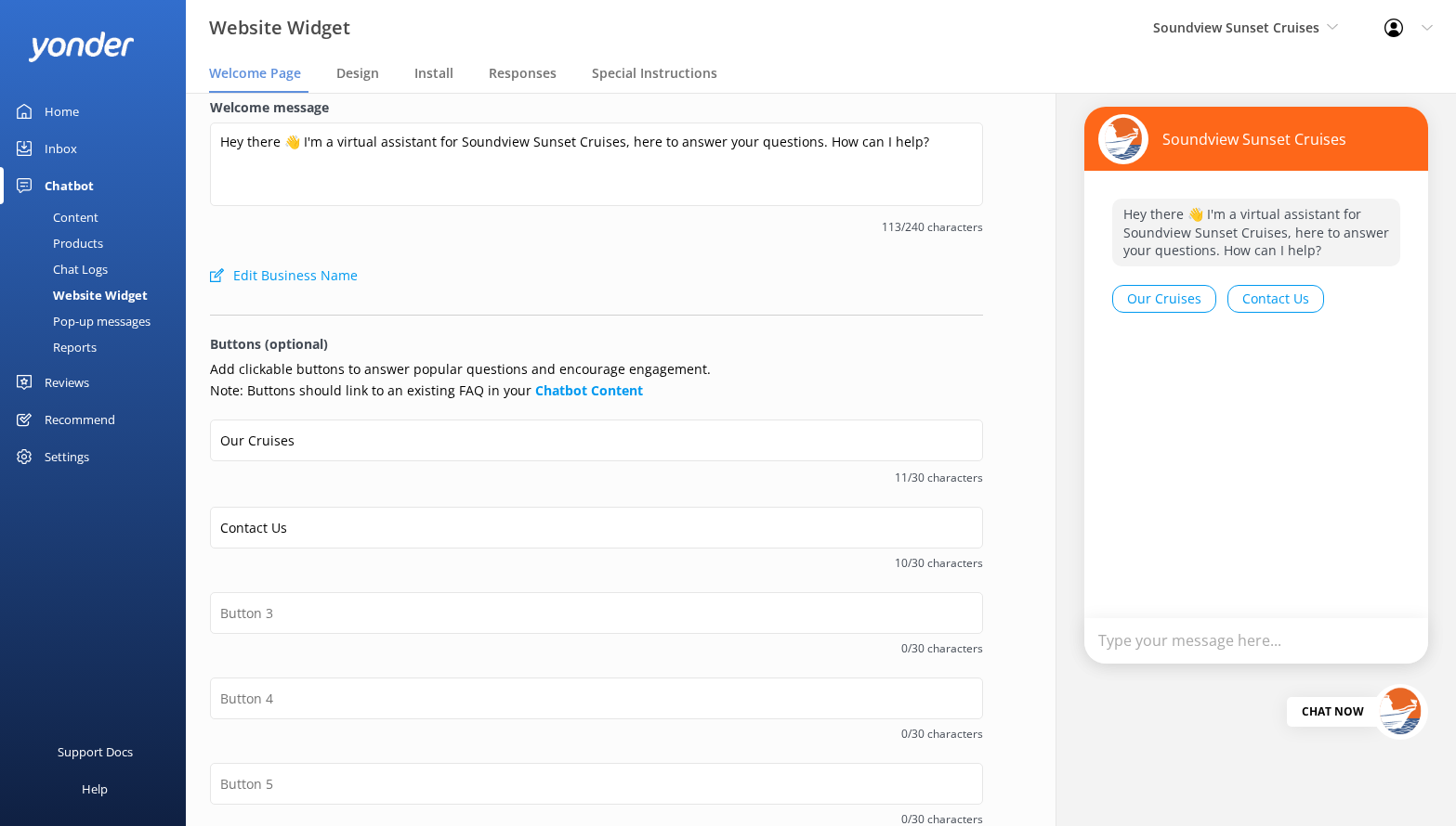
scroll to position [0, 0]
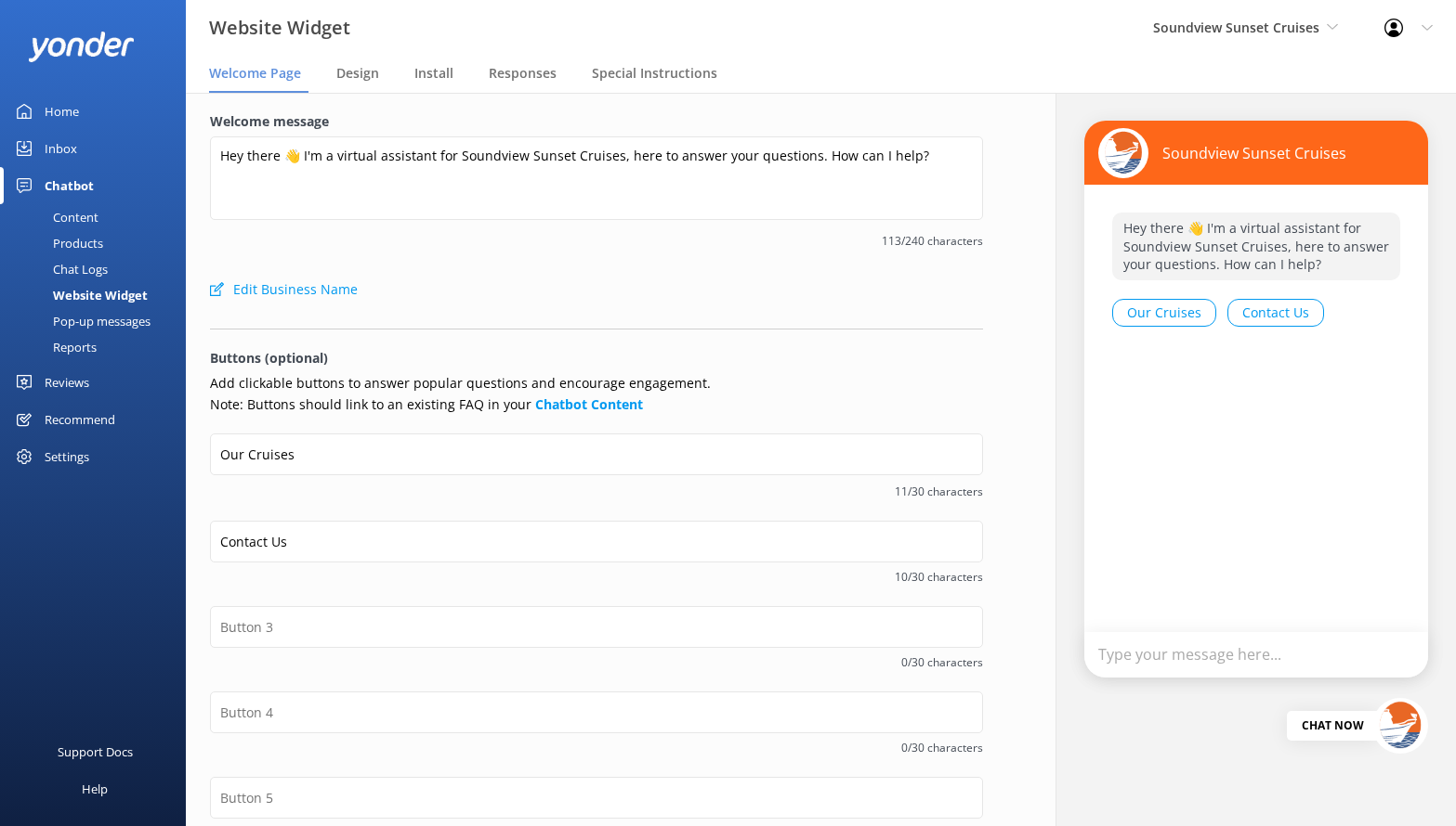
click at [75, 215] on div "Content" at bounding box center [54, 217] width 87 height 26
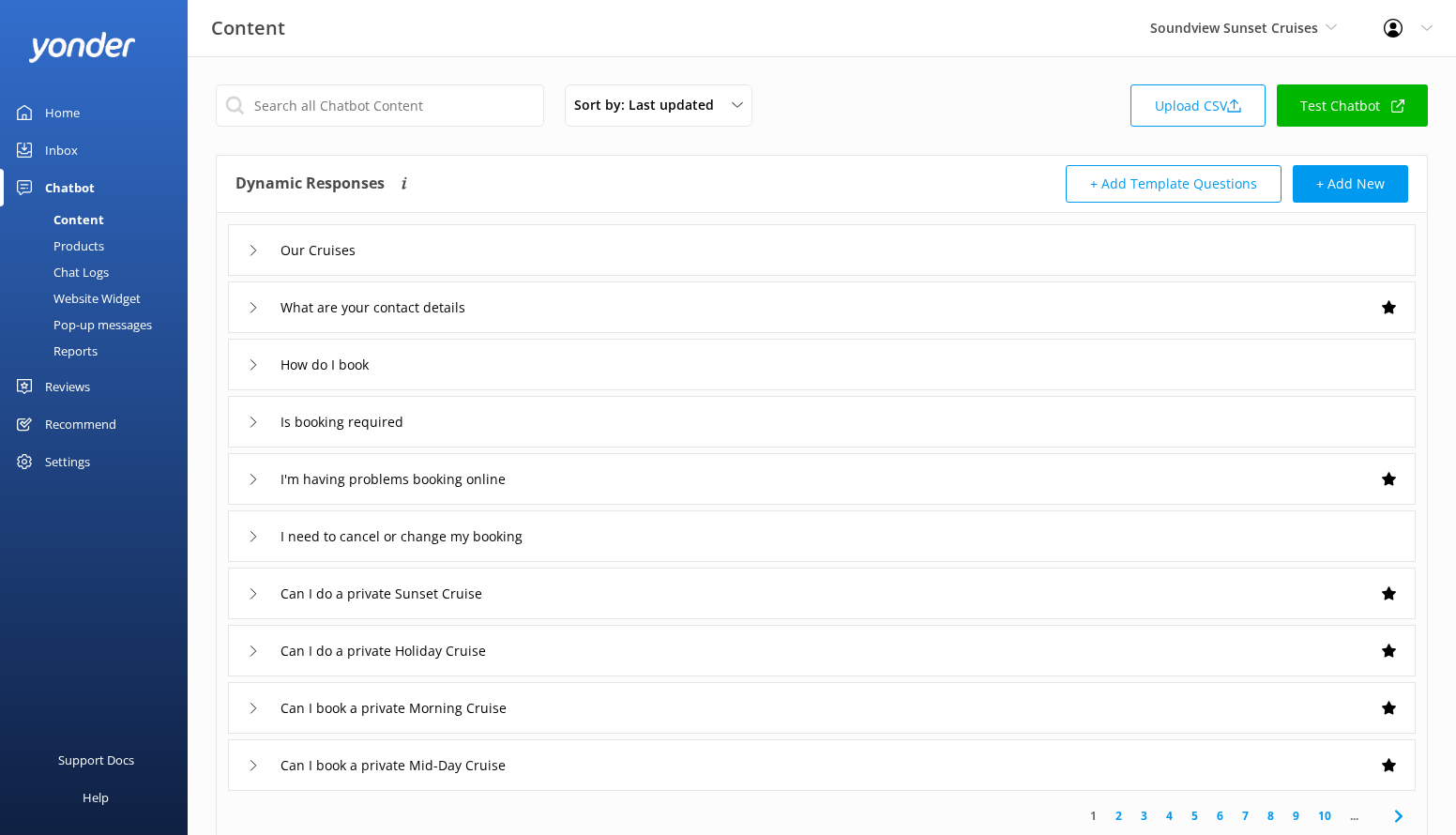
click at [1332, 111] on link "Test Chatbot" at bounding box center [1352, 106] width 151 height 42
click at [435, 247] on div "Our Cruises" at bounding box center [821, 249] width 1188 height 51
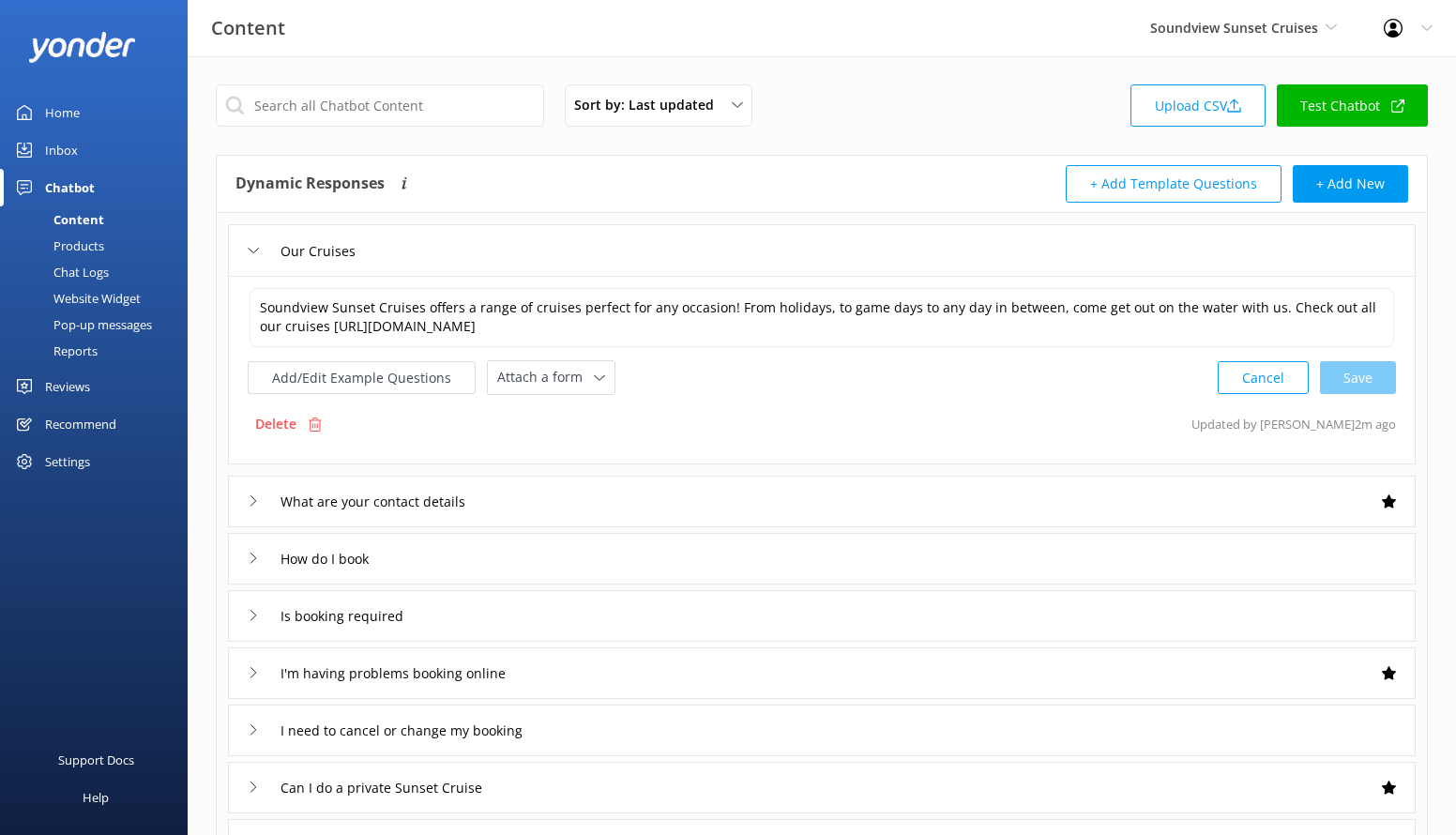
click at [85, 249] on div "Products" at bounding box center [58, 245] width 93 height 26
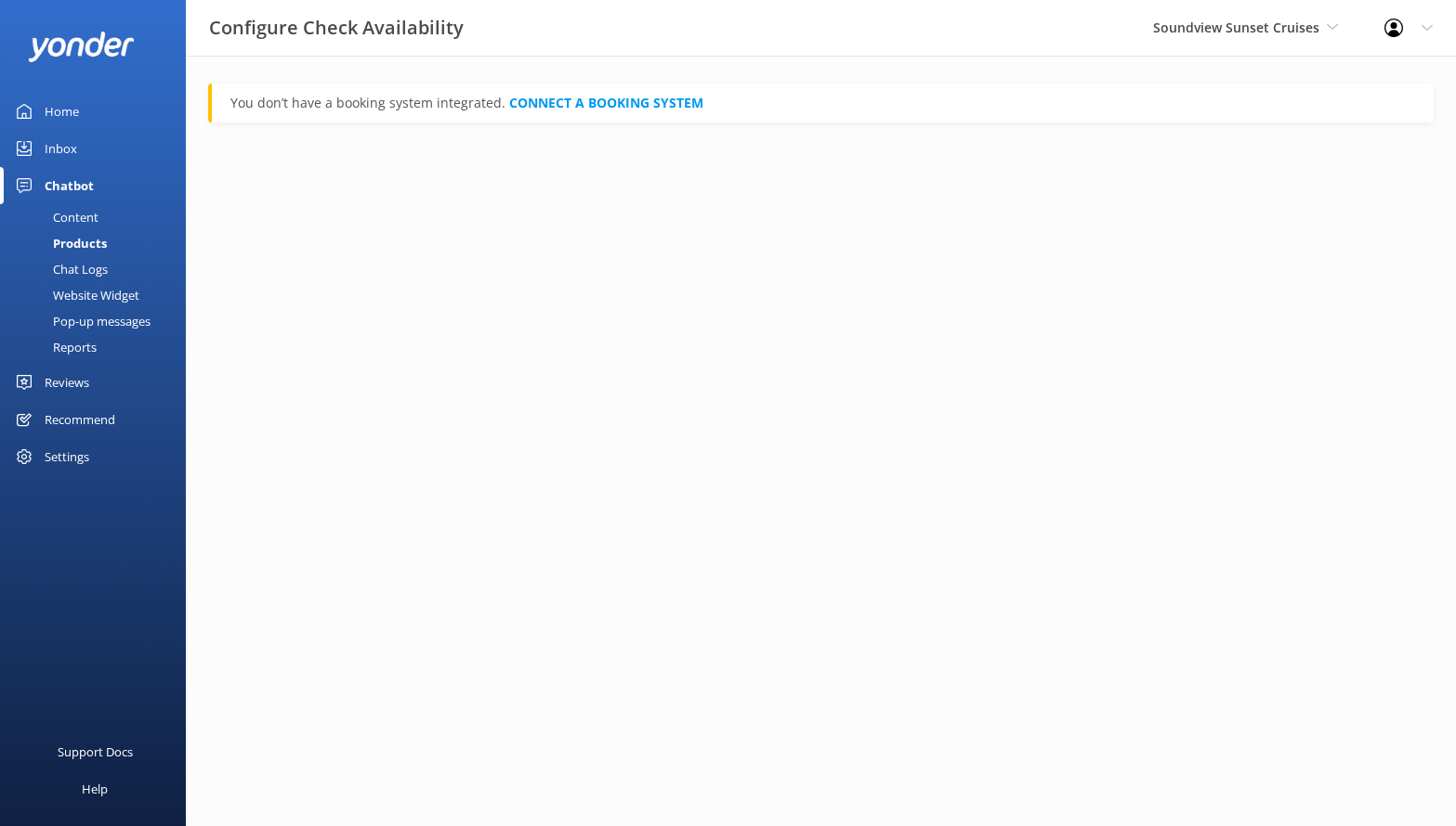
click at [74, 225] on div "Content" at bounding box center [54, 217] width 87 height 26
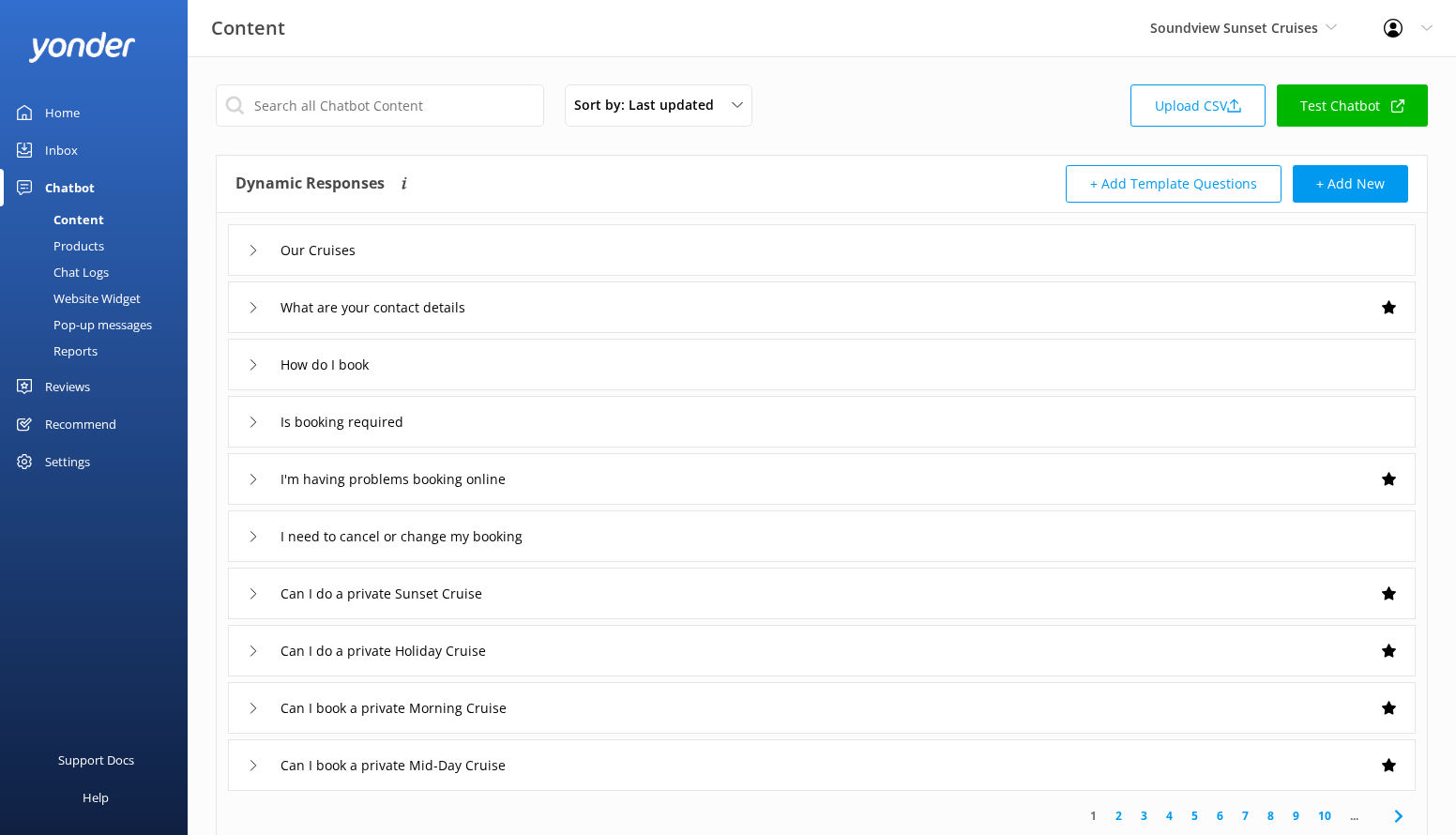
click at [85, 268] on div "Chat Logs" at bounding box center [60, 271] width 97 height 26
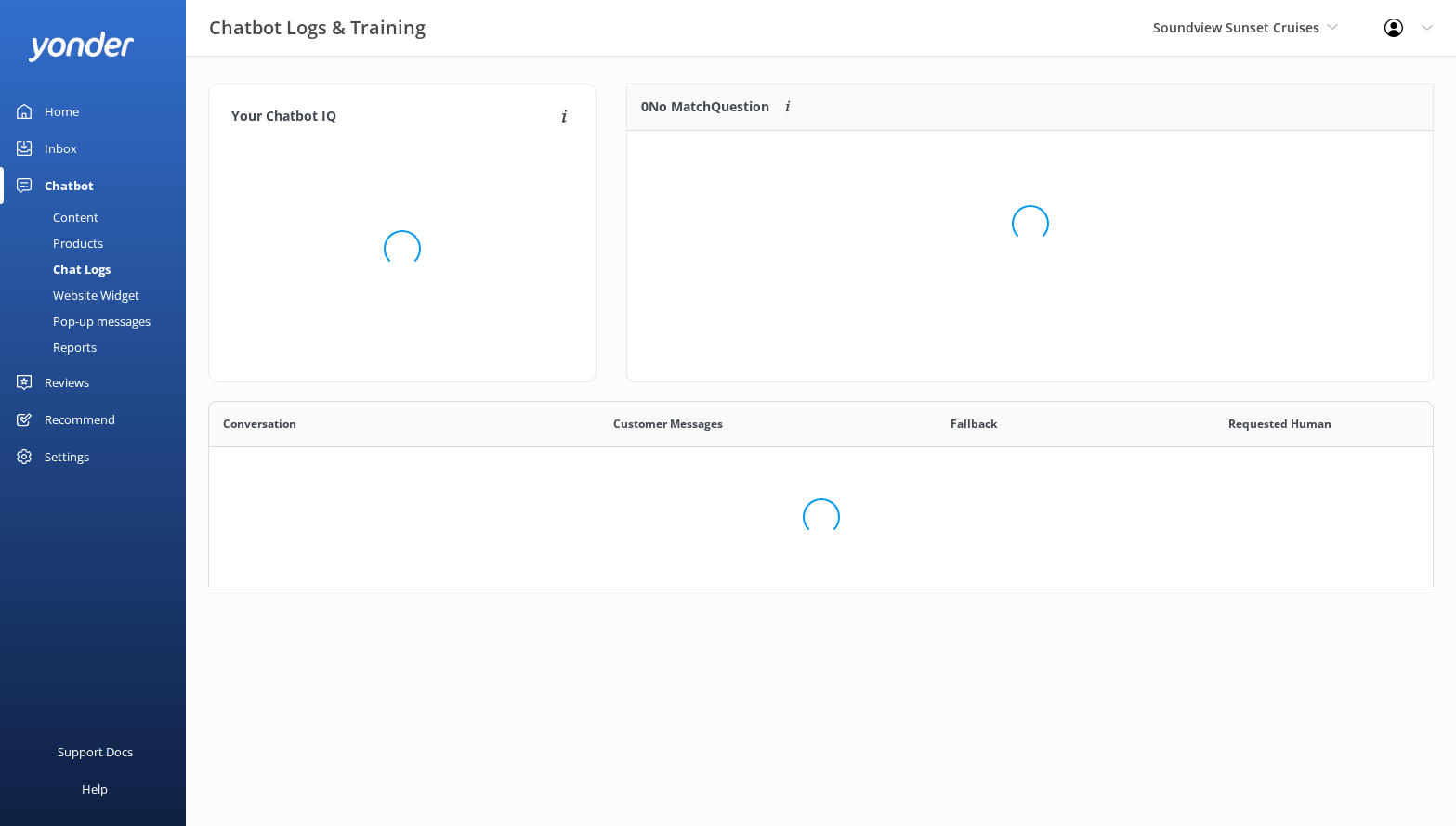
scroll to position [94, 1211]
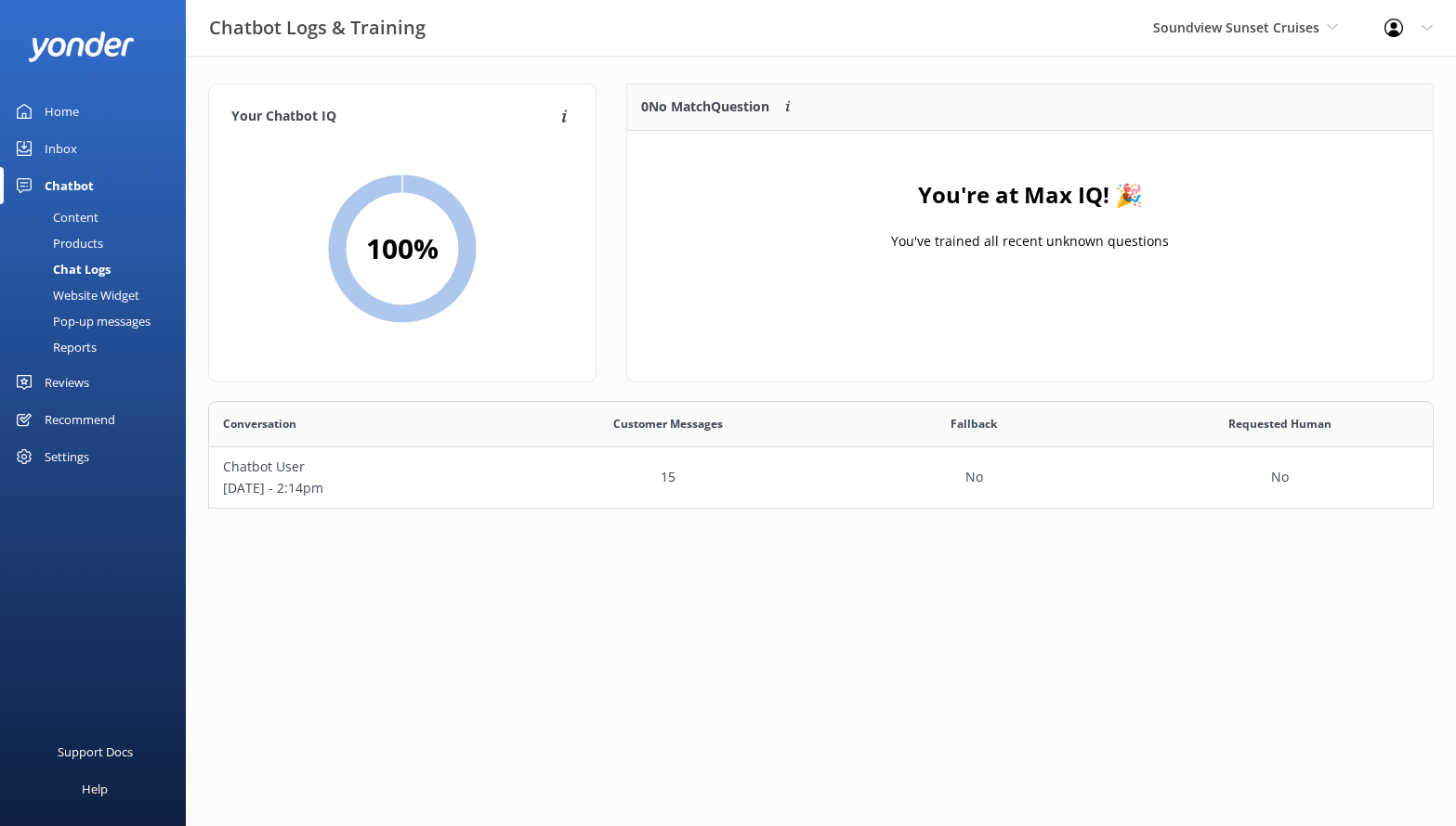
click at [82, 449] on div "Settings" at bounding box center [67, 456] width 45 height 37
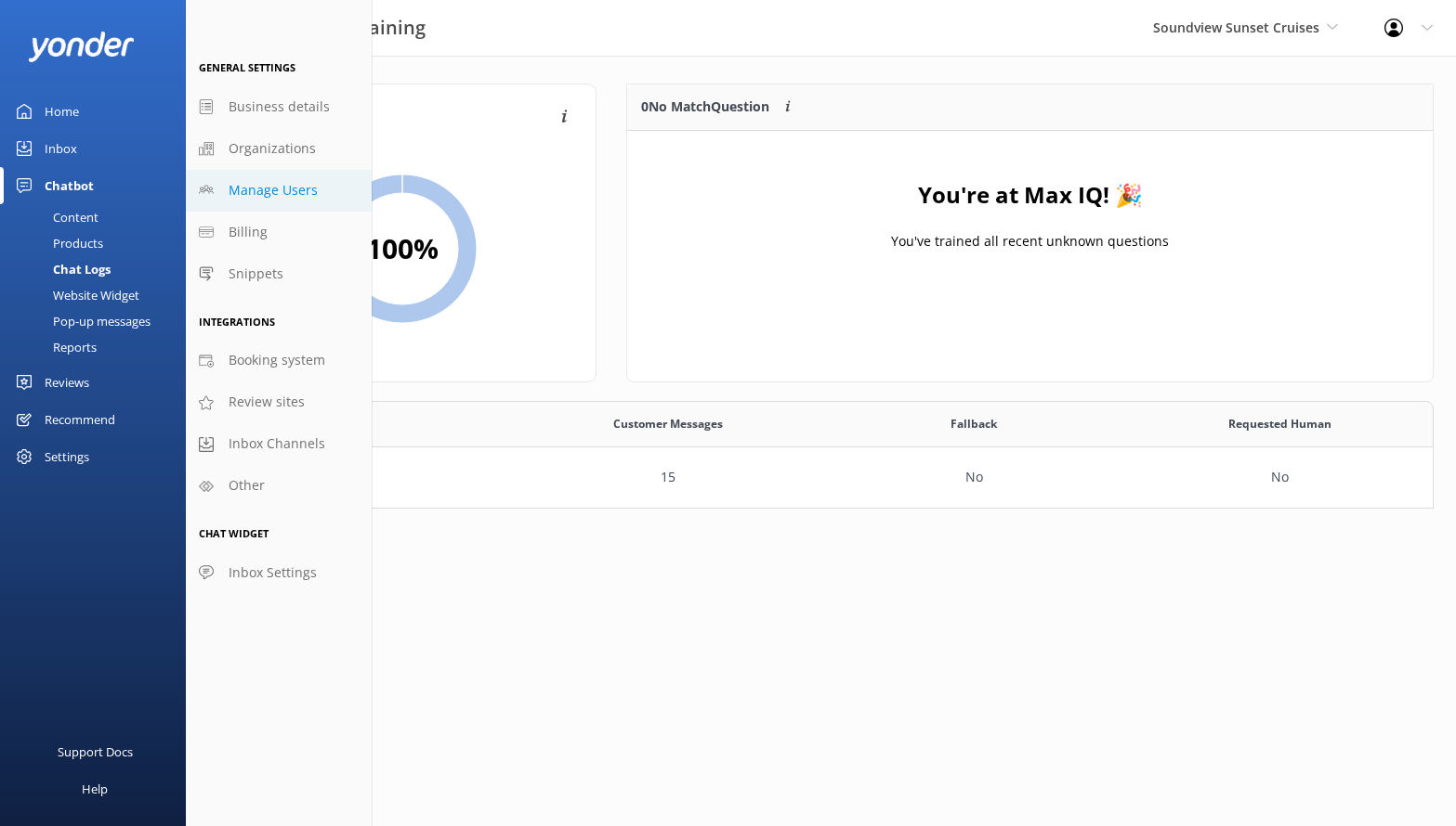
click at [293, 195] on span "Manage Users" at bounding box center [272, 190] width 89 height 20
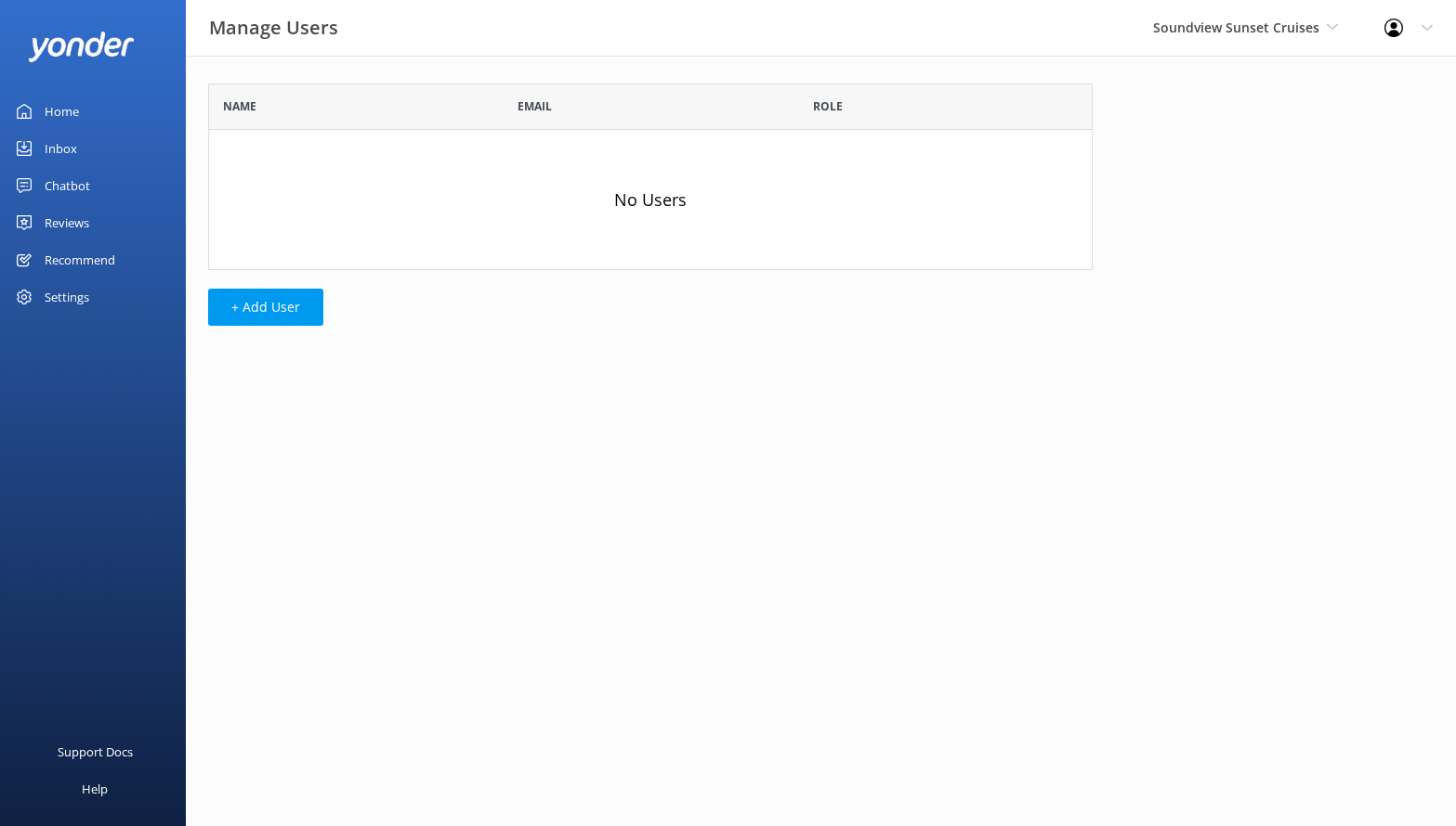
scroll to position [173, 870]
click at [240, 313] on button "+ Add User" at bounding box center [266, 307] width 116 height 37
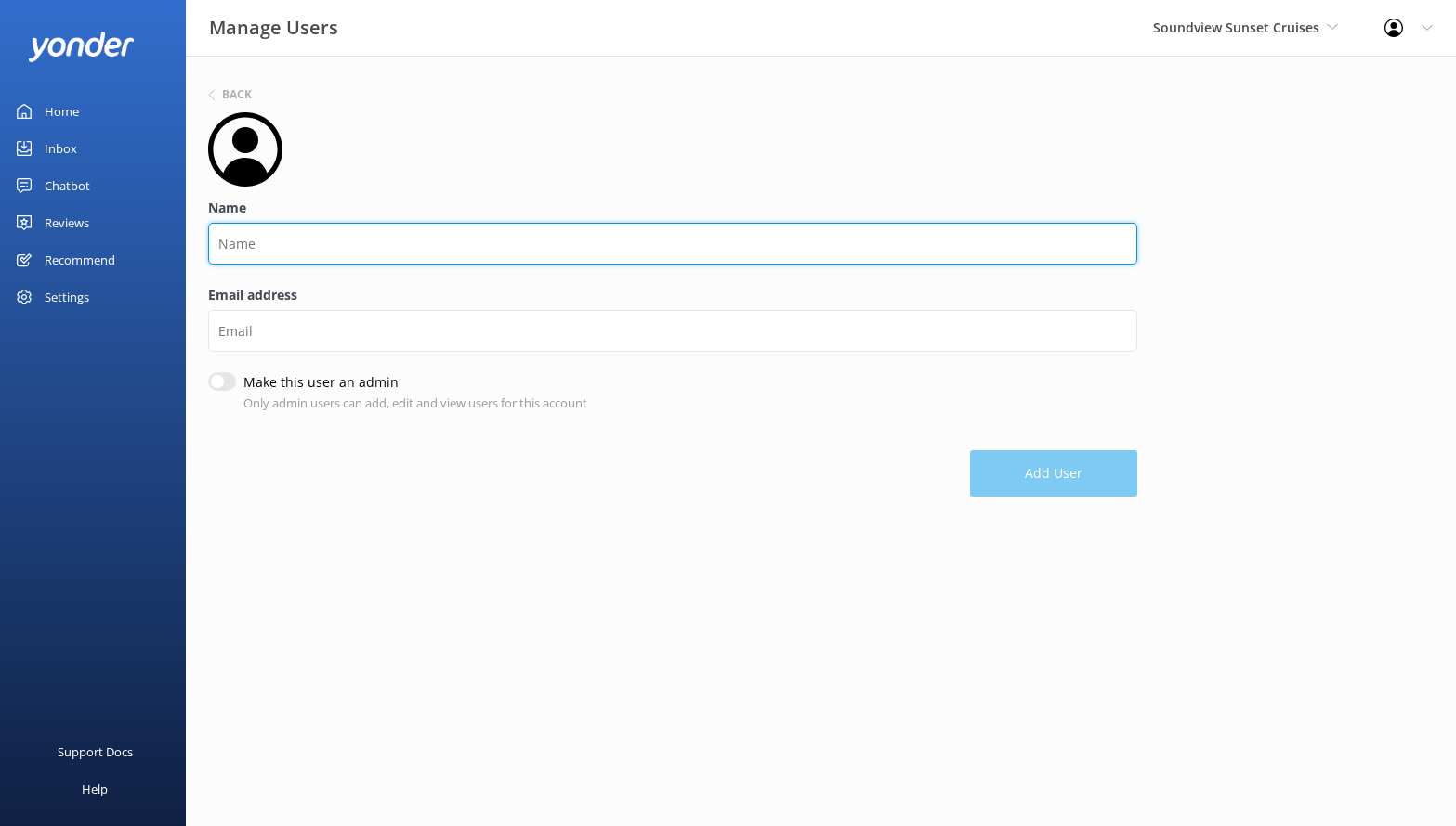
click at [326, 241] on input "Name" at bounding box center [673, 244] width 929 height 42
type input "[PERSON_NAME]"
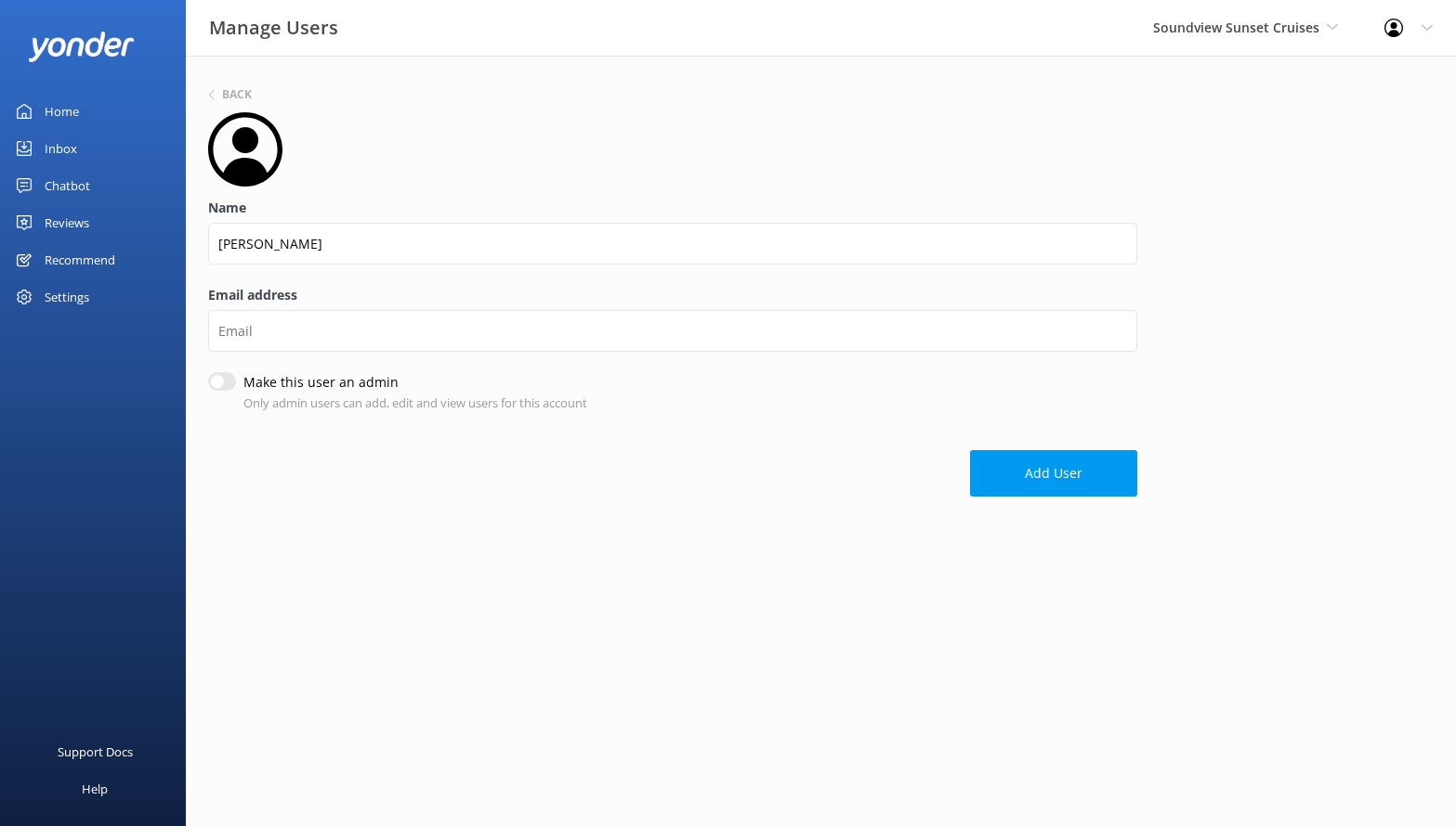
click at [213, 382] on input "Make this user an admin" at bounding box center [222, 381] width 28 height 18
checkbox input "true"
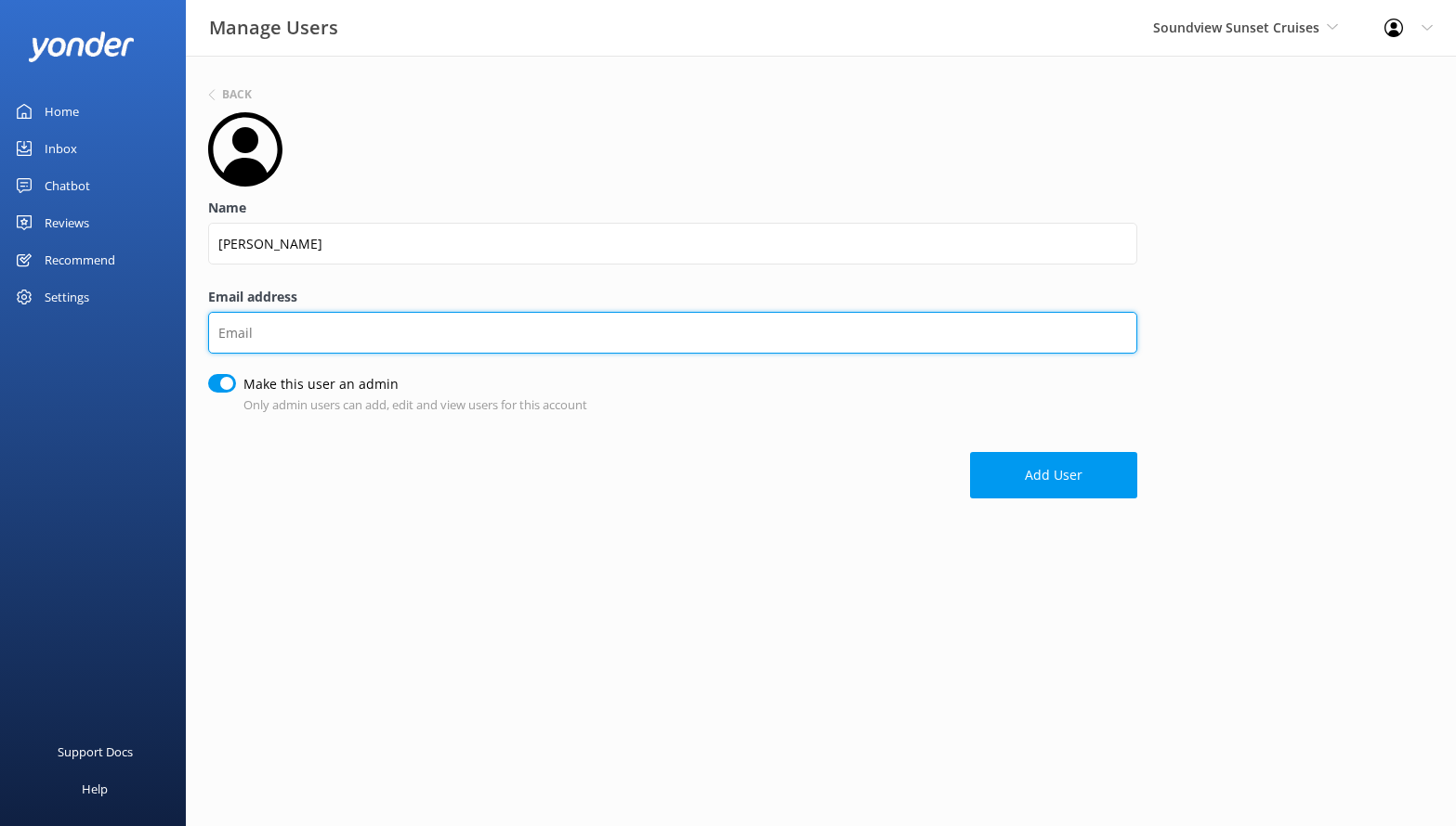
click at [249, 343] on input "Email address" at bounding box center [673, 333] width 929 height 42
paste input "[PERSON_NAME][EMAIL_ADDRESS][DOMAIN_NAME]"
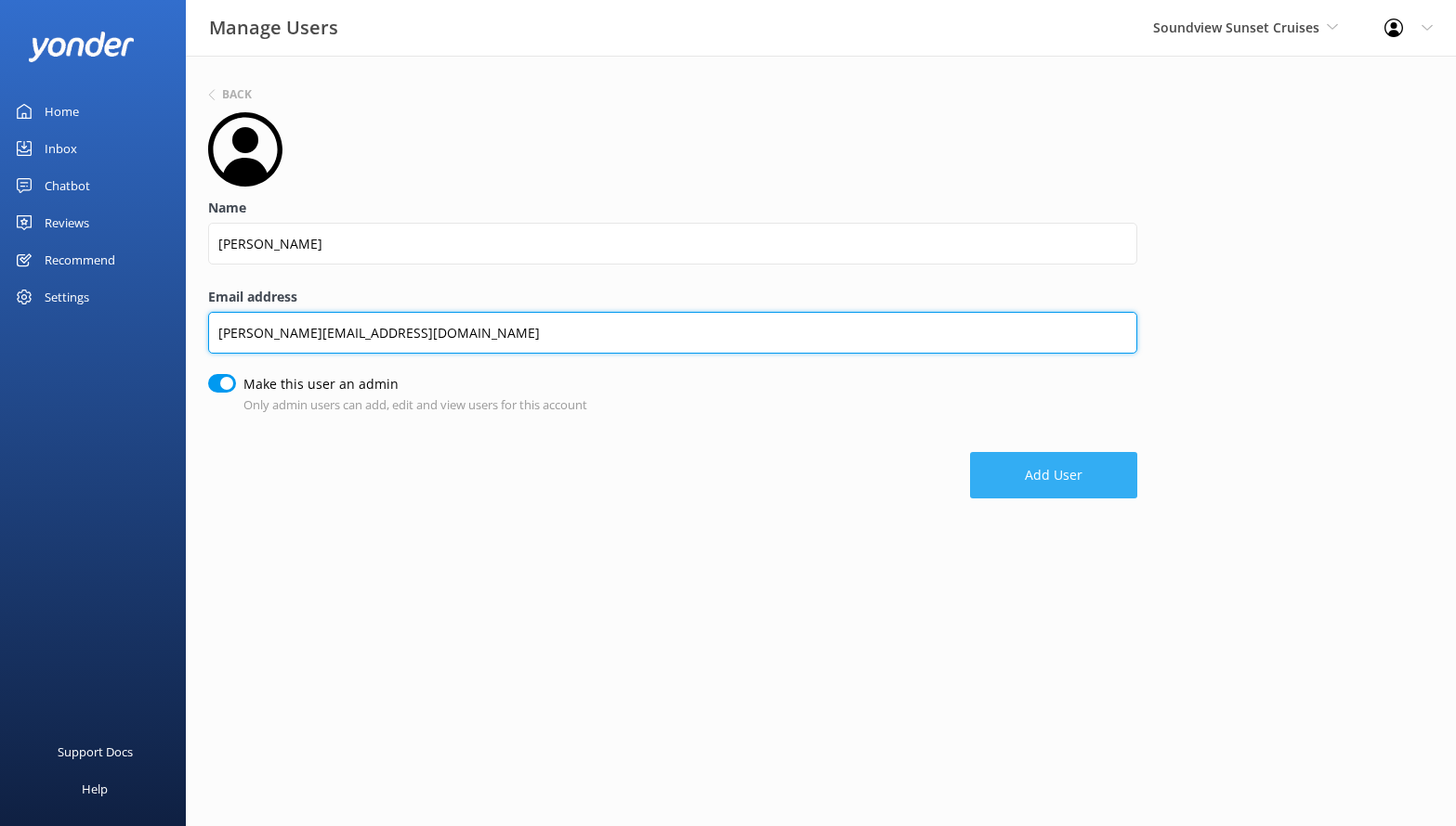
type input "[PERSON_NAME][EMAIL_ADDRESS][DOMAIN_NAME]"
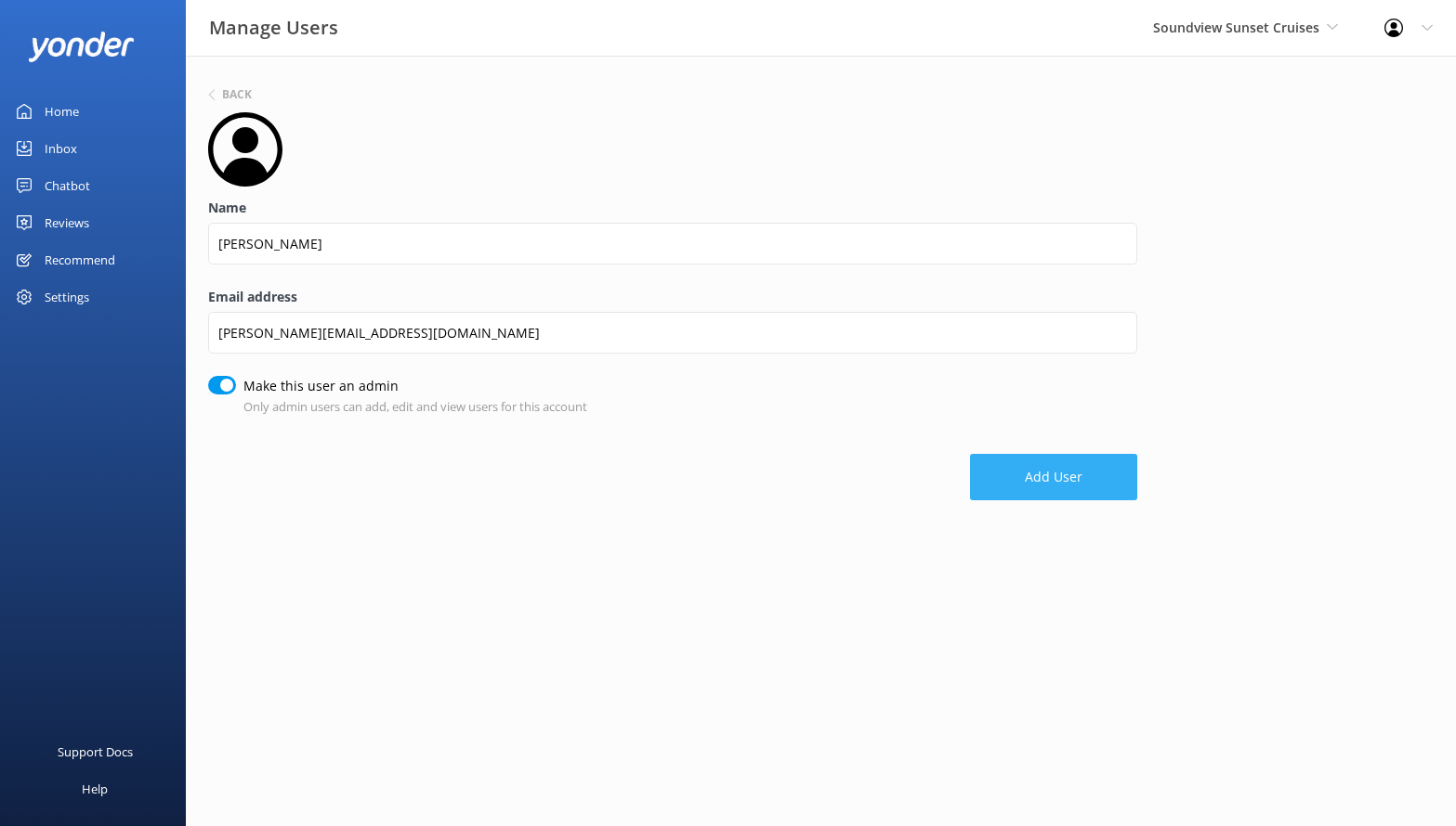
click at [1036, 477] on button "Add User" at bounding box center [1053, 477] width 167 height 47
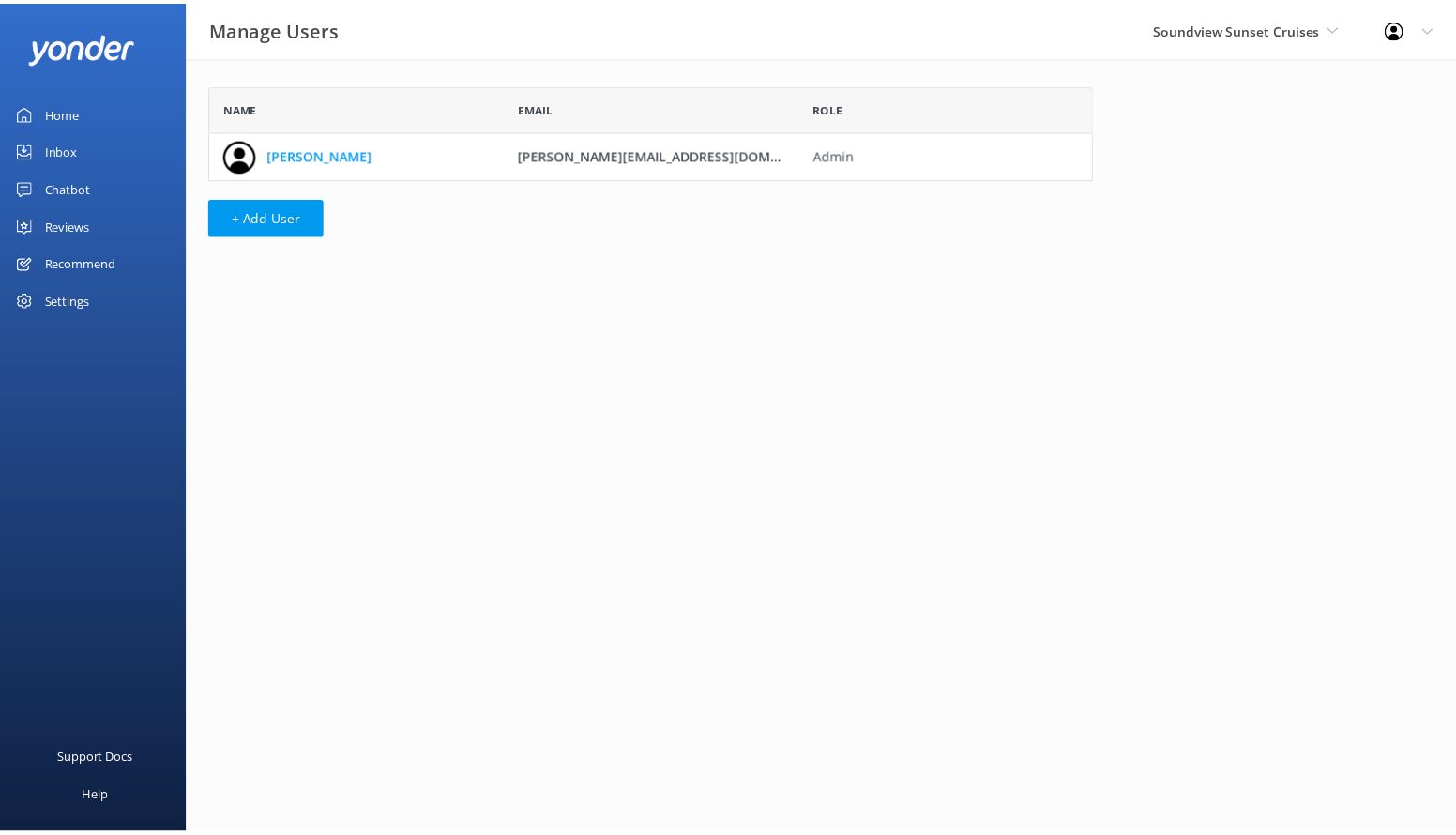
scroll to position [81, 879]
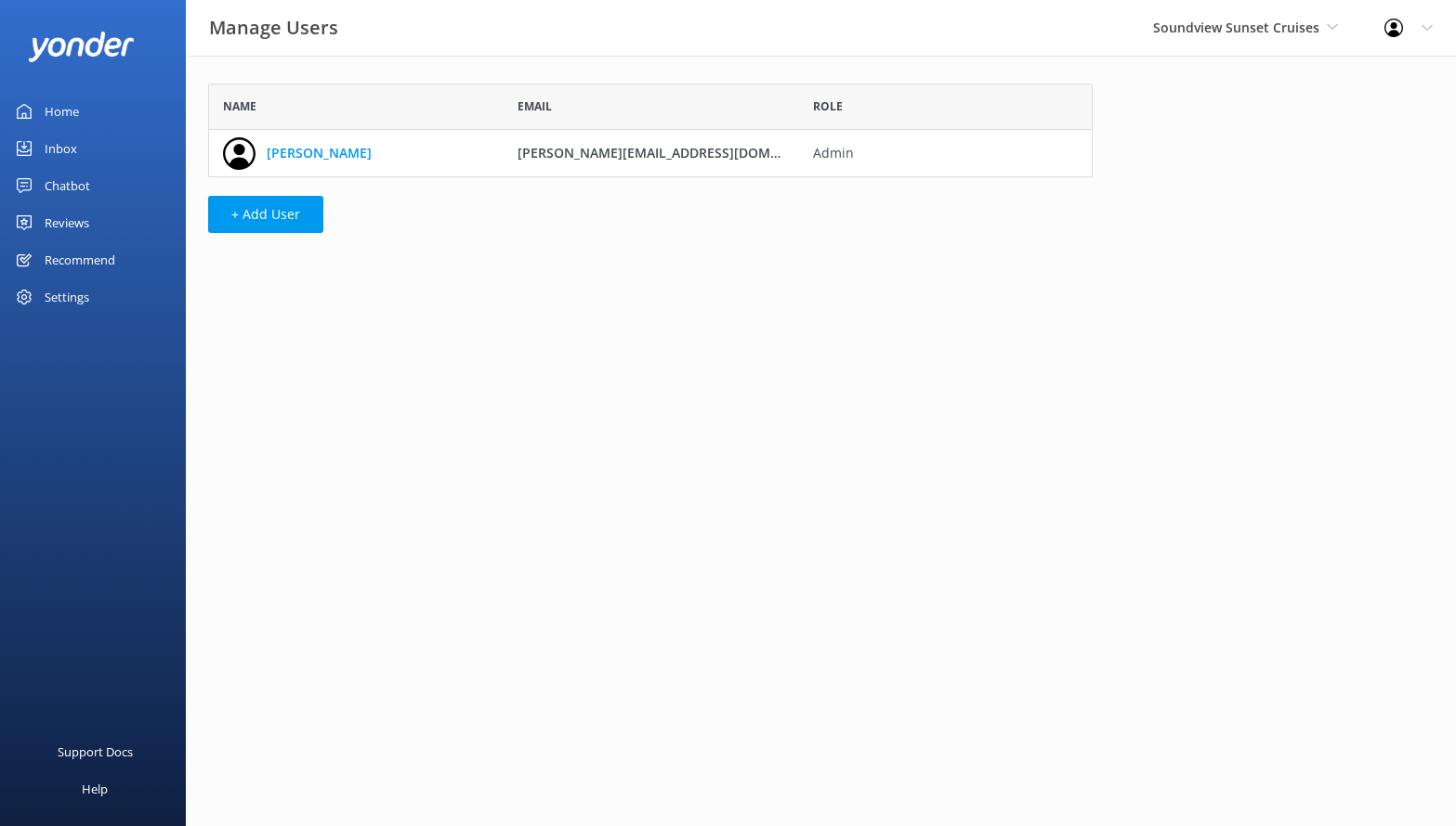
click at [159, 114] on link "Home" at bounding box center [93, 111] width 185 height 37
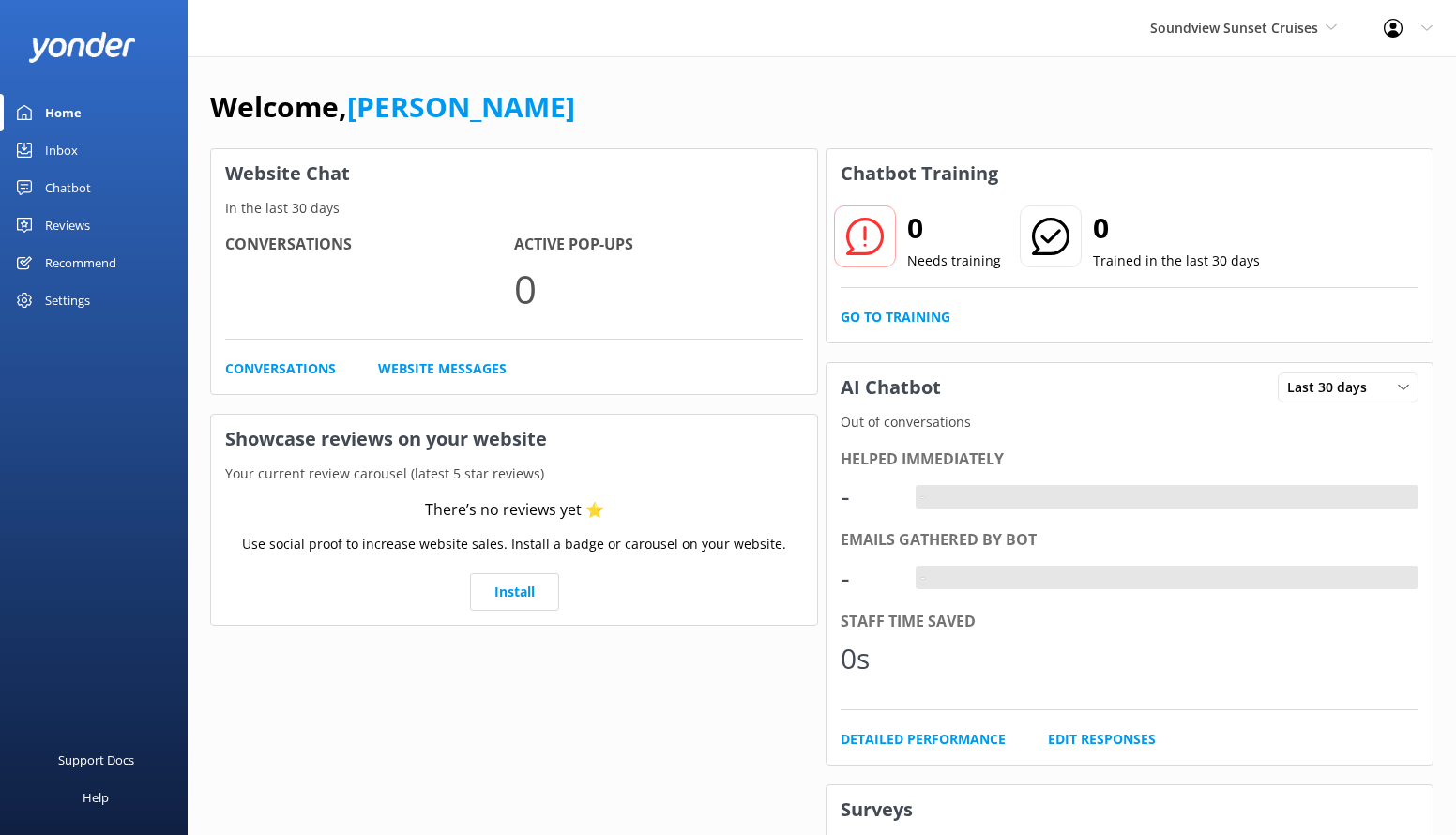
click at [94, 184] on link "Chatbot" at bounding box center [94, 187] width 187 height 38
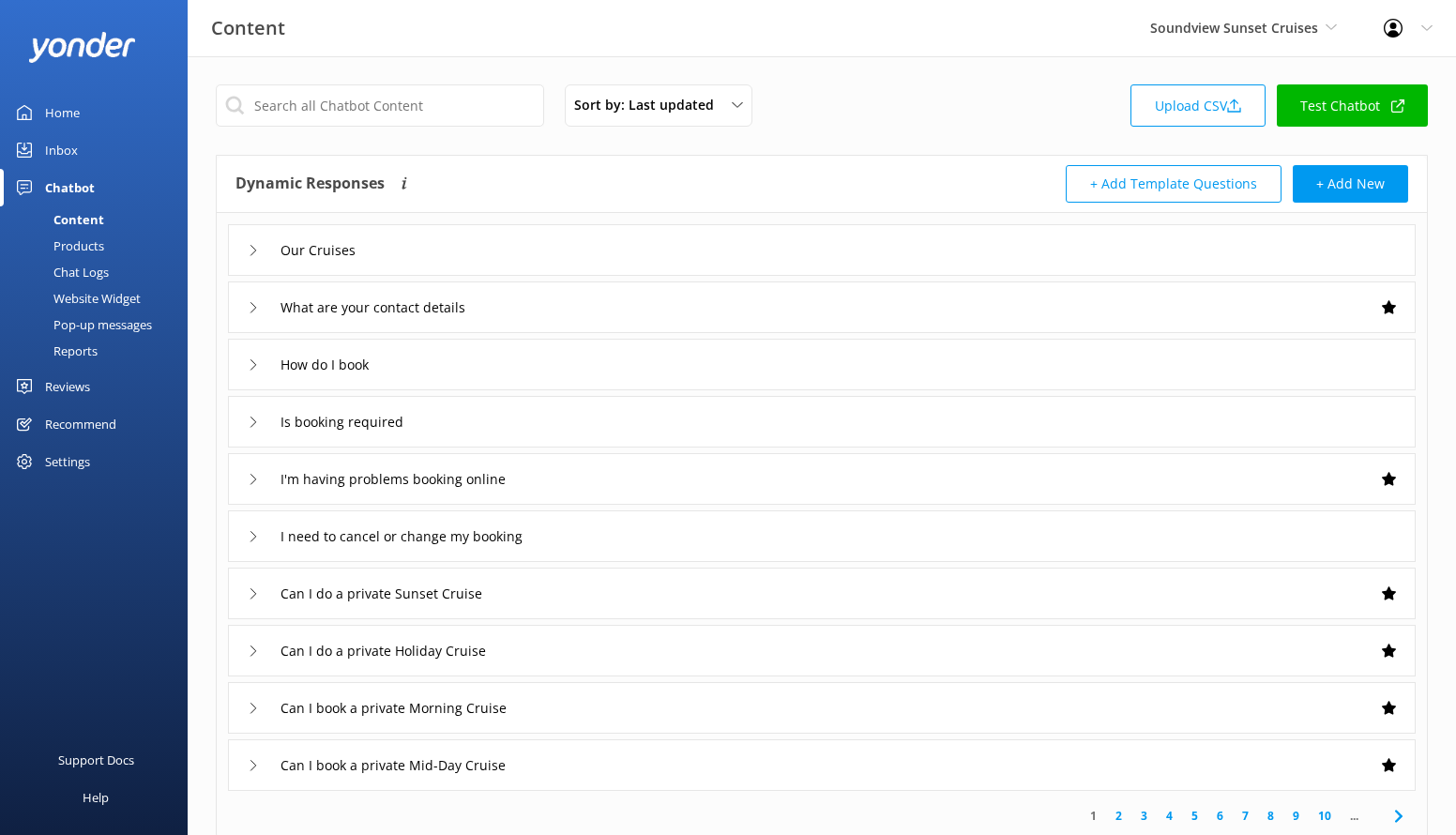
click at [1372, 106] on link "Test Chatbot" at bounding box center [1352, 106] width 151 height 42
